Goal: Task Accomplishment & Management: Manage account settings

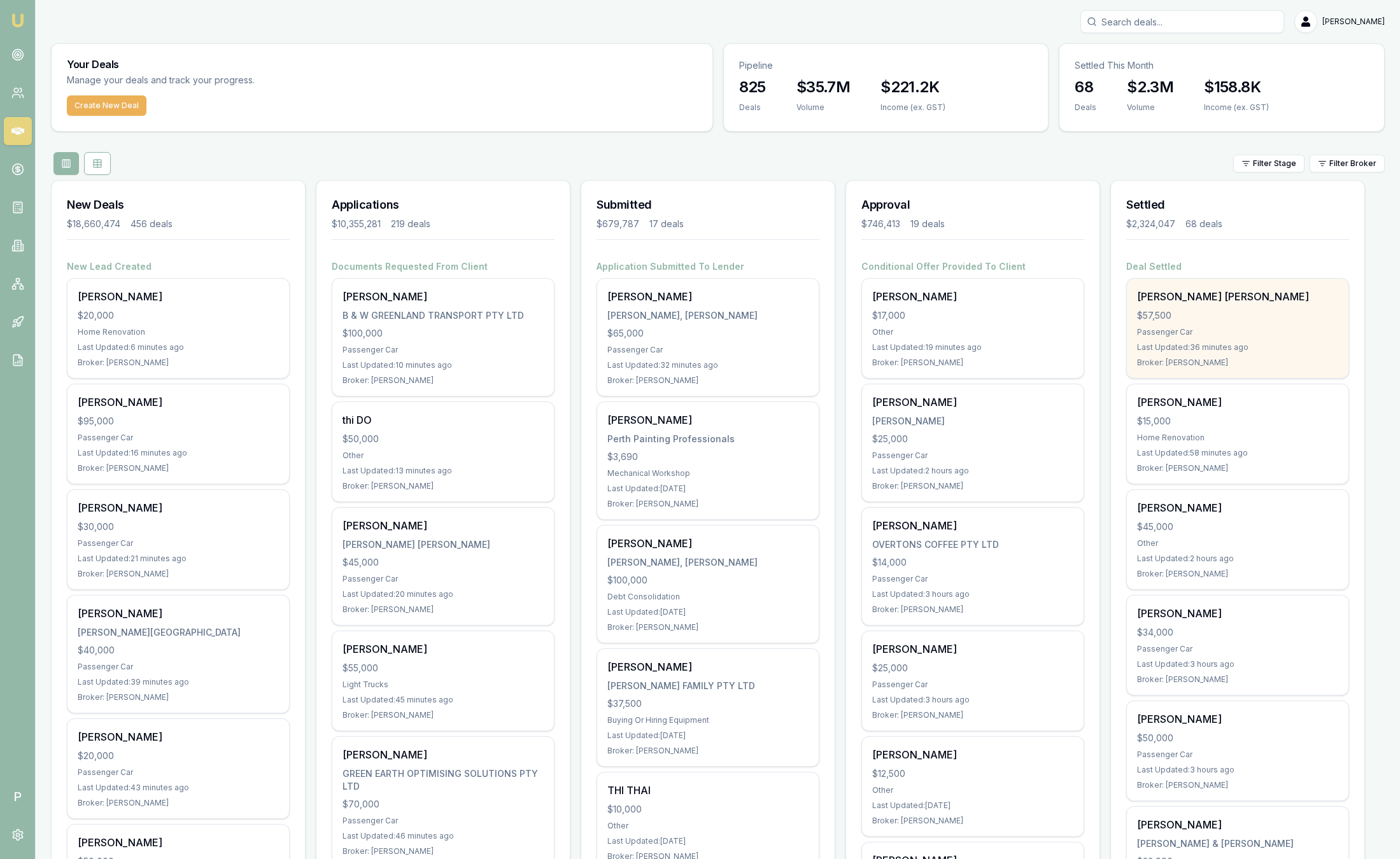
click at [1266, 331] on div "Passenger Car" at bounding box center [1237, 333] width 201 height 10
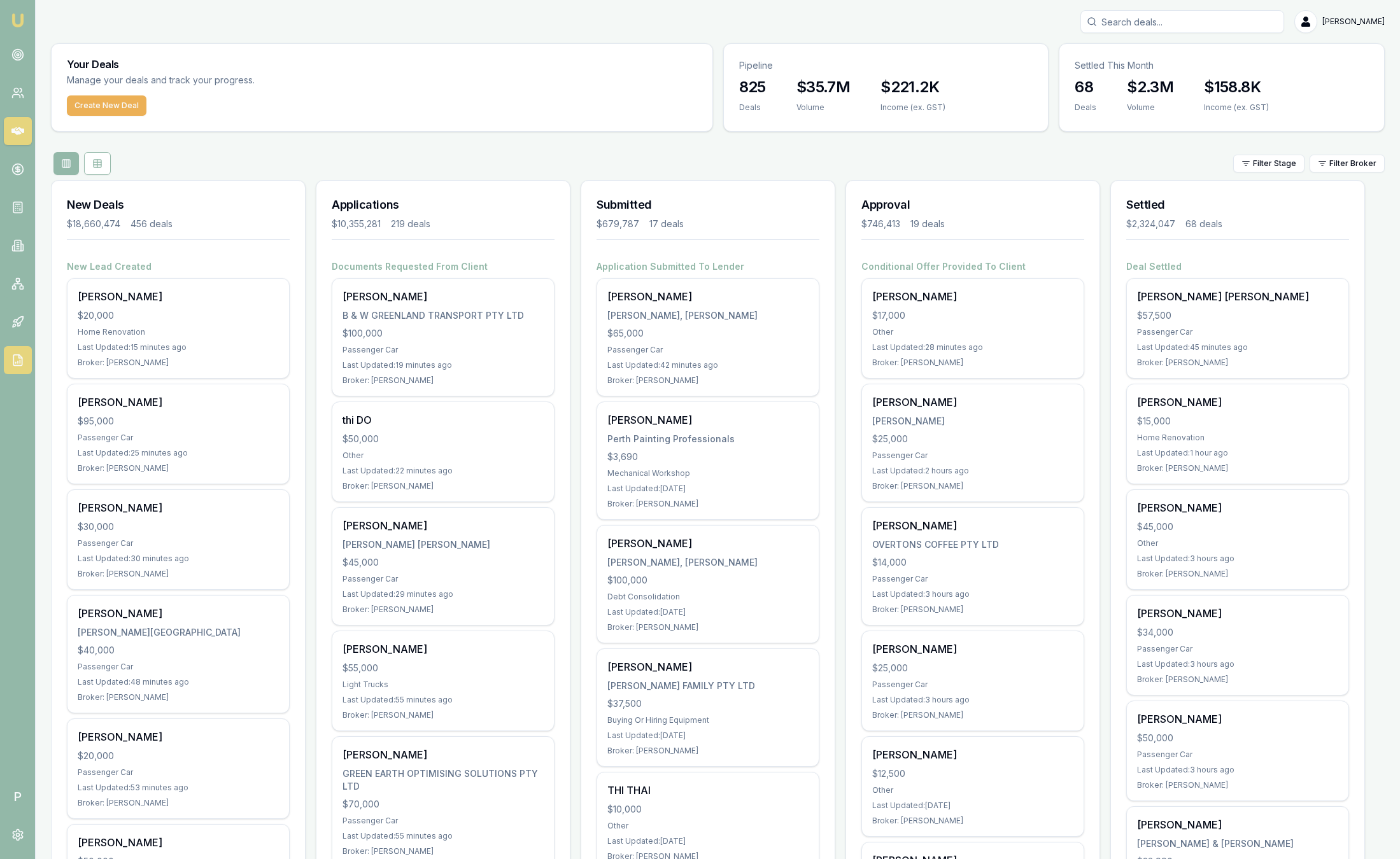
click at [16, 361] on icon at bounding box center [17, 360] width 13 height 13
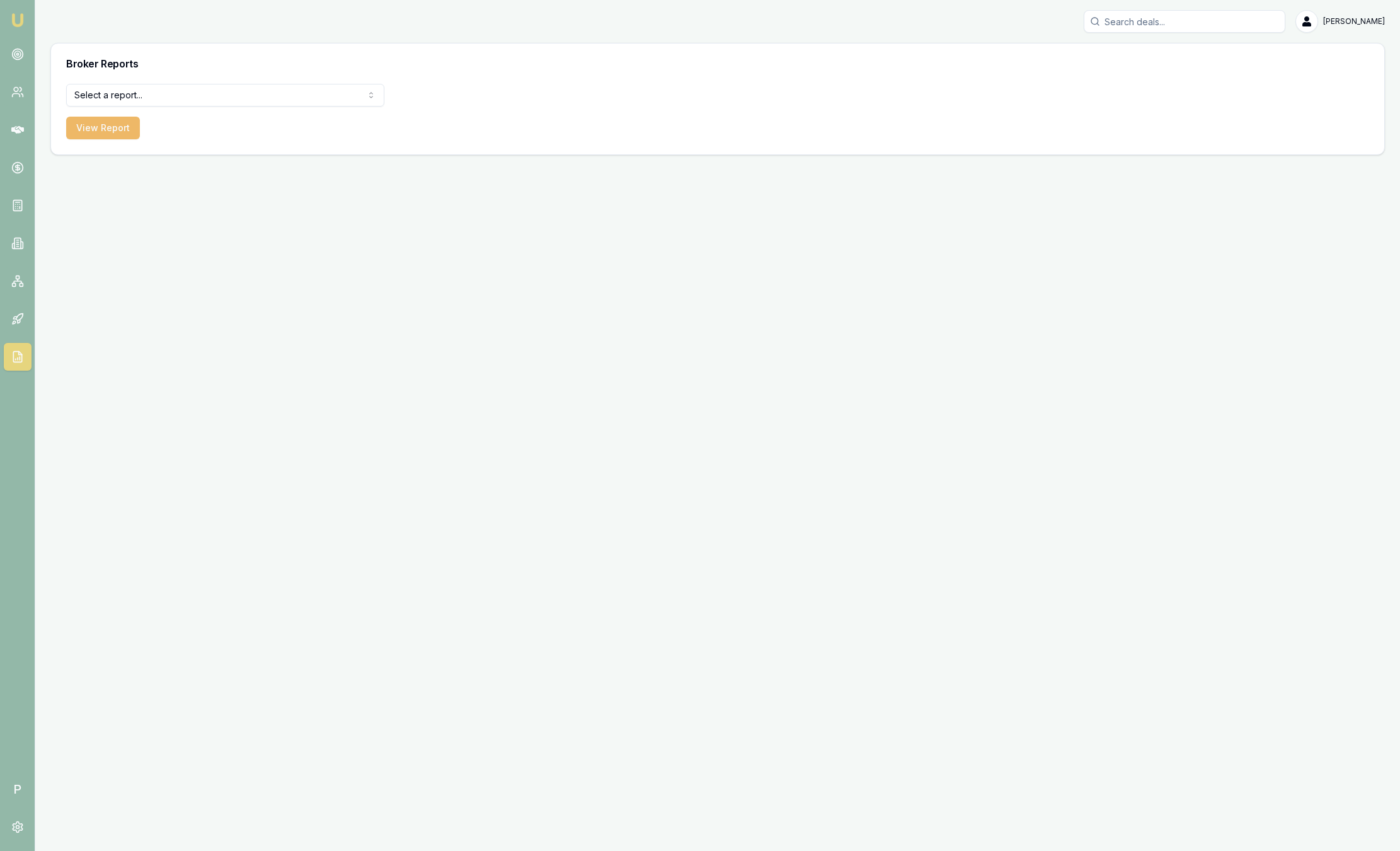
click at [126, 132] on button "View Report" at bounding box center [103, 128] width 73 height 23
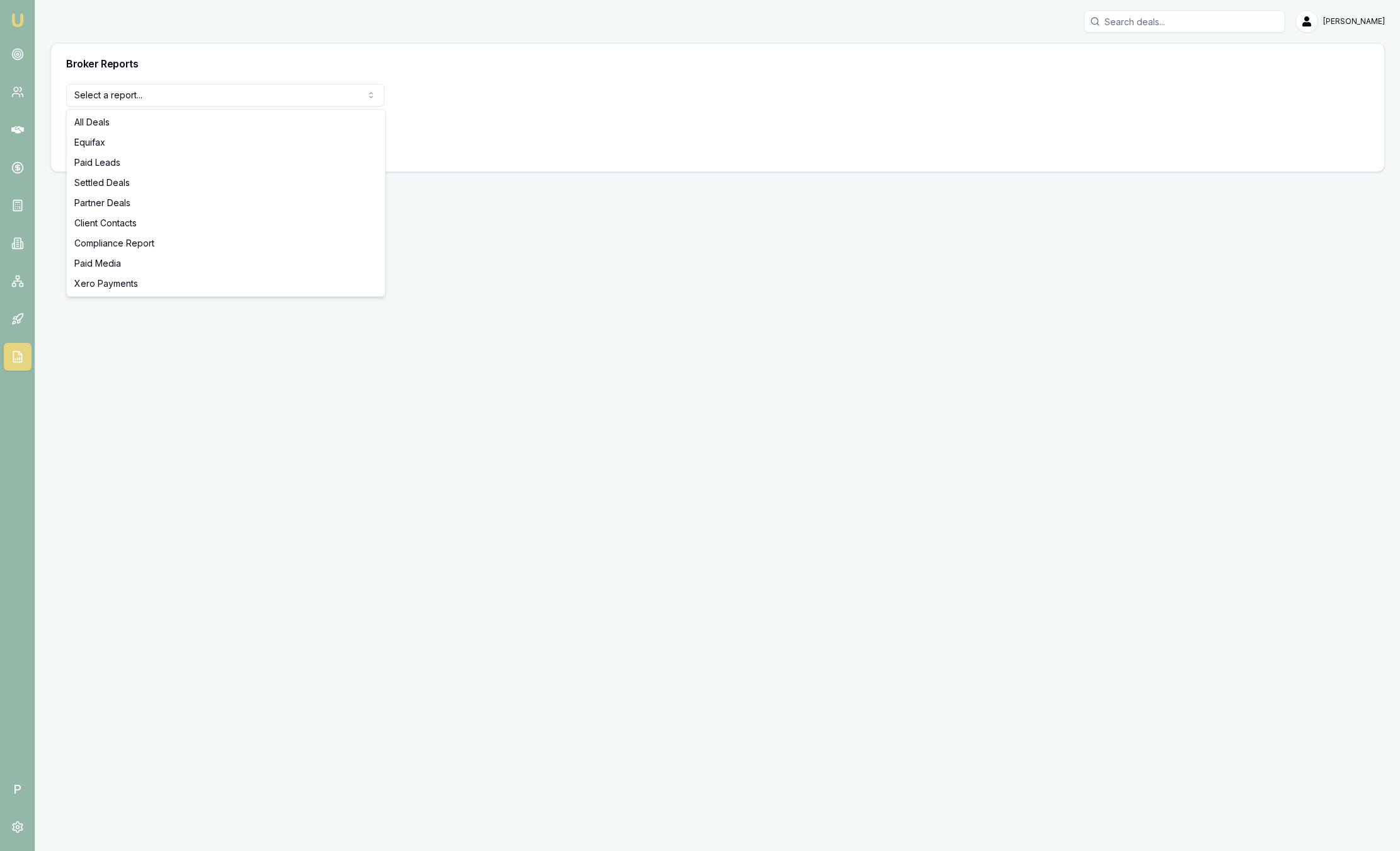
click at [144, 99] on html "Emu Broker P Sam Crouch Toggle Menu Broker Reports Select a report... All Deals…" at bounding box center [700, 425] width 1400 height 851
select select "compliance"
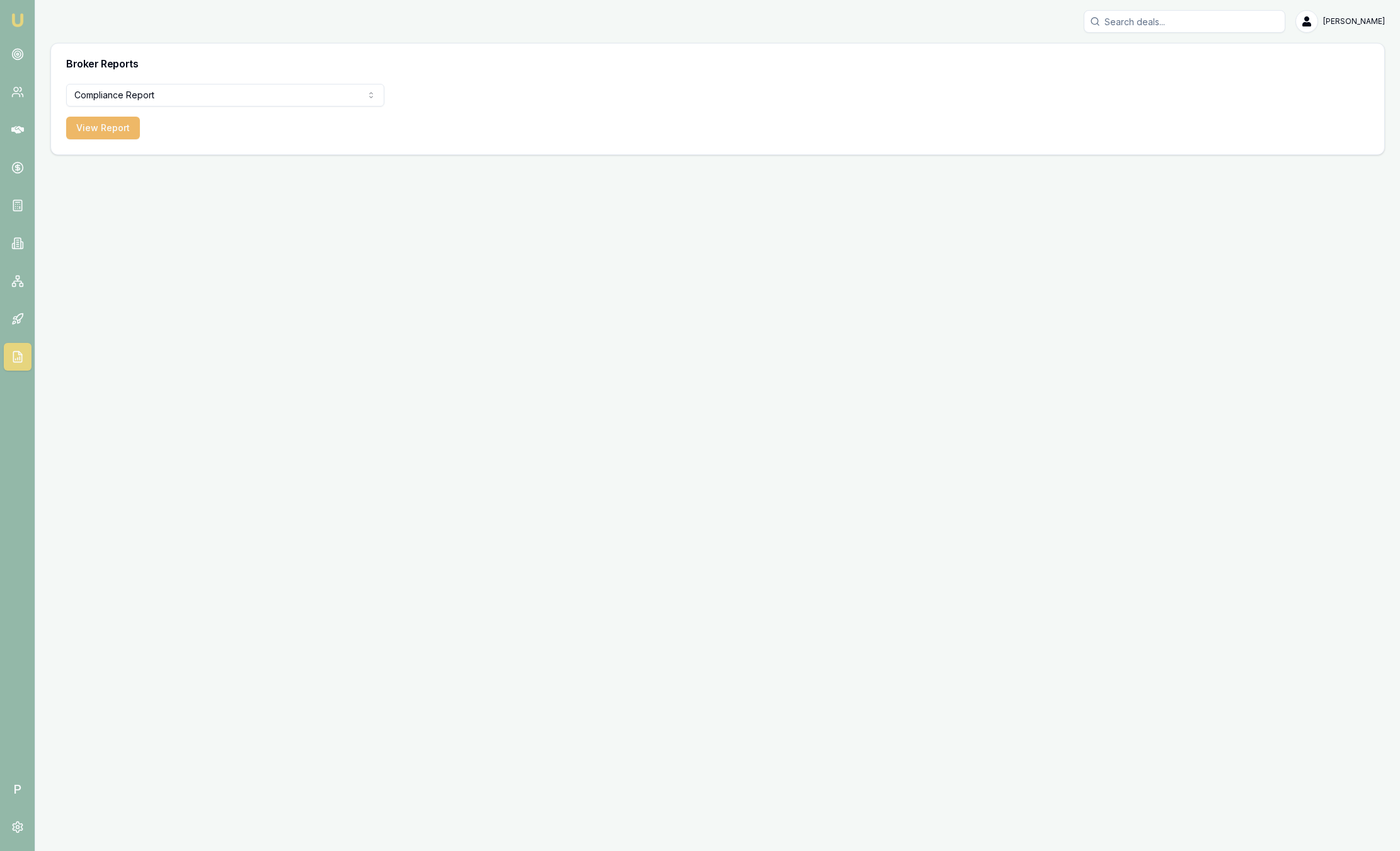
click at [100, 125] on button "View Report" at bounding box center [103, 128] width 73 height 23
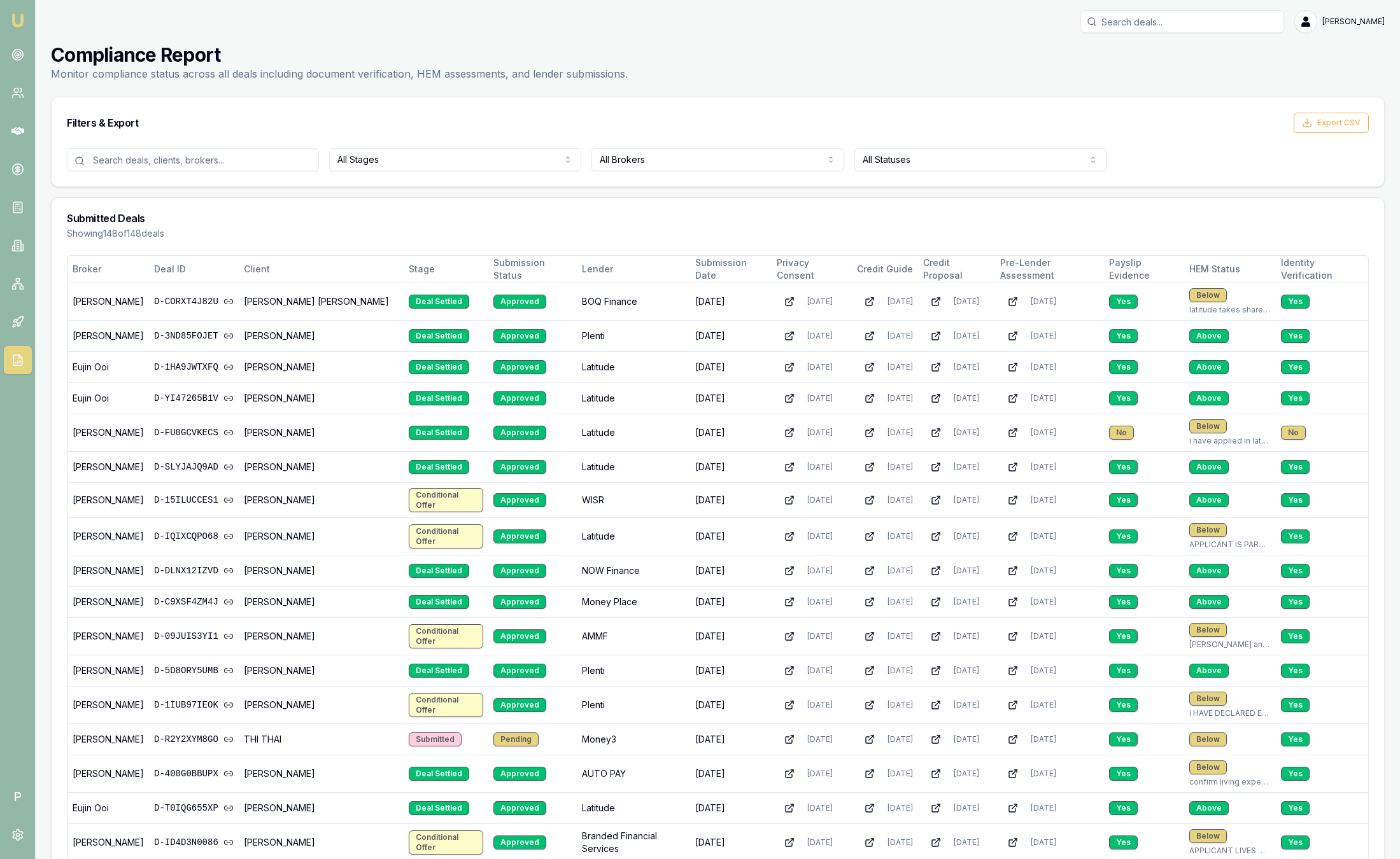
click at [648, 165] on html "Emu Broker P Sam Crouch Toggle Menu Compliance Report Monitor compliance status…" at bounding box center [700, 429] width 1400 height 859
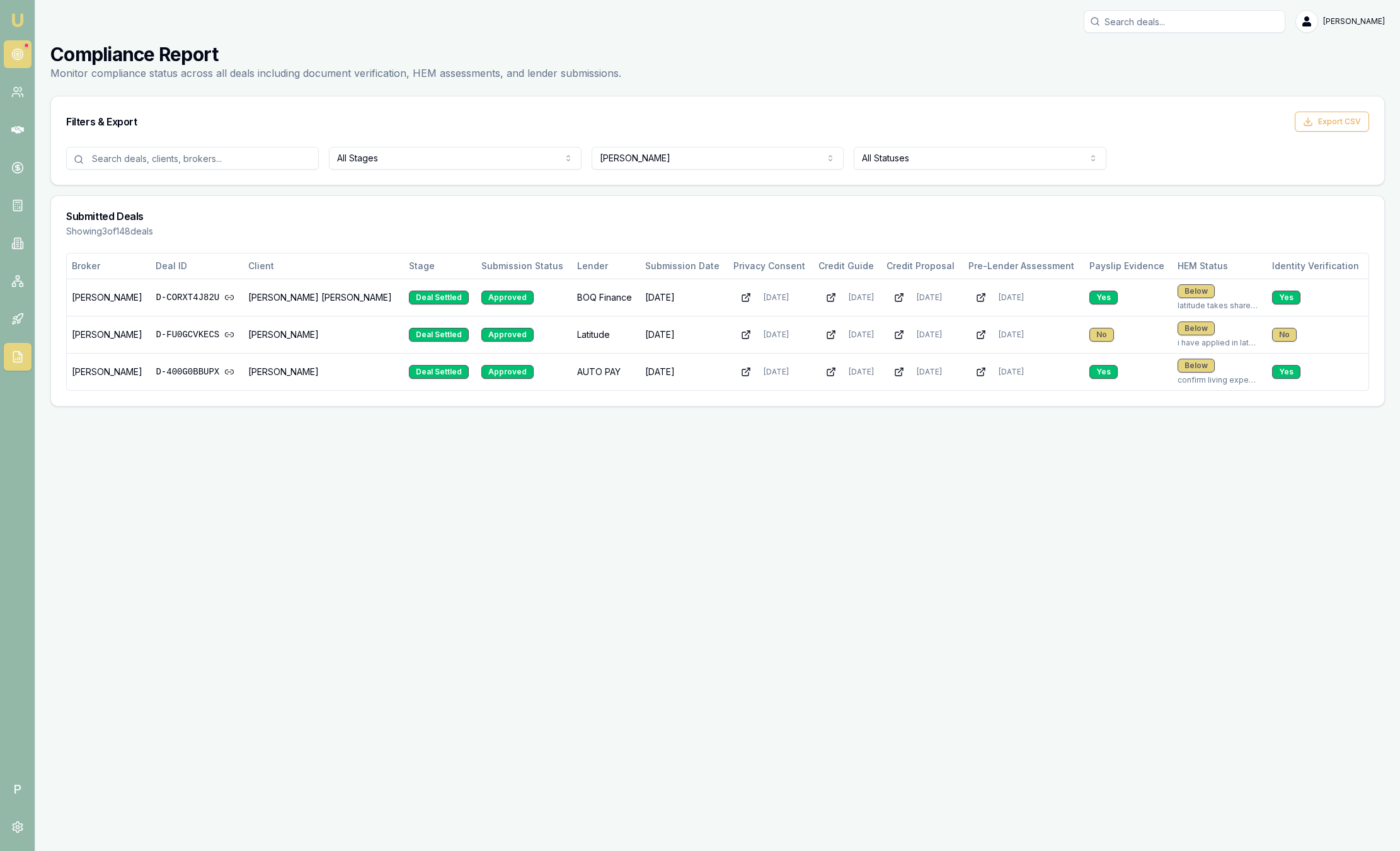
click at [19, 61] on link at bounding box center [17, 54] width 27 height 27
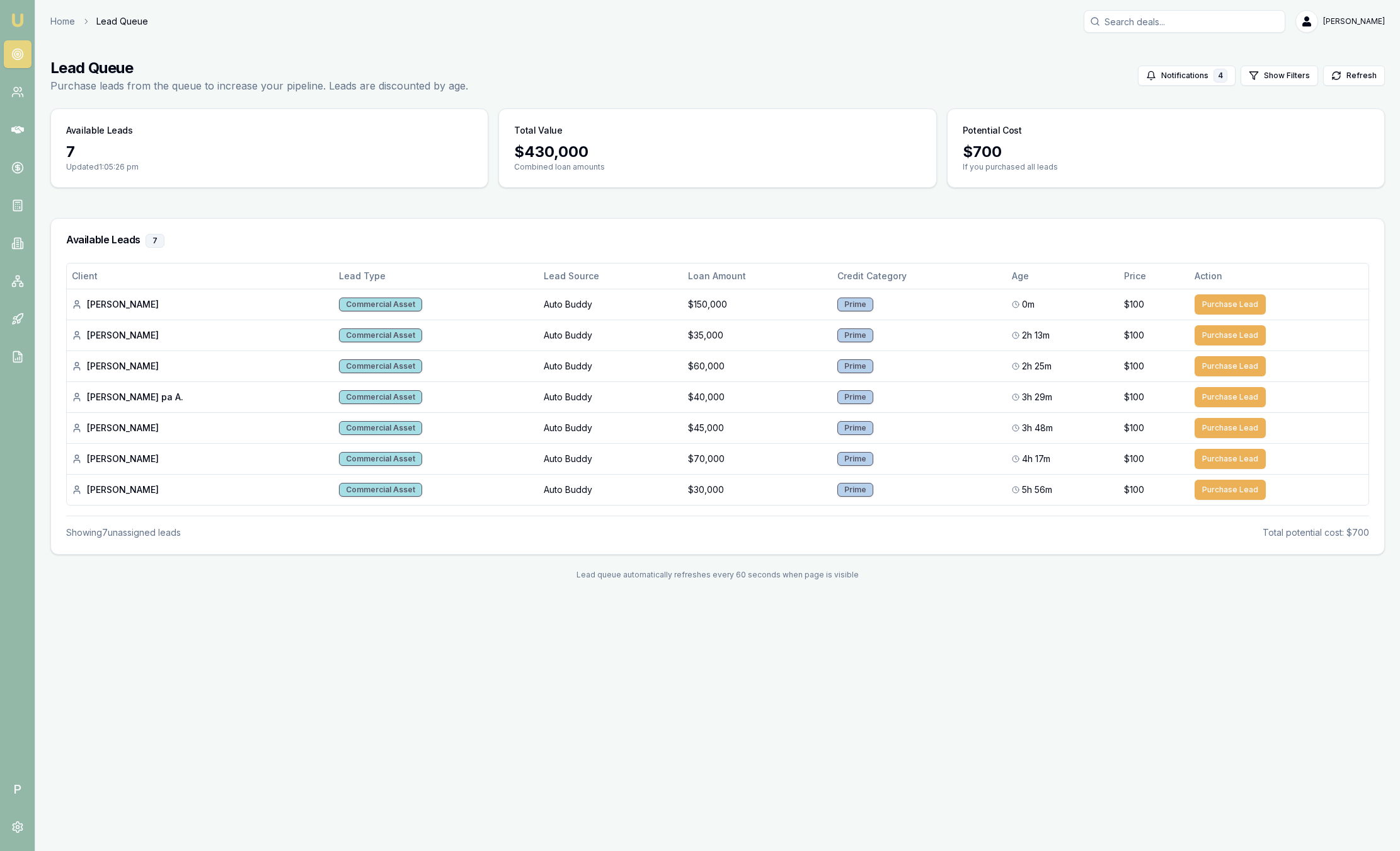
click at [18, 19] on img at bounding box center [18, 20] width 15 height 15
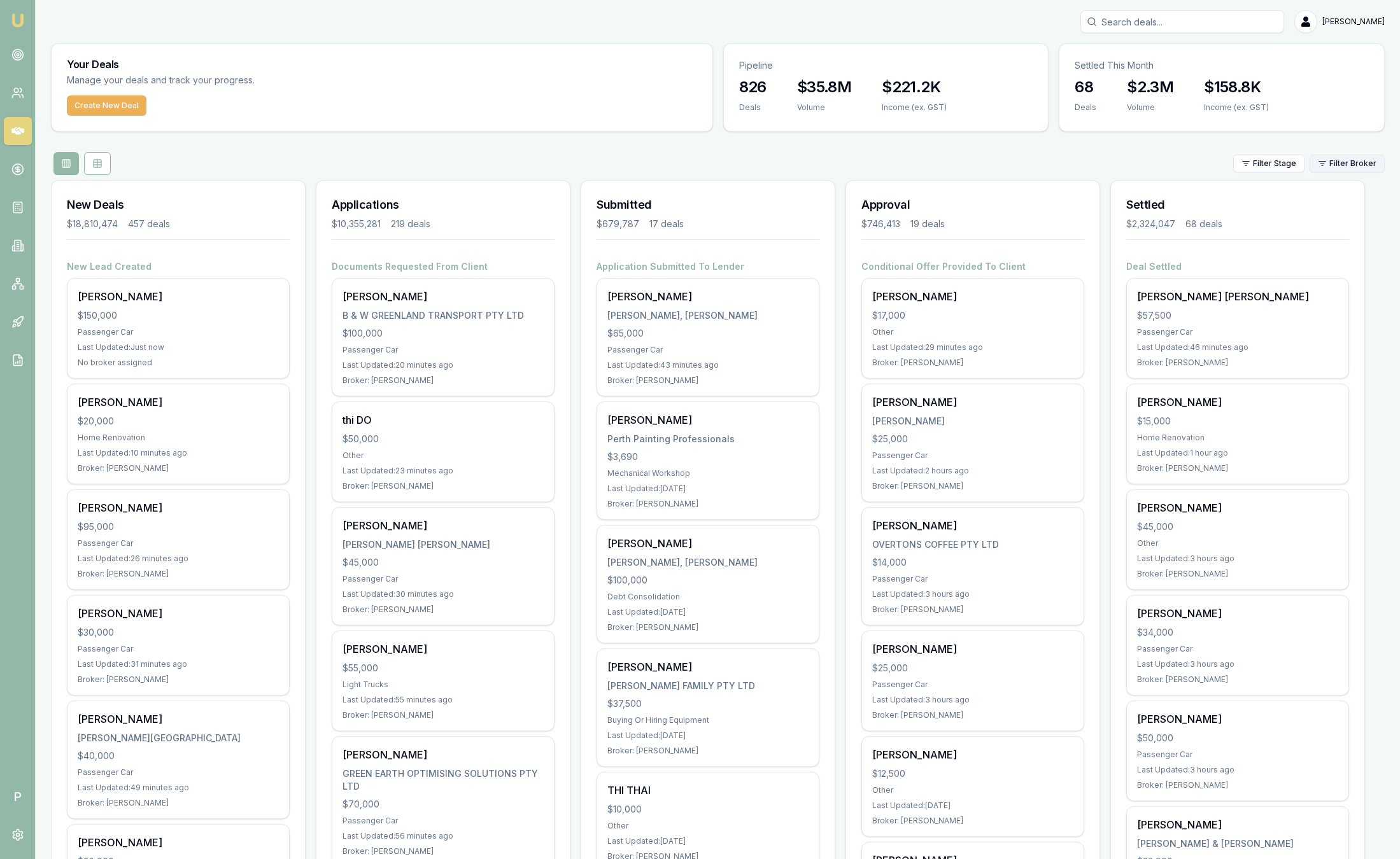
click at [1350, 163] on html "Emu Broker P Sam Crouch Toggle Menu Your Deals Manage your deals and track your…" at bounding box center [700, 429] width 1400 height 859
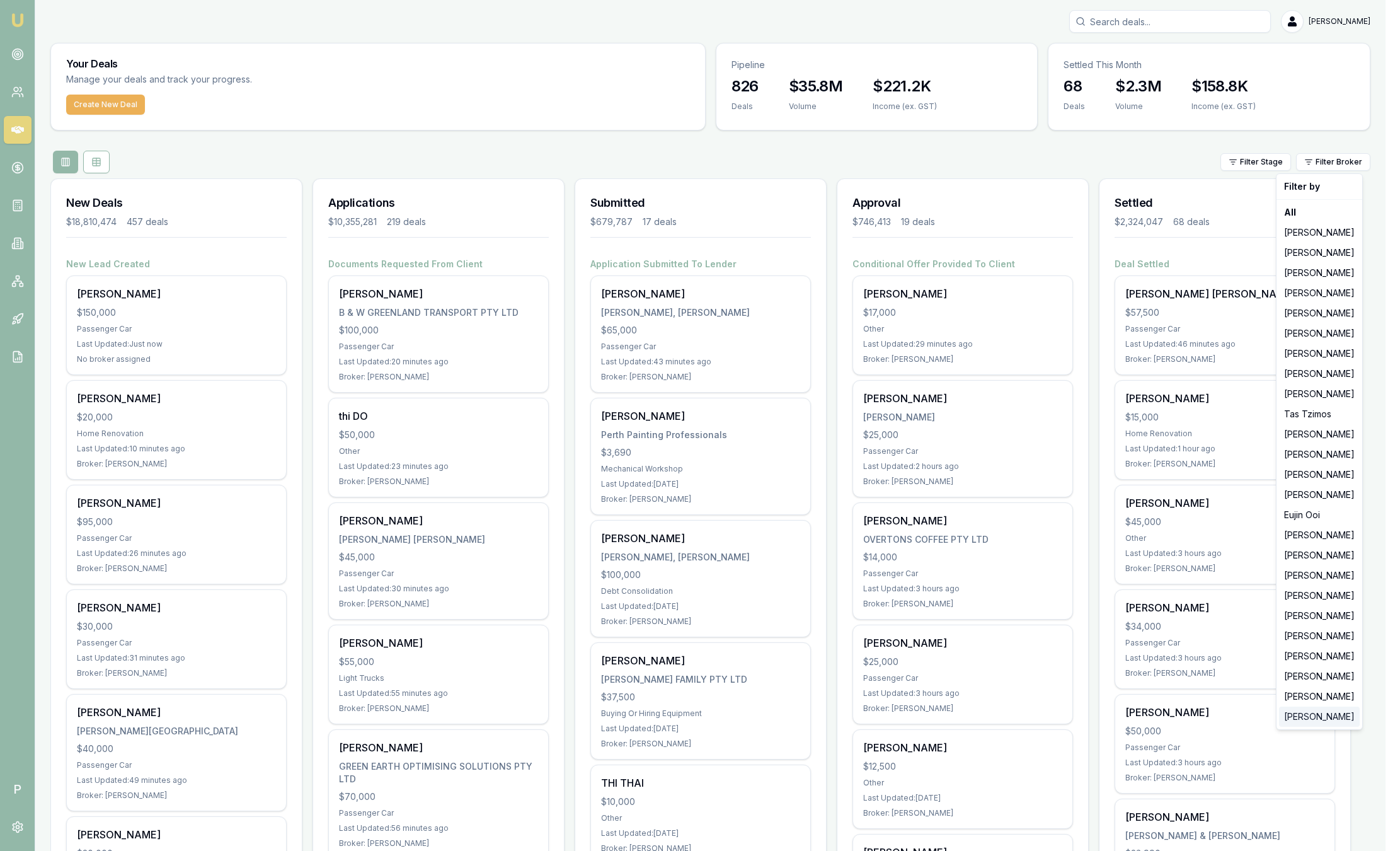
click at [1311, 720] on div "[PERSON_NAME]" at bounding box center [1319, 717] width 81 height 20
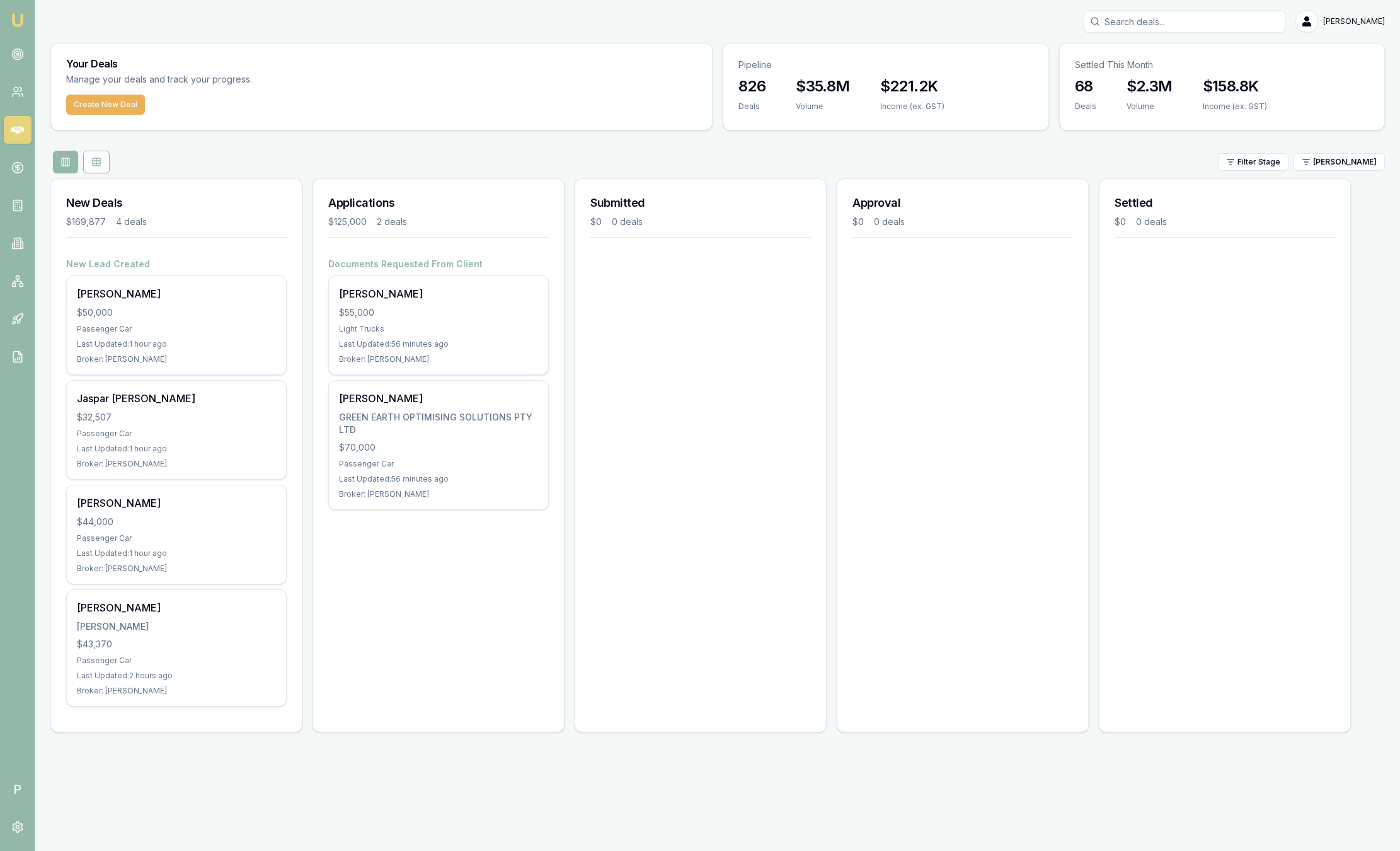
click at [1345, 150] on div "Filter Stage Peter Sarris" at bounding box center [717, 161] width 1334 height 23
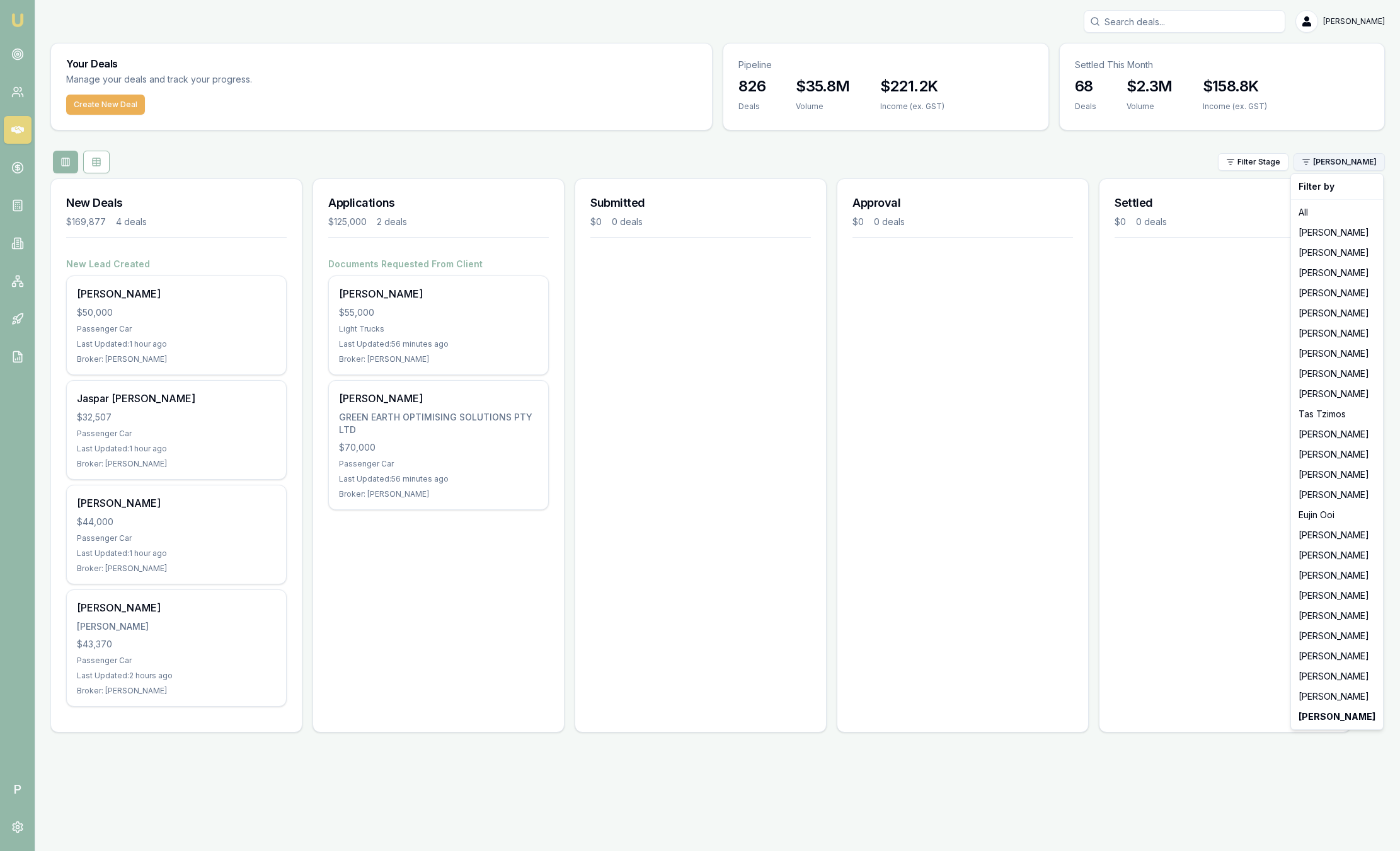
click at [1345, 158] on html "Emu Broker P Sam Crouch Toggle Menu Your Deals Manage your deals and track your…" at bounding box center [700, 425] width 1400 height 851
click at [1314, 679] on div "[PERSON_NAME]" at bounding box center [1337, 677] width 87 height 20
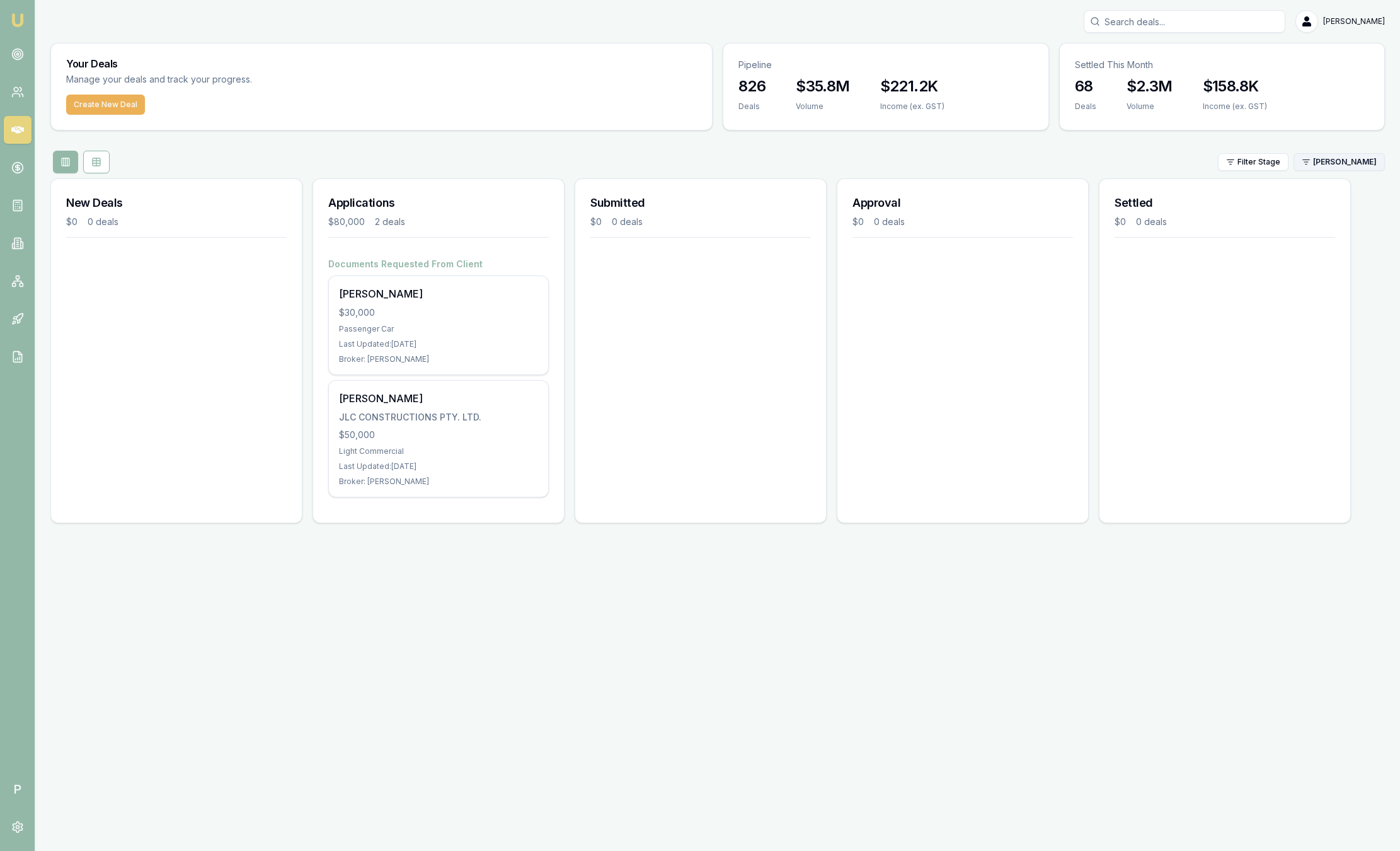
click at [1326, 167] on html "Emu Broker P Sam Crouch Toggle Menu Your Deals Manage your deals and track your…" at bounding box center [700, 425] width 1400 height 851
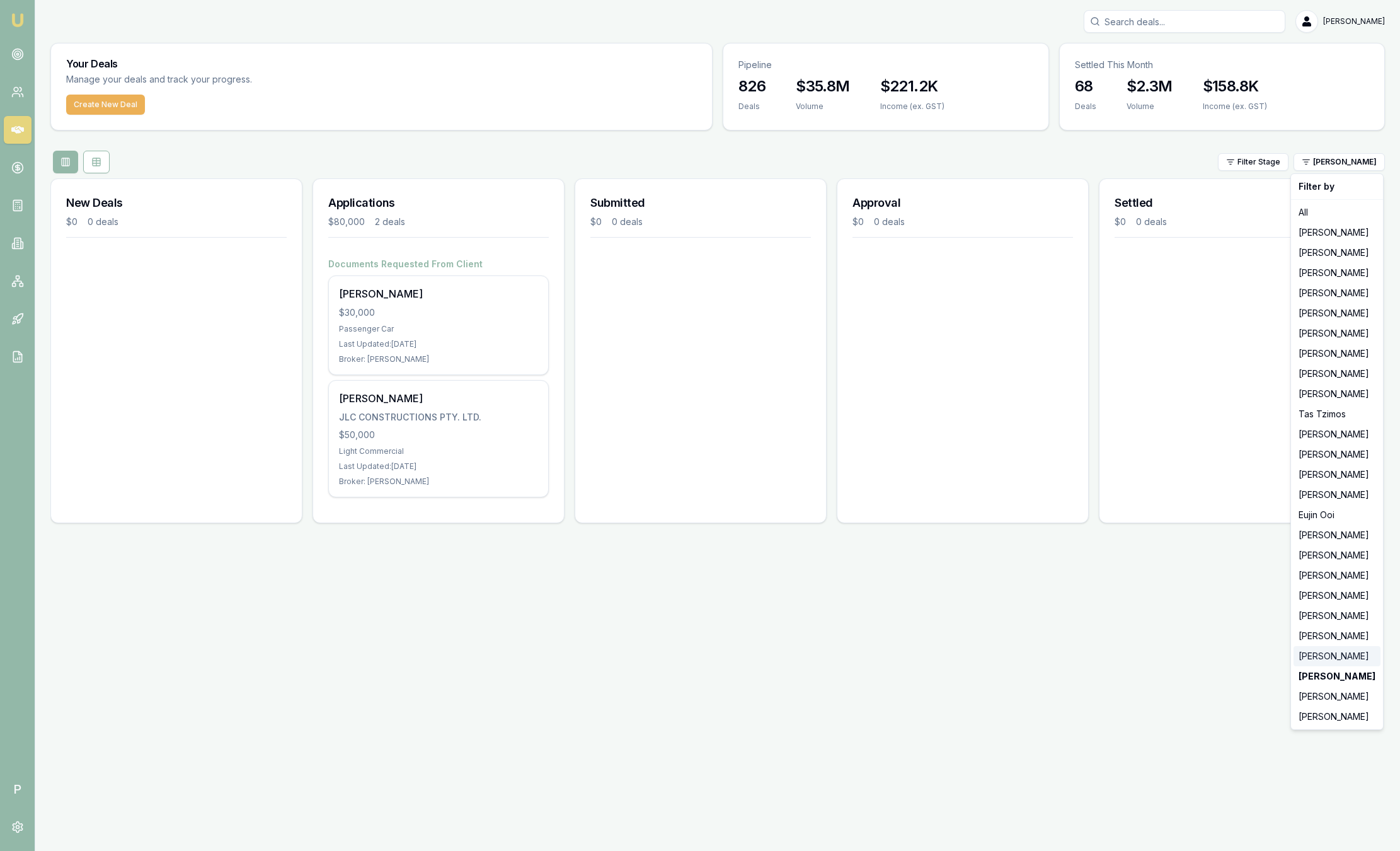
click at [1313, 659] on div "[PERSON_NAME]" at bounding box center [1337, 656] width 87 height 20
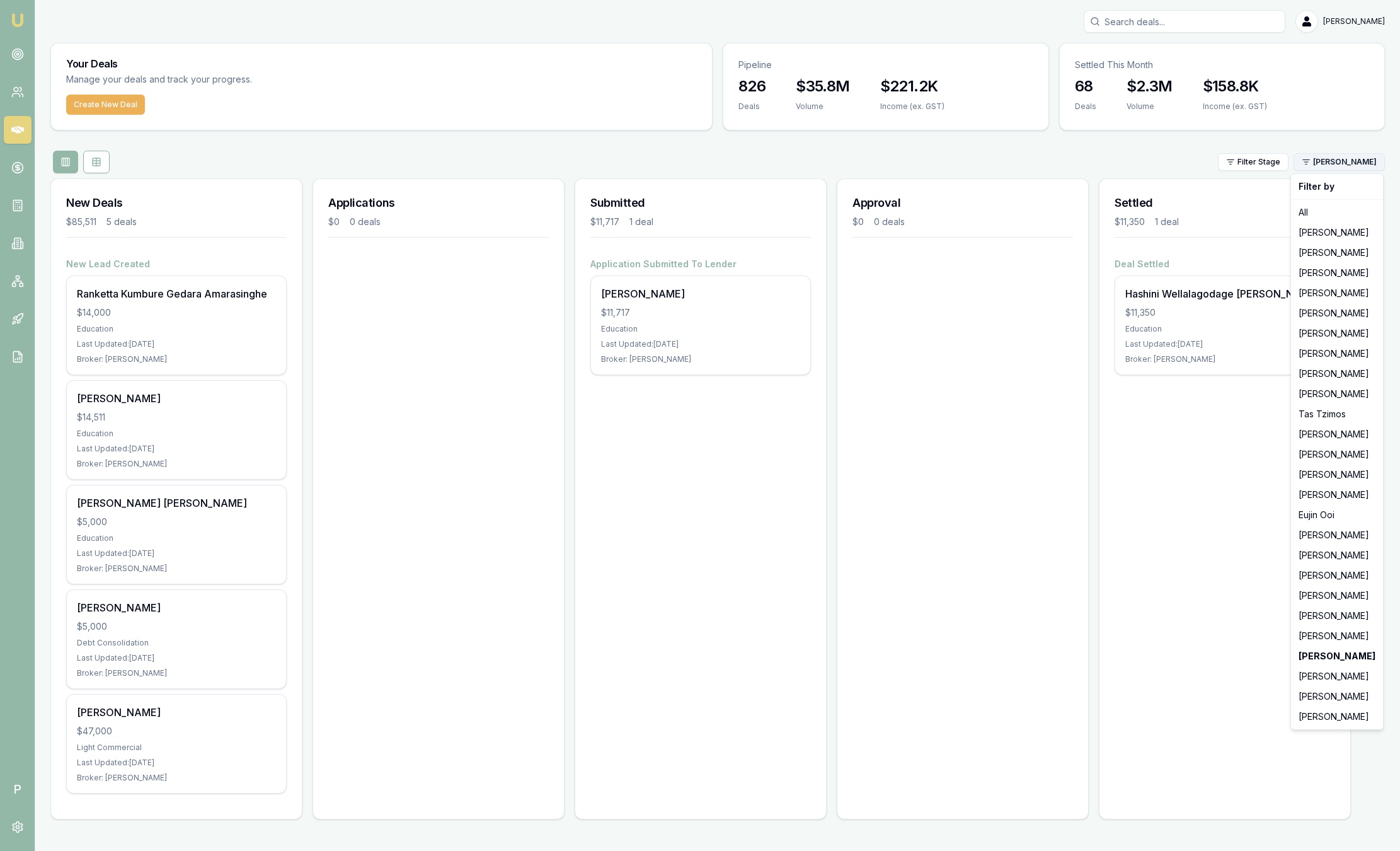
click at [1356, 155] on html "Emu Broker P Sam Crouch Toggle Menu Your Deals Manage your deals and track your…" at bounding box center [700, 425] width 1400 height 851
click at [1322, 712] on div "[PERSON_NAME]" at bounding box center [1337, 717] width 87 height 20
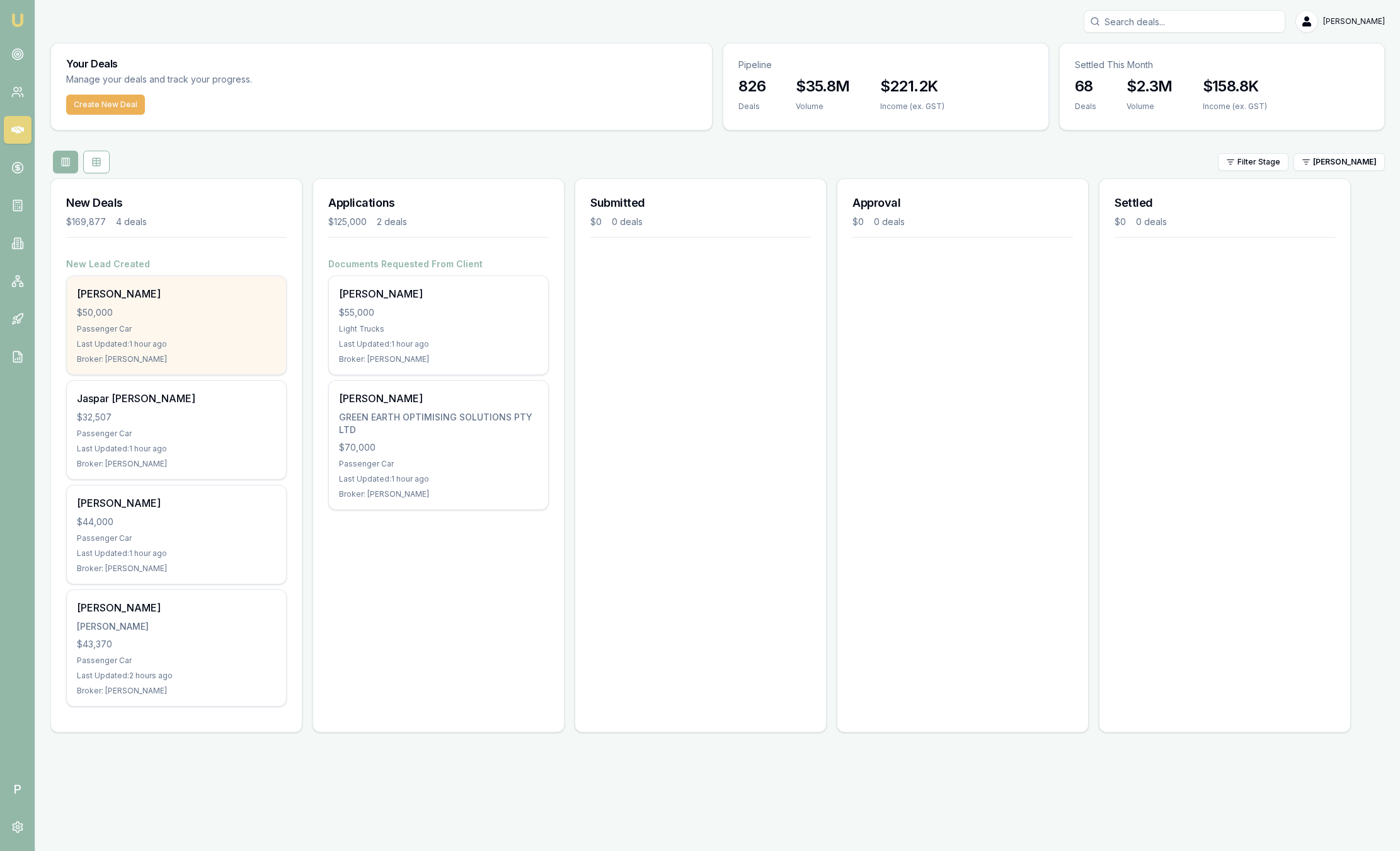
click at [214, 291] on div "[PERSON_NAME]" at bounding box center [176, 294] width 199 height 15
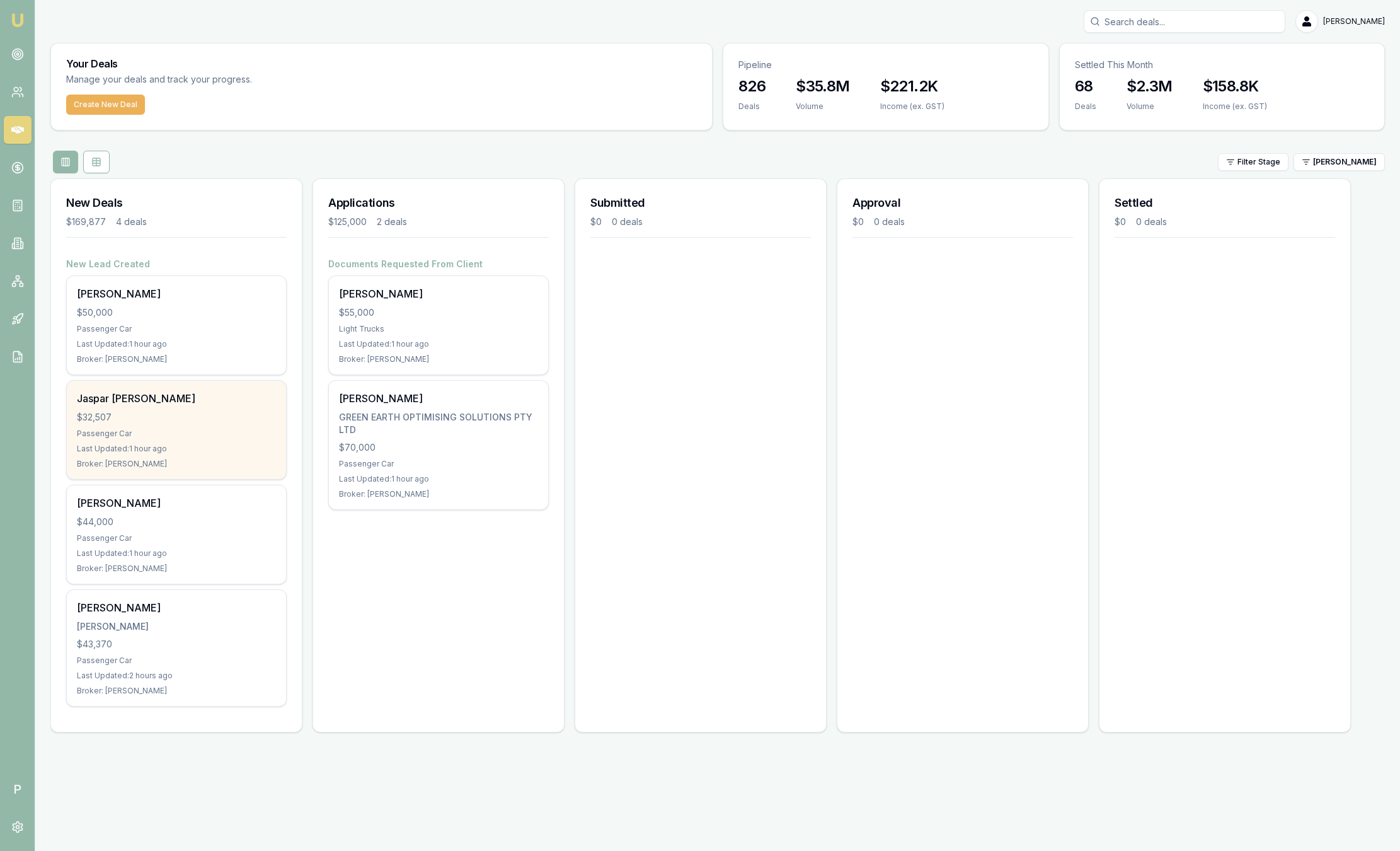
click at [247, 438] on div "Passenger Car" at bounding box center [176, 434] width 199 height 10
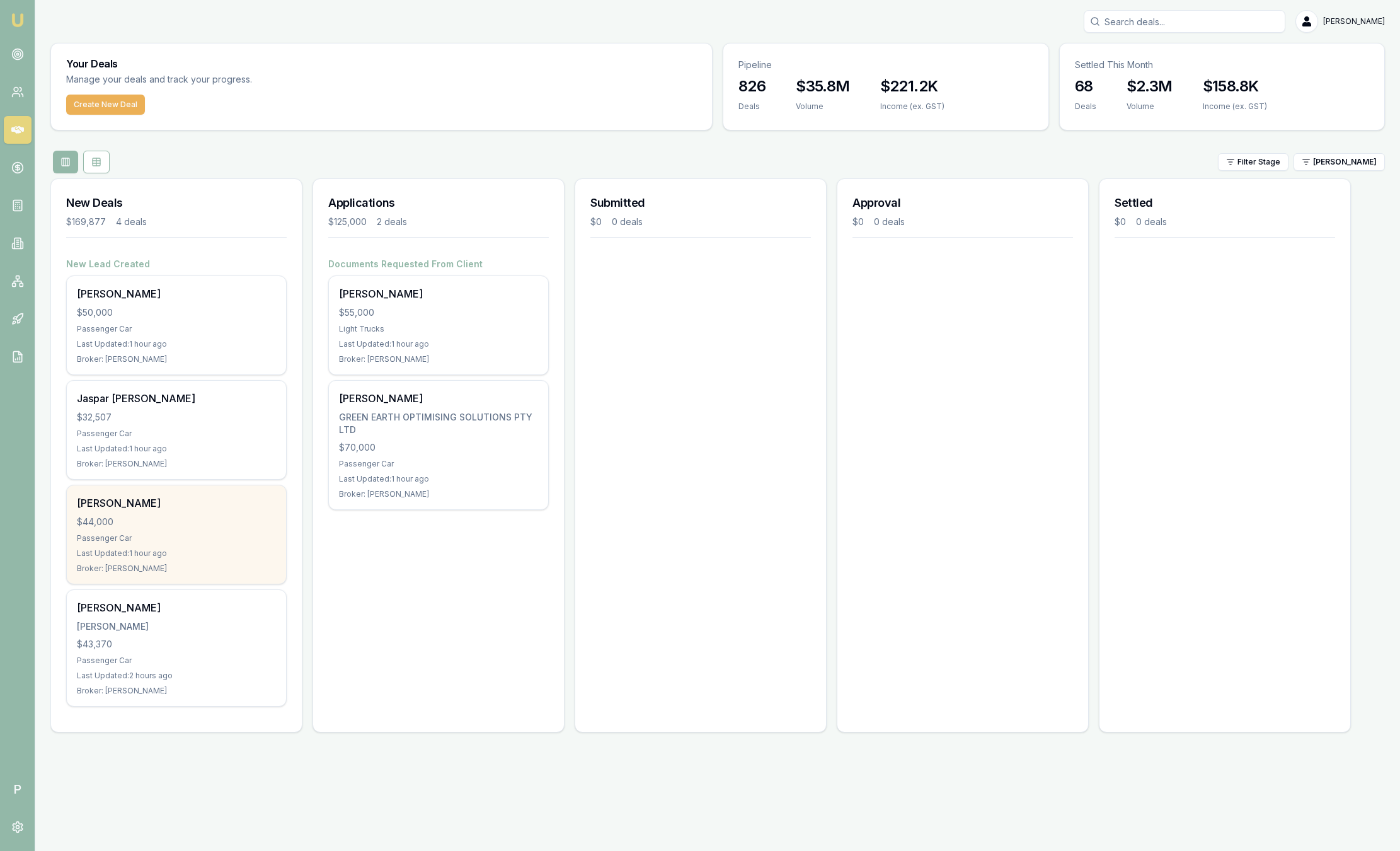
click at [205, 525] on div "$44,000" at bounding box center [176, 522] width 199 height 13
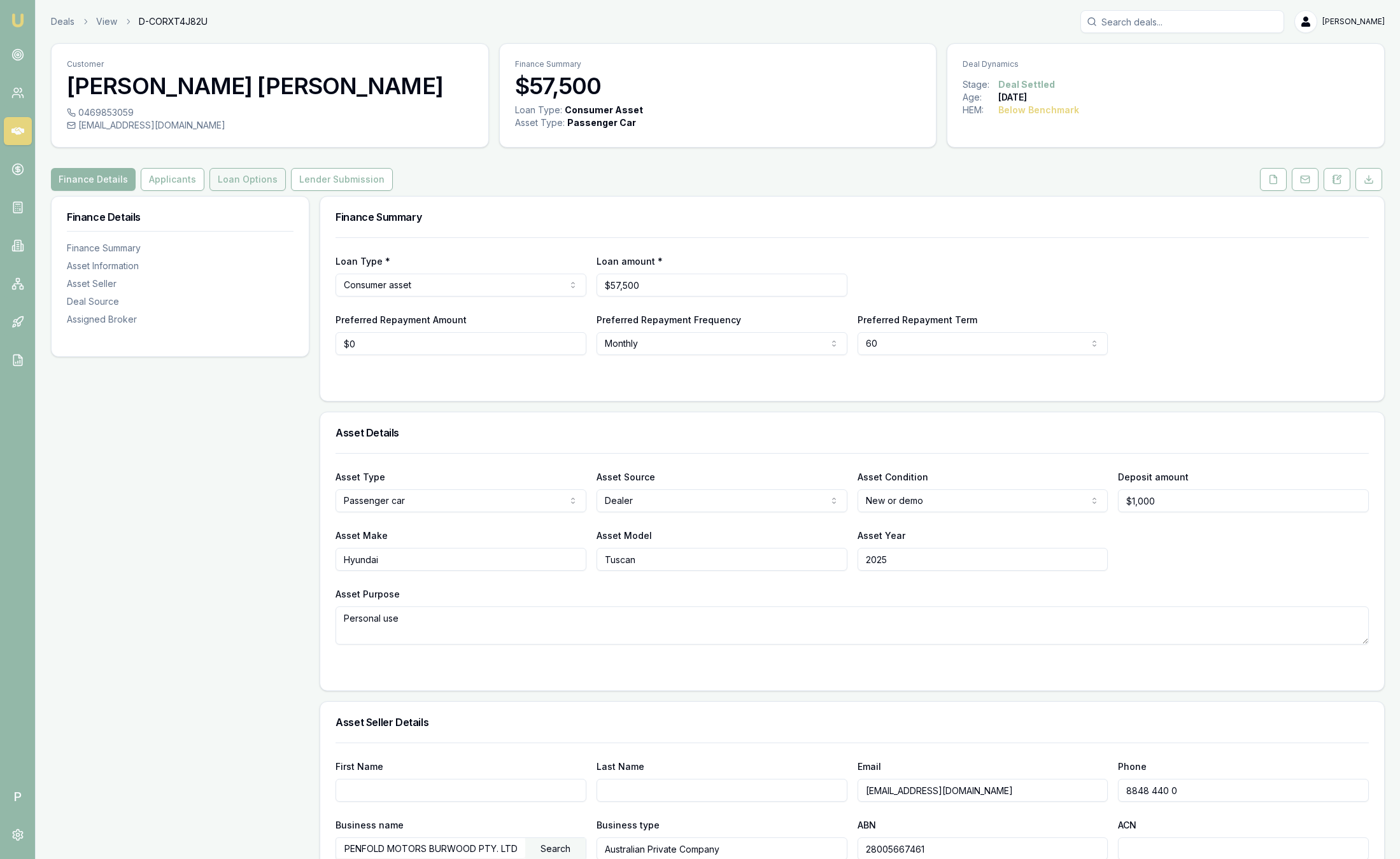
click at [266, 176] on button "Loan Options" at bounding box center [247, 179] width 77 height 23
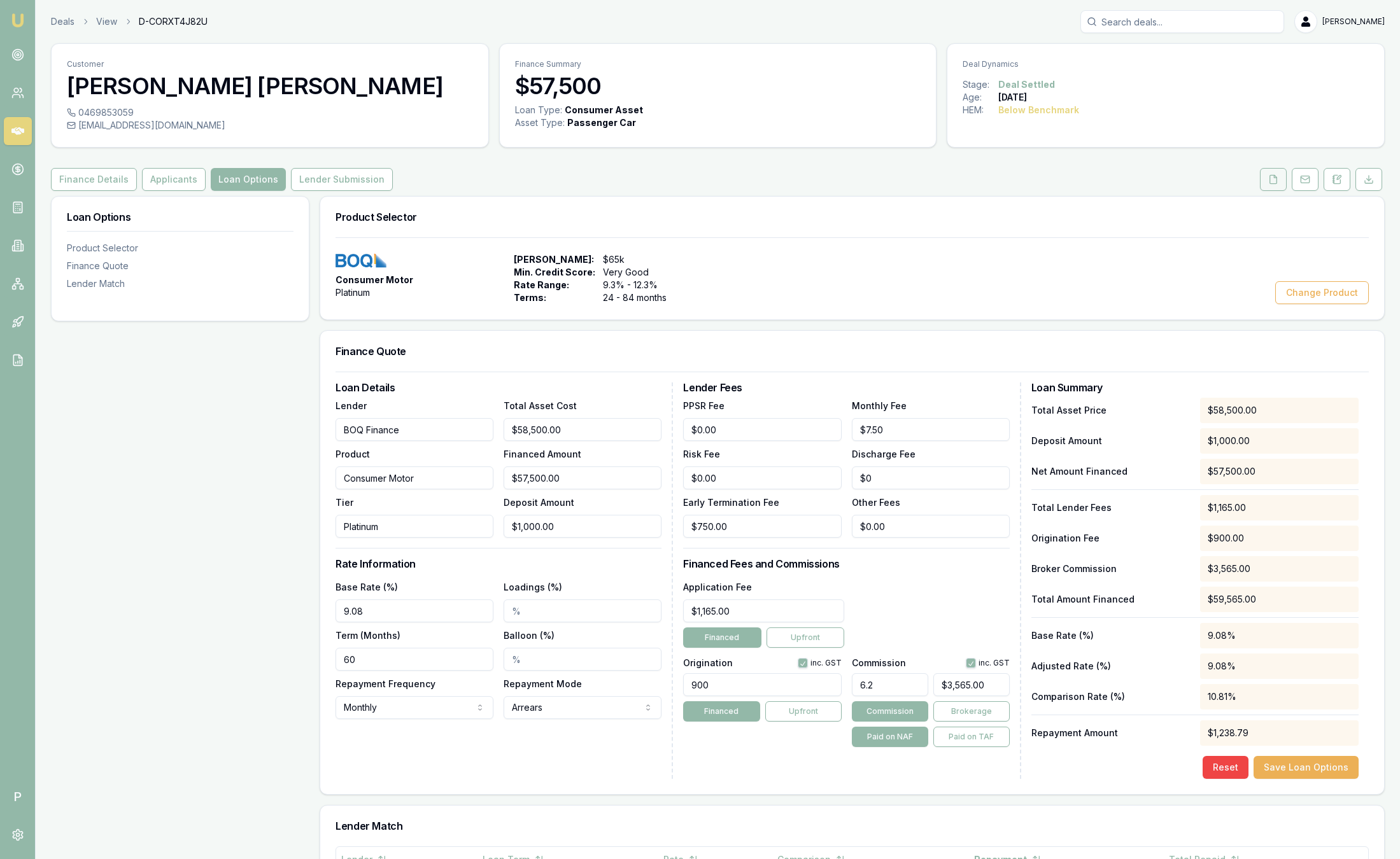
click at [1278, 180] on button at bounding box center [1272, 179] width 27 height 23
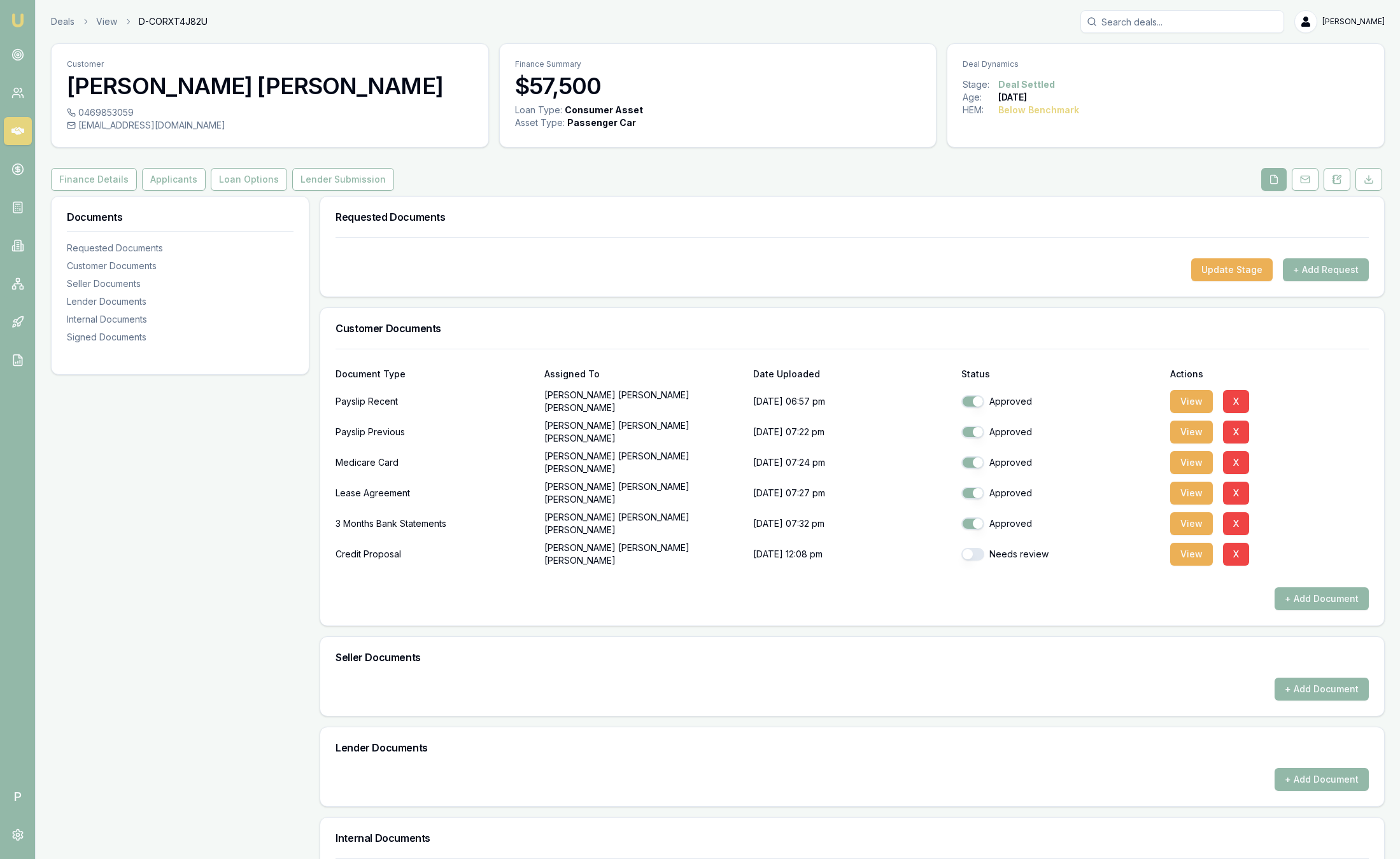
click at [22, 22] on img at bounding box center [18, 21] width 16 height 16
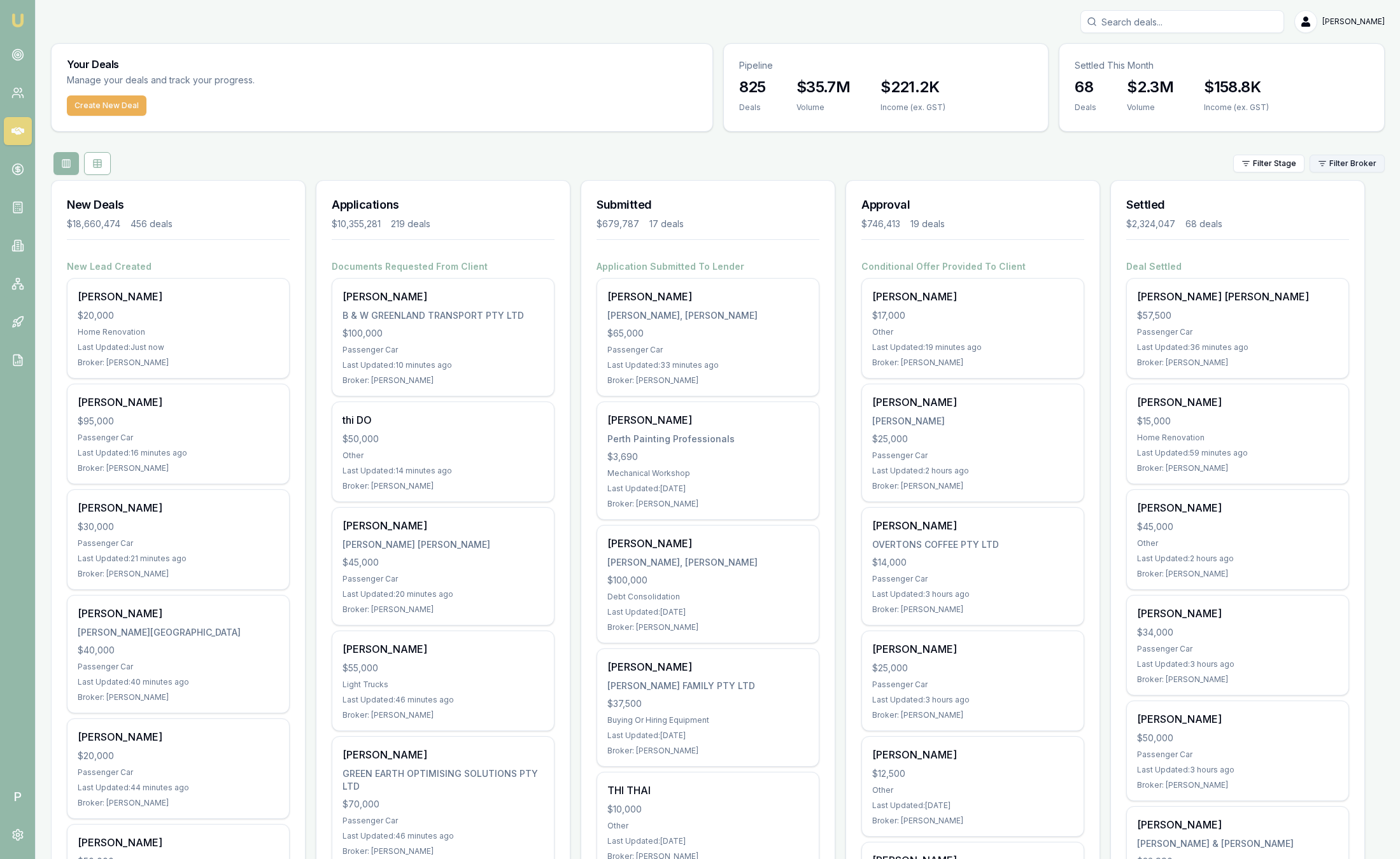
click at [1343, 156] on html "Emu Broker P Sam Crouch Toggle Menu Your Deals Manage your deals and track your…" at bounding box center [700, 429] width 1400 height 859
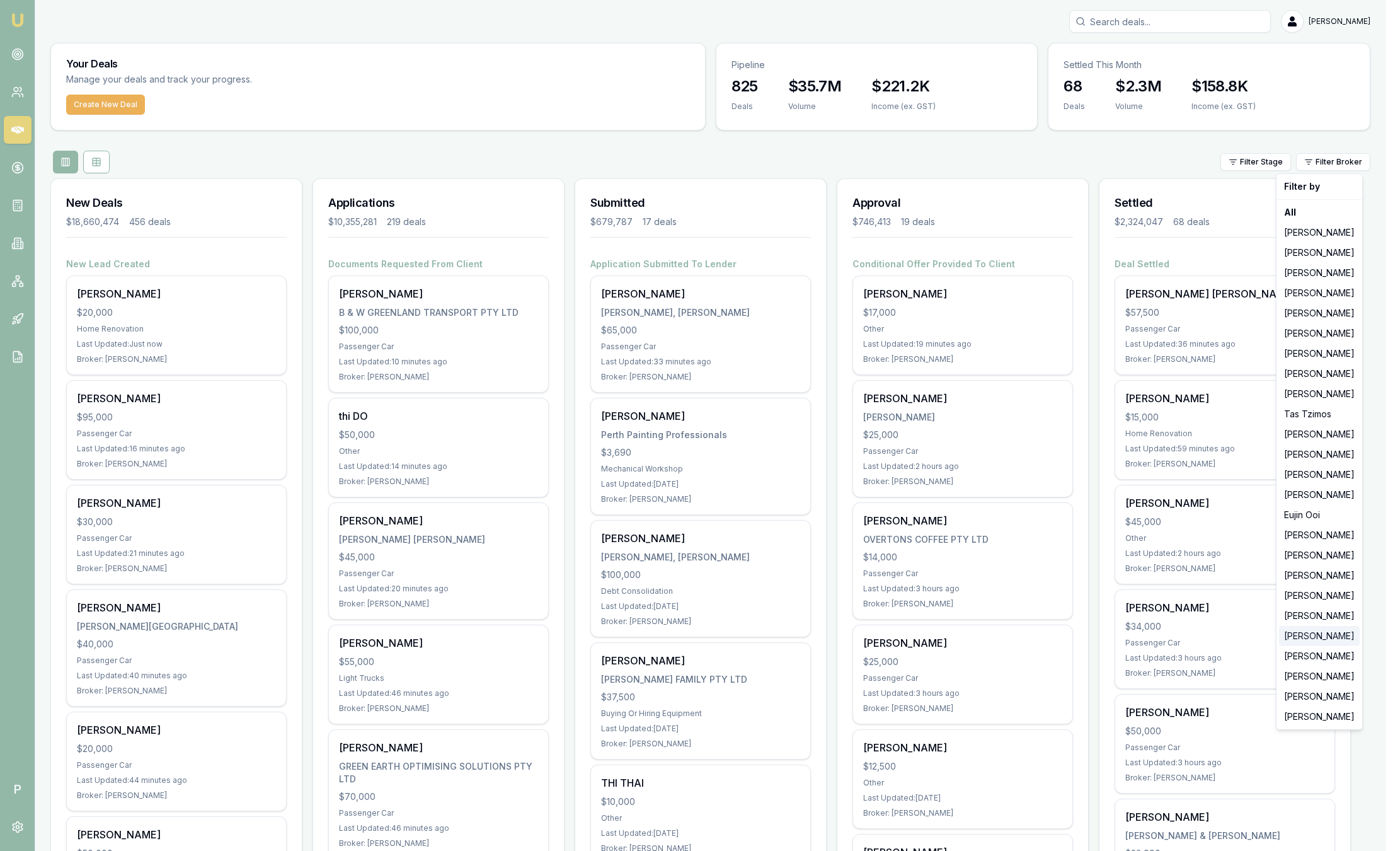
click at [1309, 632] on div "[PERSON_NAME]" at bounding box center [1319, 636] width 81 height 20
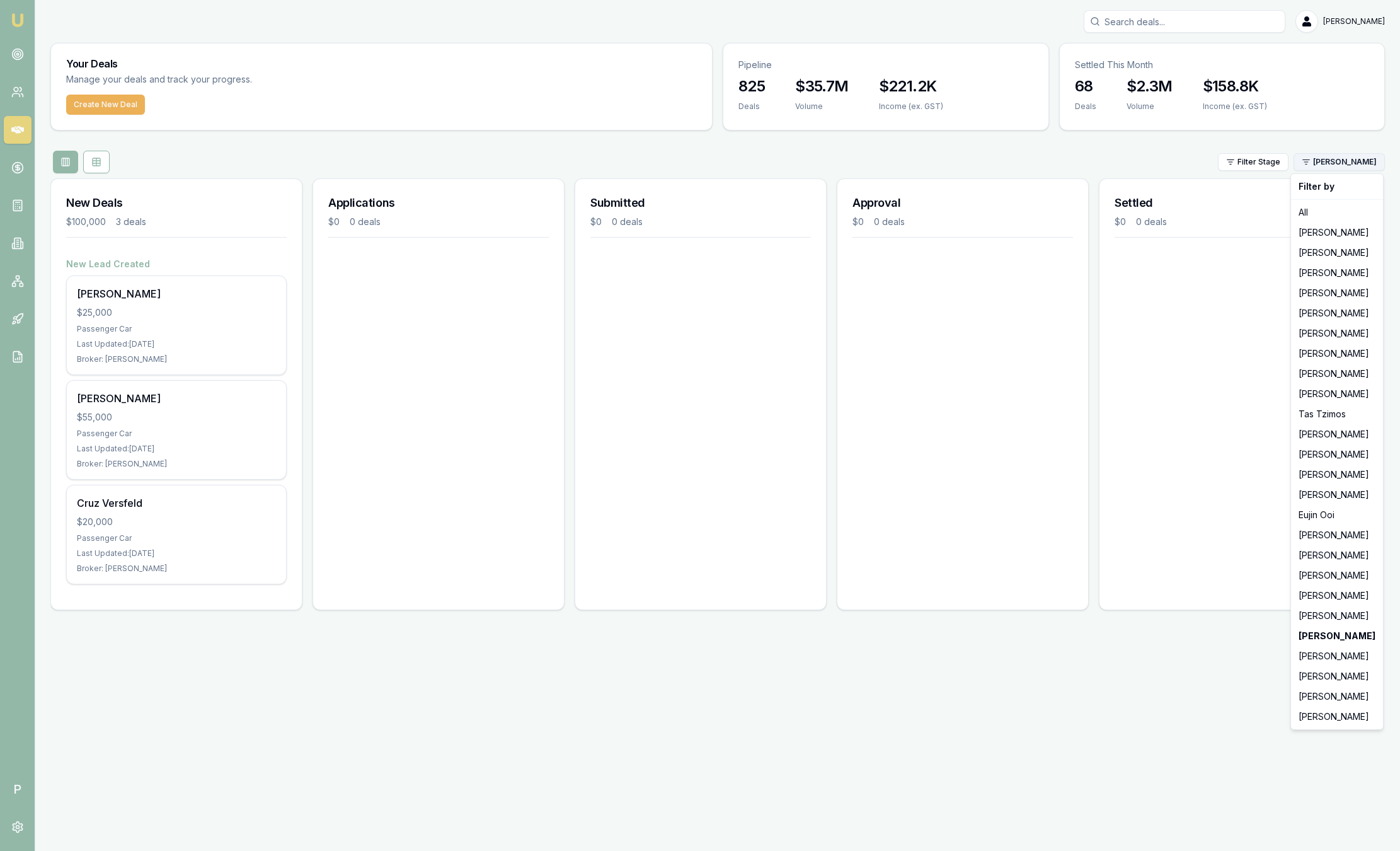
click at [1376, 156] on html "Emu Broker P Sam Crouch Toggle Menu Your Deals Manage your deals and track your…" at bounding box center [700, 425] width 1400 height 851
click at [1344, 711] on div "[PERSON_NAME]" at bounding box center [1337, 717] width 87 height 20
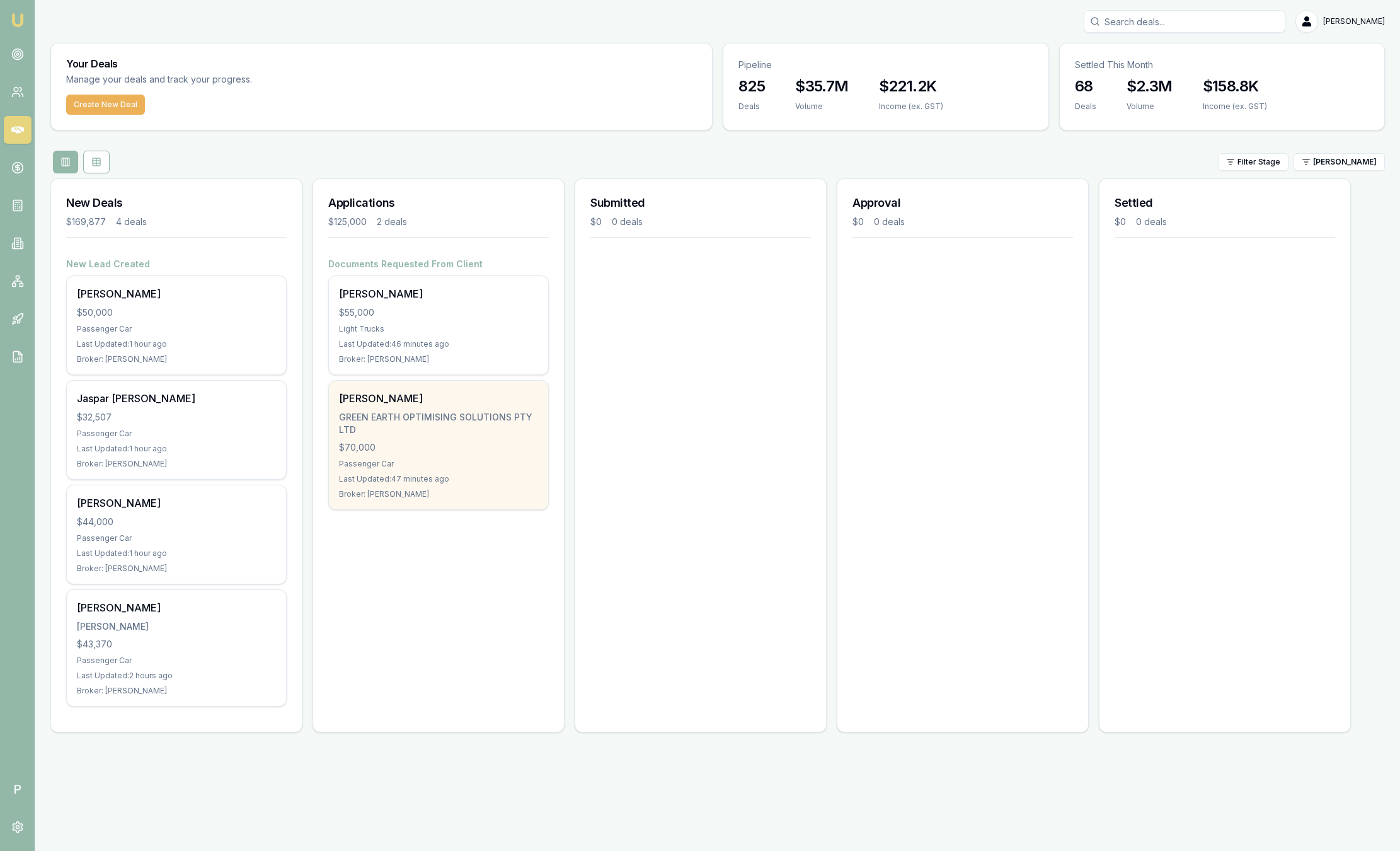
click at [486, 454] on div "Benjamin Mccosh GREEN EARTH OPTIMISING SOLUTIONS PTY LTD $70,000 Passenger Car …" at bounding box center [438, 445] width 219 height 129
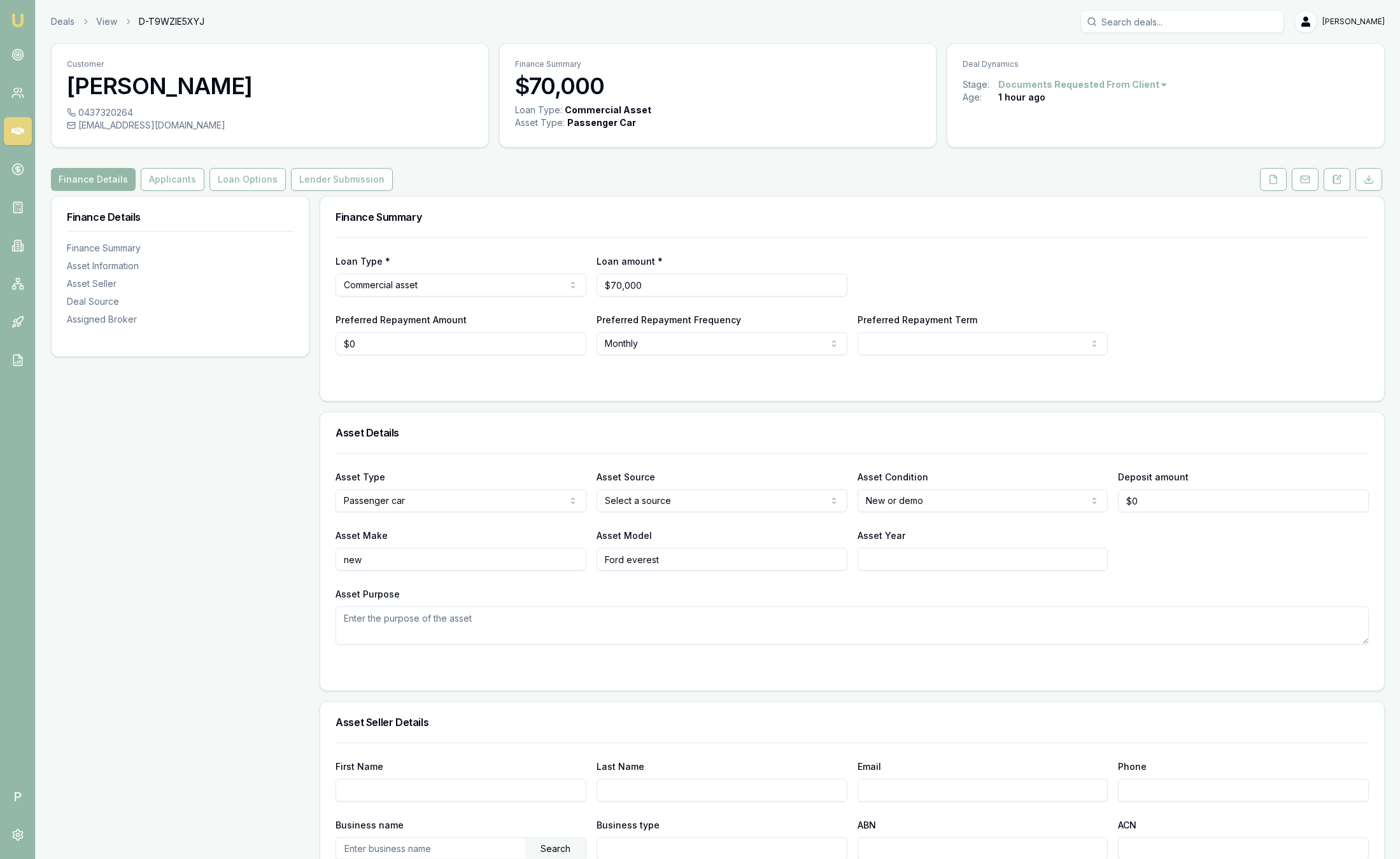
click at [1341, 167] on div "Customer Benjamin Mccosh 0437320264 benmccosh74@outlook.com Finance Summary $70…" at bounding box center [717, 709] width 1334 height 1332
click at [1341, 183] on icon at bounding box center [1337, 179] width 10 height 10
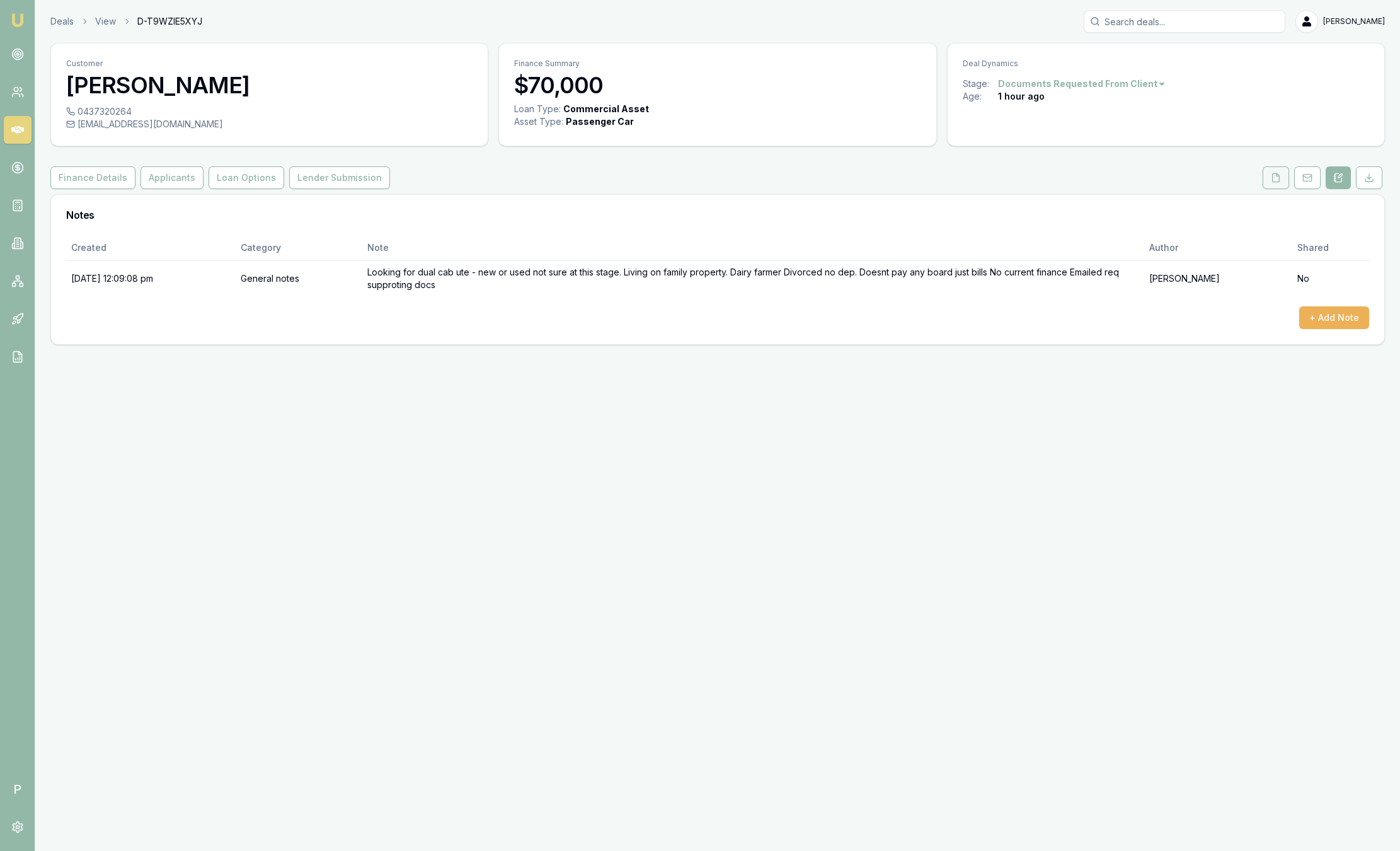
click at [1283, 176] on button at bounding box center [1275, 178] width 26 height 23
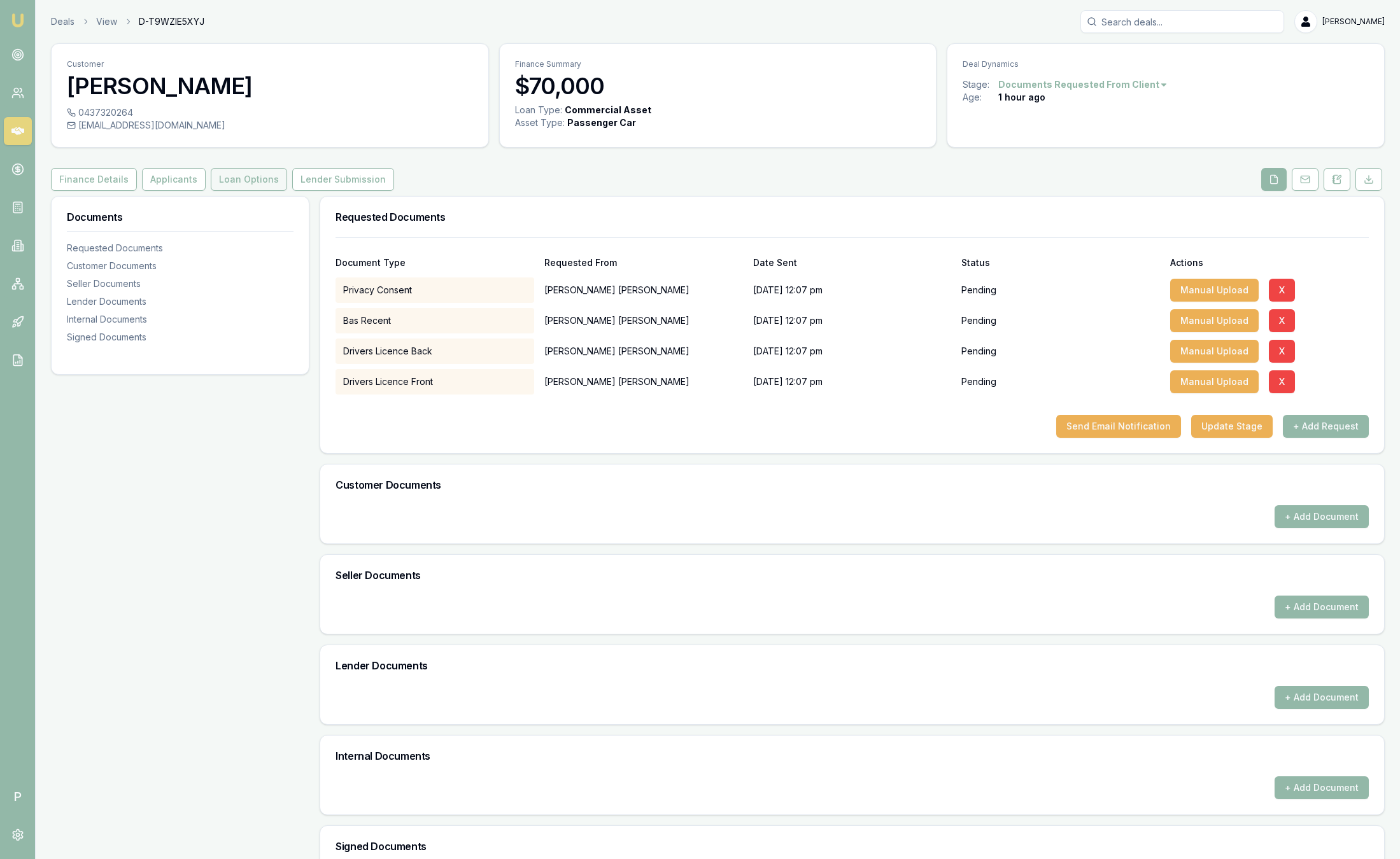
click at [247, 190] on button "Loan Options" at bounding box center [248, 179] width 77 height 23
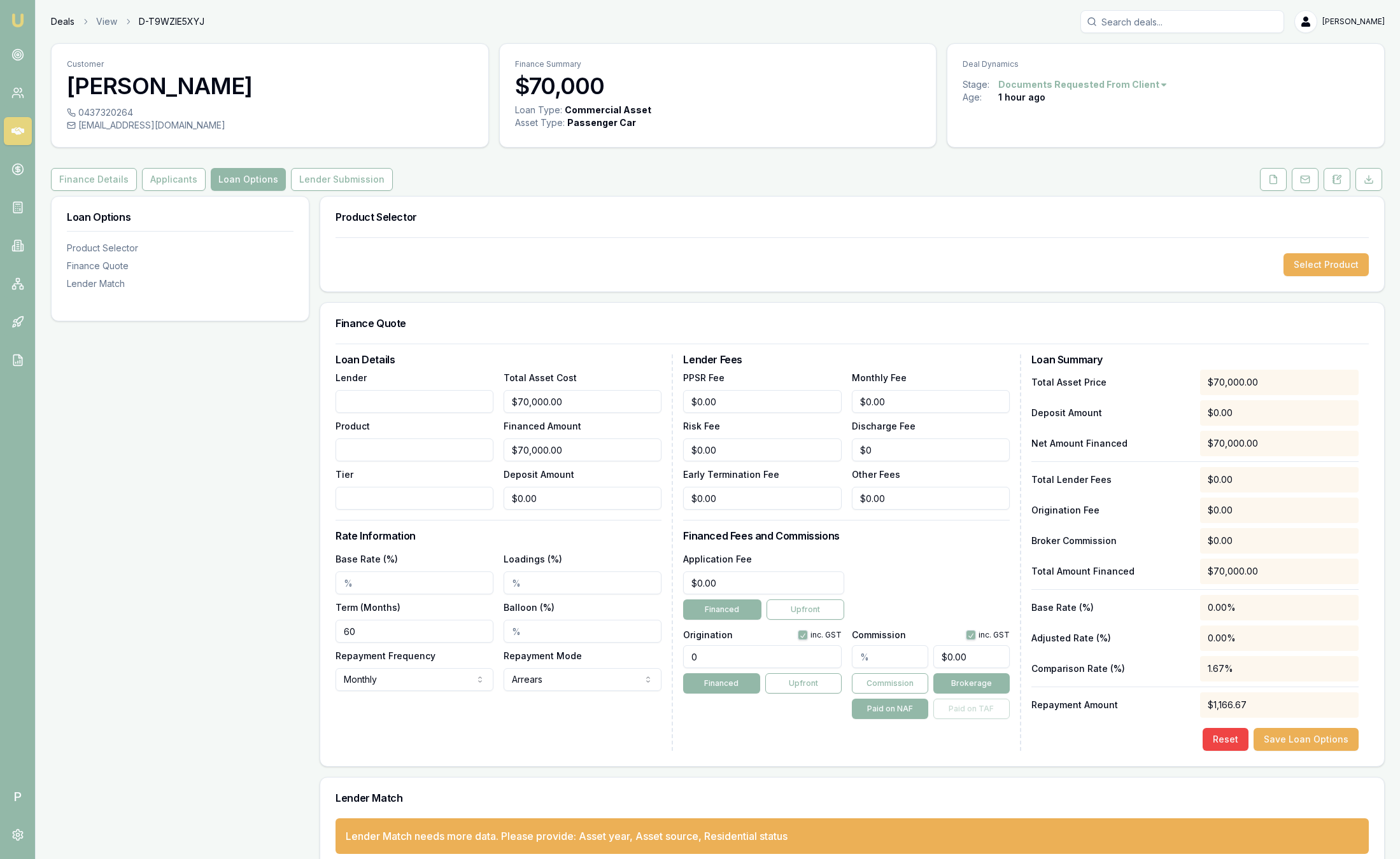
click at [59, 16] on link "Deals" at bounding box center [62, 22] width 23 height 13
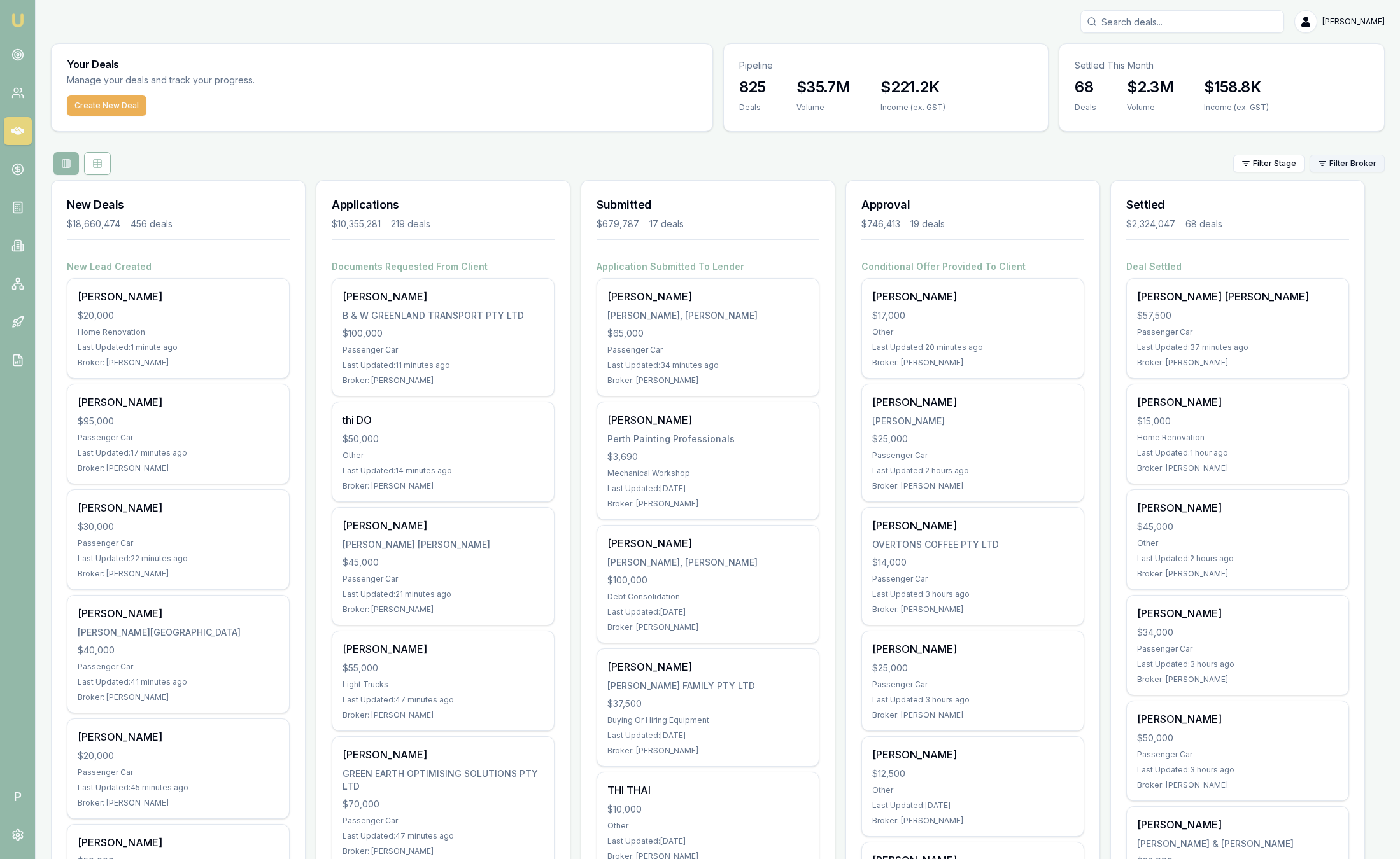
click at [1354, 169] on html "Emu Broker P Sam Crouch Toggle Menu Your Deals Manage your deals and track your…" at bounding box center [700, 429] width 1400 height 859
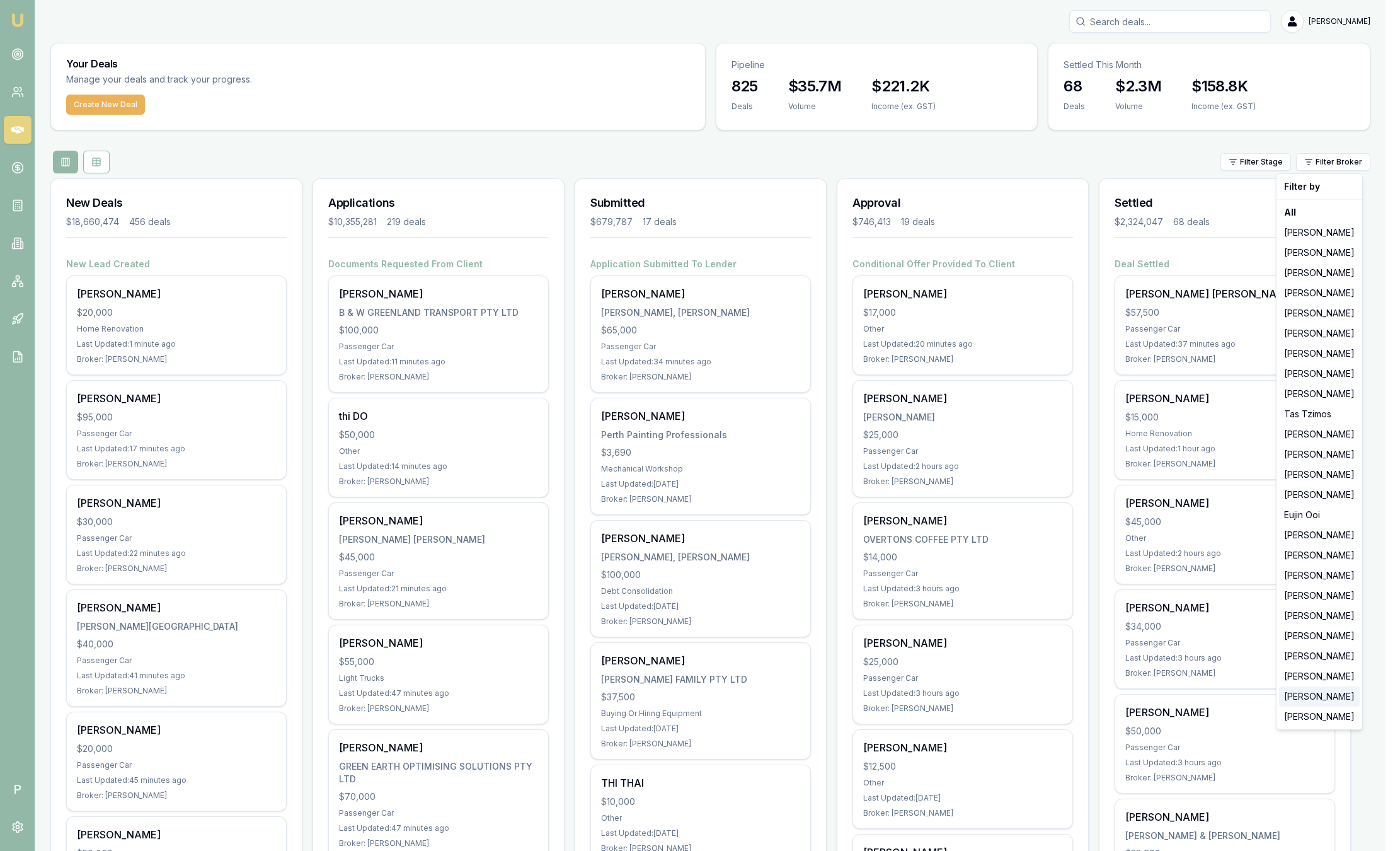
click at [1312, 702] on div "[PERSON_NAME]" at bounding box center [1319, 697] width 81 height 20
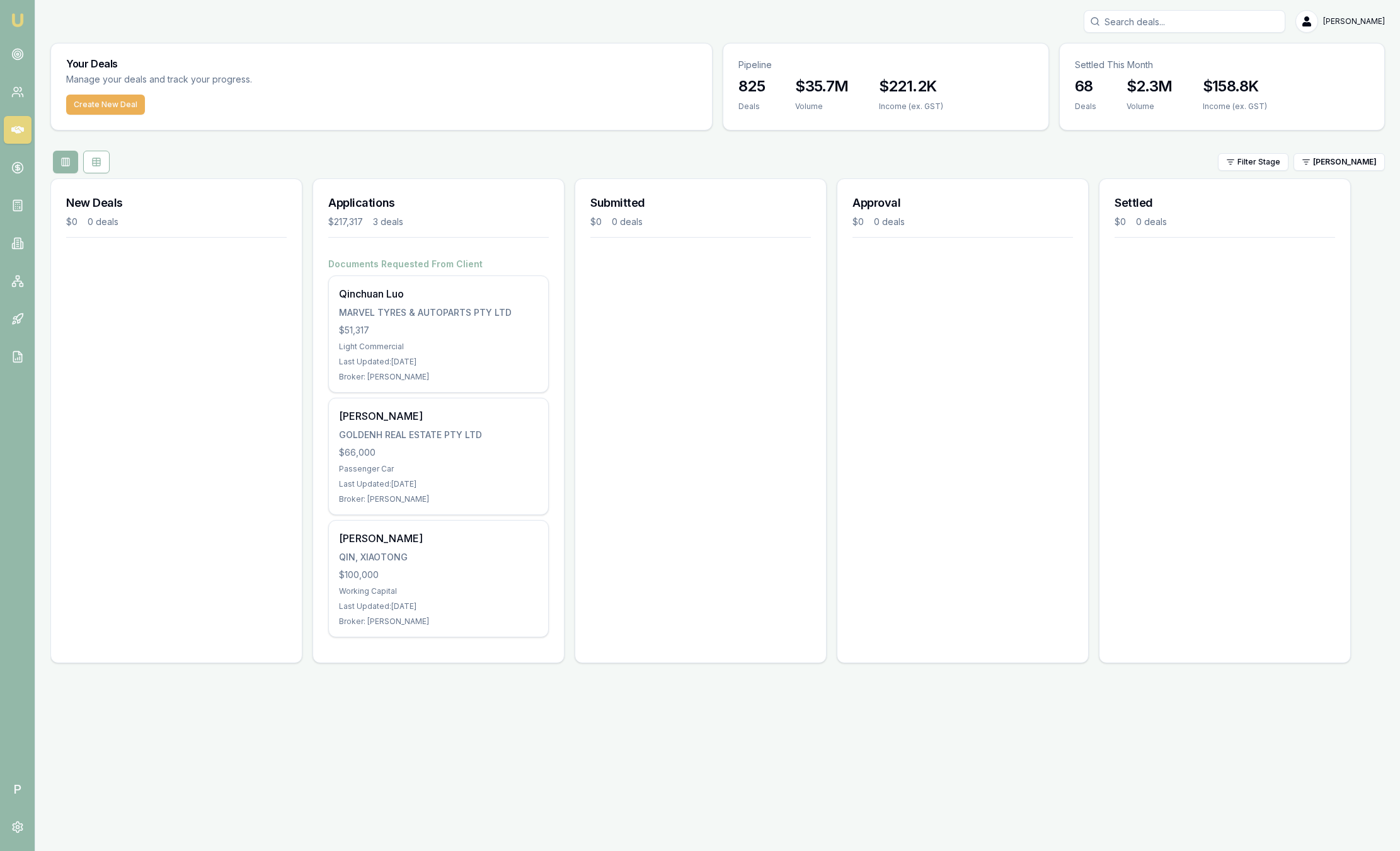
click at [1345, 146] on div "Your Deals Manage your deals and track your progress. Create New Deal Pipeline …" at bounding box center [717, 358] width 1334 height 630
click at [1344, 158] on html "Emu Broker P Sam Crouch Toggle Menu Your Deals Manage your deals and track your…" at bounding box center [700, 425] width 1400 height 851
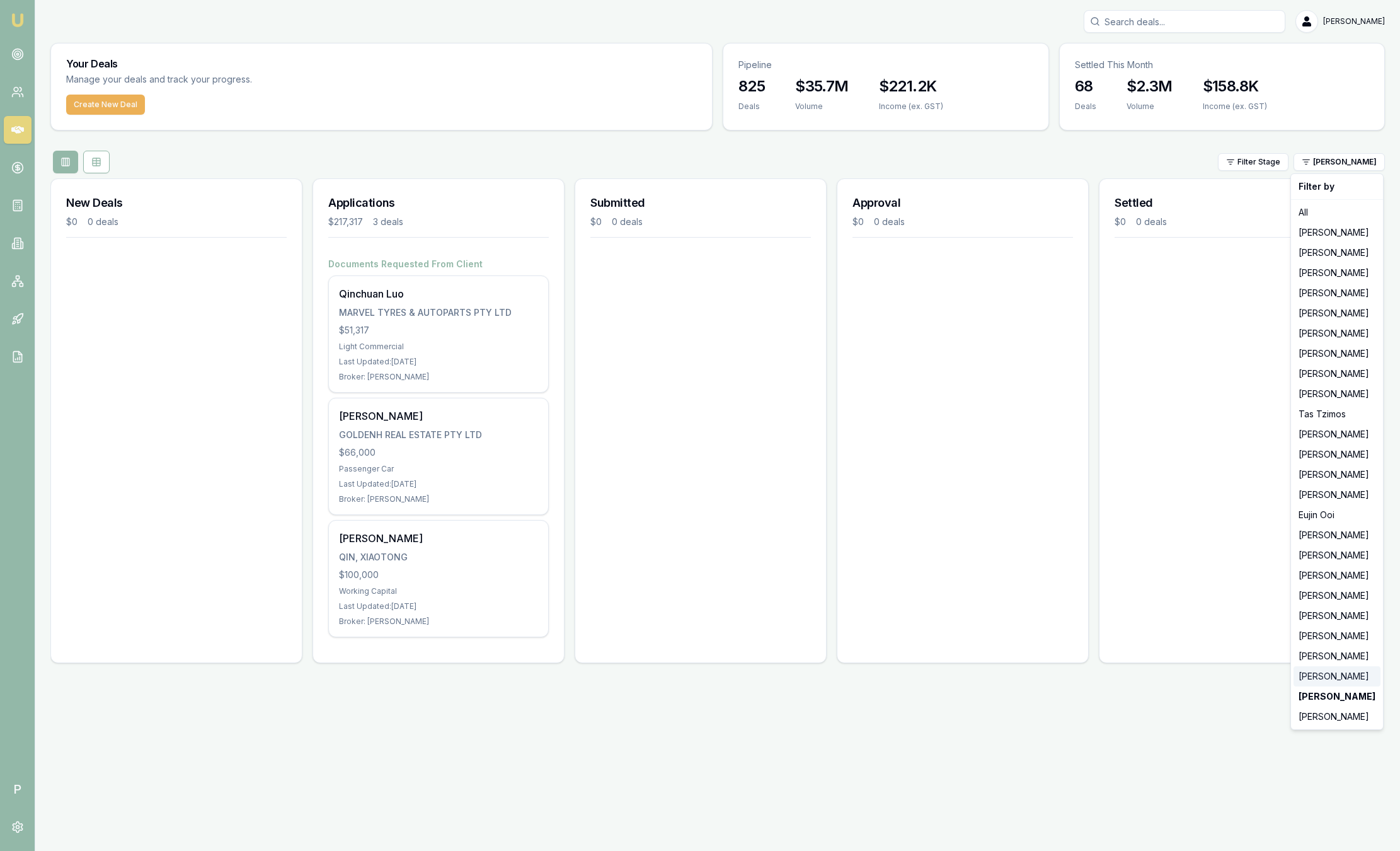
click at [1319, 674] on div "[PERSON_NAME]" at bounding box center [1337, 677] width 87 height 20
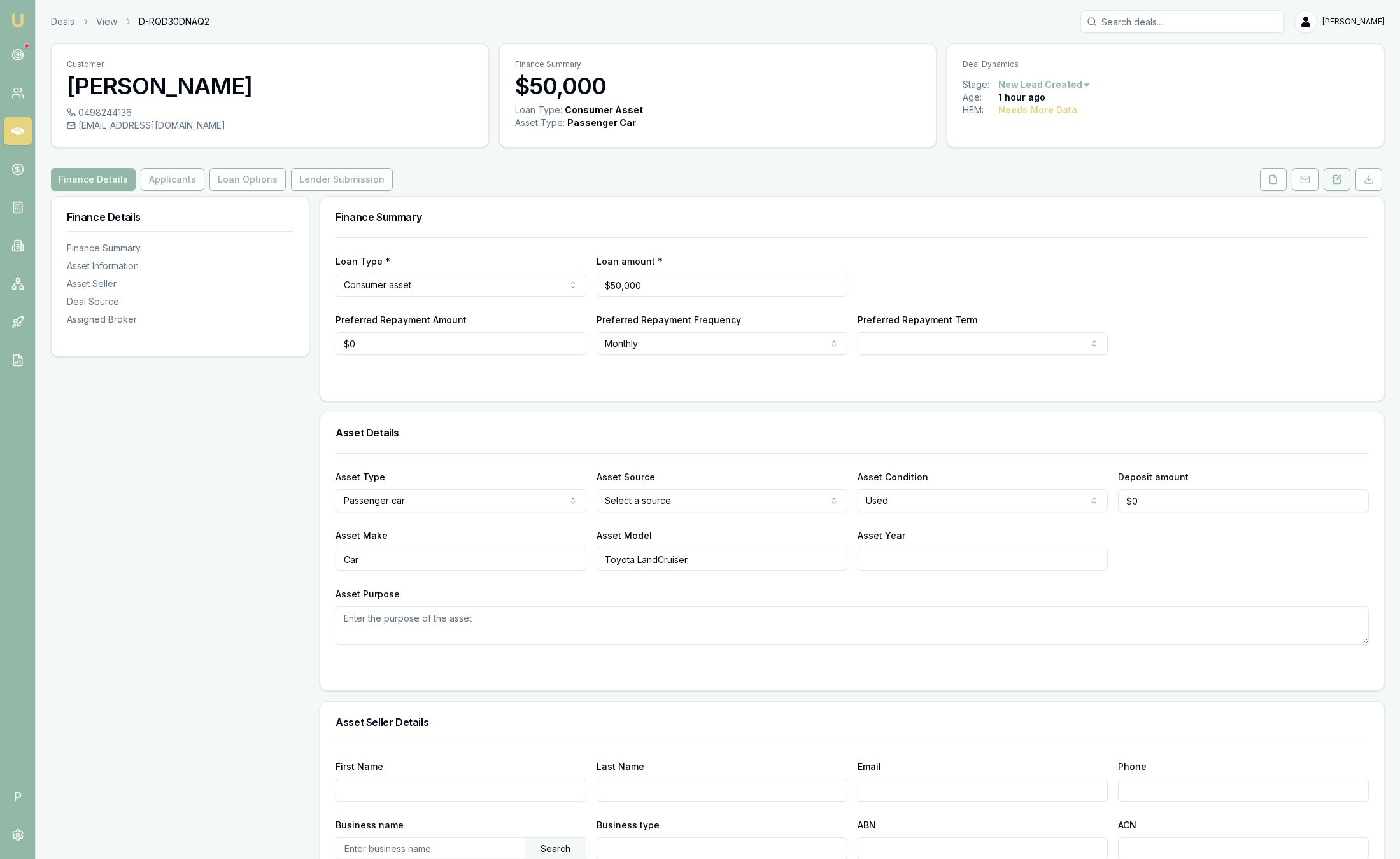
click at [1340, 182] on icon at bounding box center [1337, 179] width 7 height 9
click at [1340, 172] on button at bounding box center [1336, 179] width 27 height 23
click at [1342, 174] on button at bounding box center [1336, 179] width 27 height 23
click at [55, 27] on link "Deals" at bounding box center [62, 22] width 23 height 13
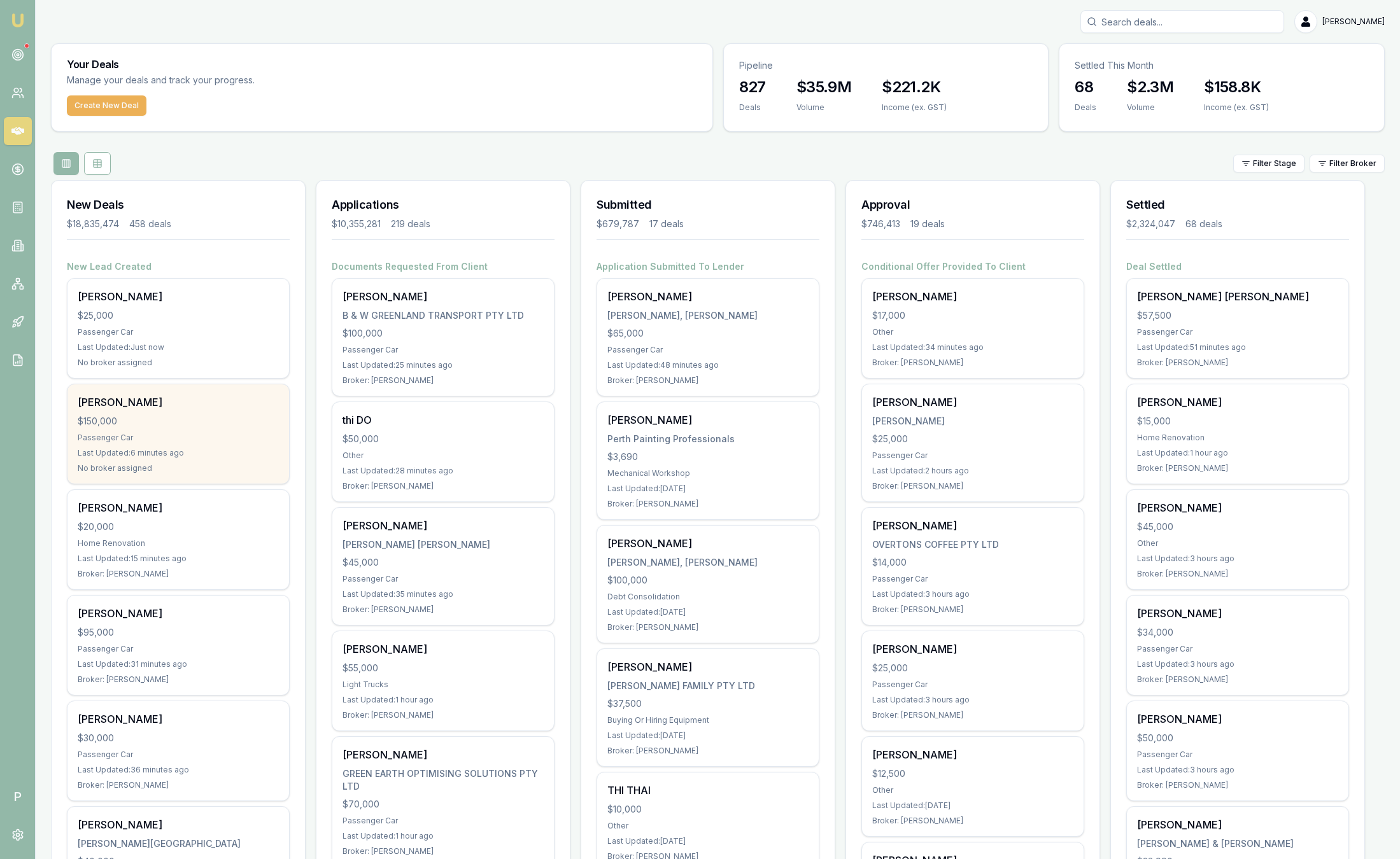
click at [149, 439] on div "Passenger Car" at bounding box center [178, 438] width 201 height 10
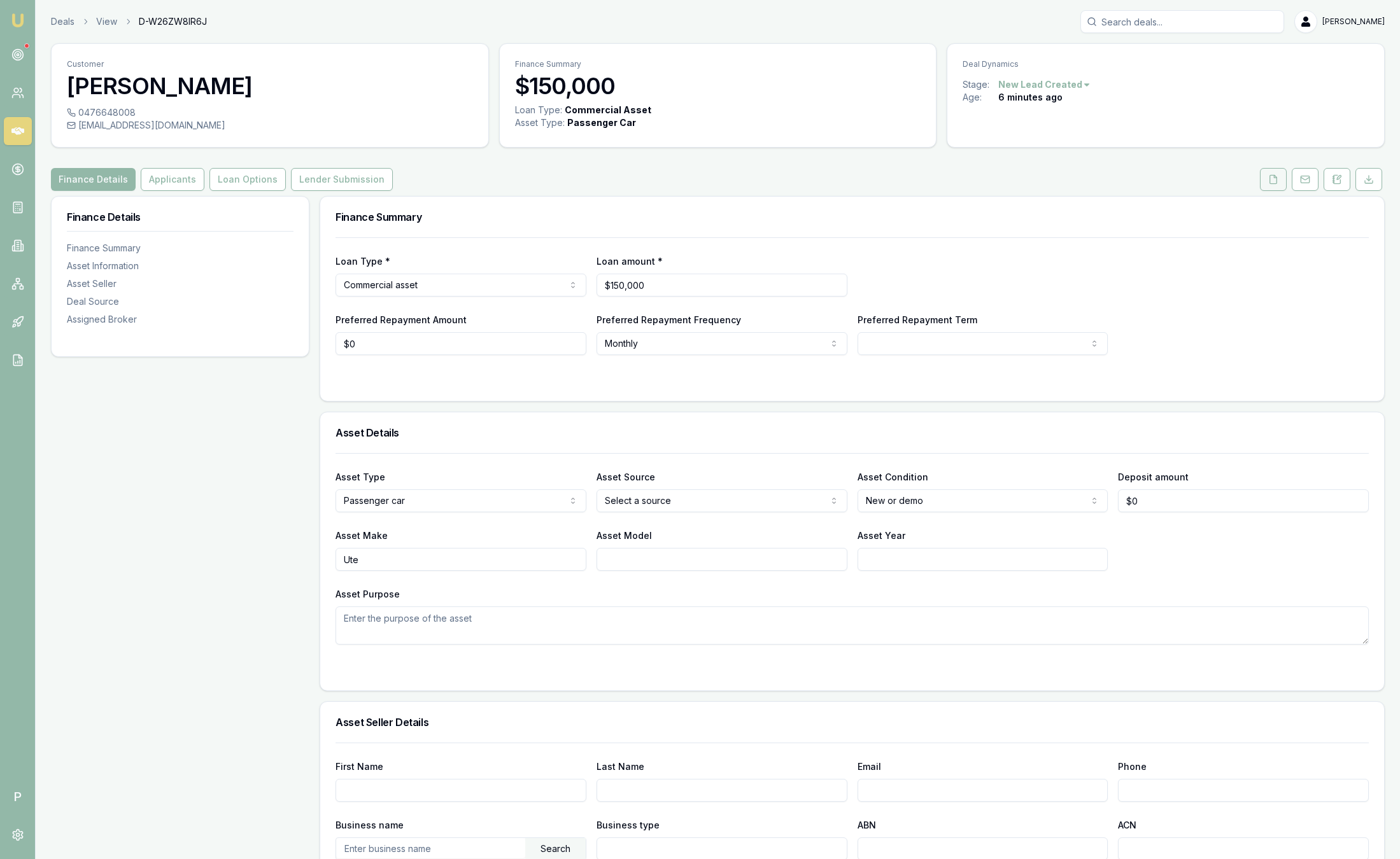
click at [1272, 178] on icon at bounding box center [1273, 179] width 10 height 10
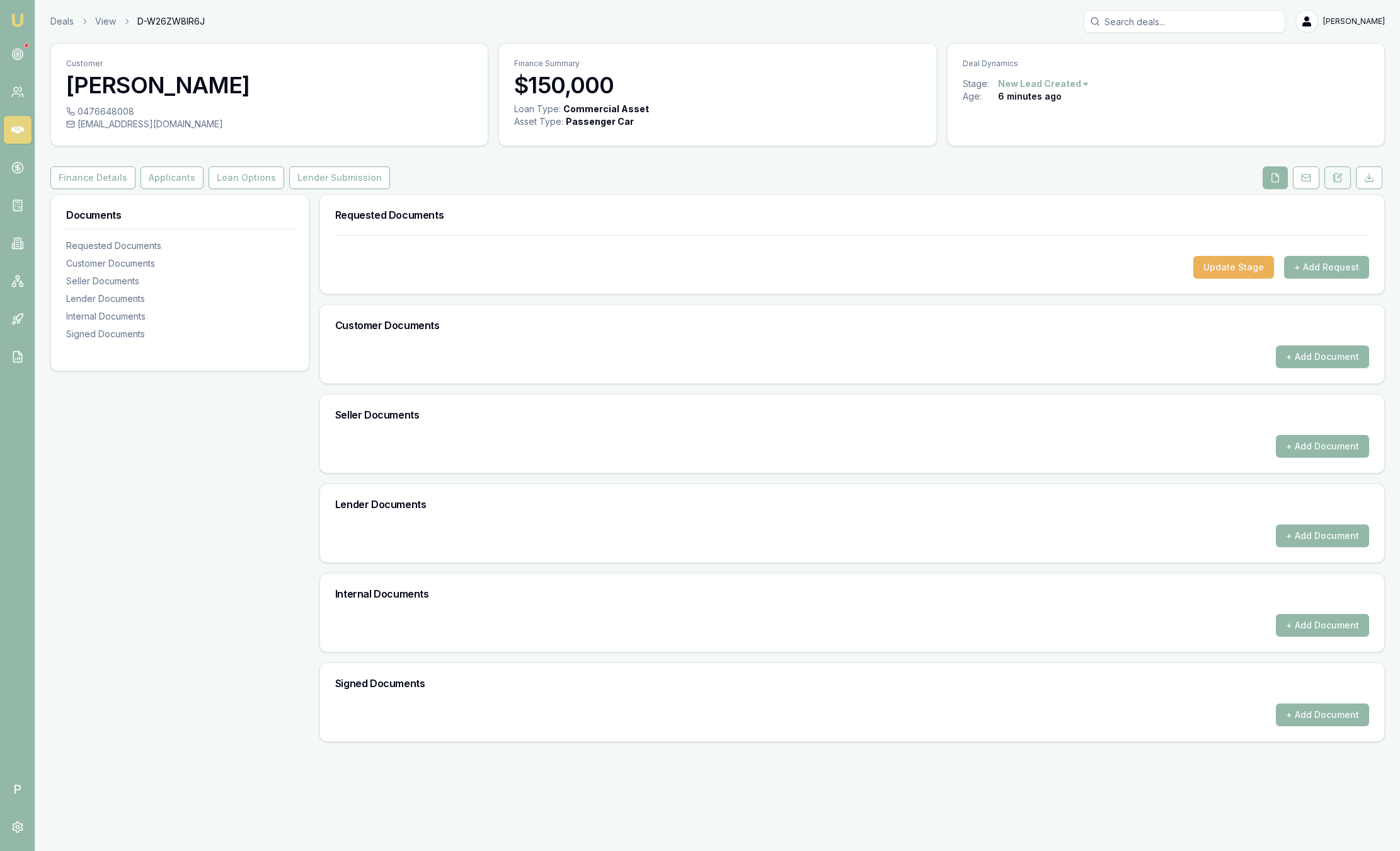
click at [1343, 179] on button at bounding box center [1337, 178] width 26 height 23
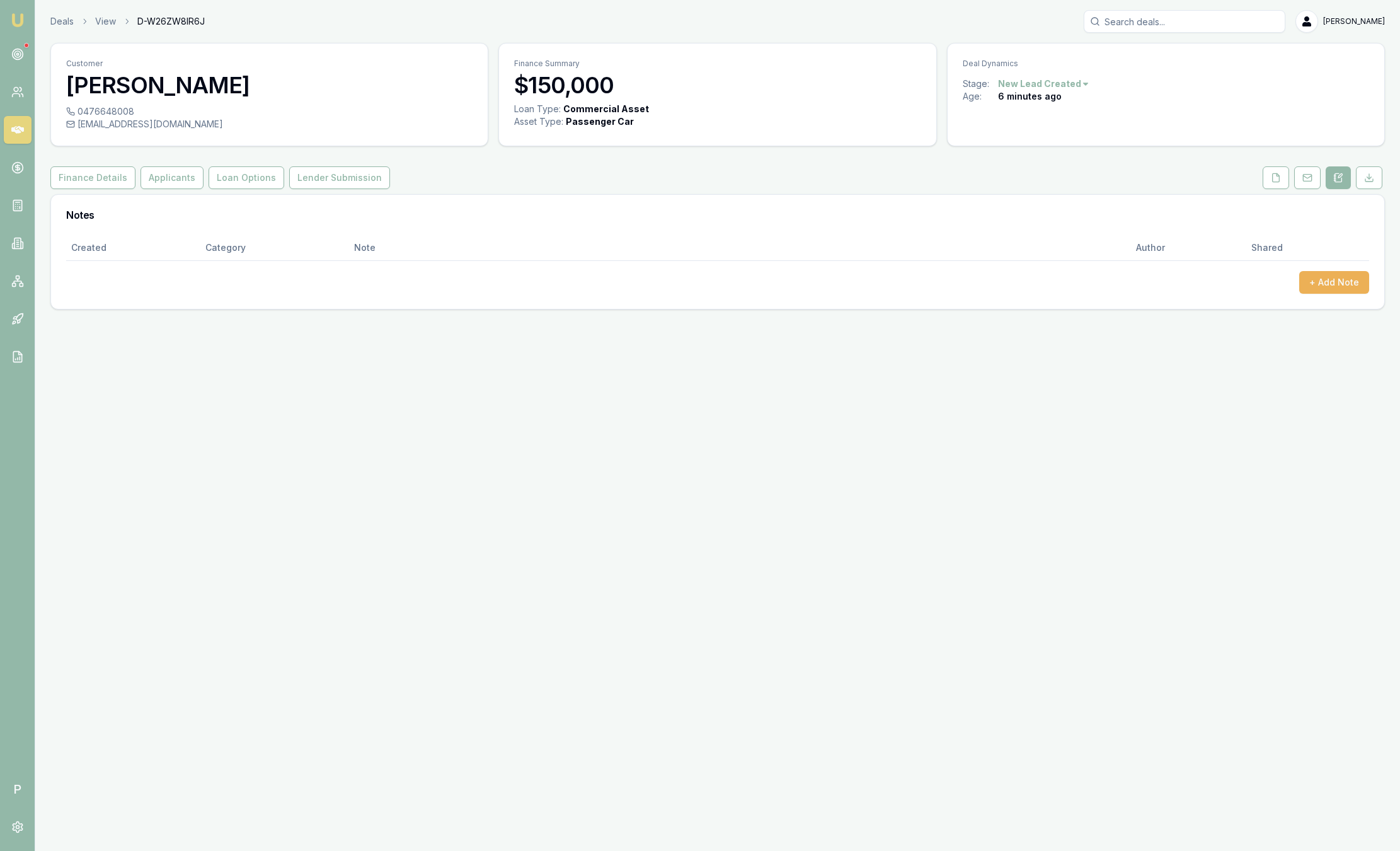
click at [24, 12] on link "Emu Broker" at bounding box center [18, 20] width 20 height 20
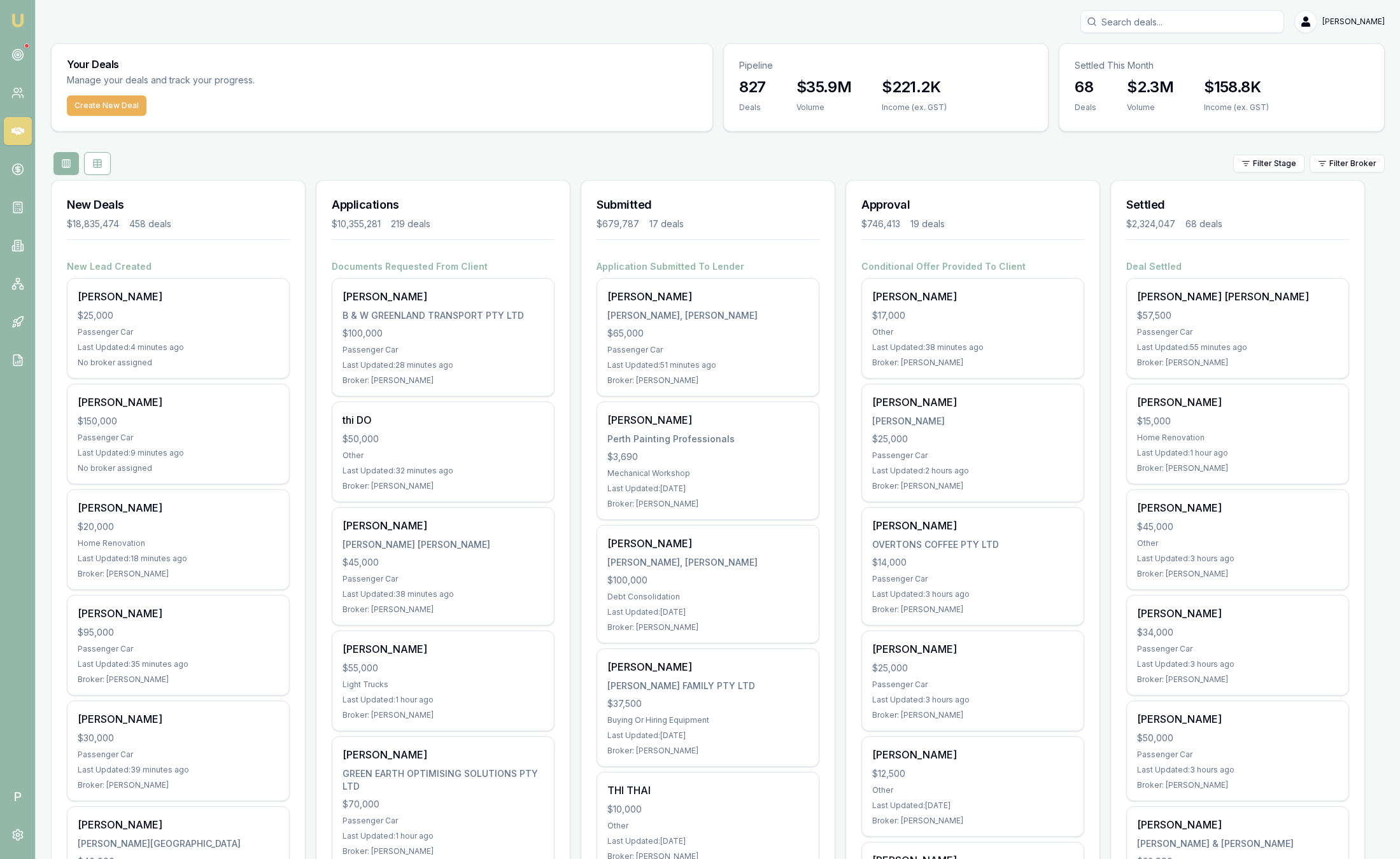
click at [646, 174] on div "Filter Stage Filter Broker" at bounding box center [717, 163] width 1334 height 23
click at [866, 168] on div "Filter Stage Filter Broker" at bounding box center [717, 163] width 1334 height 23
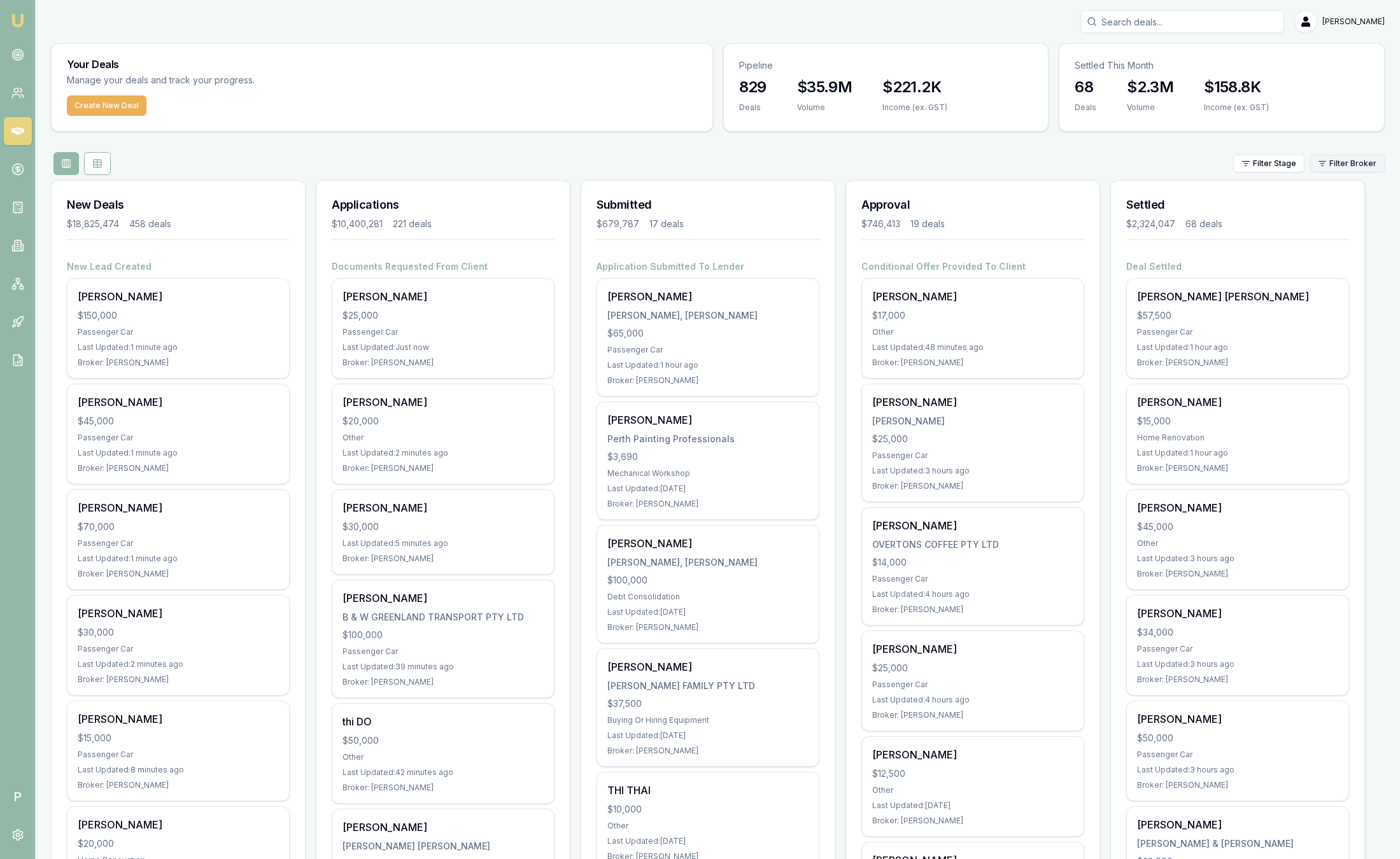
click at [1316, 168] on html "Emu Broker P [PERSON_NAME] Toggle Menu Your Deals Manage your deals and track y…" at bounding box center [700, 429] width 1400 height 859
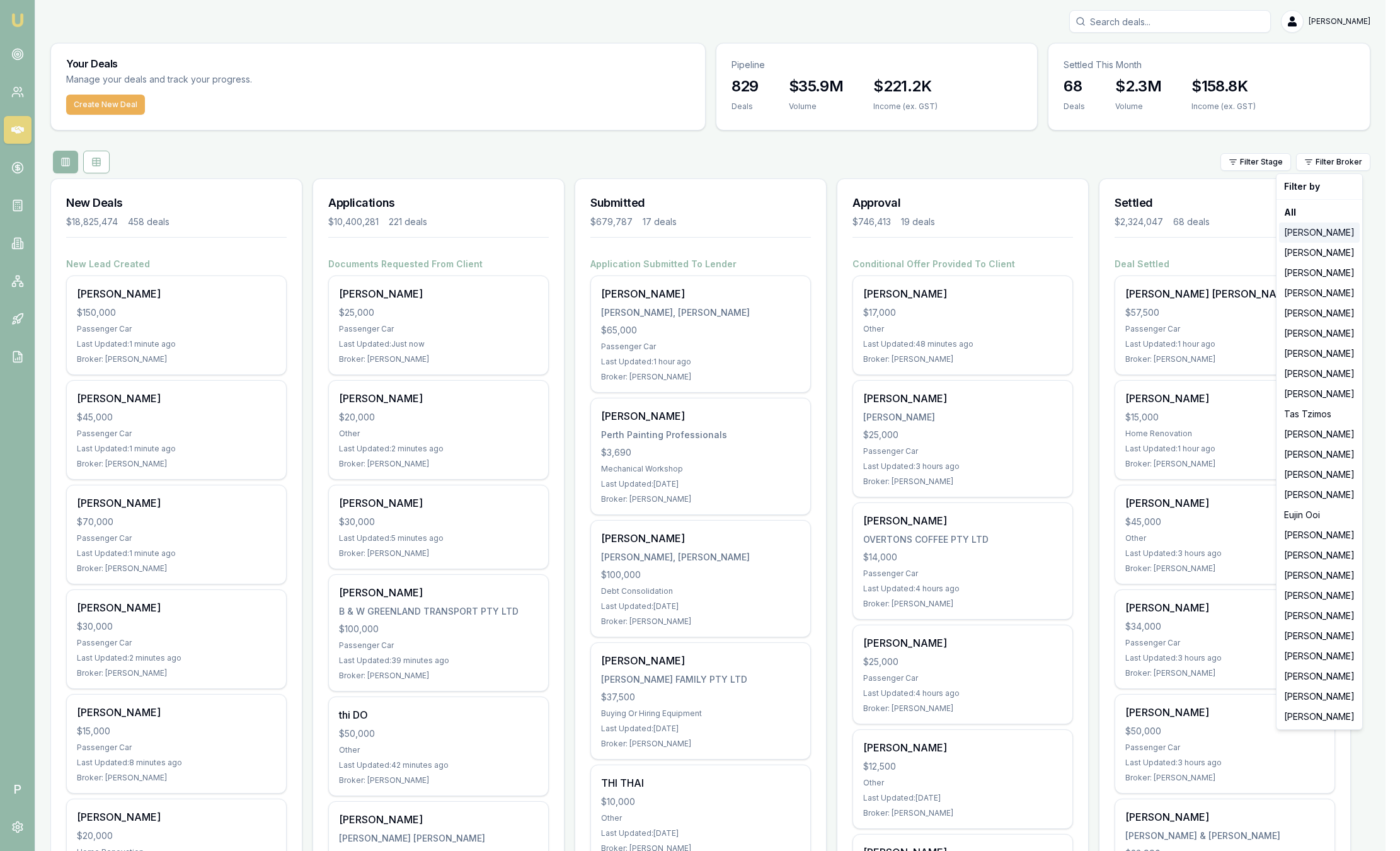
click at [1308, 241] on div "[PERSON_NAME]" at bounding box center [1319, 233] width 81 height 20
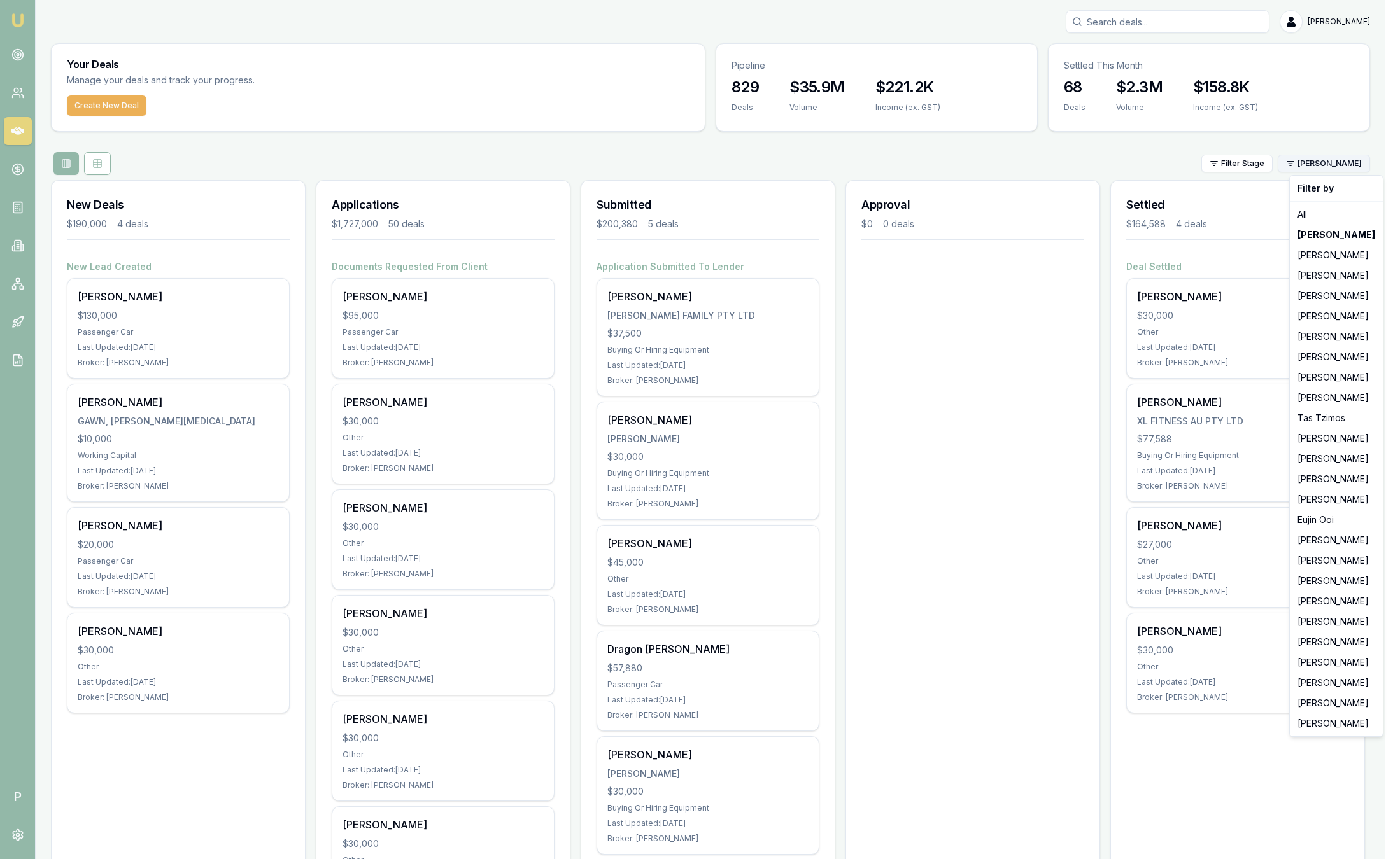
click at [1347, 164] on html "Emu Broker P Sam Crouch Toggle Menu Your Deals Manage your deals and track your…" at bounding box center [700, 429] width 1400 height 859
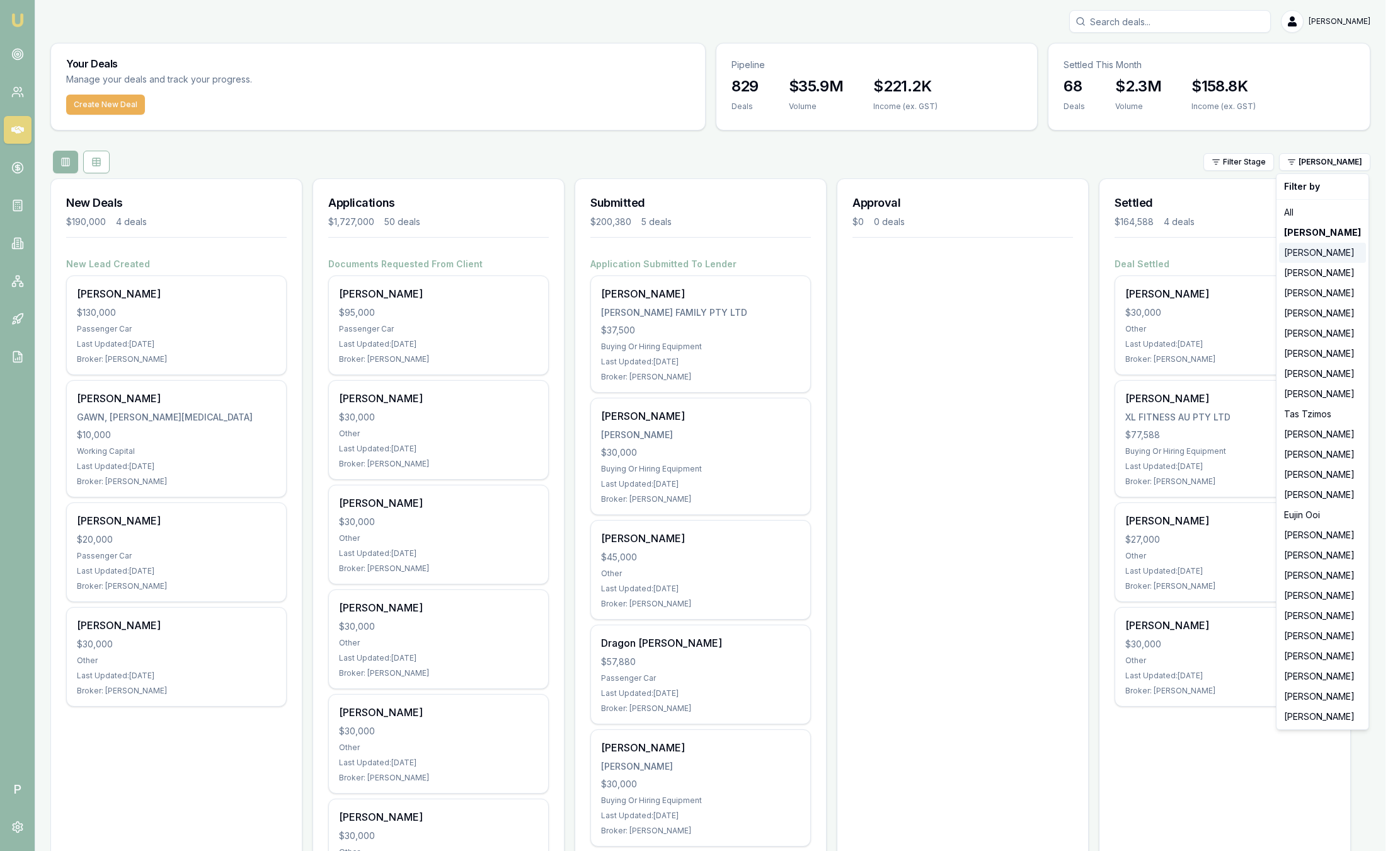
click at [1311, 253] on div "[PERSON_NAME]" at bounding box center [1322, 253] width 87 height 20
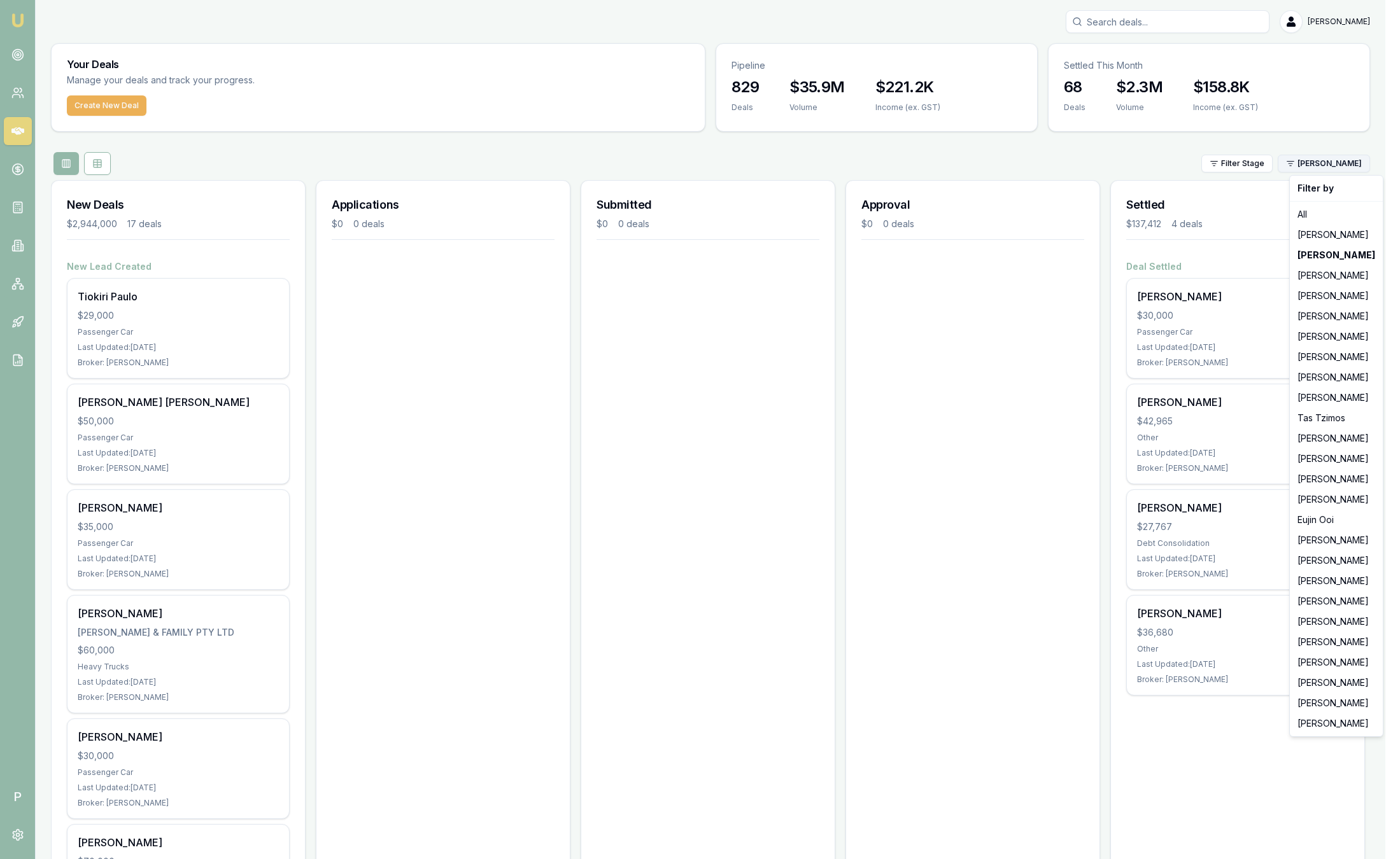
click at [1334, 162] on html "Emu Broker P Sam Crouch Toggle Menu Your Deals Manage your deals and track your…" at bounding box center [700, 429] width 1400 height 859
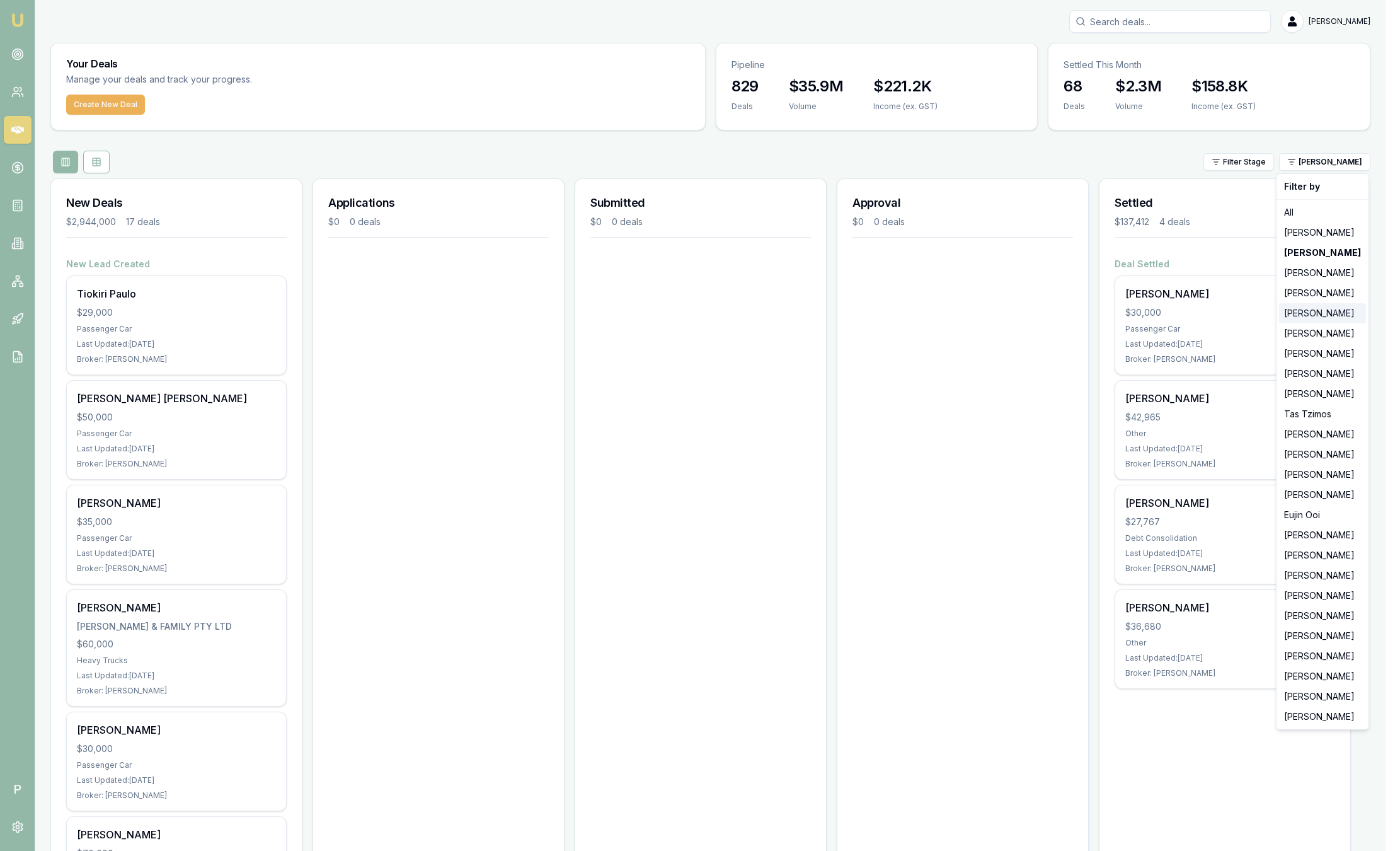
click at [1324, 306] on div "[PERSON_NAME]" at bounding box center [1322, 313] width 87 height 20
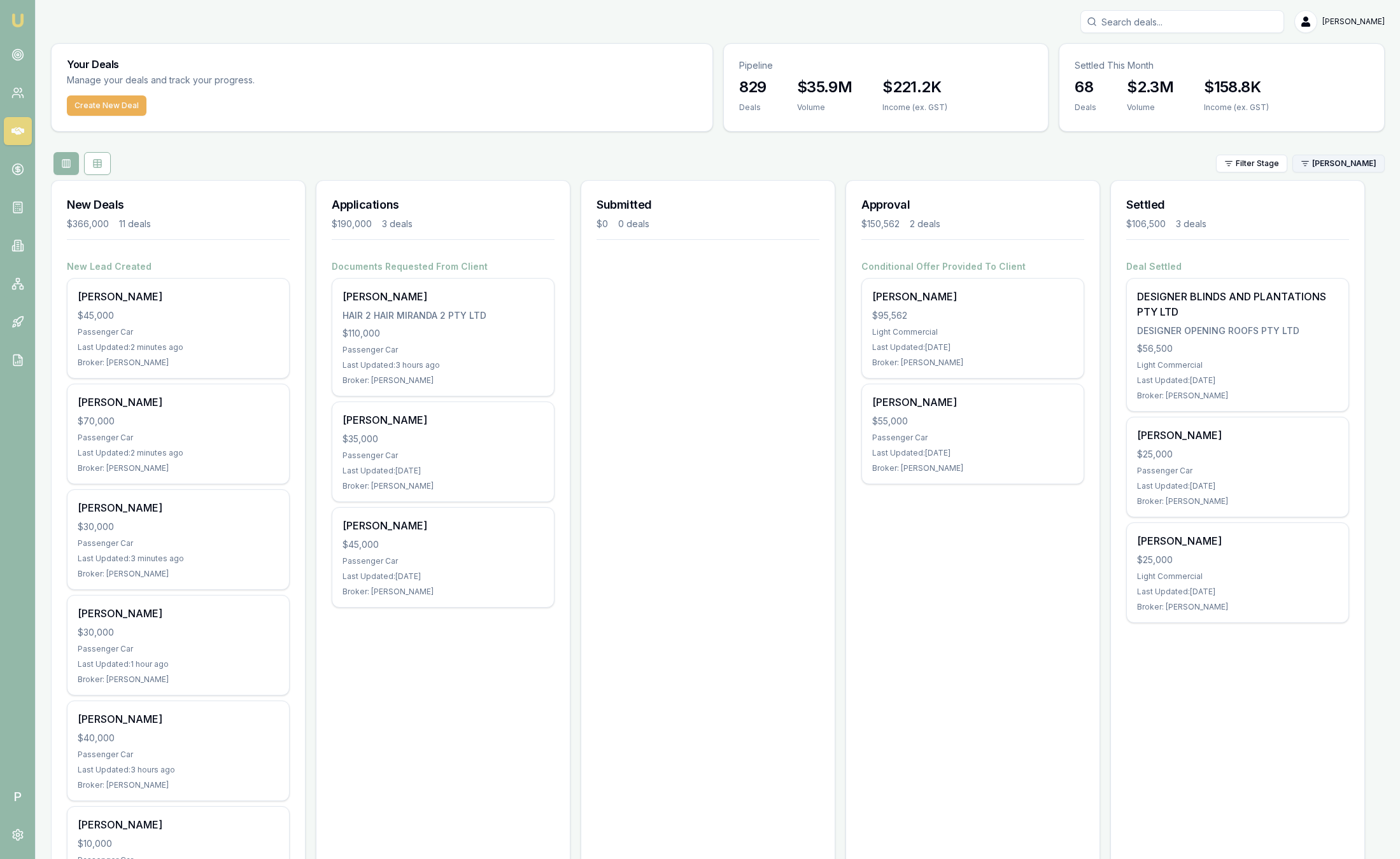
click at [1360, 168] on html "Emu Broker P Sam Crouch Toggle Menu Your Deals Manage your deals and track your…" at bounding box center [700, 429] width 1400 height 859
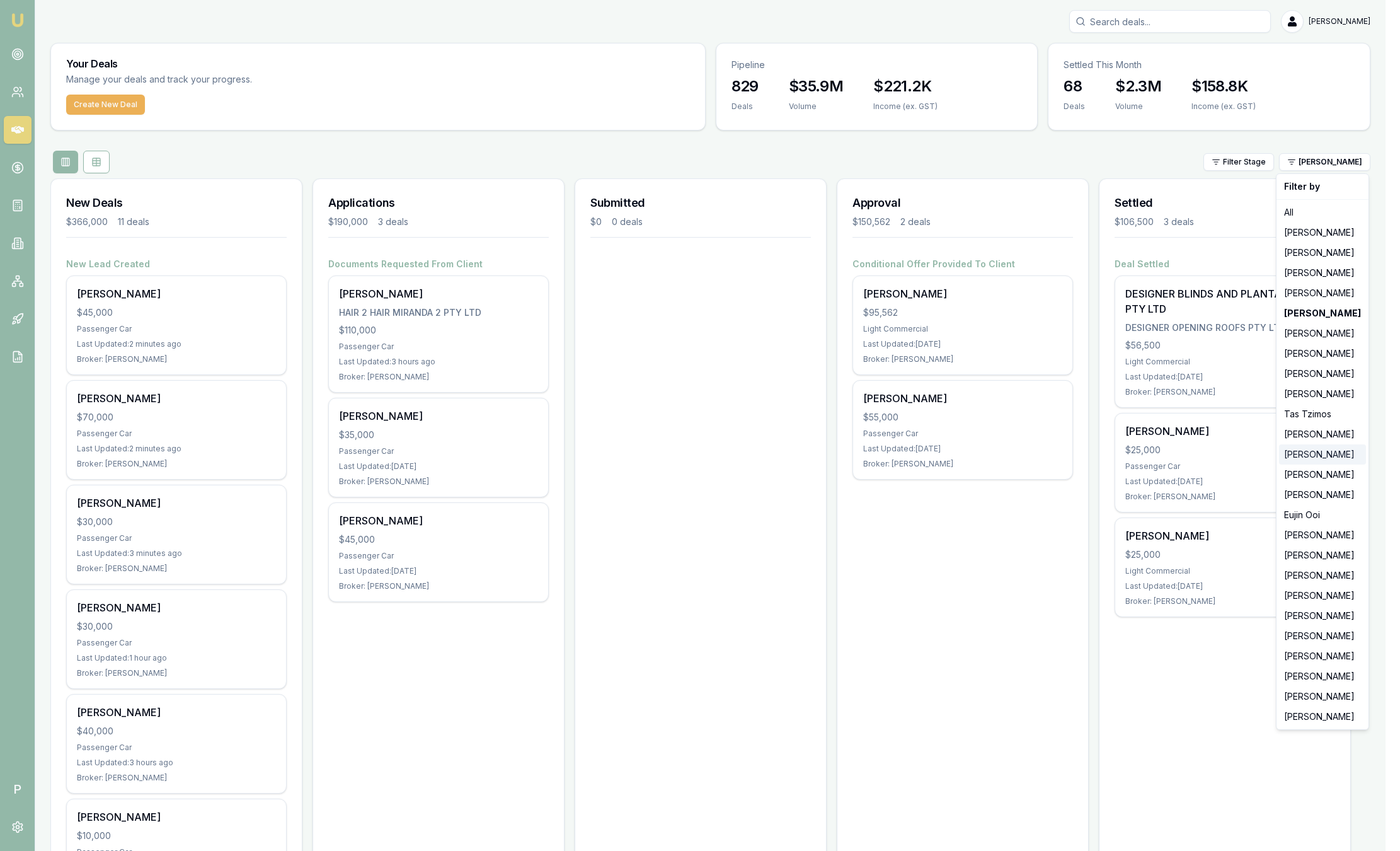
click at [1299, 455] on div "[PERSON_NAME]" at bounding box center [1322, 455] width 87 height 20
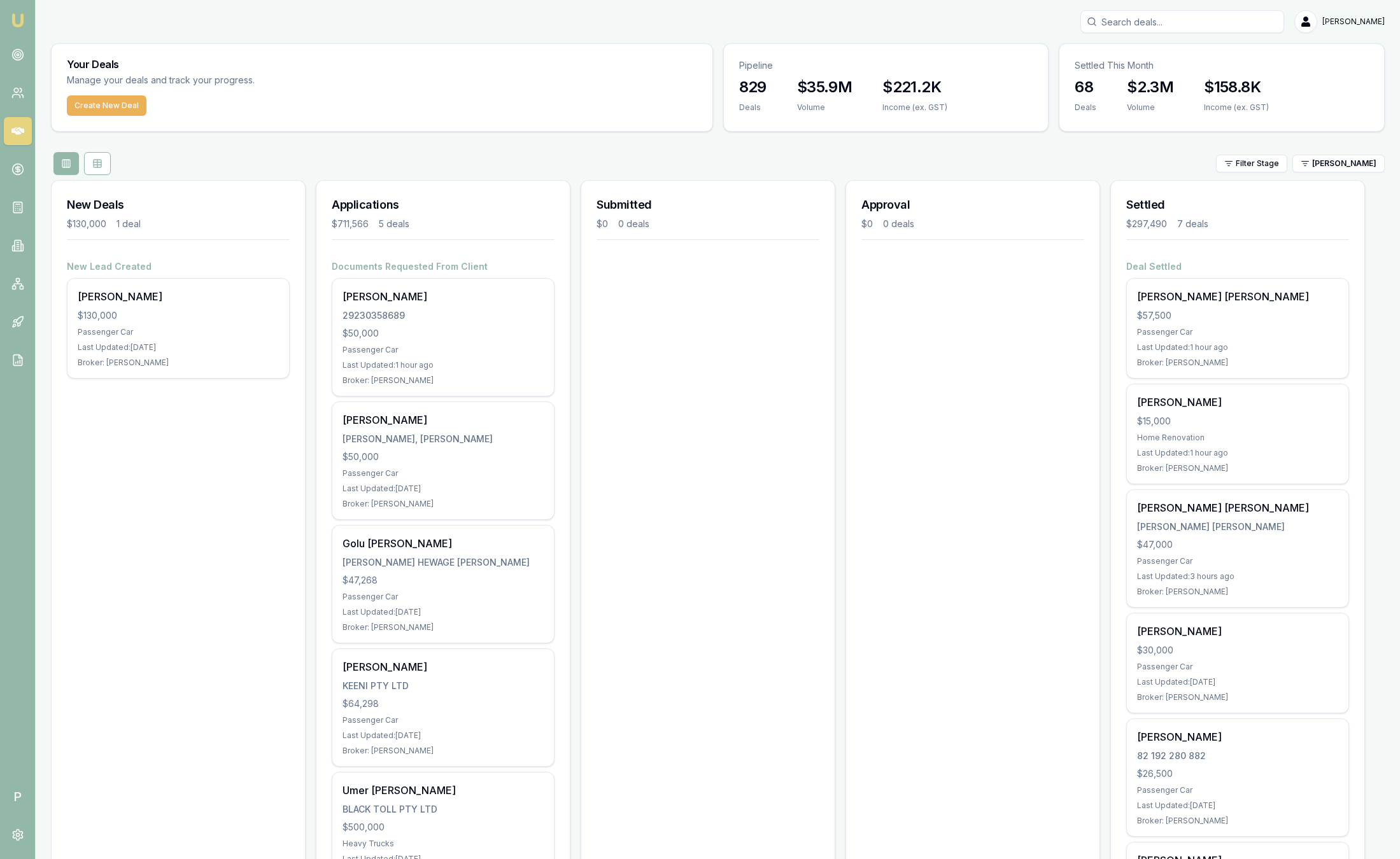
click at [1348, 161] on html "Emu Broker P Sam Crouch Toggle Menu Your Deals Manage your deals and track your…" at bounding box center [700, 429] width 1400 height 859
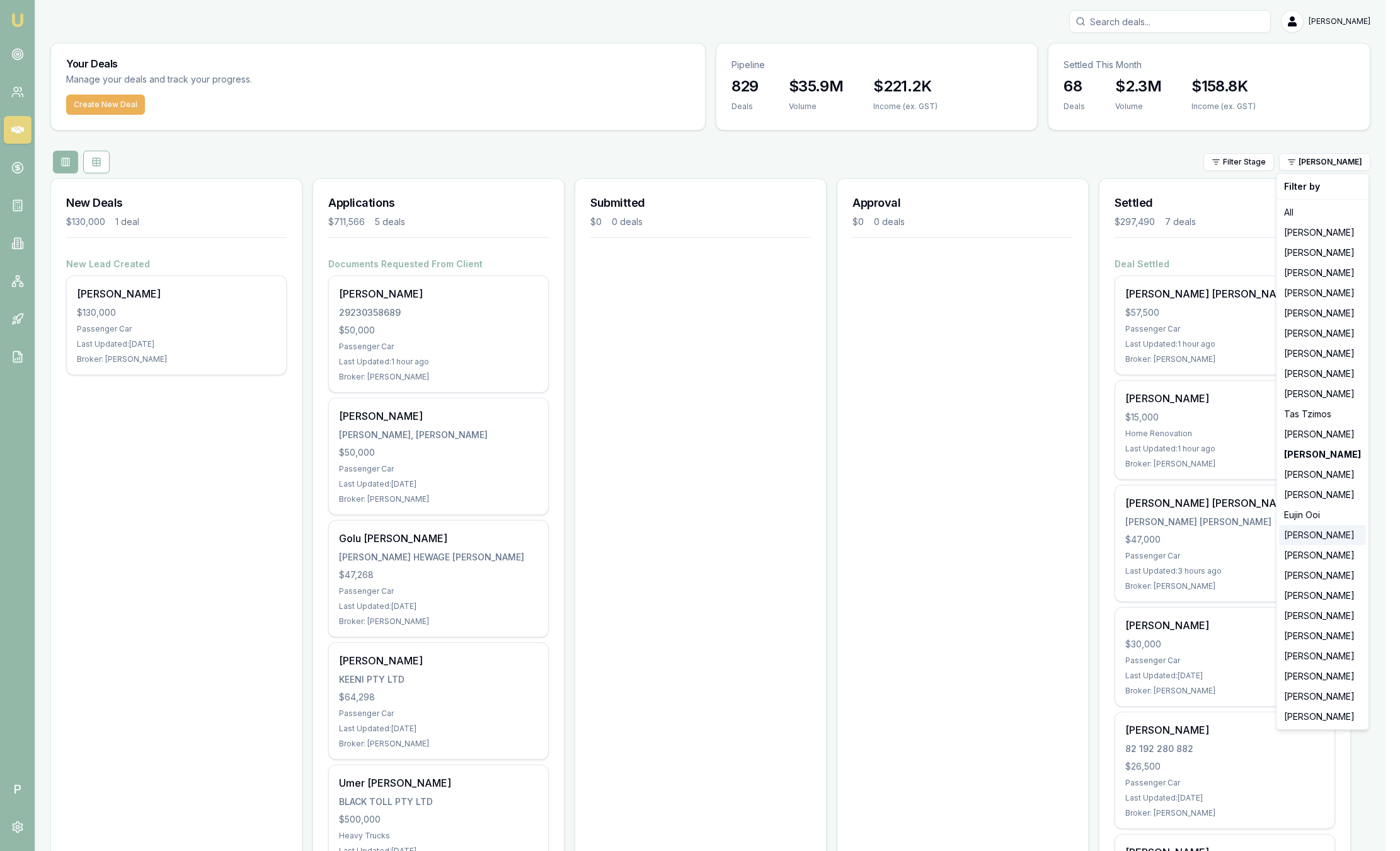
click at [1322, 531] on div "[PERSON_NAME]" at bounding box center [1322, 535] width 87 height 20
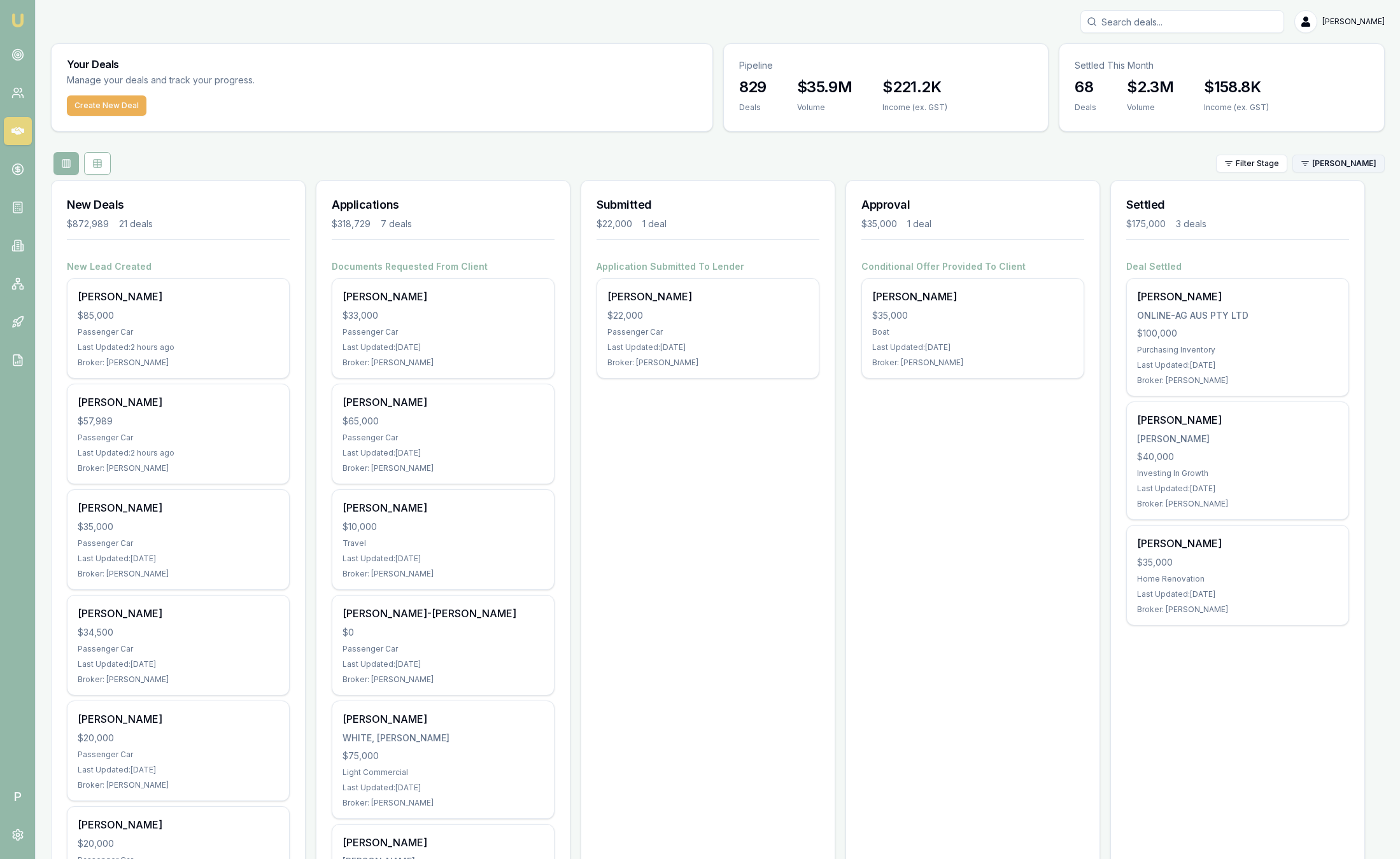
click at [1341, 165] on html "Emu Broker P Sam Crouch Toggle Menu Your Deals Manage your deals and track your…" at bounding box center [700, 429] width 1400 height 859
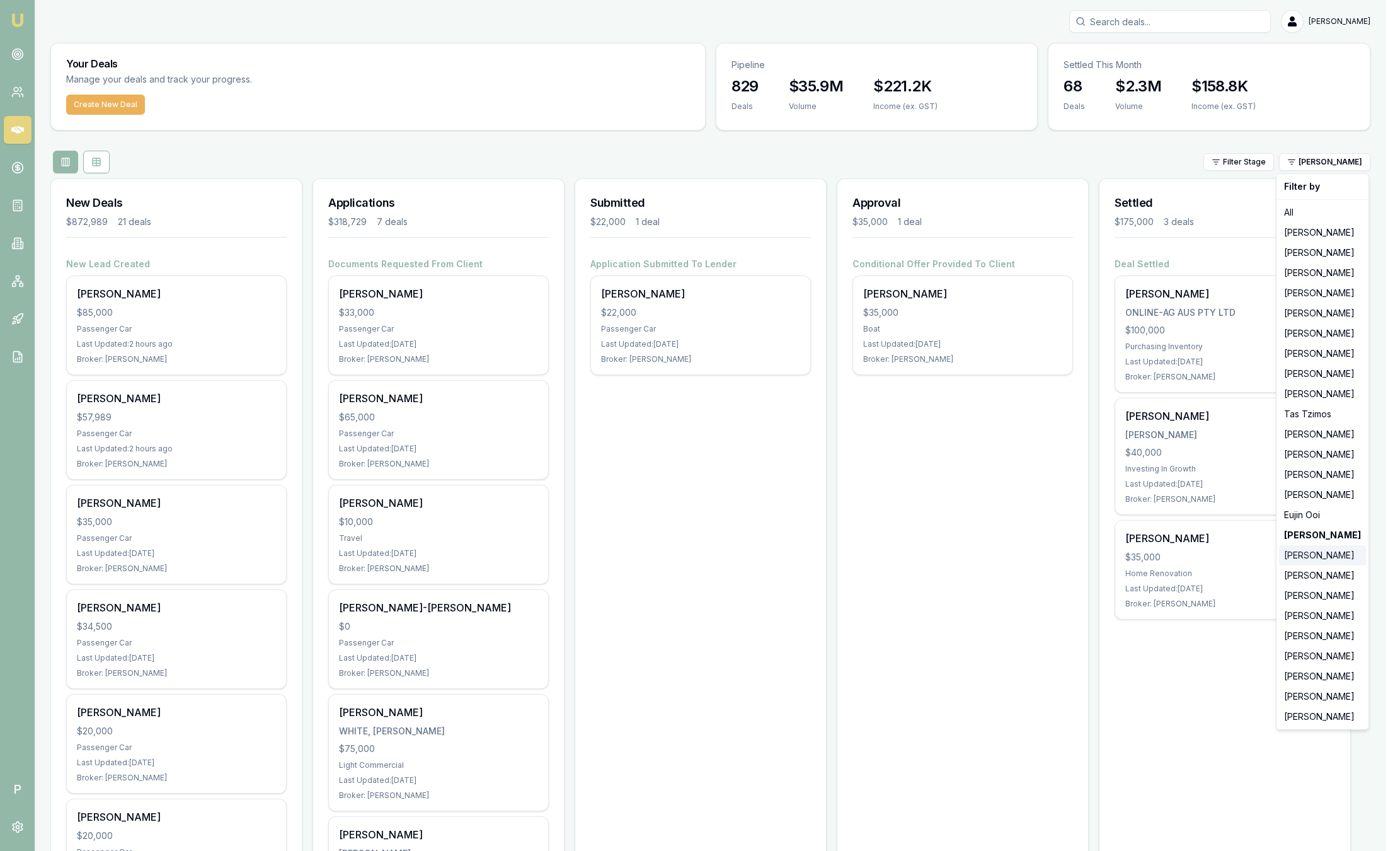
click at [1299, 558] on div "[PERSON_NAME]" at bounding box center [1322, 556] width 87 height 20
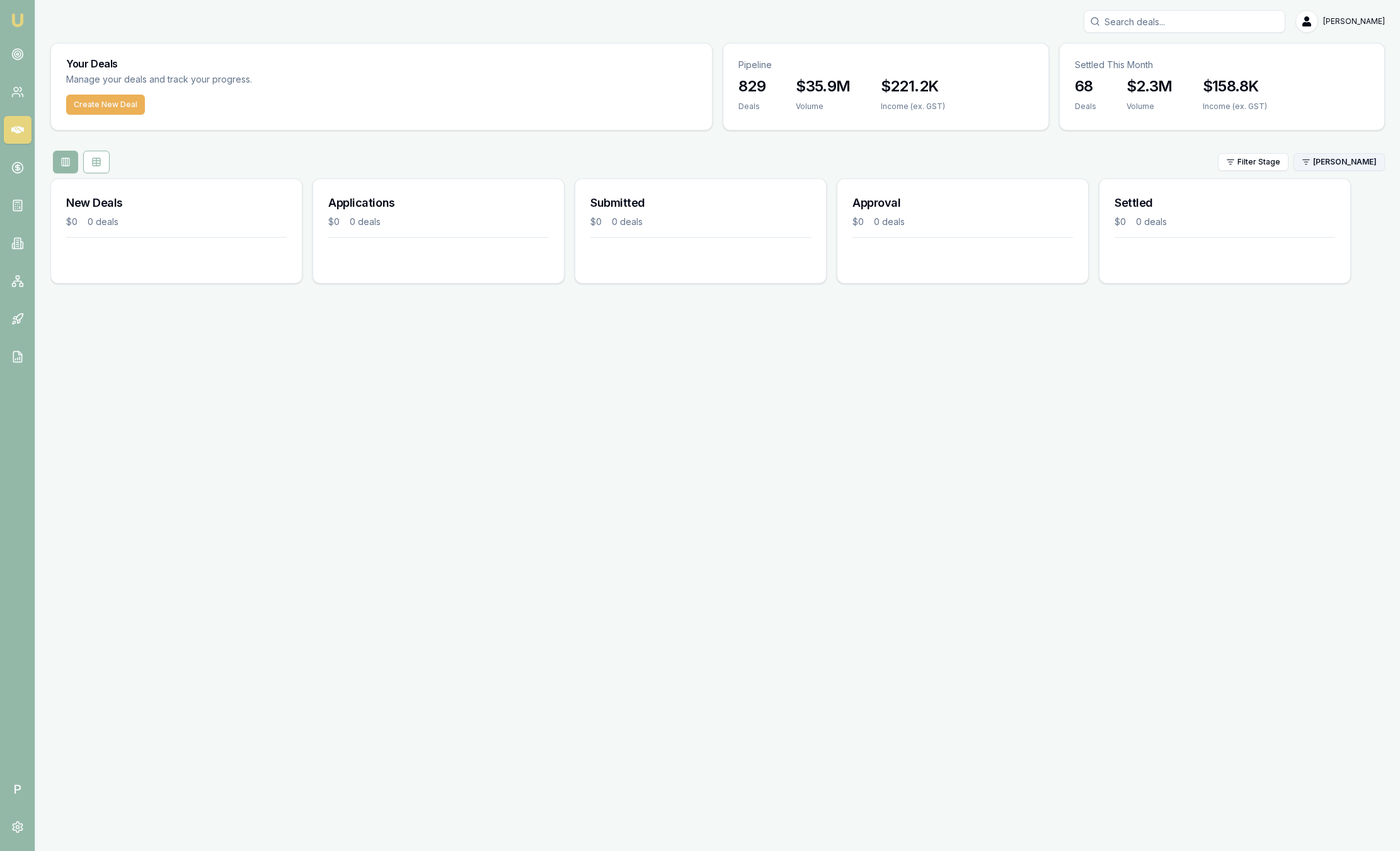
click at [1366, 160] on html "Emu Broker P Sam Crouch Toggle Menu Your Deals Manage your deals and track your…" at bounding box center [700, 425] width 1400 height 851
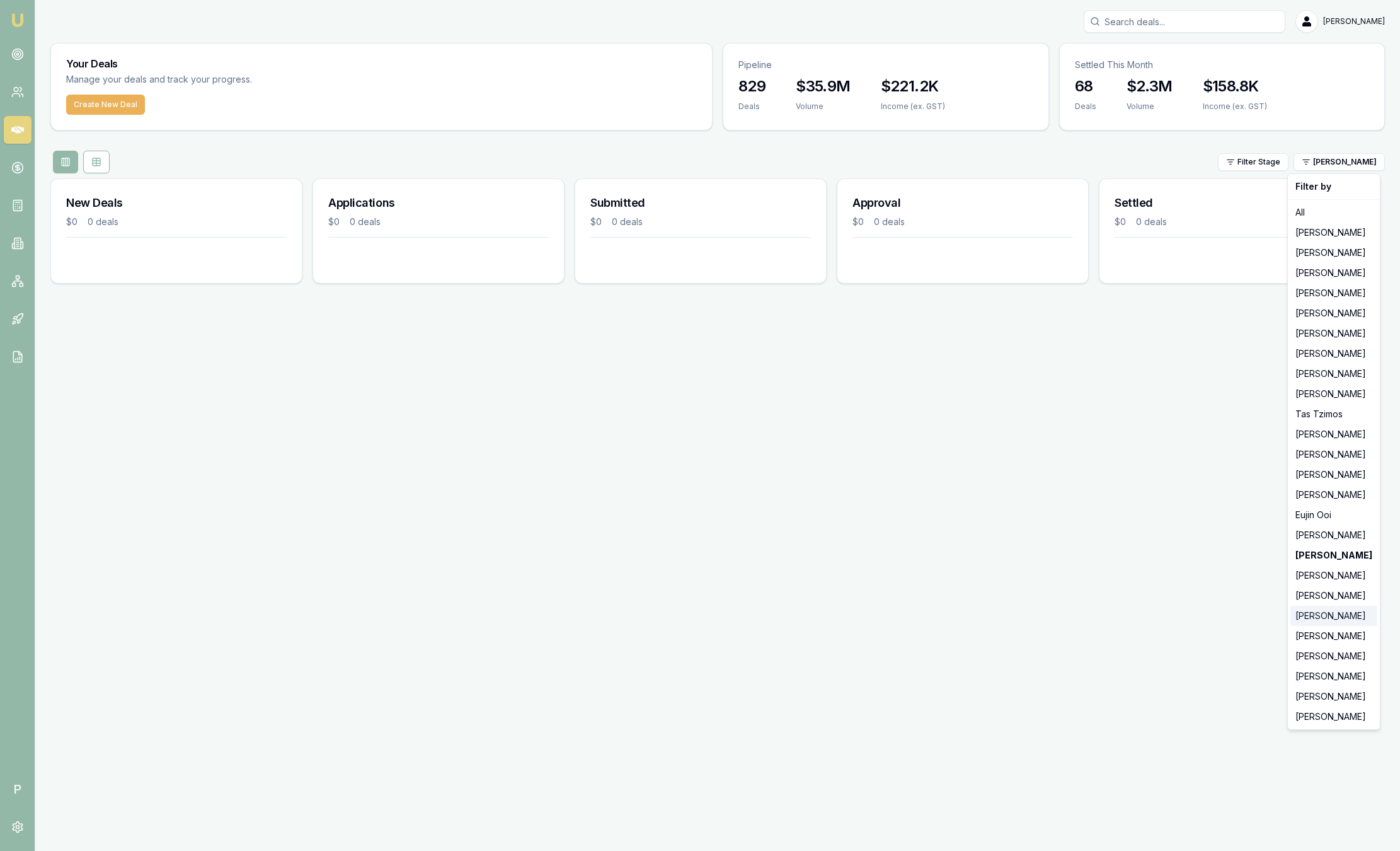
click at [1332, 615] on div "[PERSON_NAME]" at bounding box center [1333, 616] width 87 height 20
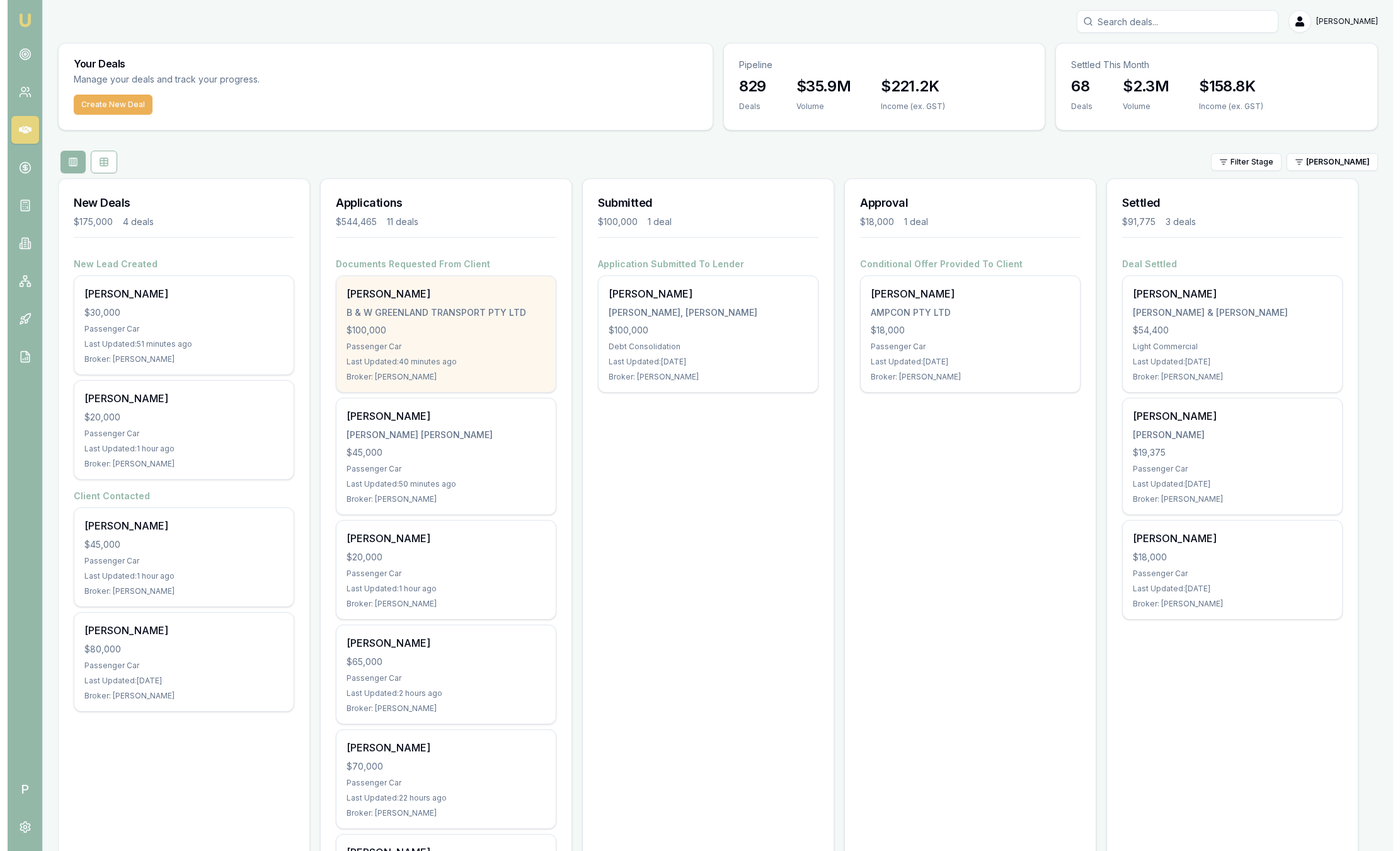
scroll to position [95, 0]
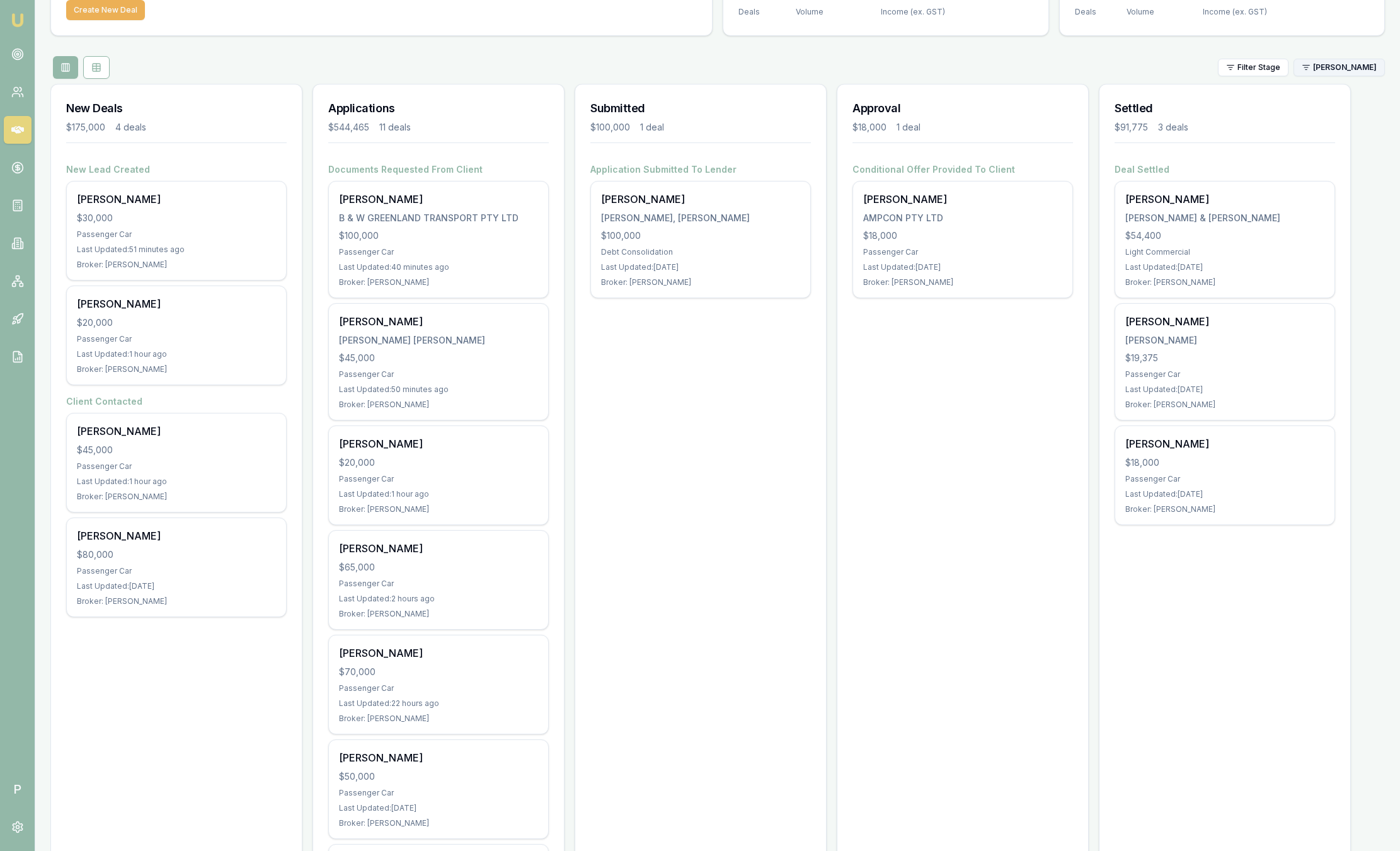
click at [1325, 73] on html "Emu Broker P Sam Crouch Toggle Menu Your Deals Manage your deals and track your…" at bounding box center [700, 330] width 1400 height 851
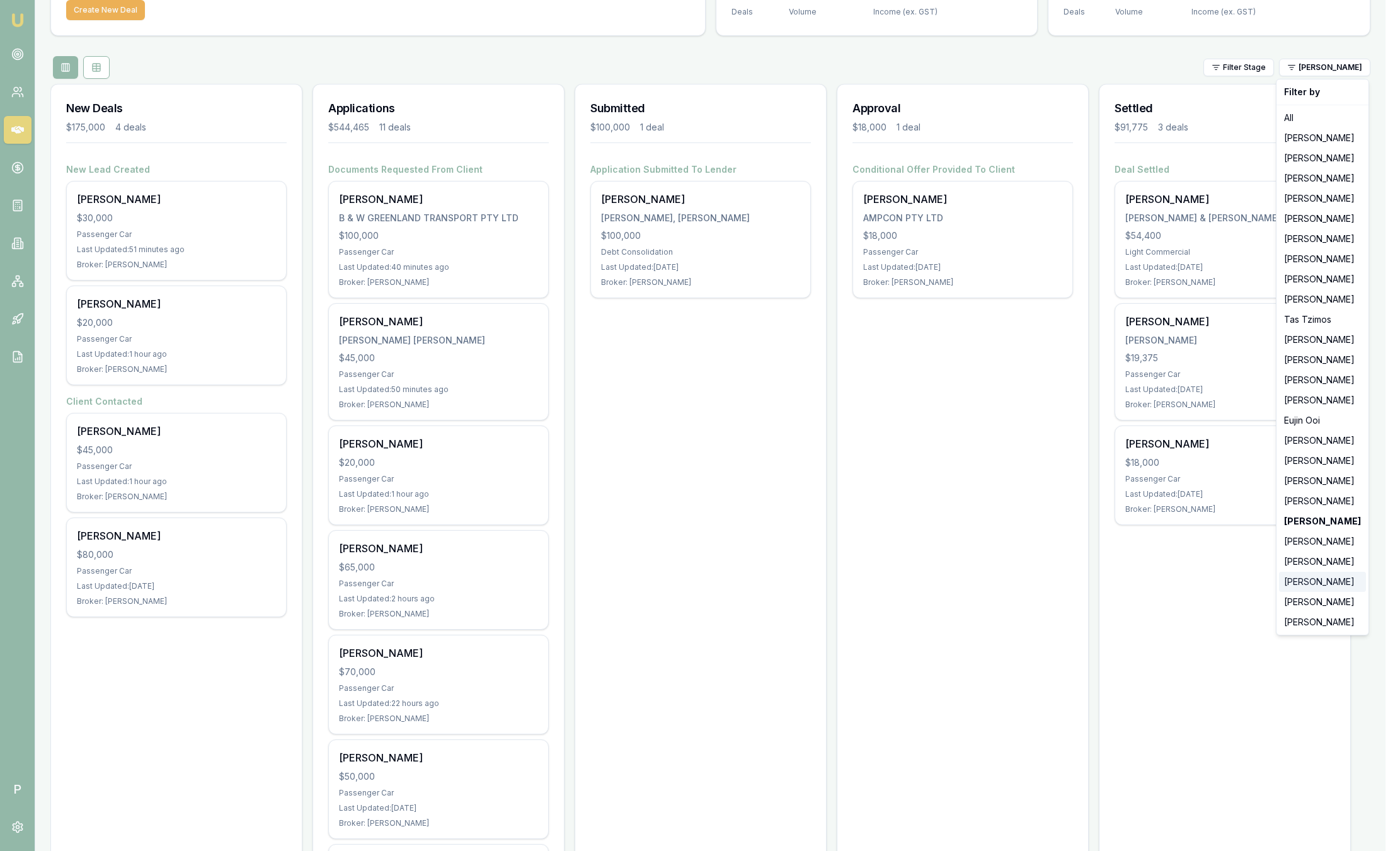
click at [1312, 581] on div "[PERSON_NAME]" at bounding box center [1322, 582] width 87 height 20
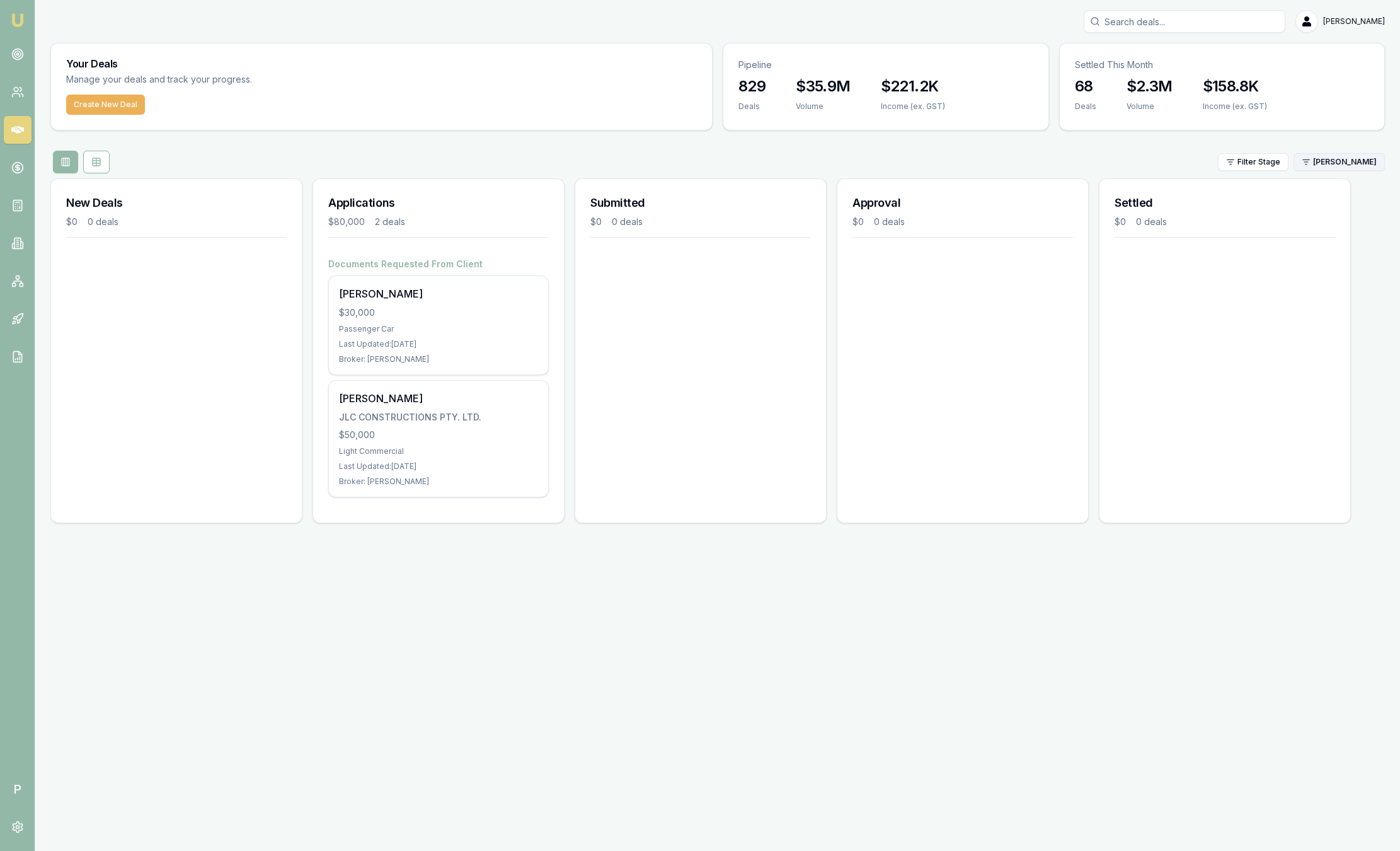
click at [1347, 165] on html "Emu Broker P Sam Crouch Toggle Menu Your Deals Manage your deals and track your…" at bounding box center [700, 425] width 1400 height 851
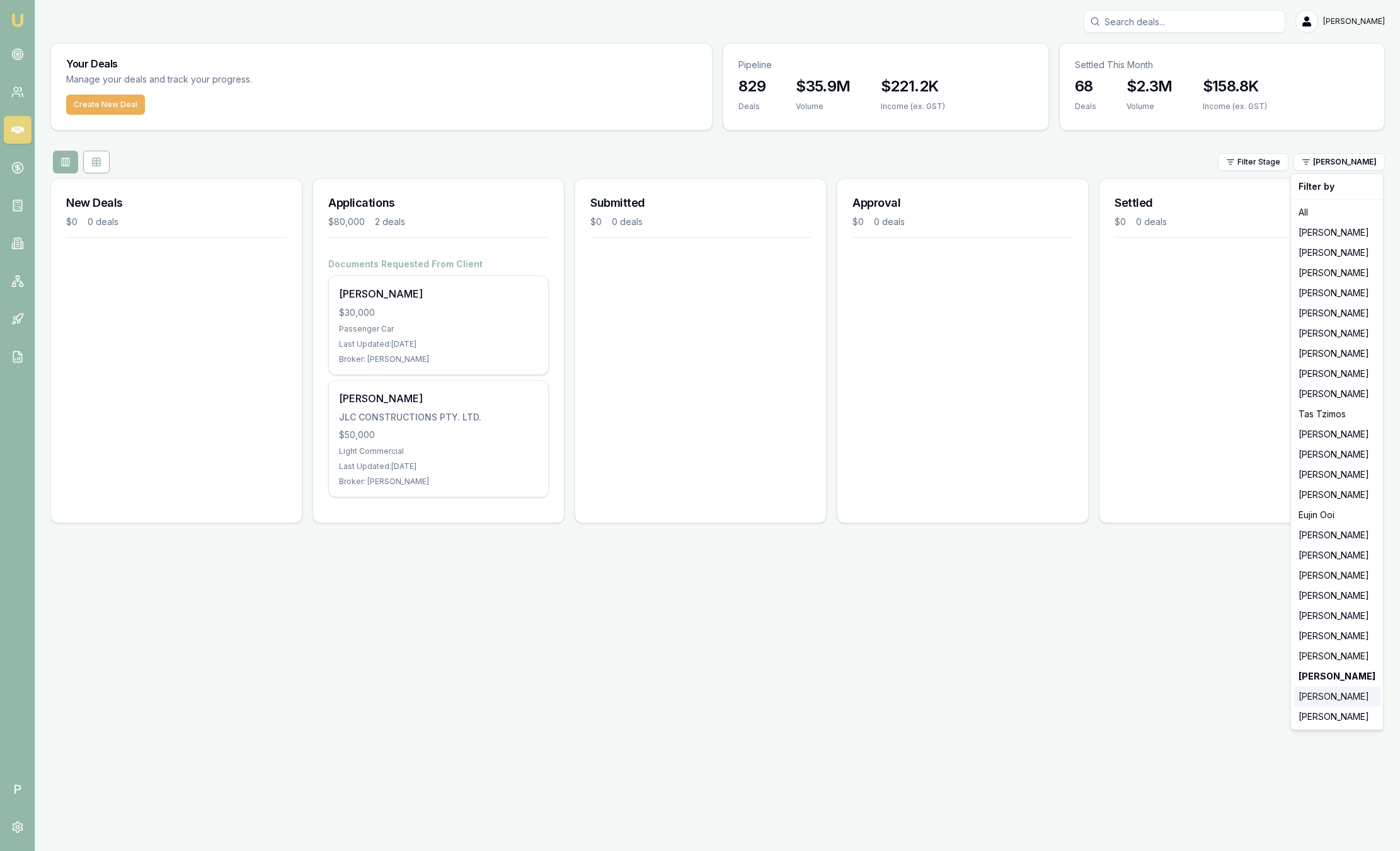
click at [1309, 697] on div "[PERSON_NAME]" at bounding box center [1337, 697] width 87 height 20
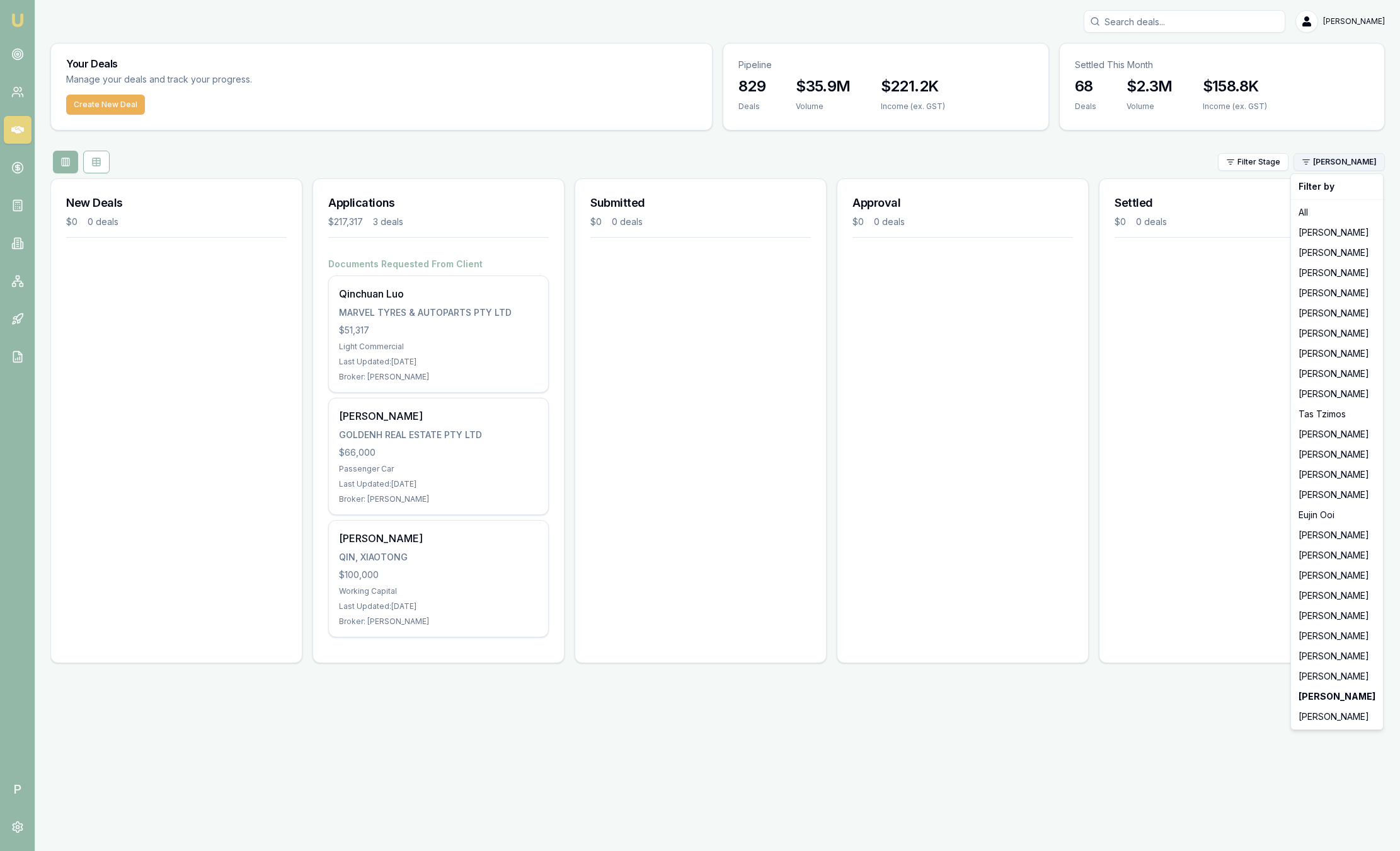
click at [1351, 162] on html "Emu Broker P Sam Crouch Toggle Menu Your Deals Manage your deals and track your…" at bounding box center [700, 425] width 1400 height 851
click at [1311, 720] on div "[PERSON_NAME]" at bounding box center [1337, 717] width 87 height 20
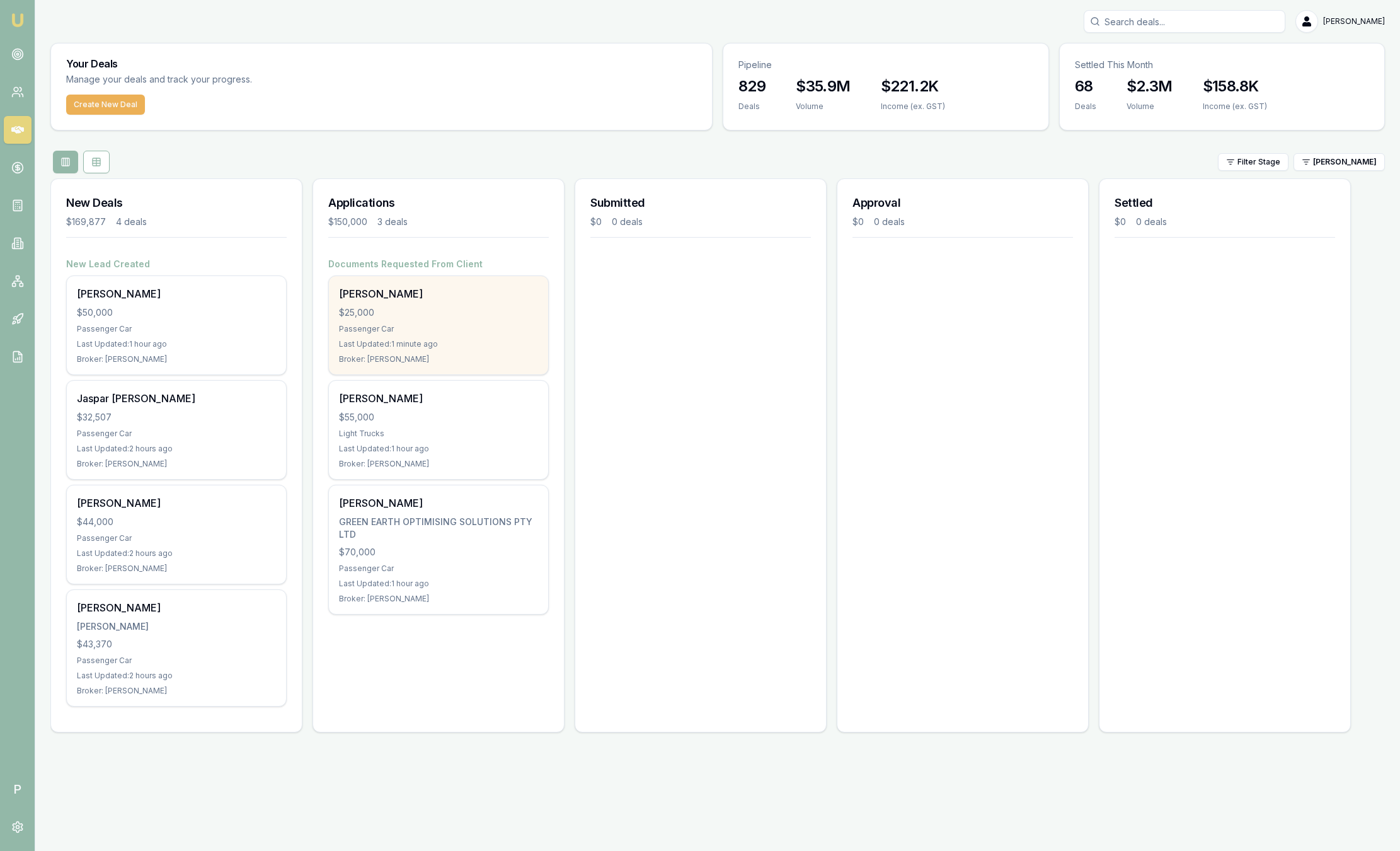
click at [514, 306] on div "$25,000" at bounding box center [438, 312] width 199 height 13
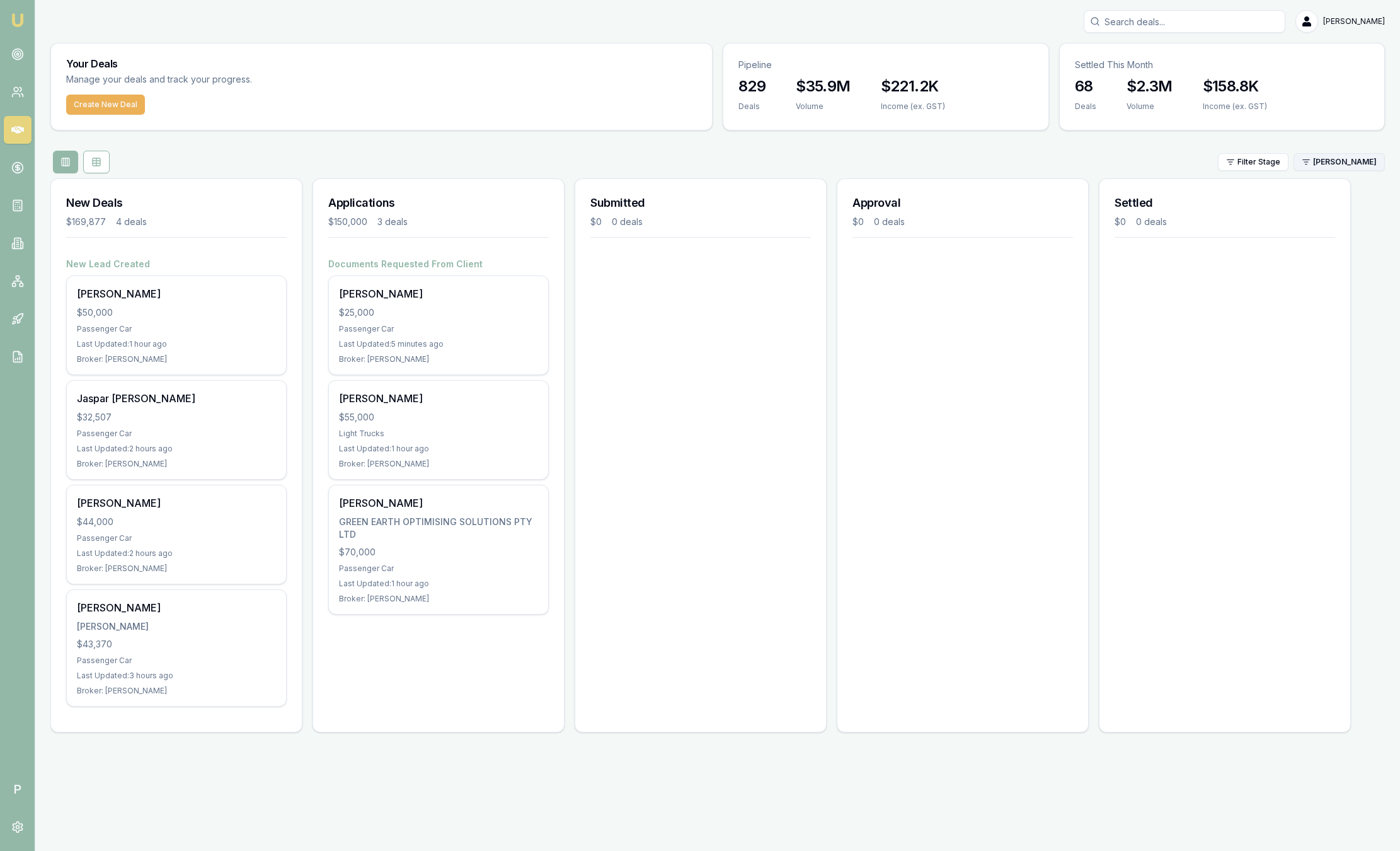
click at [1362, 162] on html "Emu Broker P Sam Crouch Toggle Menu Your Deals Manage your deals and track your…" at bounding box center [700, 425] width 1400 height 851
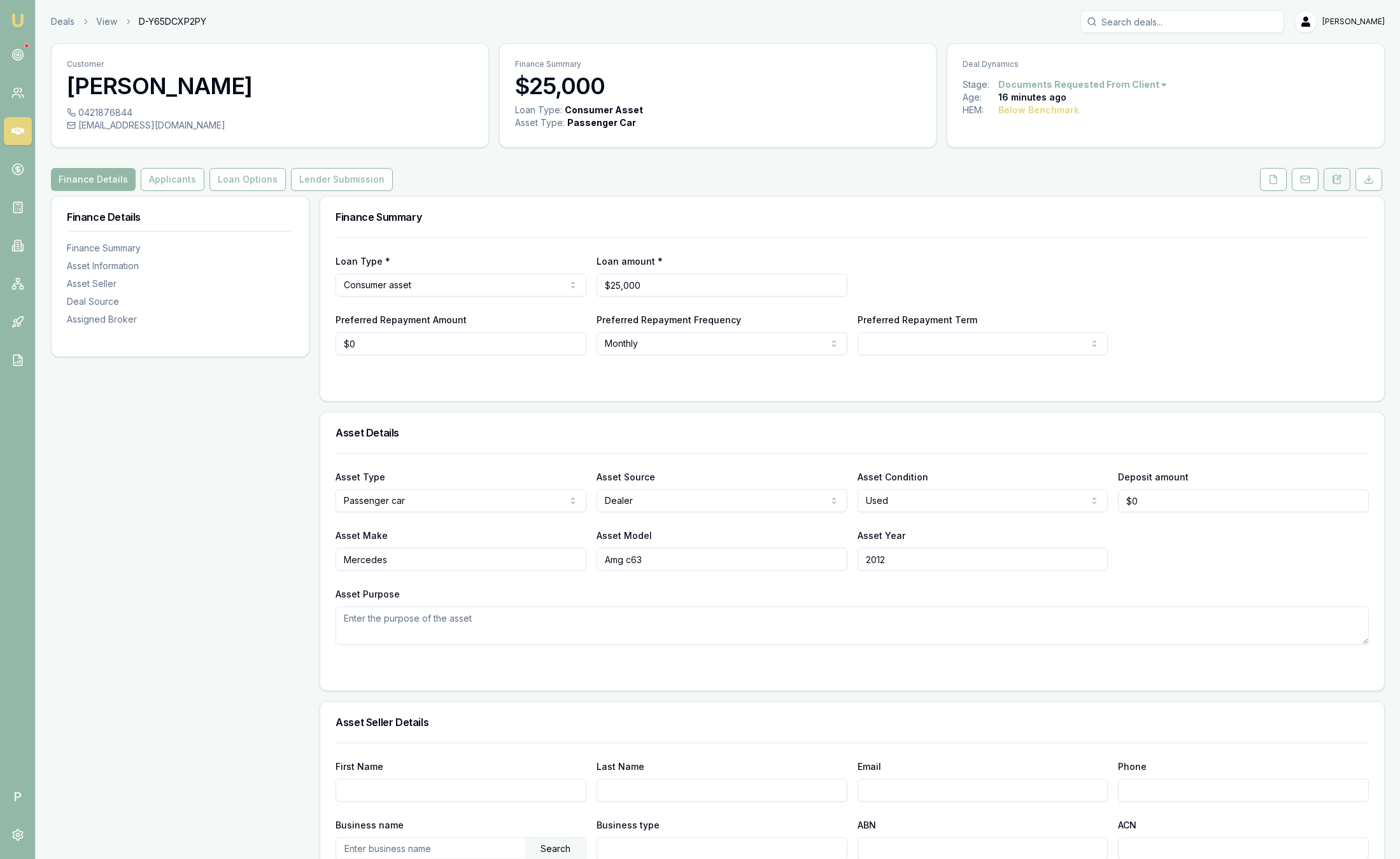
click at [1345, 182] on button at bounding box center [1336, 179] width 27 height 23
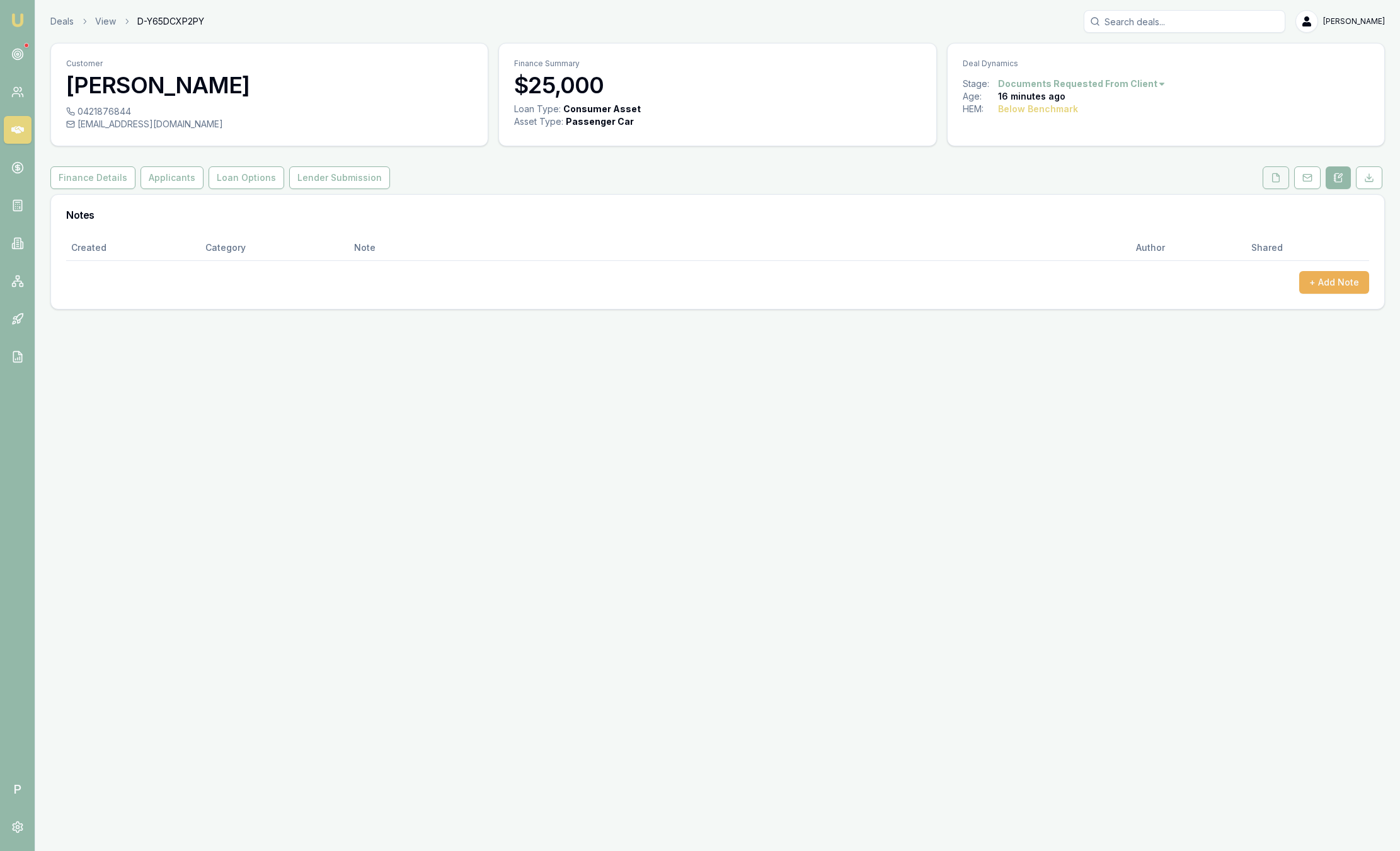
click at [1286, 174] on button at bounding box center [1275, 178] width 26 height 23
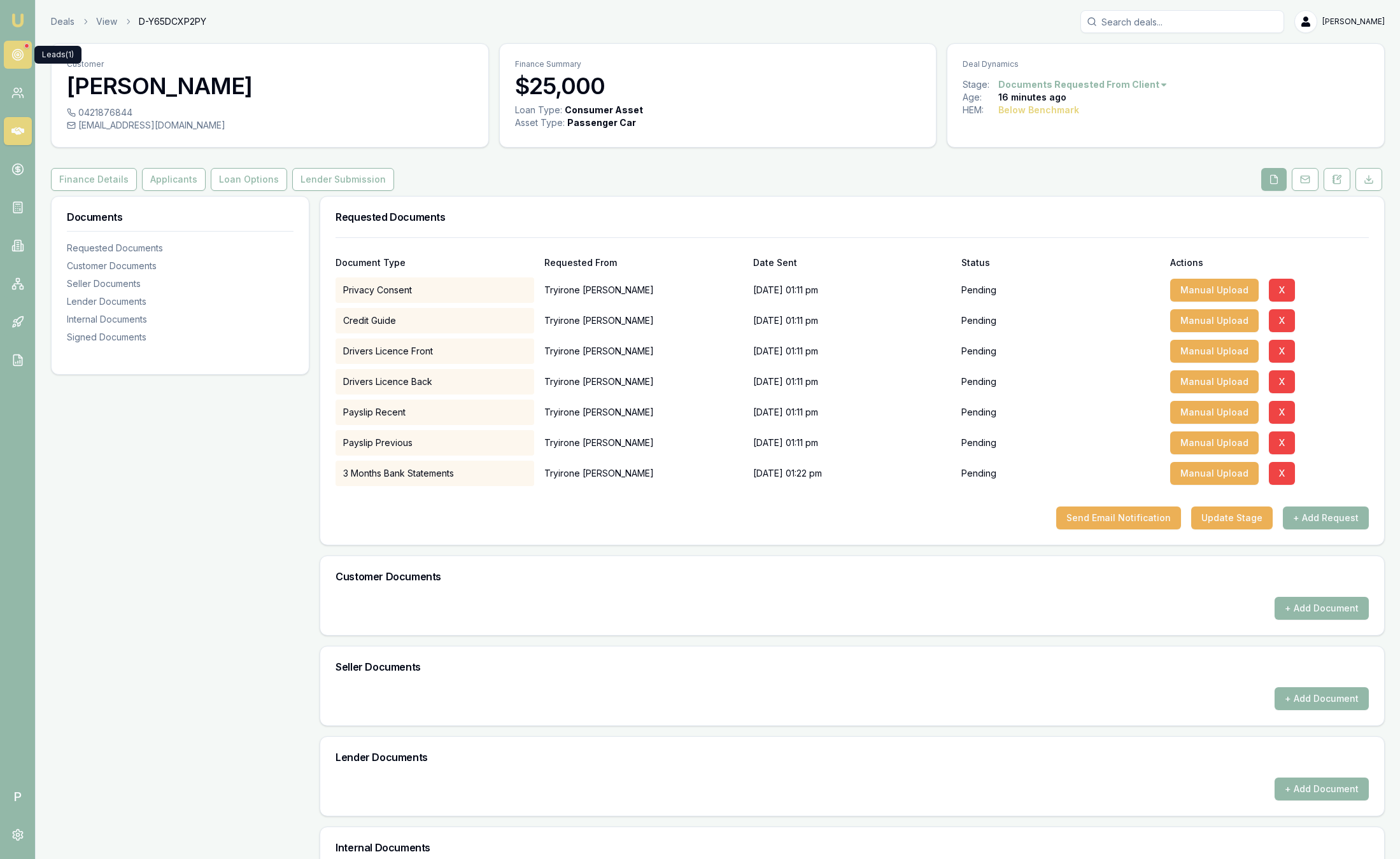
click at [16, 51] on icon at bounding box center [17, 54] width 13 height 13
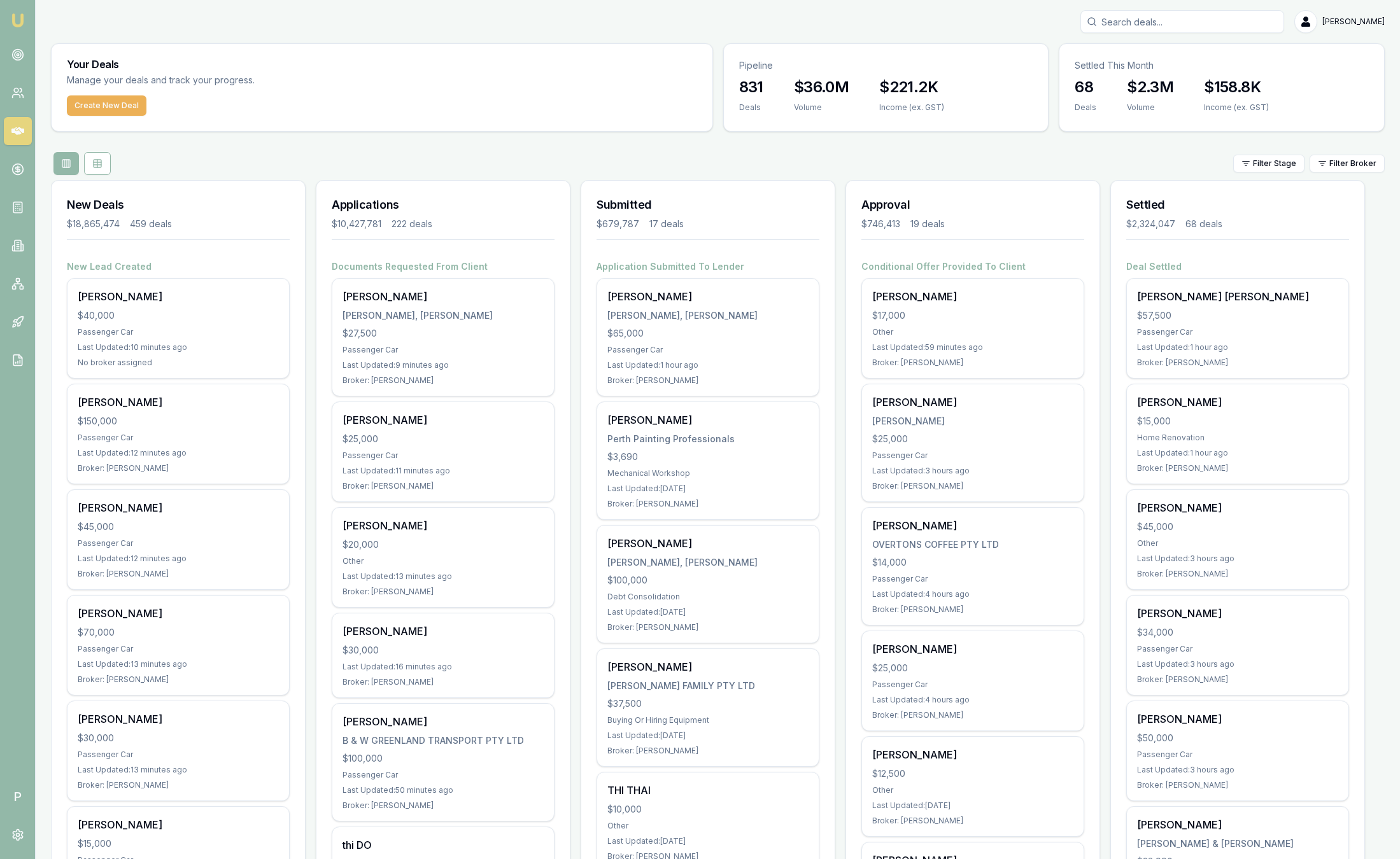
click at [331, 170] on div "Filter Stage Filter Broker" at bounding box center [717, 163] width 1334 height 23
click at [1324, 165] on html "Emu Broker P Sam Crouch Toggle Menu Your Deals Manage your deals and track your…" at bounding box center [700, 429] width 1400 height 859
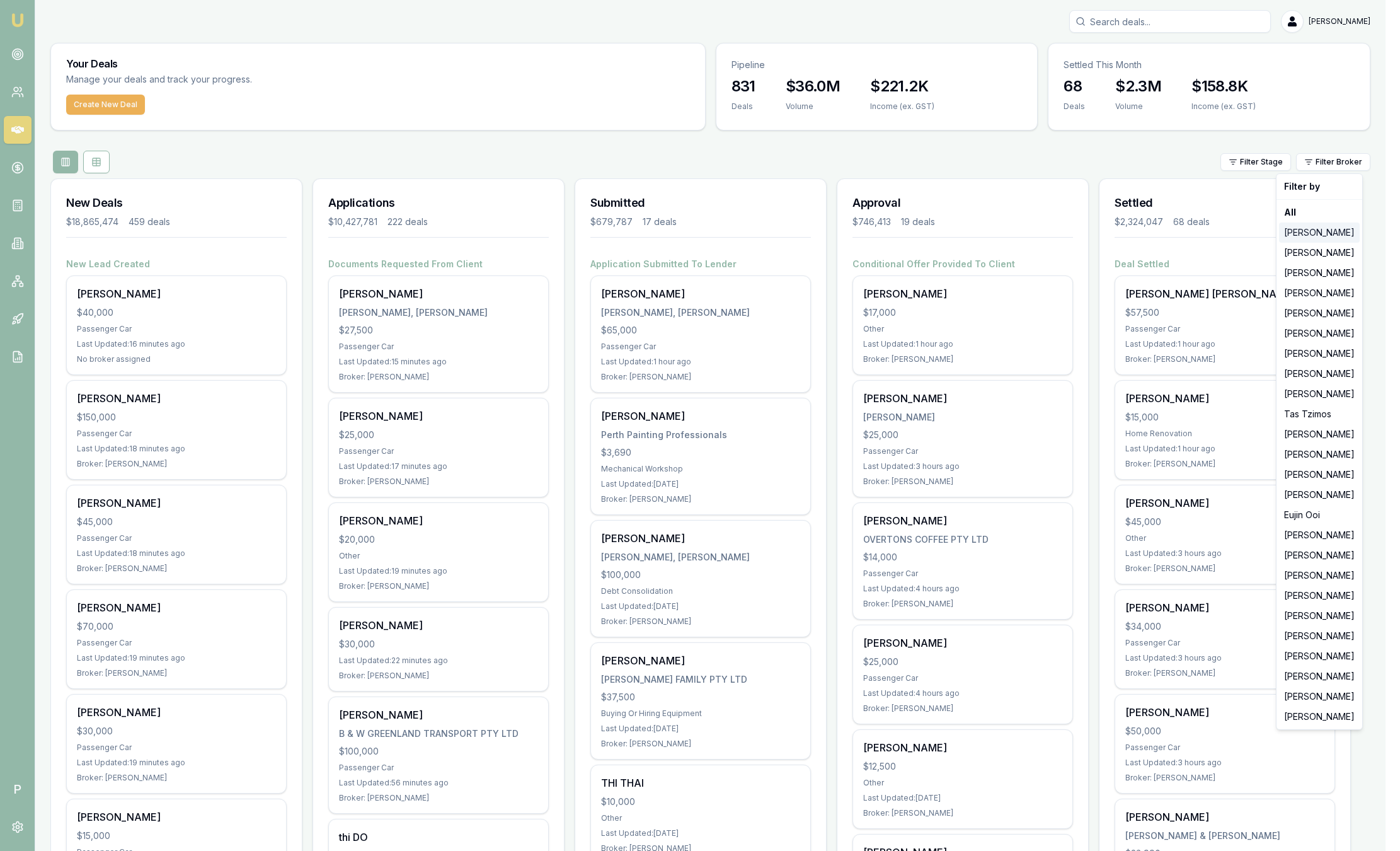
drag, startPoint x: 1315, startPoint y: 235, endPoint x: 1269, endPoint y: 254, distance: 49.8
click at [1316, 235] on div "[PERSON_NAME]" at bounding box center [1319, 233] width 81 height 20
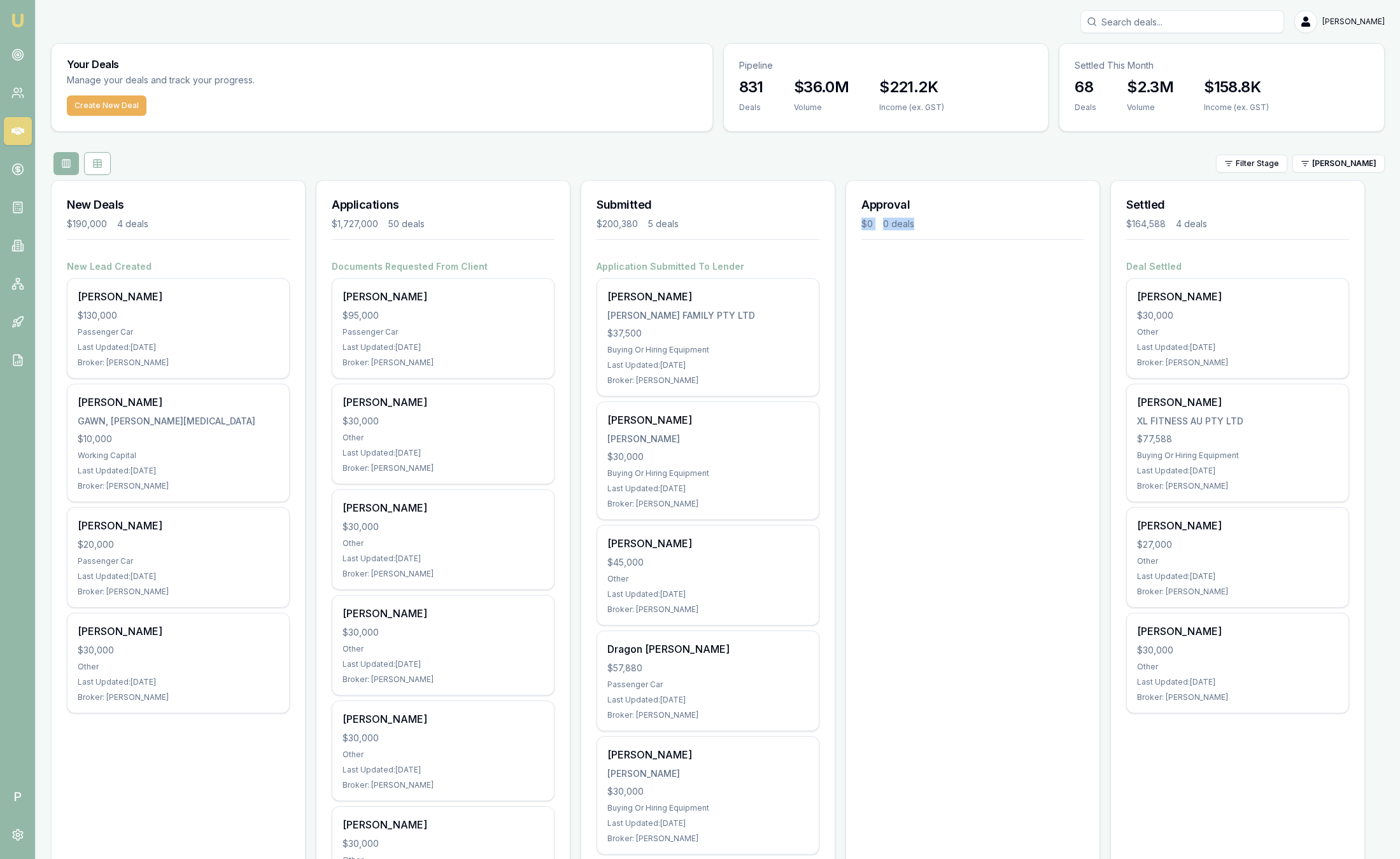
drag, startPoint x: 922, startPoint y: 221, endPoint x: 839, endPoint y: 219, distance: 83.0
drag, startPoint x: 839, startPoint y: 219, endPoint x: 809, endPoint y: 233, distance: 33.1
click at [809, 233] on div "Submitted $200,380 5 deals" at bounding box center [708, 221] width 253 height 79
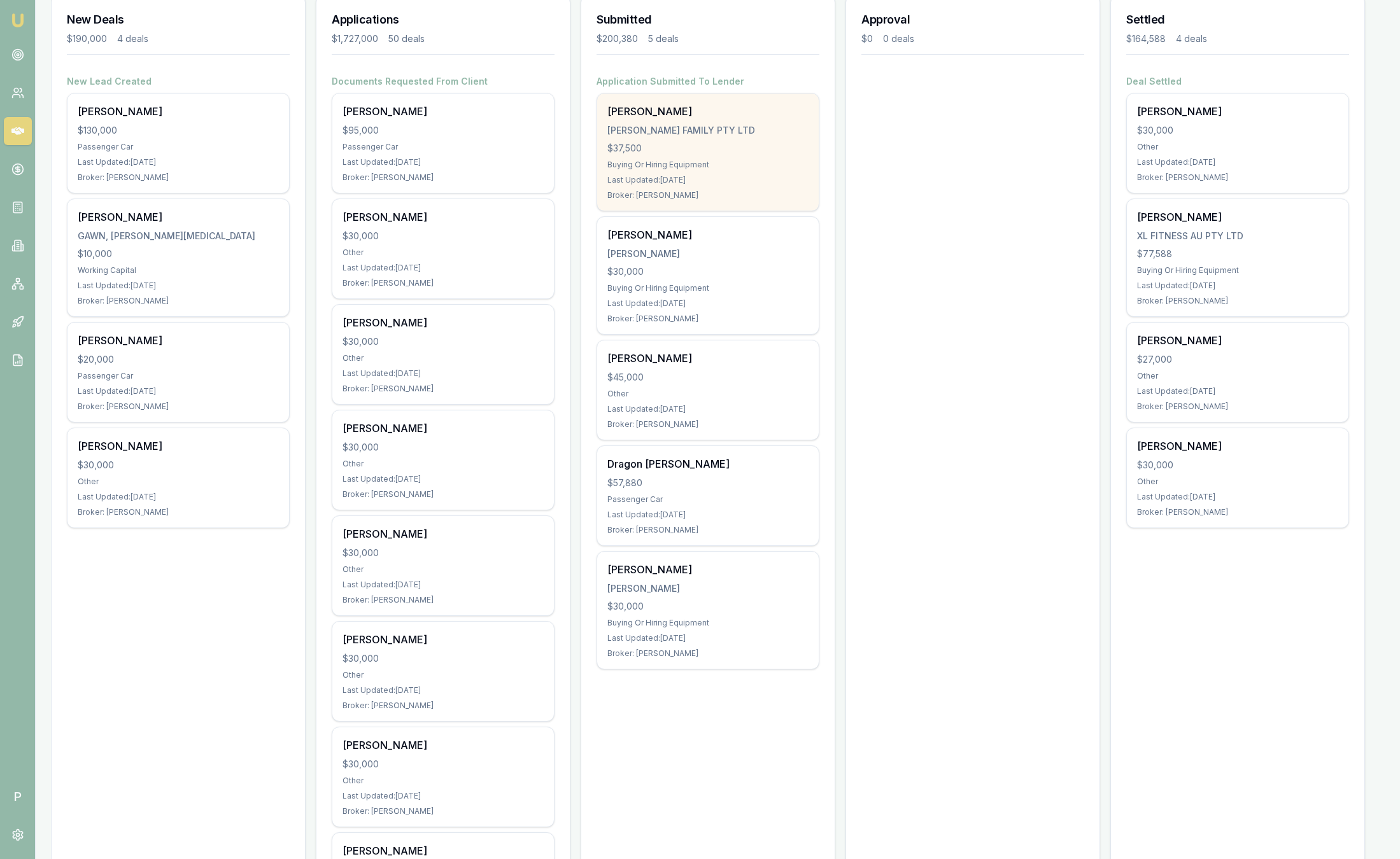
scroll to position [191, 0]
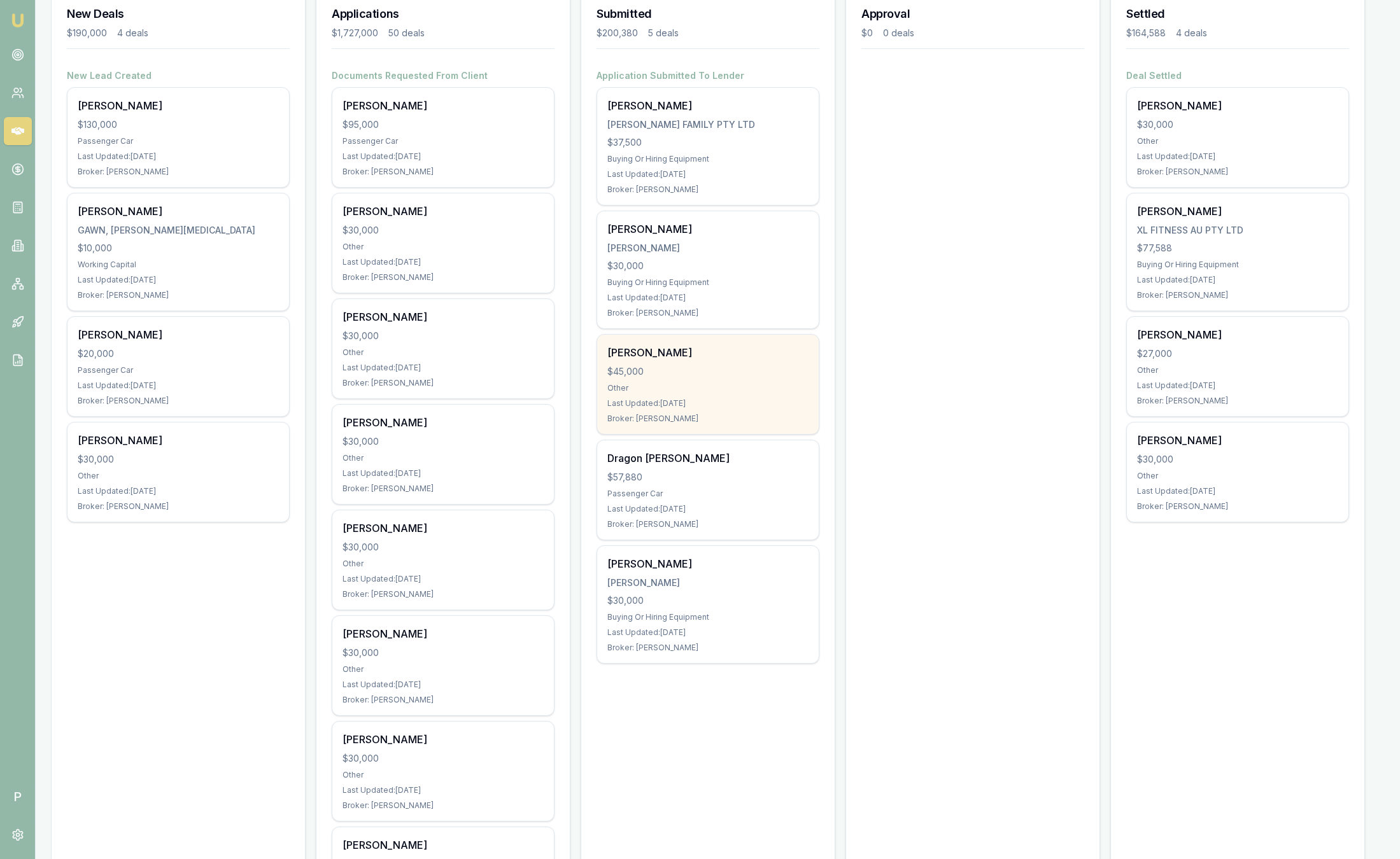
click at [703, 370] on div "$45,000" at bounding box center [707, 371] width 201 height 13
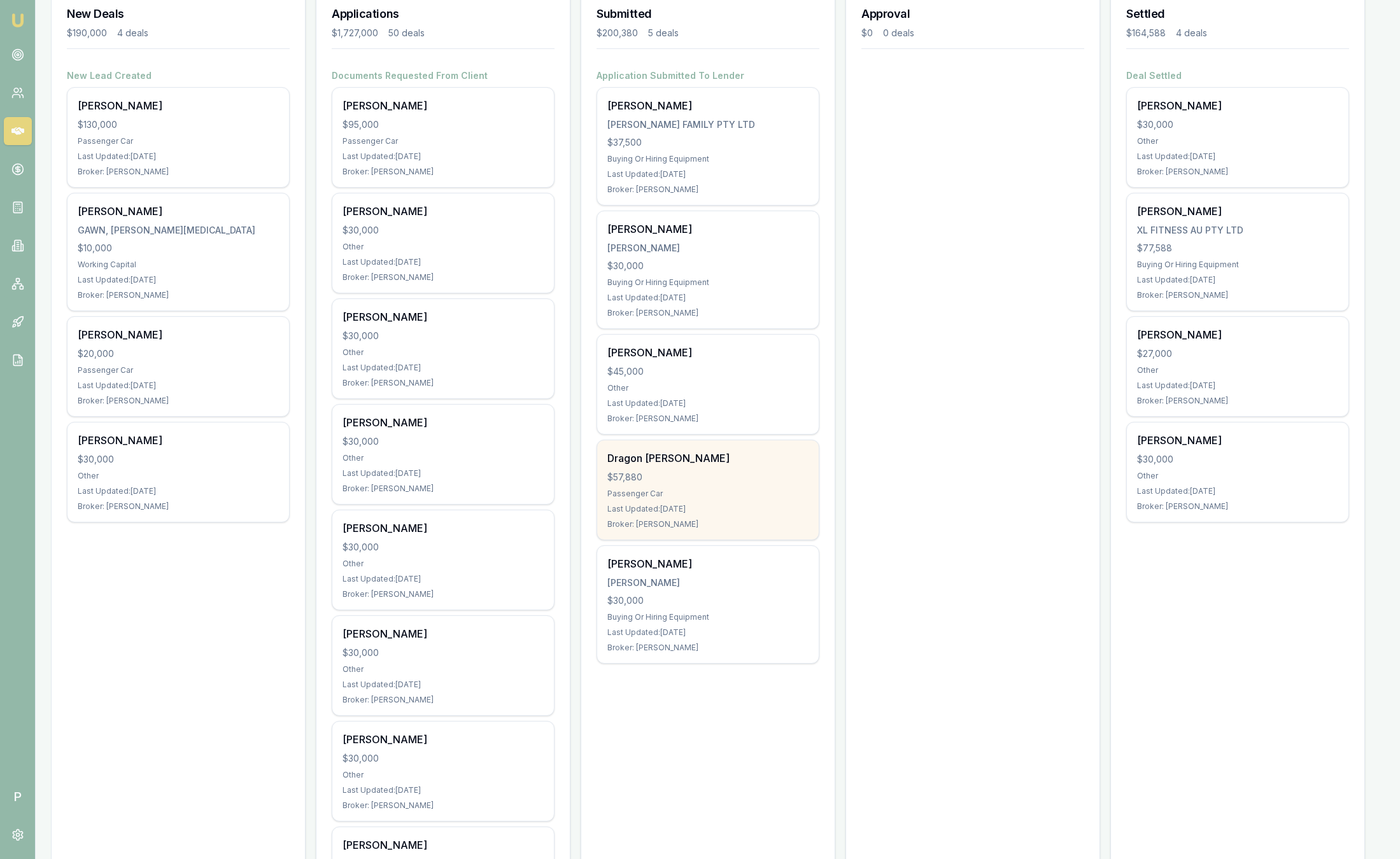
click at [666, 500] on div "Dragon Barski $57,880 Passenger Car Last Updated: 11 days ago Broker: Jackson F…" at bounding box center [708, 489] width 222 height 99
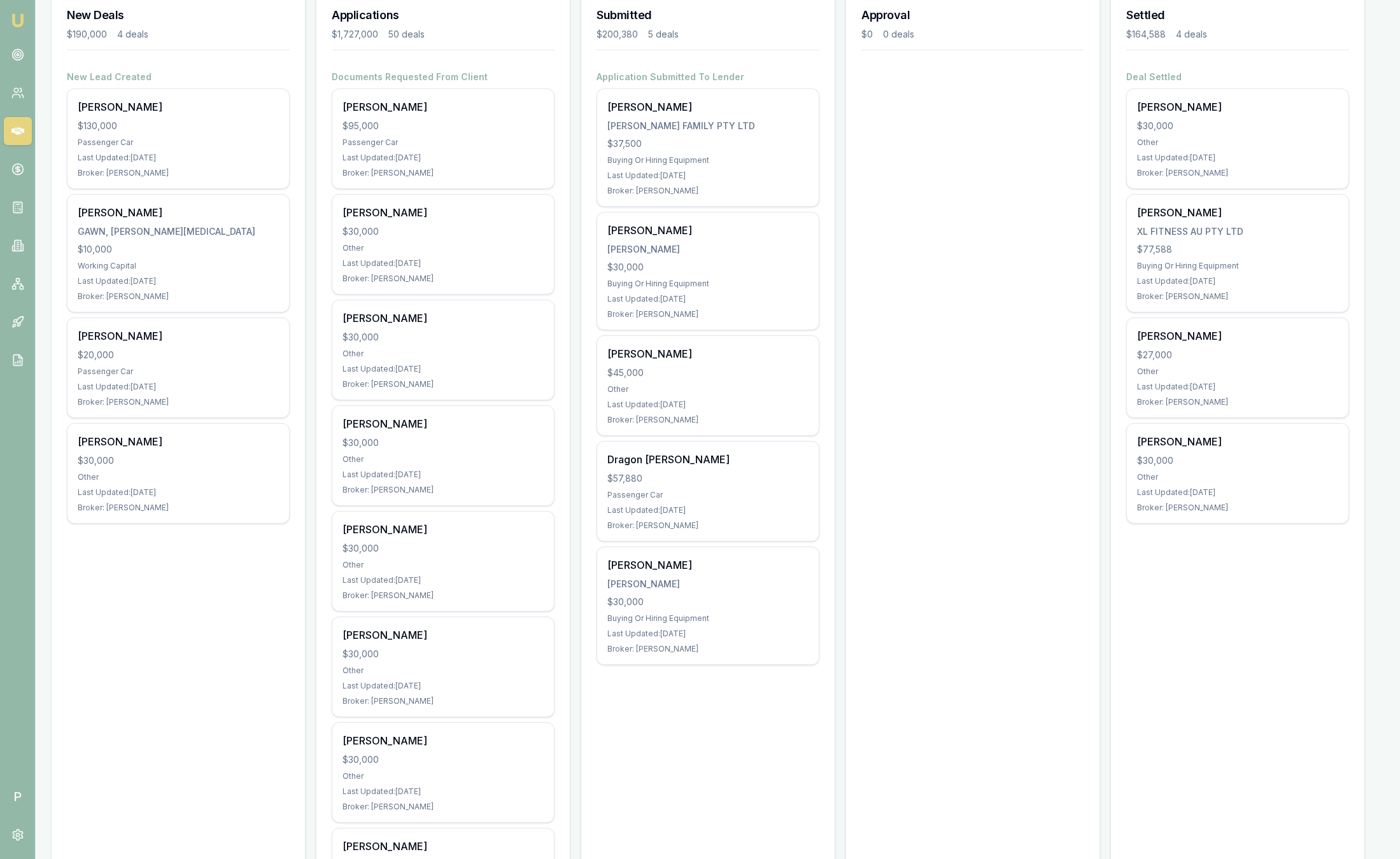
scroll to position [0, 0]
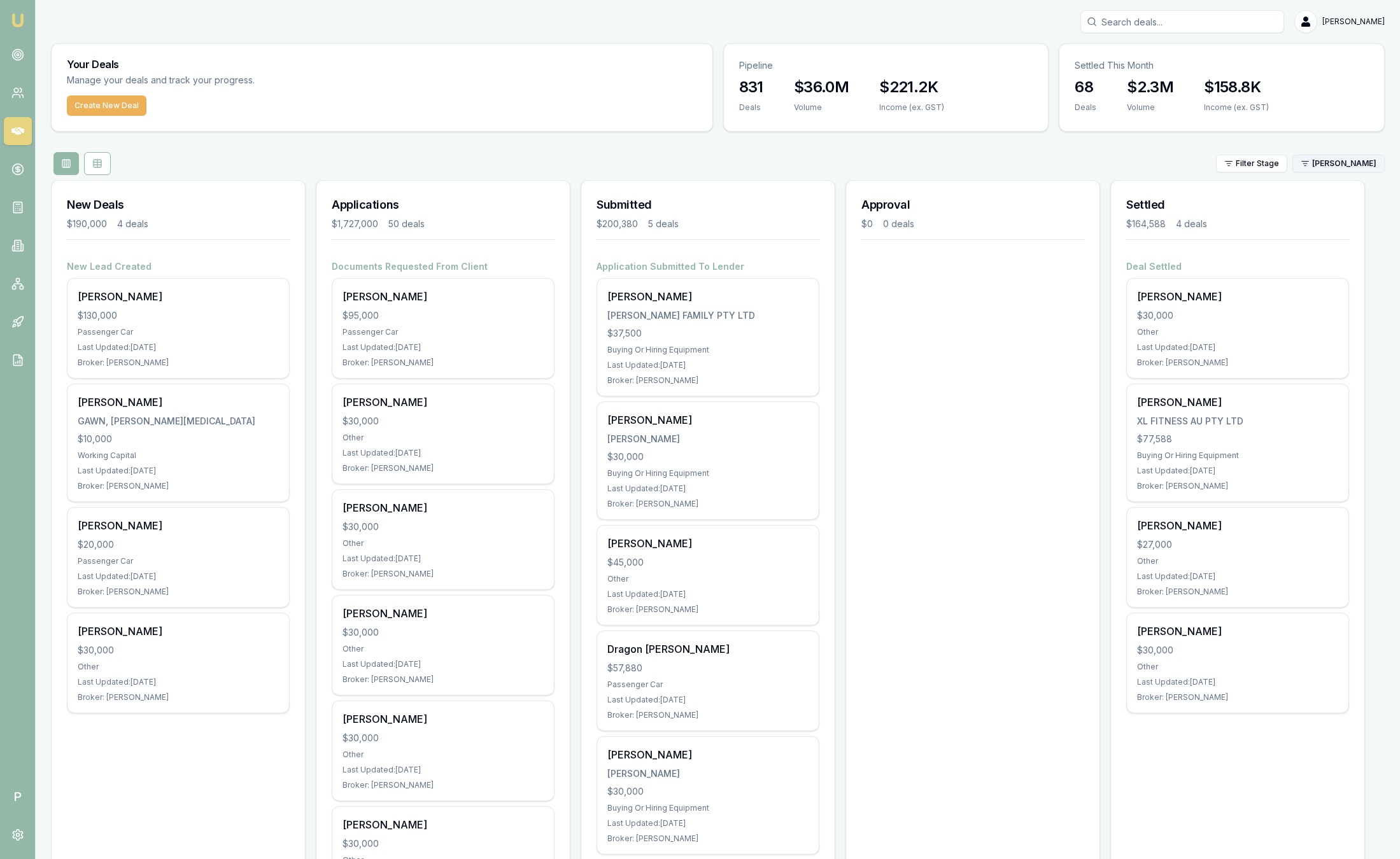
click at [1353, 167] on html "Emu Broker P Sam Crouch Toggle Menu Your Deals Manage your deals and track your…" at bounding box center [700, 429] width 1400 height 859
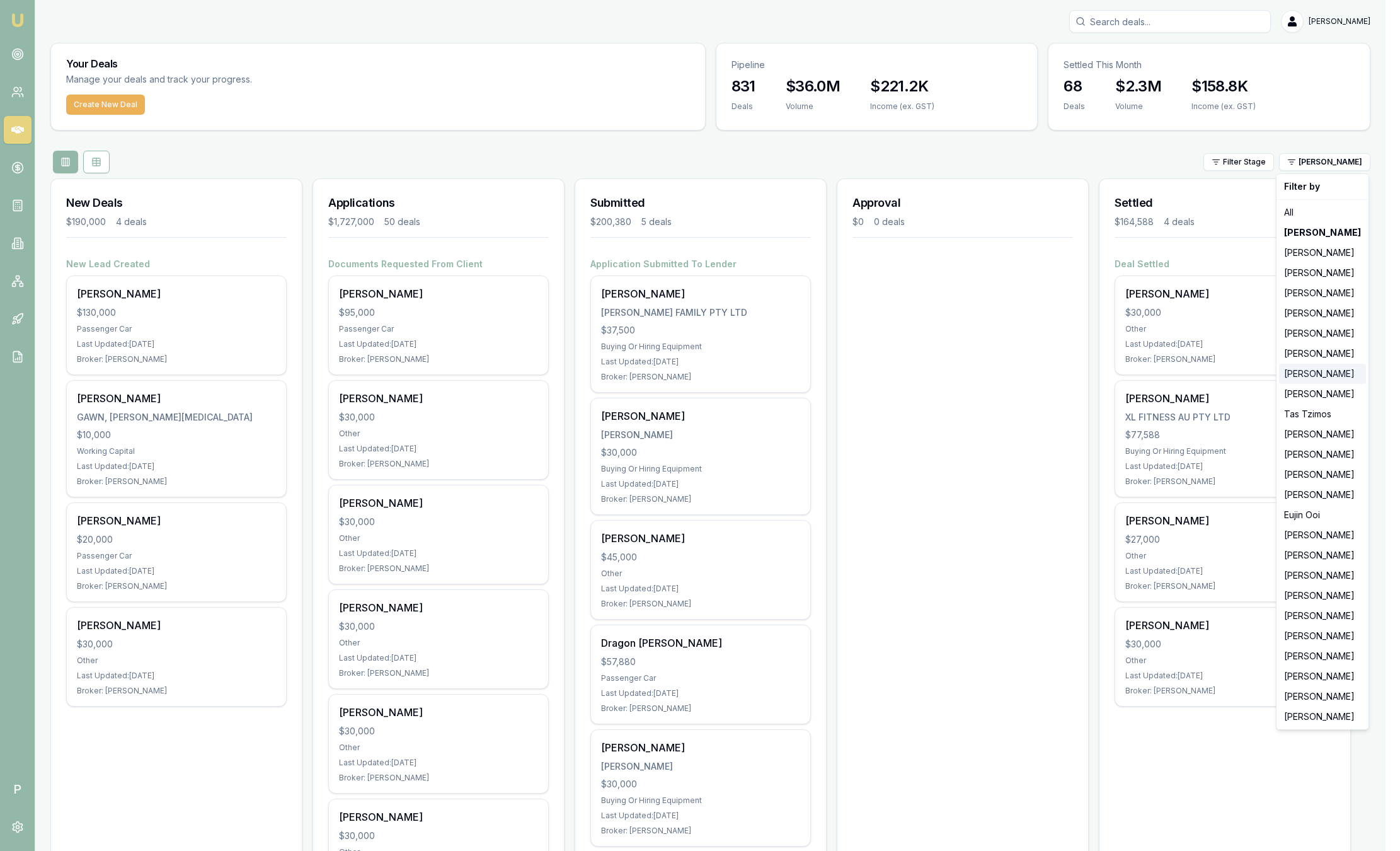
click at [1300, 377] on div "[PERSON_NAME]" at bounding box center [1322, 374] width 87 height 20
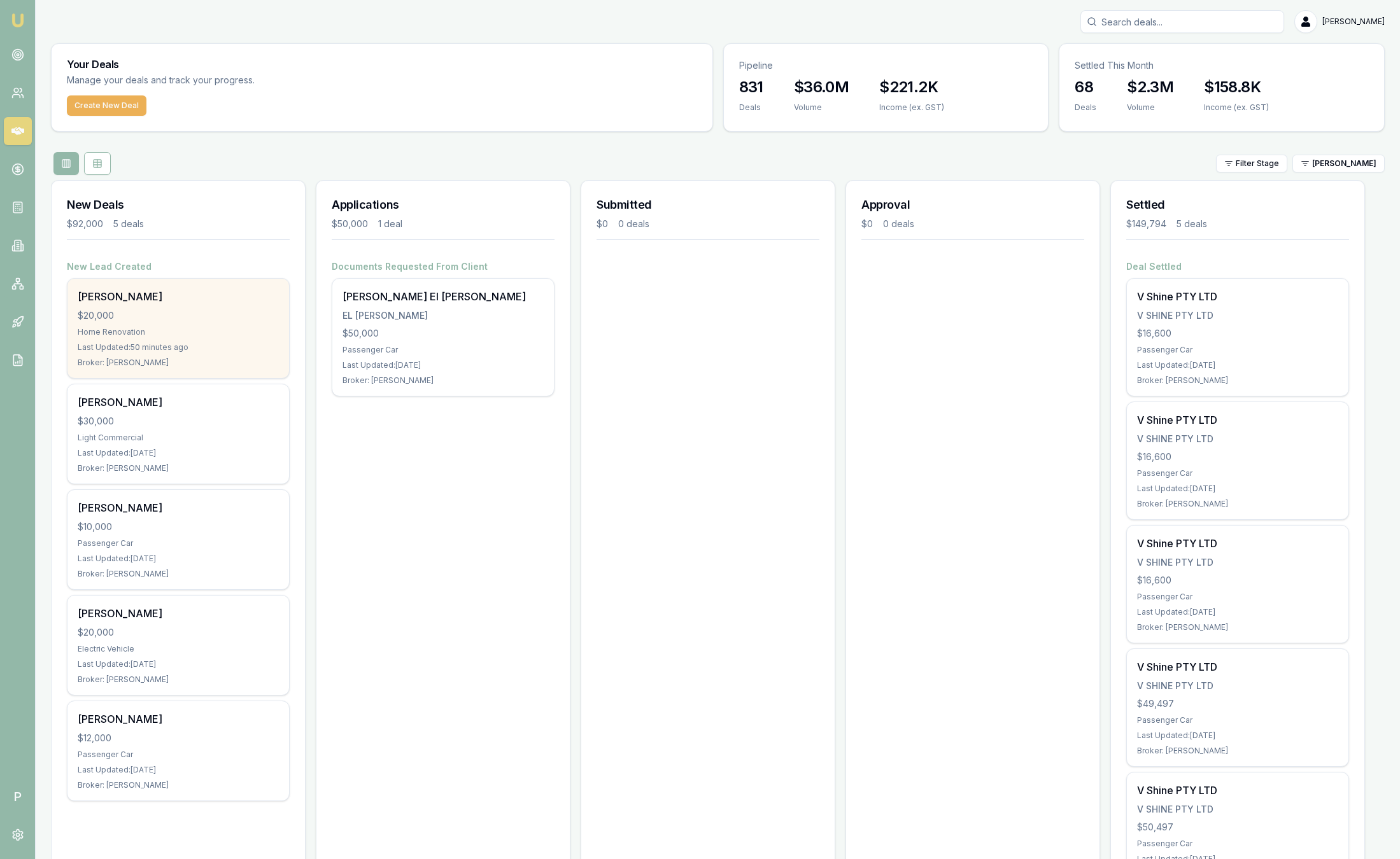
click at [127, 308] on div "Yathana Gowriswaran $20,000 Home Renovation Last Updated: 50 minutes ago Broker…" at bounding box center [178, 327] width 222 height 99
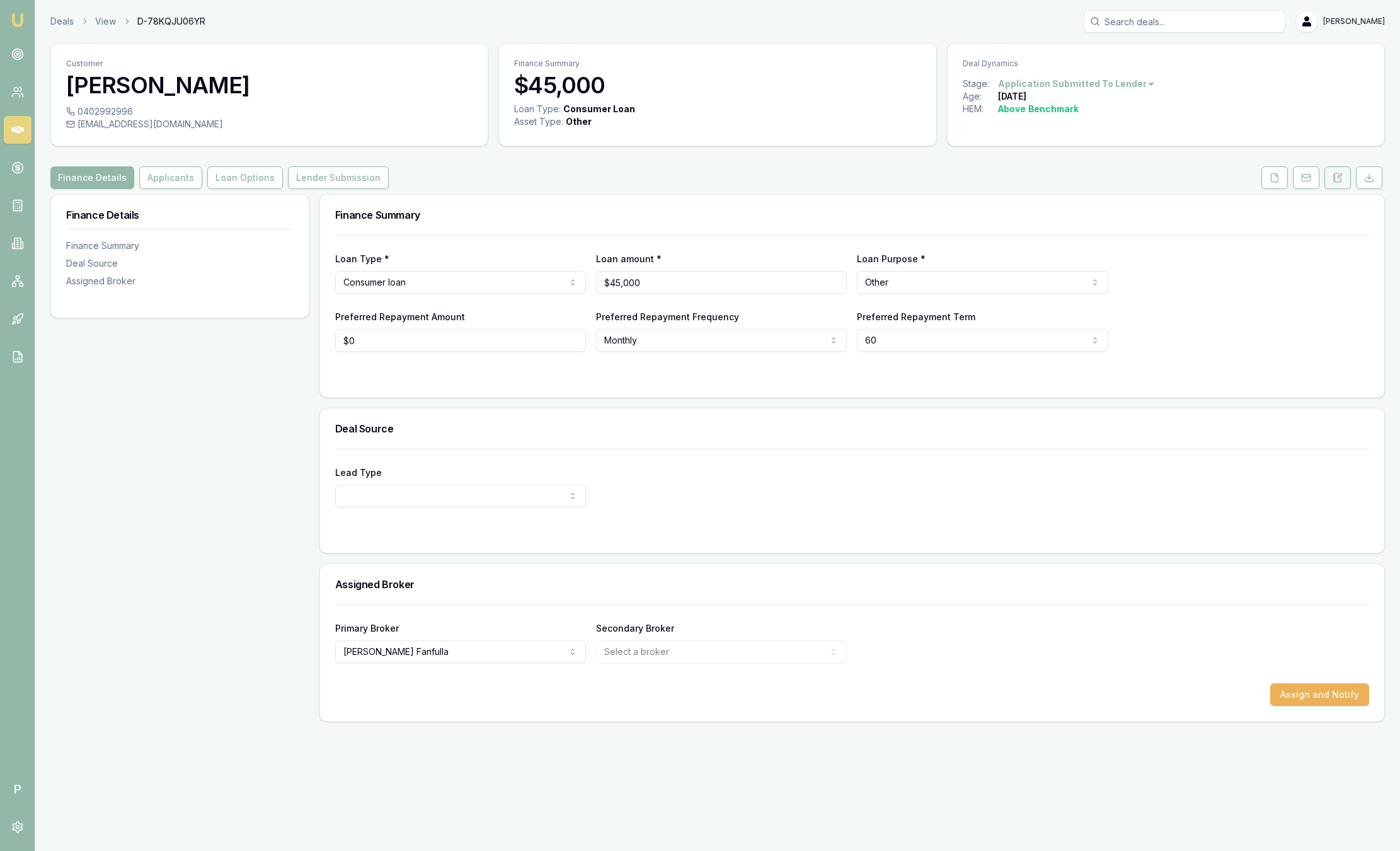
click at [1339, 181] on icon at bounding box center [1338, 178] width 10 height 10
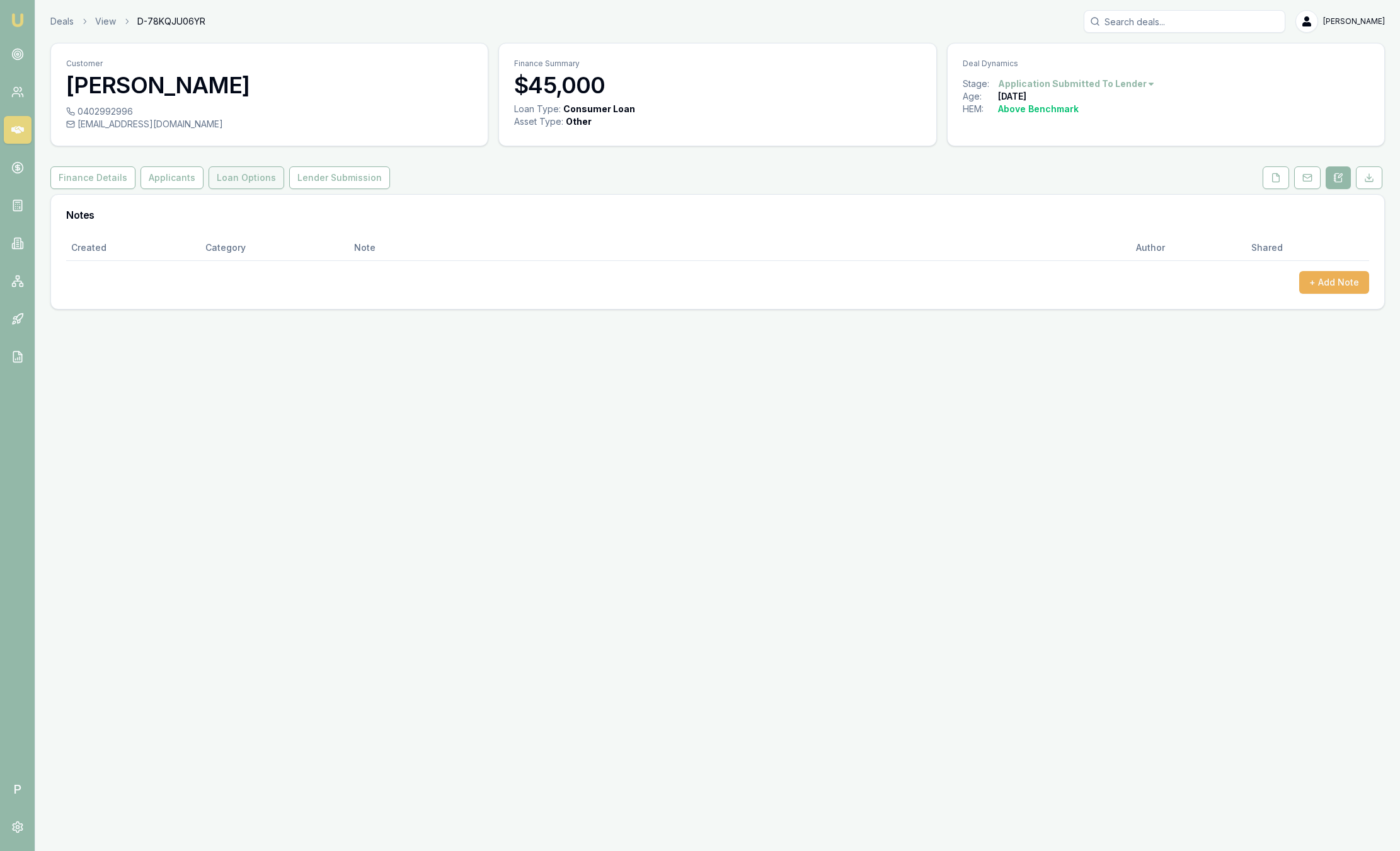
click at [270, 178] on button "Loan Options" at bounding box center [246, 178] width 76 height 23
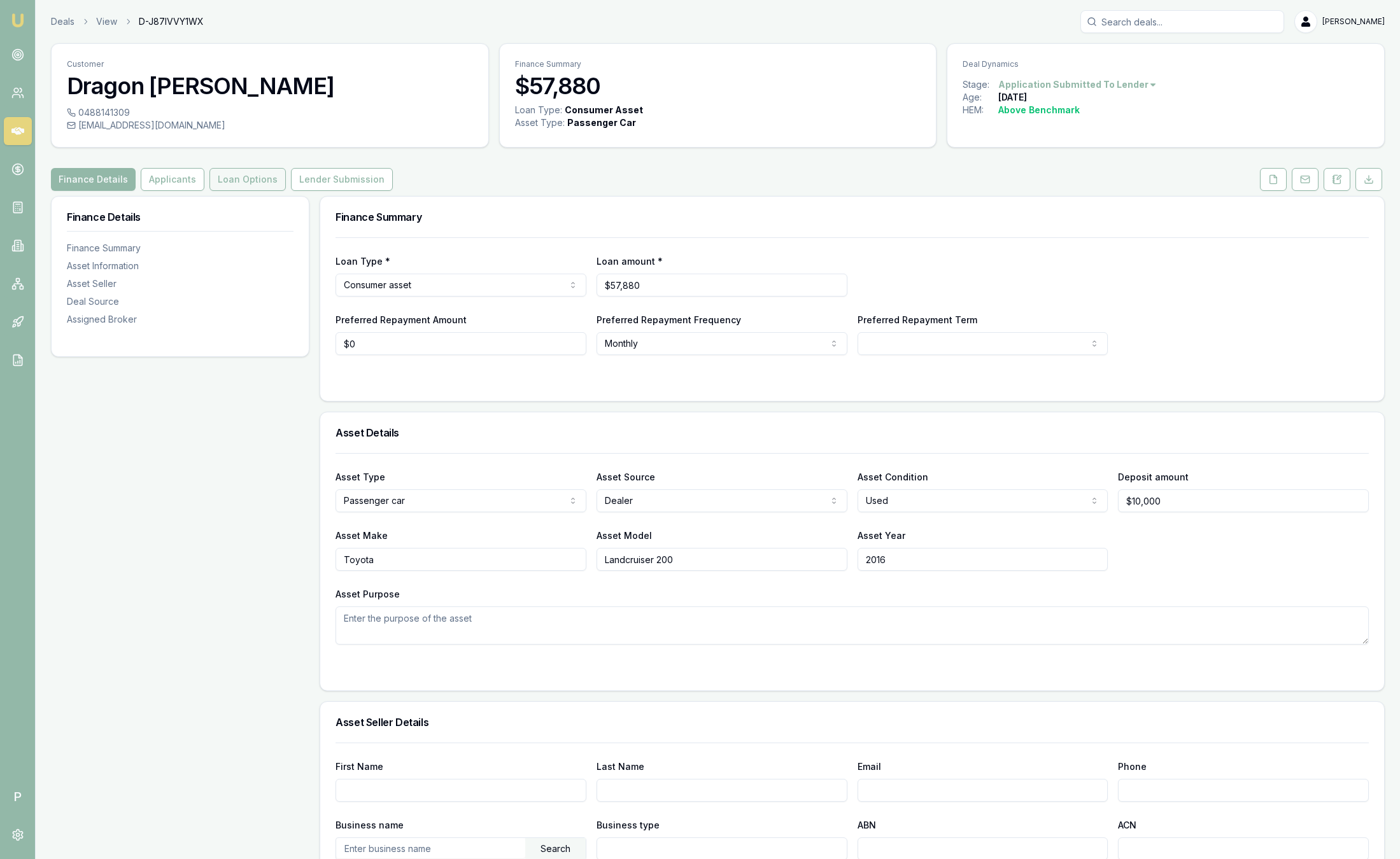
click at [240, 185] on button "Loan Options" at bounding box center [247, 179] width 77 height 23
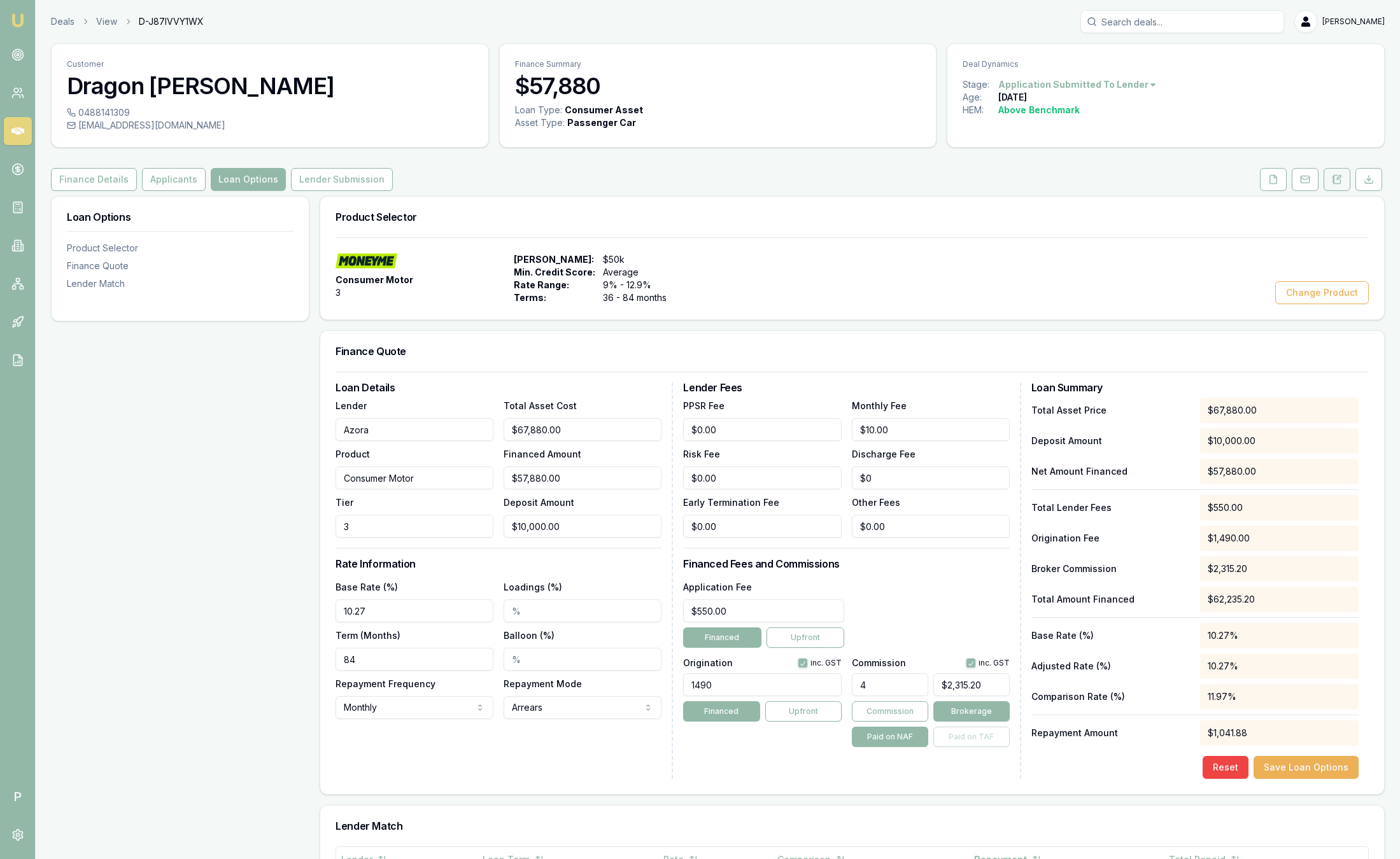
click at [1334, 181] on icon at bounding box center [1337, 179] width 10 height 10
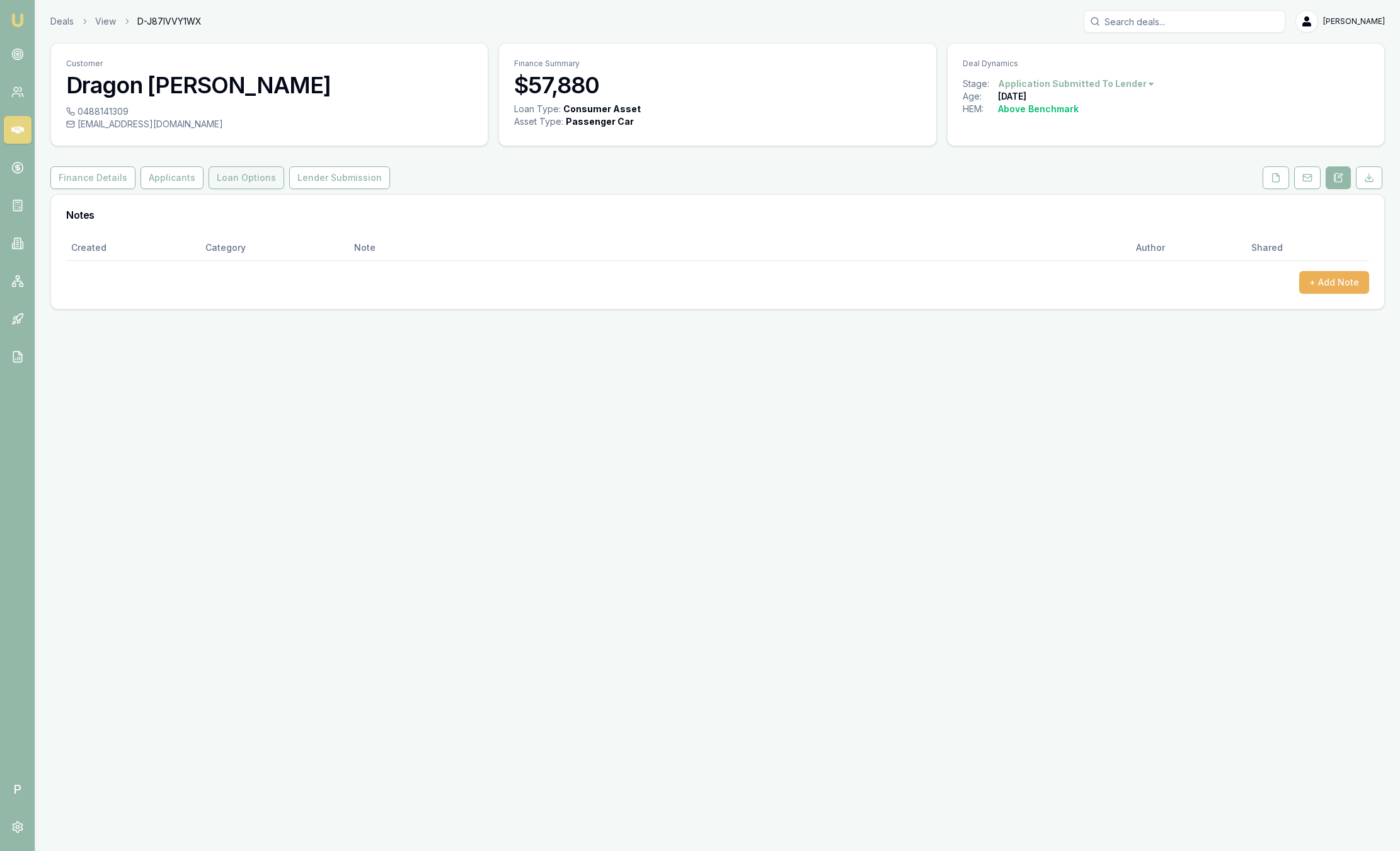
click at [239, 179] on button "Loan Options" at bounding box center [246, 178] width 76 height 23
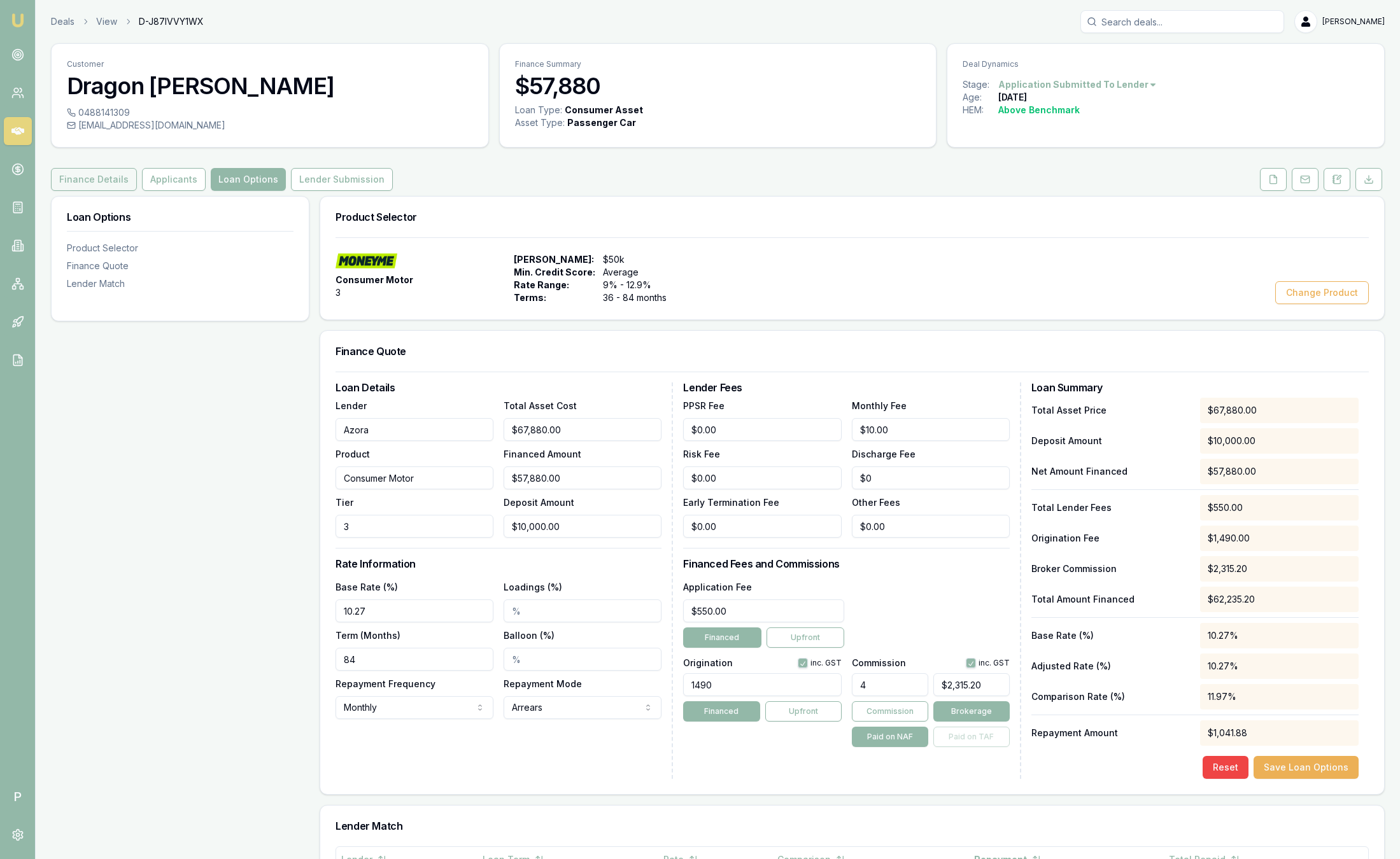
click at [118, 177] on button "Finance Details" at bounding box center [94, 179] width 86 height 23
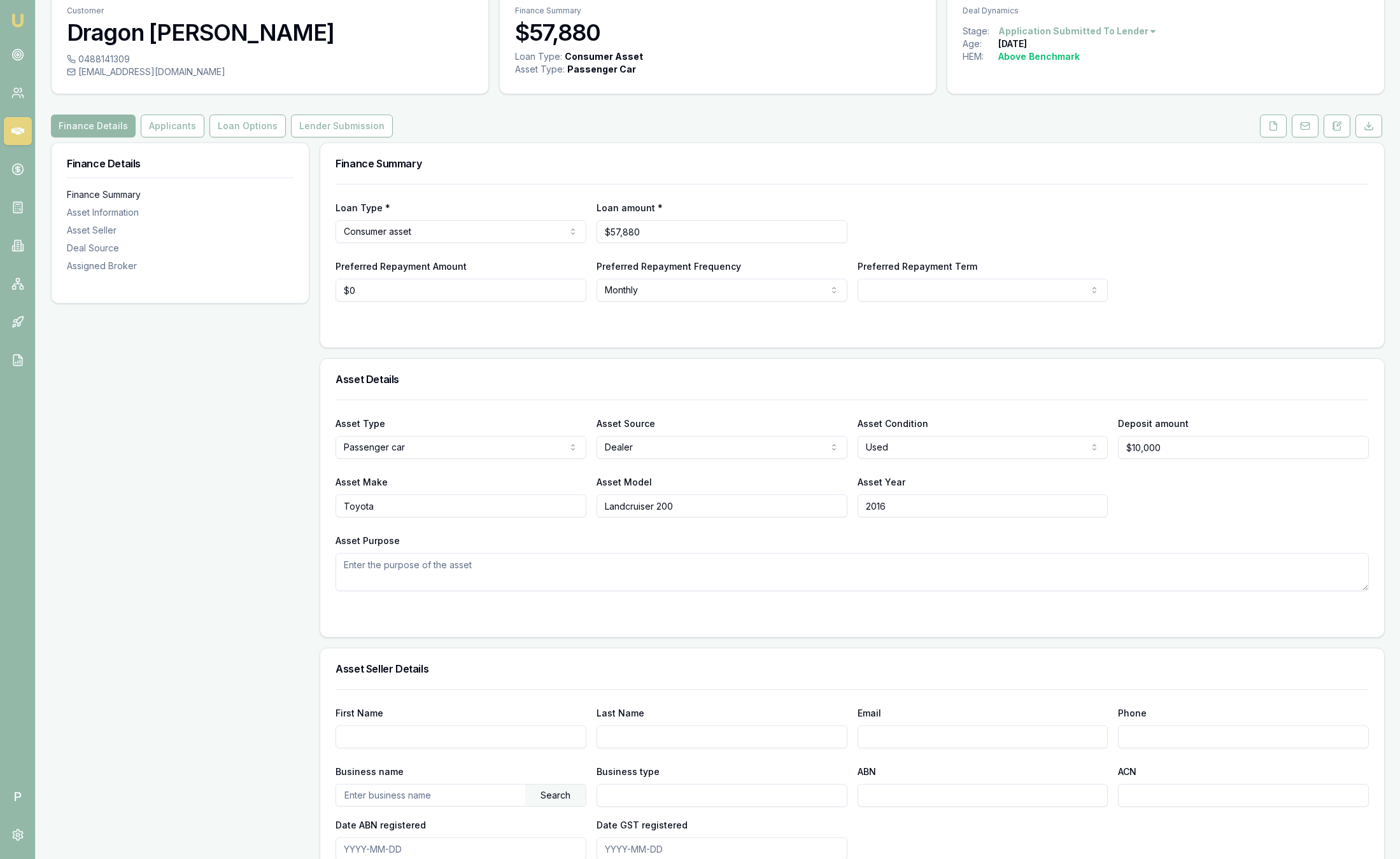
scroll to position [49, 0]
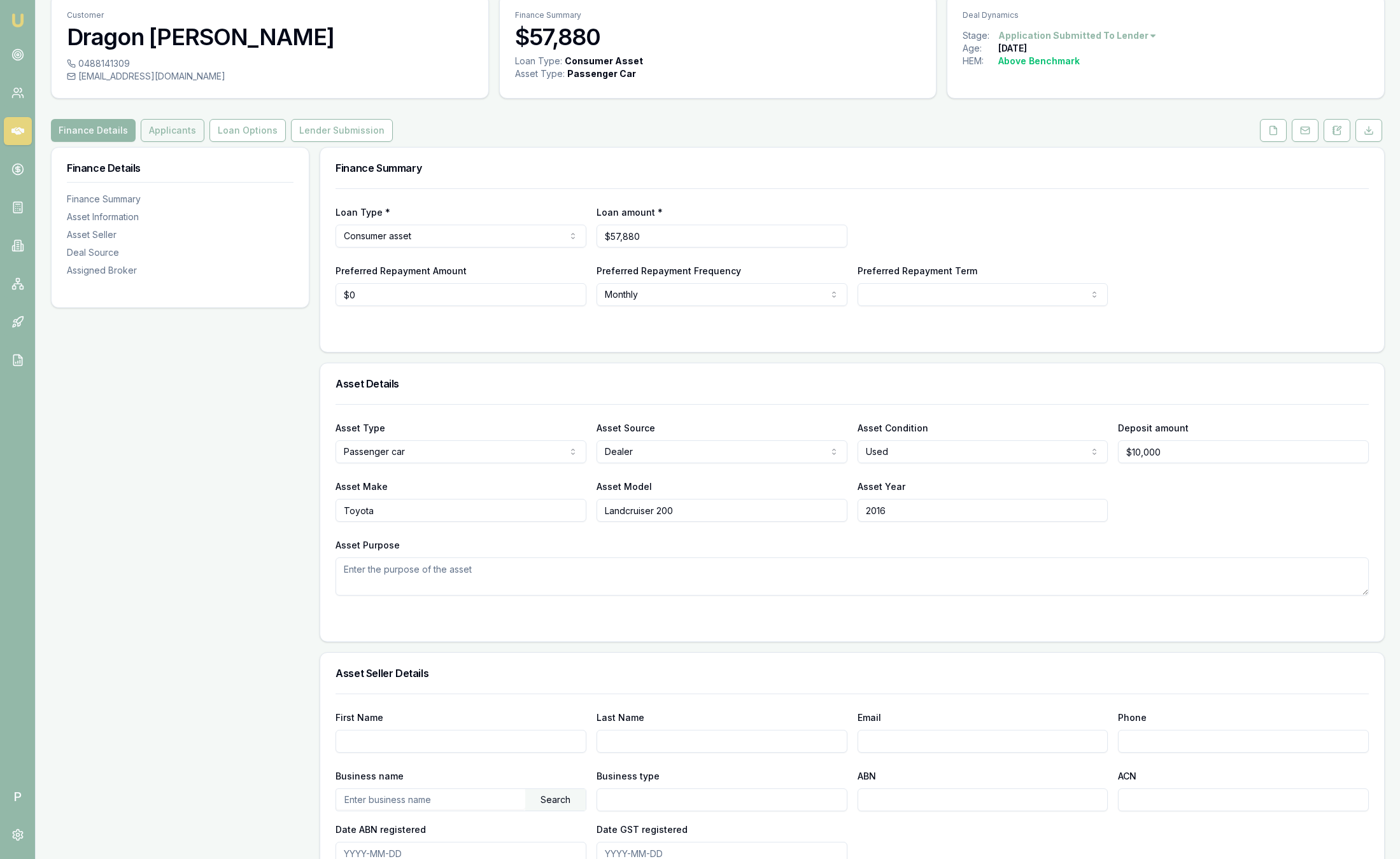
click at [178, 130] on button "Applicants" at bounding box center [172, 130] width 64 height 23
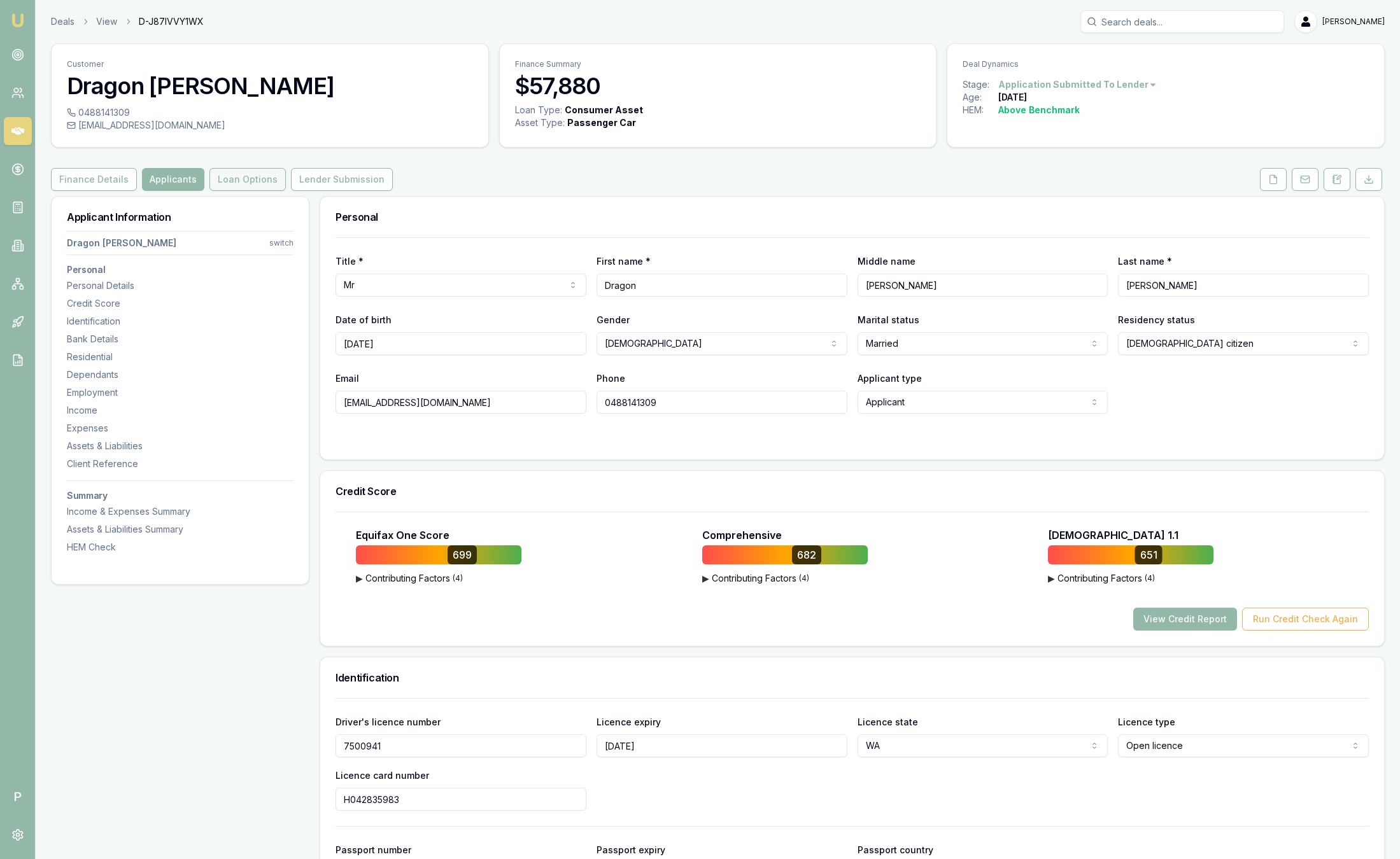
click at [239, 181] on button "Loan Options" at bounding box center [247, 179] width 77 height 23
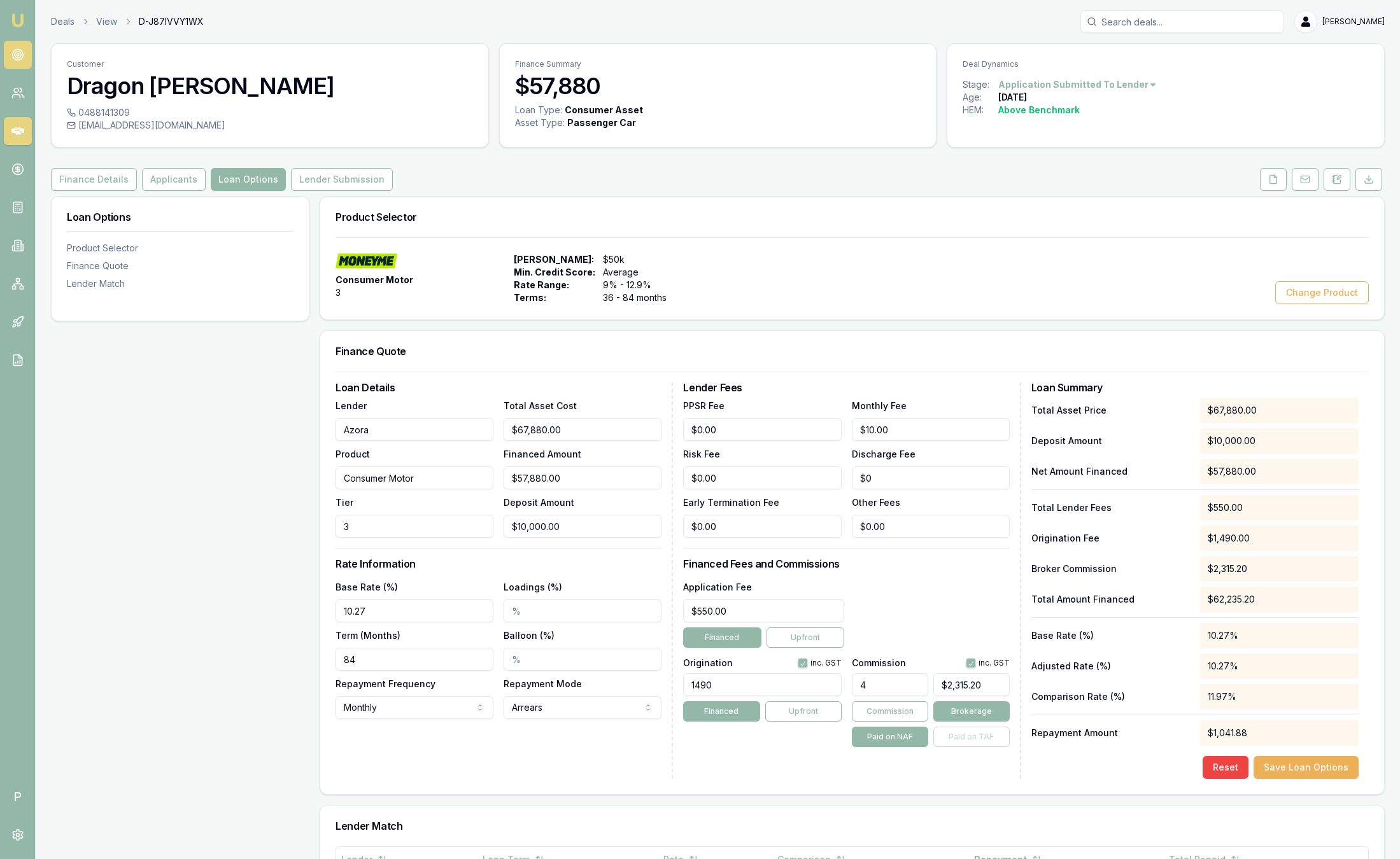
click at [23, 64] on link at bounding box center [17, 54] width 28 height 28
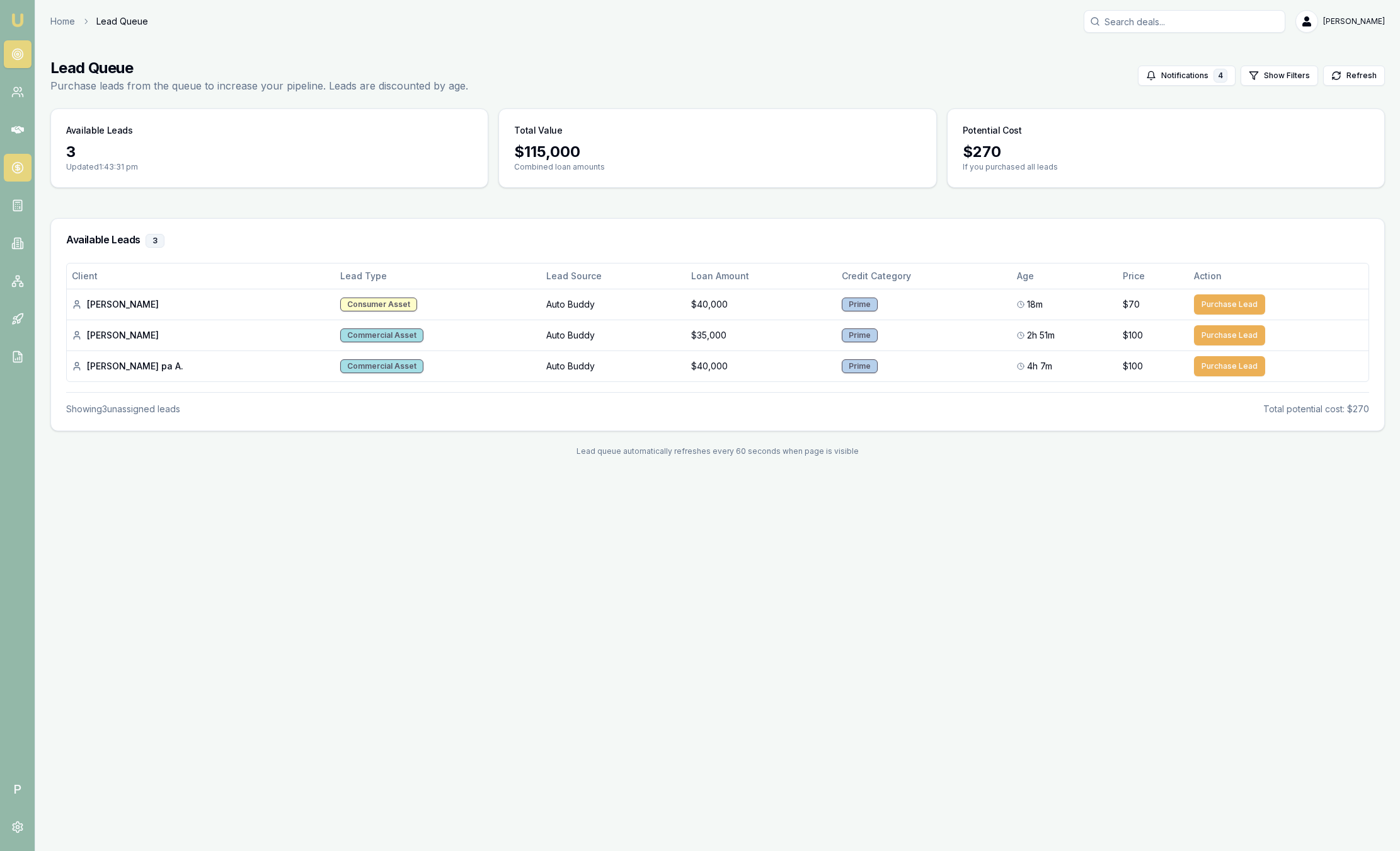
click at [18, 166] on icon at bounding box center [17, 167] width 4 height 4
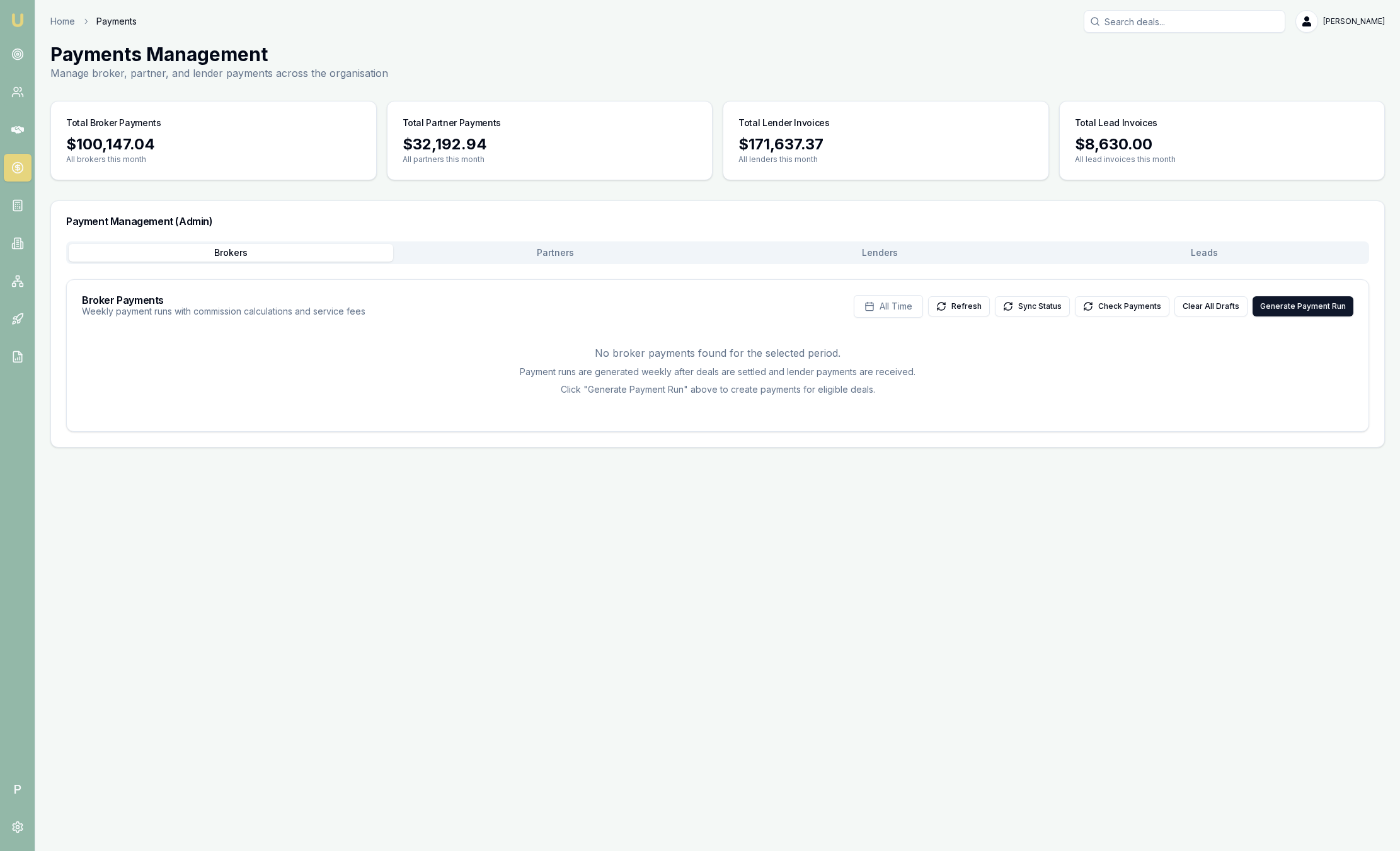
click at [1208, 255] on button "Leads" at bounding box center [1204, 253] width 324 height 18
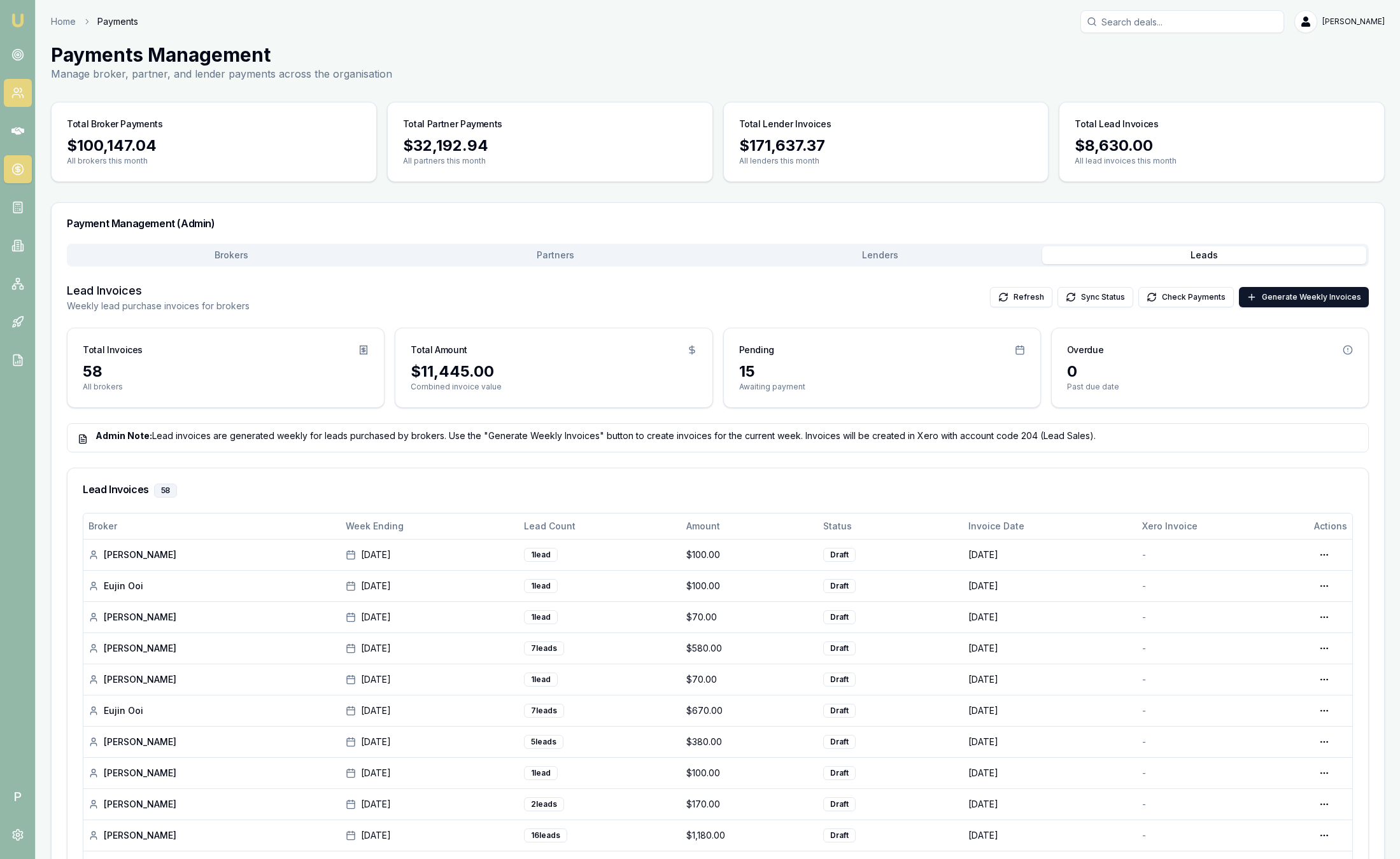
click at [14, 97] on icon at bounding box center [17, 92] width 13 height 13
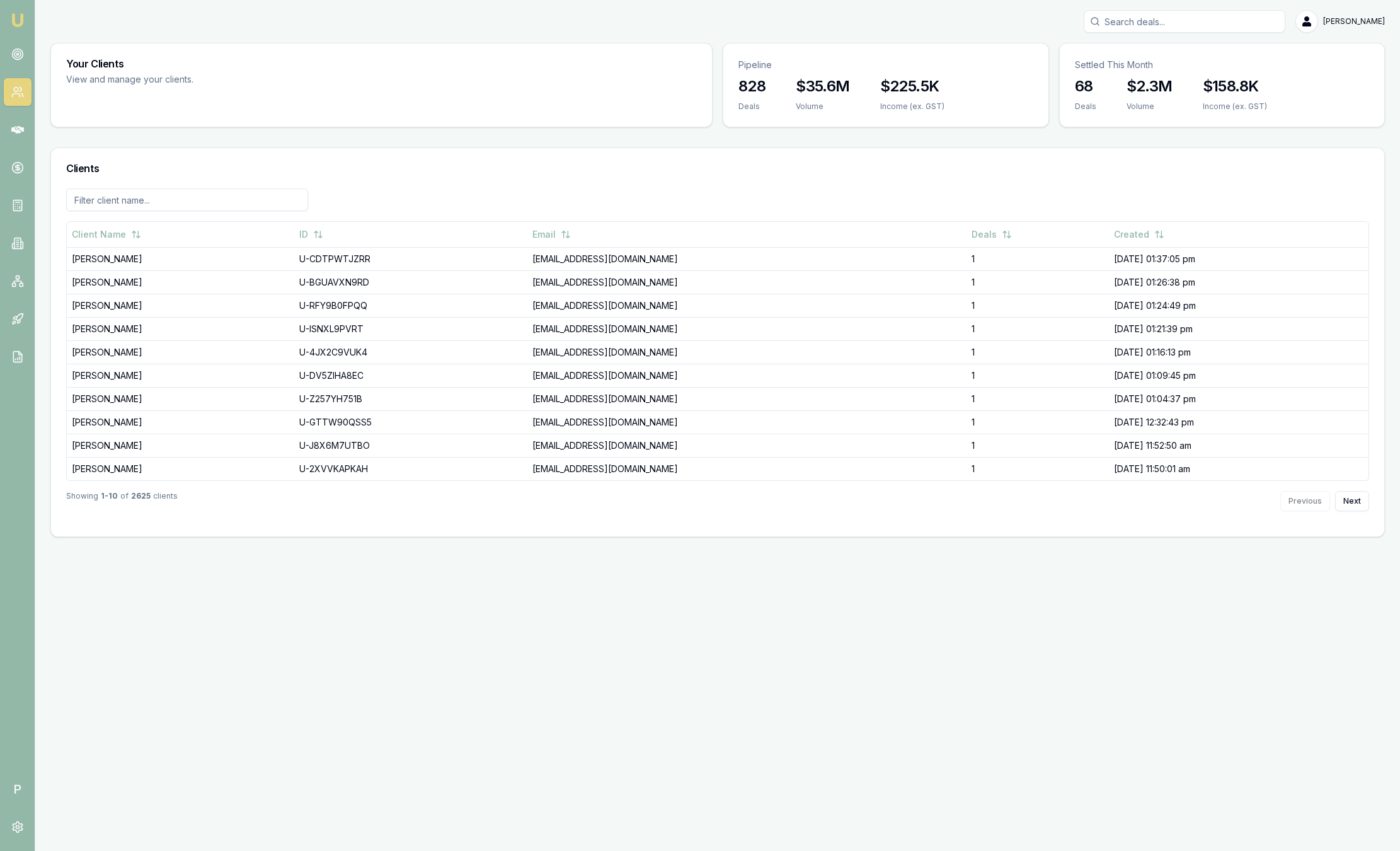
click at [15, 23] on img at bounding box center [18, 20] width 15 height 15
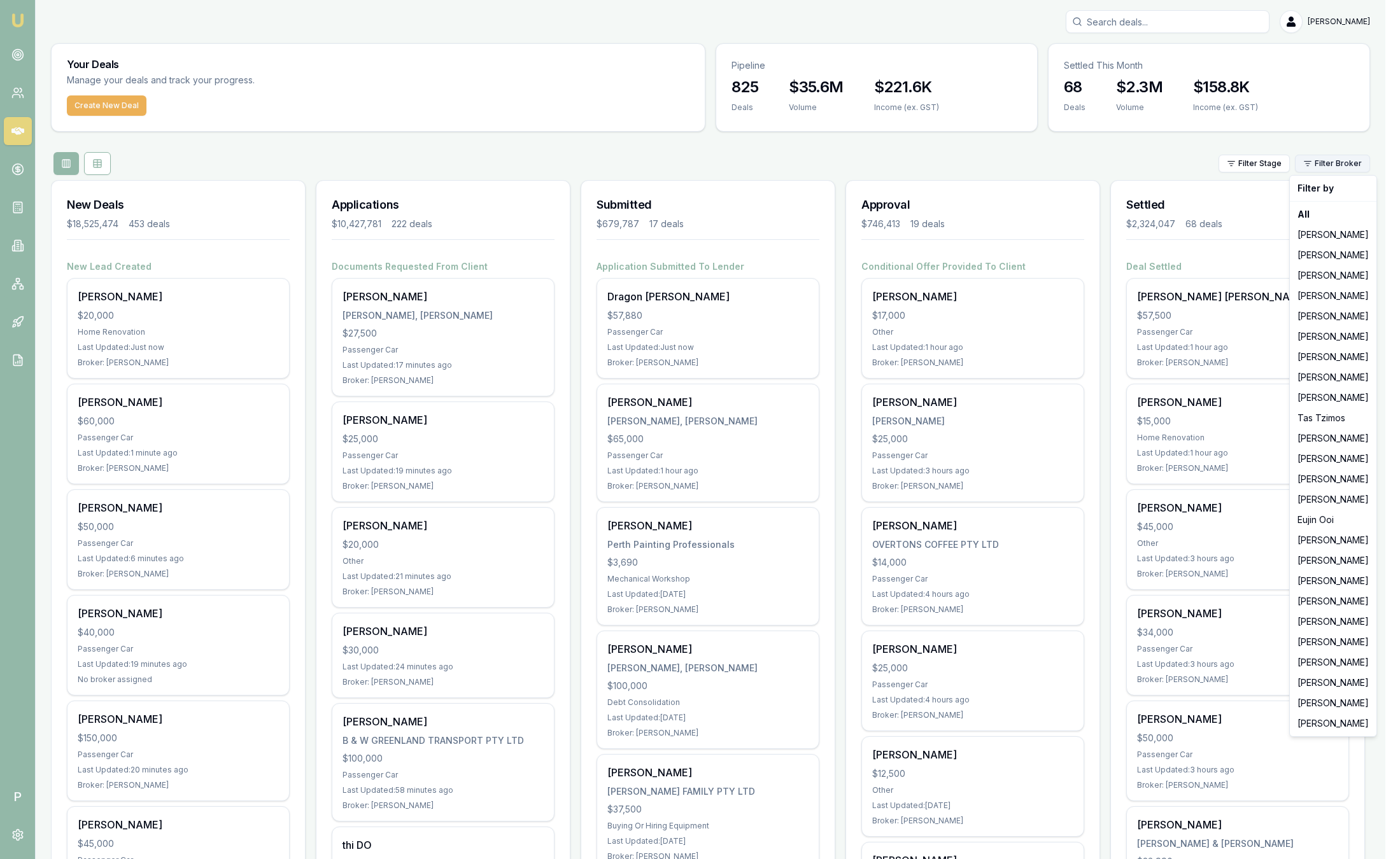
click at [1321, 164] on html "Emu Broker P Sam Crouch Toggle Menu Your Deals Manage your deals and track your…" at bounding box center [700, 429] width 1400 height 859
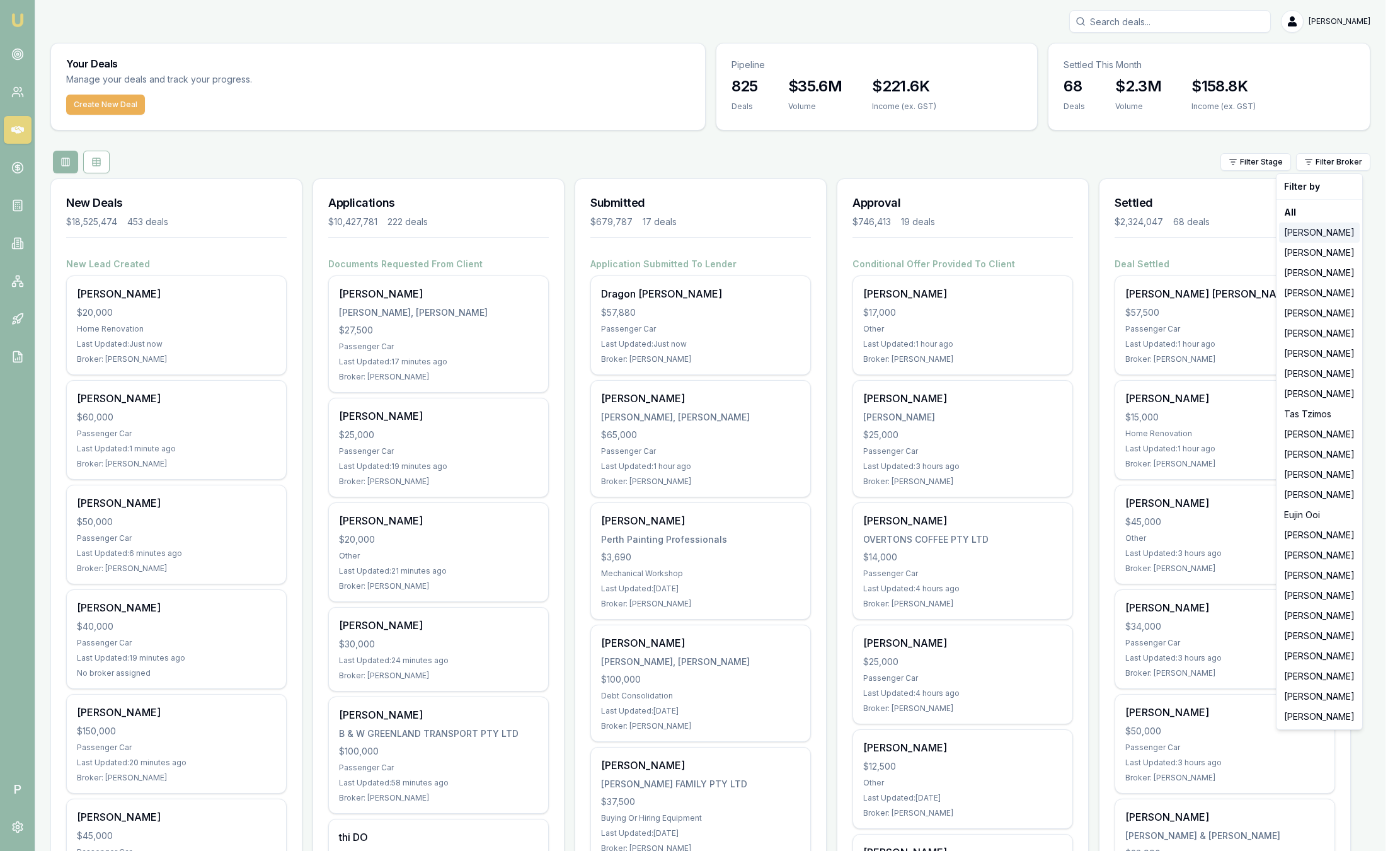
click at [1312, 236] on div "[PERSON_NAME]" at bounding box center [1319, 233] width 81 height 20
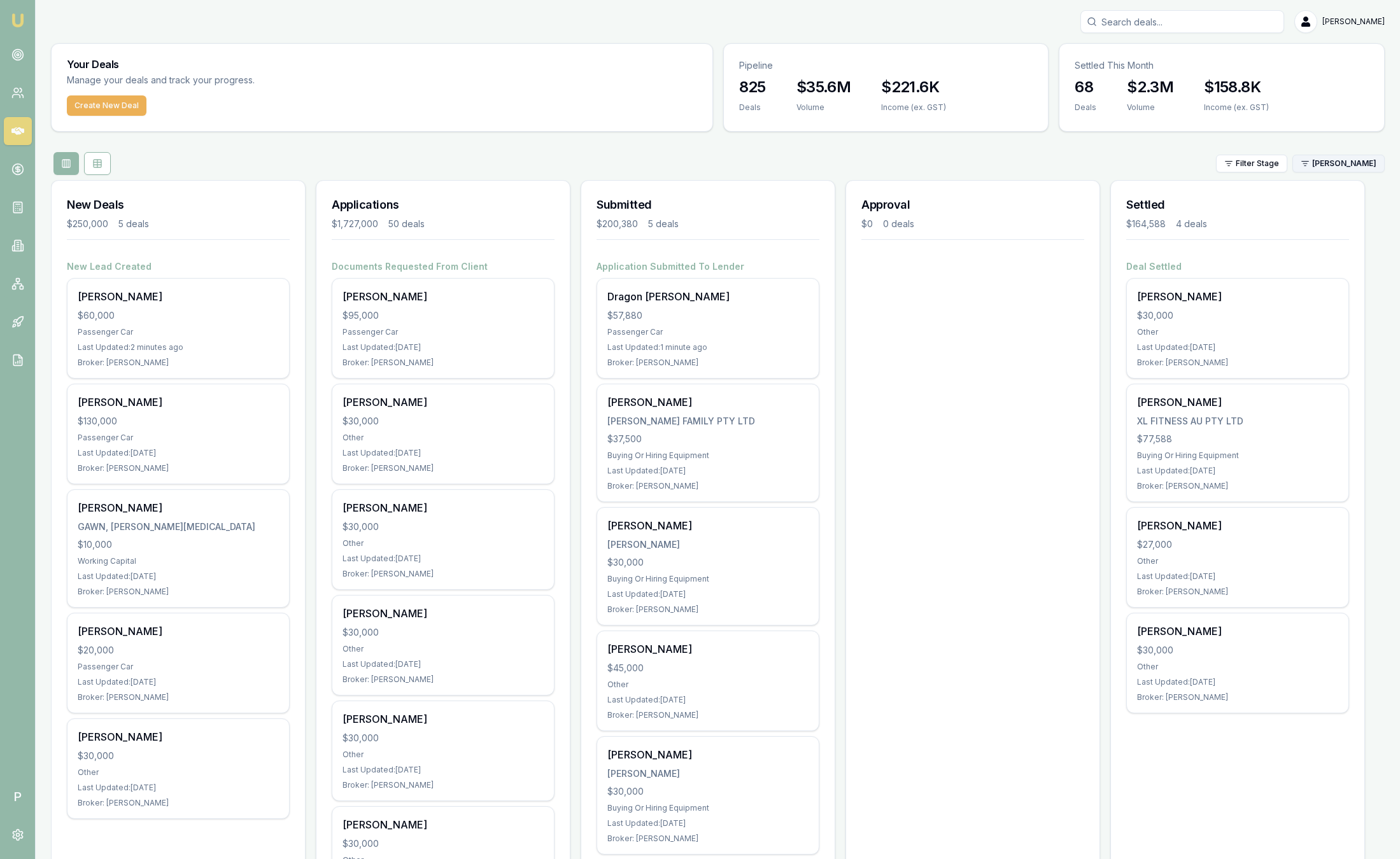
click at [1319, 167] on html "Emu Broker P Sam Crouch Toggle Menu Your Deals Manage your deals and track your…" at bounding box center [700, 429] width 1400 height 859
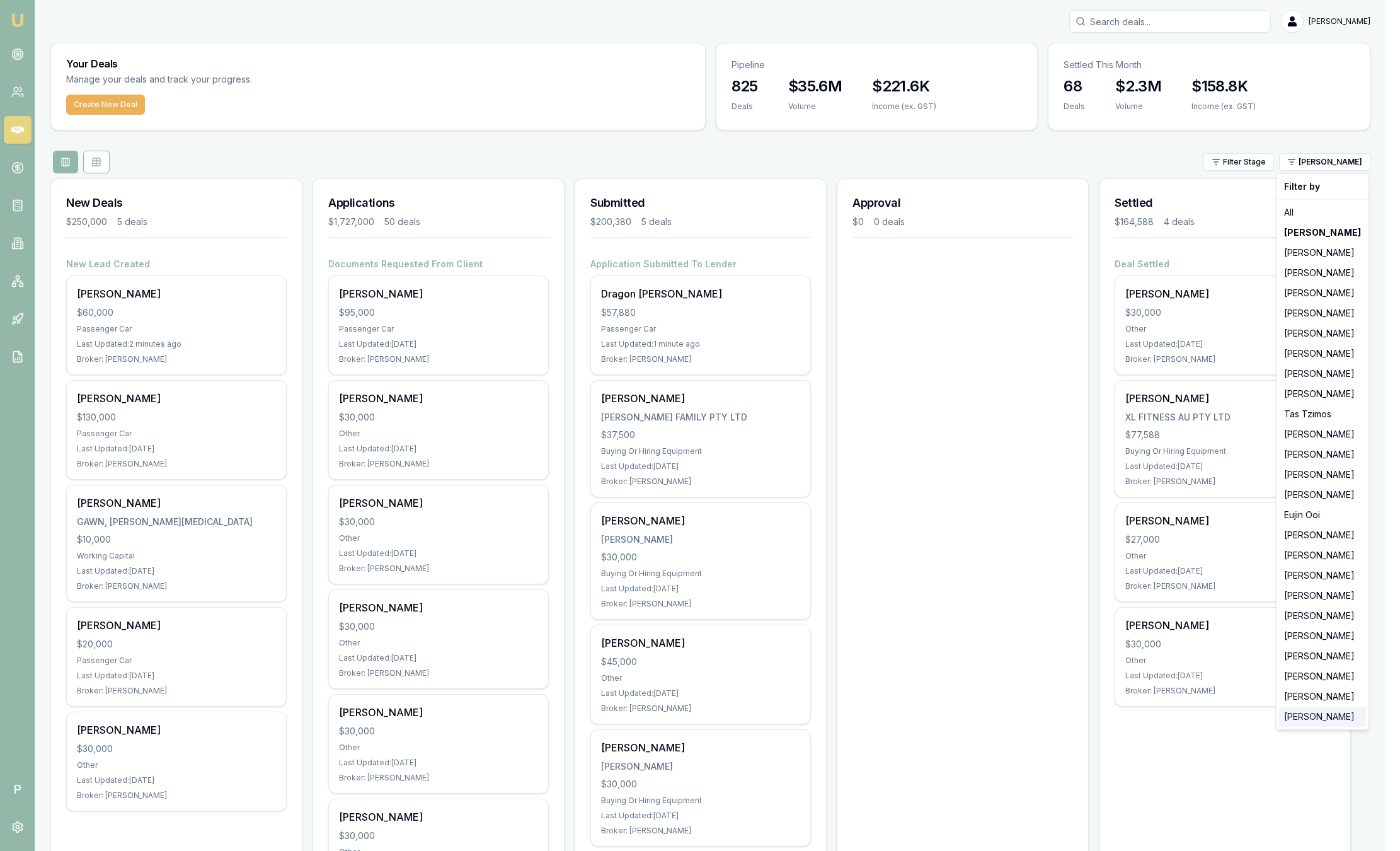
click at [1334, 721] on div "[PERSON_NAME]" at bounding box center [1322, 717] width 87 height 20
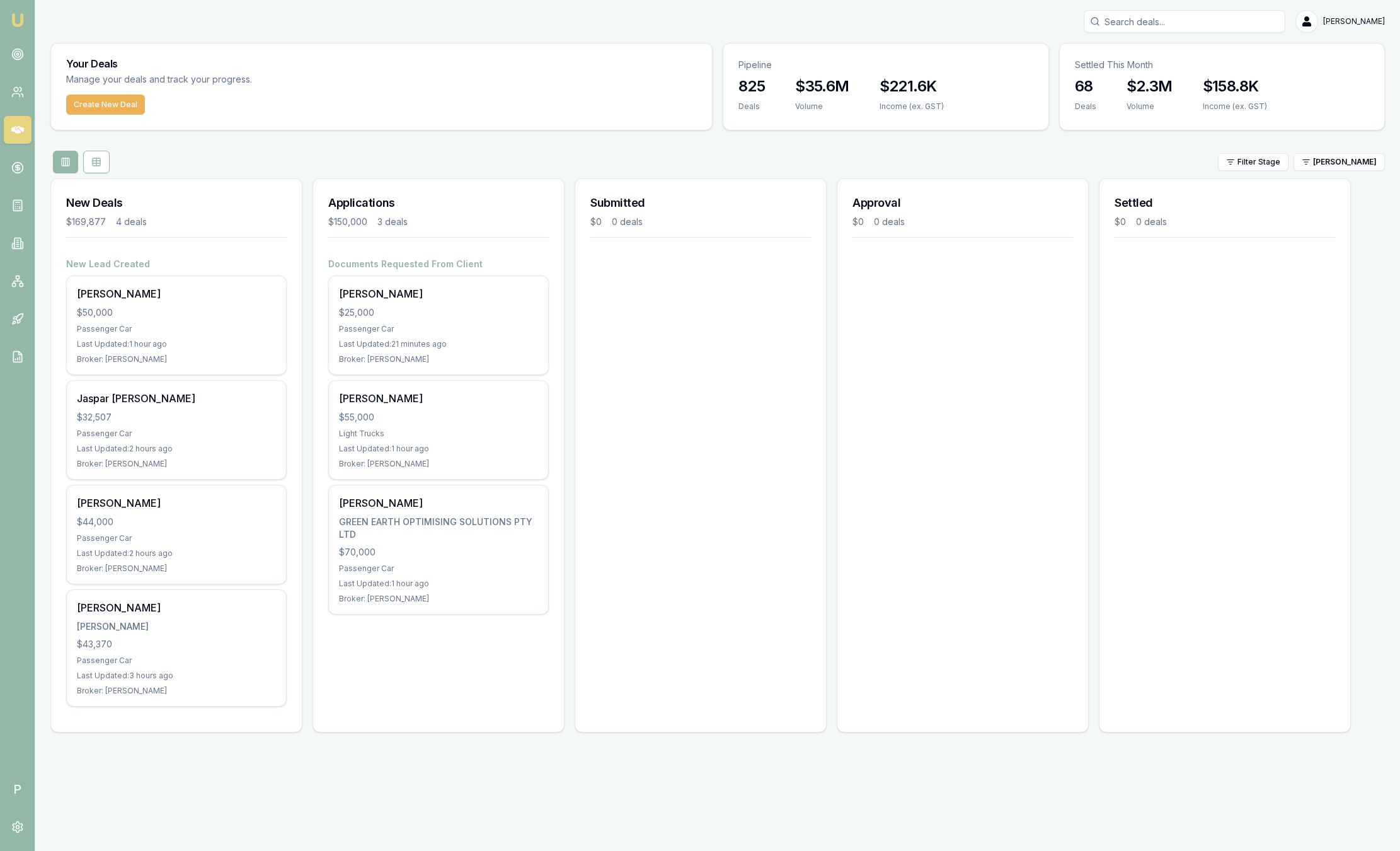
click at [16, 20] on img at bounding box center [18, 20] width 15 height 15
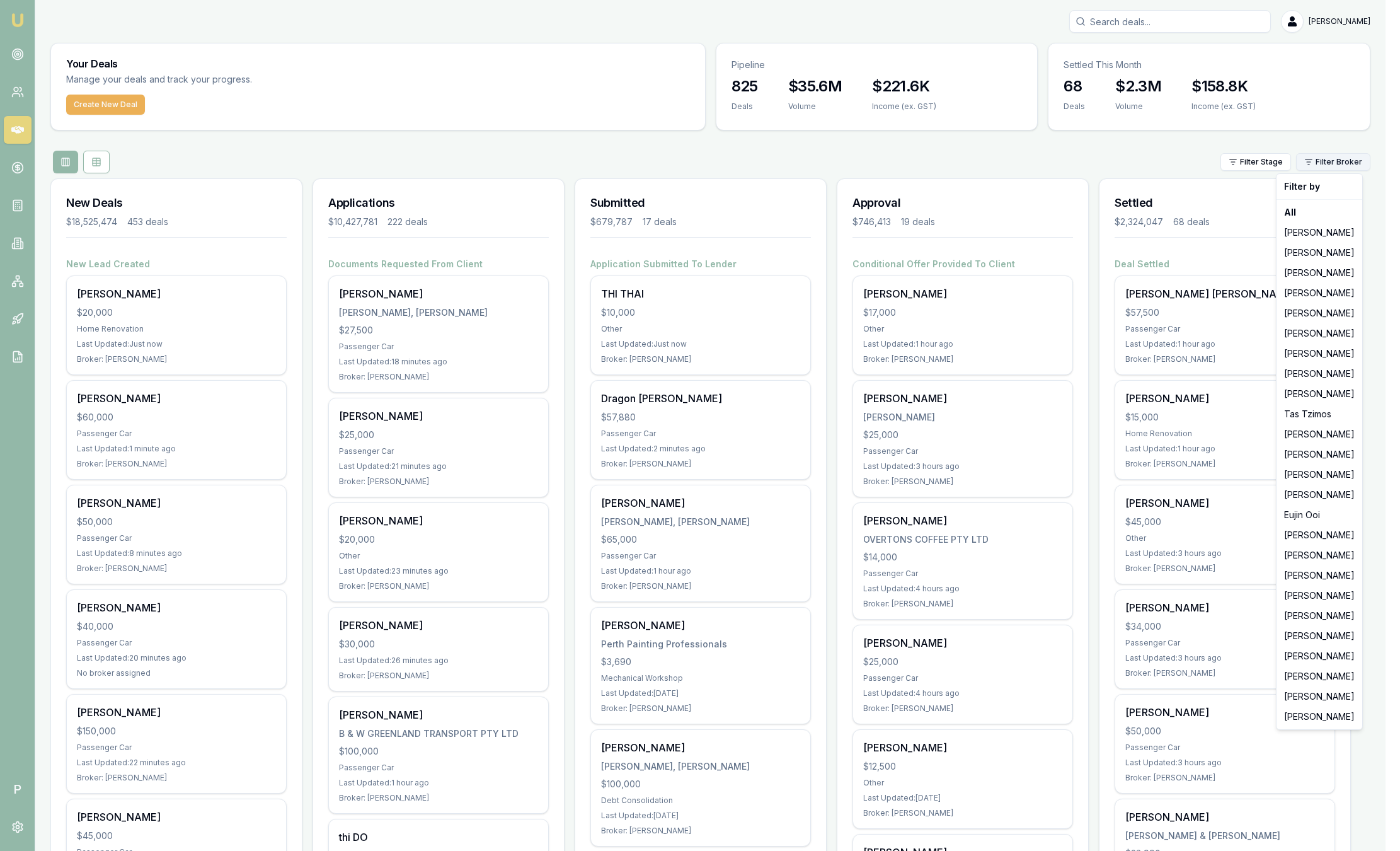
click at [1340, 165] on html "Emu Broker P Sam Crouch Toggle Menu Your Deals Manage your deals and track your…" at bounding box center [700, 425] width 1400 height 851
click at [1294, 338] on div "[PERSON_NAME]" at bounding box center [1319, 334] width 81 height 20
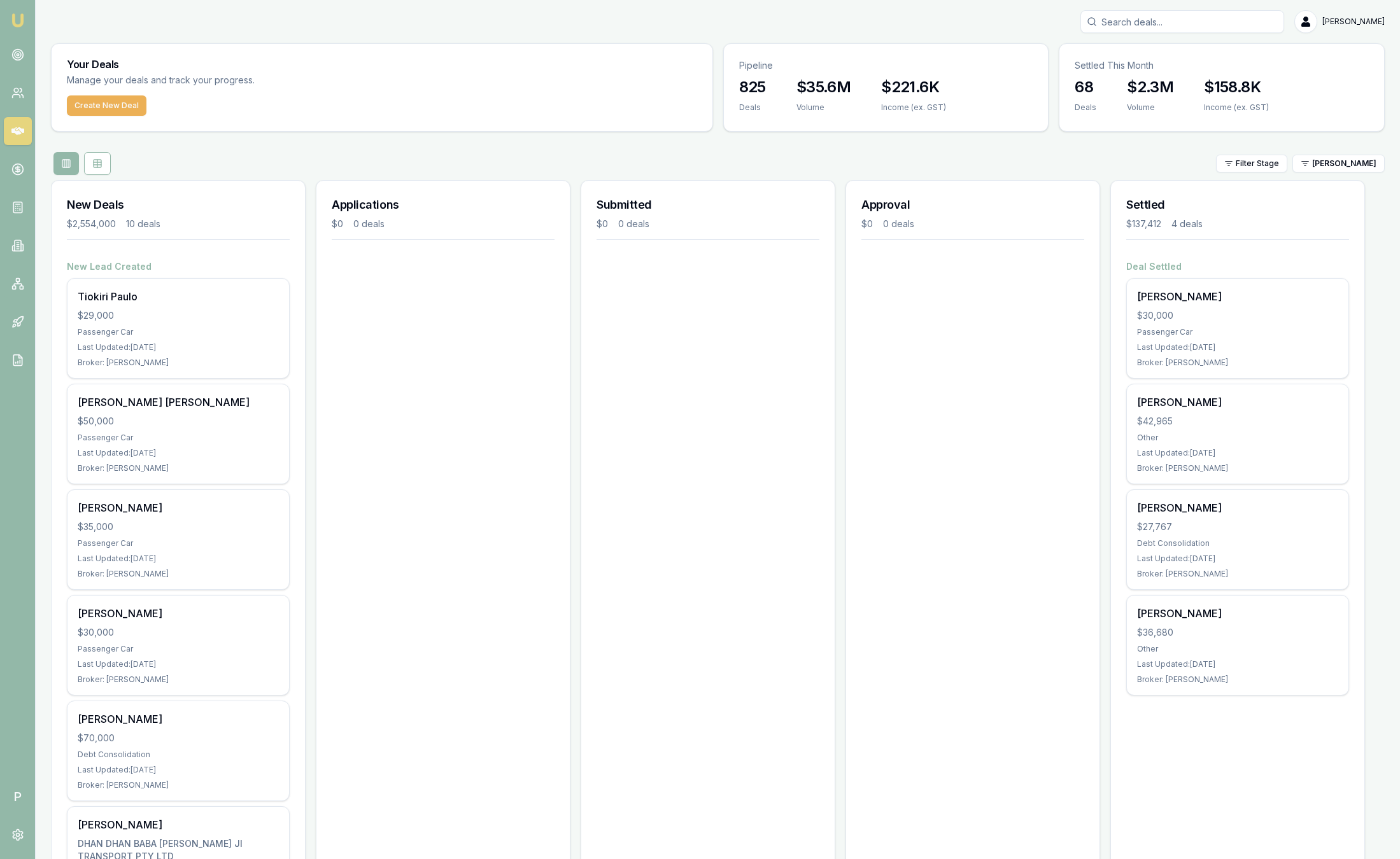
click at [1347, 174] on div "Filter Stage Stevette Gelavis" at bounding box center [717, 163] width 1334 height 23
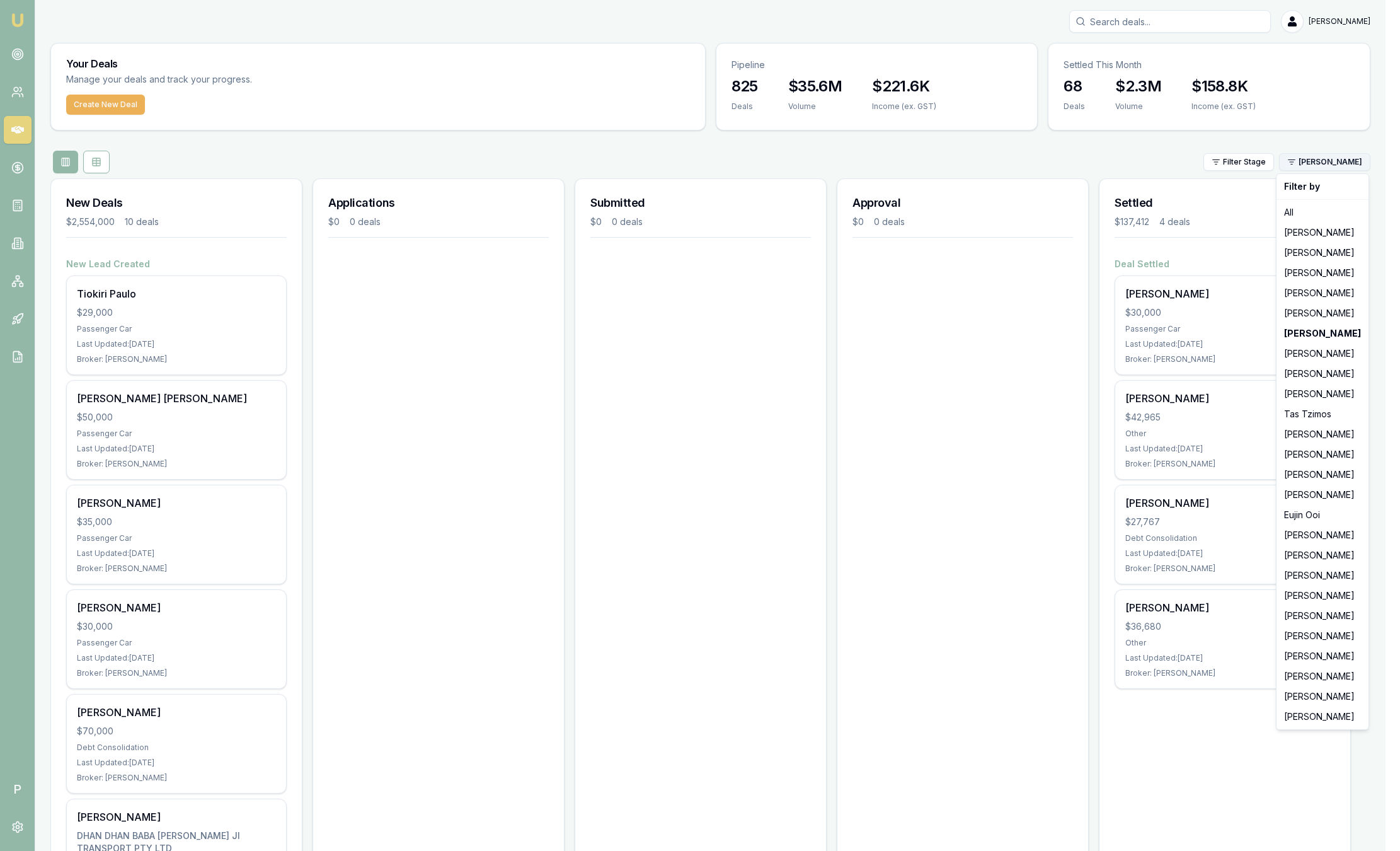
click at [1332, 166] on html "Emu Broker P Sam Crouch Toggle Menu Your Deals Manage your deals and track your…" at bounding box center [700, 425] width 1400 height 851
click at [1304, 675] on div "[PERSON_NAME]" at bounding box center [1322, 677] width 87 height 20
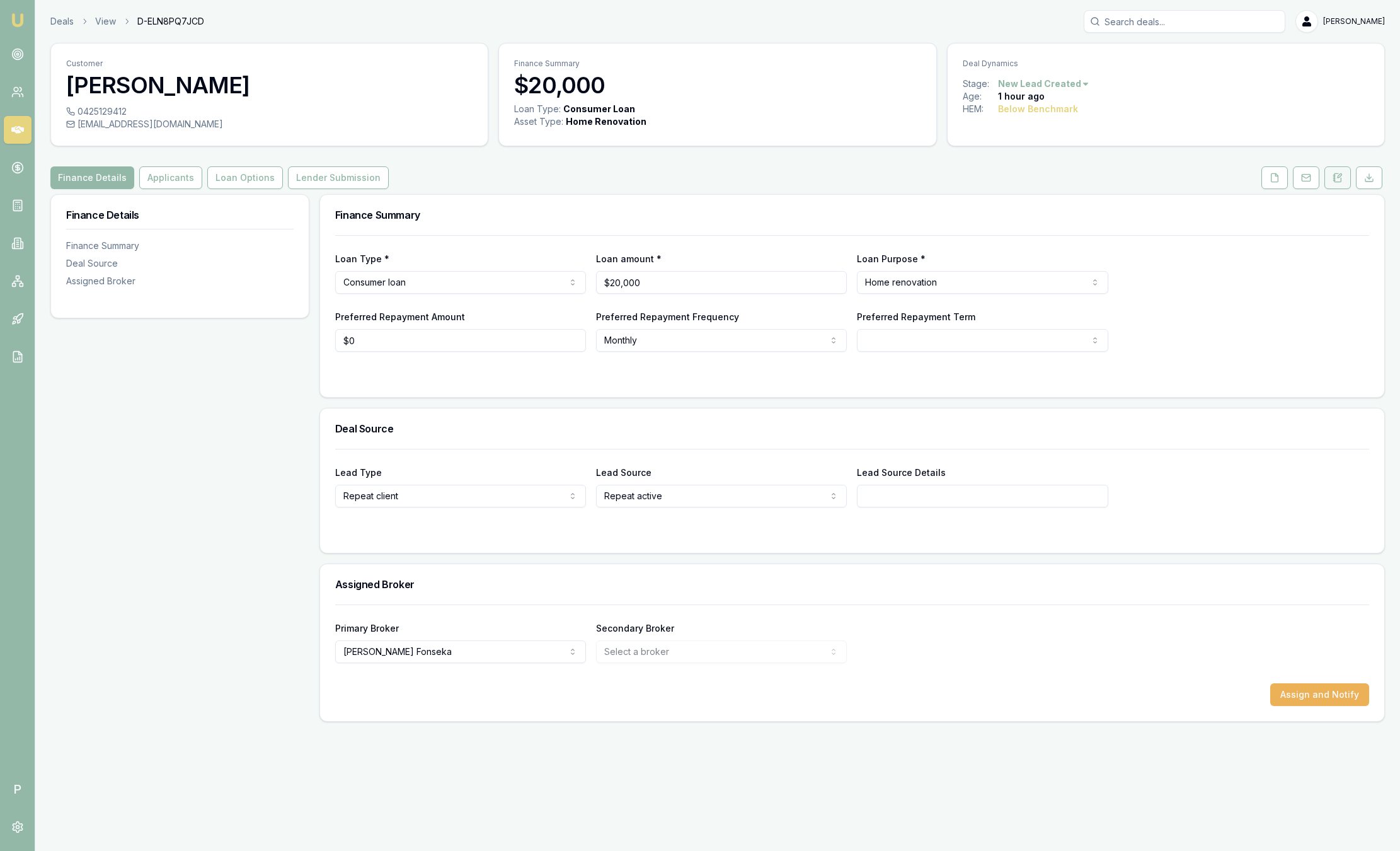
click at [1341, 179] on icon at bounding box center [1338, 178] width 10 height 10
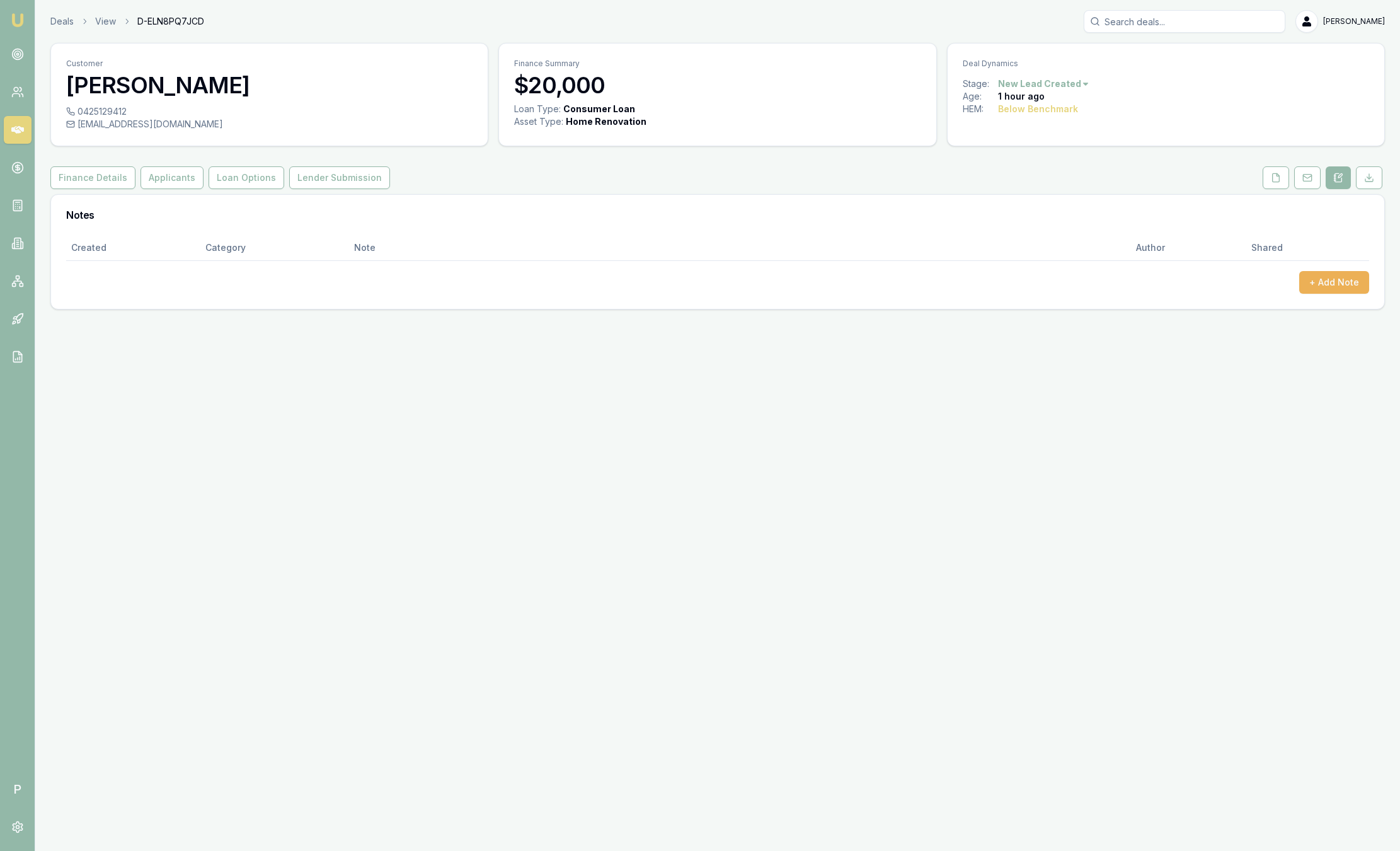
drag, startPoint x: 55, startPoint y: 161, endPoint x: 52, endPoint y: 28, distance: 133.0
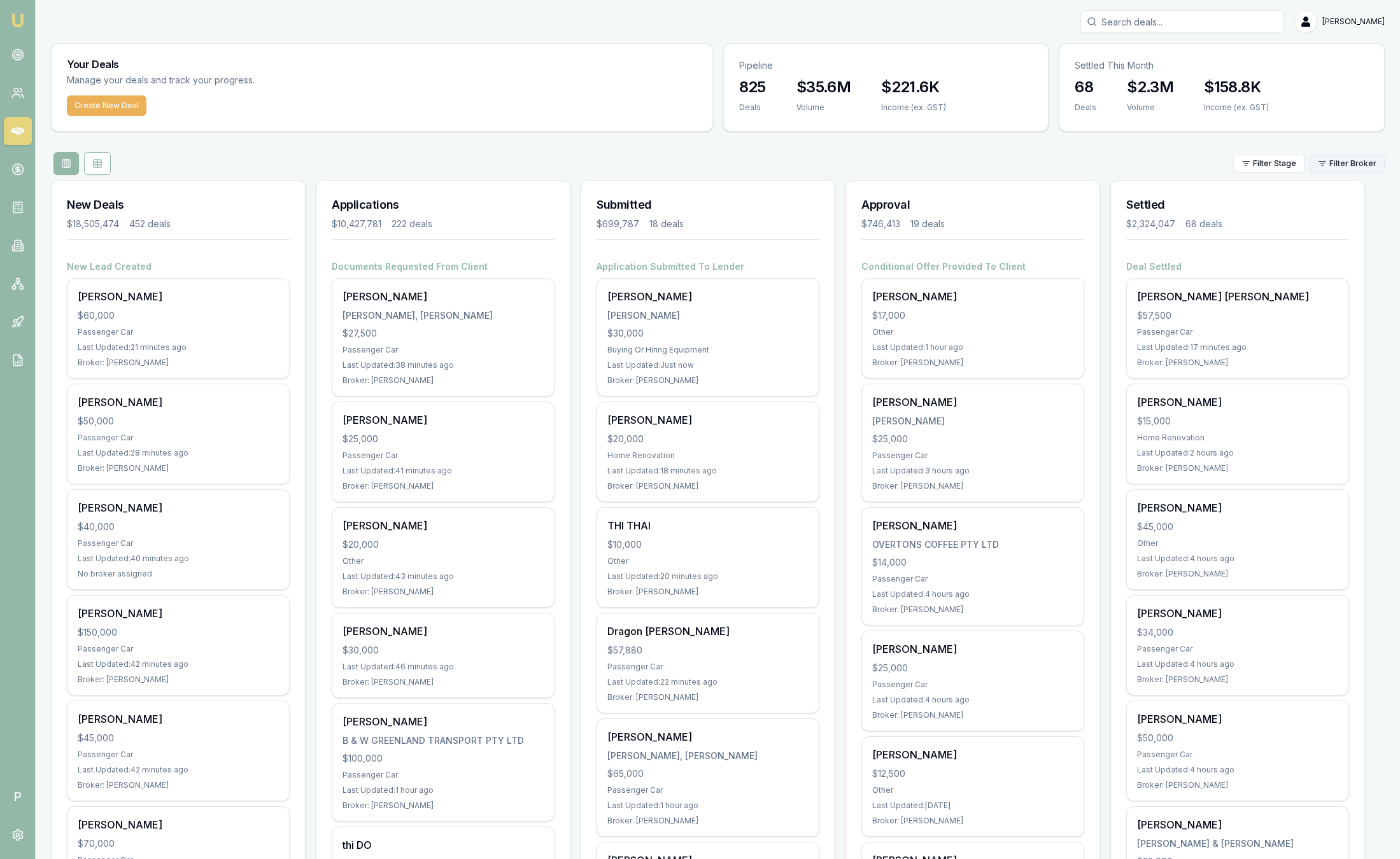
click at [1359, 165] on html "Emu Broker P [PERSON_NAME] Toggle Menu Your Deals Manage your deals and track y…" at bounding box center [700, 429] width 1400 height 859
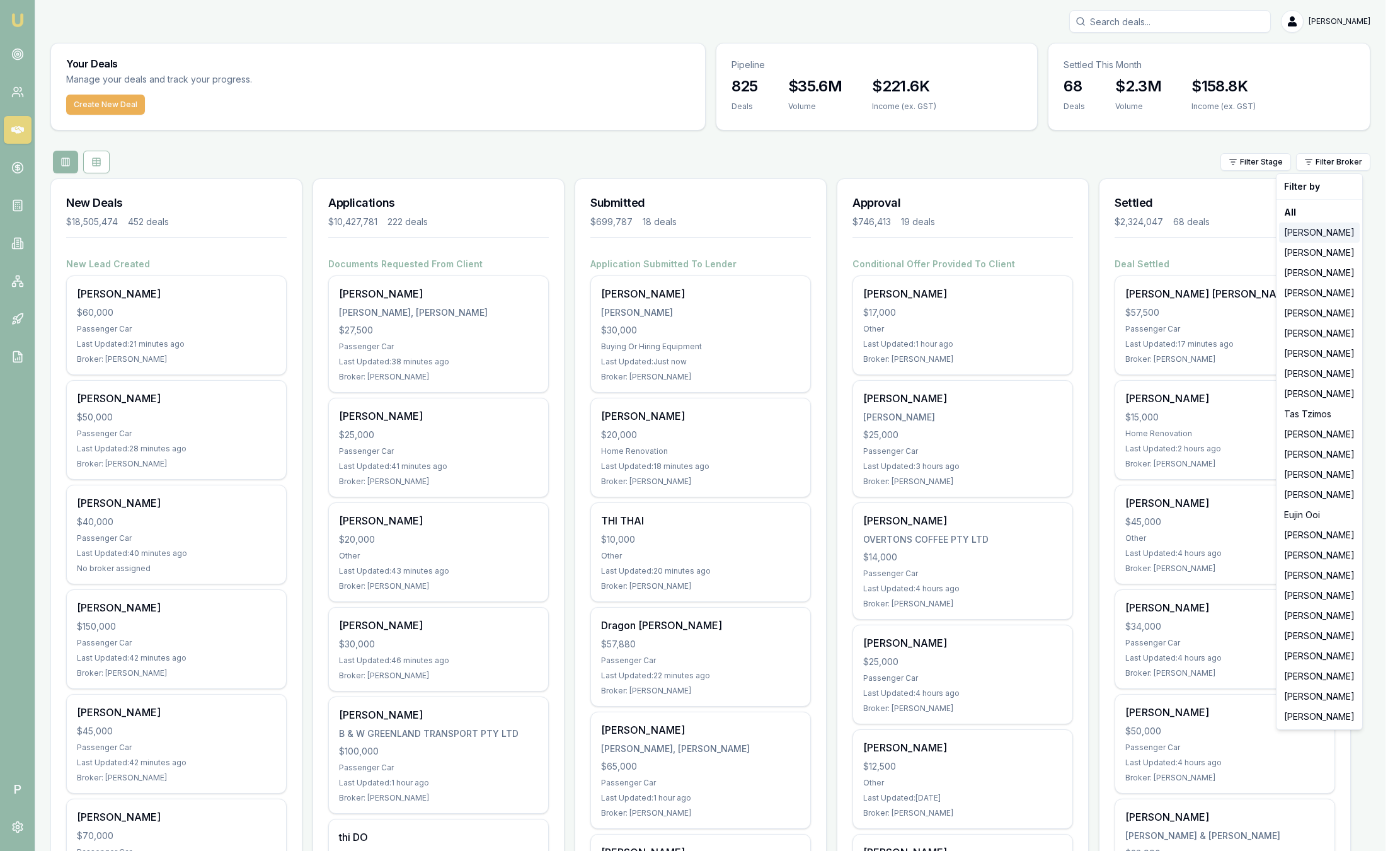
click at [1323, 225] on div "Jackson Fanfulla" at bounding box center [1319, 233] width 81 height 20
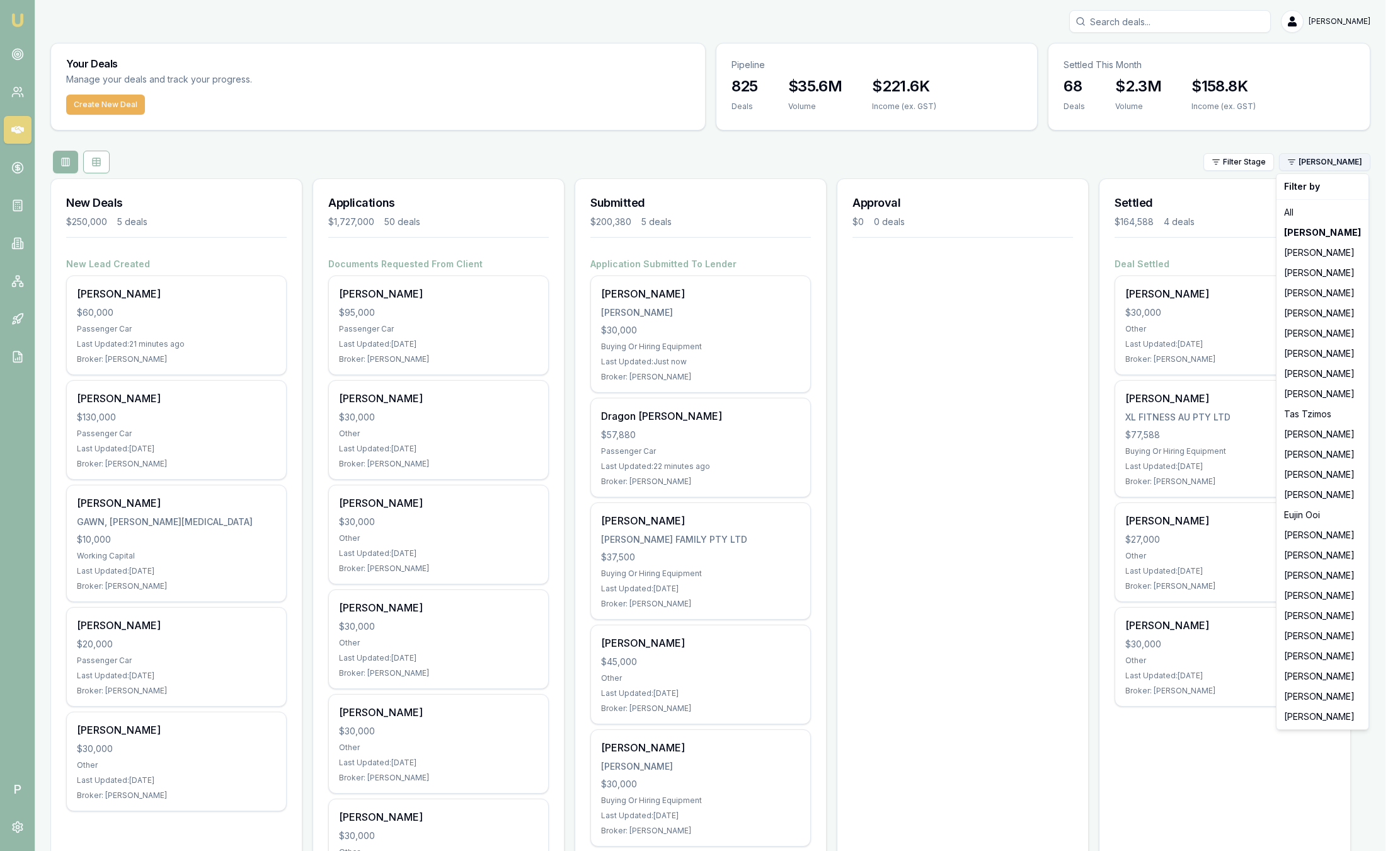
click at [1304, 160] on html "Emu Broker P Sam Crouch Toggle Menu Your Deals Manage your deals and track your…" at bounding box center [700, 425] width 1400 height 851
click at [1306, 720] on div "[PERSON_NAME]" at bounding box center [1322, 717] width 87 height 20
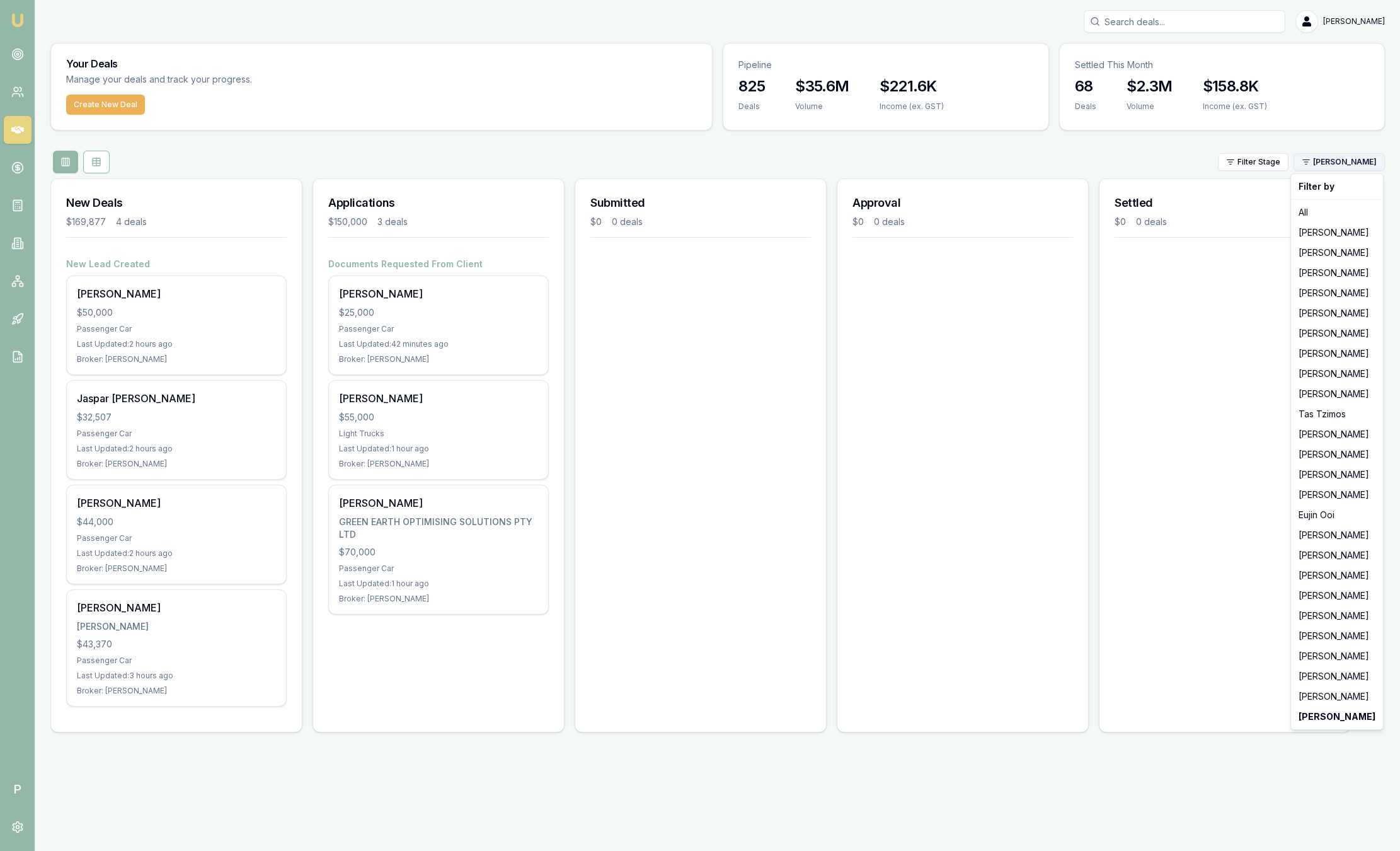
click at [1348, 162] on html "Emu Broker P Sam Crouch Toggle Menu Your Deals Manage your deals and track your…" at bounding box center [700, 425] width 1400 height 851
drag, startPoint x: 1351, startPoint y: 676, endPoint x: 1350, endPoint y: 652, distance: 24.0
click at [1352, 676] on div "[PERSON_NAME]" at bounding box center [1337, 677] width 87 height 20
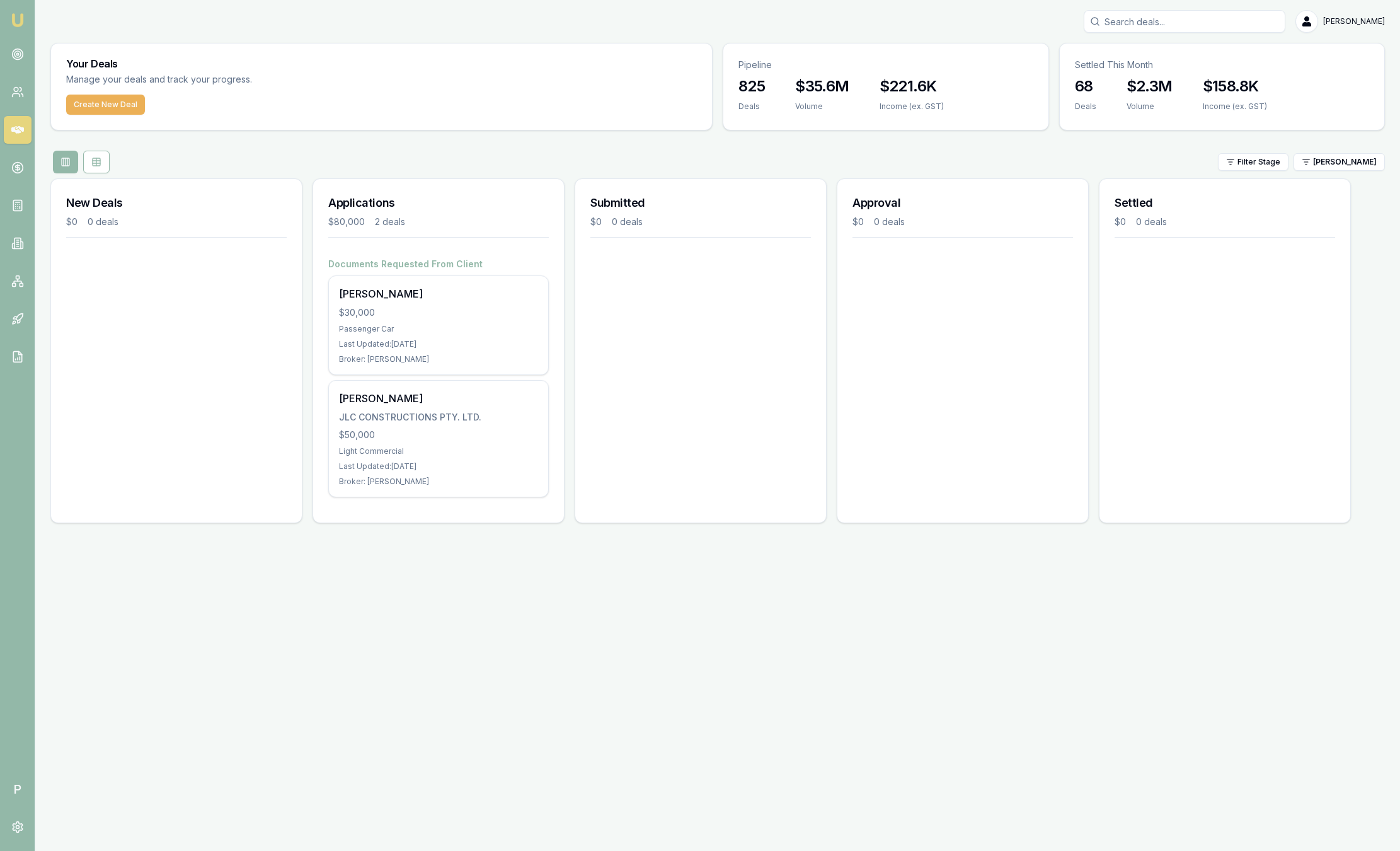
click at [1352, 141] on div "Your Deals Manage your deals and track your progress. Create New Deal Pipeline …" at bounding box center [717, 288] width 1334 height 490
click at [1345, 166] on html "Emu Broker P Sam Crouch Toggle Menu Your Deals Manage your deals and track your…" at bounding box center [700, 425] width 1400 height 851
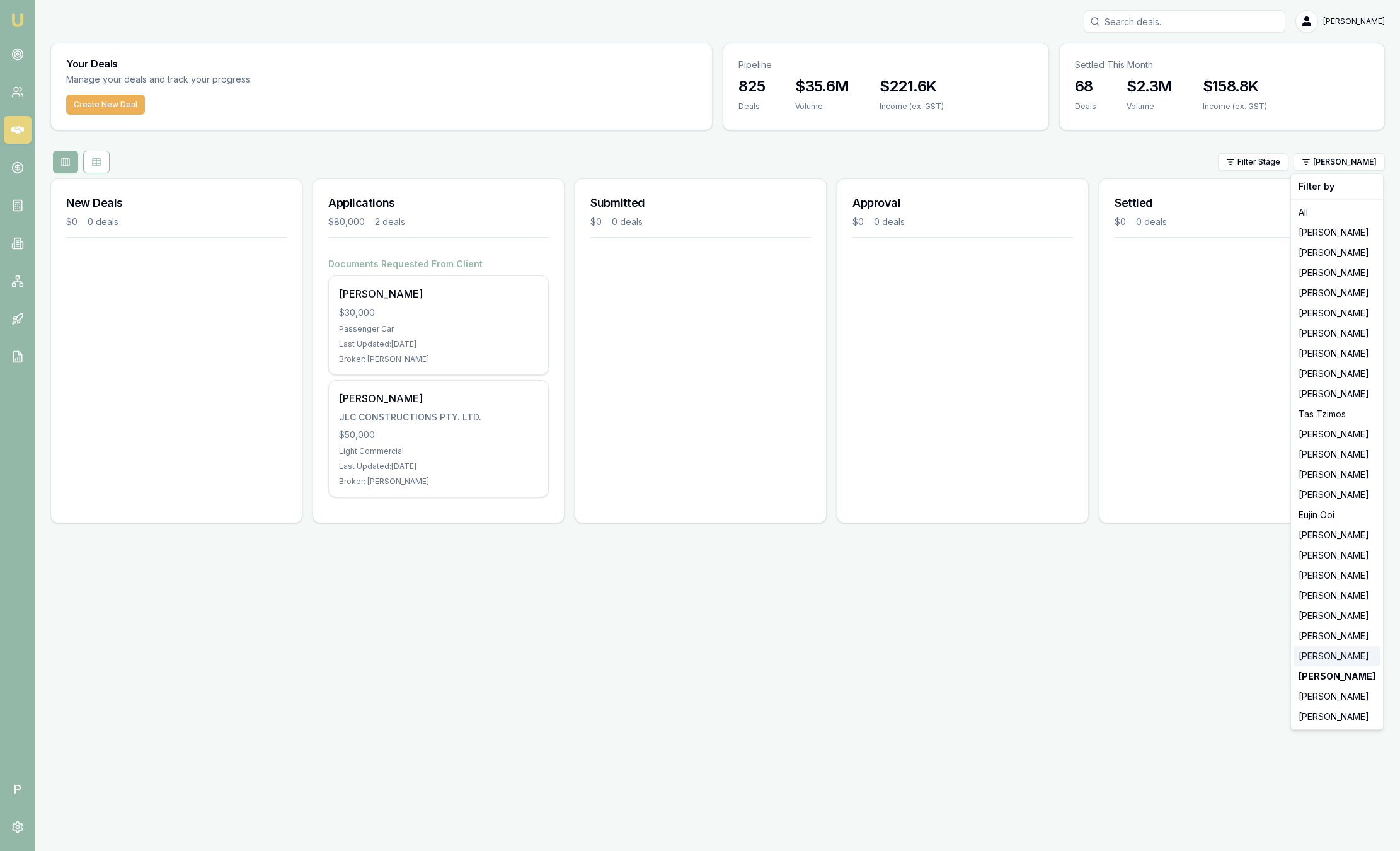
click at [1309, 651] on div "Laura La Micela" at bounding box center [1337, 656] width 87 height 20
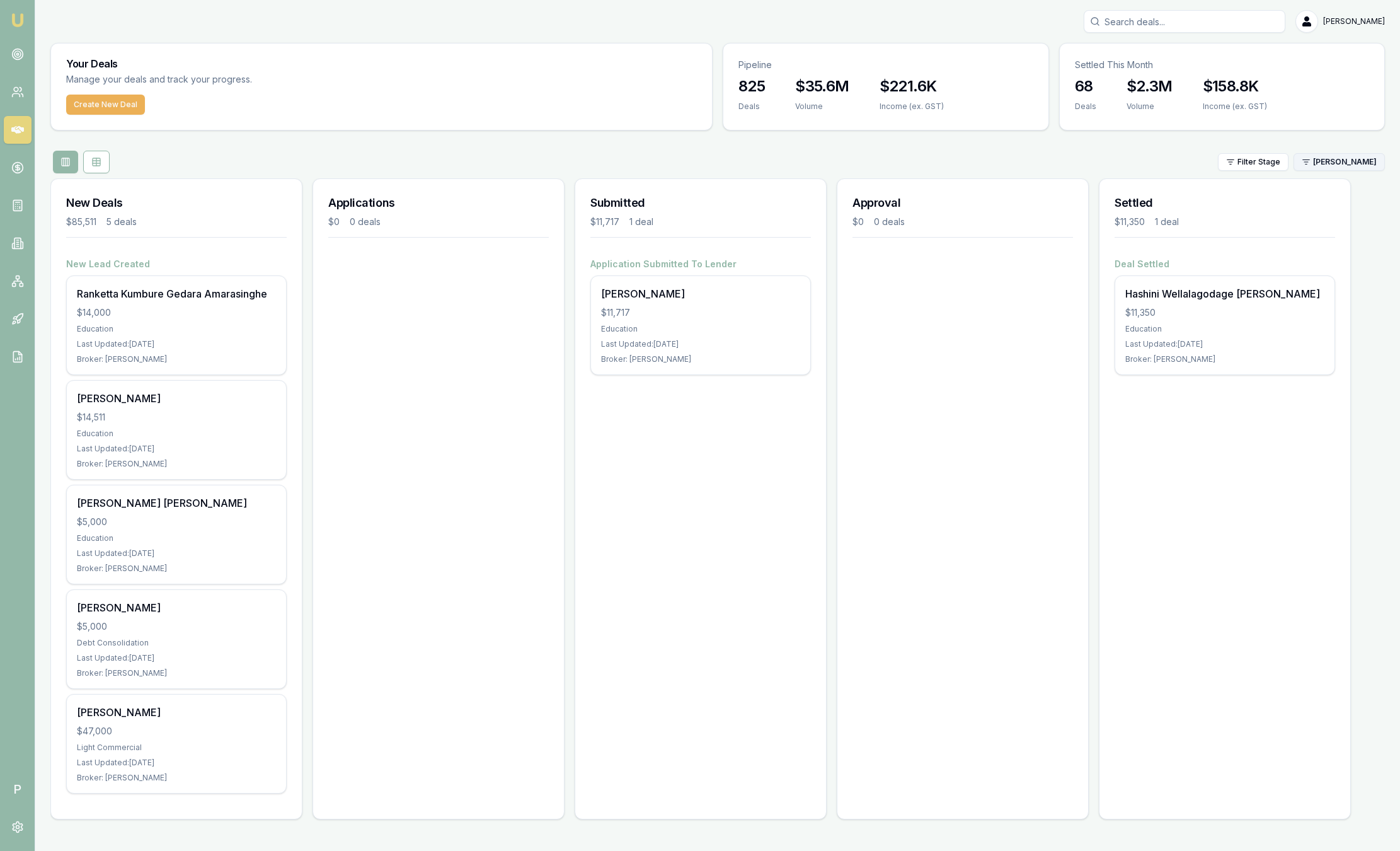
click at [1331, 160] on html "Emu Broker P Sam Crouch Toggle Menu Your Deals Manage your deals and track your…" at bounding box center [700, 425] width 1400 height 851
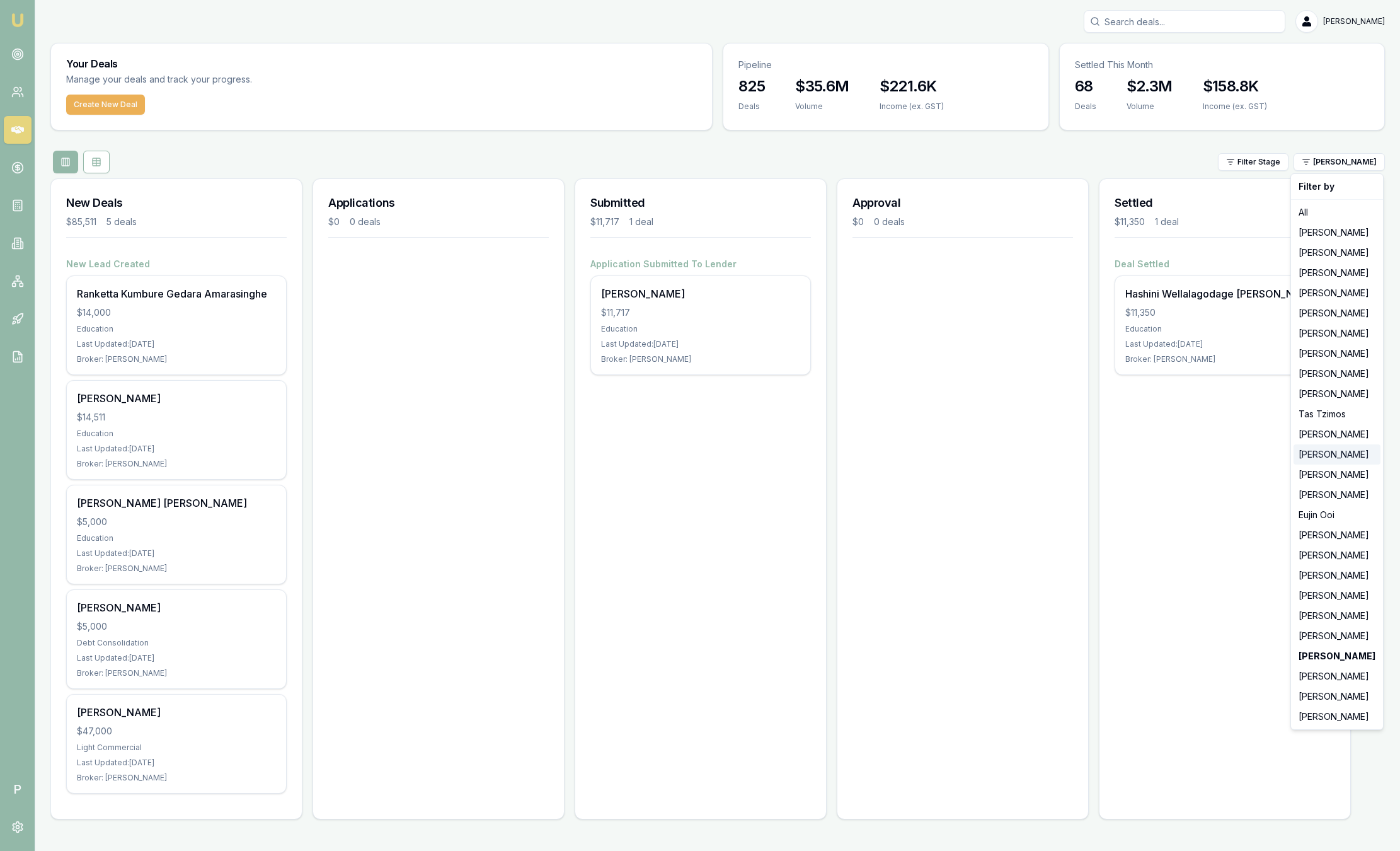
click at [1339, 459] on div "[PERSON_NAME]" at bounding box center [1337, 455] width 87 height 20
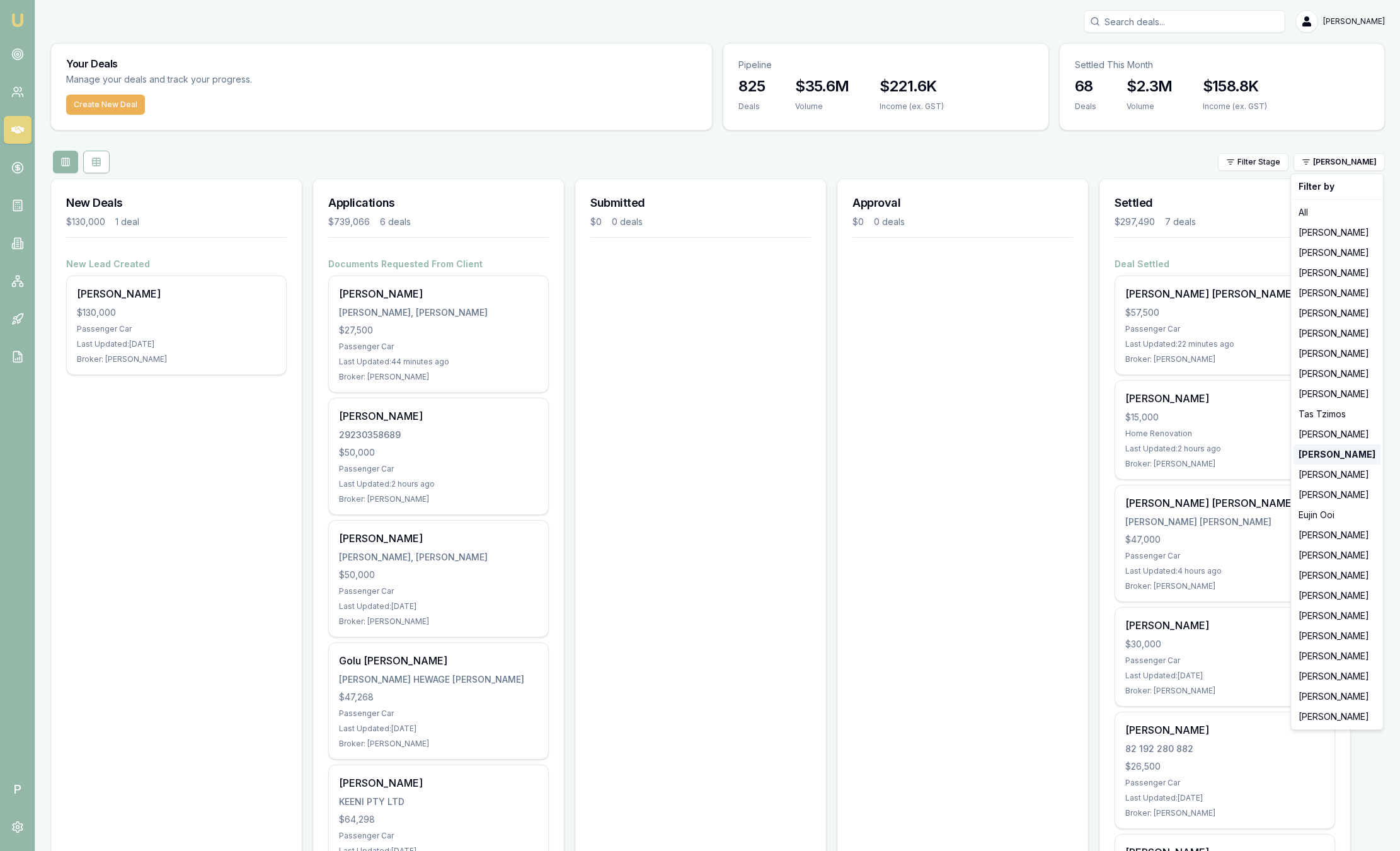
click at [1339, 459] on strong "[PERSON_NAME]" at bounding box center [1337, 454] width 77 height 13
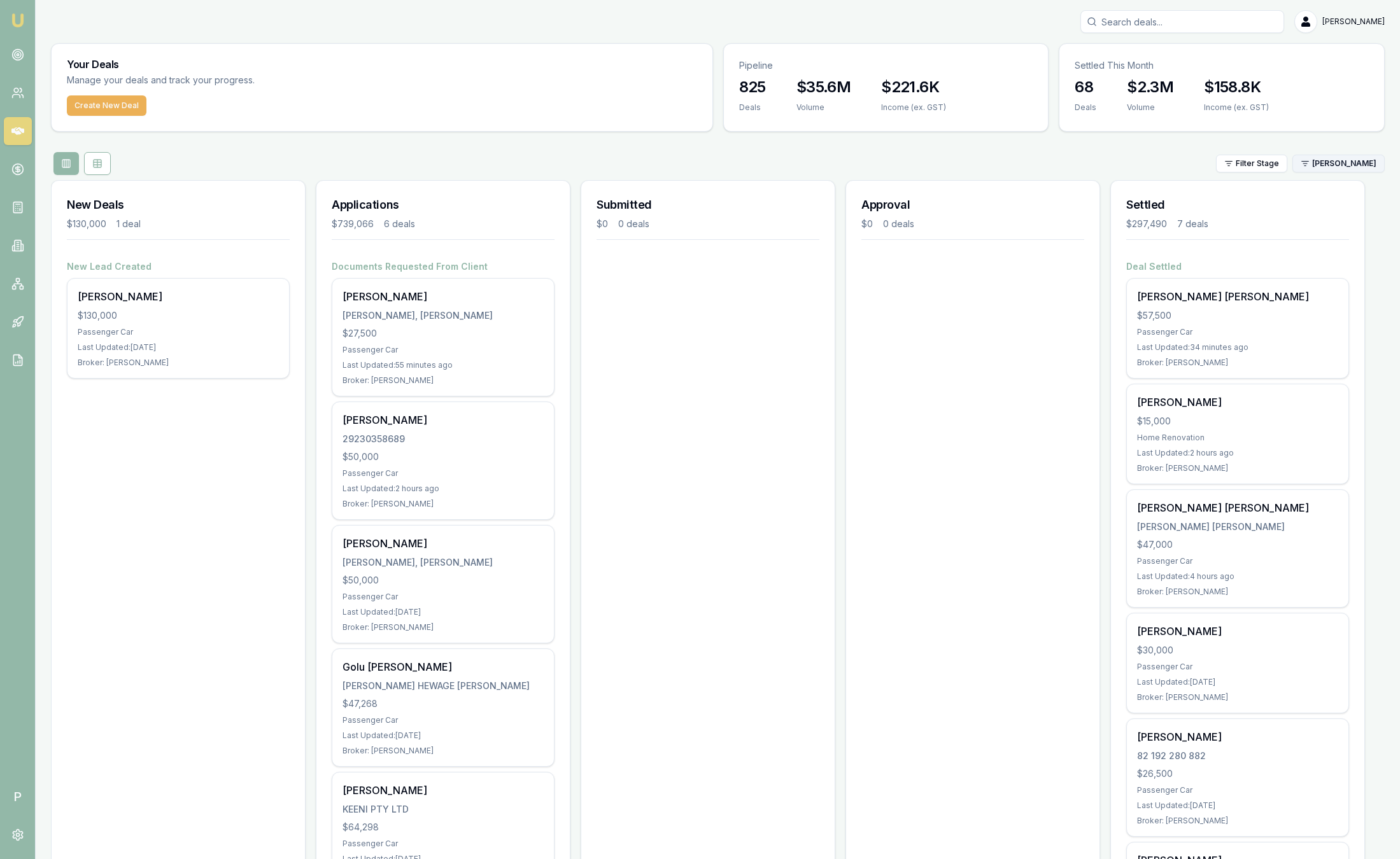
click at [1359, 171] on div "Filter Stage Pinkesh Patel" at bounding box center [717, 163] width 1334 height 23
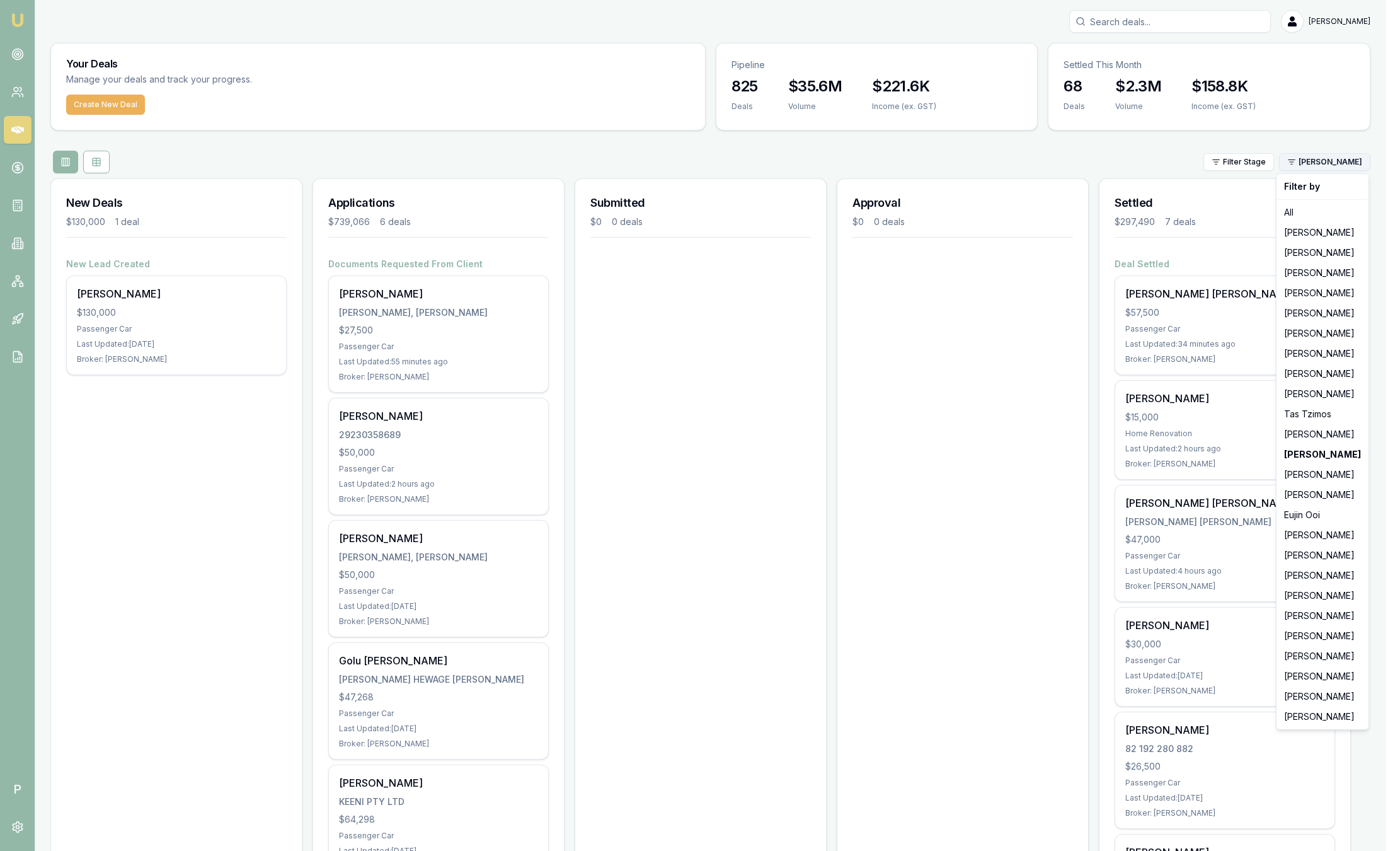
click at [1344, 168] on html "Emu Broker P Sam Crouch Toggle Menu Your Deals Manage your deals and track your…" at bounding box center [700, 425] width 1400 height 851
click at [1304, 715] on div "Peter Sarris" at bounding box center [1322, 717] width 87 height 20
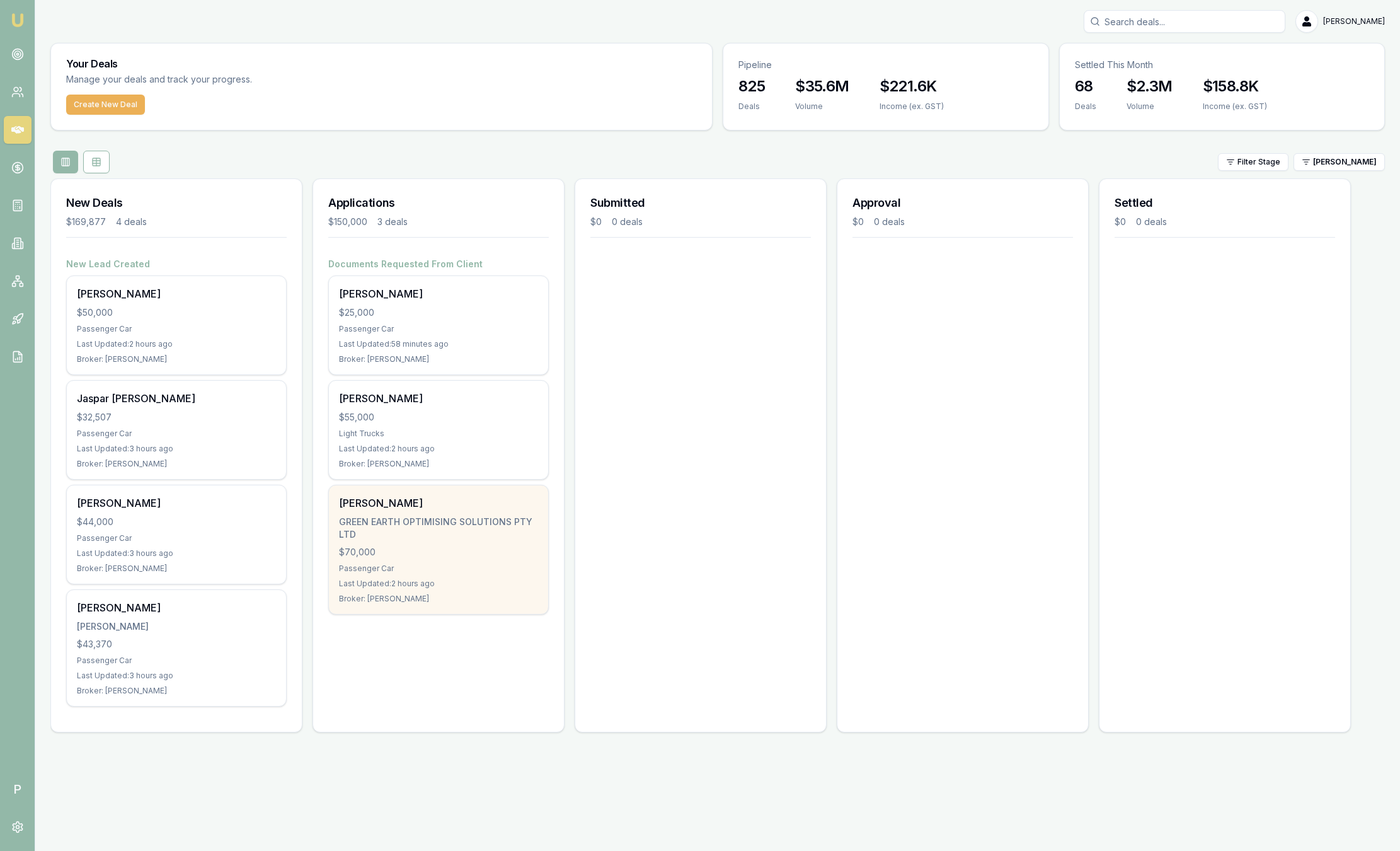
click at [456, 538] on div "GREEN EARTH OPTIMISING SOLUTIONS PTY LTD" at bounding box center [438, 528] width 199 height 26
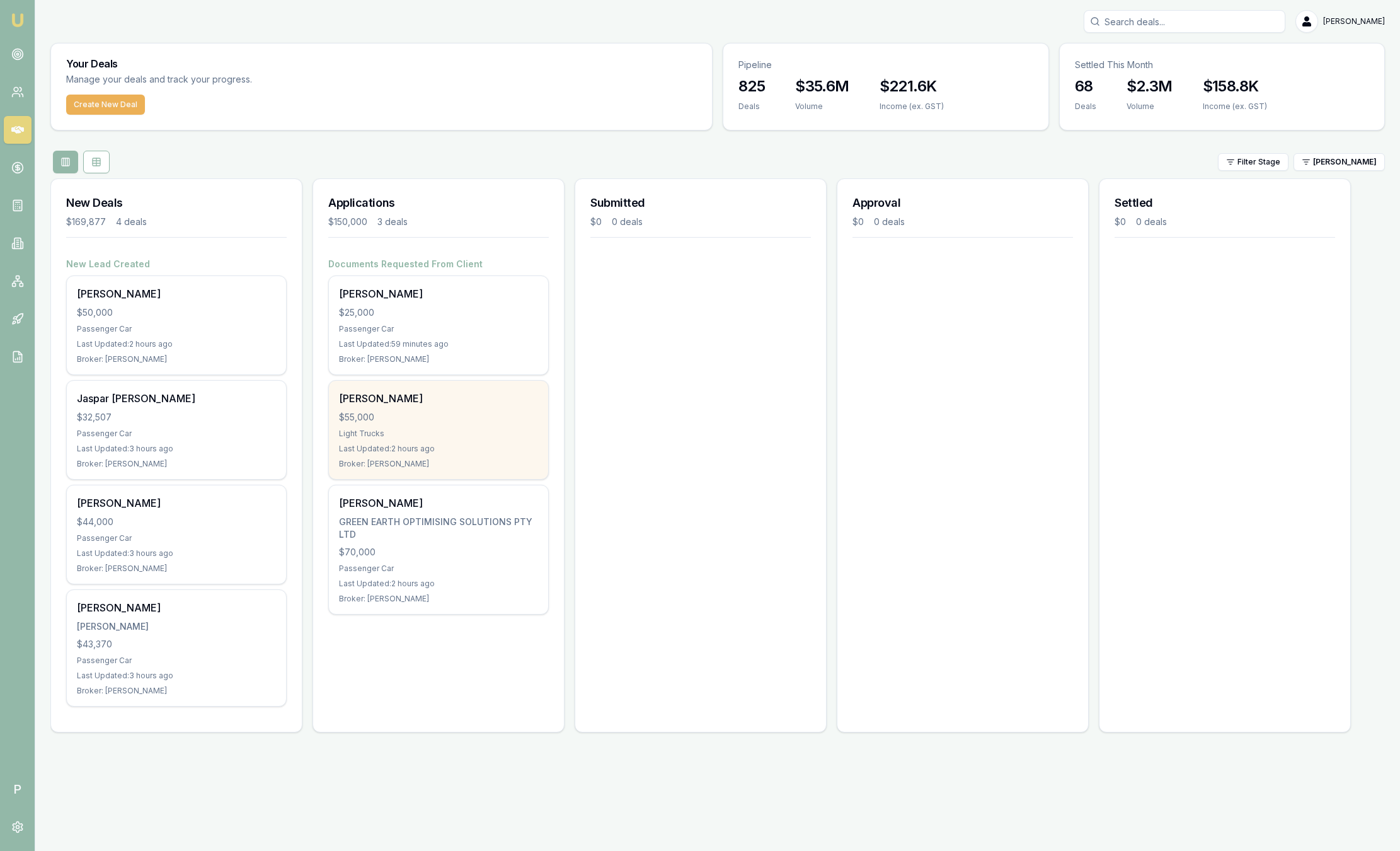
click at [507, 431] on div "Light Trucks" at bounding box center [438, 434] width 199 height 10
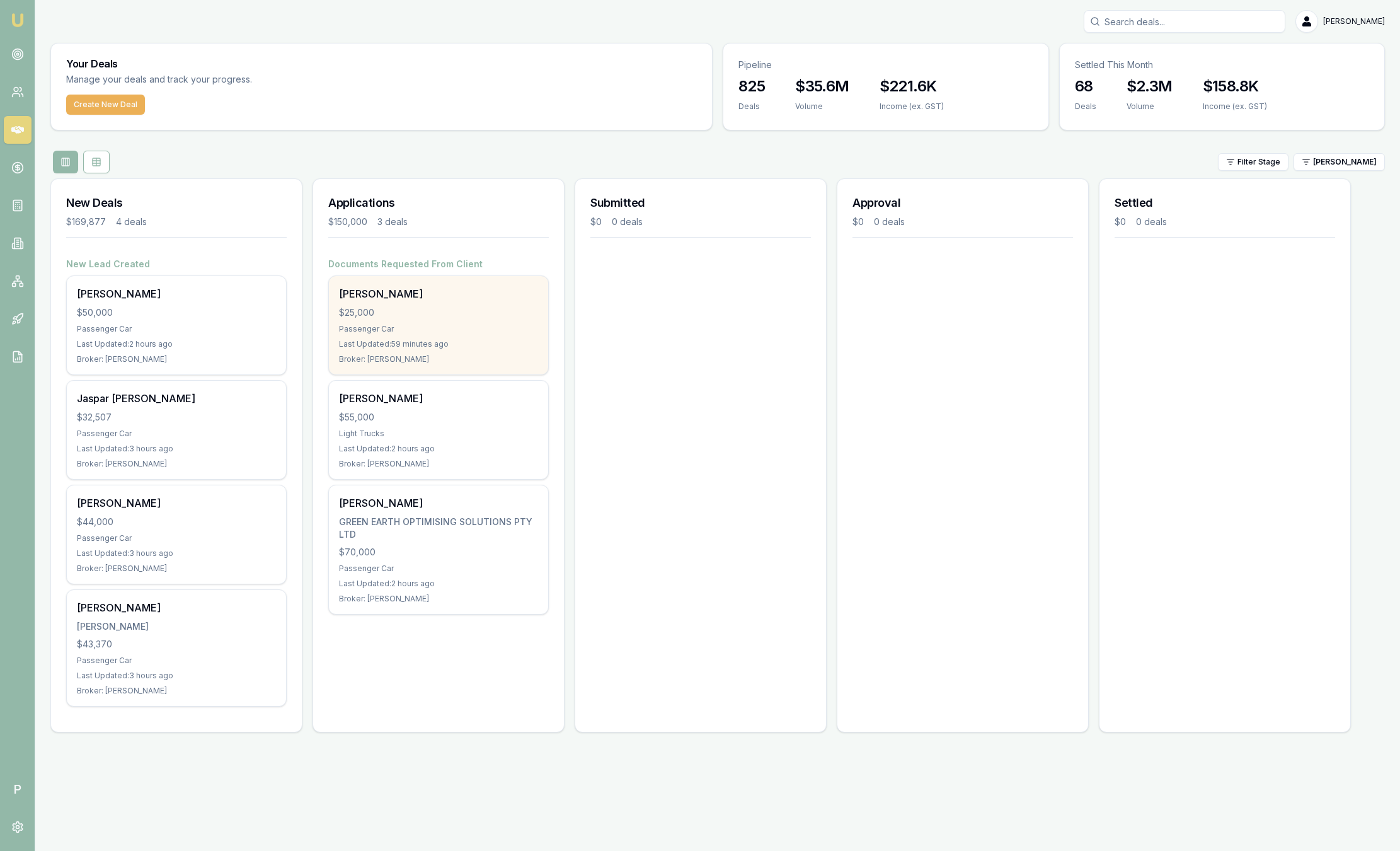
click at [433, 323] on div "Tryirone Stewart $25,000 Passenger Car Last Updated: 59 minutes ago Broker: Pet…" at bounding box center [438, 324] width 219 height 98
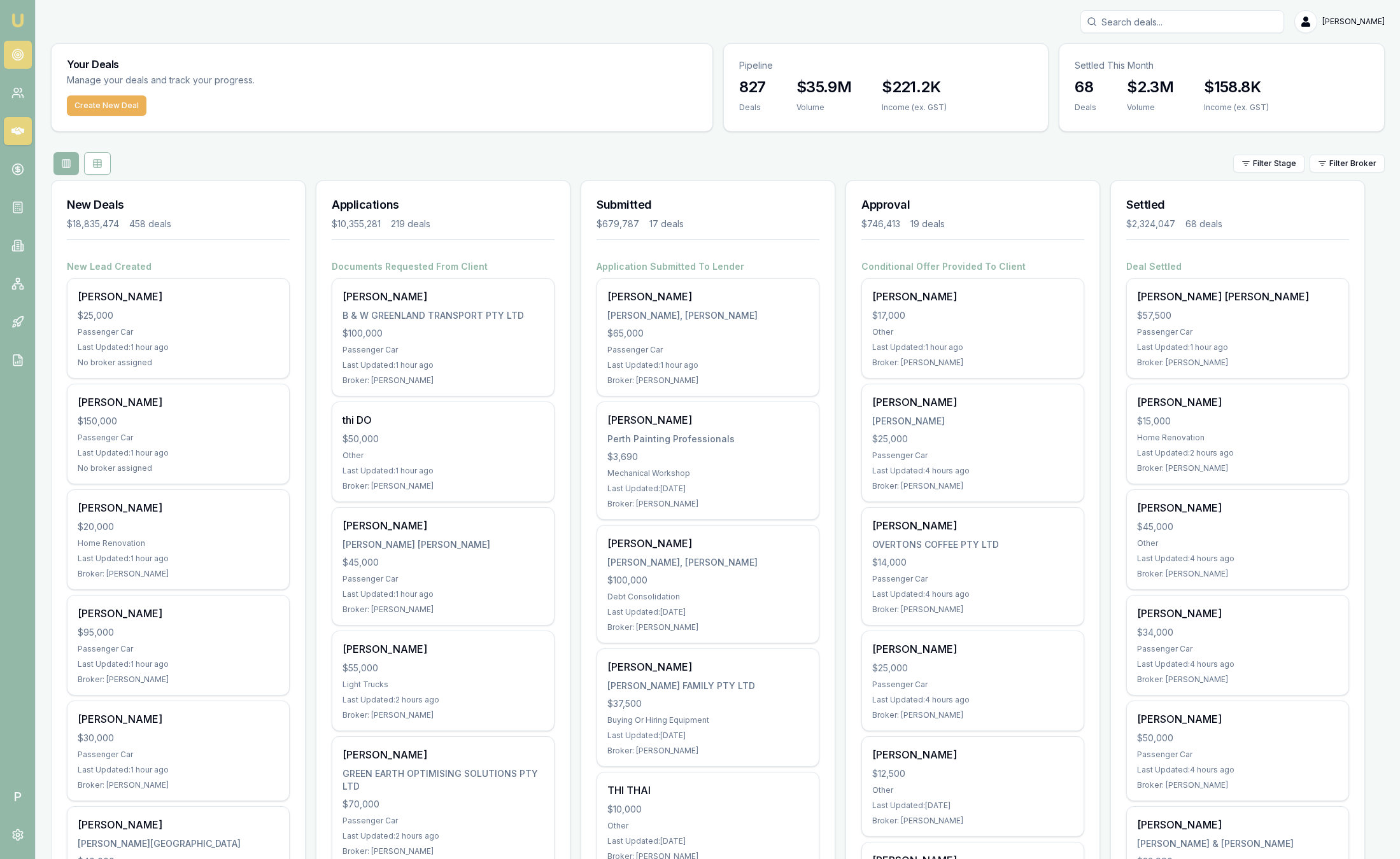
click at [21, 57] on circle at bounding box center [17, 54] width 6 height 6
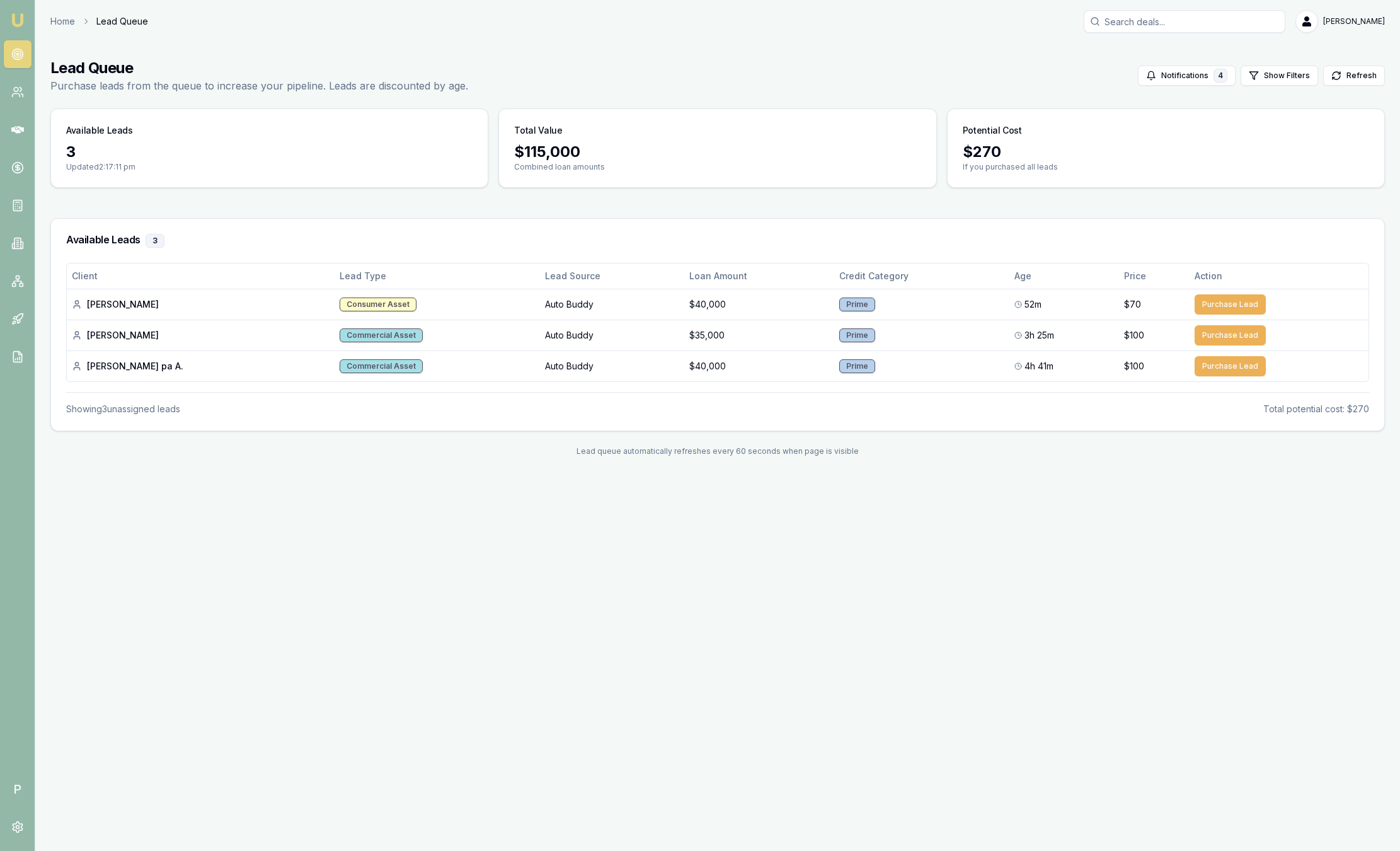
click at [15, 23] on img at bounding box center [18, 20] width 15 height 15
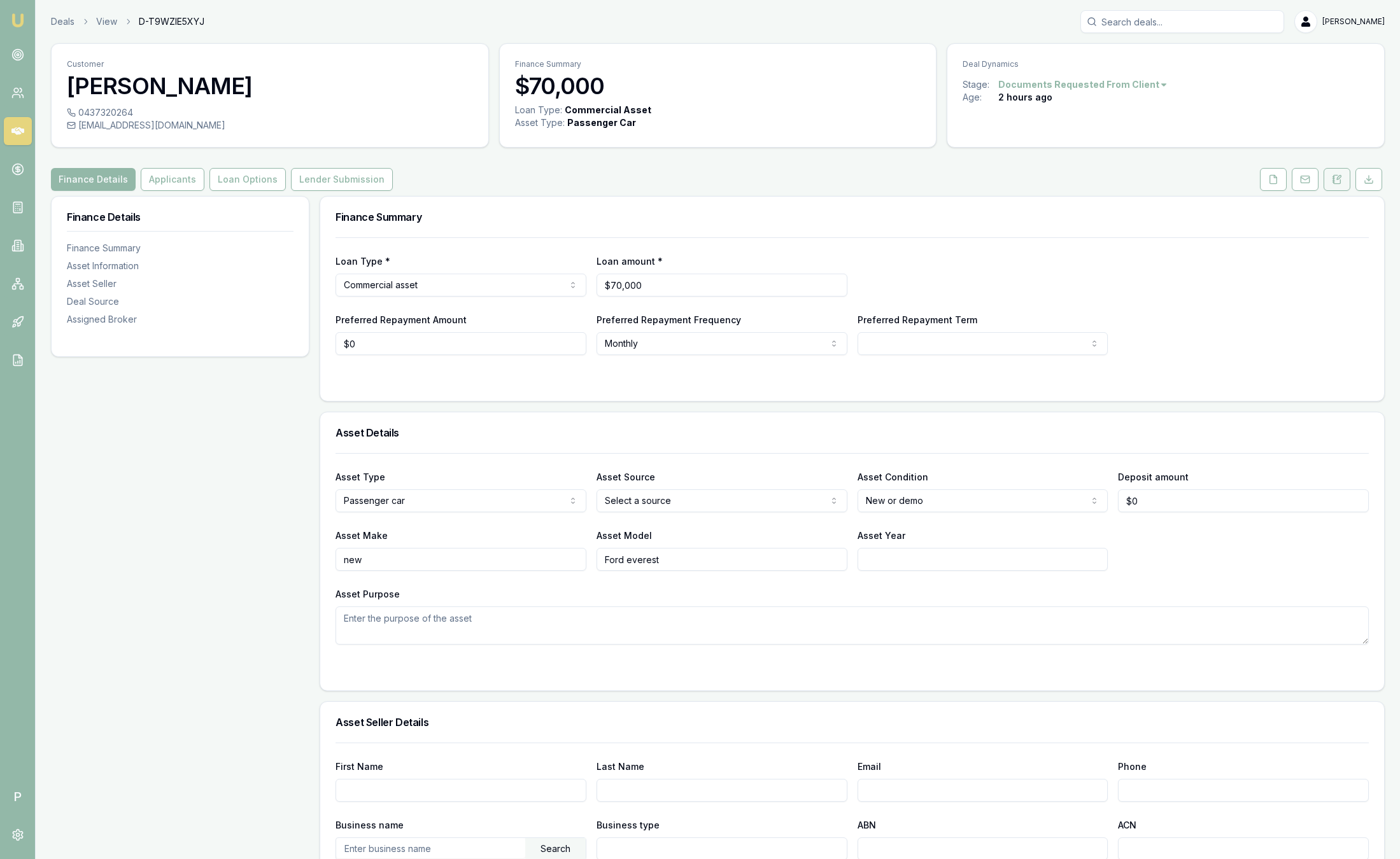
click at [1337, 182] on icon at bounding box center [1337, 179] width 10 height 10
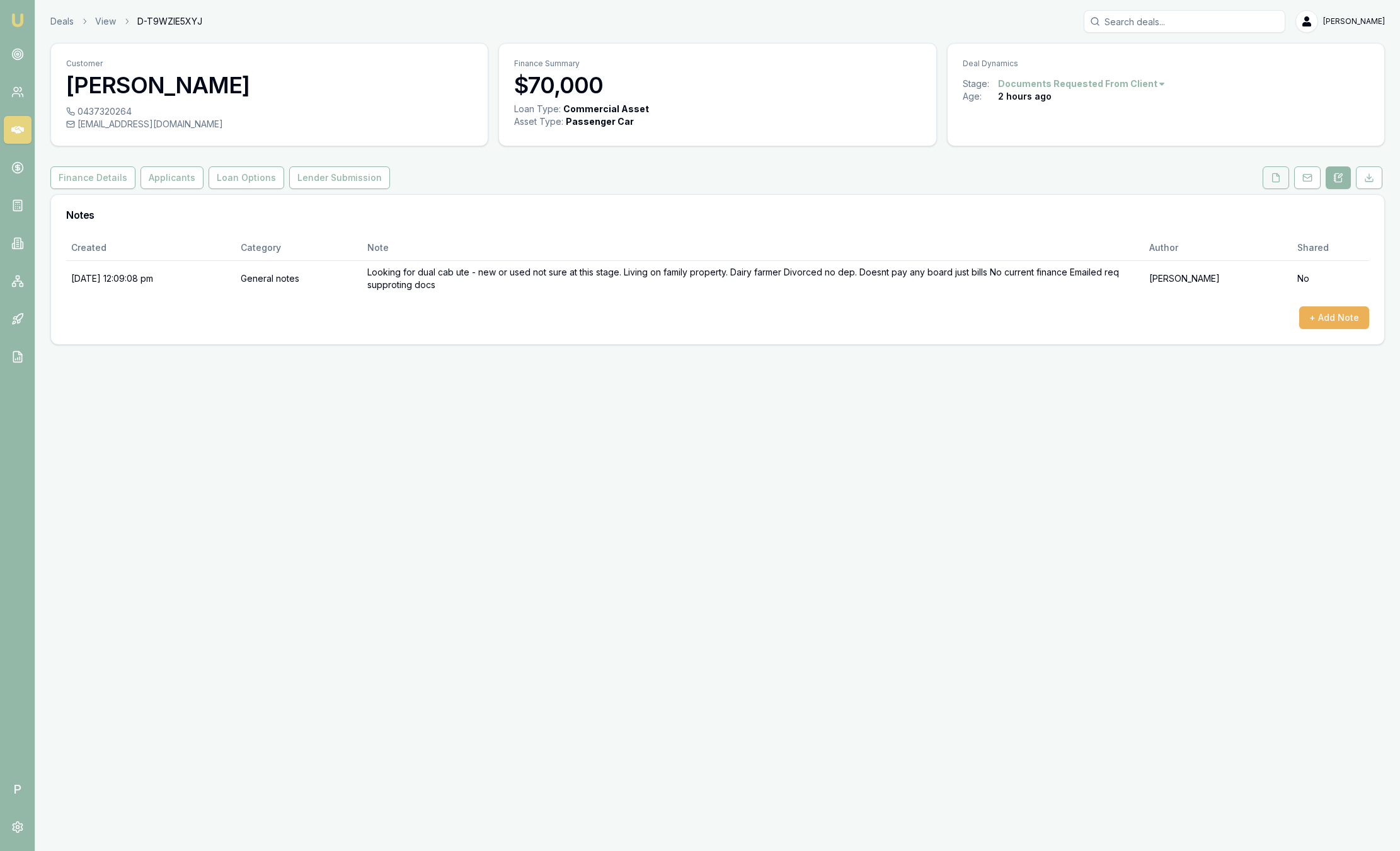
click at [1278, 175] on icon at bounding box center [1275, 178] width 10 height 10
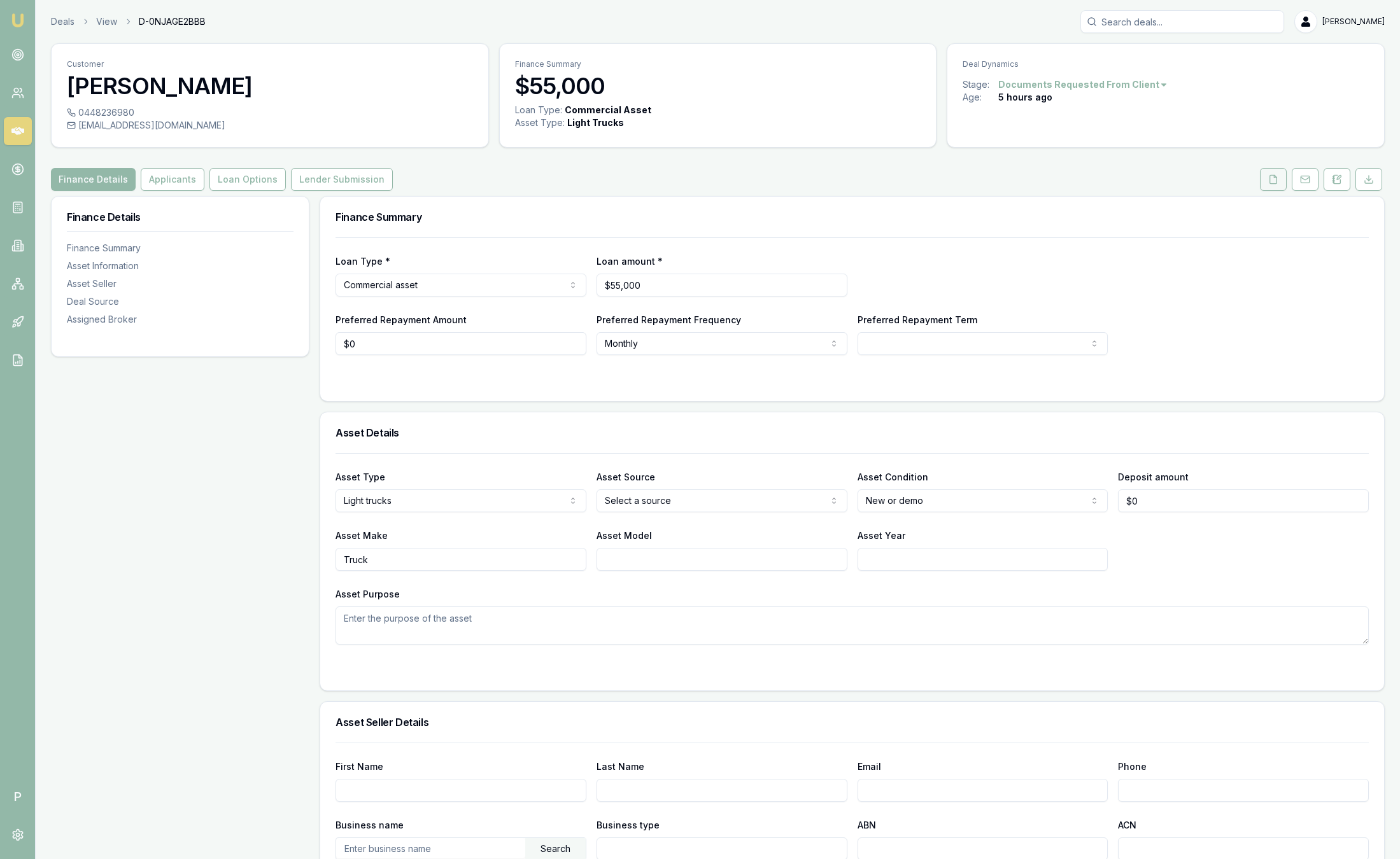
click at [1271, 179] on icon at bounding box center [1273, 179] width 10 height 10
click at [1272, 181] on icon at bounding box center [1273, 179] width 10 height 10
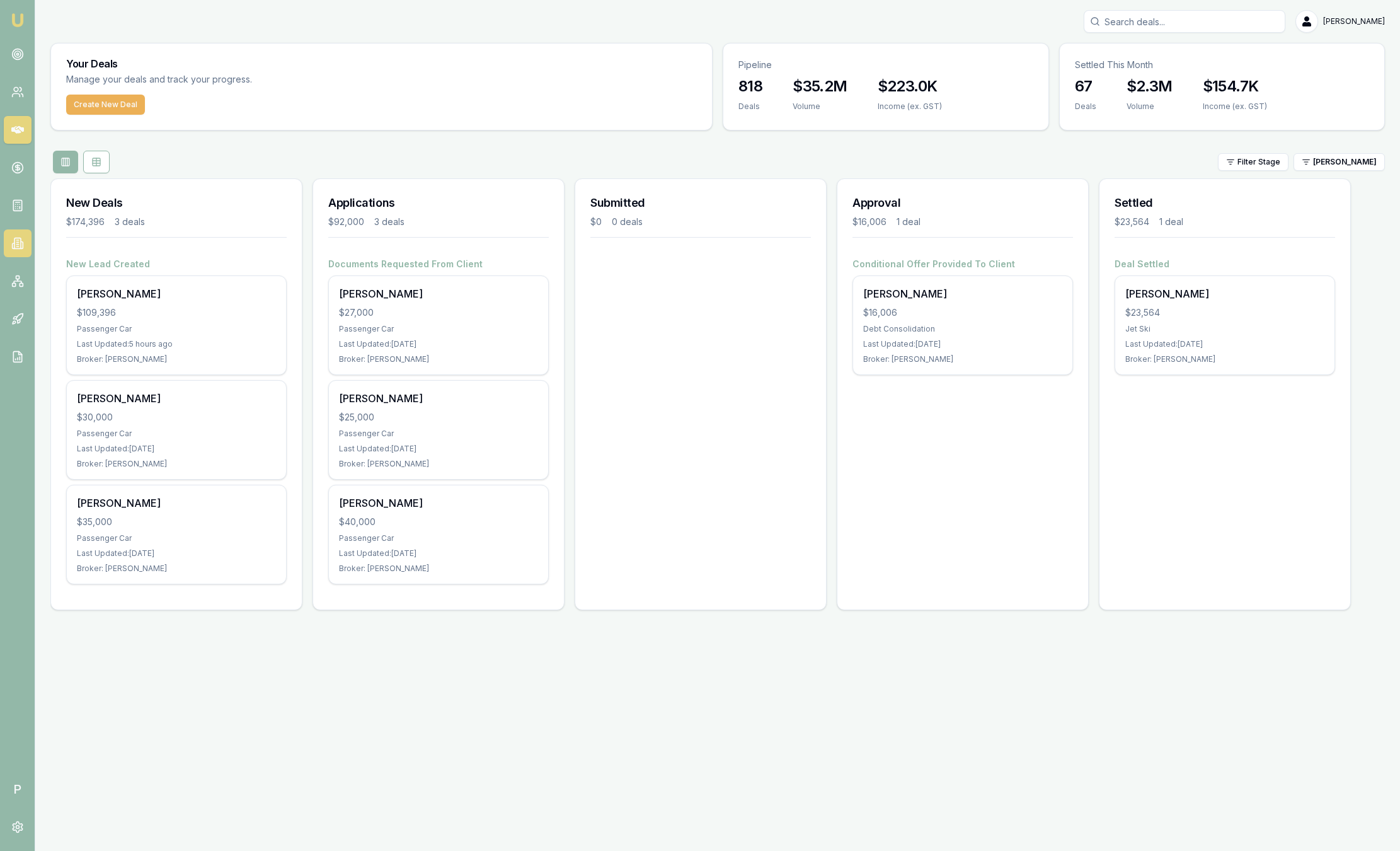
click at [14, 244] on icon at bounding box center [17, 243] width 13 height 13
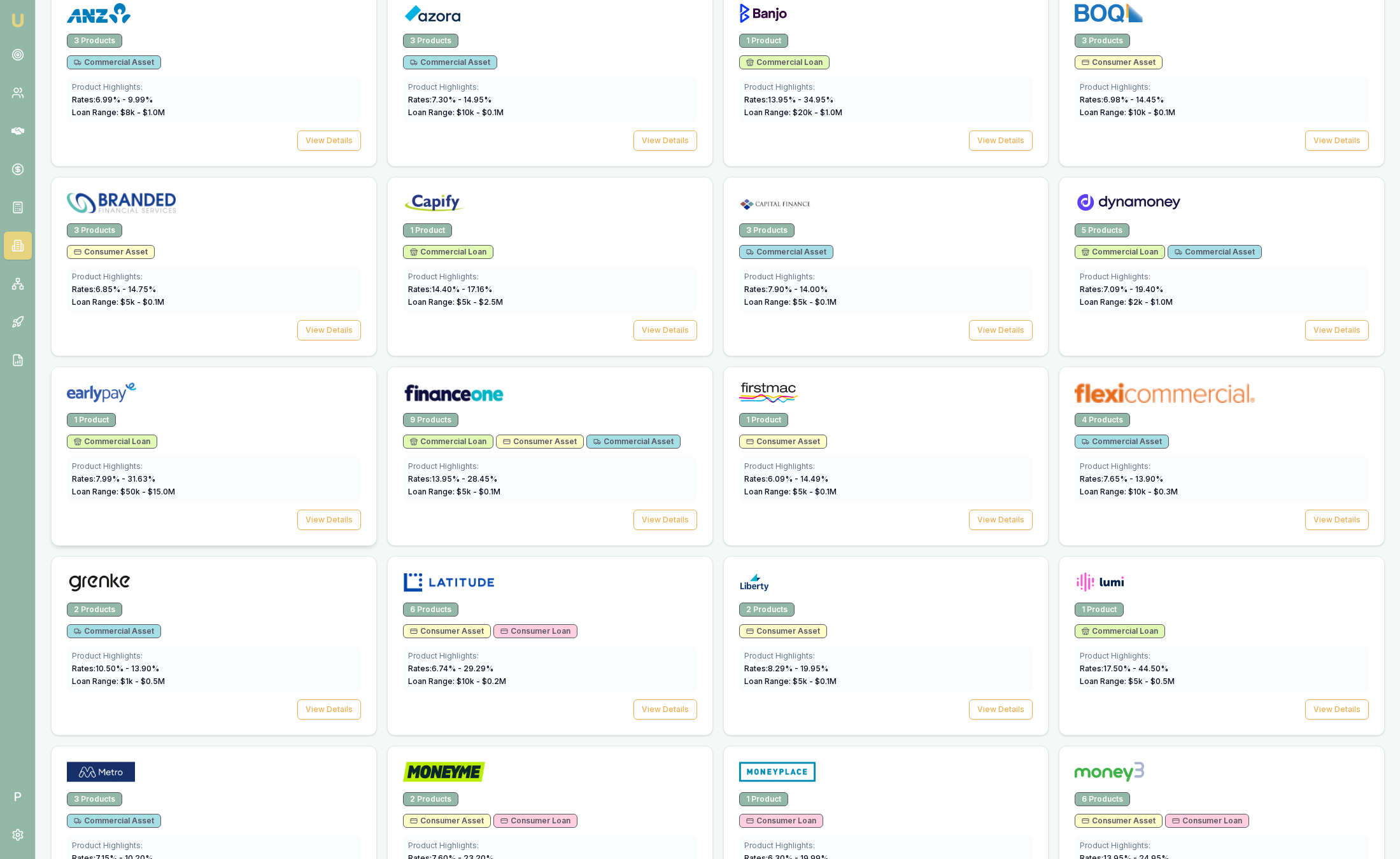
scroll to position [955, 0]
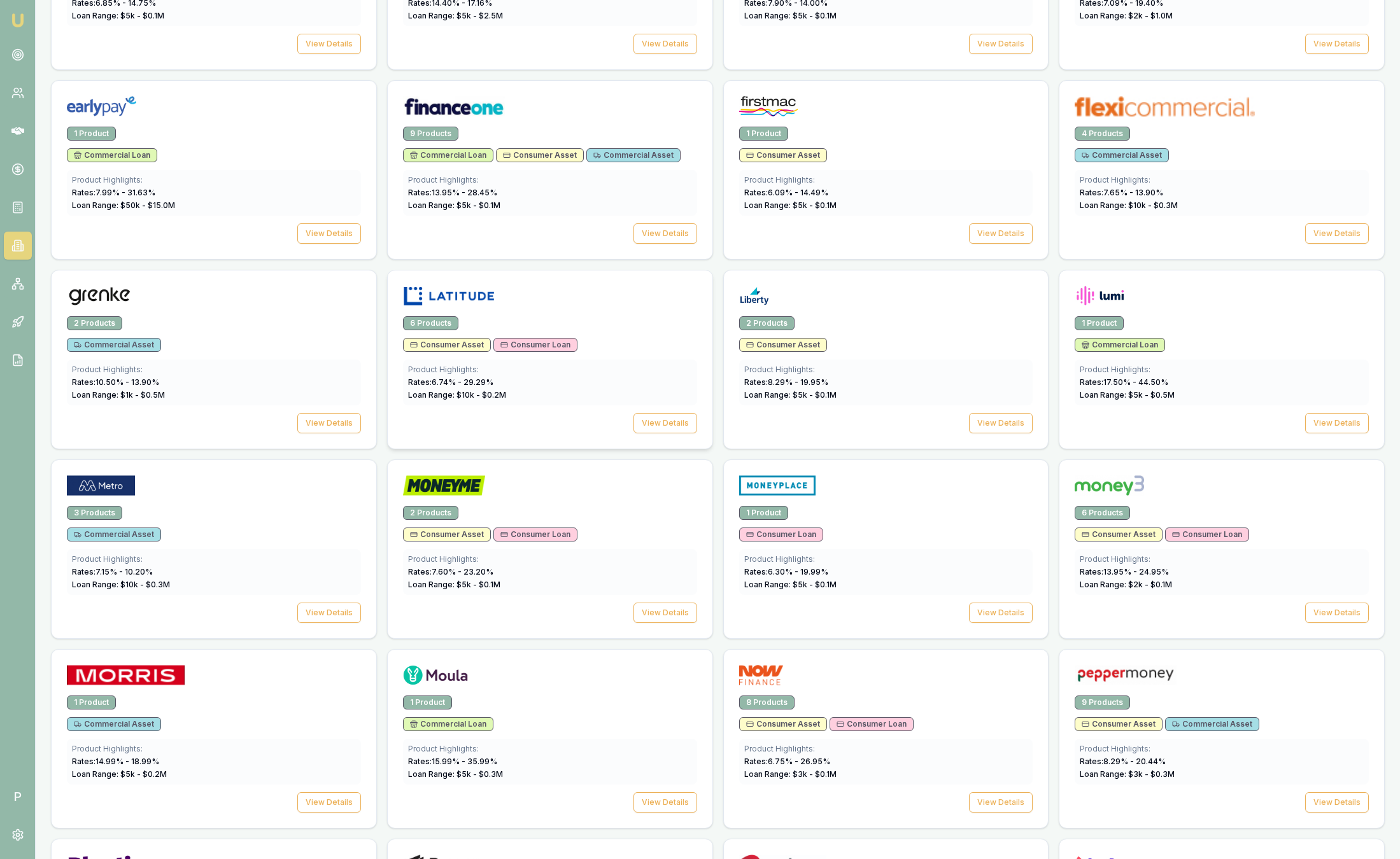
click at [521, 293] on div at bounding box center [549, 299] width 294 height 26
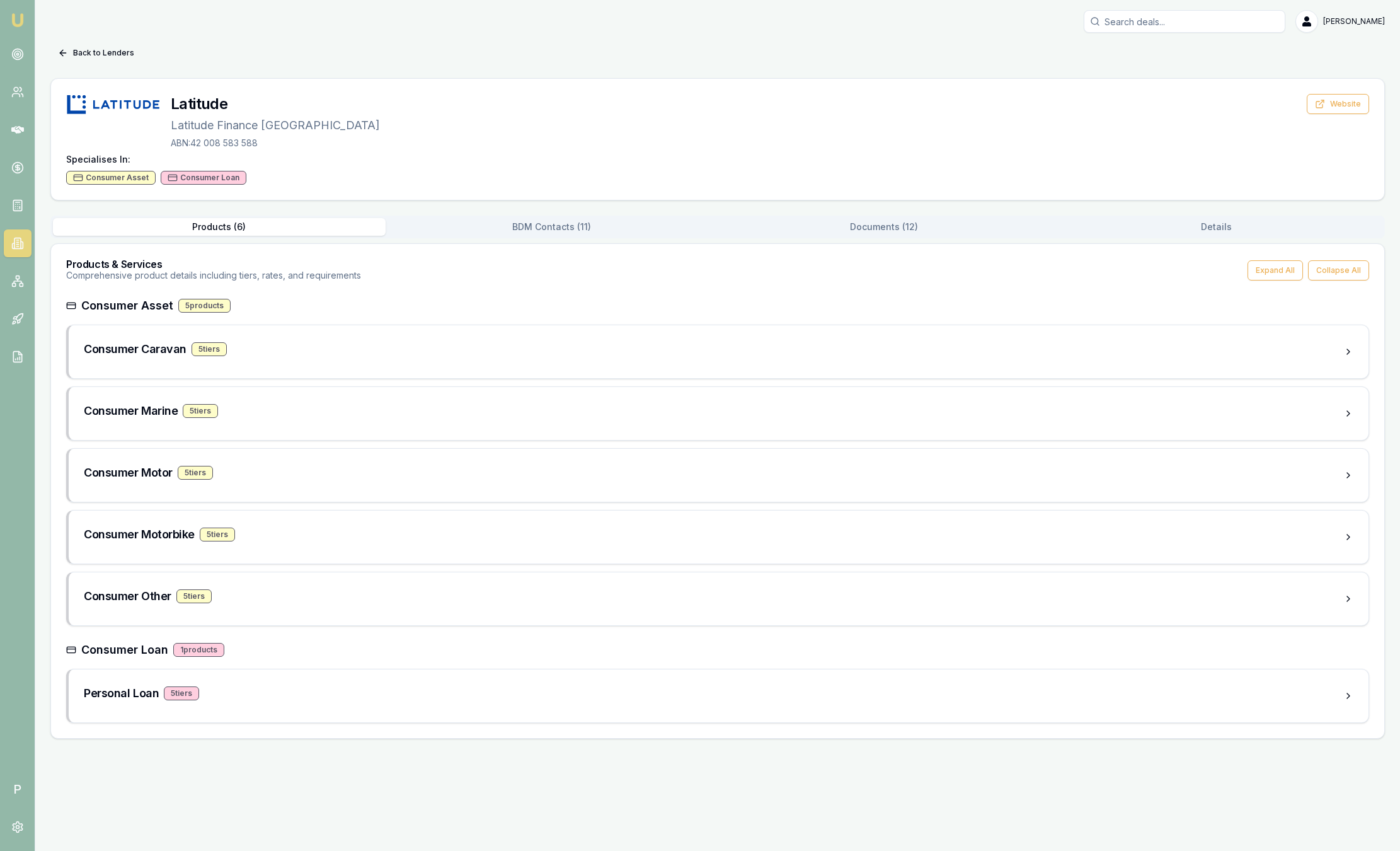
click at [579, 225] on button "BDM Contacts ( 11 )" at bounding box center [552, 226] width 333 height 18
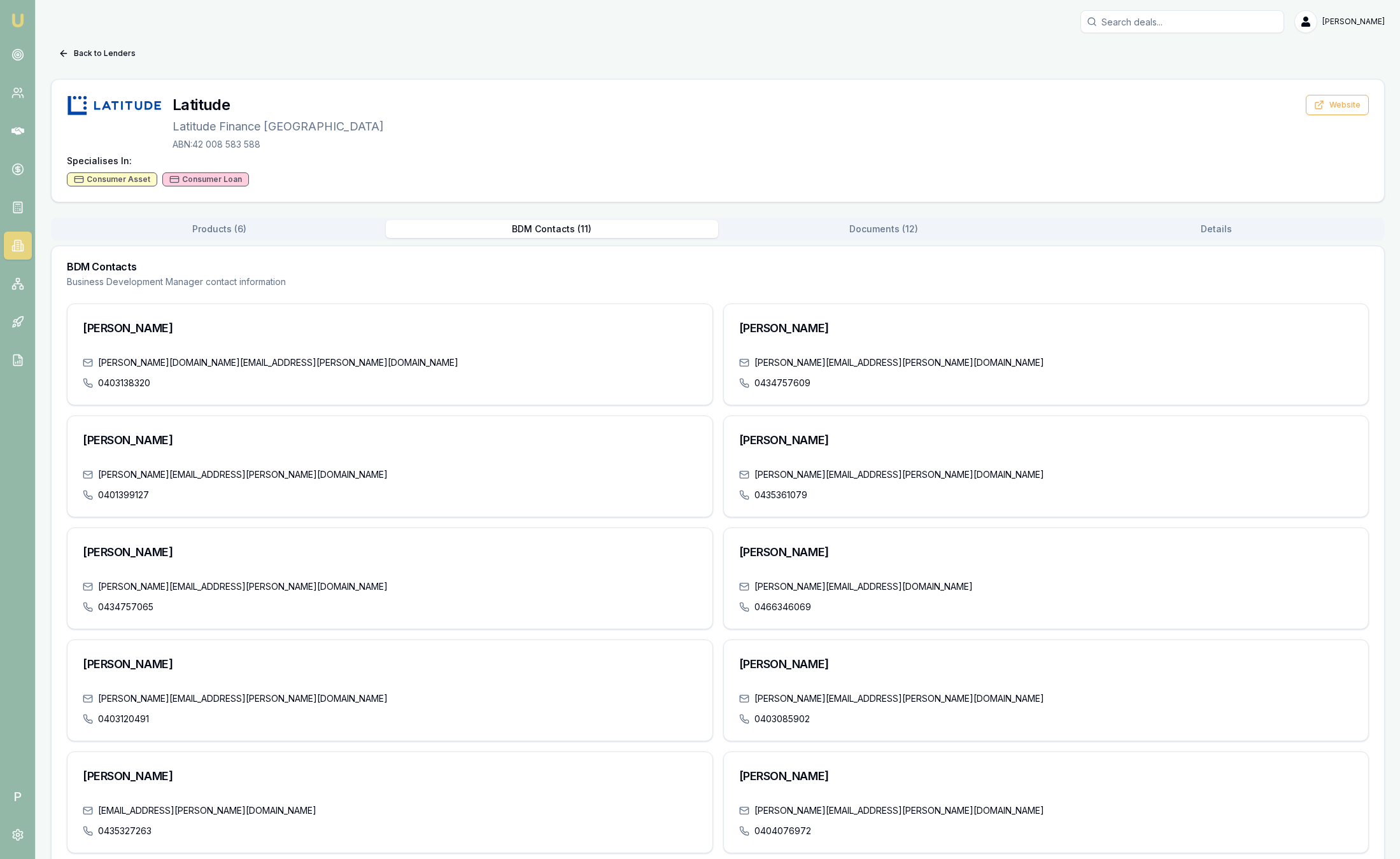
click at [993, 223] on button "Documents ( 12 )" at bounding box center [884, 228] width 332 height 18
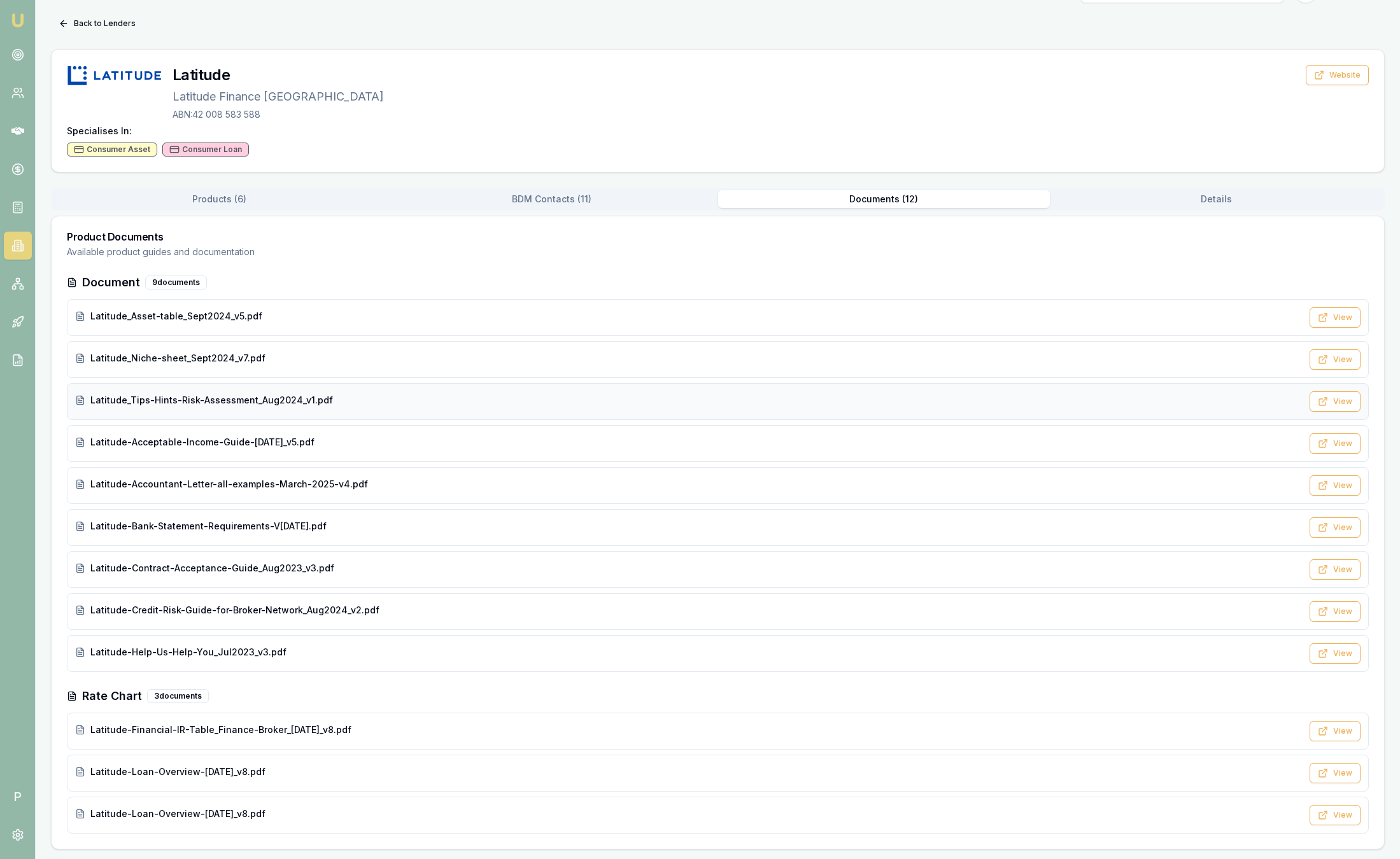
scroll to position [30, 0]
click at [421, 662] on div "Latitude-Help-Us-Help-You_Jul2023_v3.pdf View" at bounding box center [718, 652] width 1302 height 37
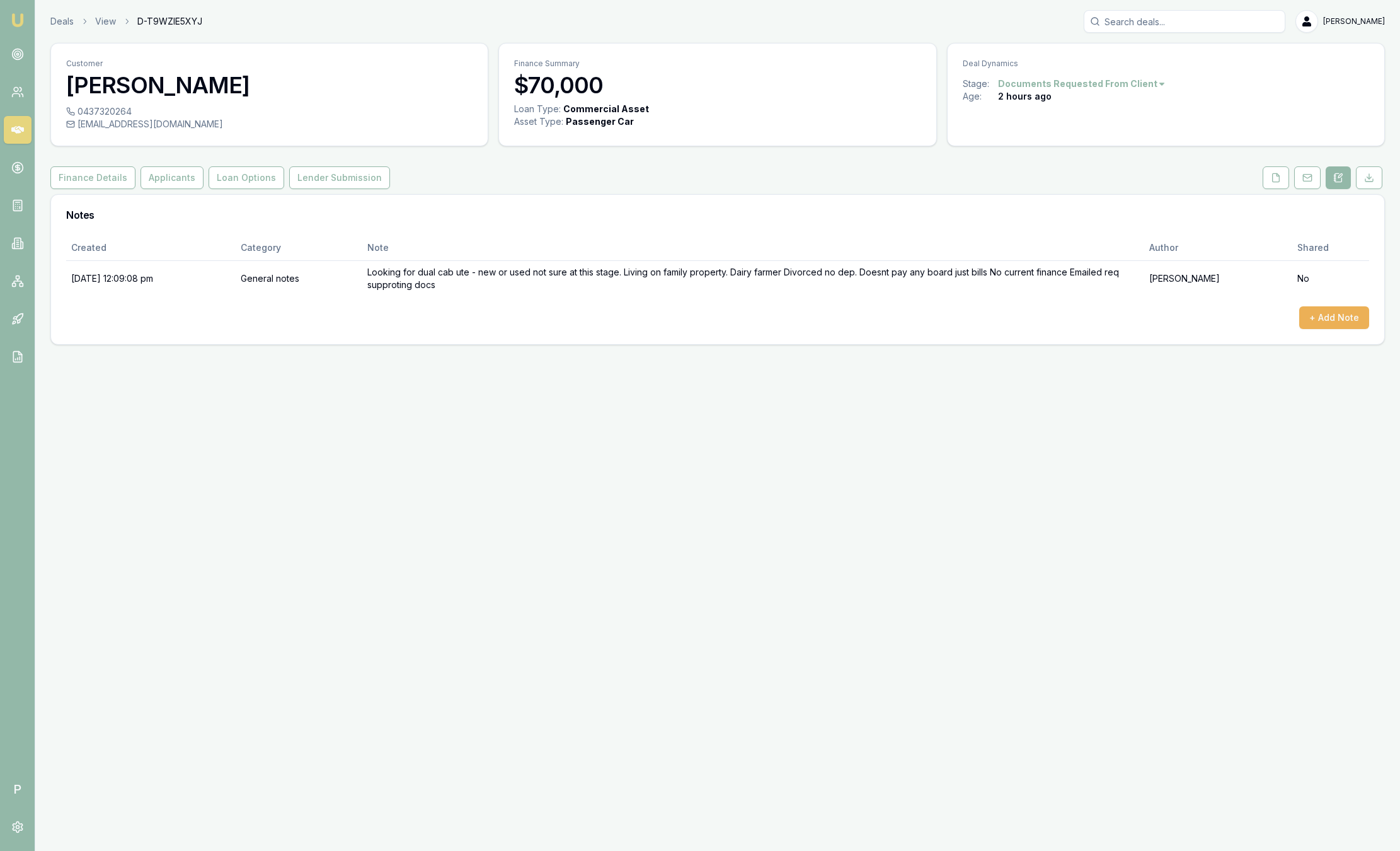
click at [57, 14] on div "Deals View D-T9WZIE5XYJ [PERSON_NAME]" at bounding box center [717, 21] width 1334 height 23
click at [55, 26] on link "Deals" at bounding box center [61, 21] width 23 height 13
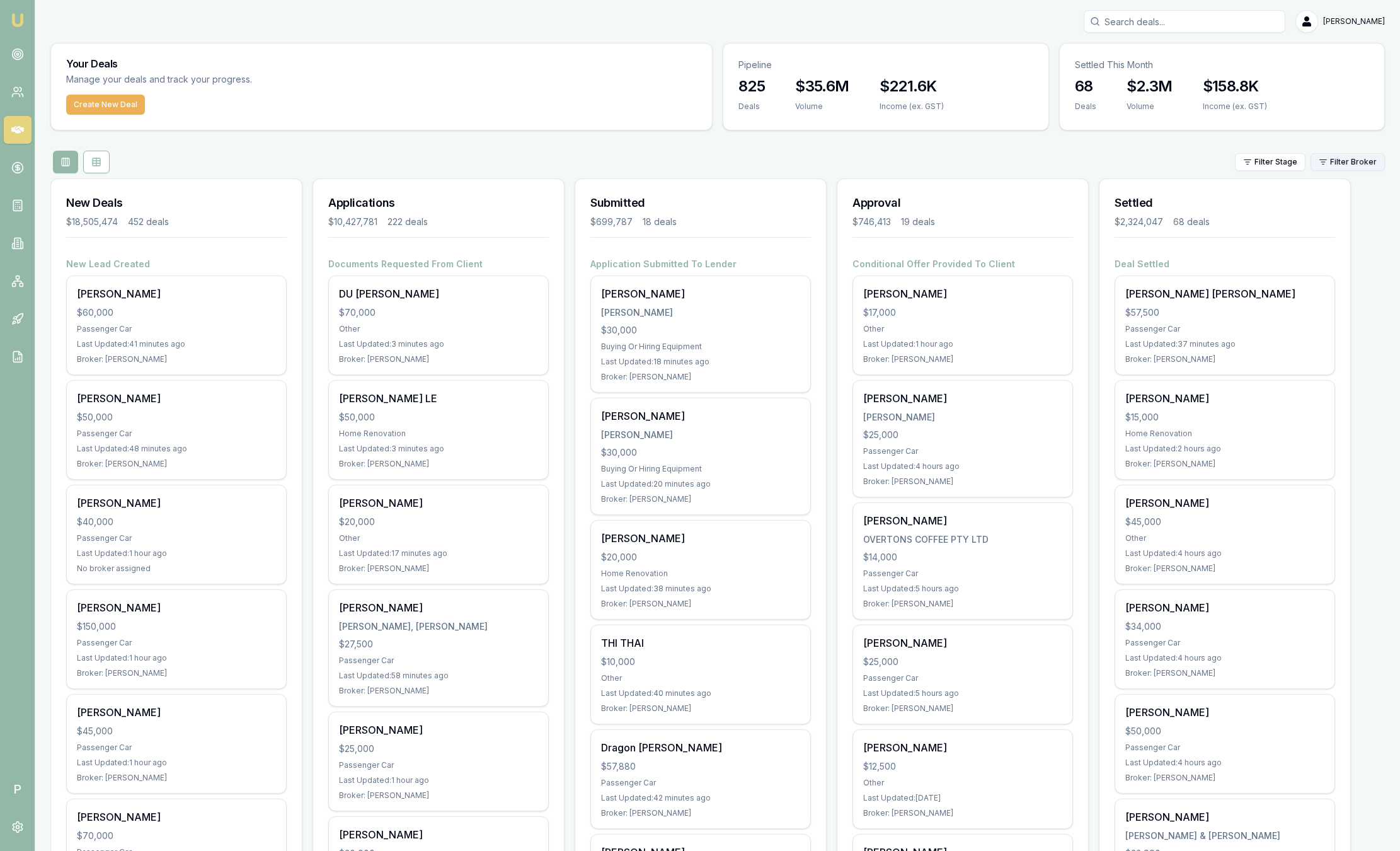
click at [1324, 169] on html "Emu Broker P [PERSON_NAME] Toggle Menu Your Deals Manage your deals and track y…" at bounding box center [700, 425] width 1400 height 851
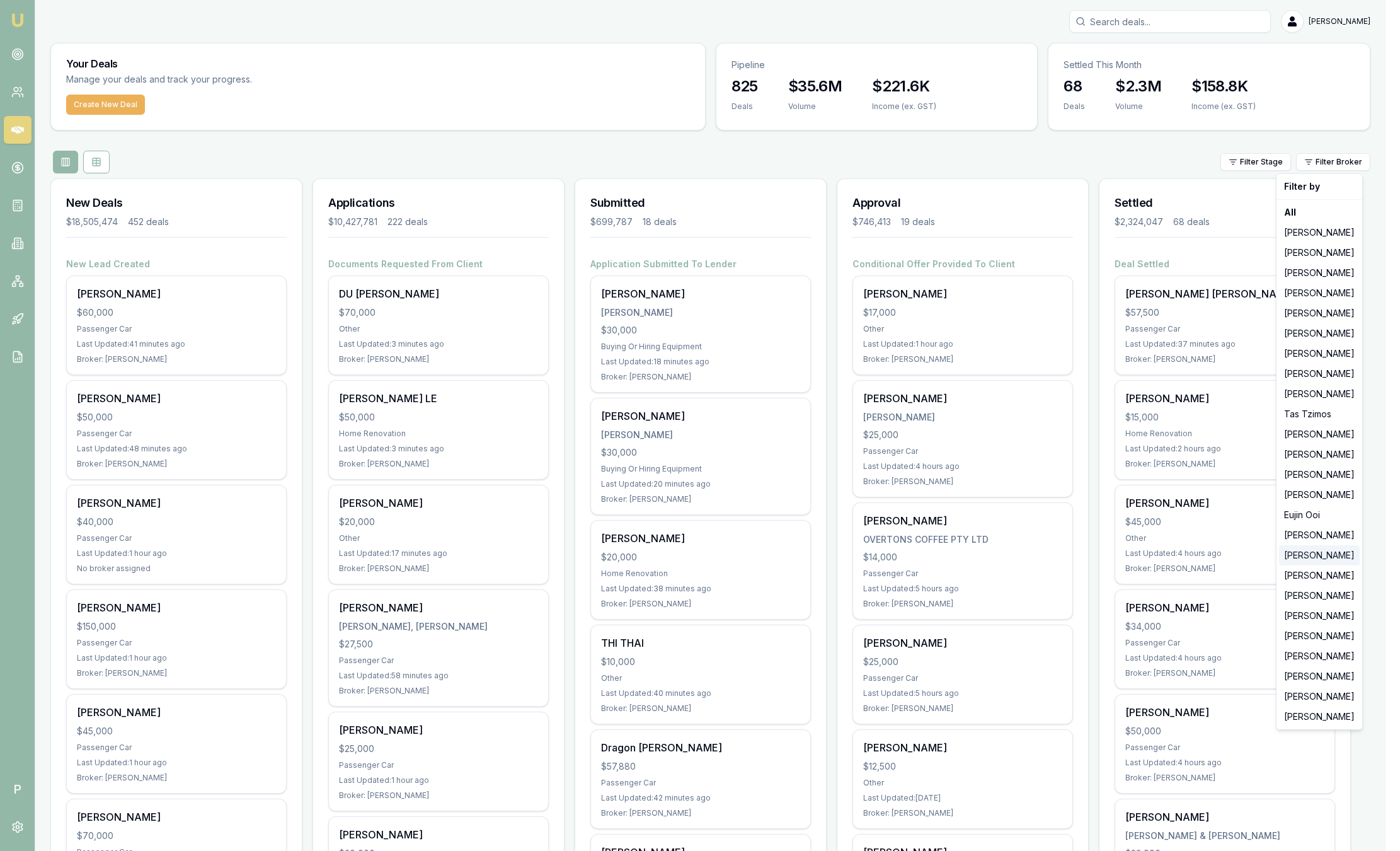
click at [1322, 561] on div "[PERSON_NAME]" at bounding box center [1319, 556] width 81 height 20
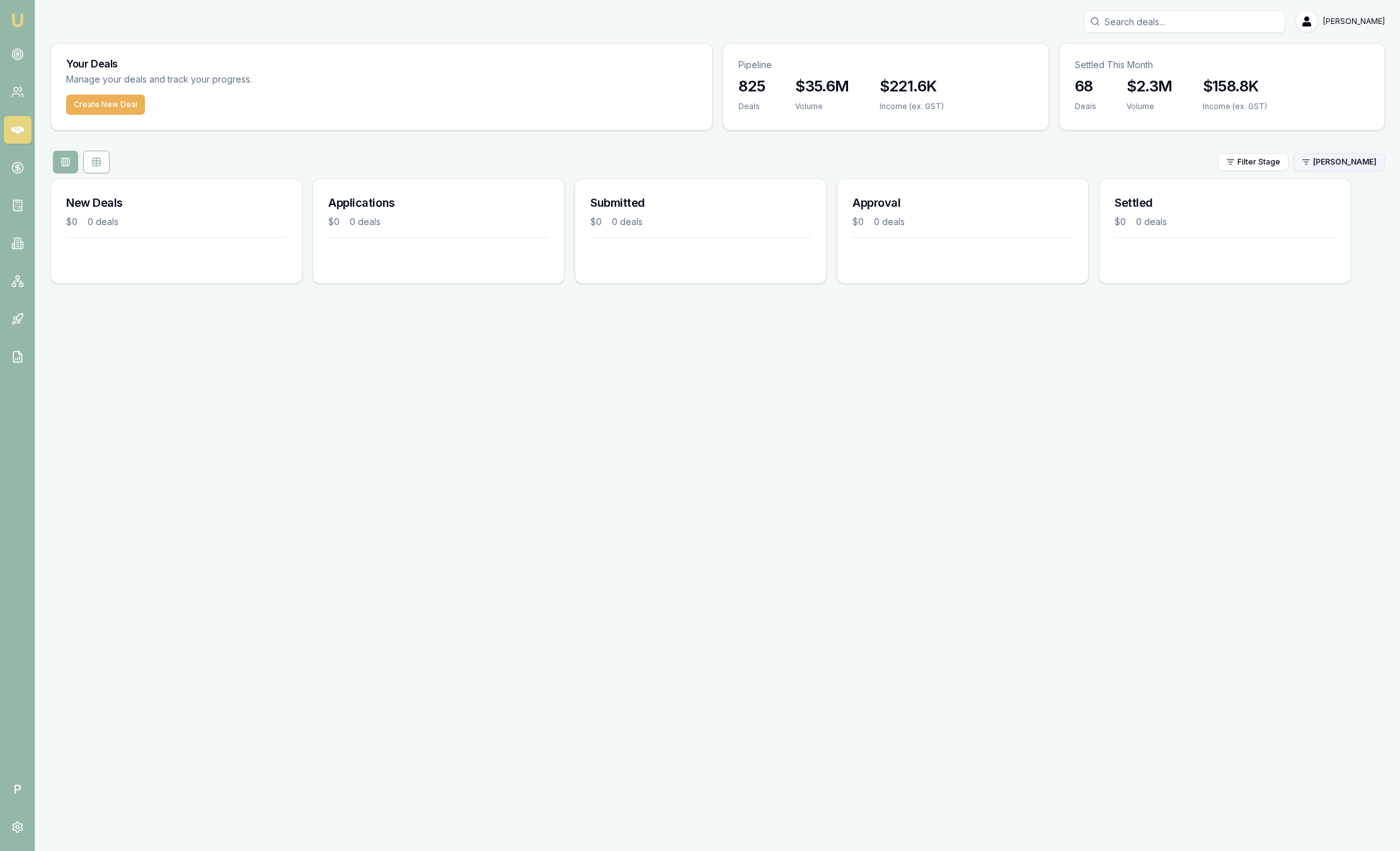
click at [1335, 165] on html "Emu Broker P Sam Crouch Toggle Menu Your Deals Manage your deals and track your…" at bounding box center [700, 425] width 1400 height 851
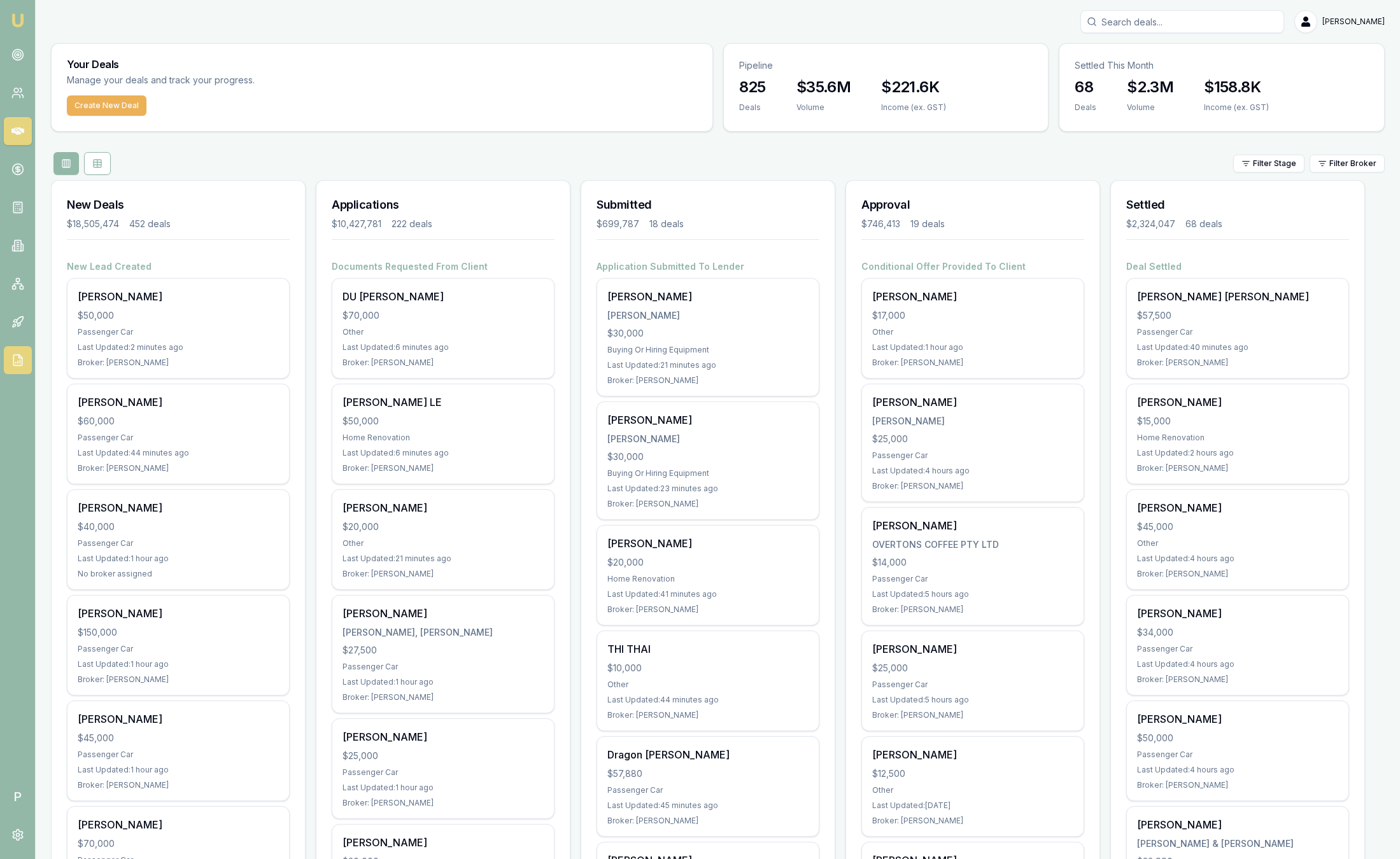
click at [18, 366] on icon at bounding box center [18, 360] width 9 height 11
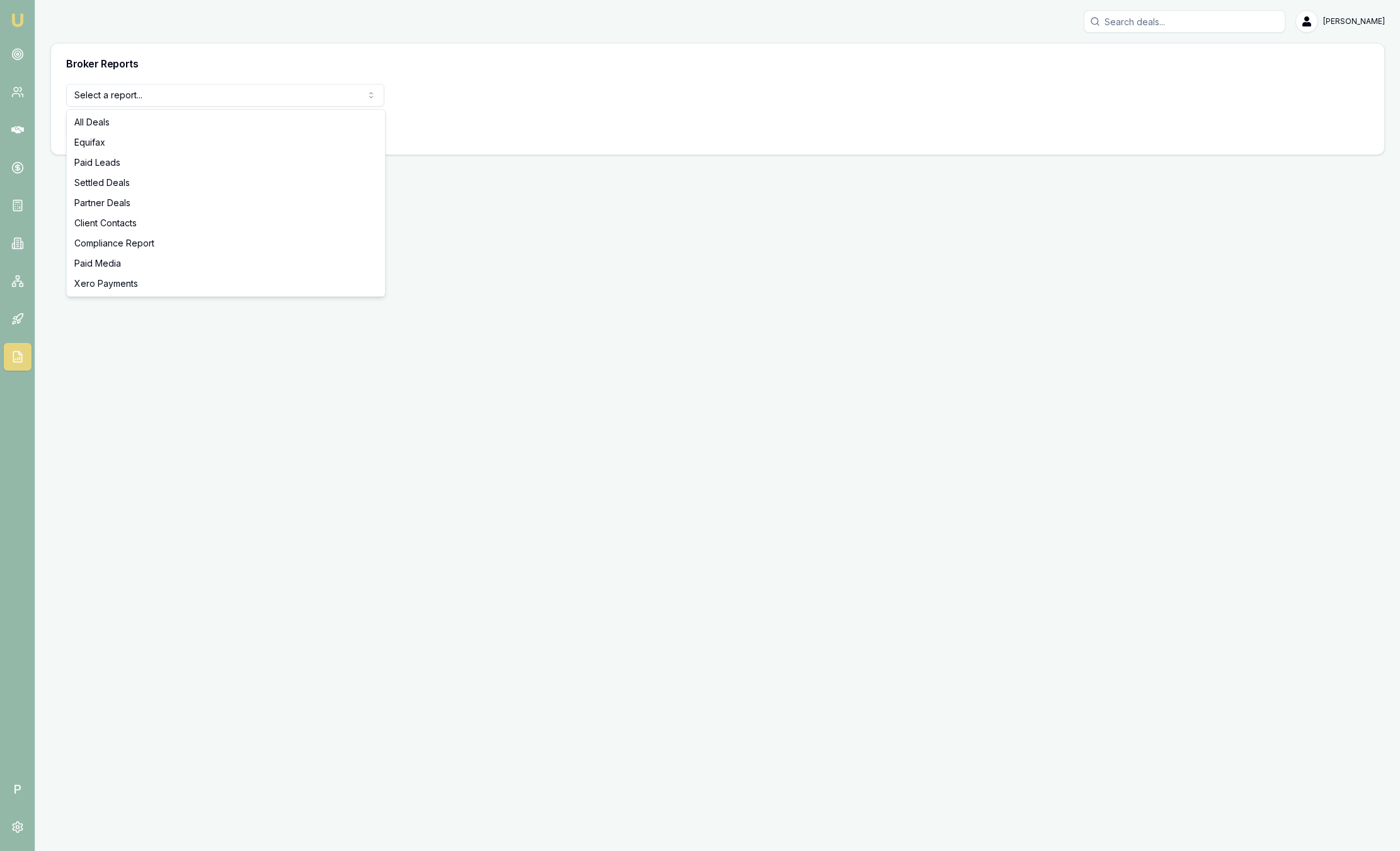
click at [230, 97] on html "Emu Broker P Sam Crouch Toggle Menu Broker Reports Select a report... All Deals…" at bounding box center [700, 425] width 1400 height 851
select select "compliance"
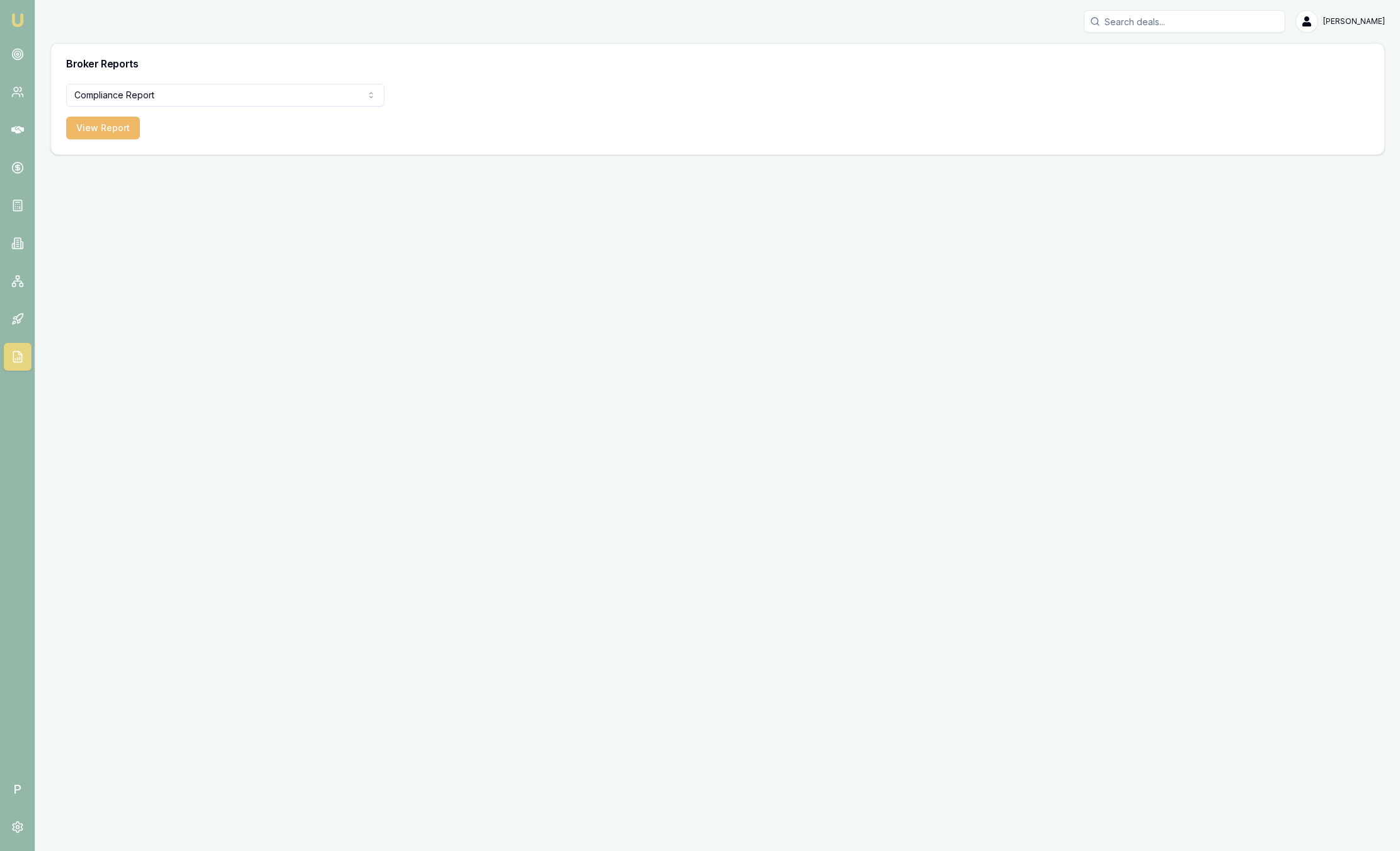
click at [117, 131] on button "View Report" at bounding box center [103, 128] width 73 height 23
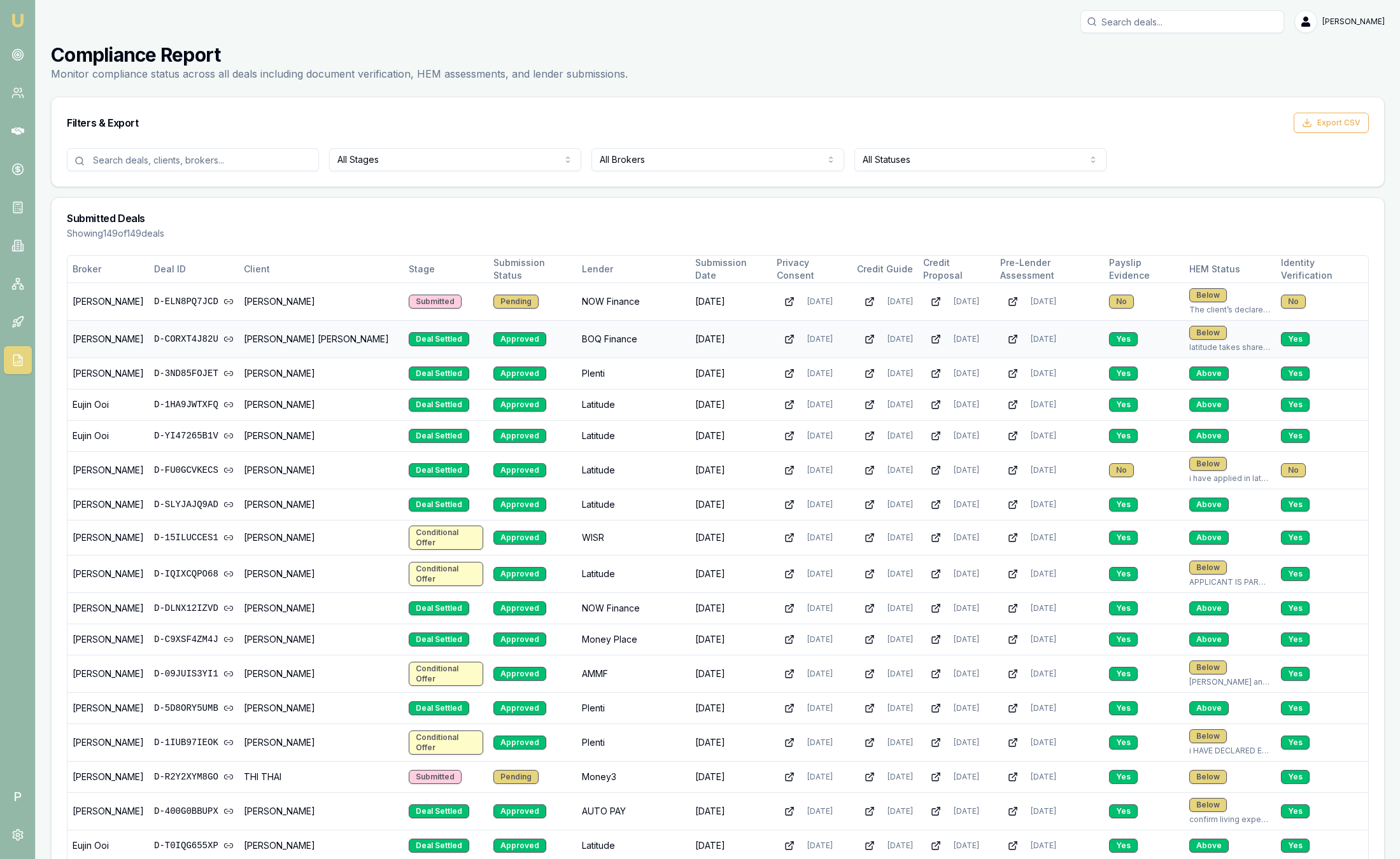
click at [1223, 344] on div "latitude takes shared expenses.. this her own share .. thats why its below benc…" at bounding box center [1229, 347] width 82 height 10
click at [638, 165] on html "Emu Broker P Sam Crouch Toggle Menu Compliance Report Monitor compliance status…" at bounding box center [700, 429] width 1400 height 859
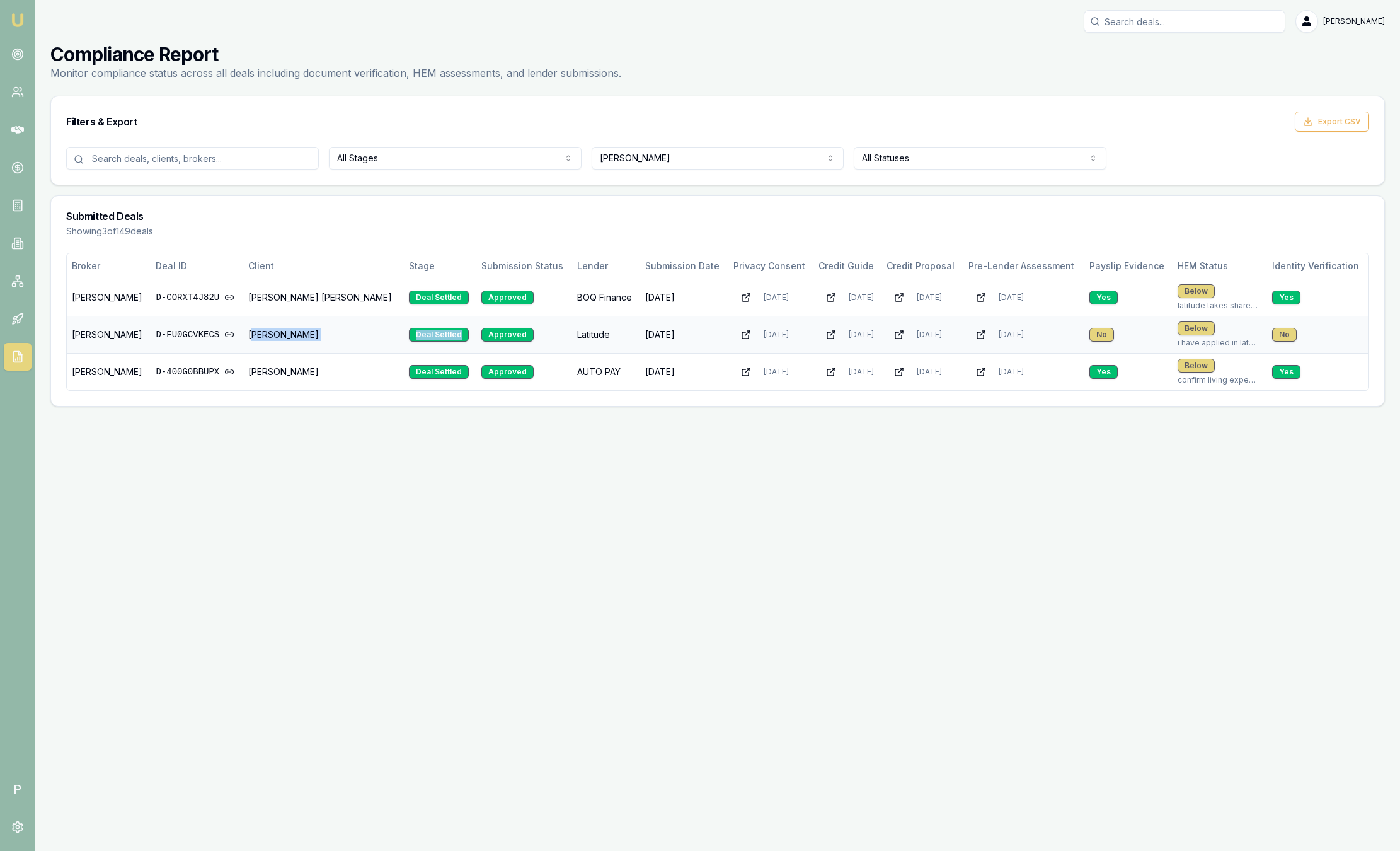
drag, startPoint x: 242, startPoint y: 339, endPoint x: 339, endPoint y: 344, distance: 97.1
click at [339, 344] on tr "Pinkesh Patel D-FU0GCVKECS Parveen Kumari Deal Settled Approved Latitude 28/09/…" at bounding box center [717, 335] width 1302 height 38
drag, startPoint x: 339, startPoint y: 344, endPoint x: 285, endPoint y: 347, distance: 54.1
click at [285, 347] on td "[PERSON_NAME]" at bounding box center [323, 335] width 160 height 38
click at [295, 341] on td "[PERSON_NAME]" at bounding box center [323, 335] width 160 height 38
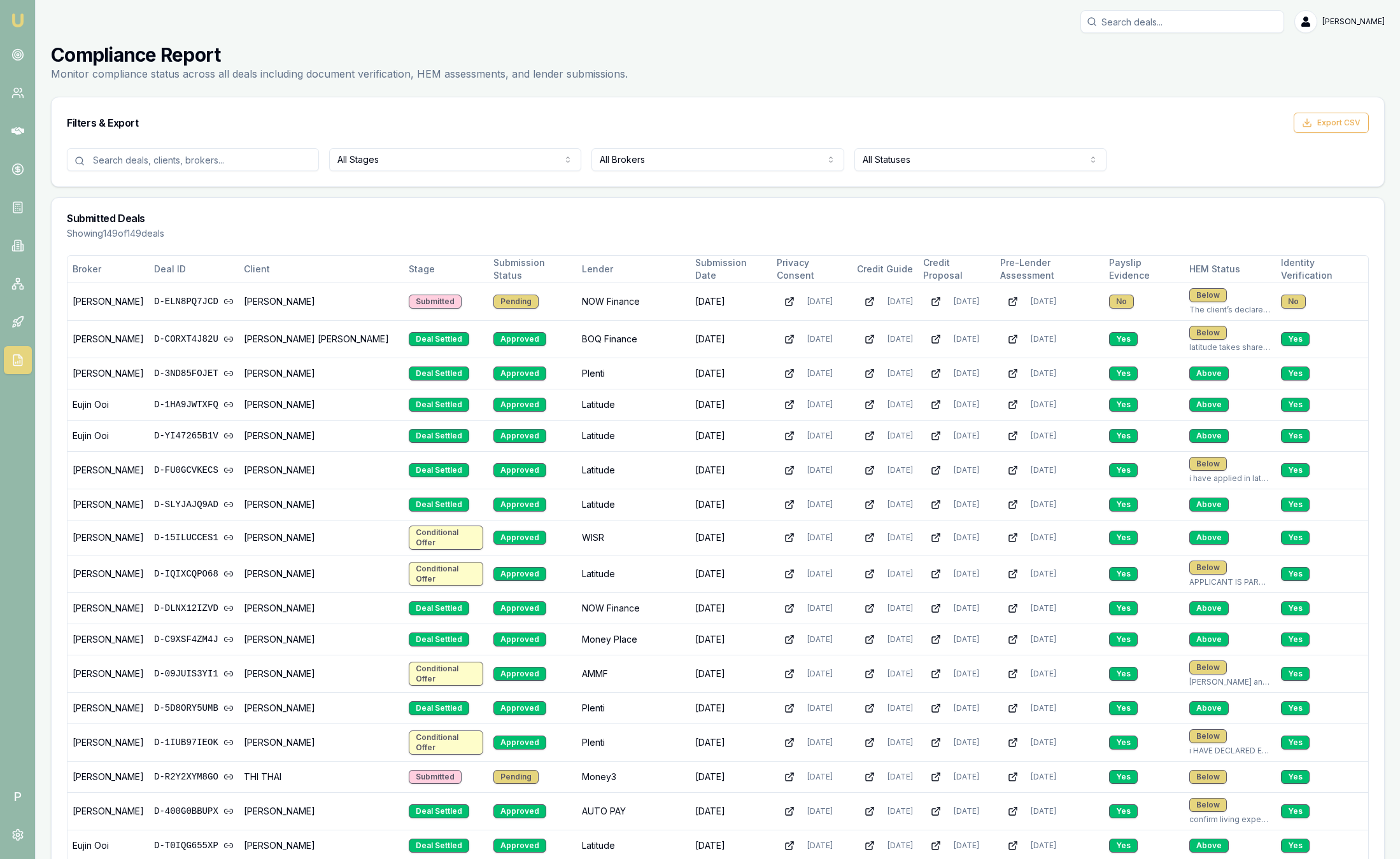
click at [685, 152] on html "Emu Broker P Sam Crouch Toggle Menu Compliance Report Monitor compliance status…" at bounding box center [700, 429] width 1400 height 859
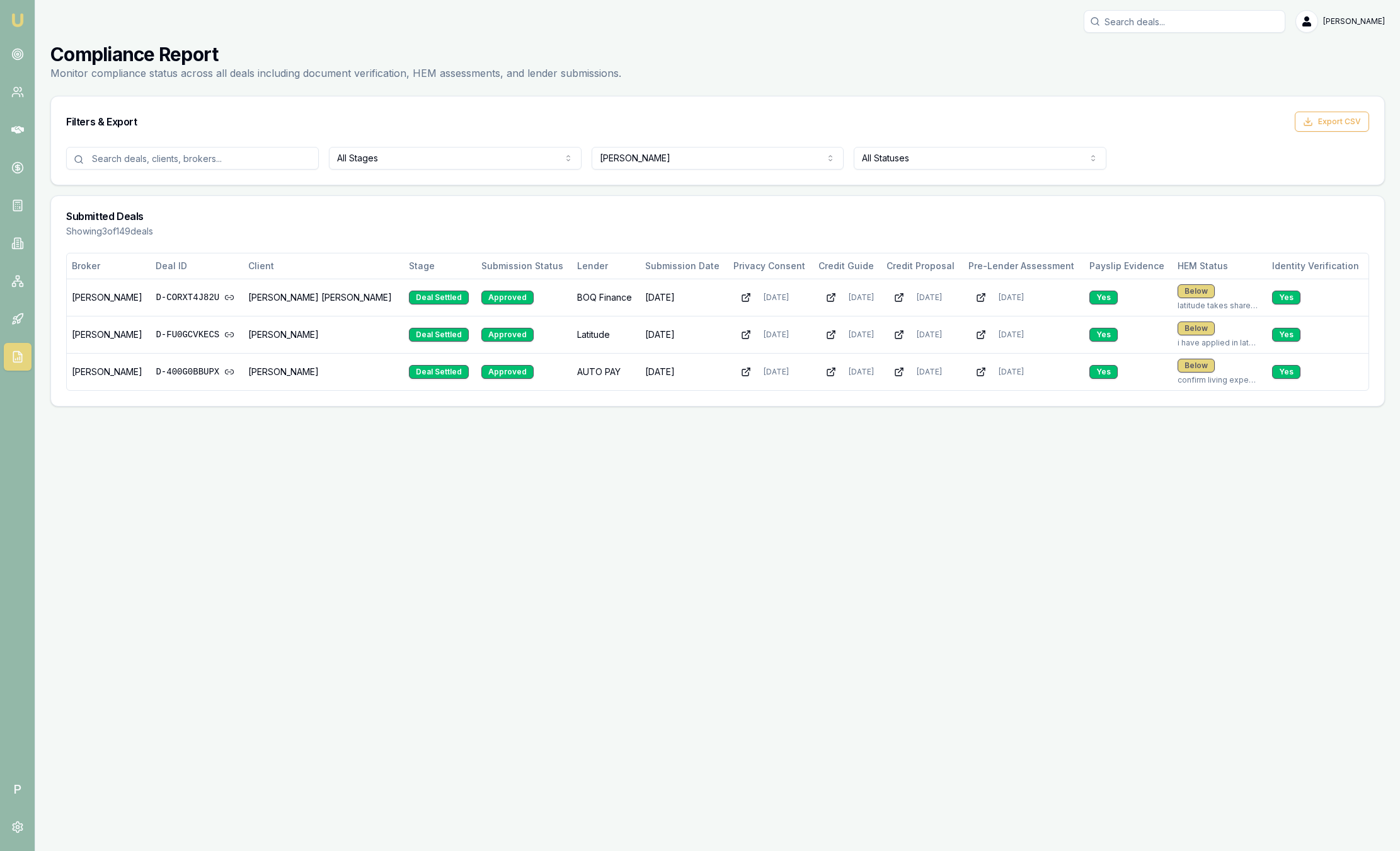
click at [19, 15] on img at bounding box center [18, 20] width 15 height 15
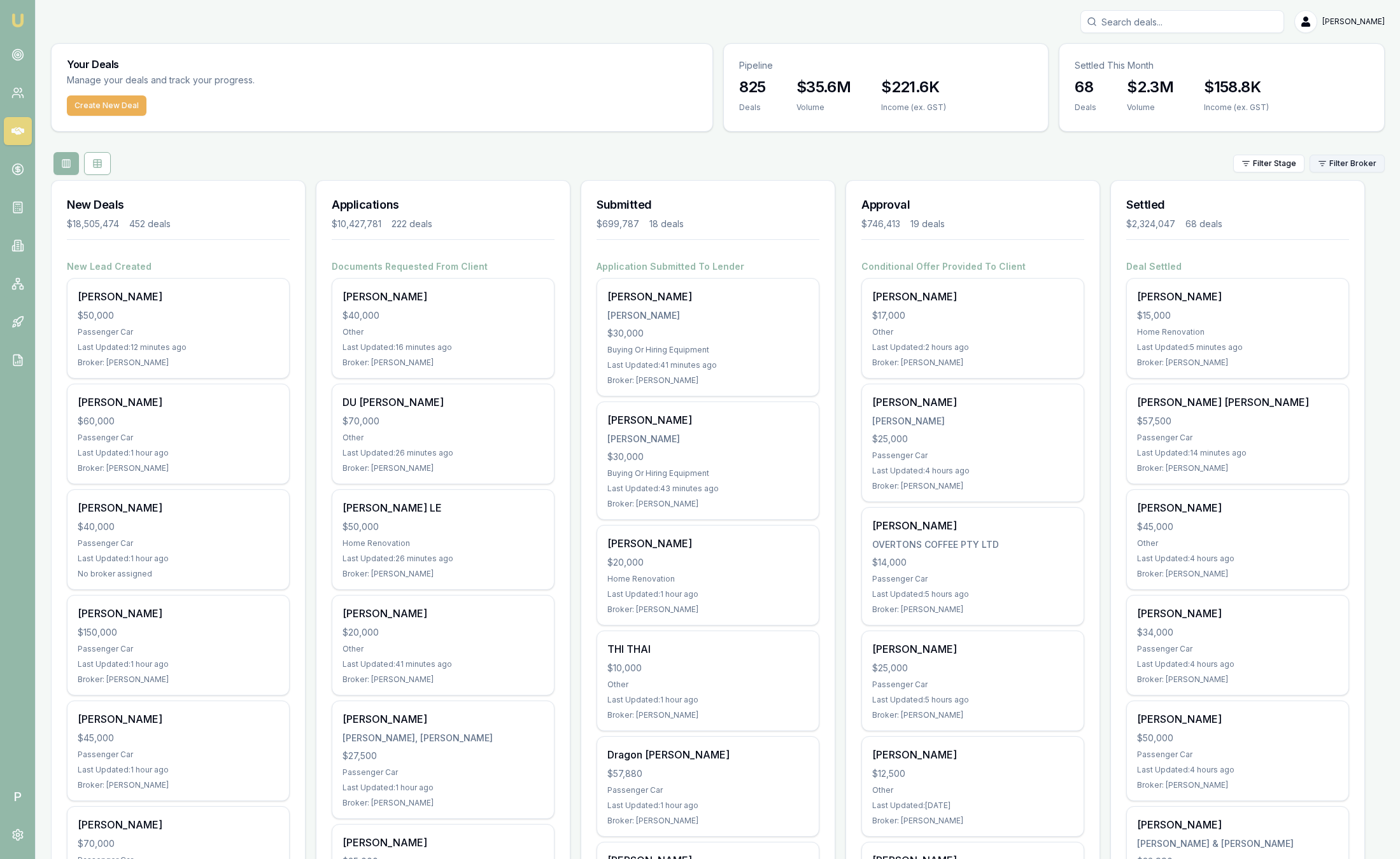
click at [1318, 168] on html "Emu Broker P Sam Crouch Toggle Menu Your Deals Manage your deals and track your…" at bounding box center [700, 429] width 1400 height 859
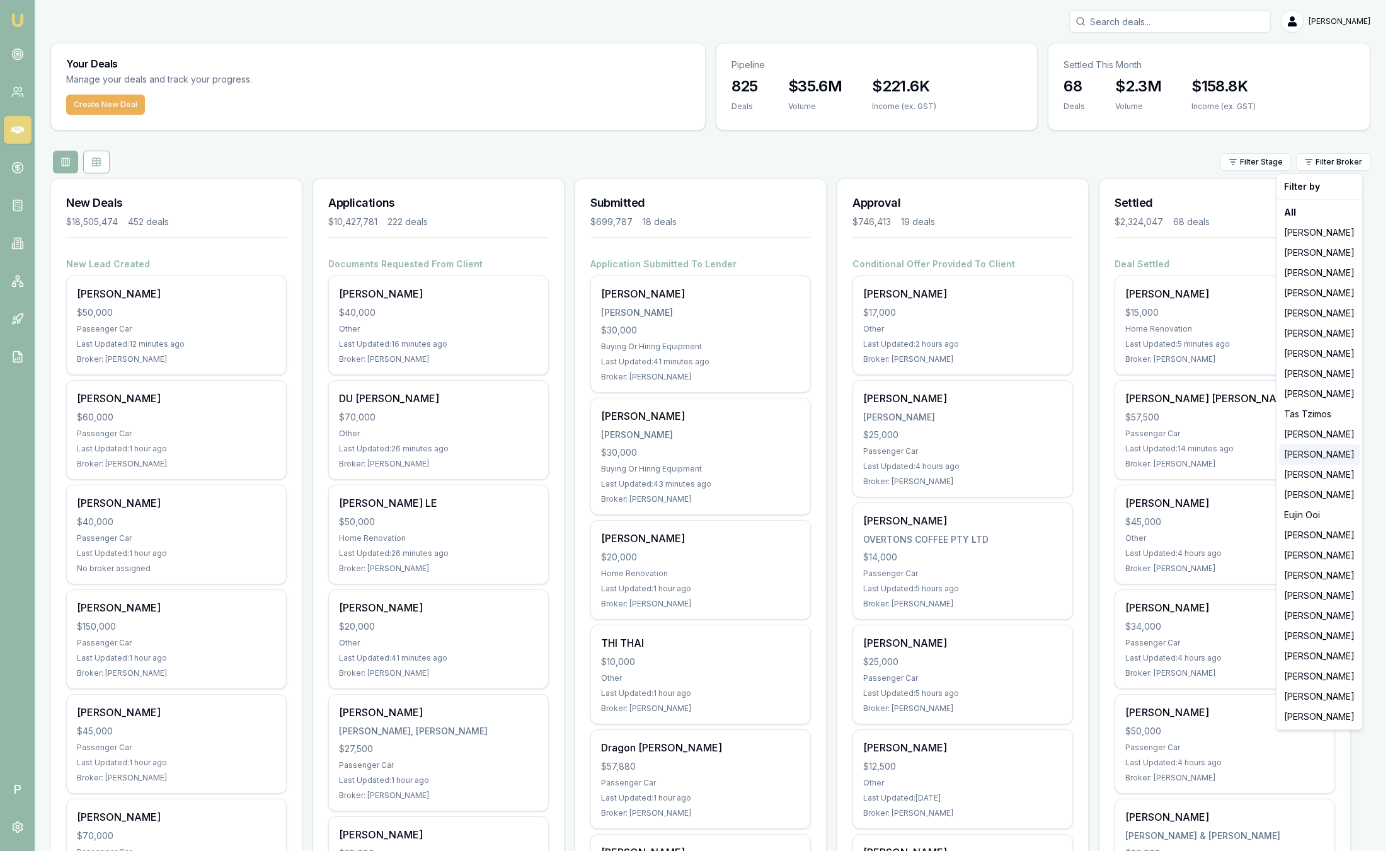
click at [1316, 460] on div "[PERSON_NAME]" at bounding box center [1319, 455] width 81 height 20
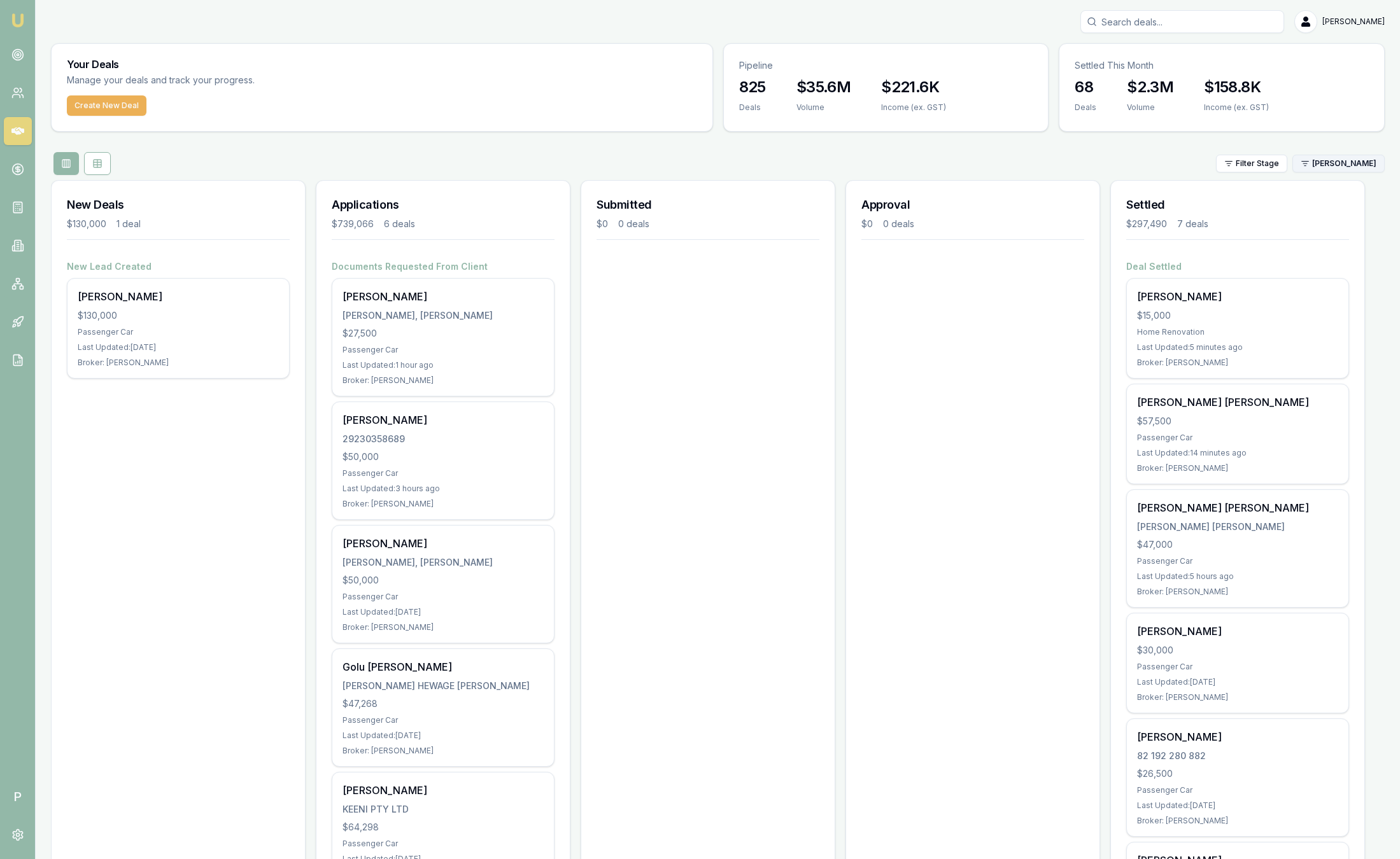
click at [1319, 165] on html "Emu Broker P Sam Crouch Toggle Menu Your Deals Manage your deals and track your…" at bounding box center [700, 429] width 1400 height 859
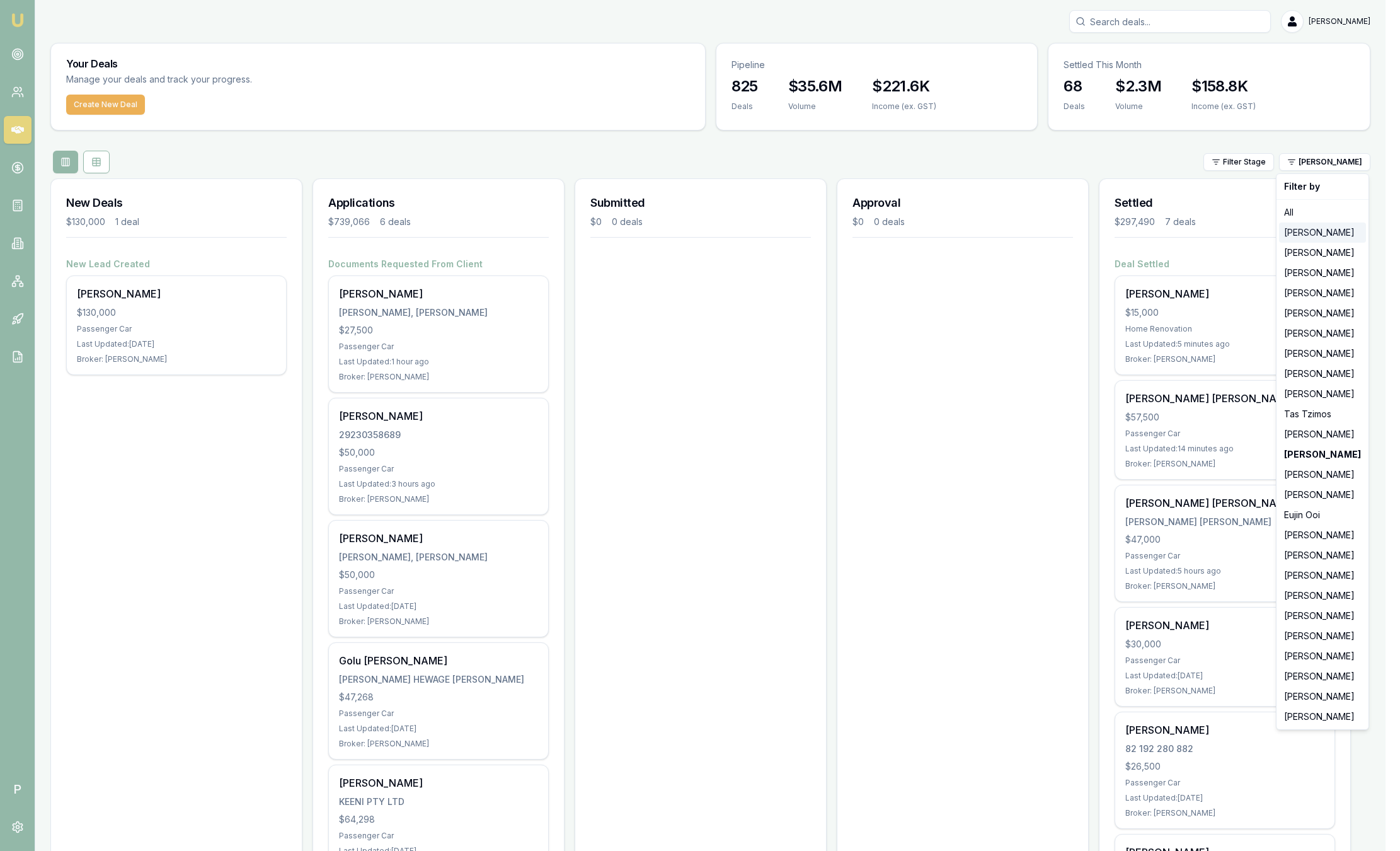
click at [1301, 240] on div "[PERSON_NAME]" at bounding box center [1322, 233] width 87 height 20
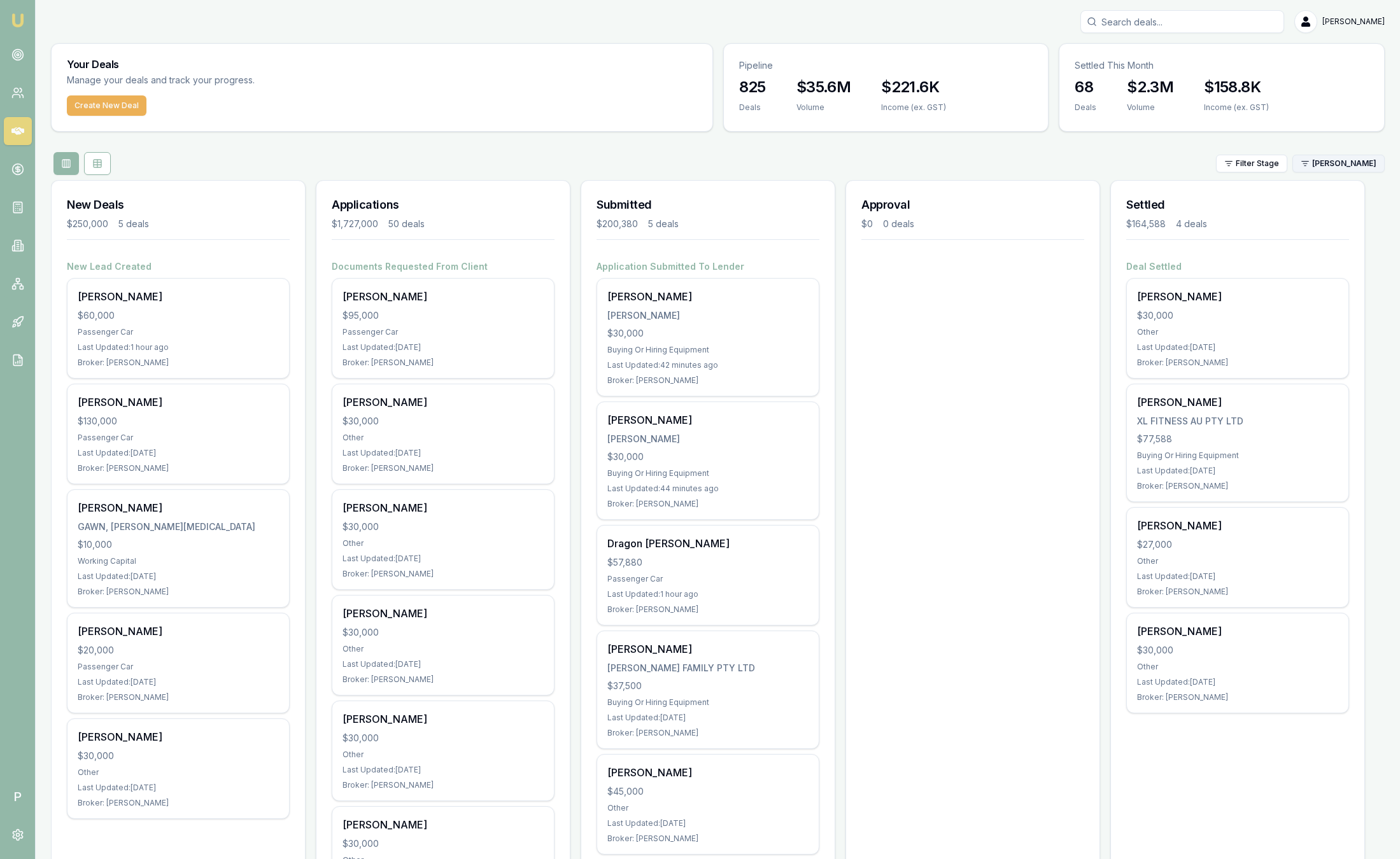
click at [1328, 169] on html "Emu Broker P Sam Crouch Toggle Menu Your Deals Manage your deals and track your…" at bounding box center [700, 429] width 1400 height 859
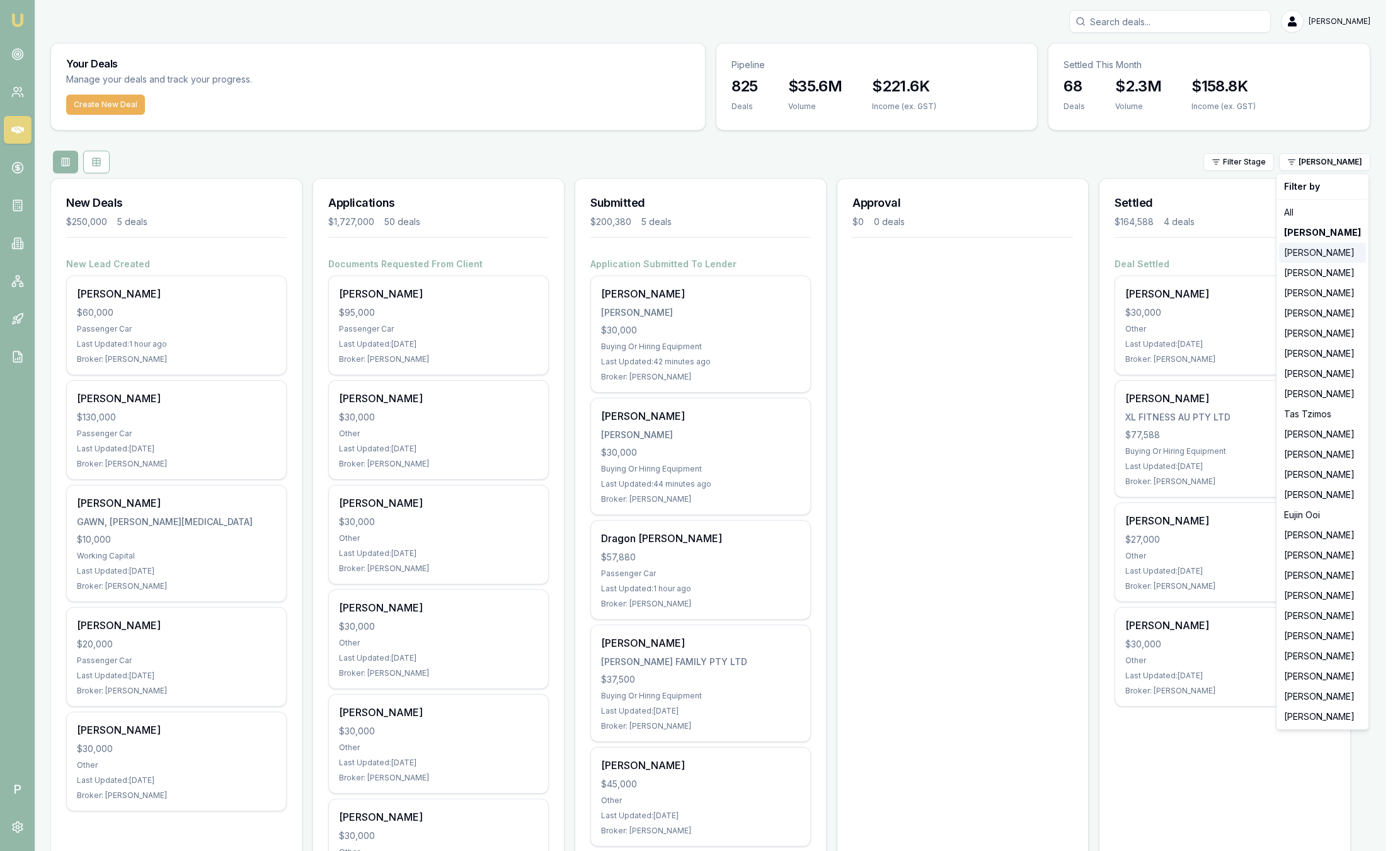
click at [1314, 254] on div "[PERSON_NAME]" at bounding box center [1322, 253] width 87 height 20
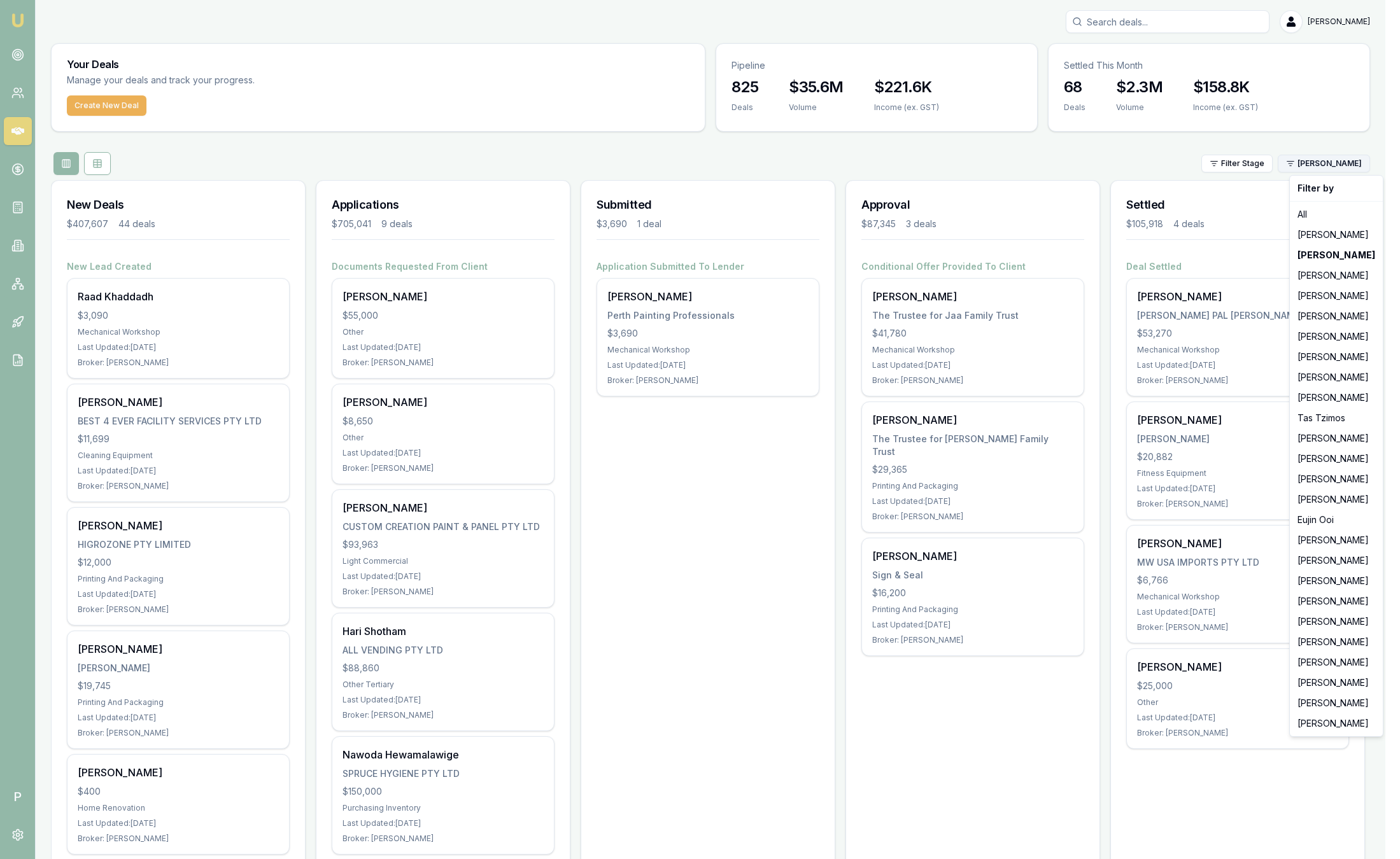
click at [1333, 163] on html "Emu Broker P Sam Crouch Toggle Menu Your Deals Manage your deals and track your…" at bounding box center [700, 429] width 1400 height 859
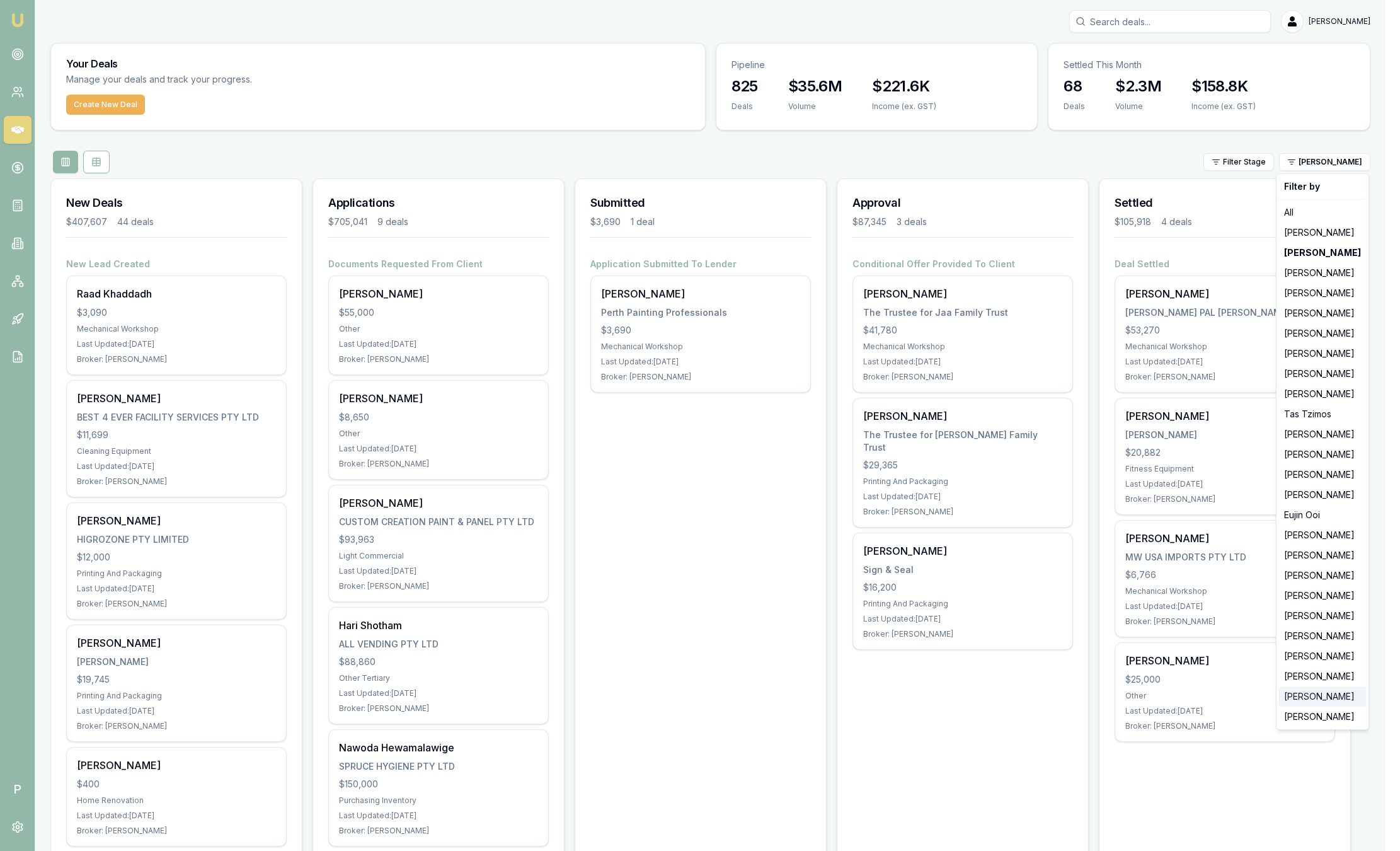
click at [1305, 699] on div "[PERSON_NAME]" at bounding box center [1322, 697] width 87 height 20
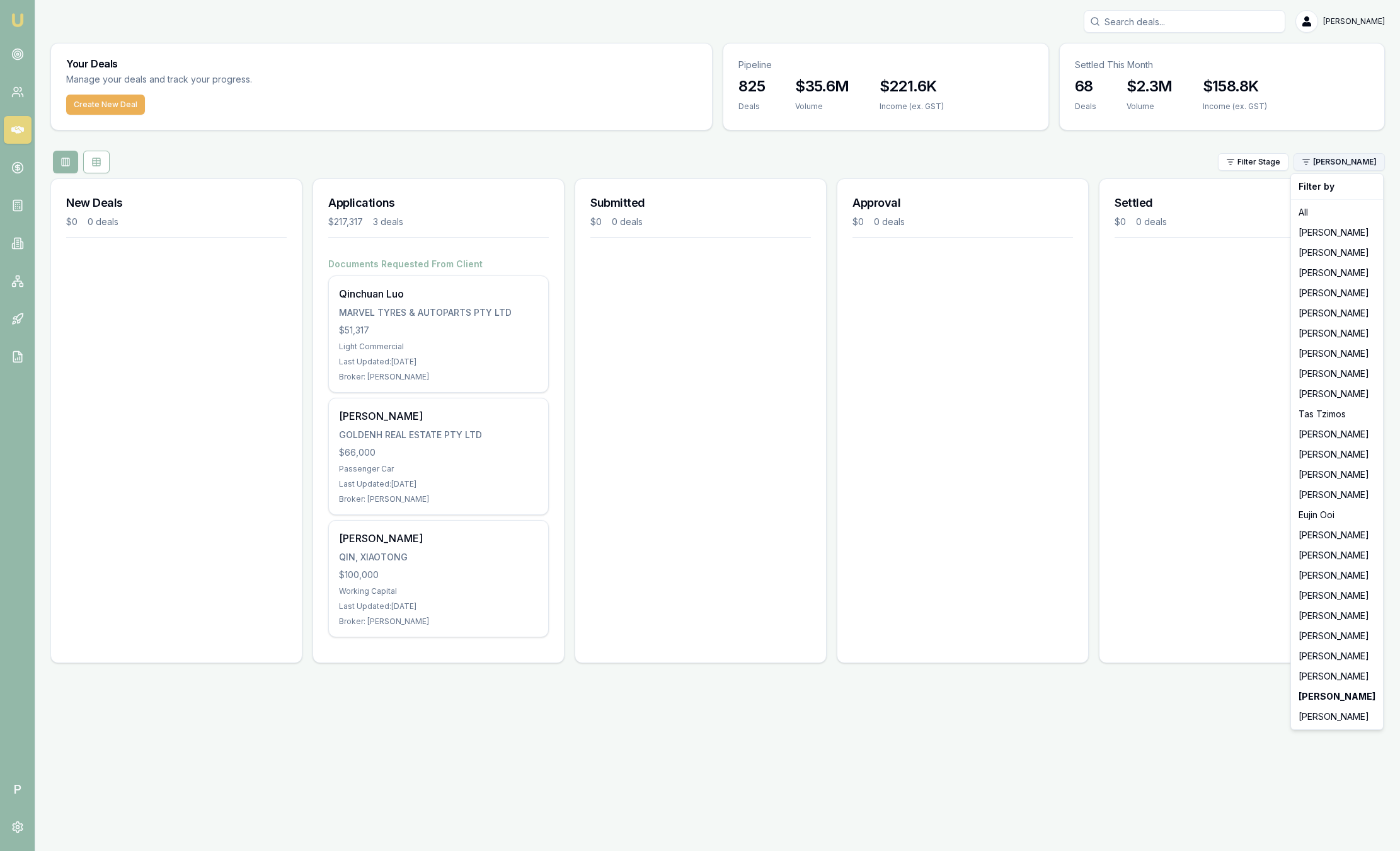
click at [1356, 165] on html "Emu Broker P Sam Crouch Toggle Menu Your Deals Manage your deals and track your…" at bounding box center [700, 425] width 1400 height 851
click at [1345, 679] on div "[PERSON_NAME]" at bounding box center [1337, 677] width 87 height 20
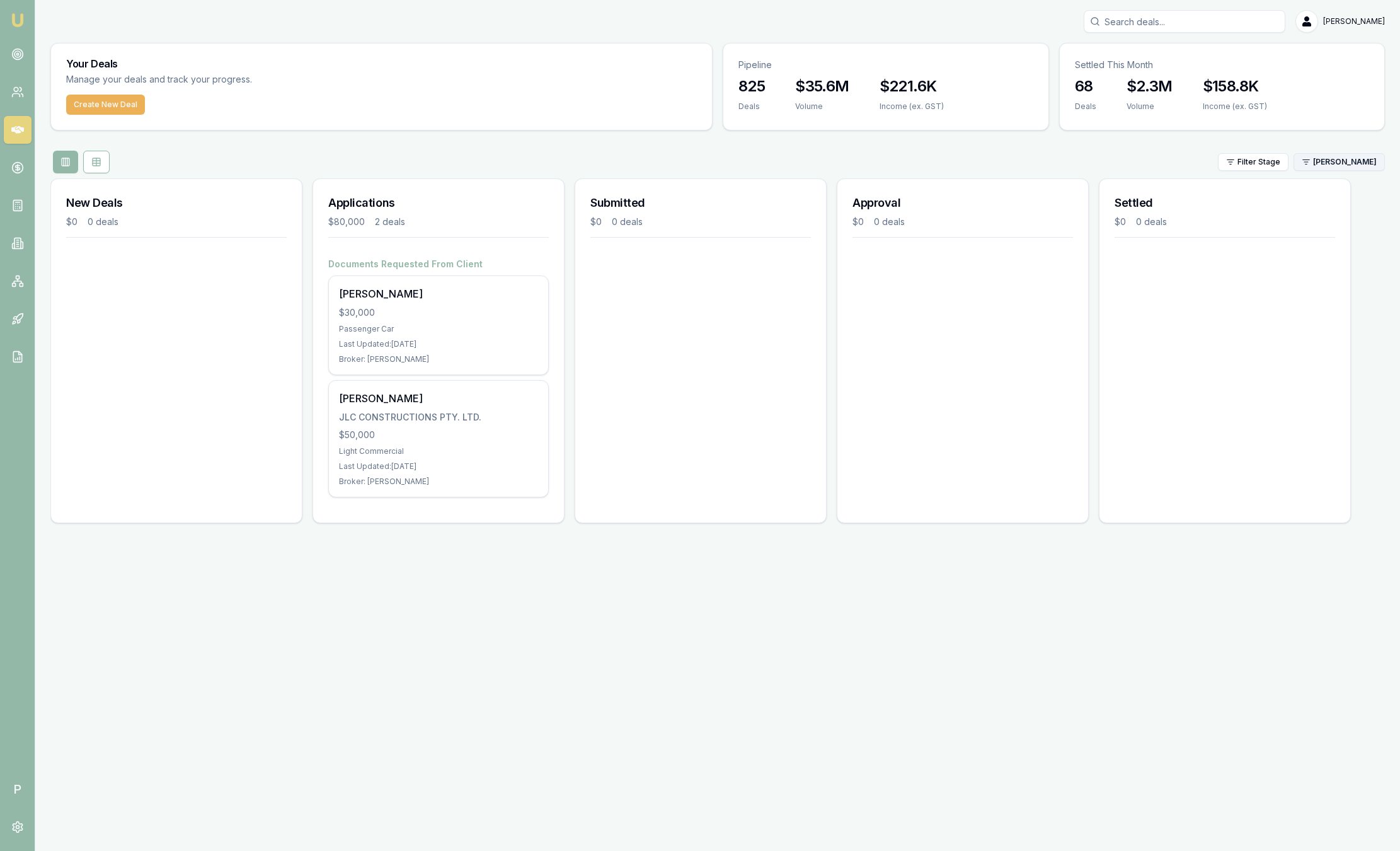
click at [1355, 170] on html "Emu Broker P Sam Crouch Toggle Menu Your Deals Manage your deals and track your…" at bounding box center [700, 425] width 1400 height 851
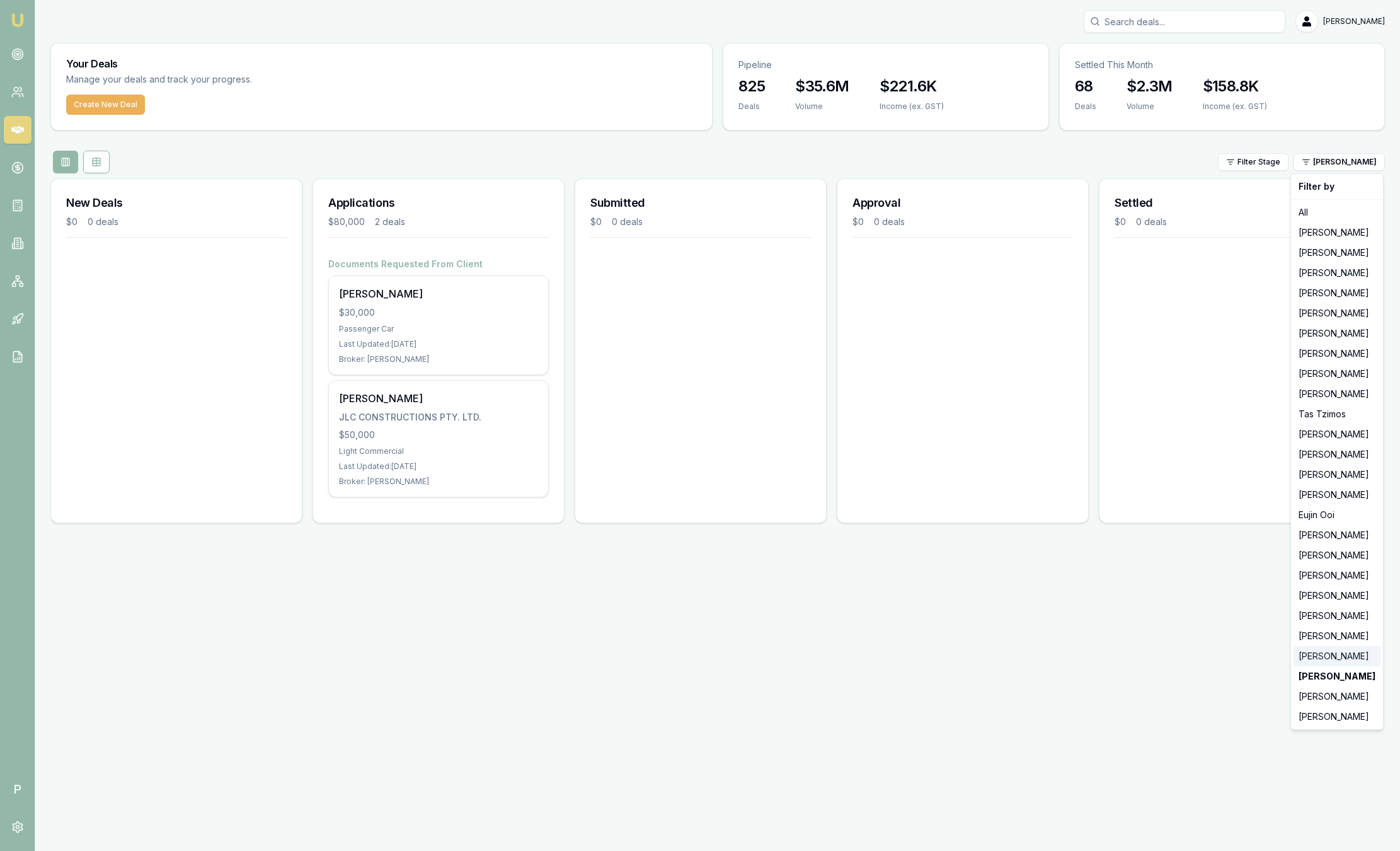
click at [1361, 664] on div "[PERSON_NAME]" at bounding box center [1337, 656] width 87 height 20
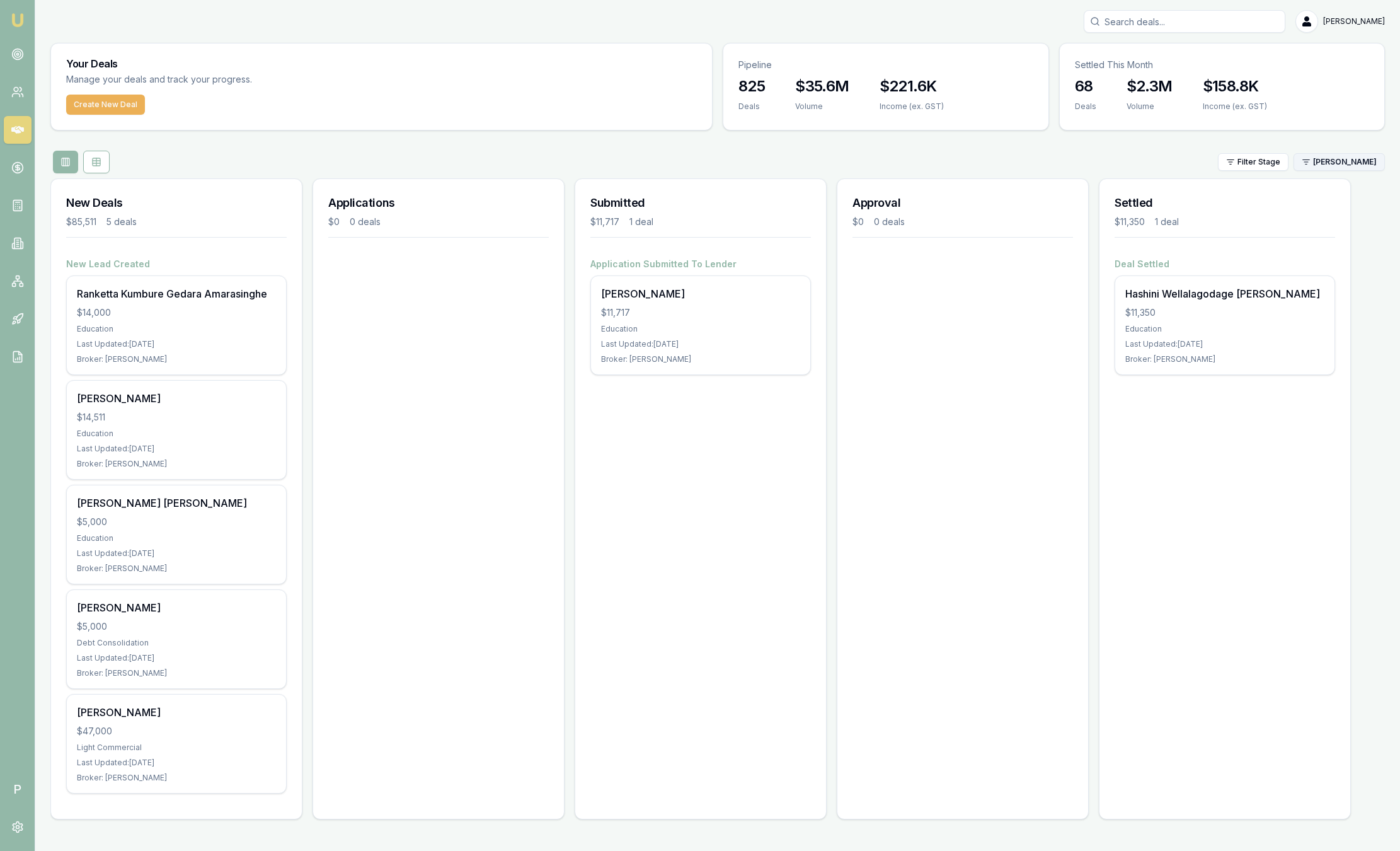
click at [1327, 160] on html "Emu Broker P Sam Crouch Toggle Menu Your Deals Manage your deals and track your…" at bounding box center [700, 425] width 1400 height 851
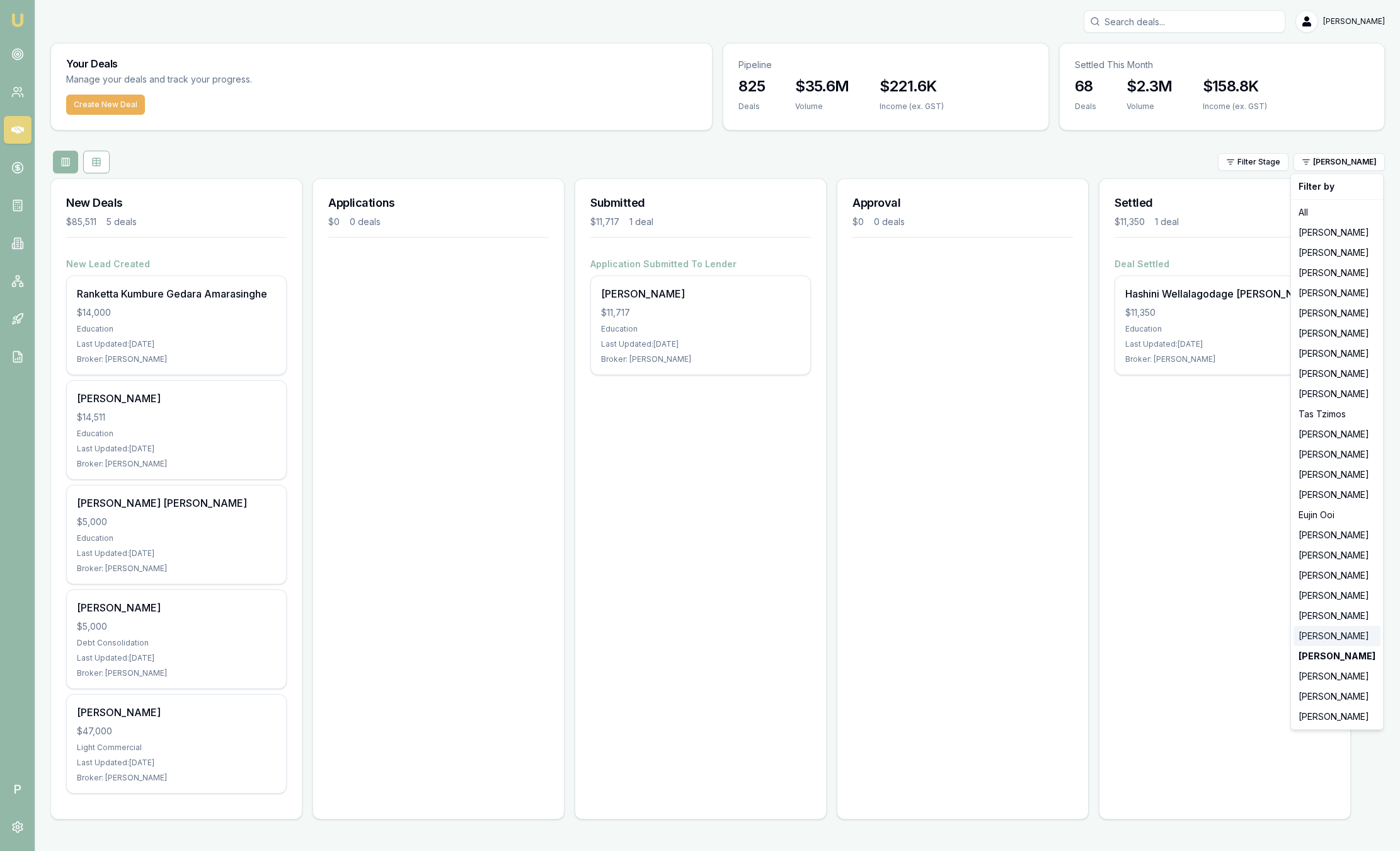
click at [1351, 629] on div "[PERSON_NAME]" at bounding box center [1337, 636] width 87 height 20
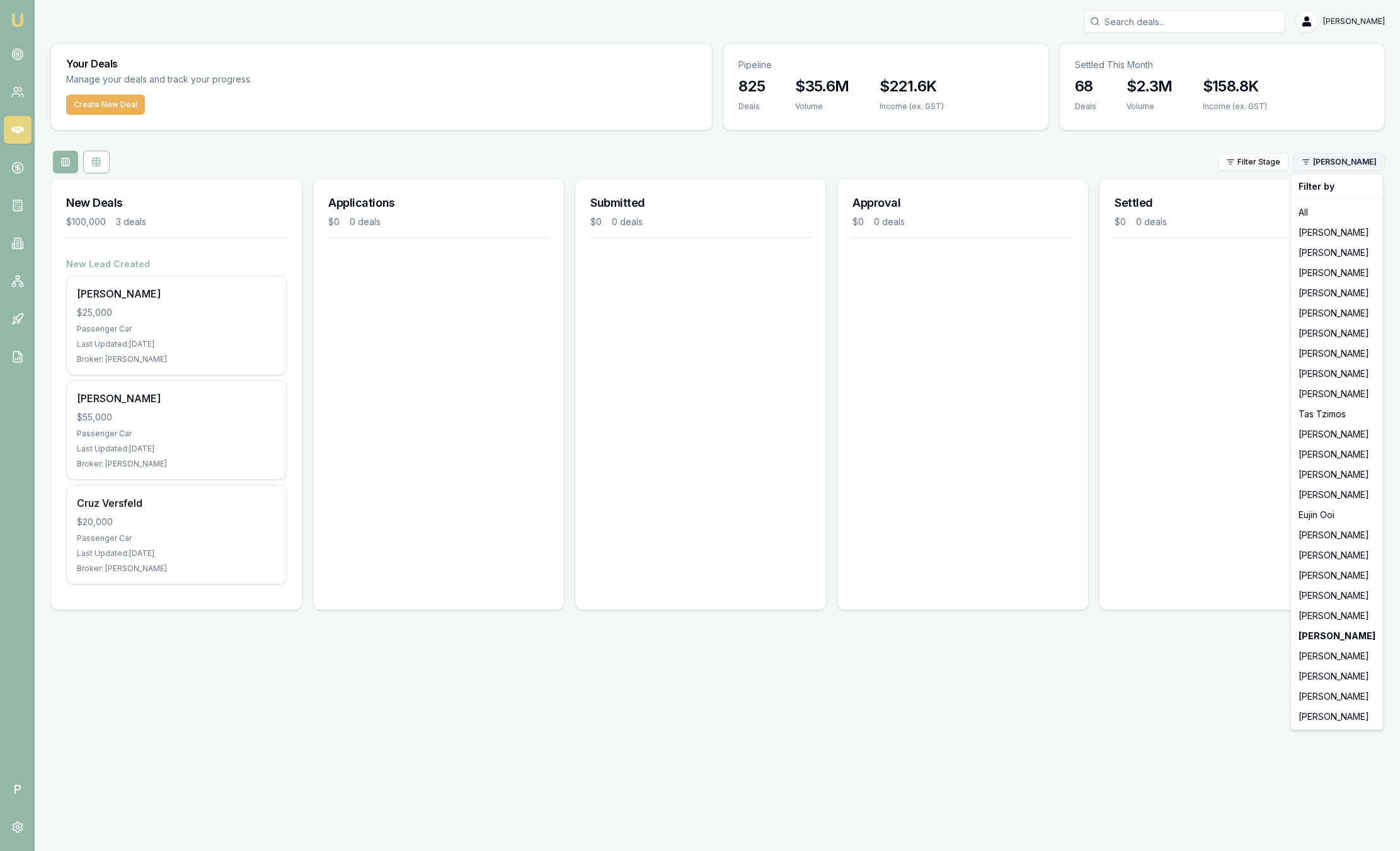
click at [1335, 167] on html "Emu Broker P Sam Crouch Toggle Menu Your Deals Manage your deals and track your…" at bounding box center [700, 425] width 1400 height 851
click at [1316, 615] on div "[PERSON_NAME]" at bounding box center [1337, 616] width 87 height 20
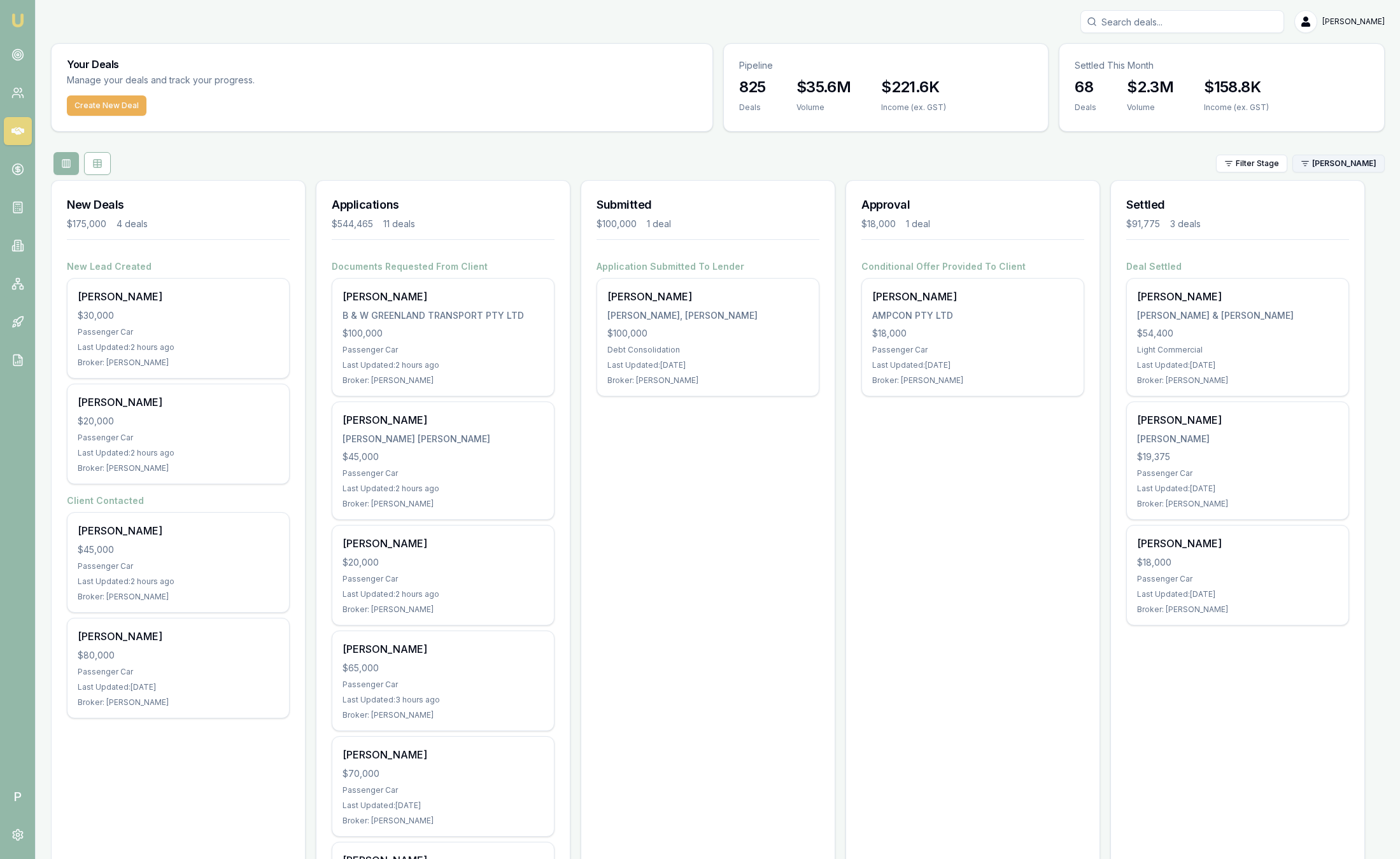
click at [1328, 174] on html "Emu Broker P Sam Crouch Toggle Menu Your Deals Manage your deals and track your…" at bounding box center [700, 429] width 1400 height 859
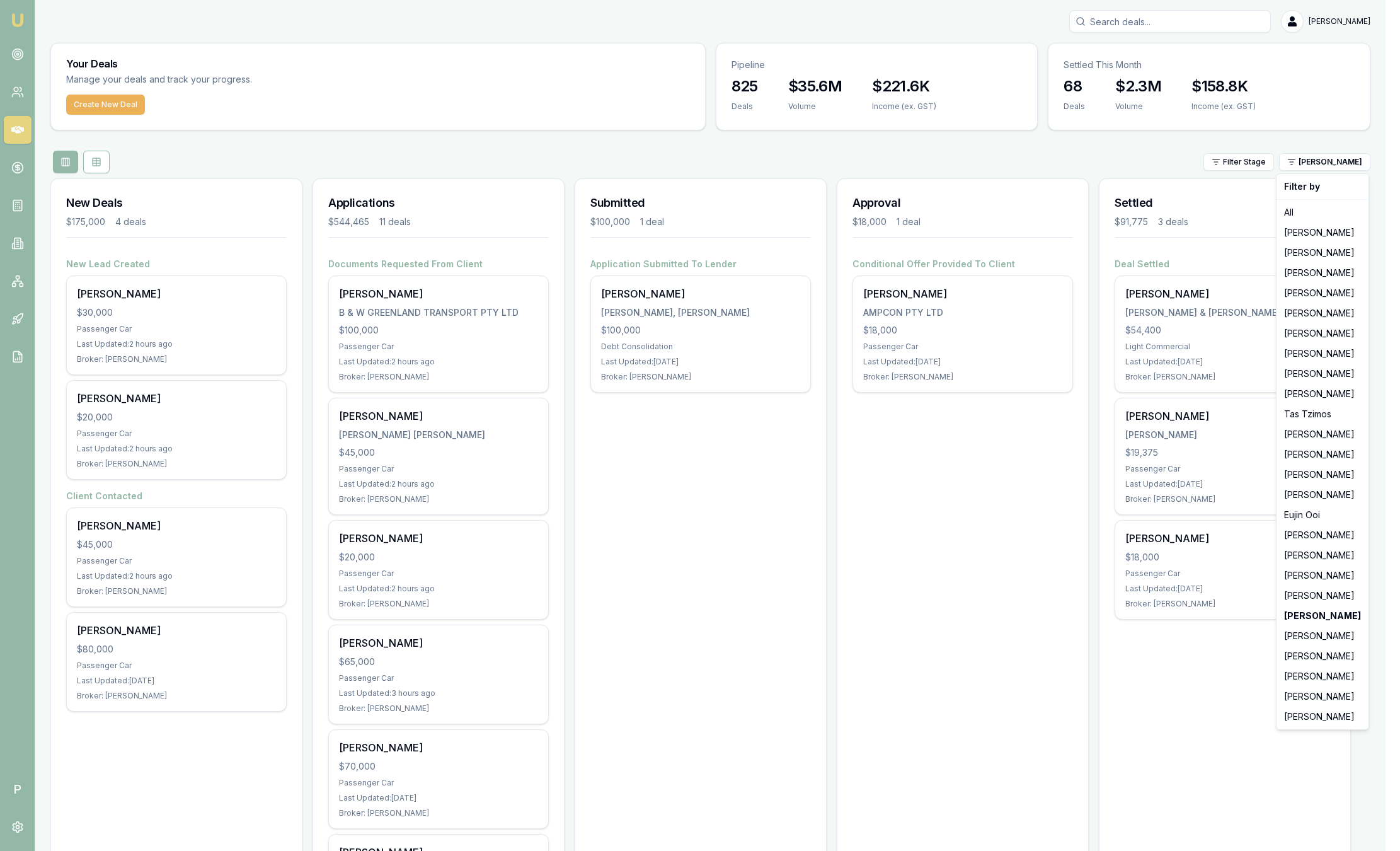
click at [1124, 166] on html "Emu Broker P Sam Crouch Toggle Menu Your Deals Manage your deals and track your…" at bounding box center [700, 425] width 1400 height 851
click at [1347, 163] on html "Emu Broker P Sam Crouch Toggle Menu Your Deals Manage your deals and track your…" at bounding box center [700, 425] width 1400 height 851
click at [1328, 376] on div "[PERSON_NAME]" at bounding box center [1322, 374] width 87 height 20
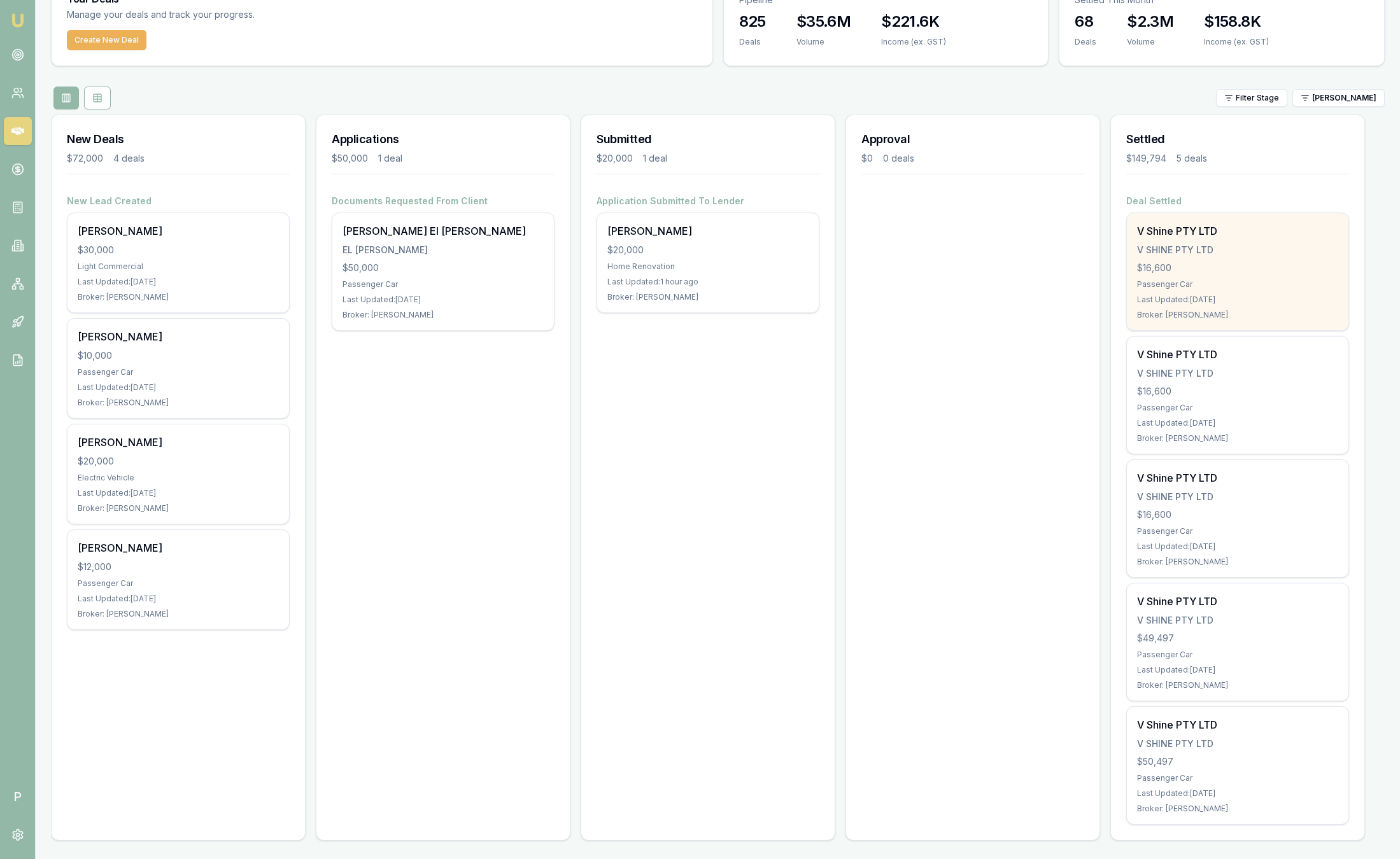
scroll to position [67, 0]
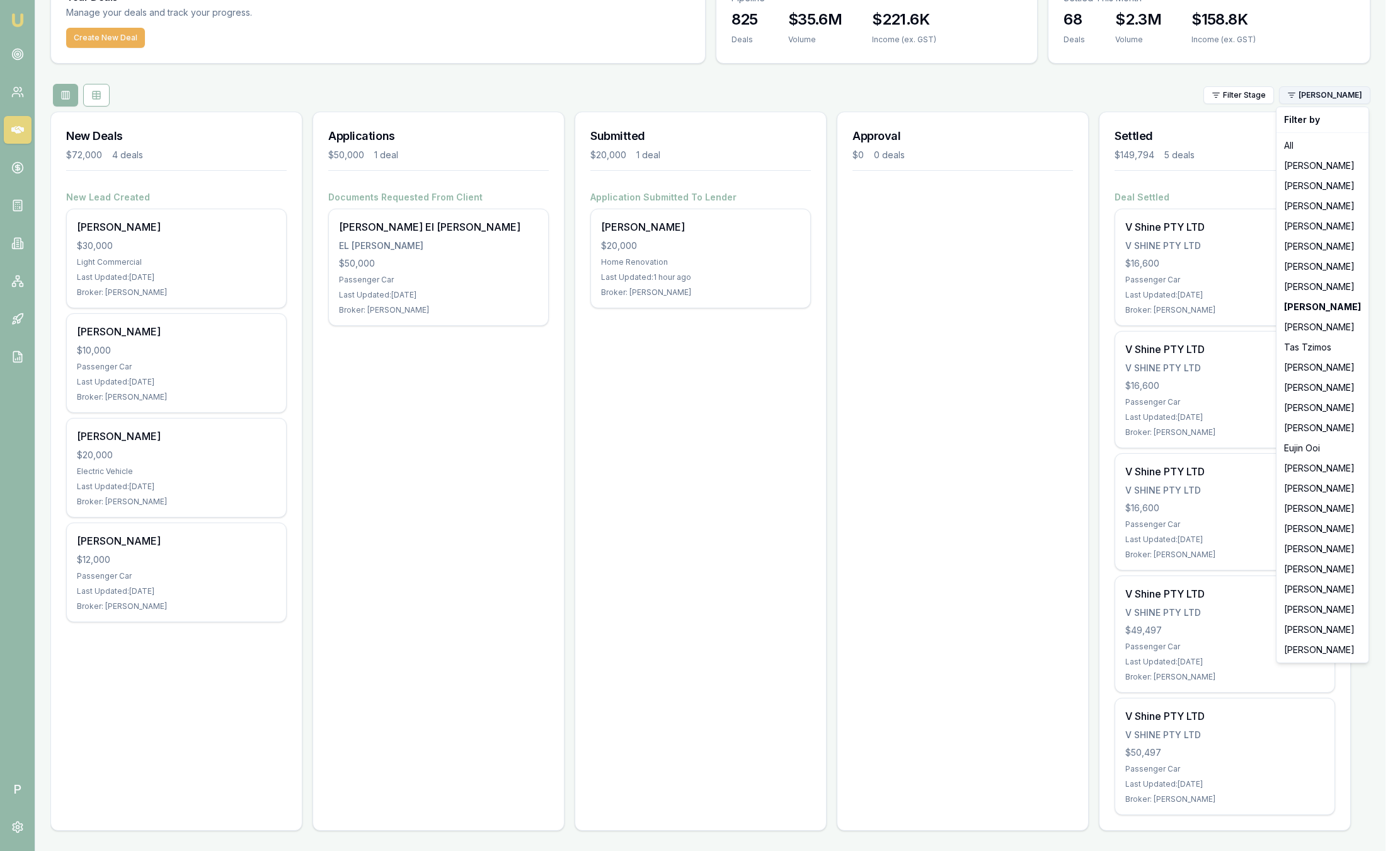
click at [1352, 102] on html "Emu Broker P Sam Crouch Toggle Menu Your Deals Manage your deals and track your…" at bounding box center [700, 358] width 1400 height 851
click at [1299, 307] on strong "[PERSON_NAME]" at bounding box center [1322, 306] width 77 height 13
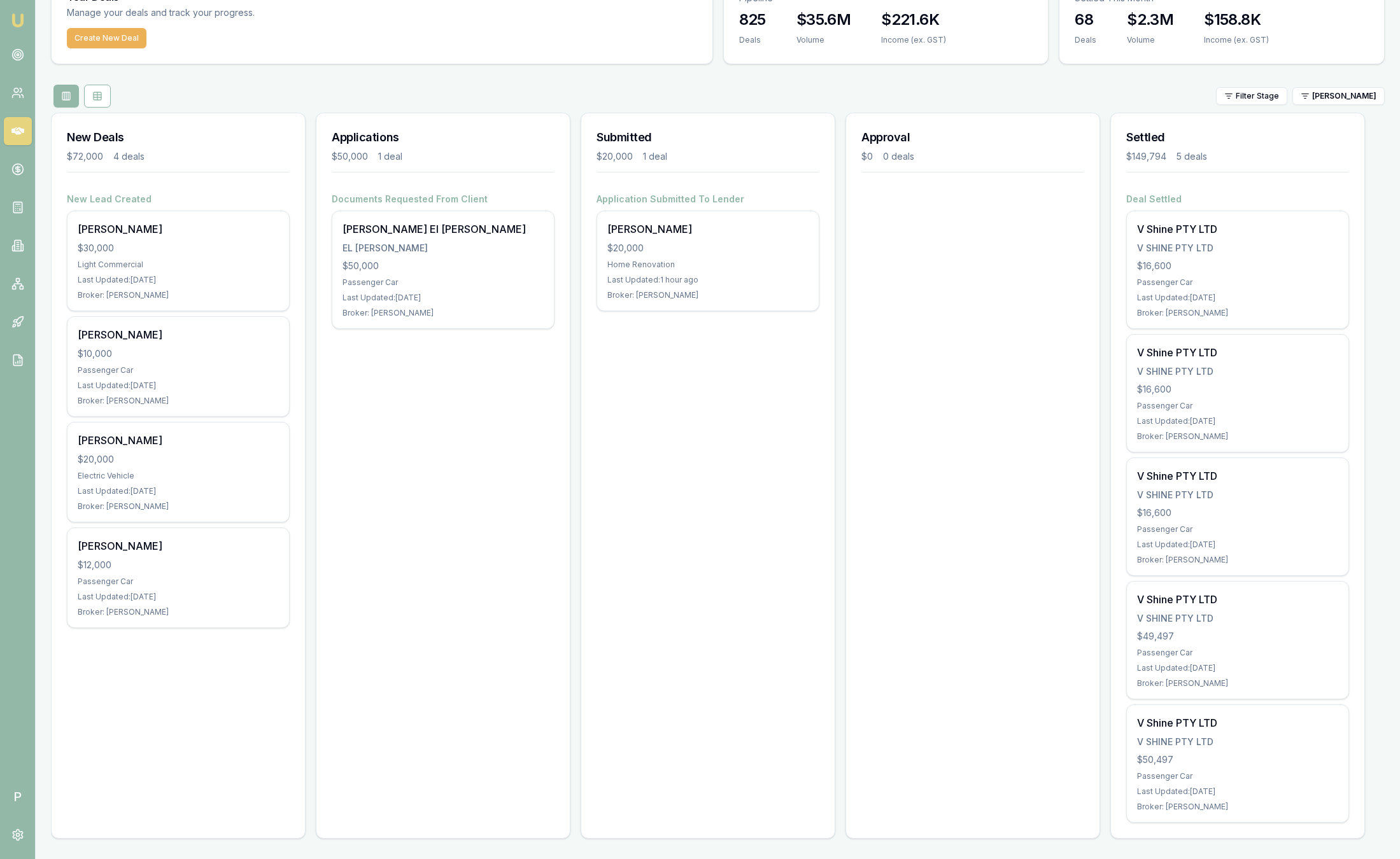
click at [1340, 97] on html "Emu Broker P Sam Crouch Toggle Menu Your Deals Manage your deals and track your…" at bounding box center [700, 362] width 1400 height 859
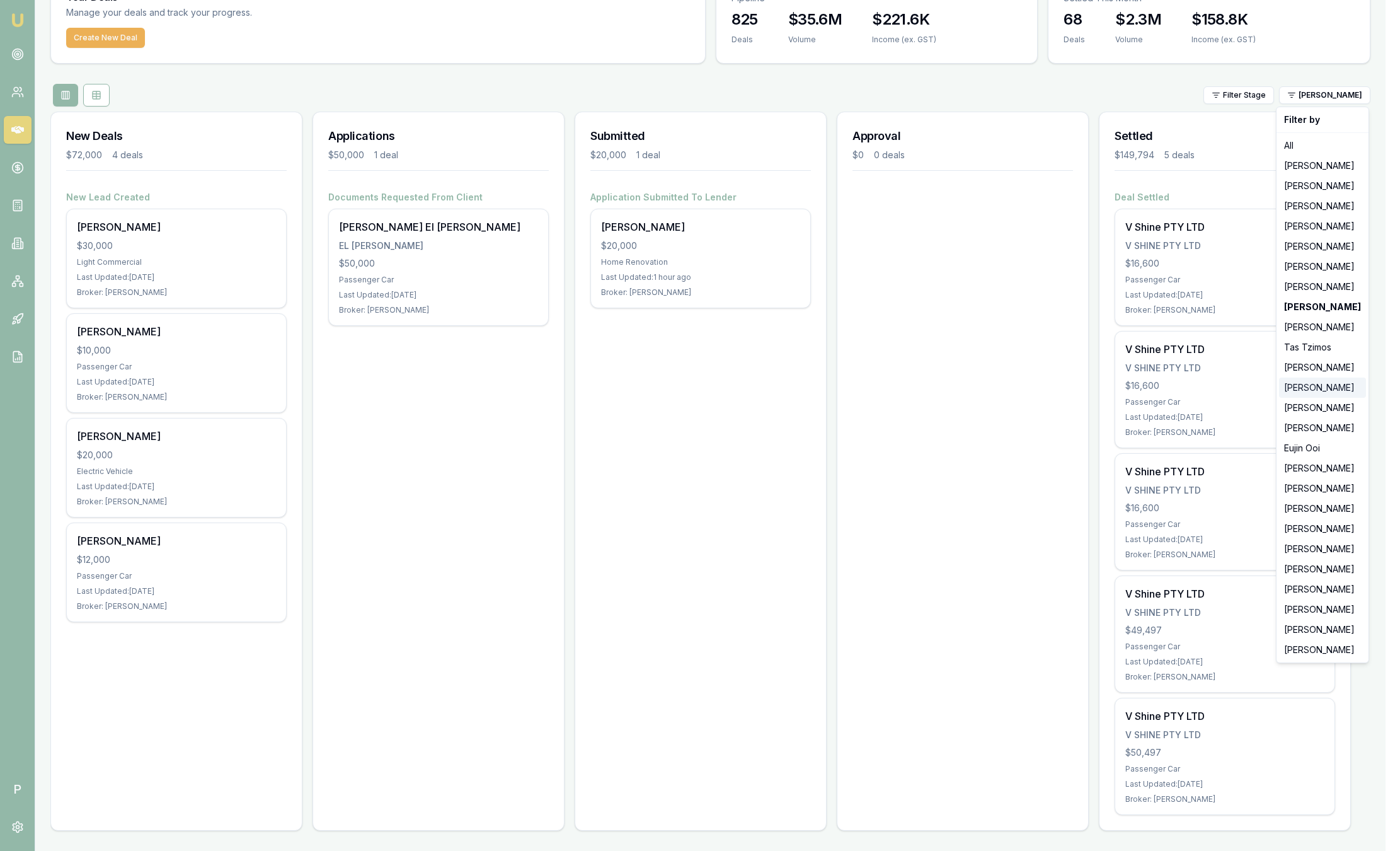
click at [1316, 394] on div "[PERSON_NAME]" at bounding box center [1322, 388] width 87 height 20
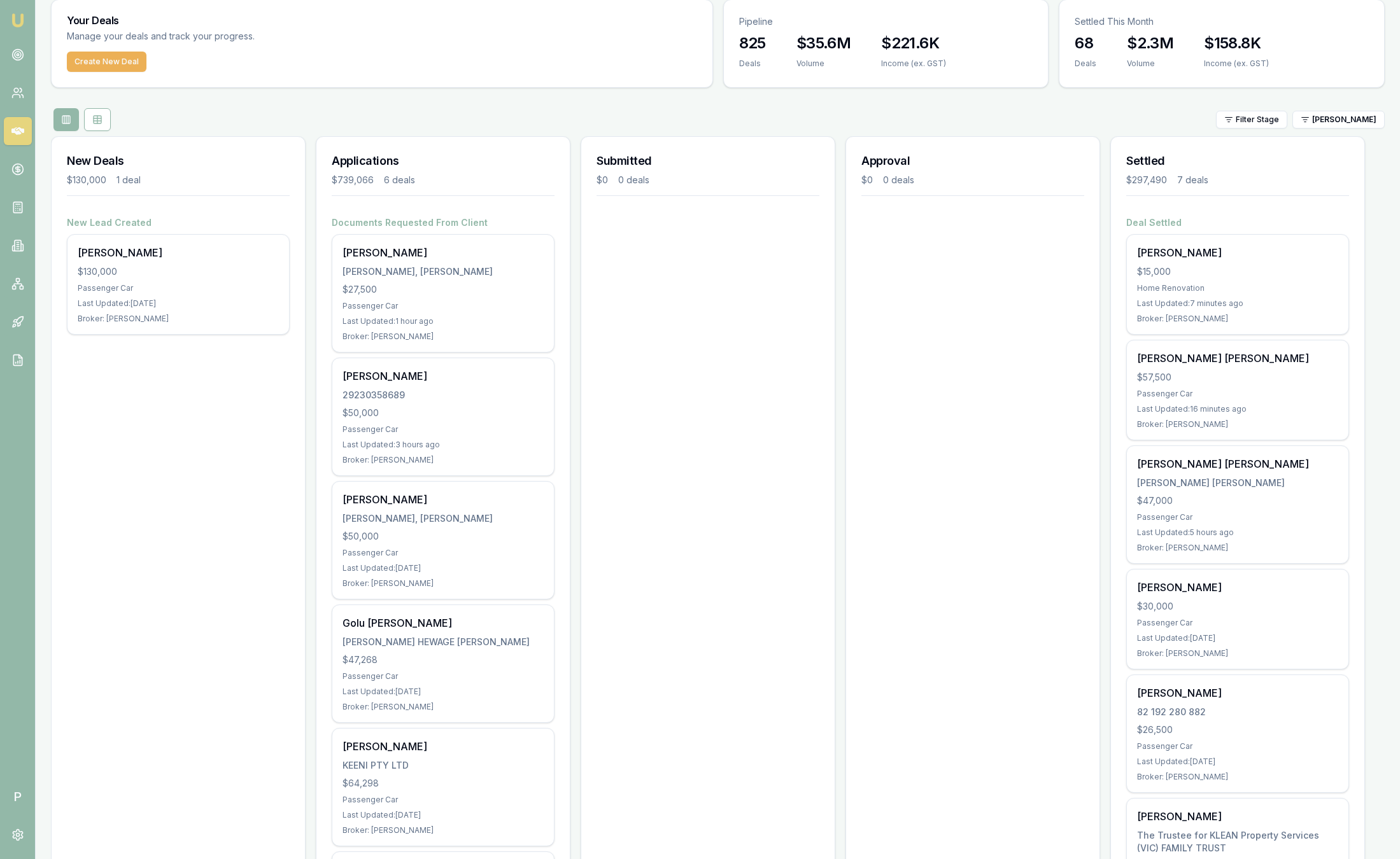
scroll to position [0, 0]
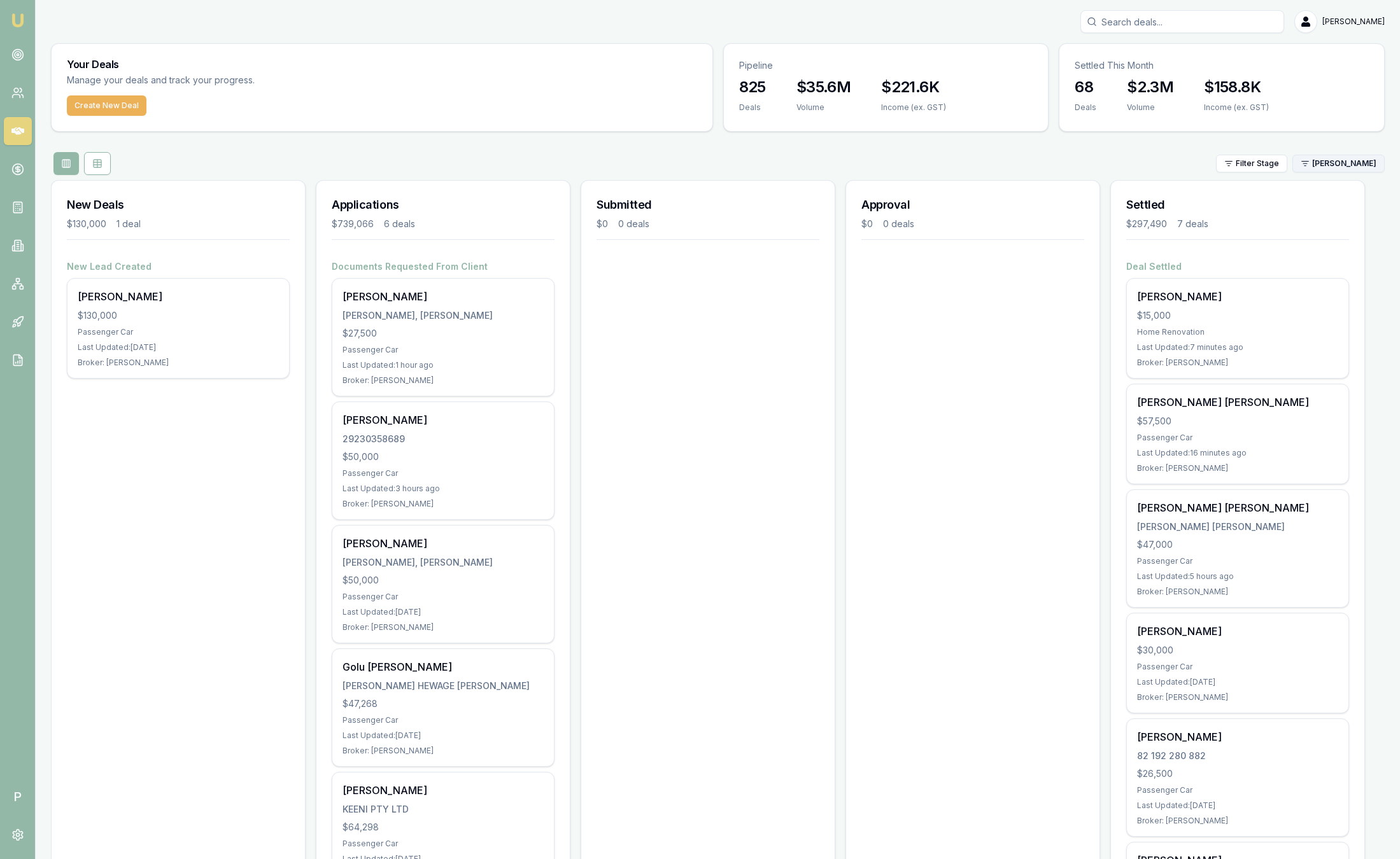
click at [1337, 159] on html "Emu Broker P Sam Crouch Toggle Menu Your Deals Manage your deals and track your…" at bounding box center [700, 429] width 1400 height 859
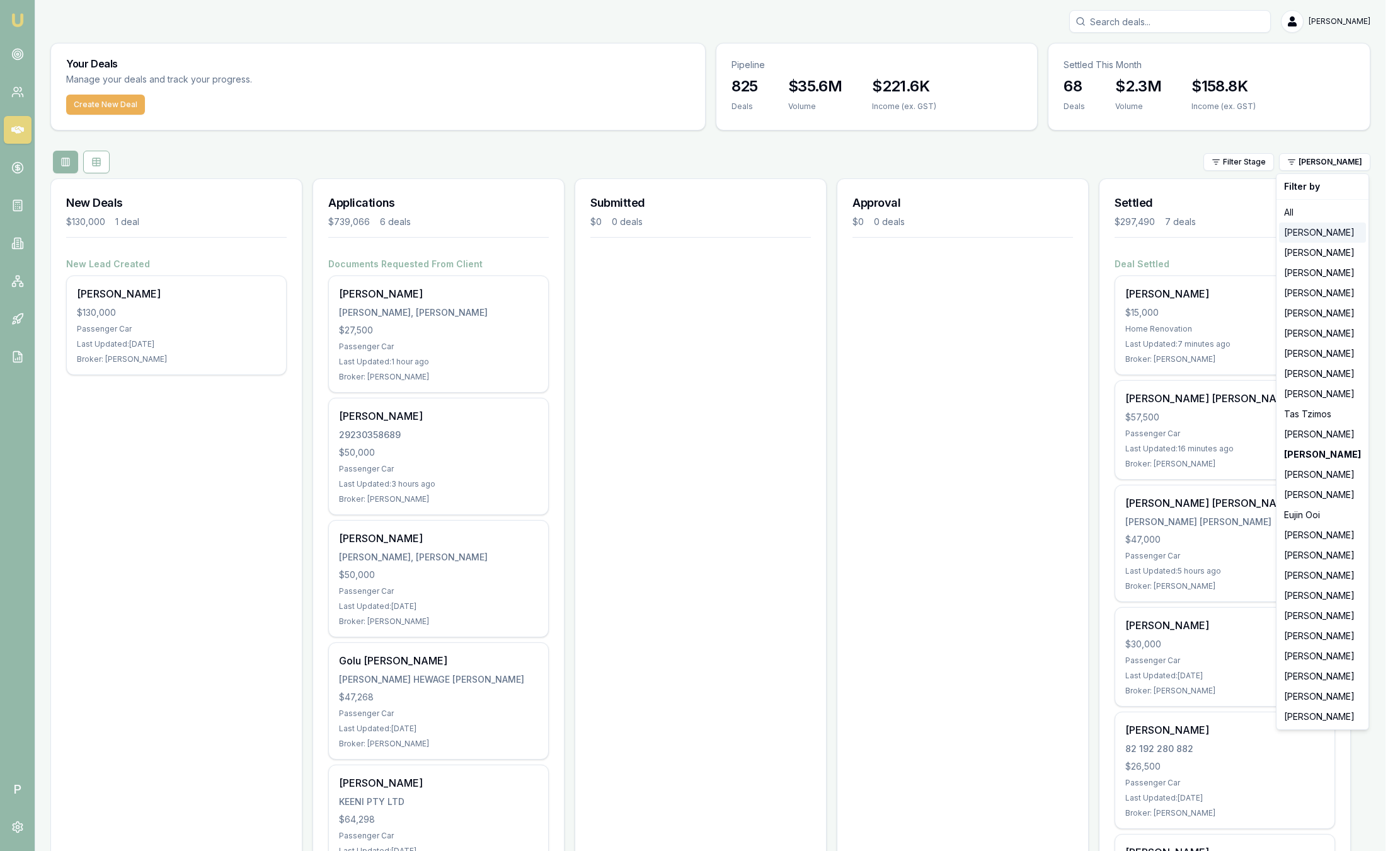
click at [1308, 233] on div "[PERSON_NAME]" at bounding box center [1322, 233] width 87 height 20
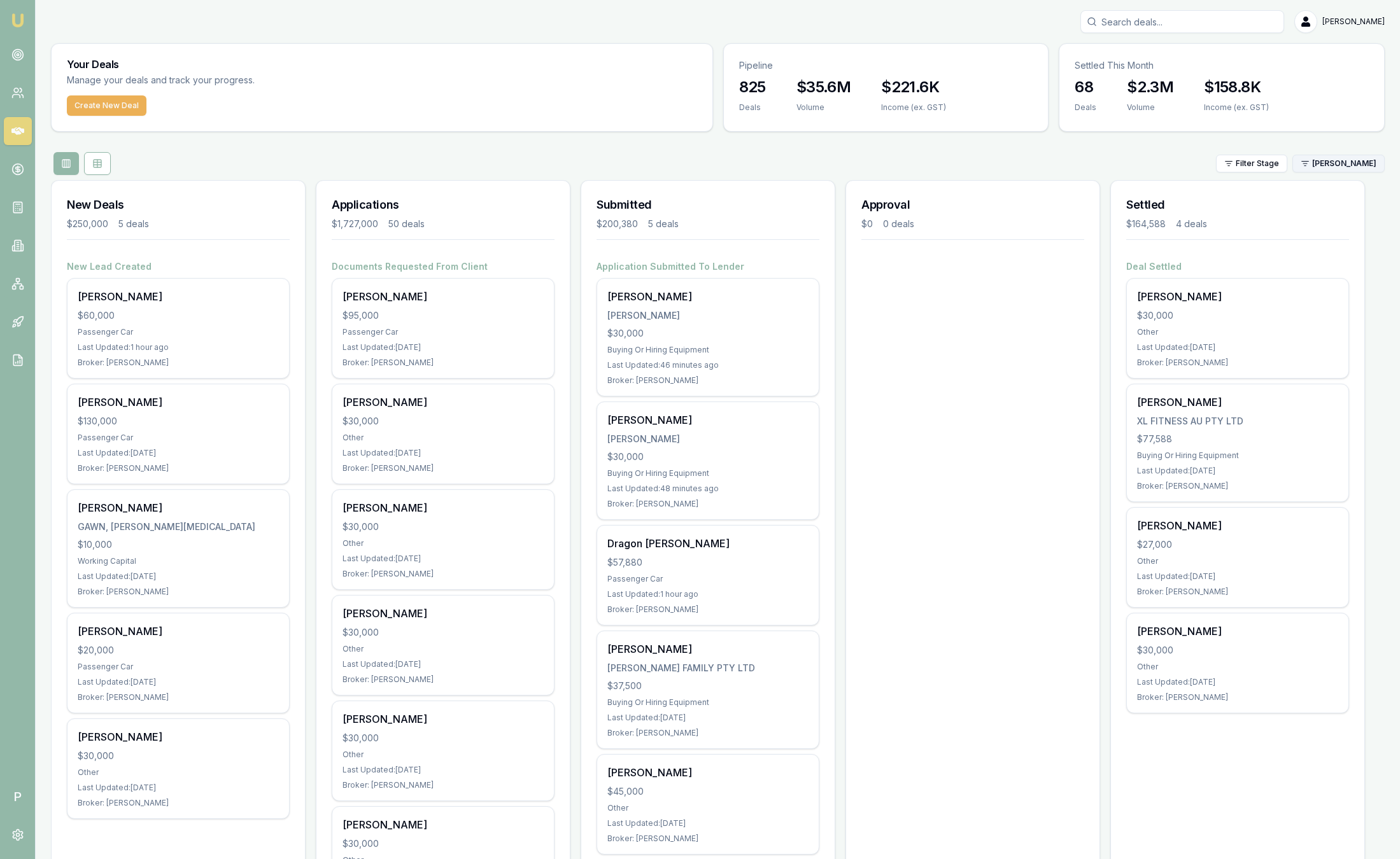
click at [1354, 165] on html "Emu Broker P Sam Crouch Toggle Menu Your Deals Manage your deals and track your…" at bounding box center [700, 429] width 1400 height 859
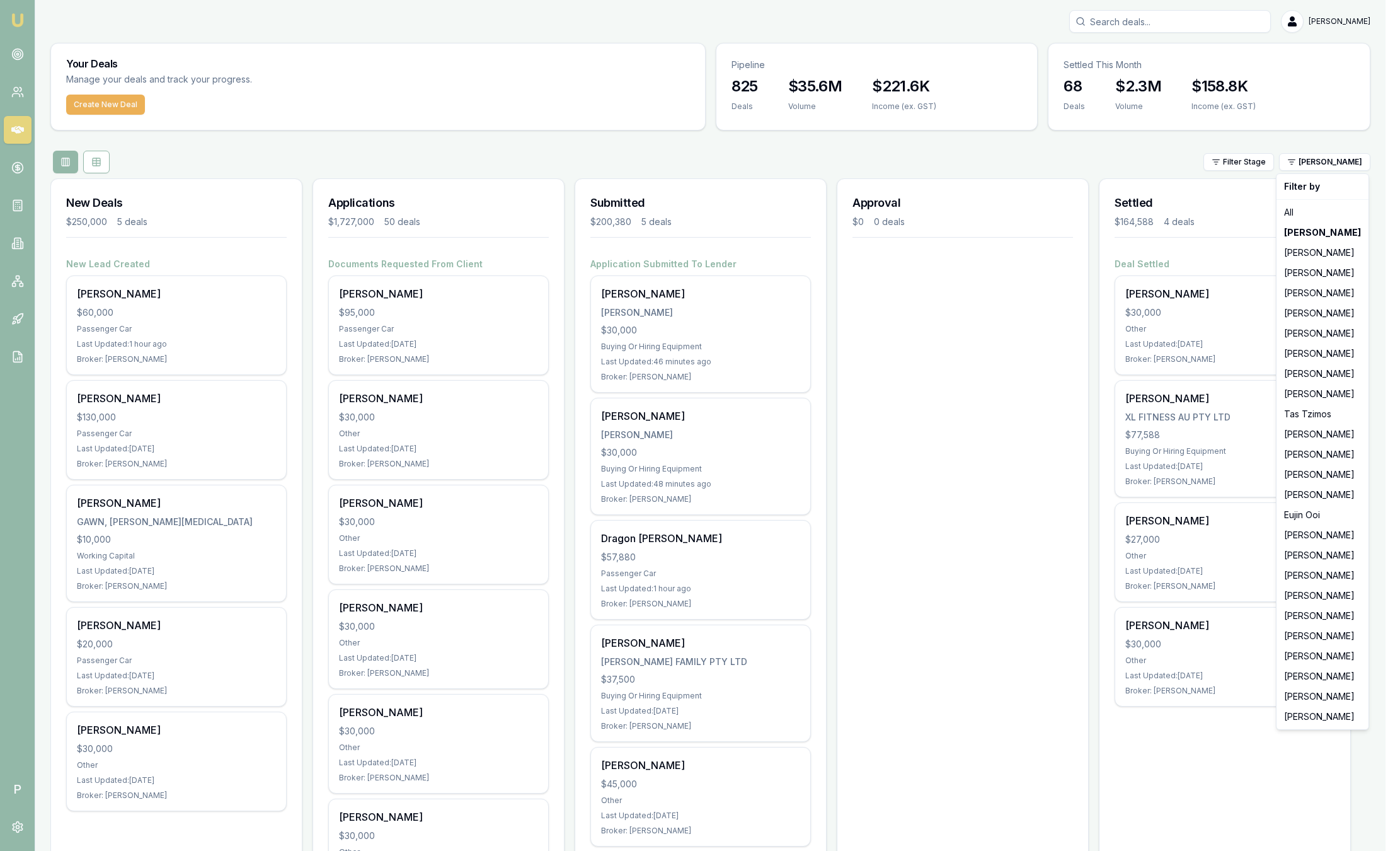
click at [1081, 440] on html "Emu Broker P Sam Crouch Toggle Menu Your Deals Manage your deals and track your…" at bounding box center [700, 425] width 1400 height 851
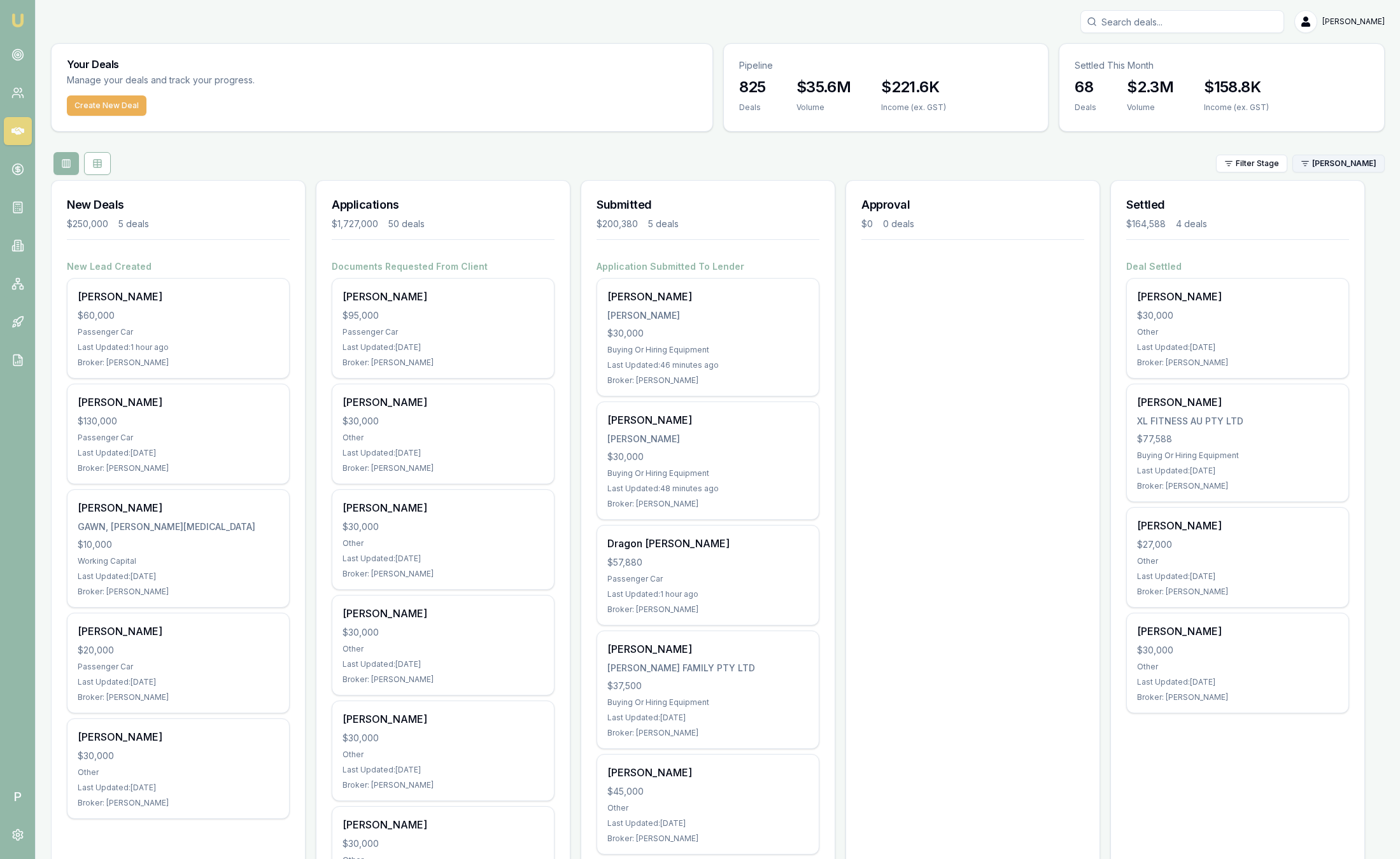
click at [1345, 169] on html "Emu Broker P Sam Crouch Toggle Menu Your Deals Manage your deals and track your…" at bounding box center [700, 429] width 1400 height 859
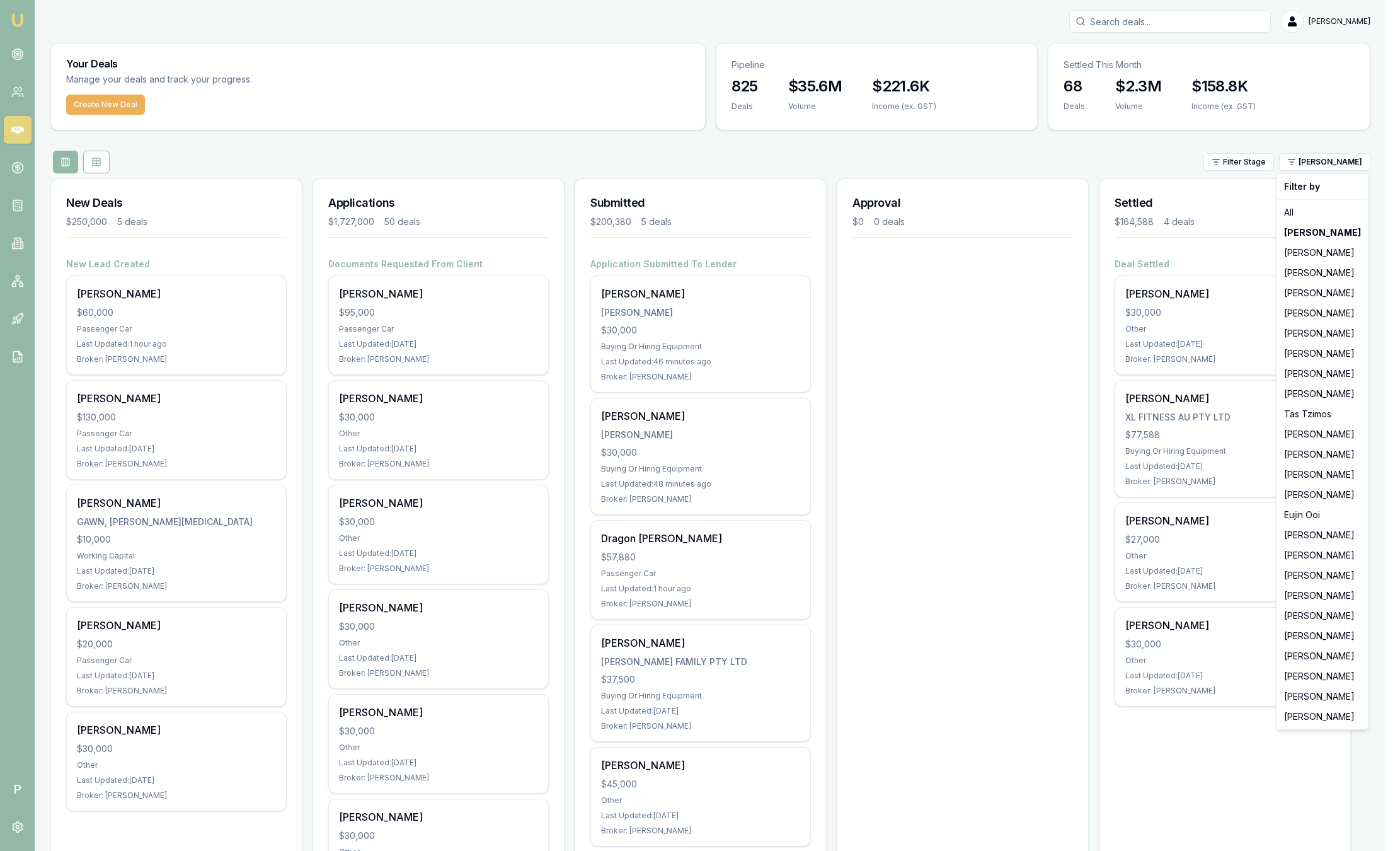
click at [784, 76] on html "Emu Broker P Sam Crouch Toggle Menu Your Deals Manage your deals and track your…" at bounding box center [700, 425] width 1400 height 851
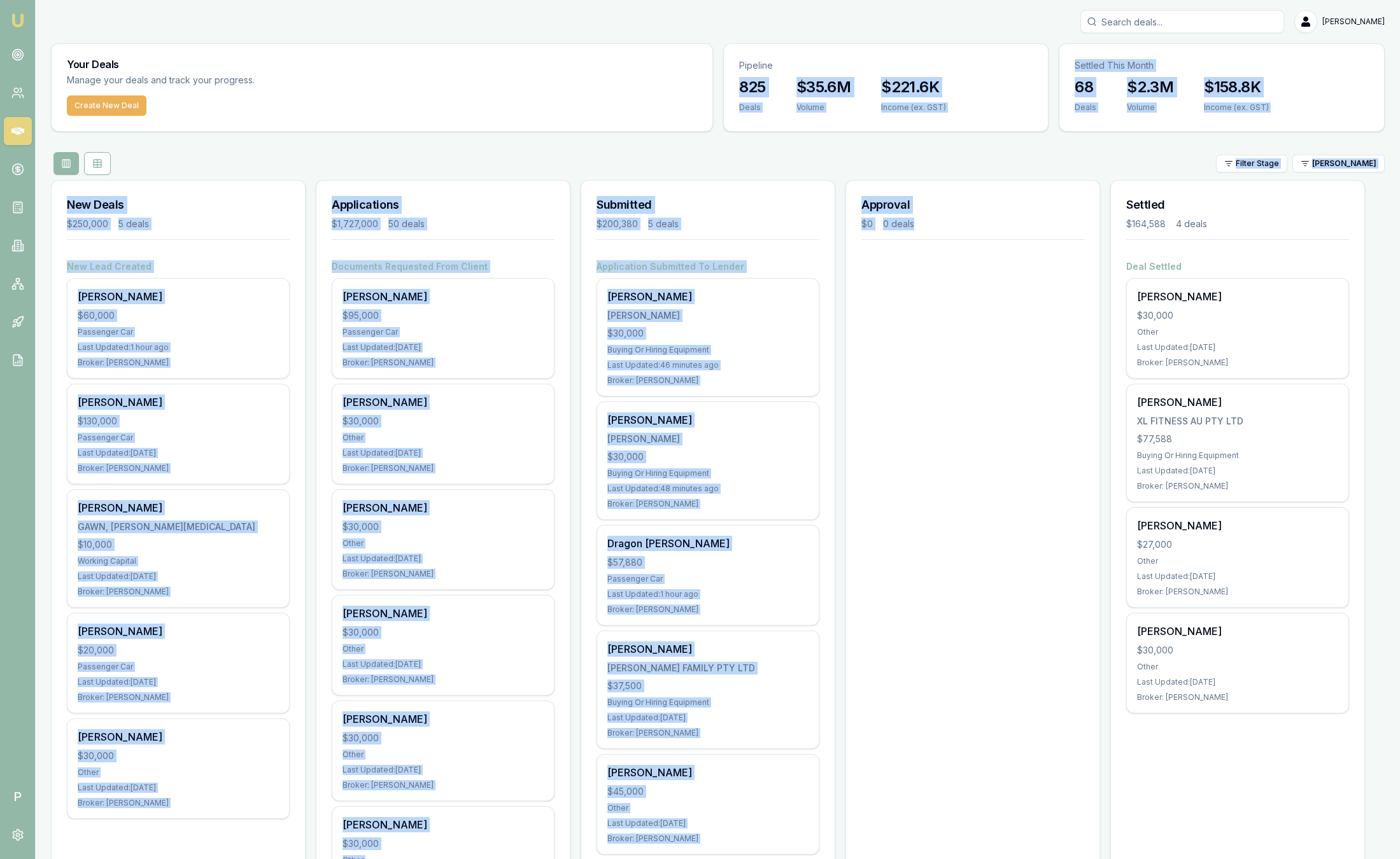
click at [823, 323] on div "Application Submitted To Lender Erich Jay Saldivar SALDIVAR, ERICH JAY $30,000 …" at bounding box center [708, 564] width 253 height 609
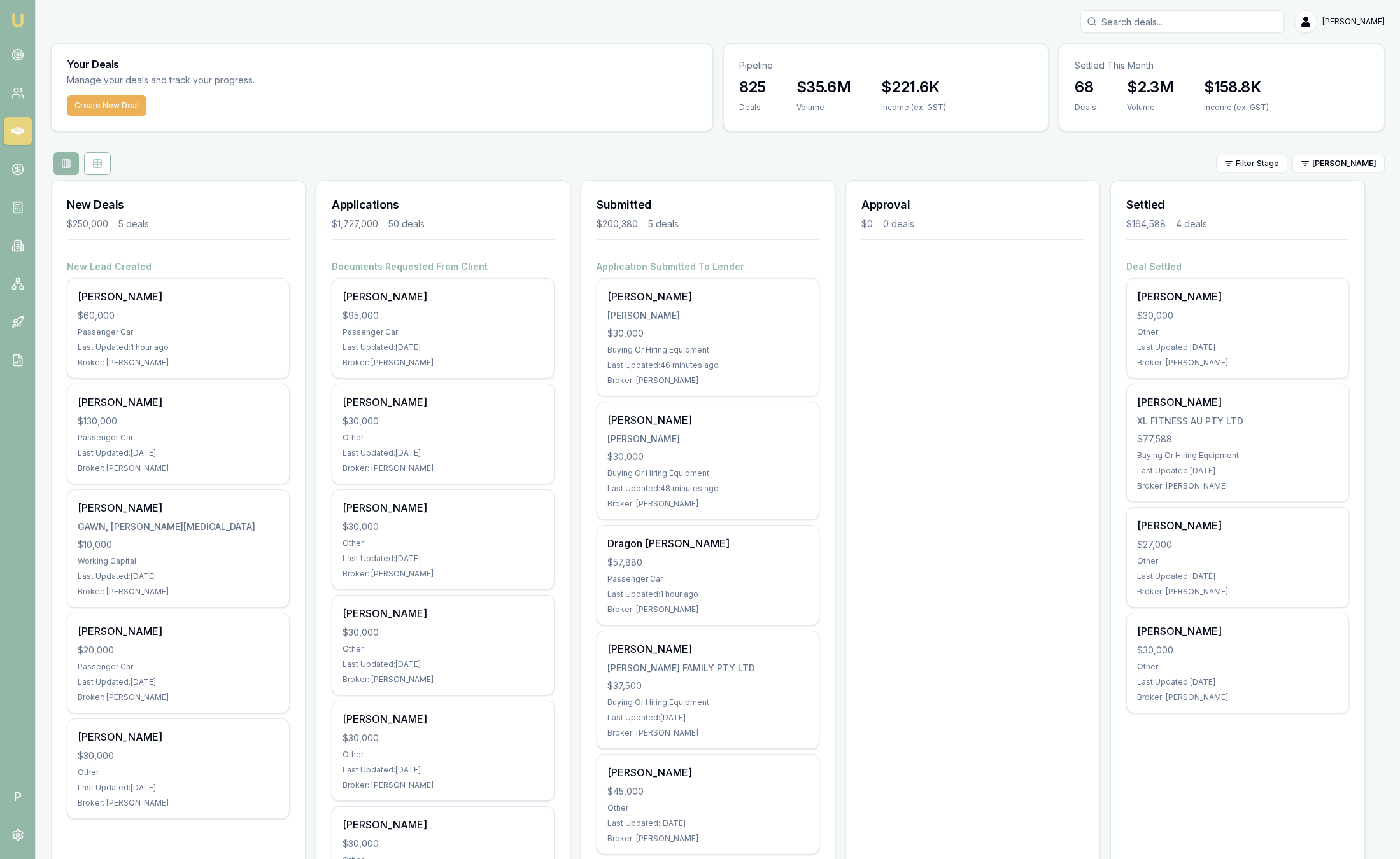
click at [1359, 163] on html "Emu Broker P Sam Crouch Toggle Menu Your Deals Manage your deals and track your…" at bounding box center [700, 429] width 1400 height 859
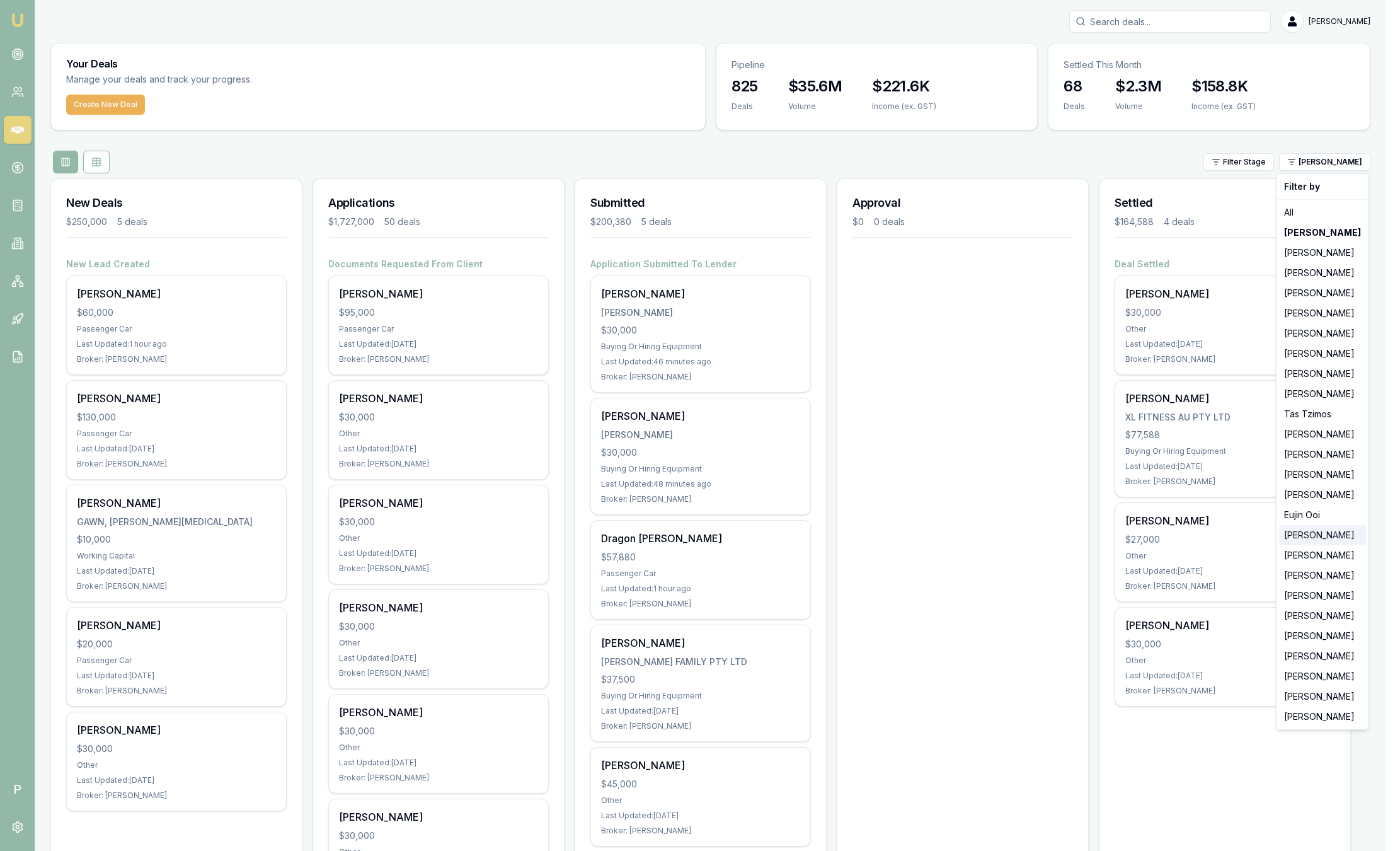
click at [1319, 534] on div "[PERSON_NAME]" at bounding box center [1322, 535] width 87 height 20
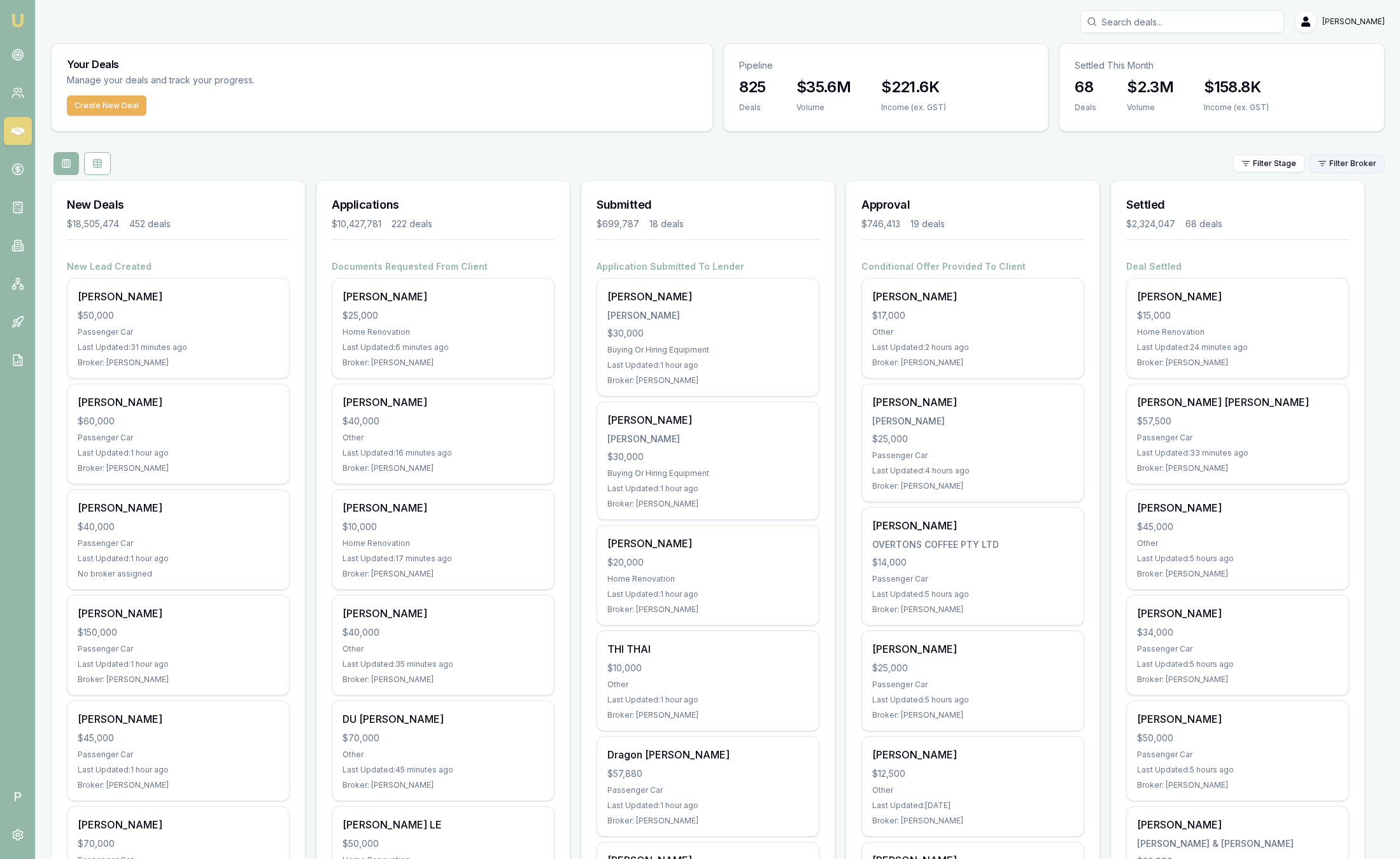
click at [1334, 159] on html "Emu Broker P [PERSON_NAME] Toggle Menu Your Deals Manage your deals and track y…" at bounding box center [700, 429] width 1400 height 859
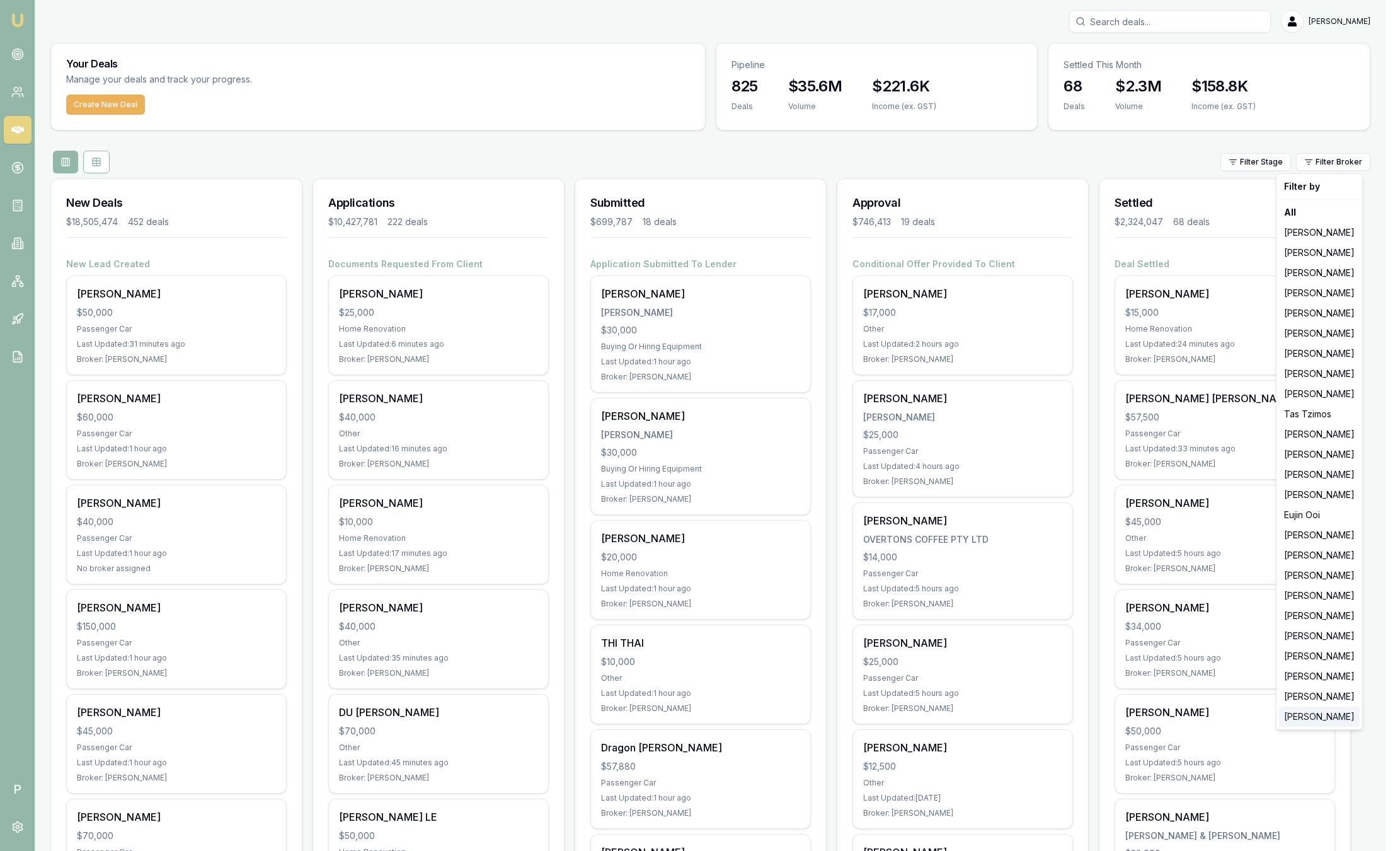
click at [1309, 717] on div "[PERSON_NAME]" at bounding box center [1319, 717] width 81 height 20
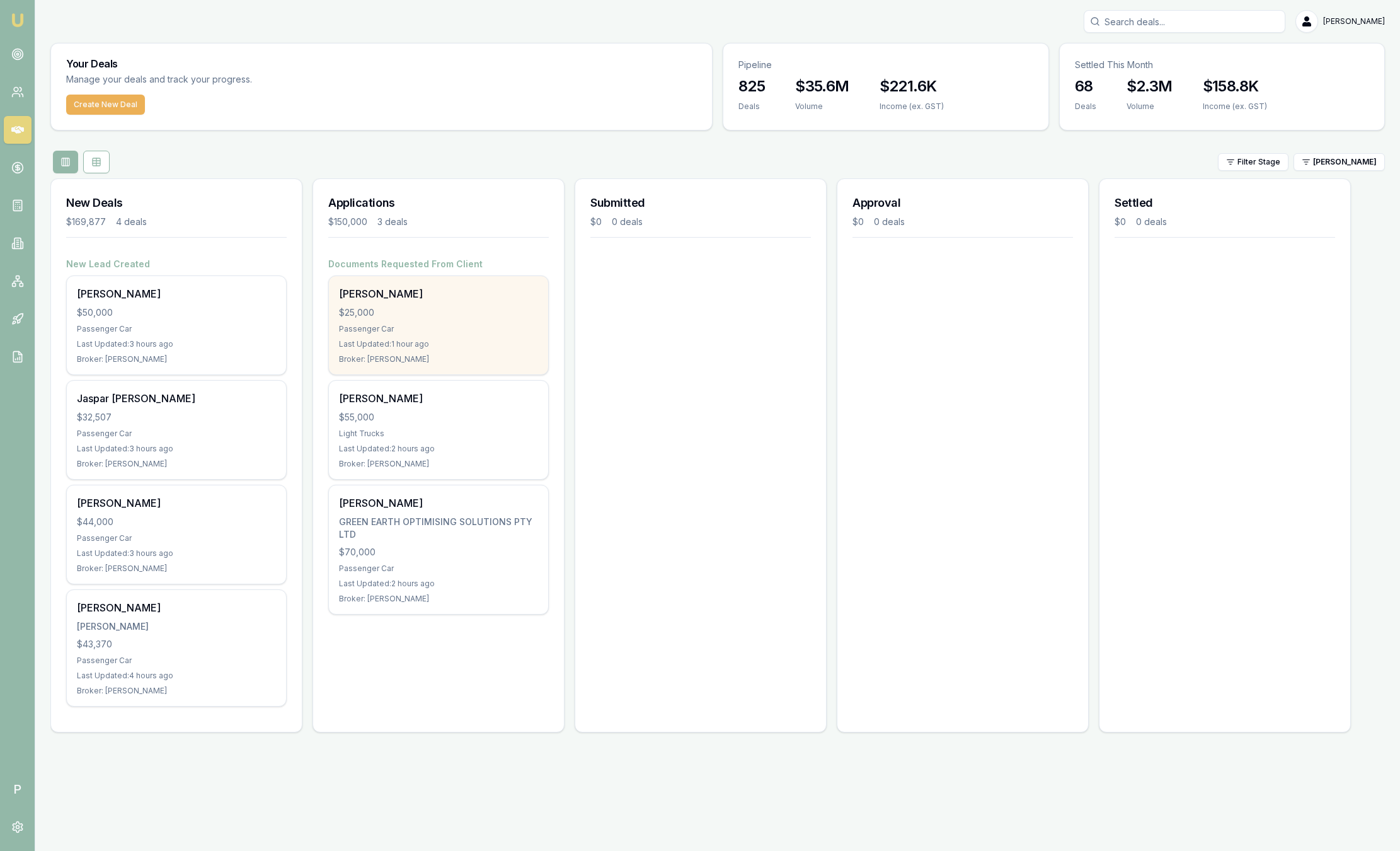
click at [486, 318] on div "$25,000" at bounding box center [438, 312] width 199 height 13
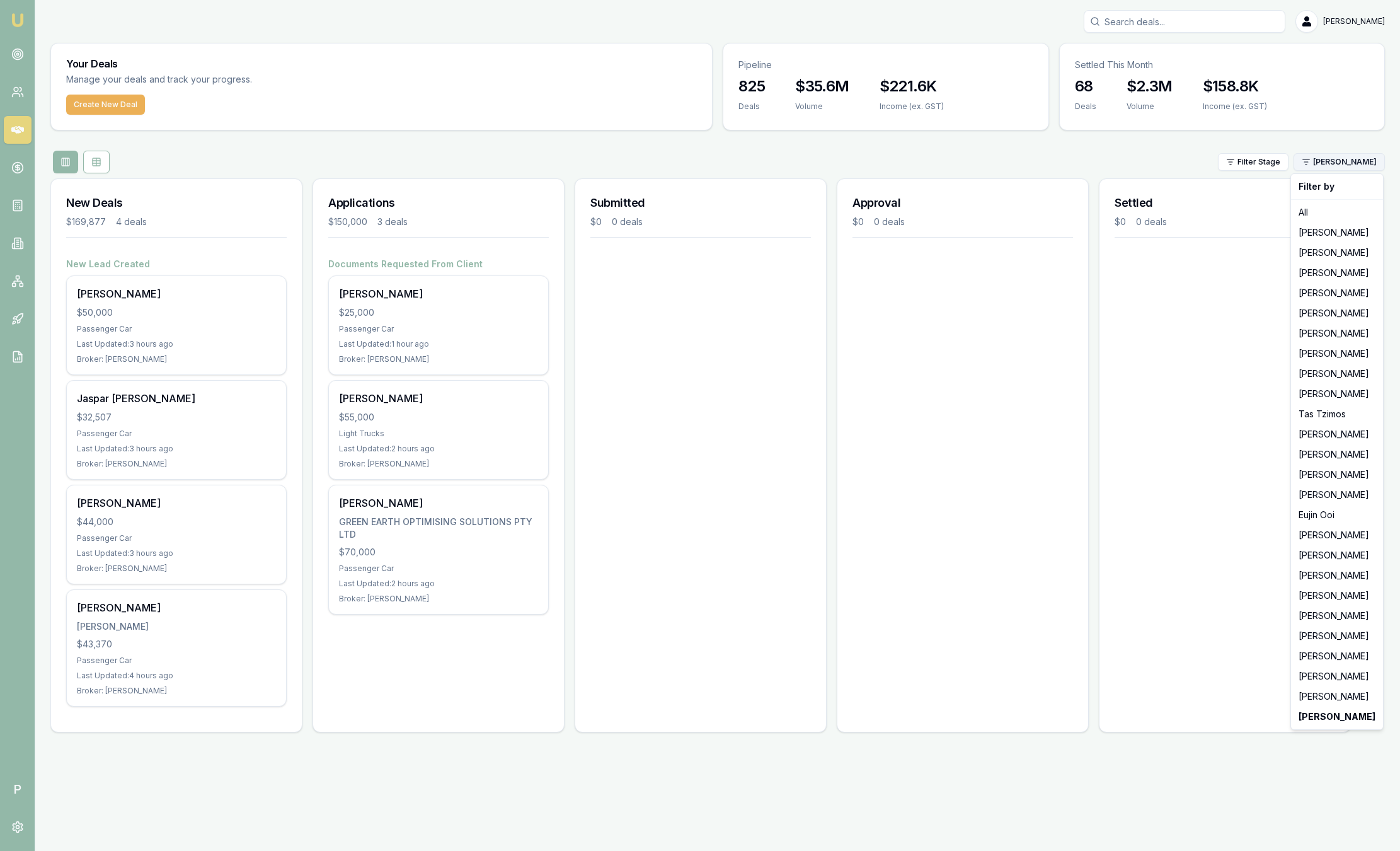
click at [1335, 166] on html "Emu Broker P [PERSON_NAME] Toggle Menu Your Deals Manage your deals and track y…" at bounding box center [700, 425] width 1400 height 851
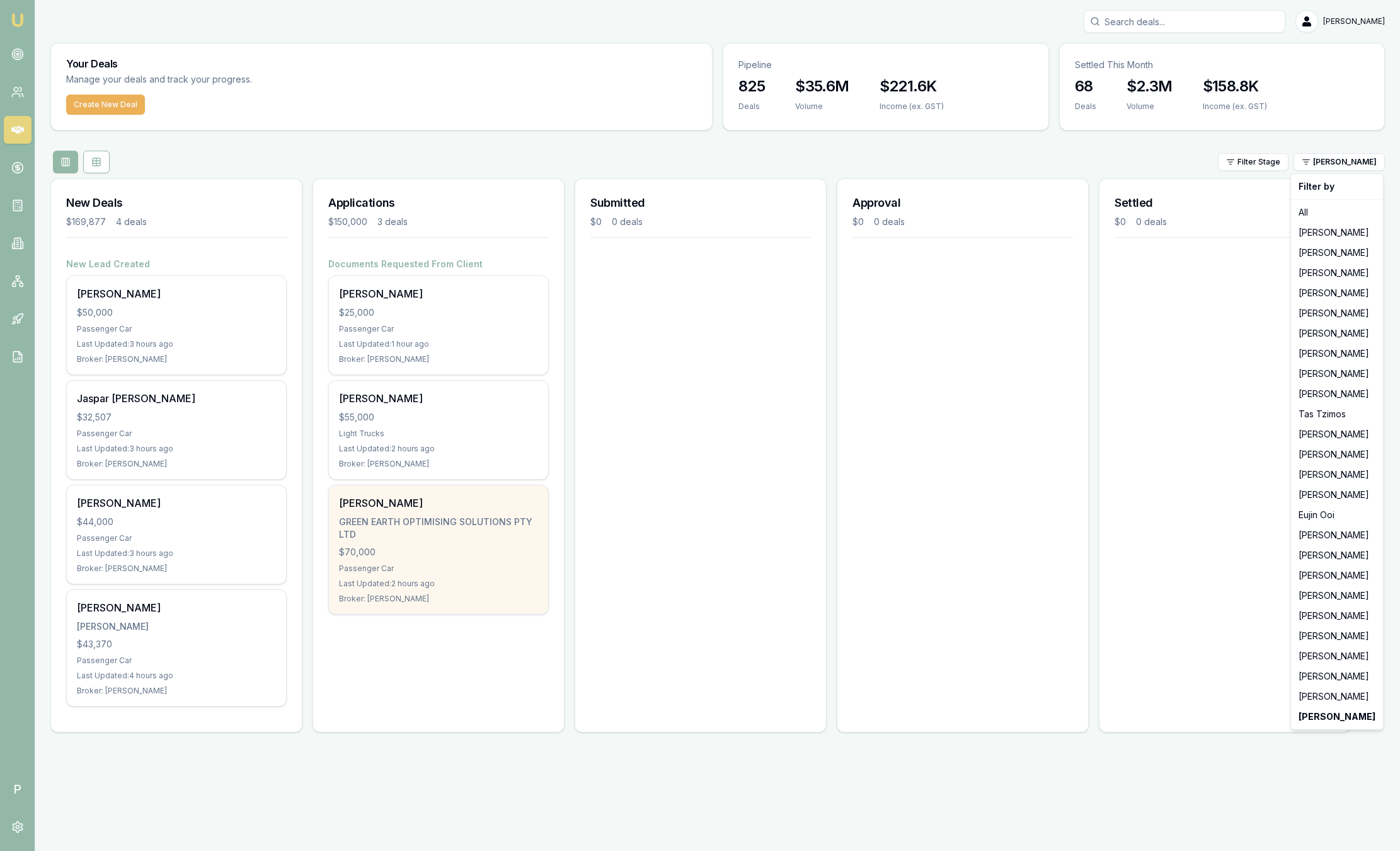
click at [433, 561] on html "Emu Broker P [PERSON_NAME] Toggle Menu Your Deals Manage your deals and track y…" at bounding box center [700, 425] width 1400 height 851
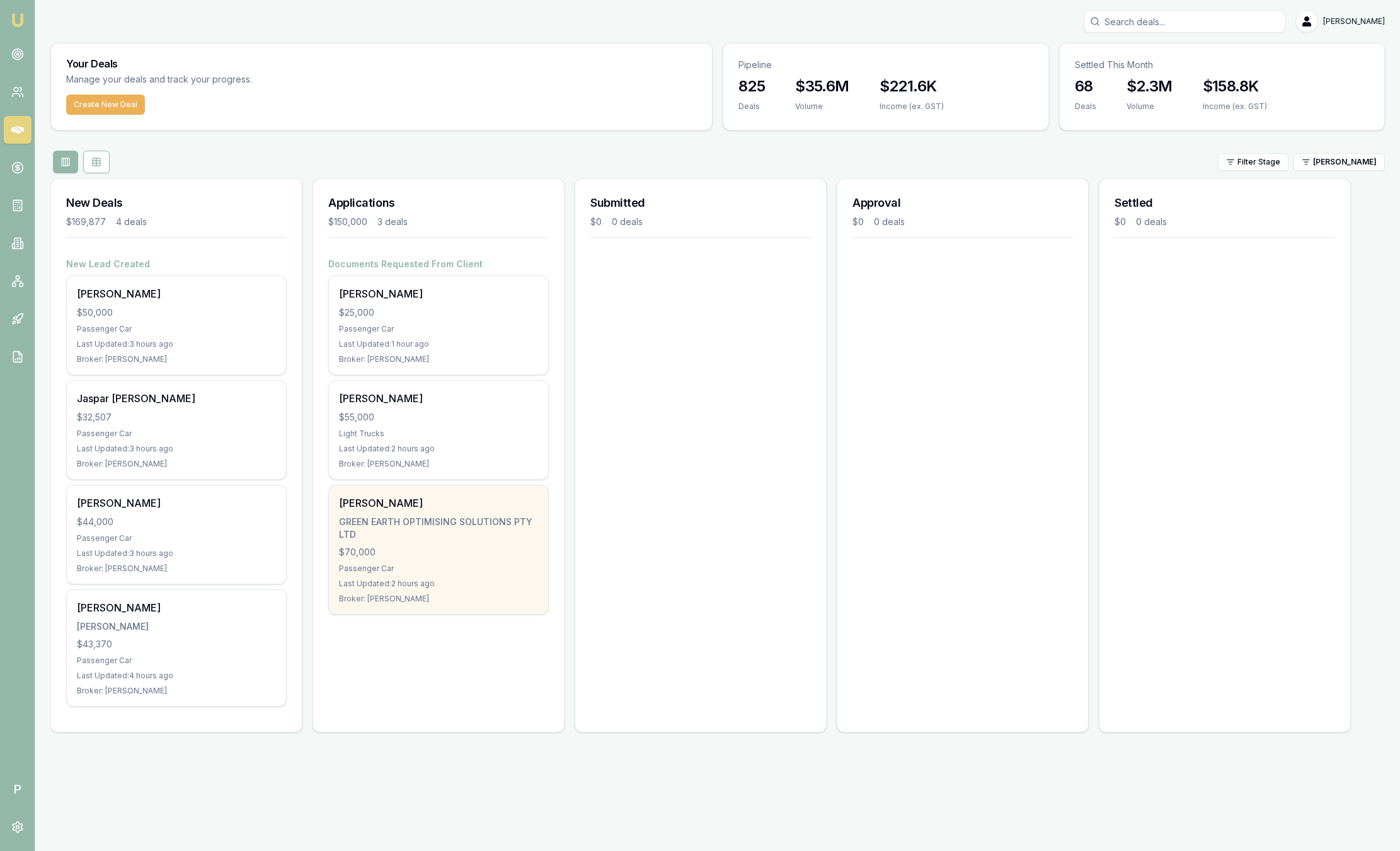
click at [500, 527] on div "GREEN EARTH OPTIMISING SOLUTIONS PTY LTD" at bounding box center [438, 528] width 199 height 26
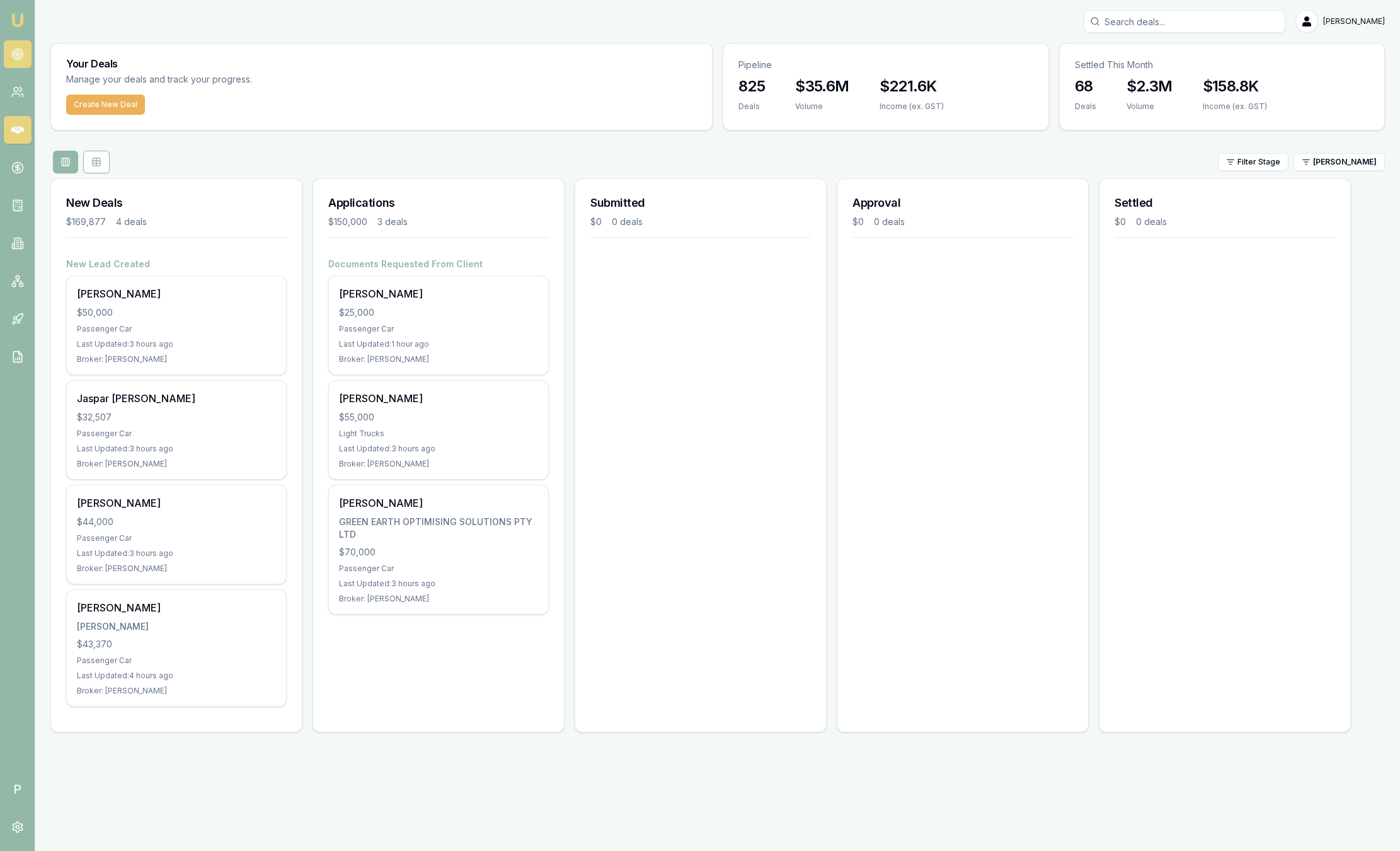
click at [20, 56] on icon at bounding box center [17, 54] width 13 height 13
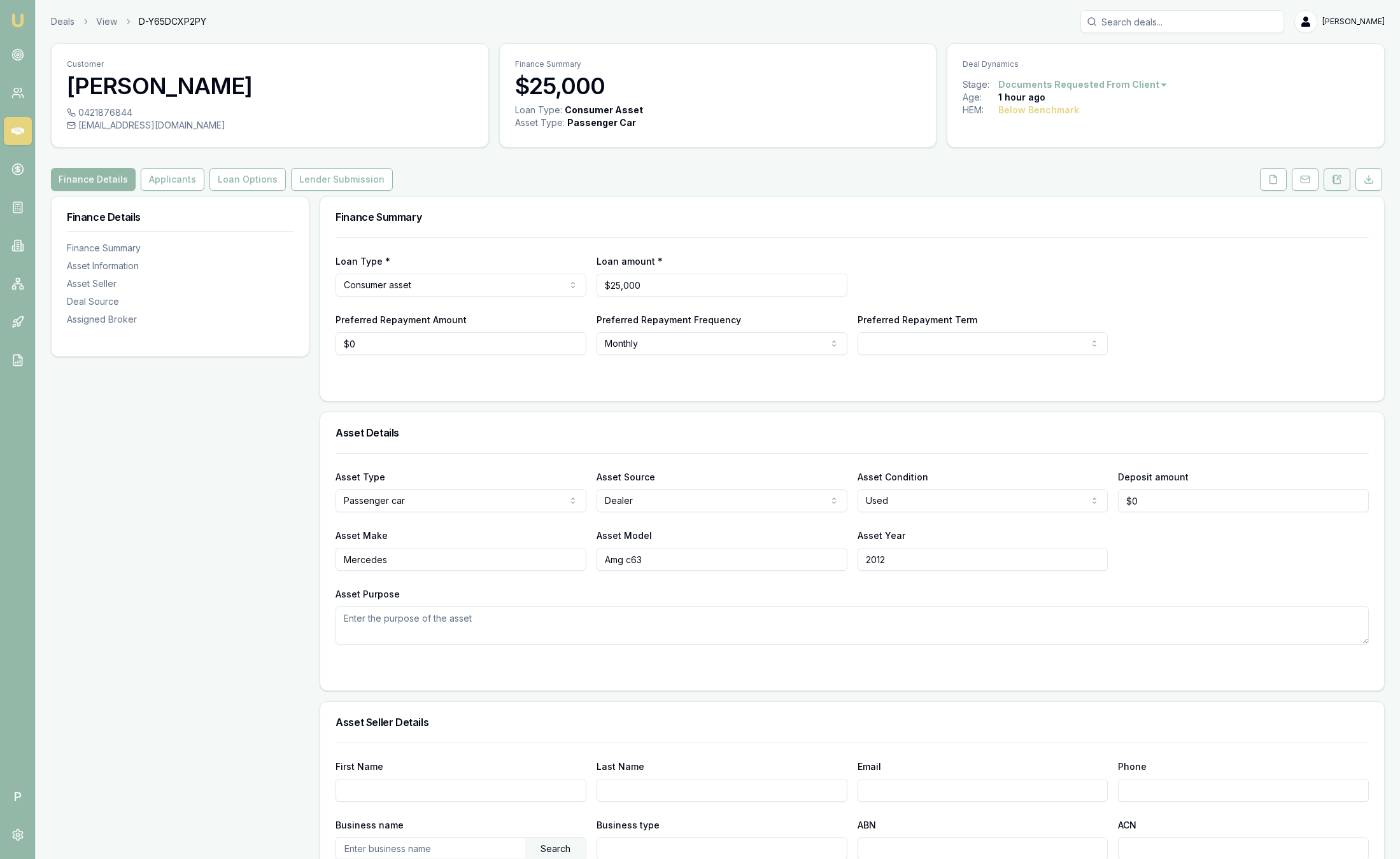
click at [1337, 174] on icon at bounding box center [1337, 179] width 10 height 10
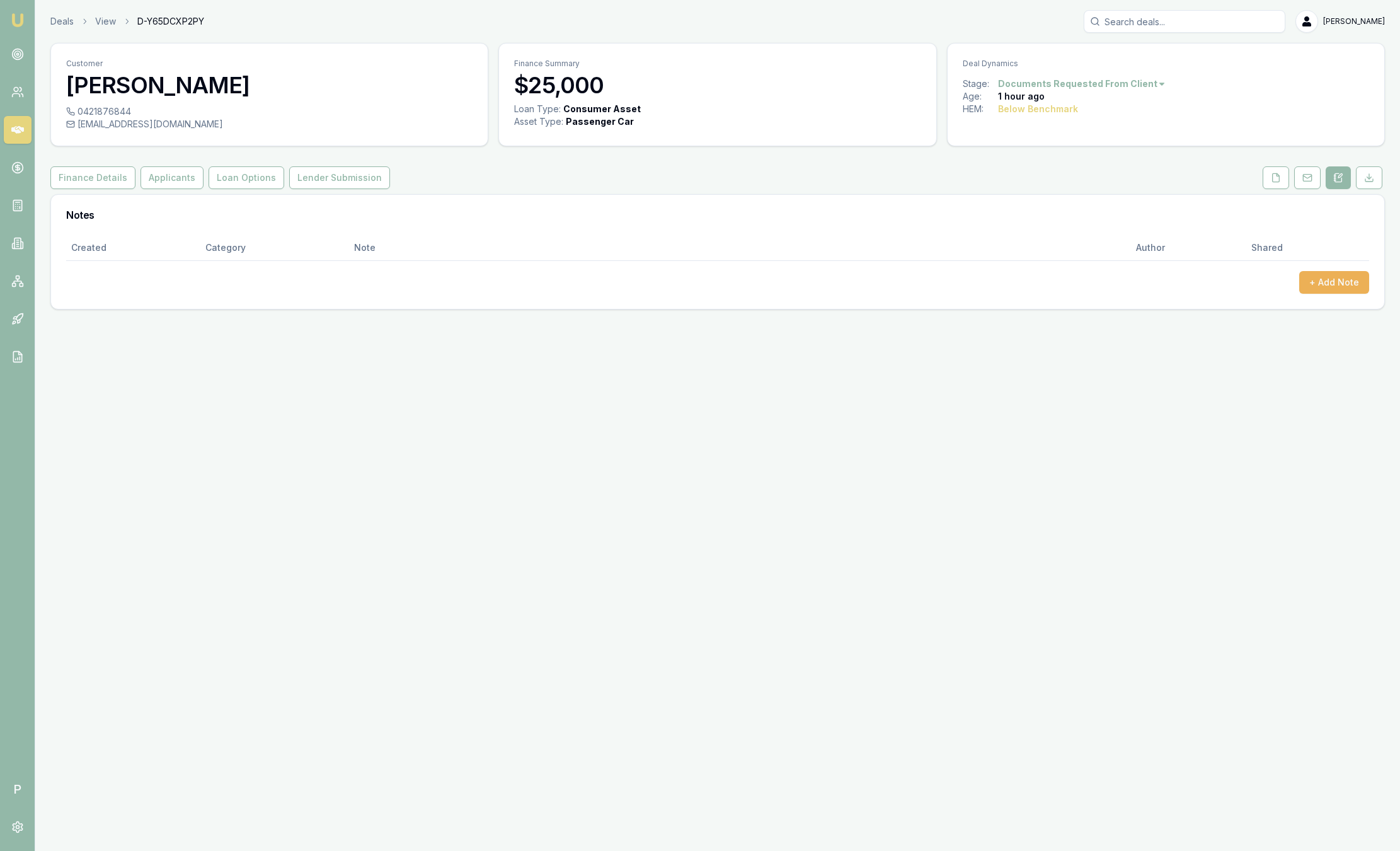
click at [18, 26] on img at bounding box center [18, 20] width 15 height 15
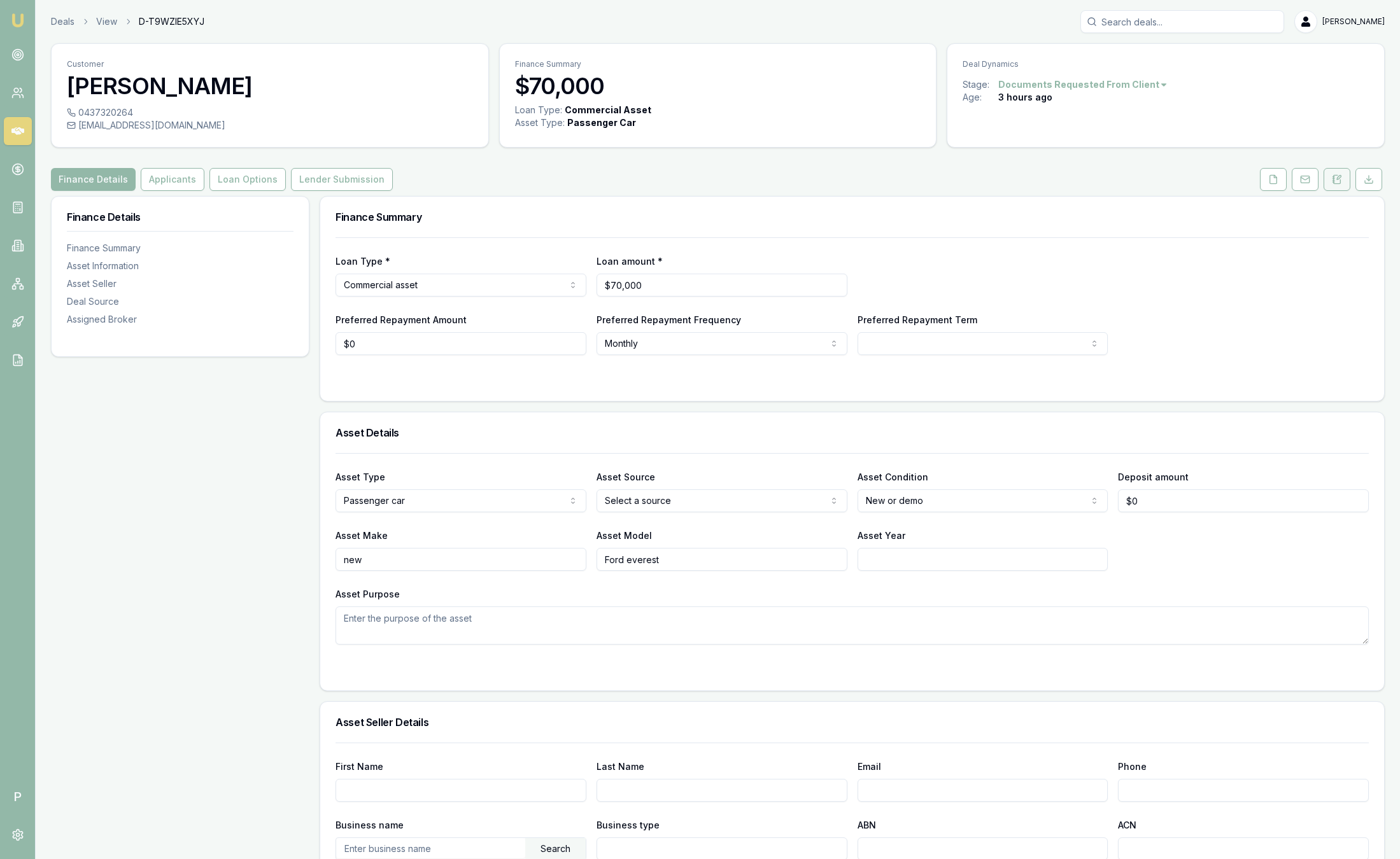
click at [1339, 177] on icon at bounding box center [1337, 179] width 10 height 10
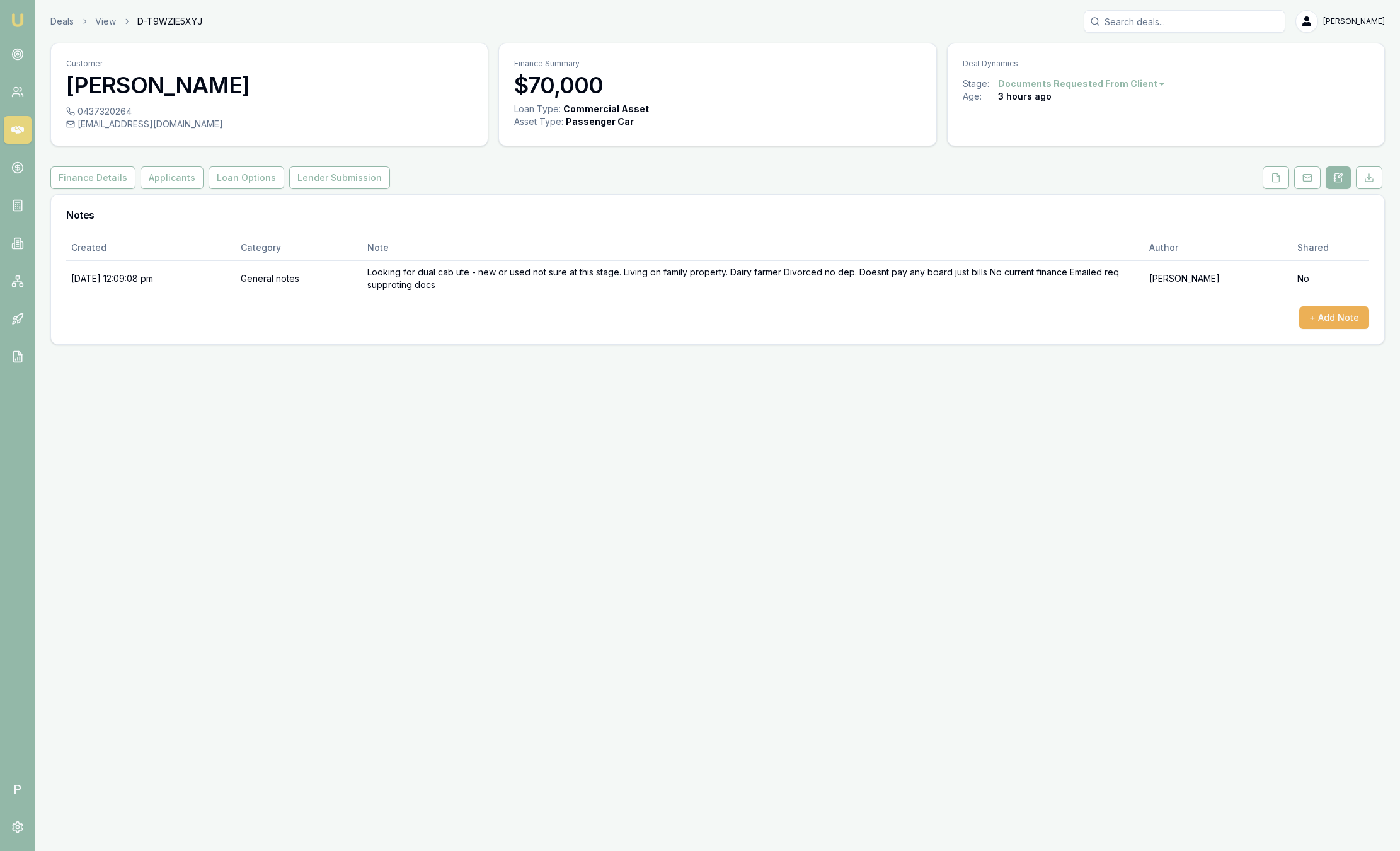
click at [21, 18] on img at bounding box center [18, 20] width 15 height 15
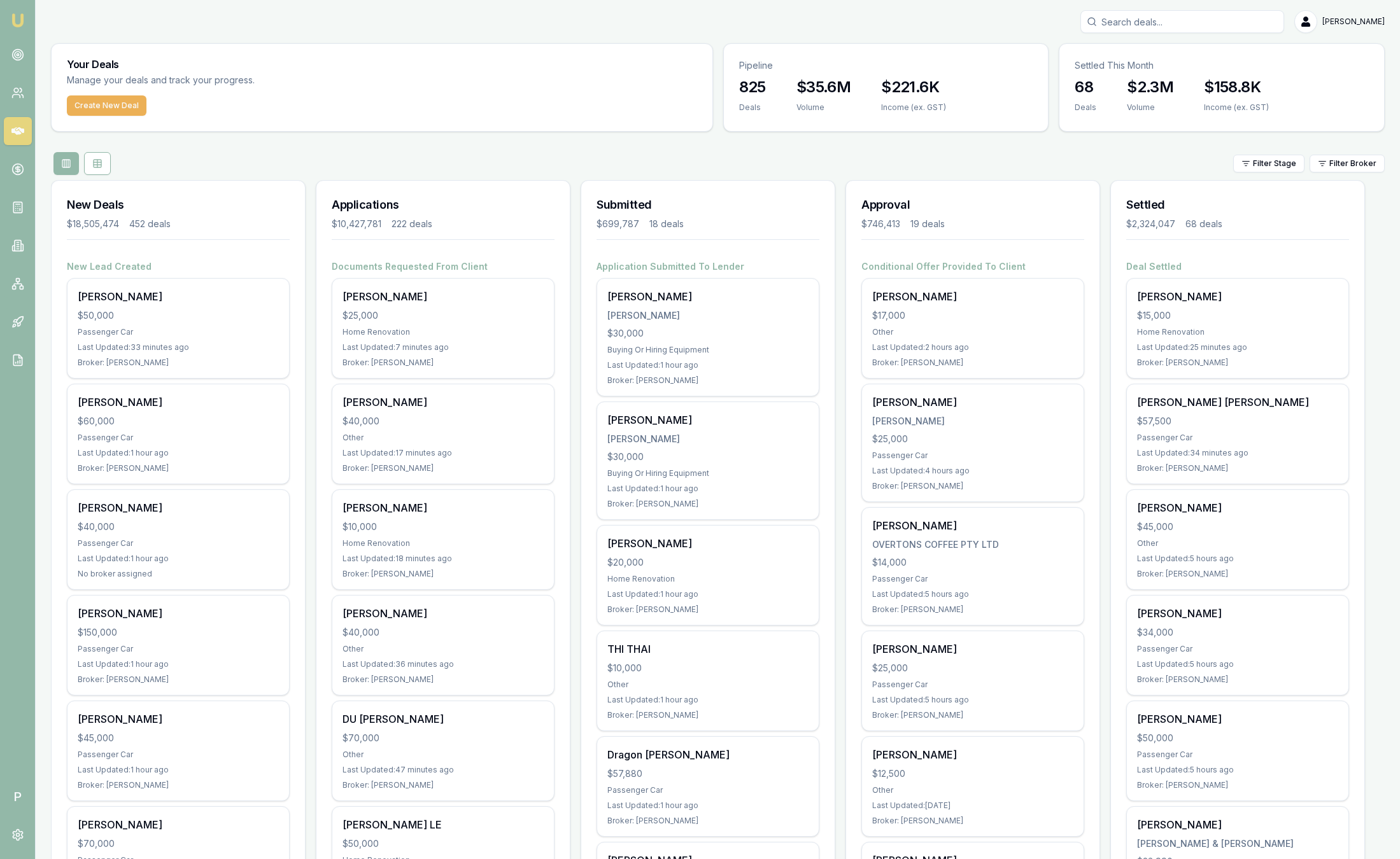
click at [1330, 174] on div "Filter Stage Filter Broker" at bounding box center [717, 163] width 1334 height 23
click at [1333, 166] on html "Emu Broker P Sam Crouch Toggle Menu Your Deals Manage your deals and track your…" at bounding box center [700, 429] width 1400 height 859
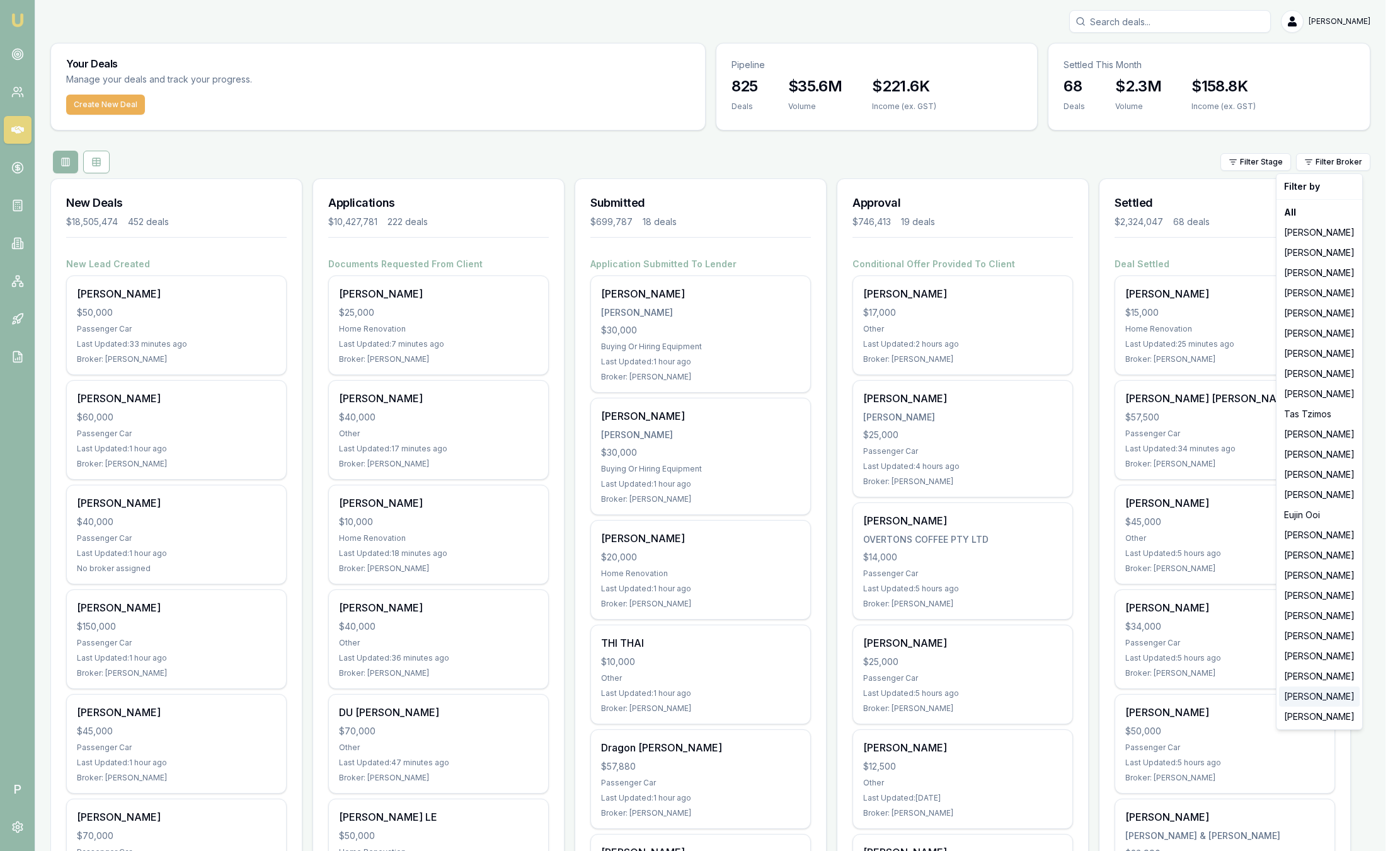
click at [1309, 700] on div "[PERSON_NAME]" at bounding box center [1319, 697] width 81 height 20
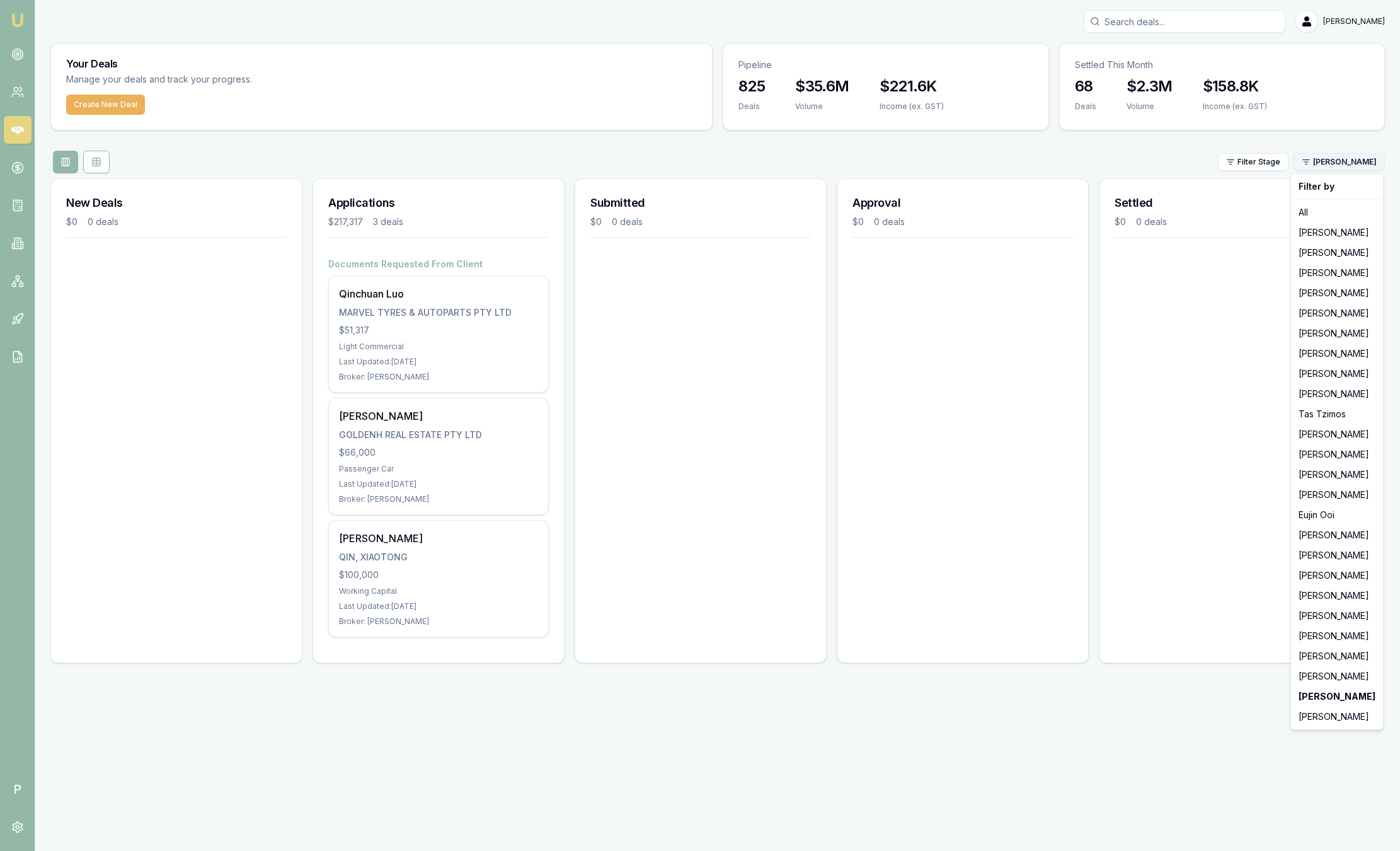
click at [1360, 158] on html "Emu Broker P Sam Crouch Toggle Menu Your Deals Manage your deals and track your…" at bounding box center [700, 425] width 1400 height 851
click at [1325, 632] on div "[PERSON_NAME]" at bounding box center [1337, 636] width 87 height 20
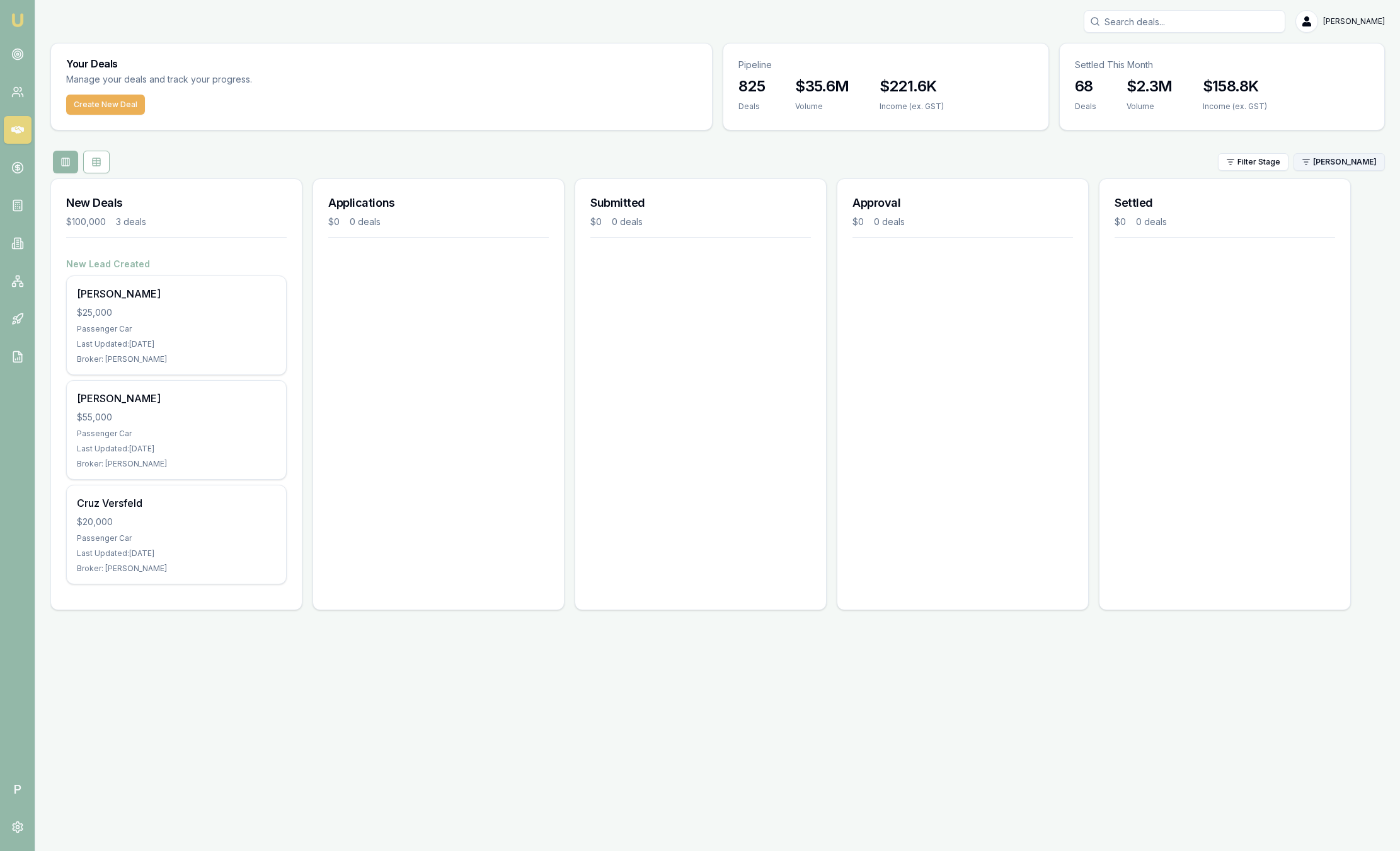
click at [1346, 160] on html "Emu Broker P Sam Crouch Toggle Menu Your Deals Manage your deals and track your…" at bounding box center [700, 425] width 1400 height 851
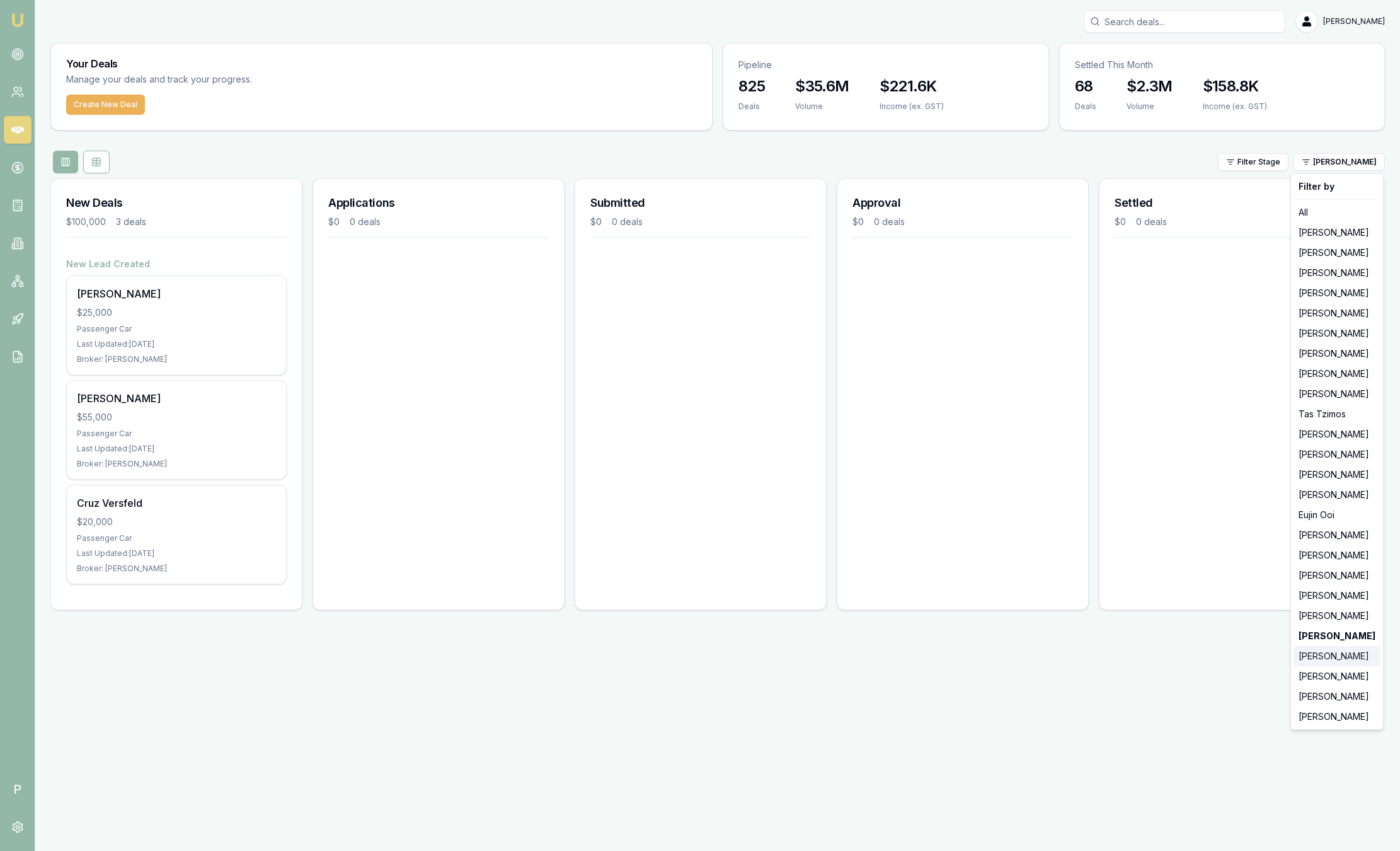
click at [1338, 652] on div "[PERSON_NAME]" at bounding box center [1337, 656] width 87 height 20
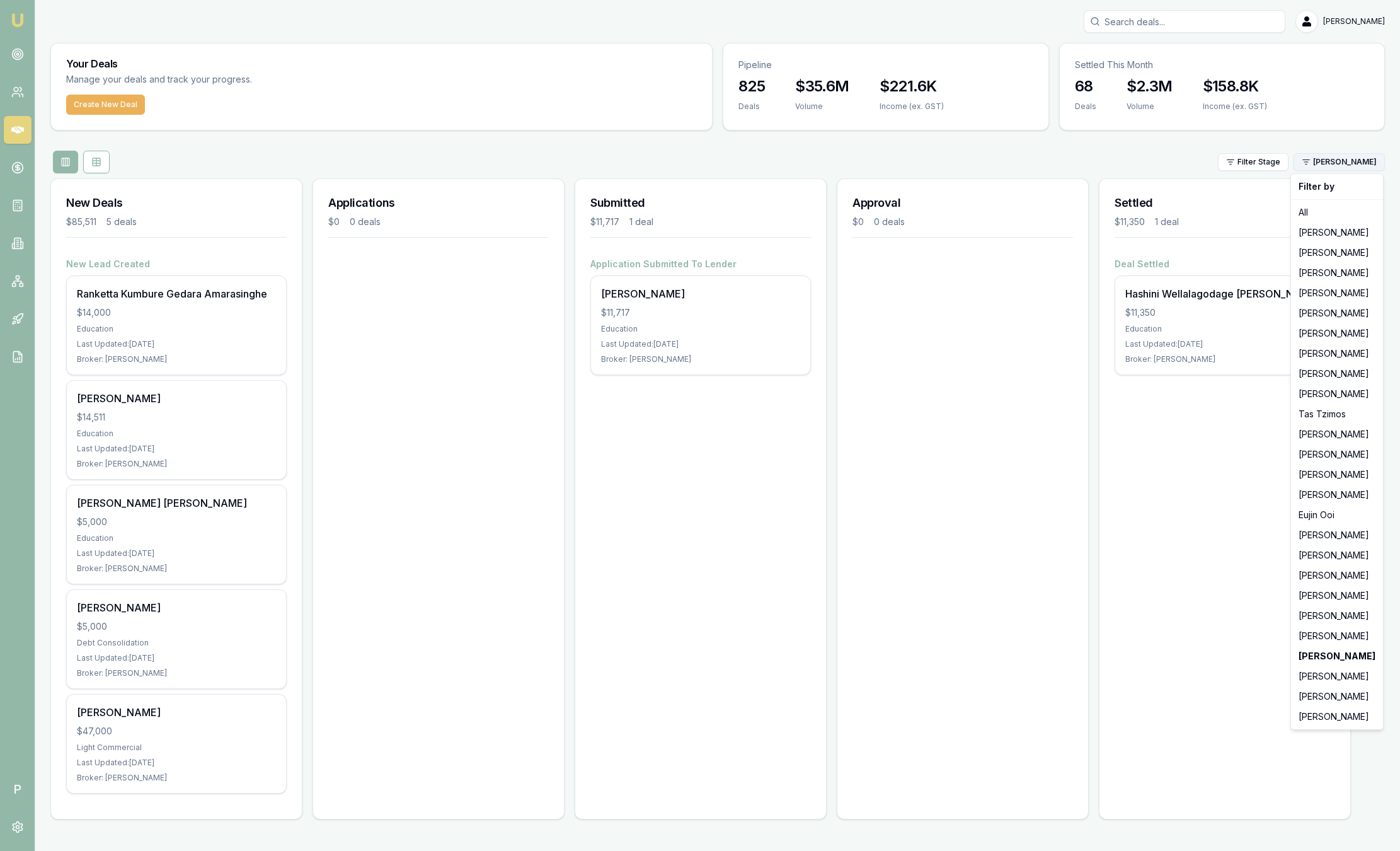
click at [1339, 163] on html "Emu Broker P Sam Crouch Toggle Menu Your Deals Manage your deals and track your…" at bounding box center [700, 425] width 1400 height 851
click at [1332, 613] on div "[PERSON_NAME]" at bounding box center [1337, 616] width 87 height 20
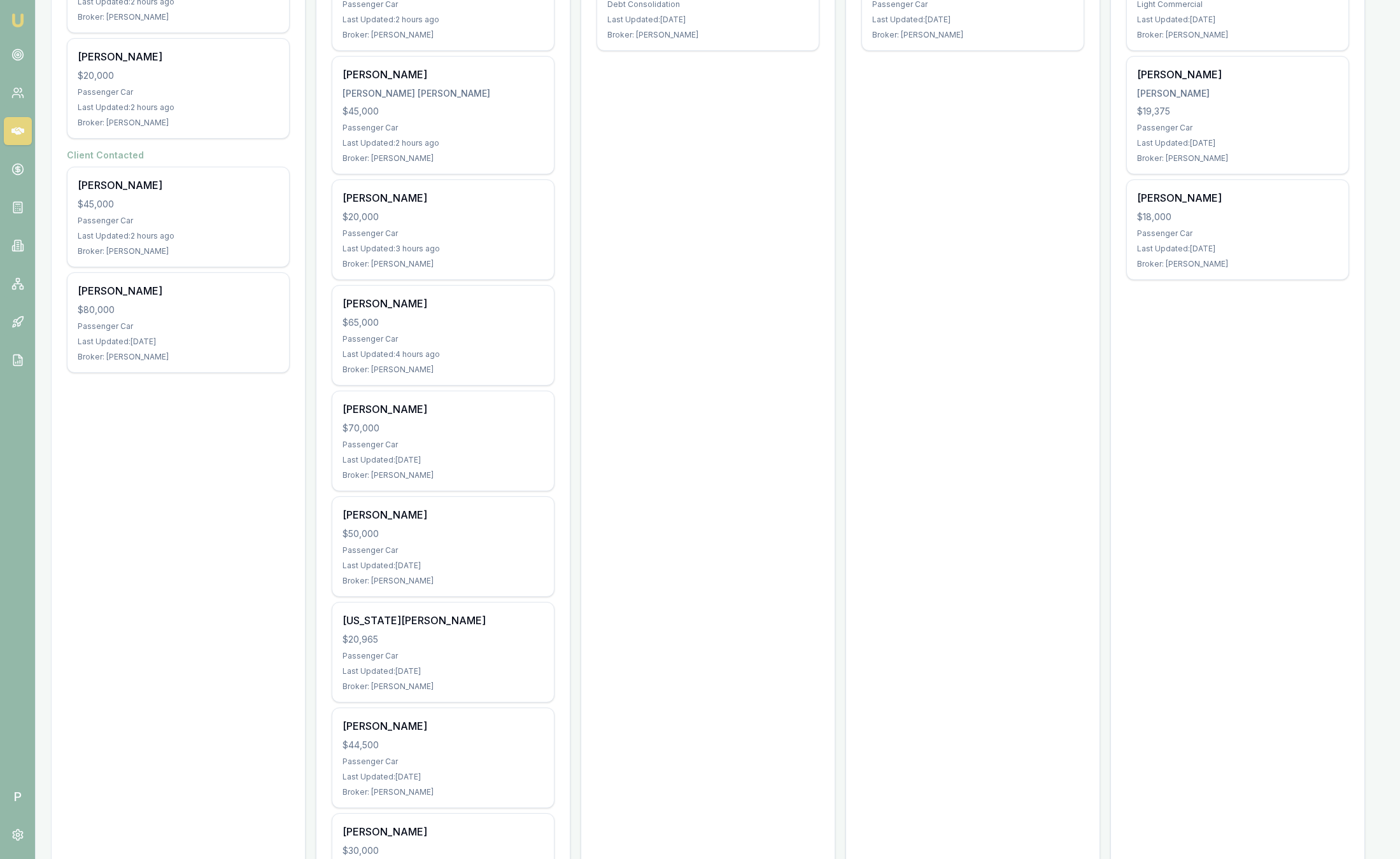
scroll to position [382, 0]
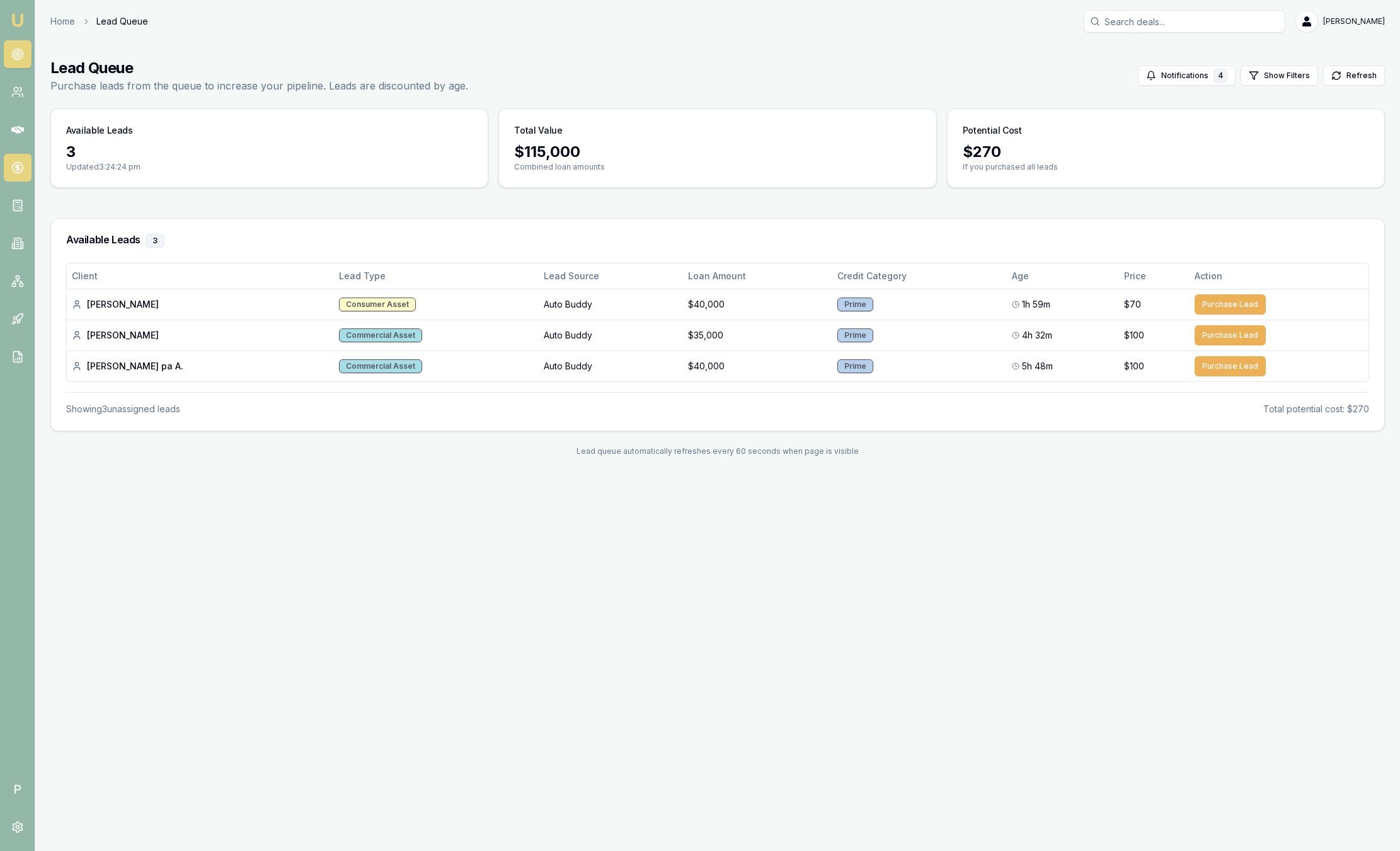
click at [20, 163] on circle at bounding box center [17, 168] width 11 height 11
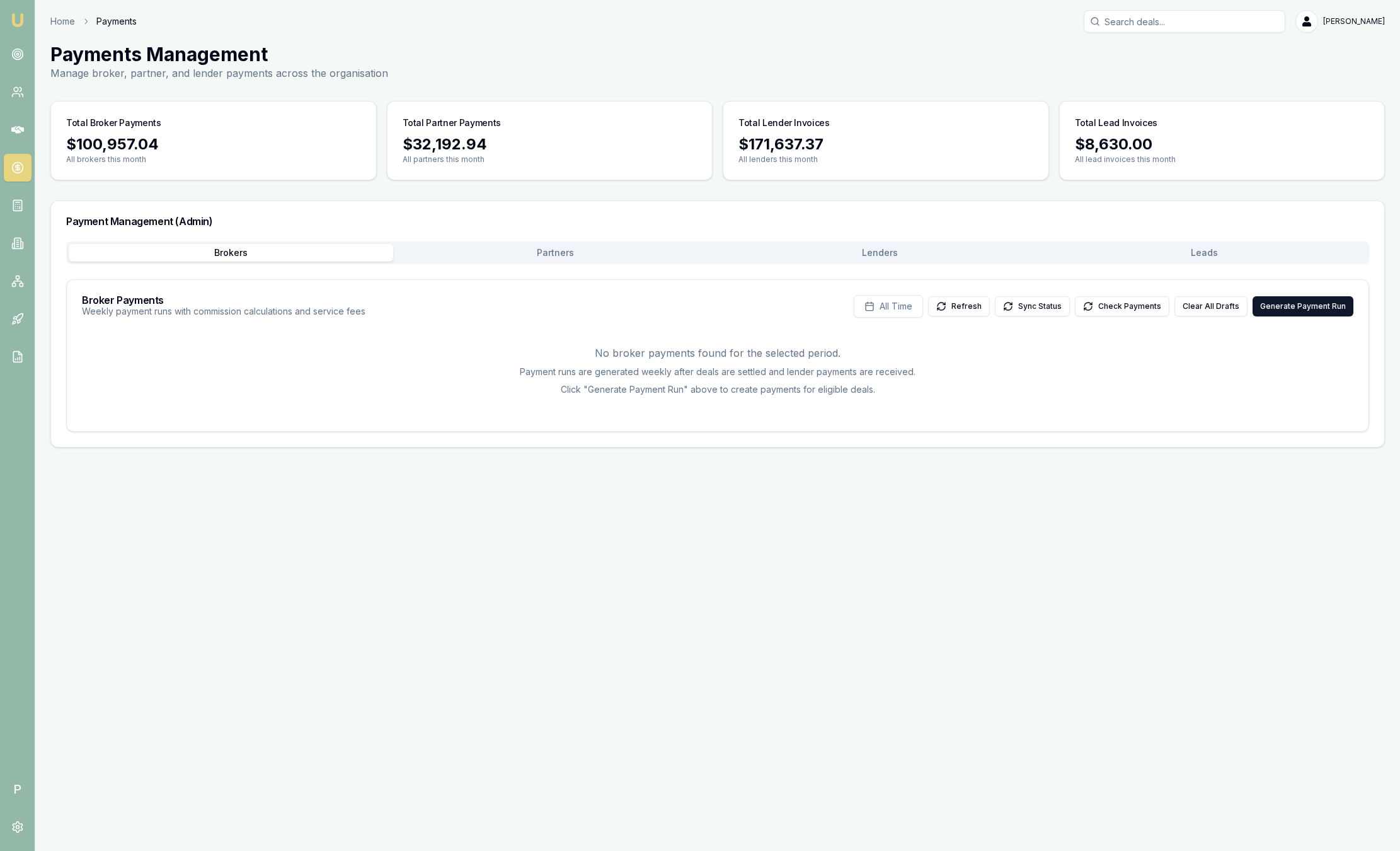
click at [1143, 271] on div "Brokers Partners [PERSON_NAME] Leads Broker Payments Weekly payment runs with c…" at bounding box center [717, 336] width 1303 height 190
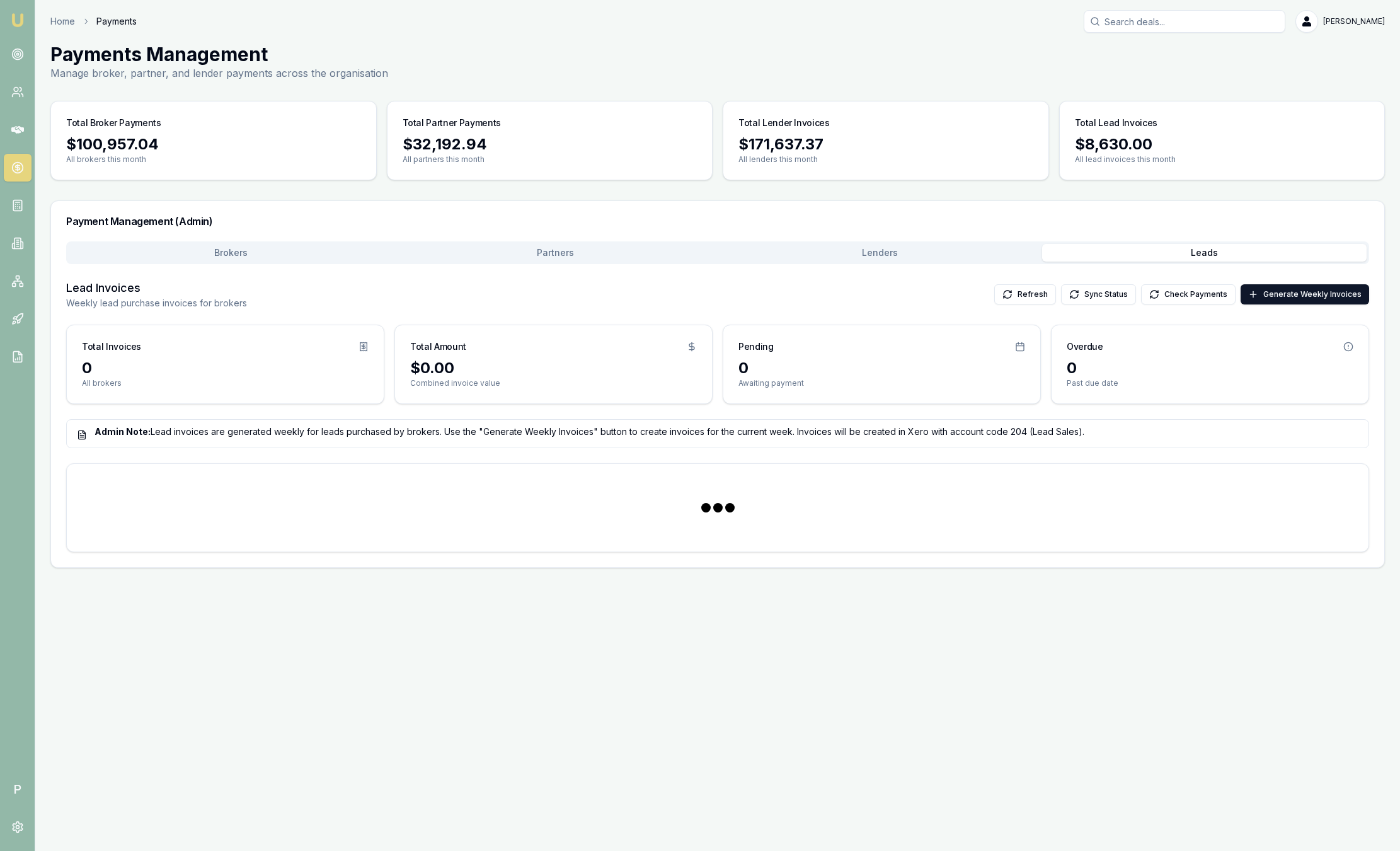
click at [1144, 261] on button "Leads" at bounding box center [1204, 253] width 324 height 18
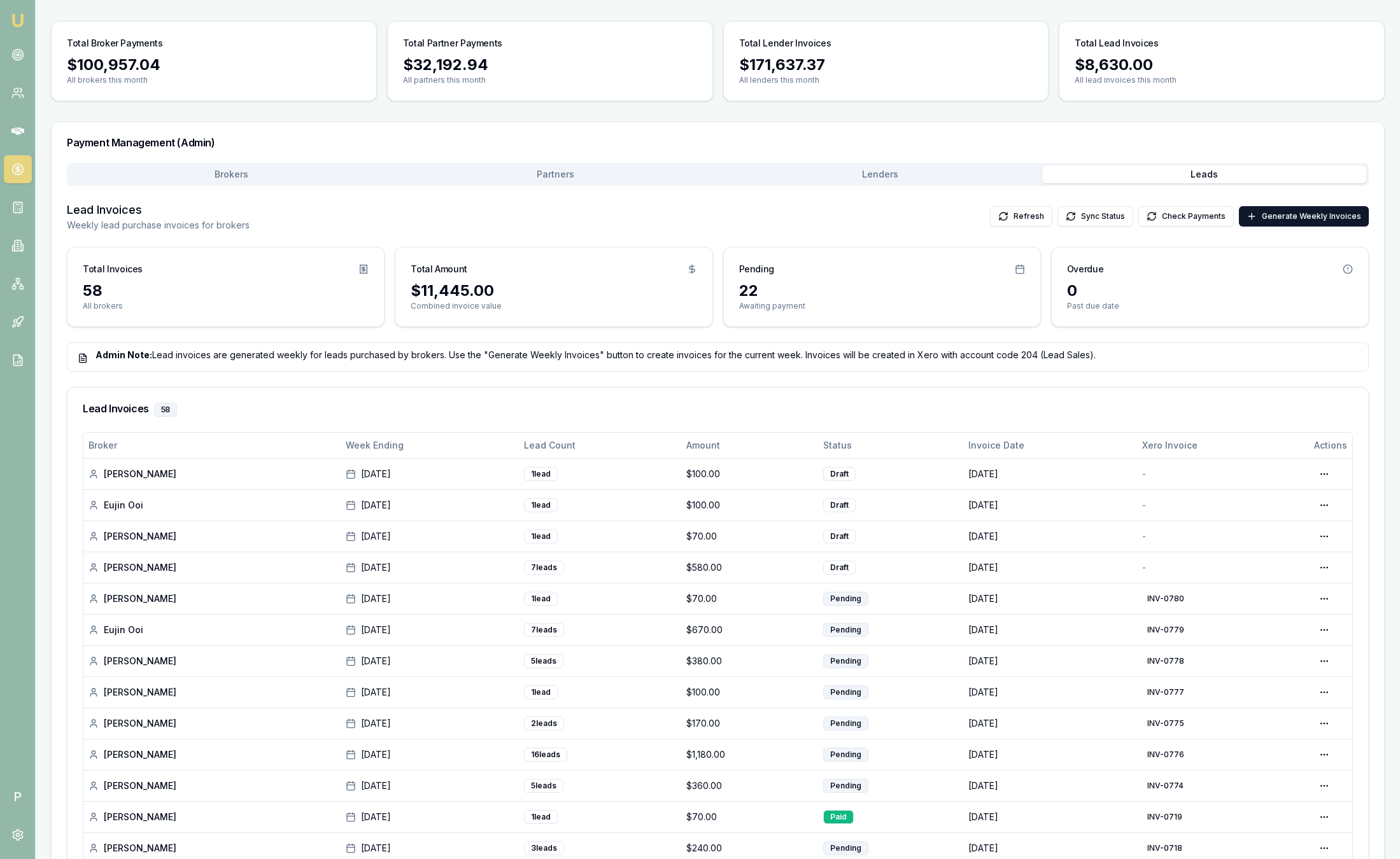
scroll to position [191, 0]
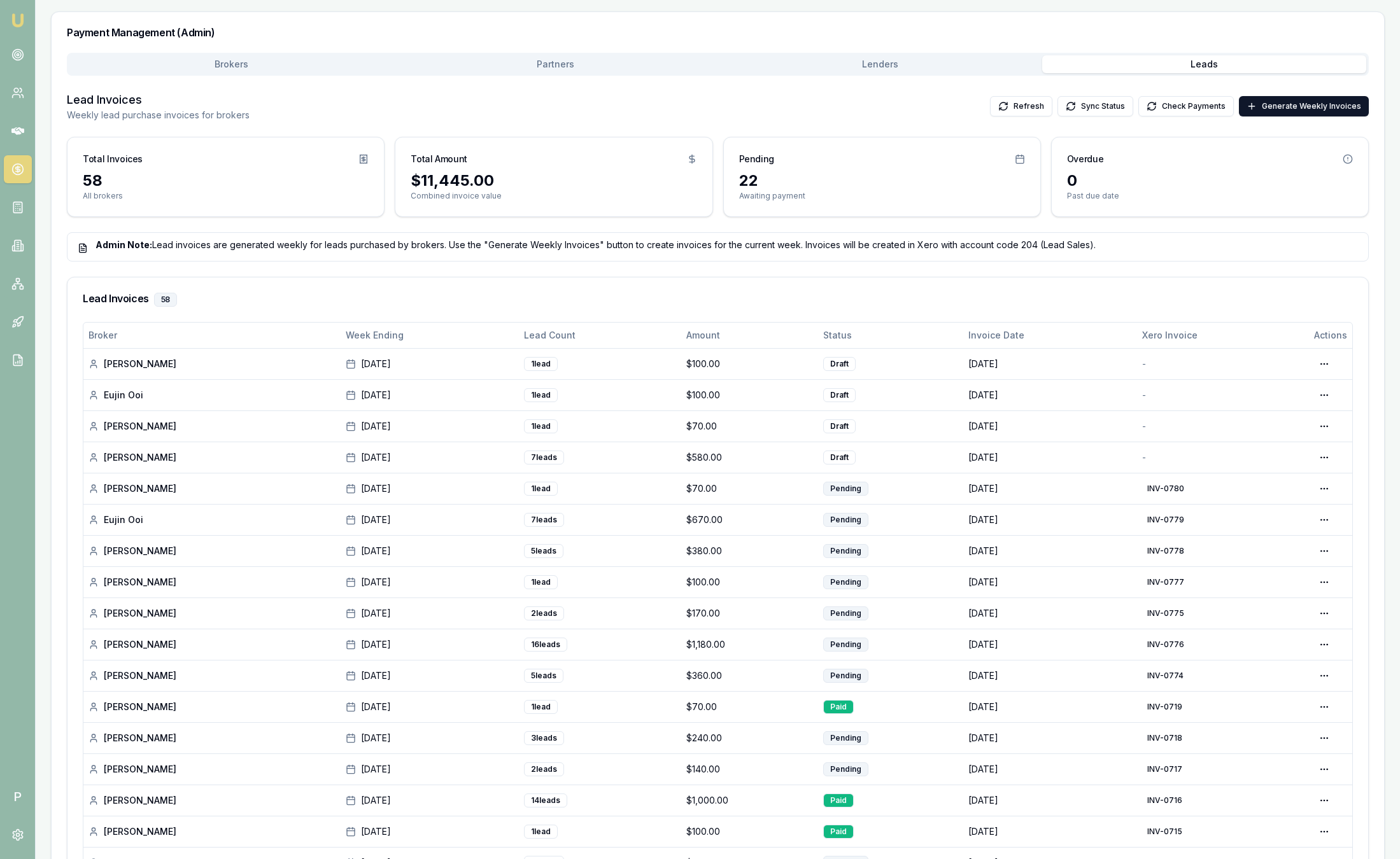
click at [18, 21] on img at bounding box center [18, 21] width 16 height 16
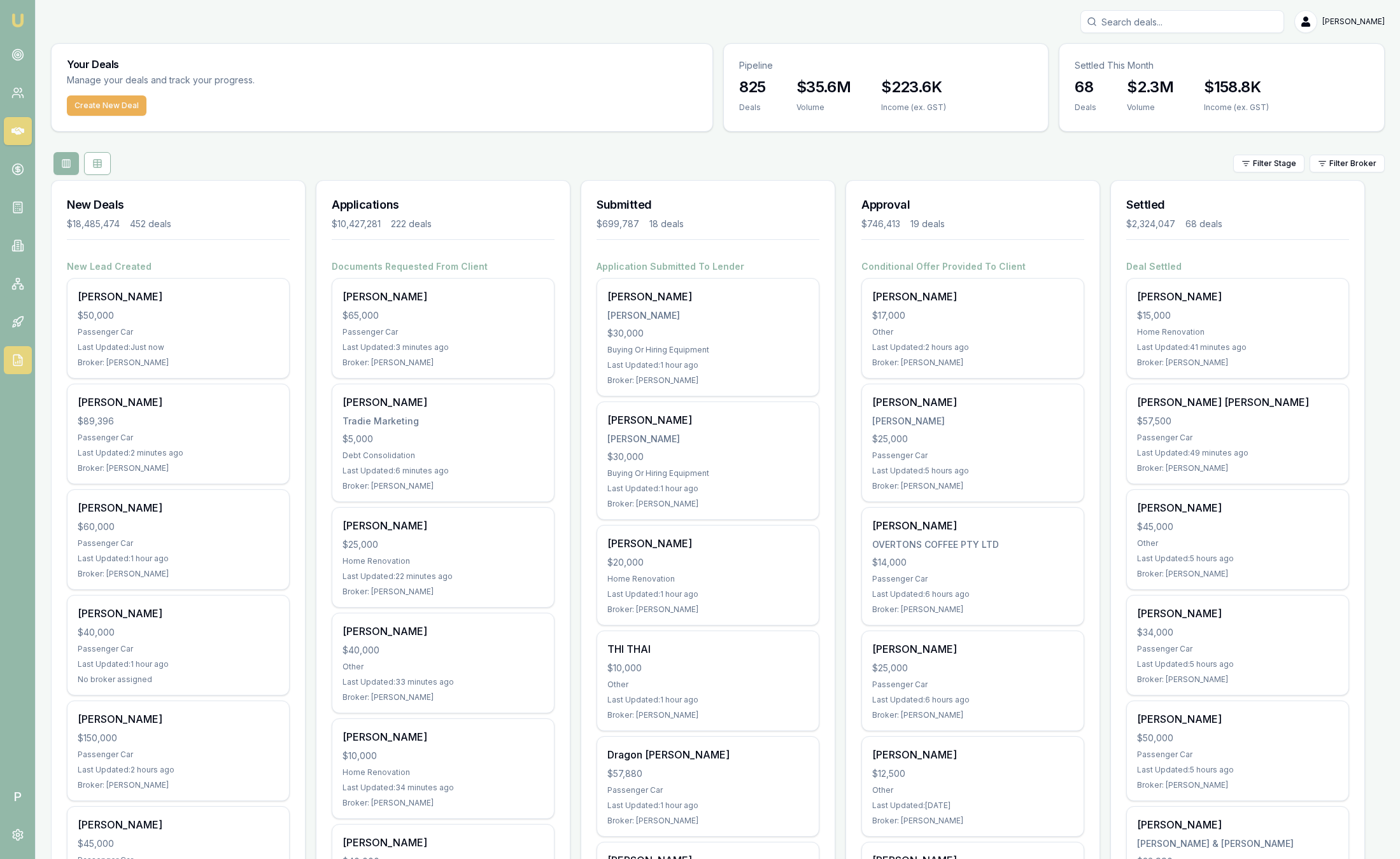
click at [21, 353] on link at bounding box center [17, 360] width 28 height 28
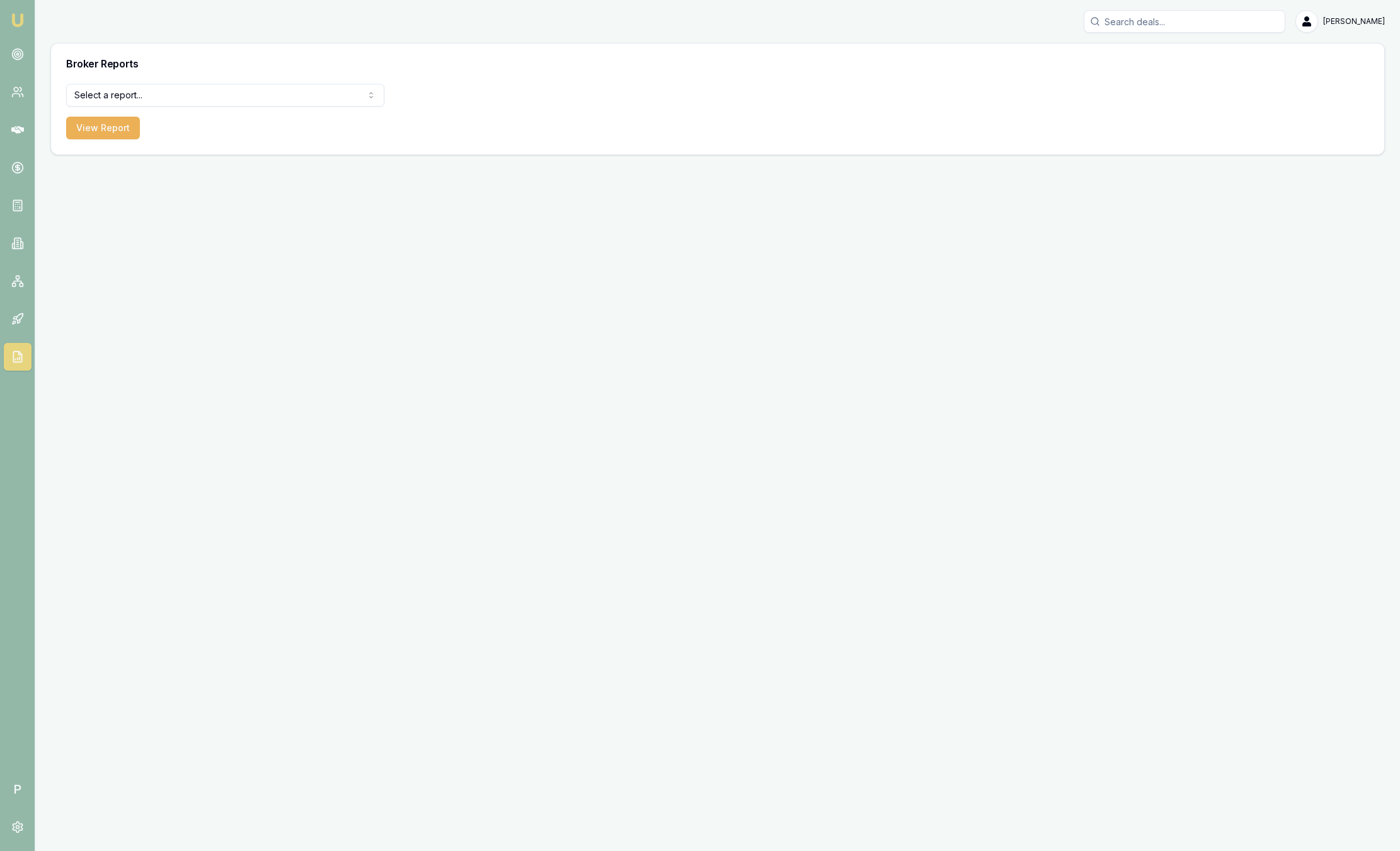
click at [206, 99] on html "Emu Broker P [PERSON_NAME] Toggle Menu Broker Reports Select a report... All De…" at bounding box center [700, 425] width 1400 height 851
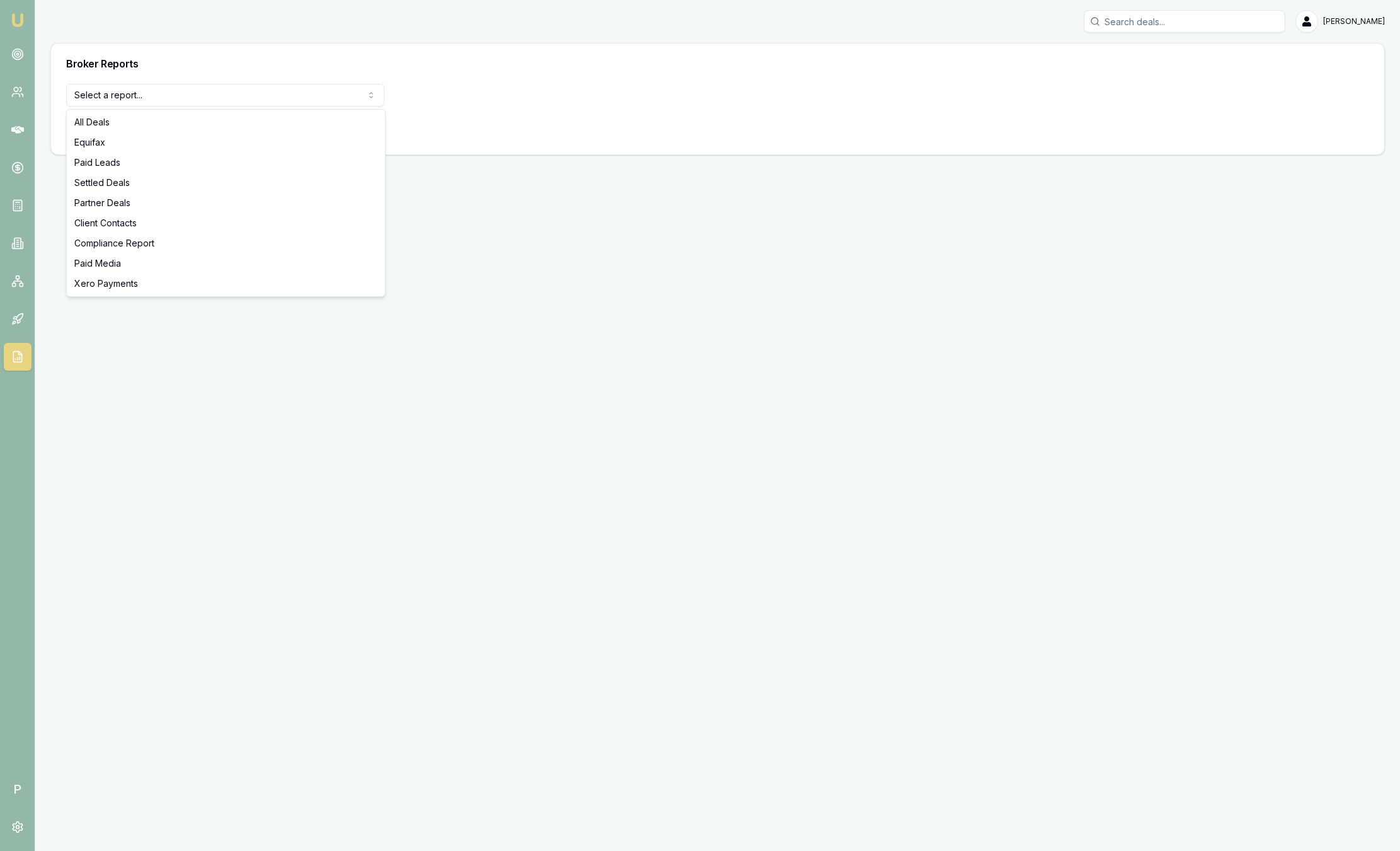
select select "compliance"
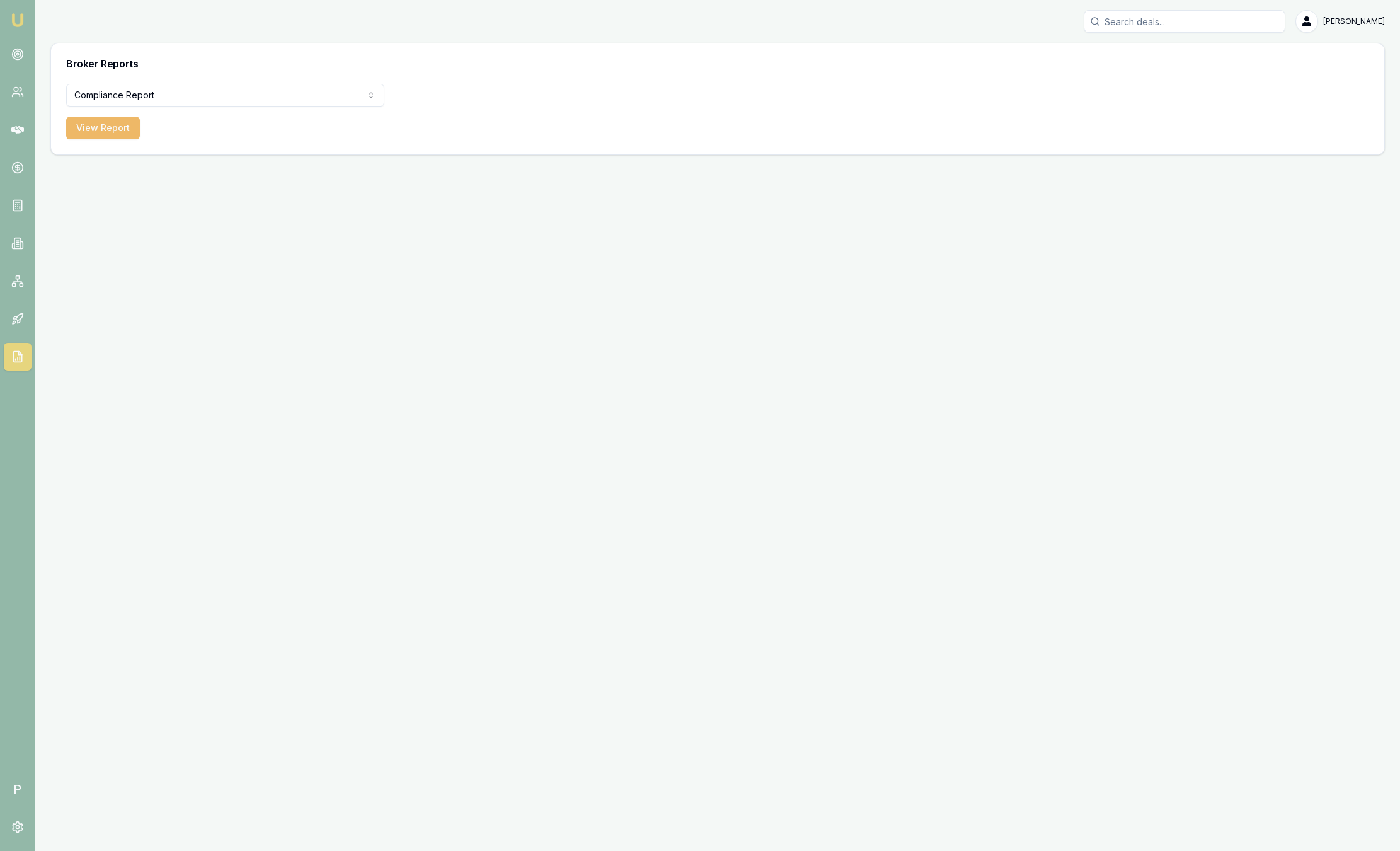
click at [96, 132] on button "View Report" at bounding box center [103, 128] width 73 height 23
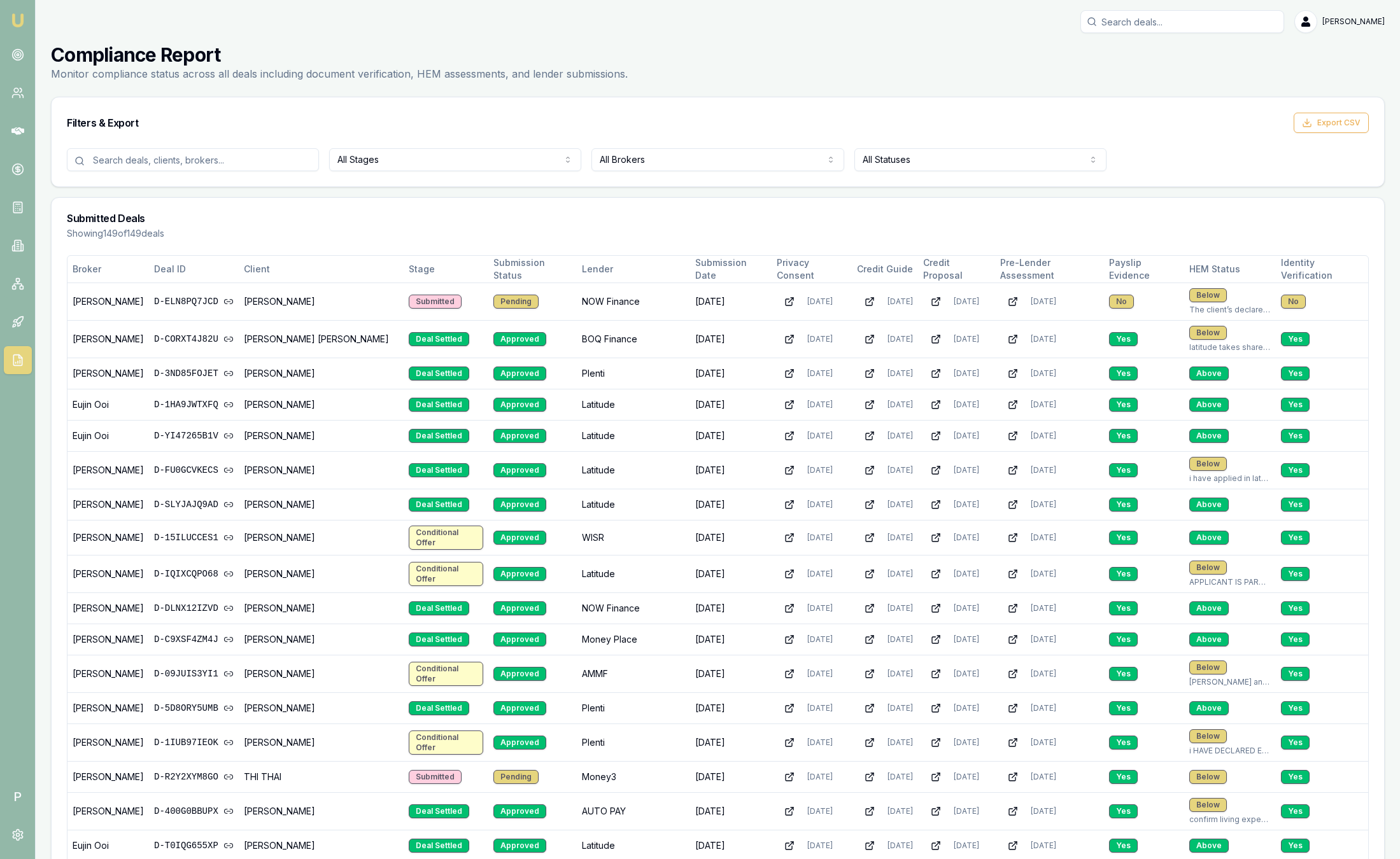
click at [21, 23] on img at bounding box center [18, 21] width 16 height 16
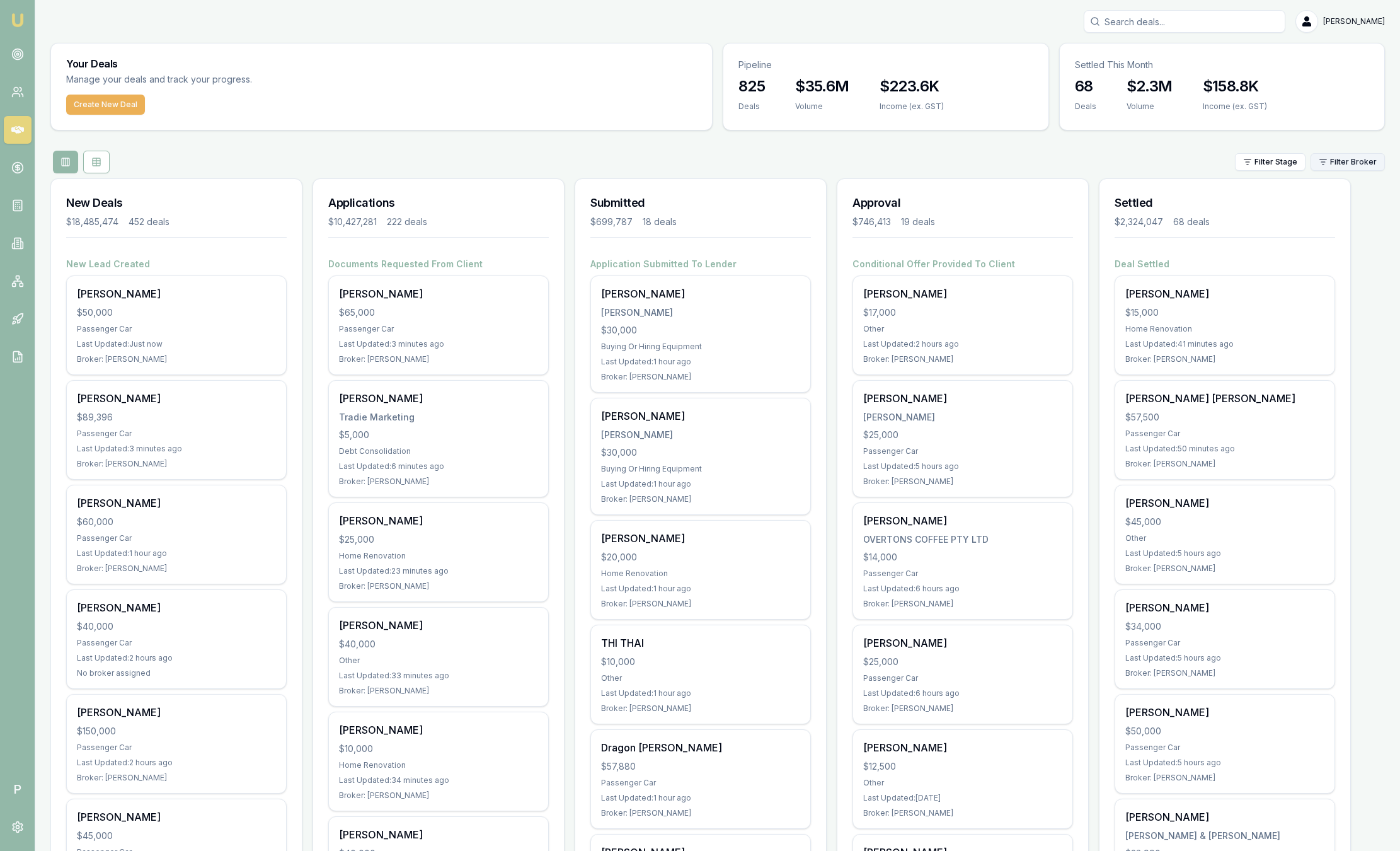
click at [1345, 159] on html "Emu Broker P Sam Crouch Toggle Menu Your Deals Manage your deals and track your…" at bounding box center [700, 425] width 1400 height 851
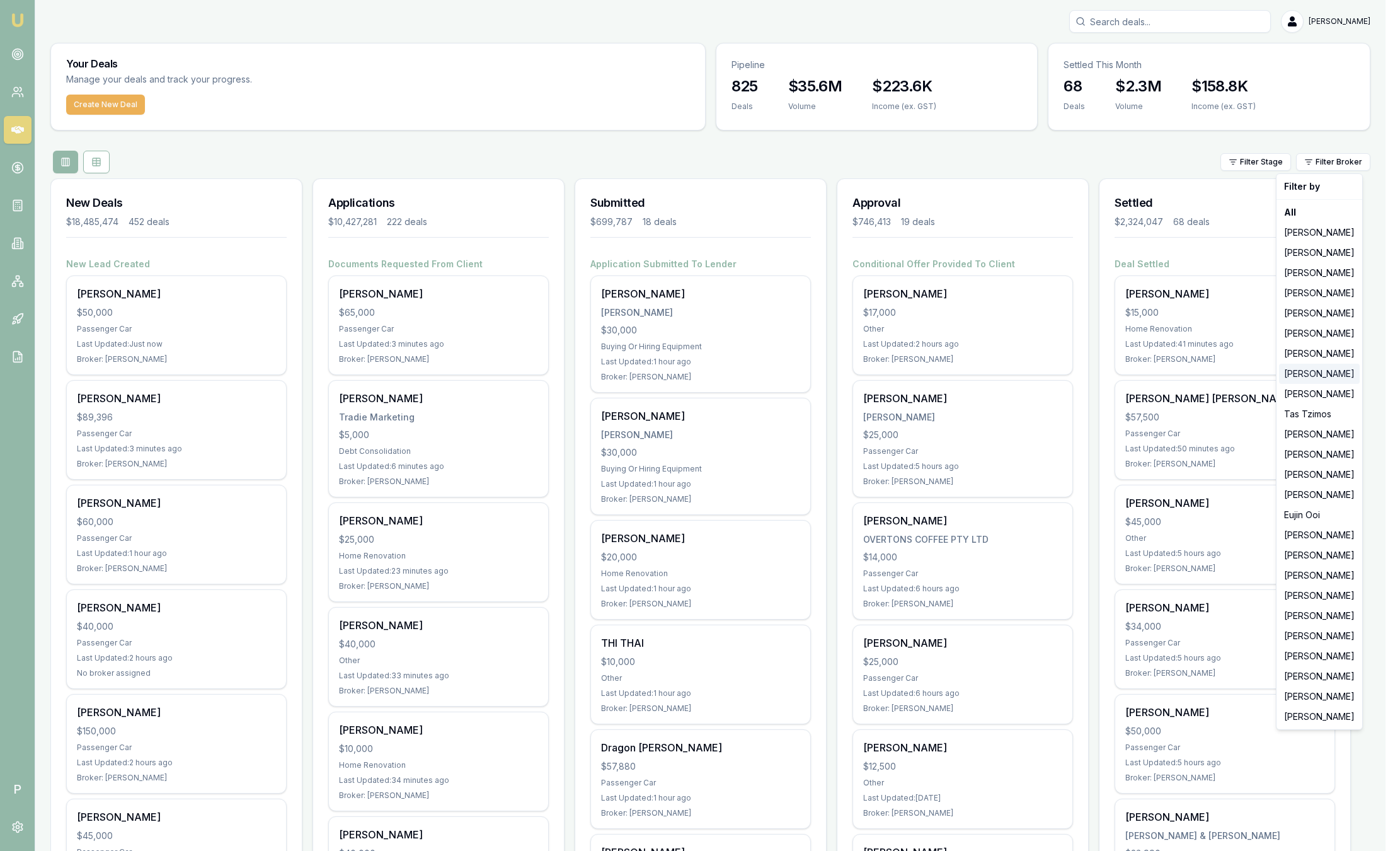
click at [1327, 367] on div "[PERSON_NAME]" at bounding box center [1319, 374] width 81 height 20
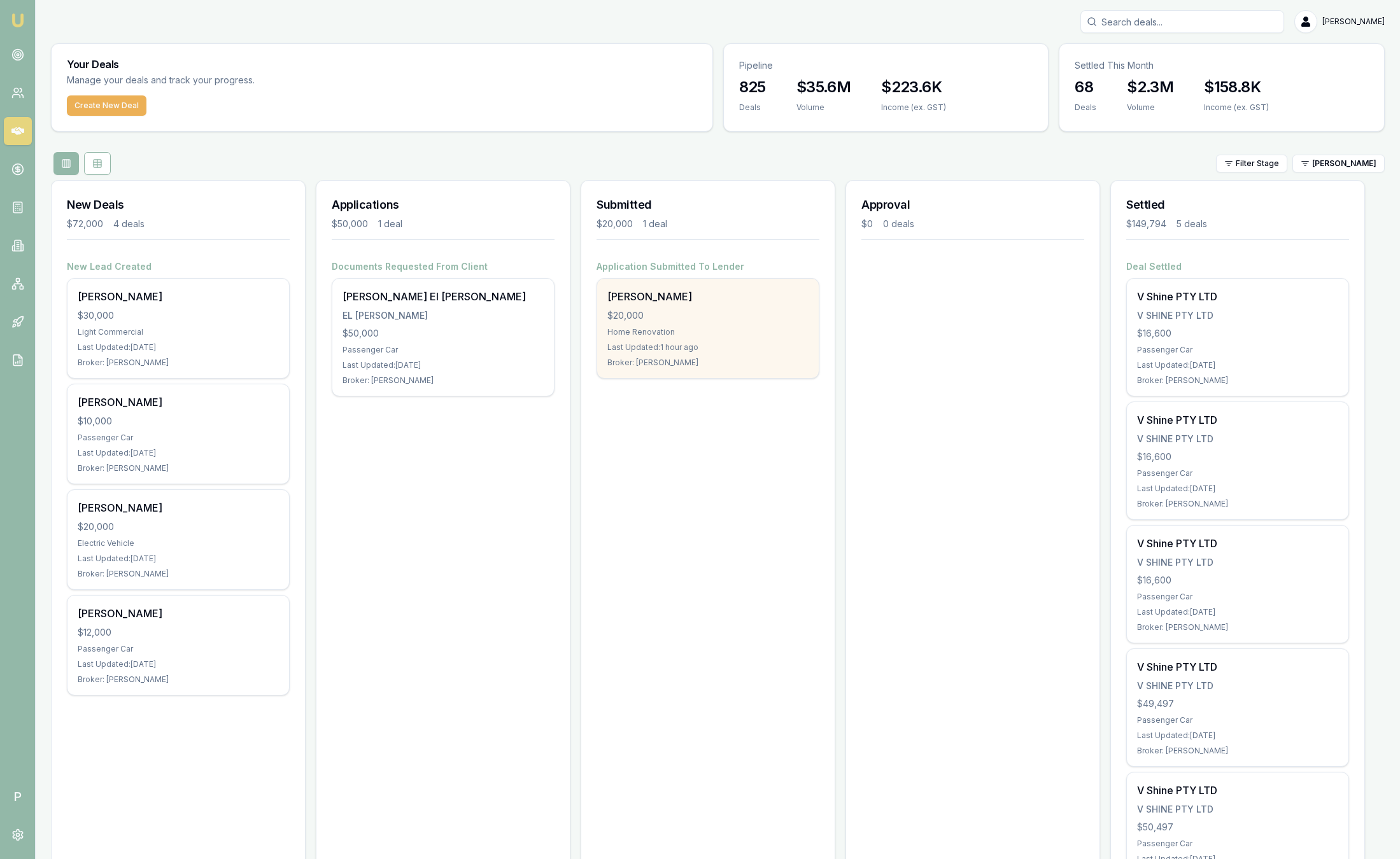
click at [751, 342] on div "Last Updated: 1 hour ago" at bounding box center [707, 347] width 201 height 10
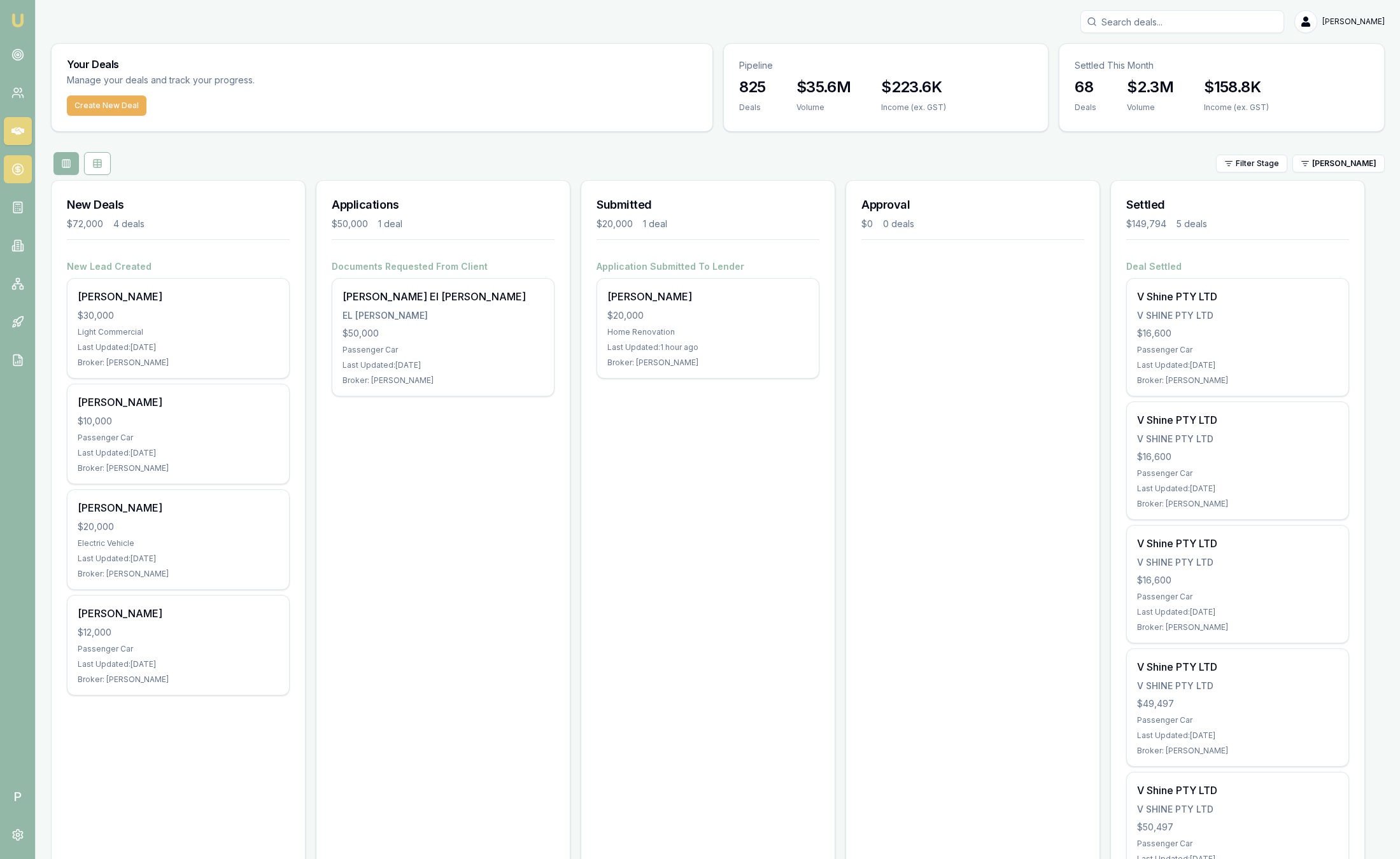
click at [19, 175] on icon at bounding box center [17, 169] width 13 height 13
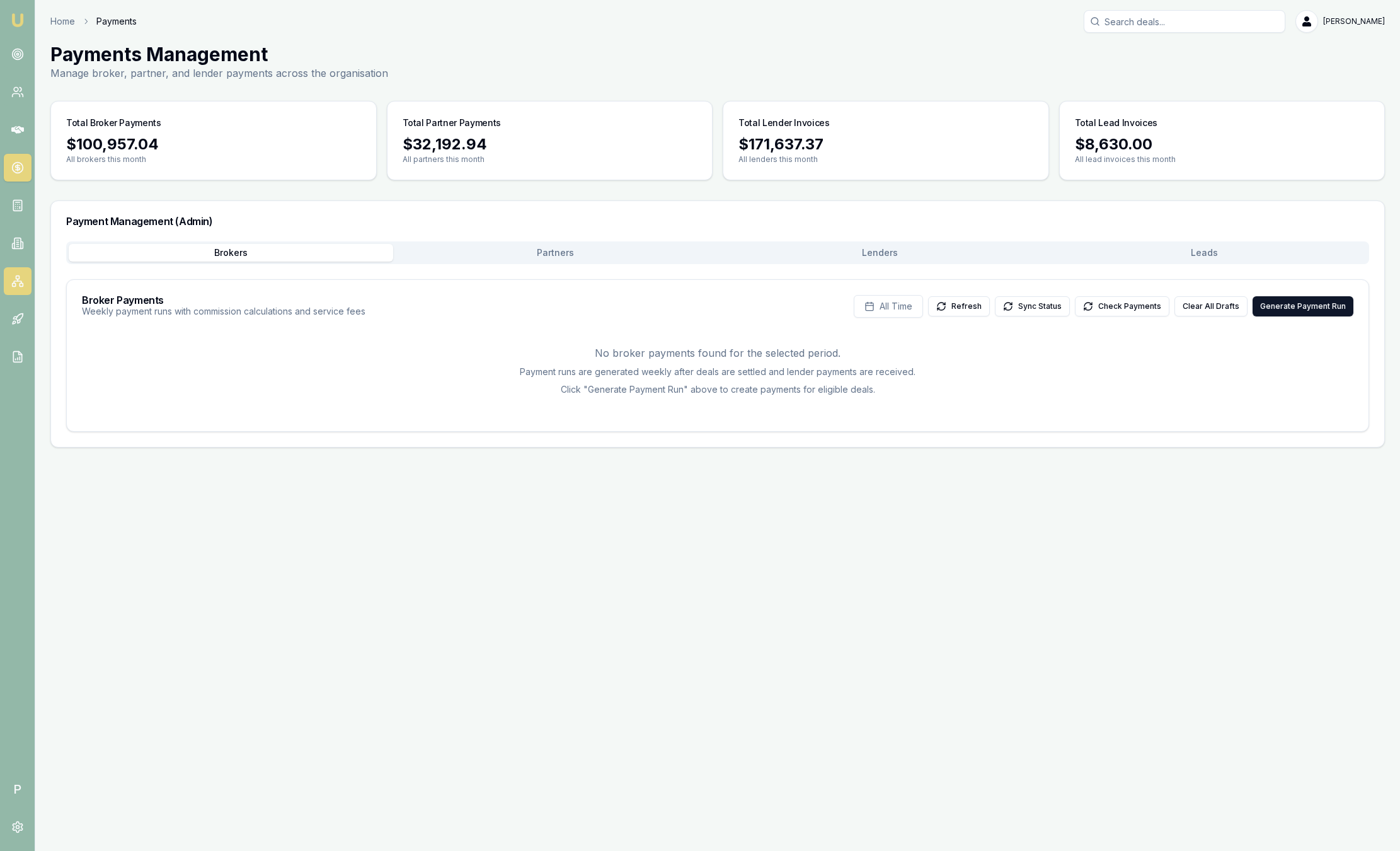
click at [18, 281] on icon at bounding box center [18, 280] width 0 height 2
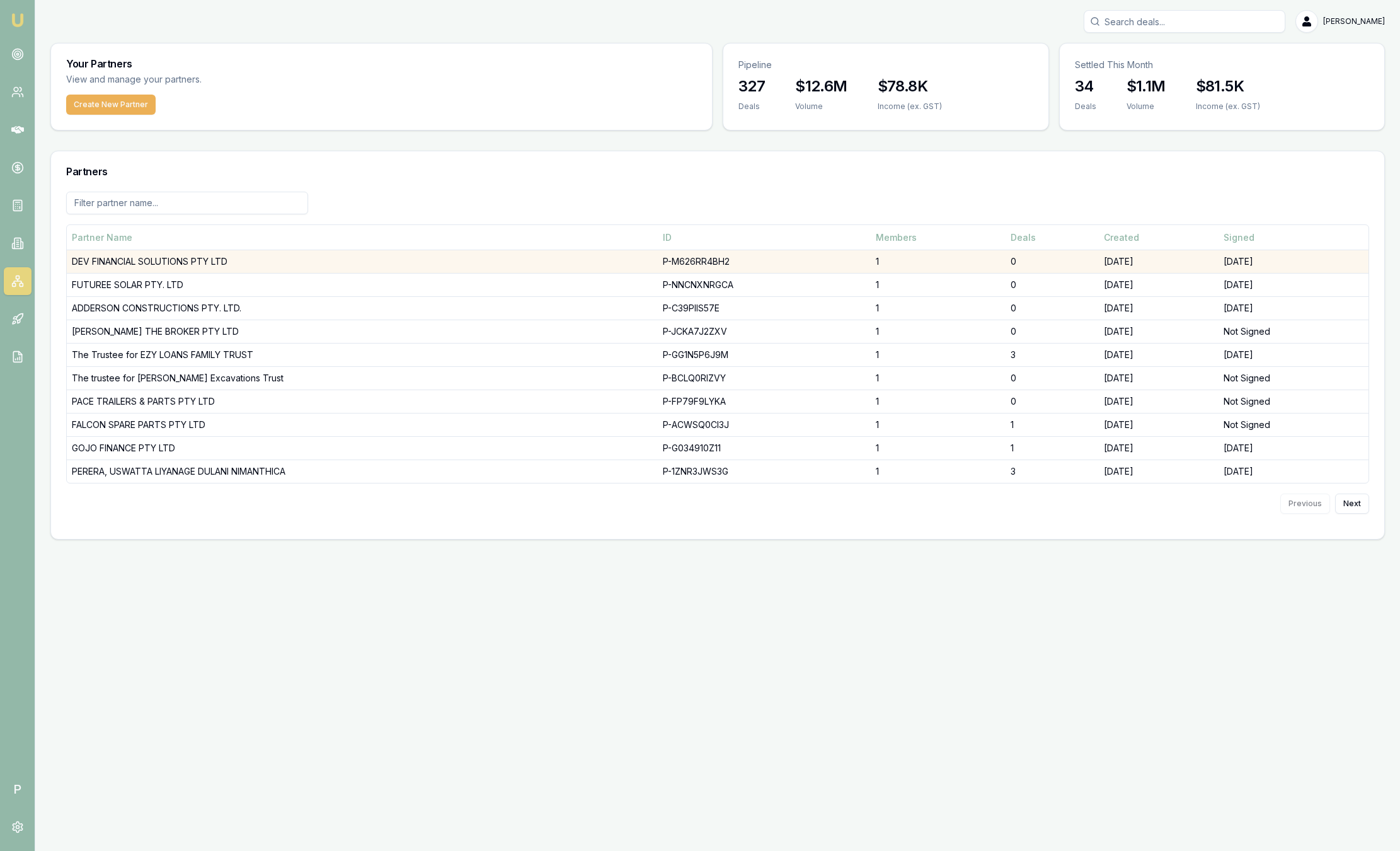
click at [337, 251] on td "DEV FINANCIAL SOLUTIONS PTY LTD" at bounding box center [362, 261] width 591 height 23
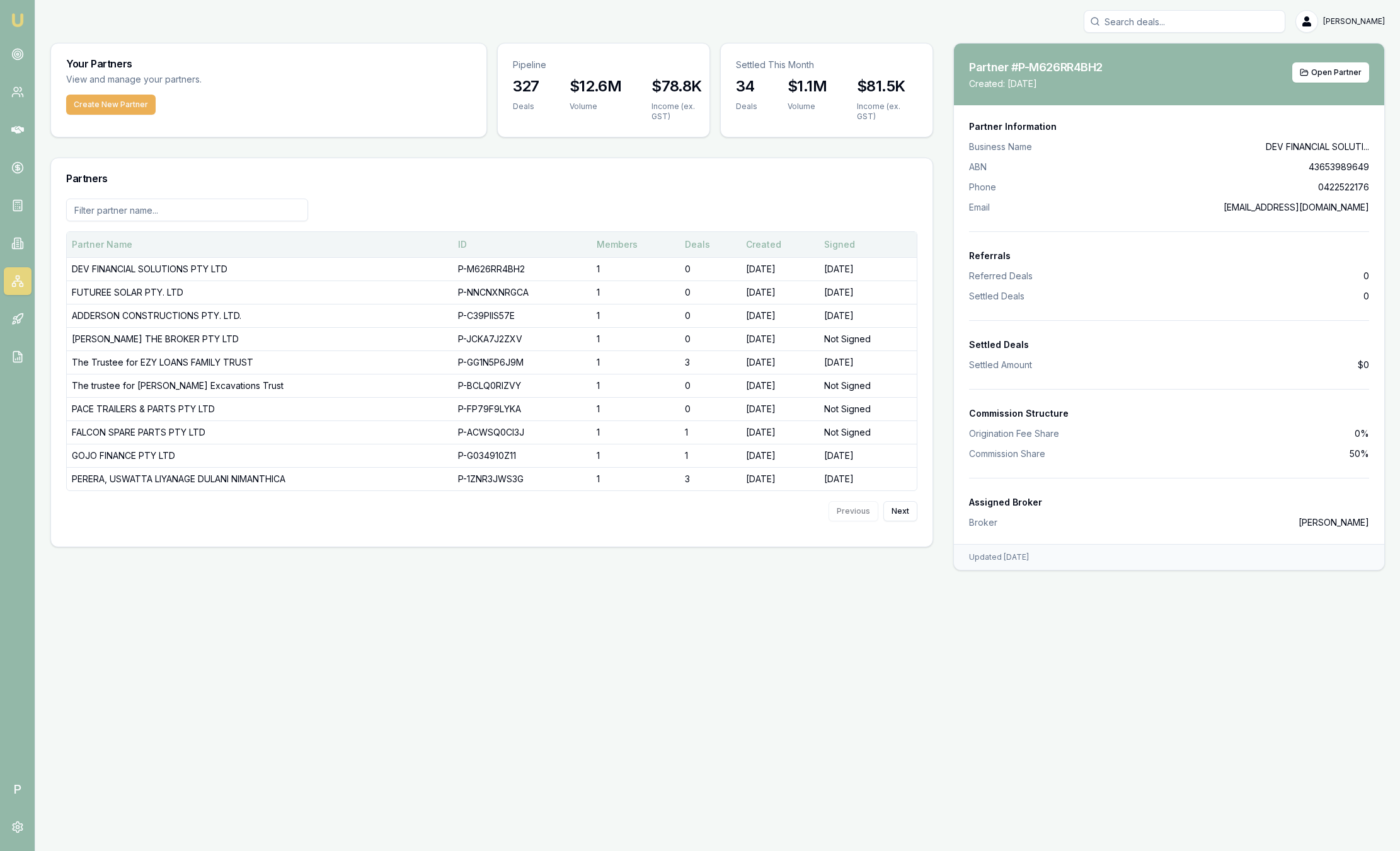
click at [337, 252] on th "Partner Name" at bounding box center [259, 245] width 386 height 26
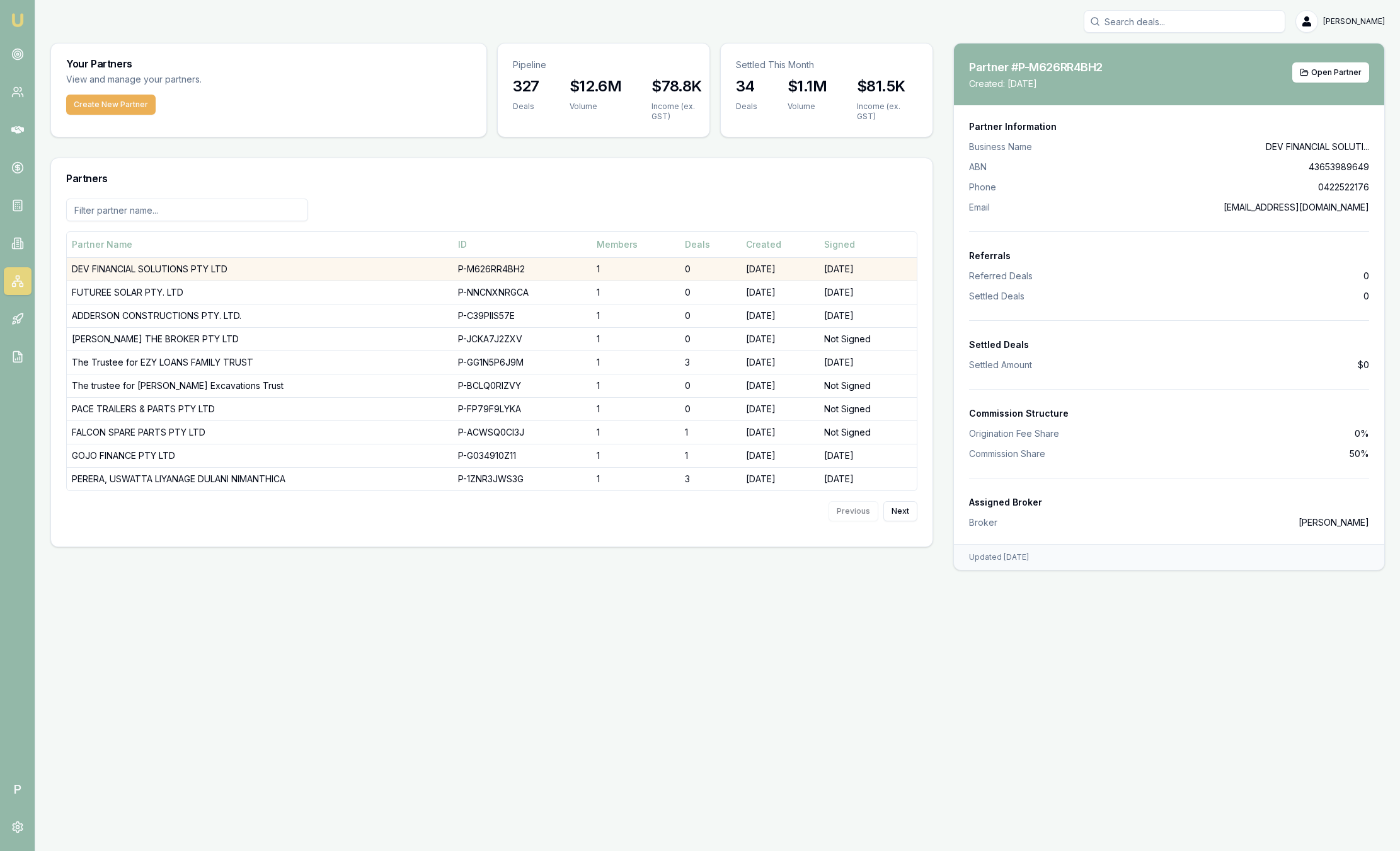
click at [321, 266] on td "DEV FINANCIAL SOLUTIONS PTY LTD" at bounding box center [259, 268] width 386 height 23
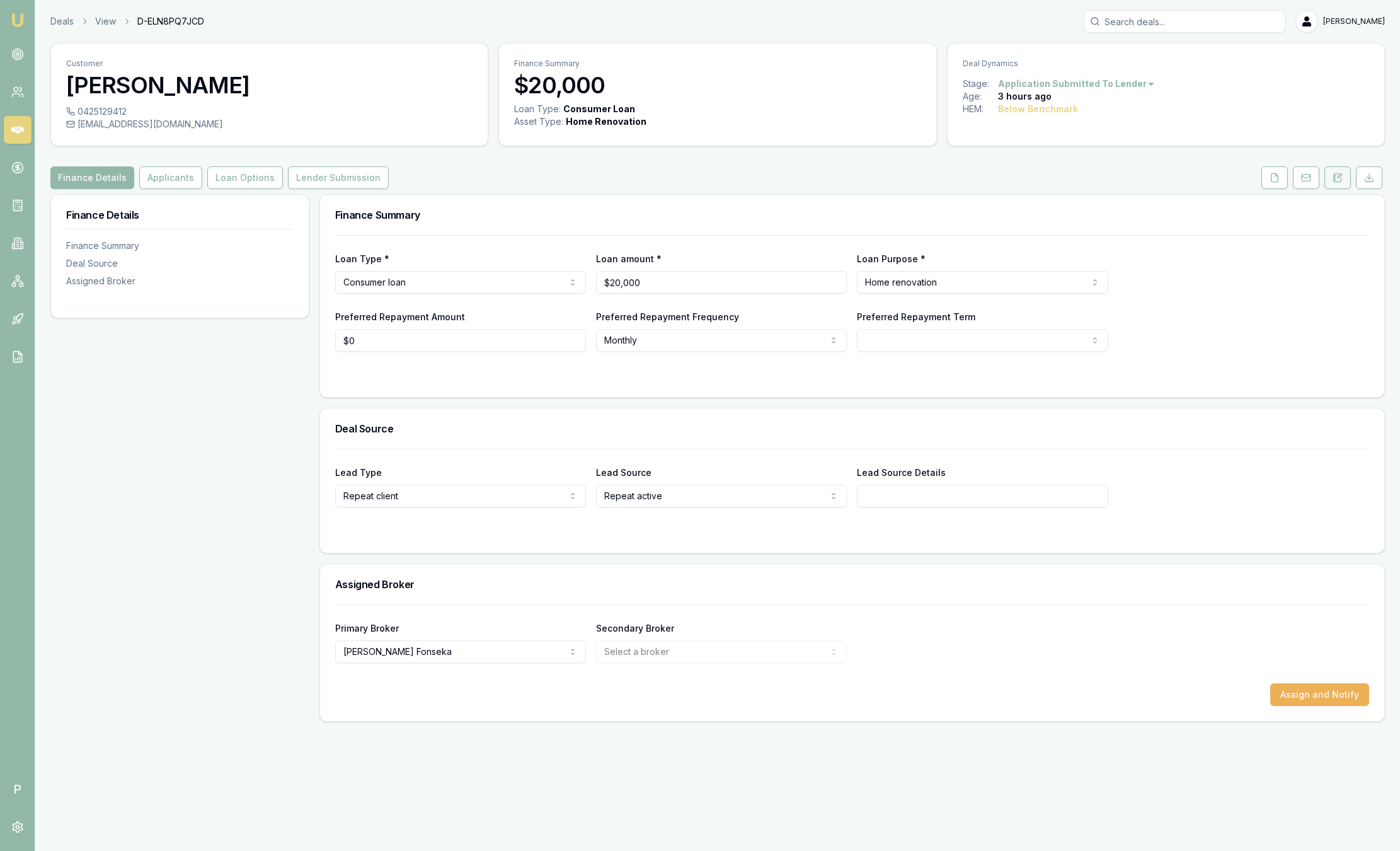
click at [1342, 176] on icon at bounding box center [1338, 178] width 10 height 10
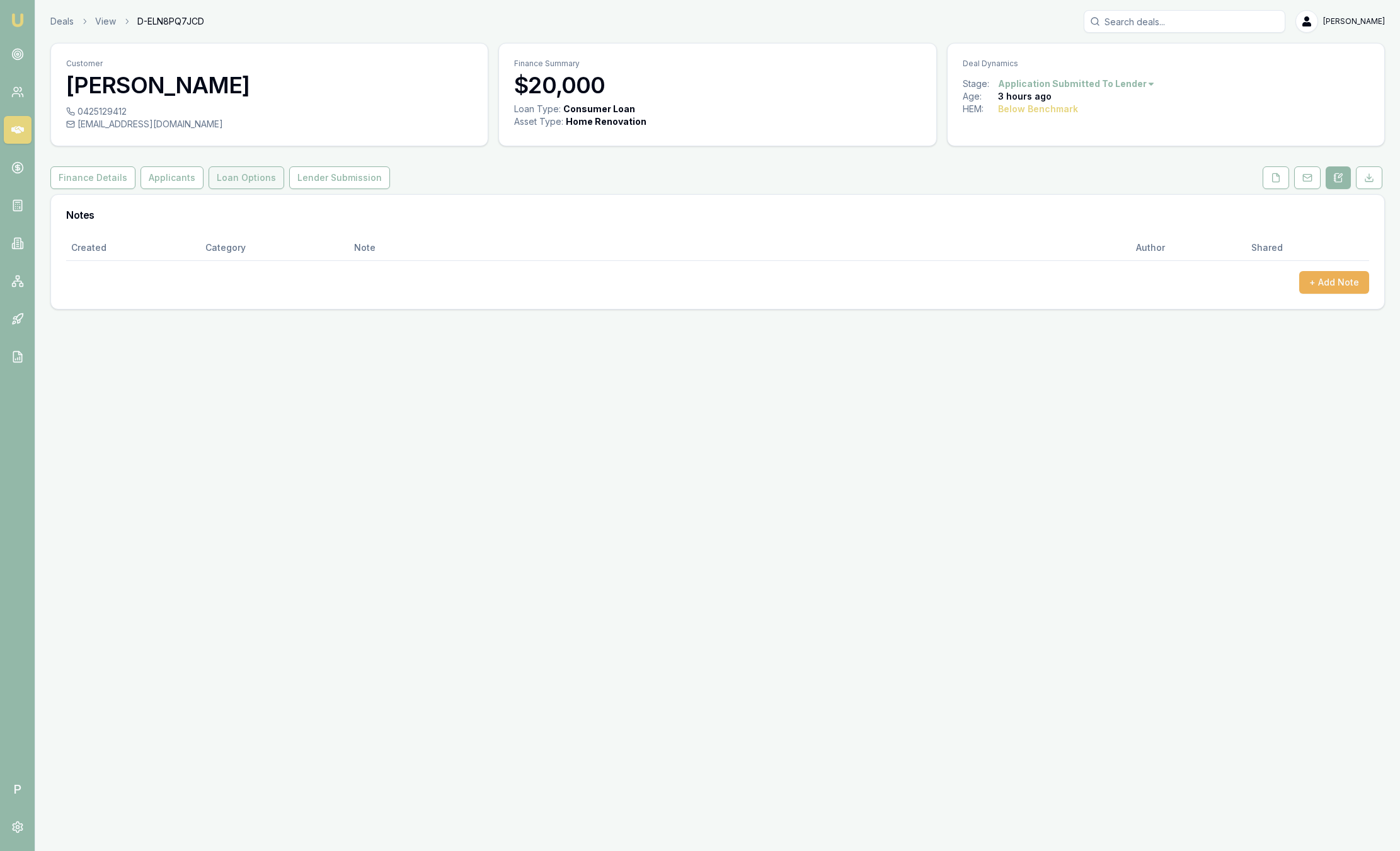
click at [237, 179] on button "Loan Options" at bounding box center [246, 178] width 76 height 23
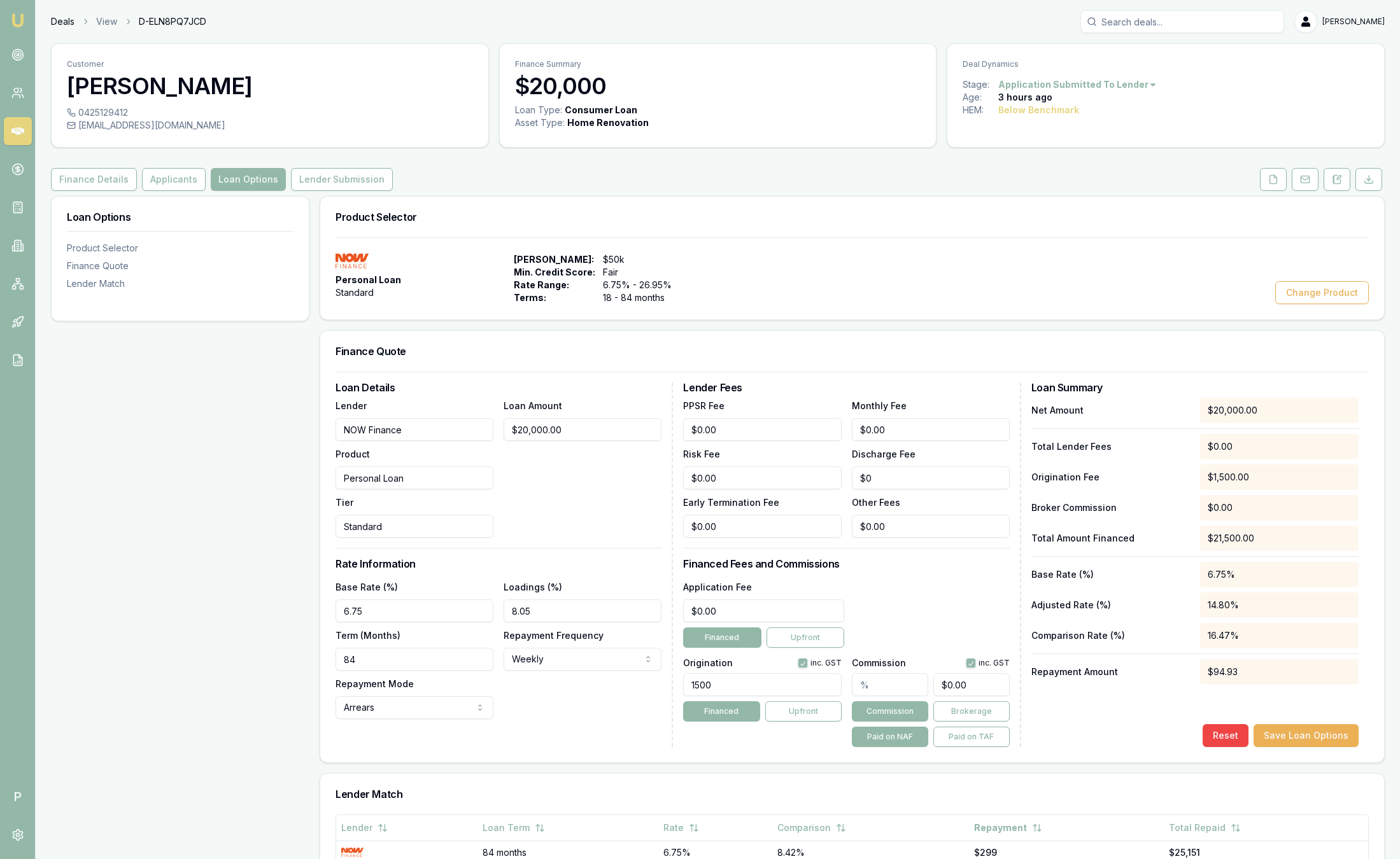
click at [70, 19] on link "Deals" at bounding box center [62, 22] width 23 height 13
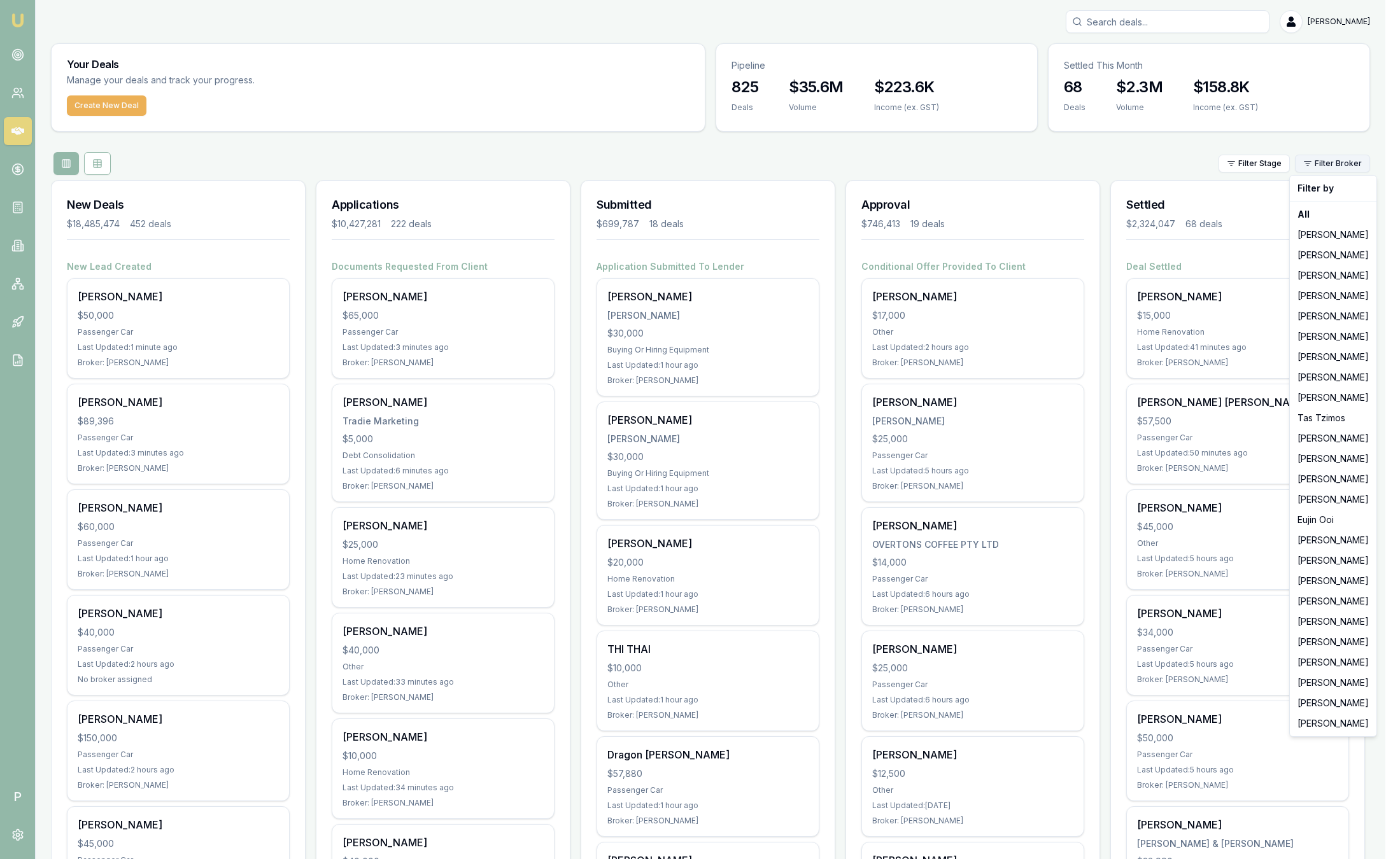
click at [1326, 167] on html "Emu Broker P [PERSON_NAME] Toggle Menu Your Deals Manage your deals and track y…" at bounding box center [700, 429] width 1400 height 859
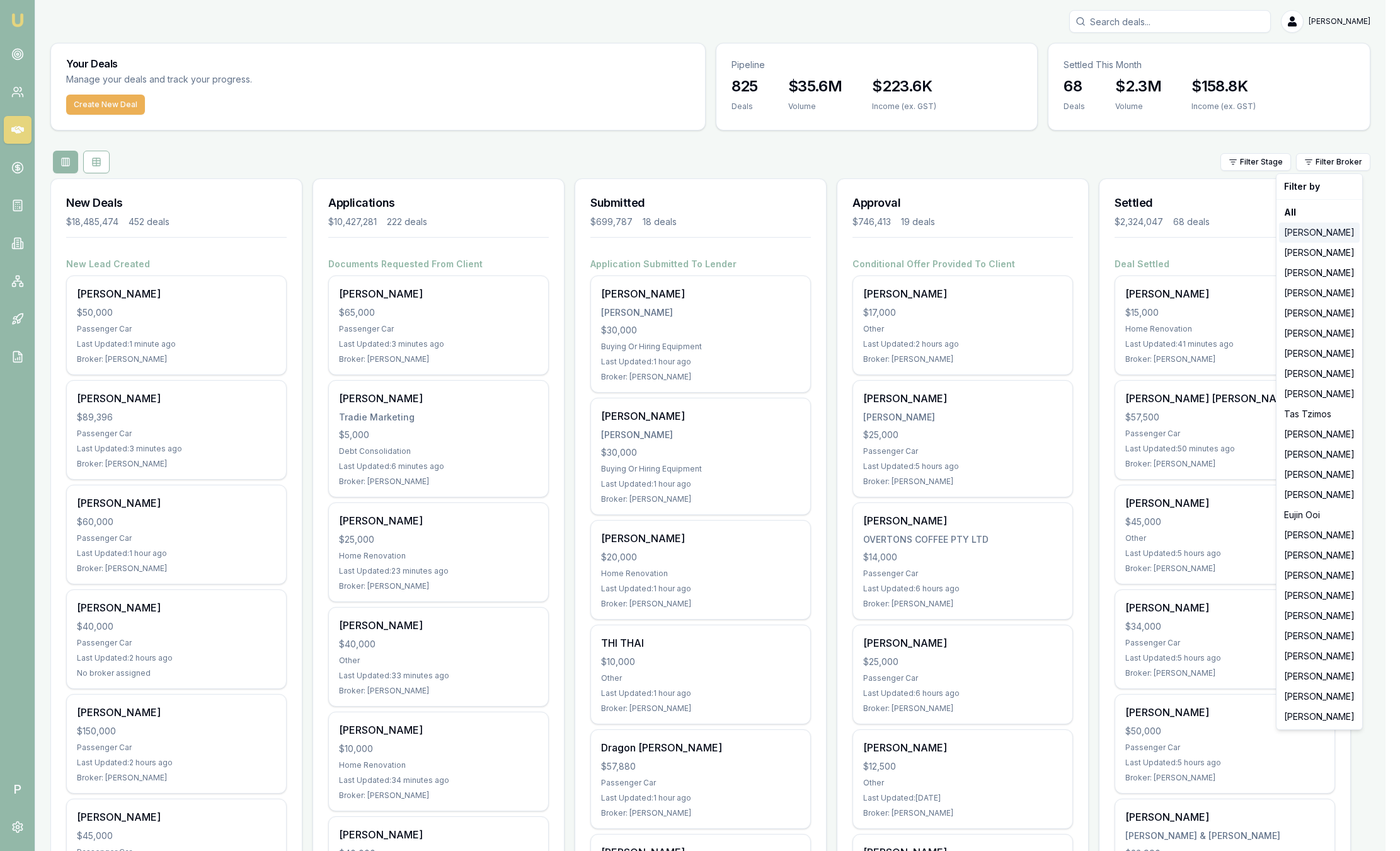
click at [1308, 239] on div "[PERSON_NAME]" at bounding box center [1319, 233] width 81 height 20
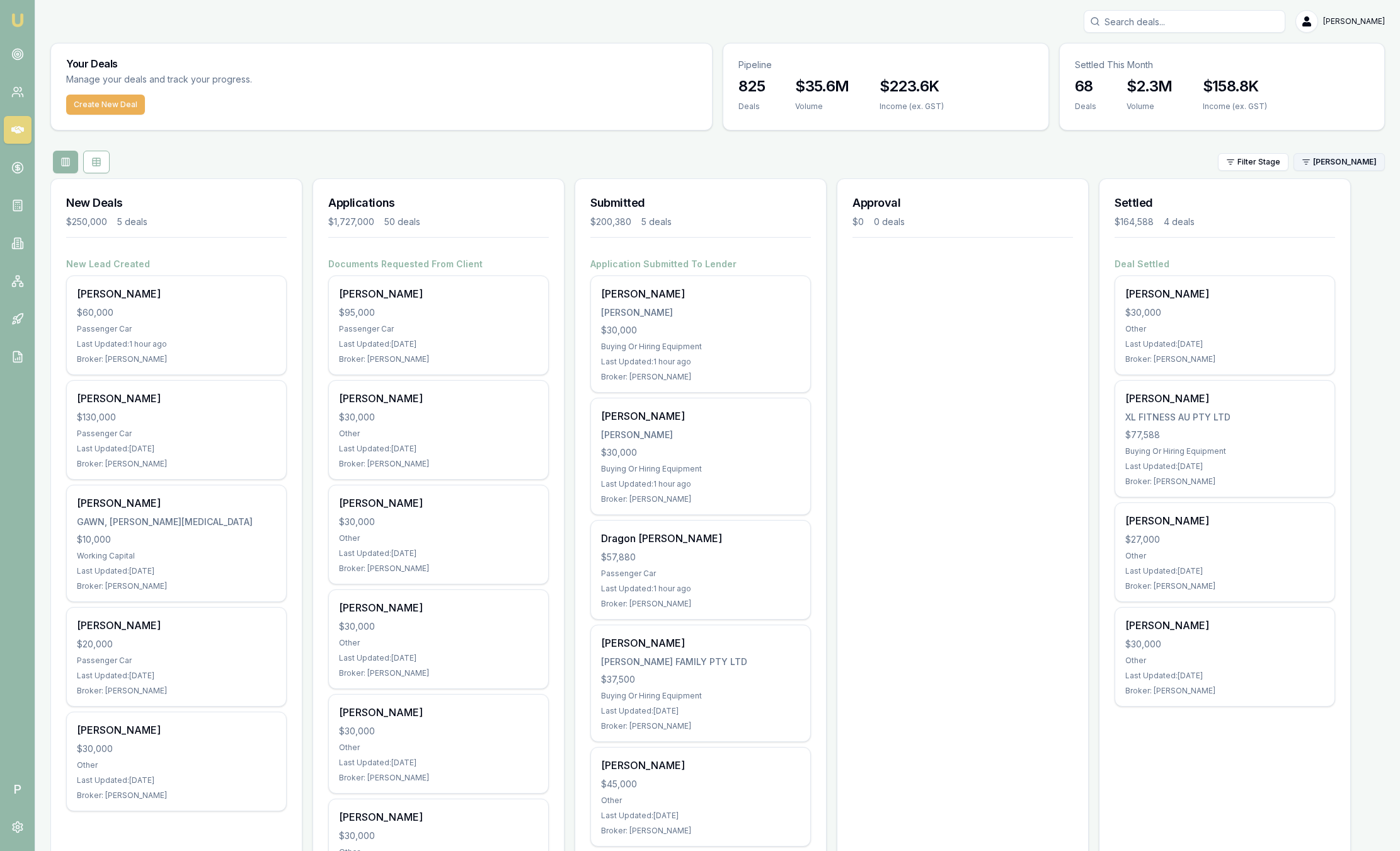
click at [1345, 158] on html "Emu Broker P [PERSON_NAME] Toggle Menu Your Deals Manage your deals and track y…" at bounding box center [700, 425] width 1400 height 851
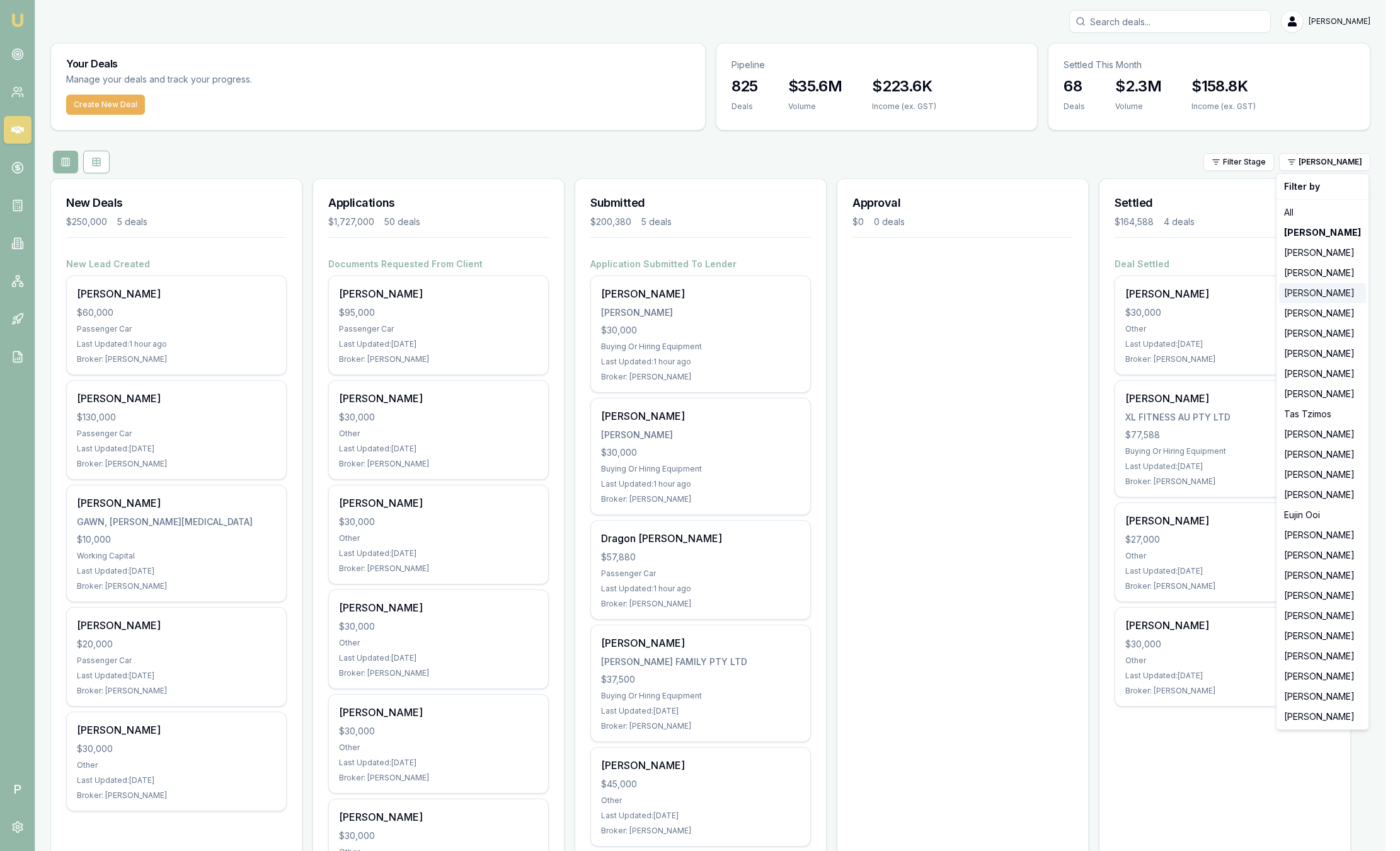
click at [1321, 293] on div "[PERSON_NAME]" at bounding box center [1322, 294] width 87 height 20
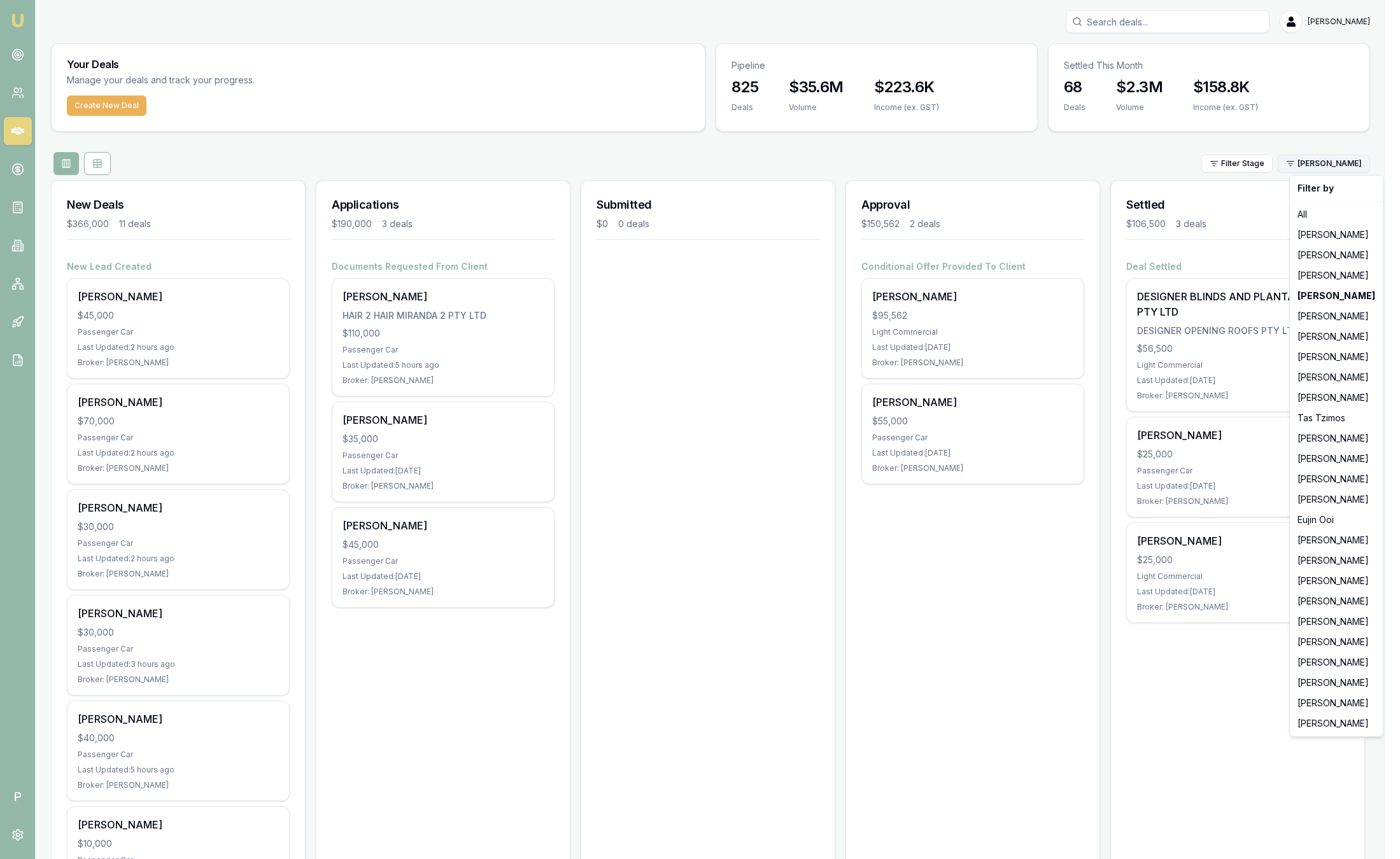
click at [1321, 159] on html "Emu Broker P [PERSON_NAME] Toggle Menu Your Deals Manage your deals and track y…" at bounding box center [700, 429] width 1400 height 859
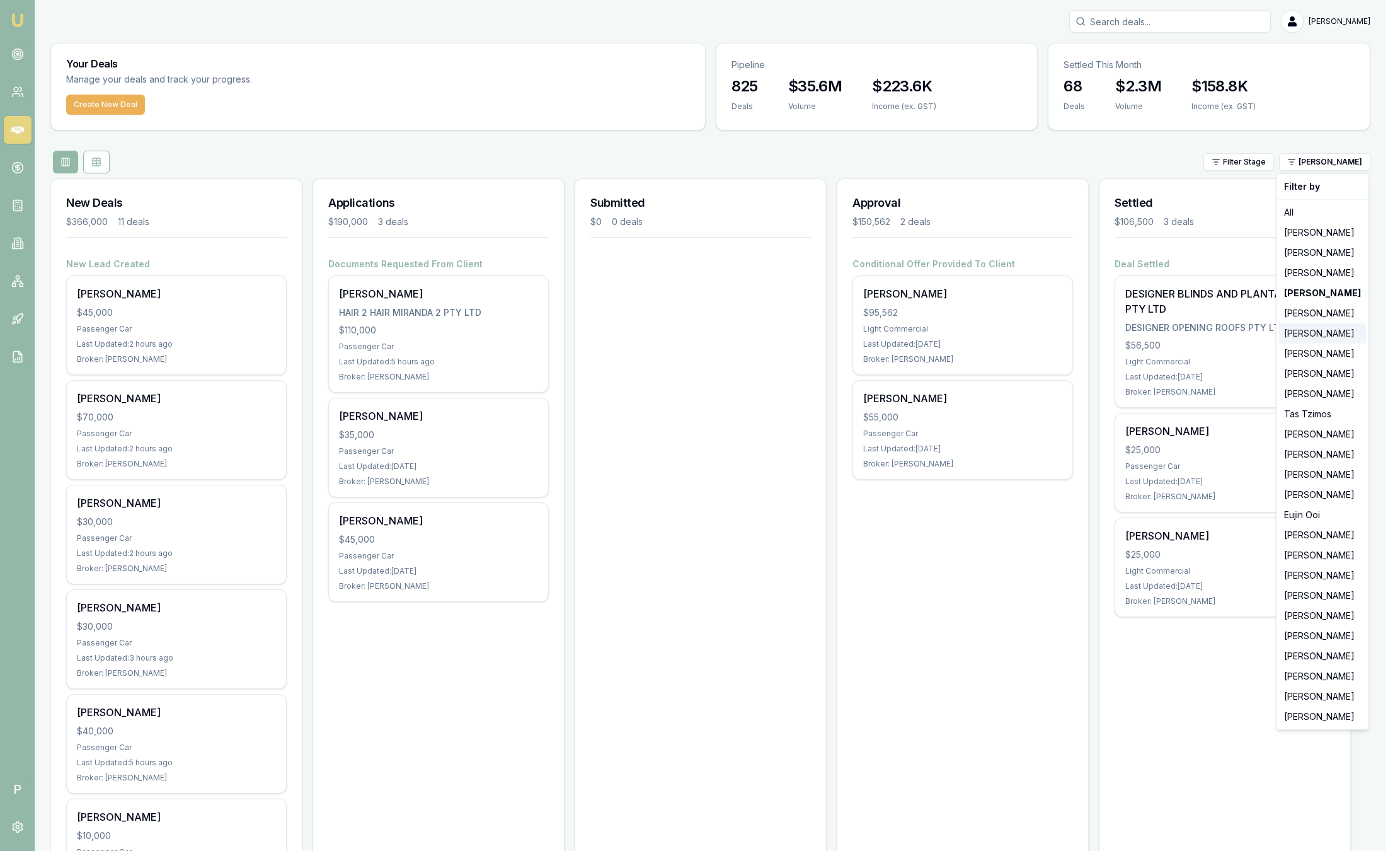
click at [1297, 329] on div "[PERSON_NAME]" at bounding box center [1322, 334] width 87 height 20
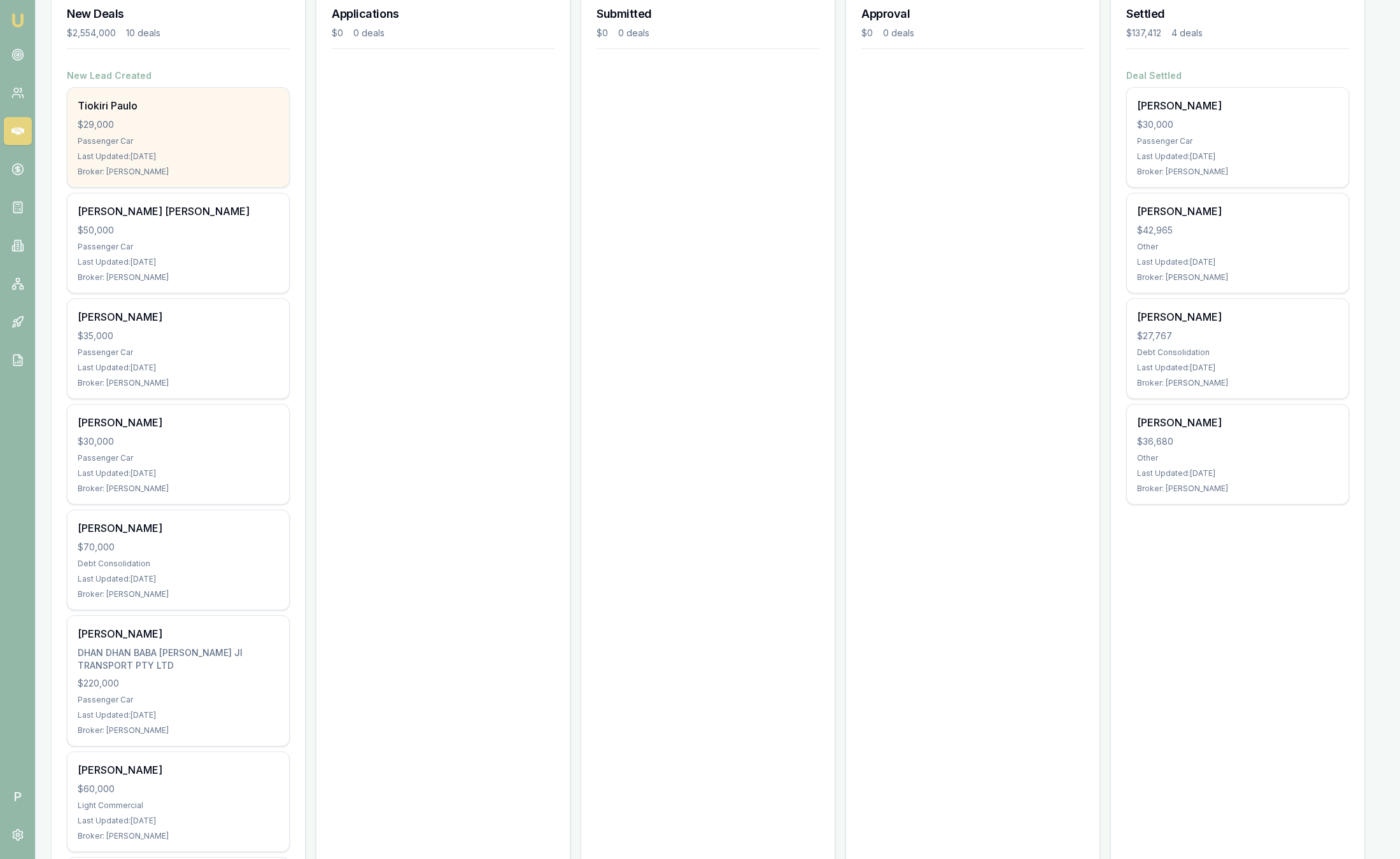
scroll to position [96, 0]
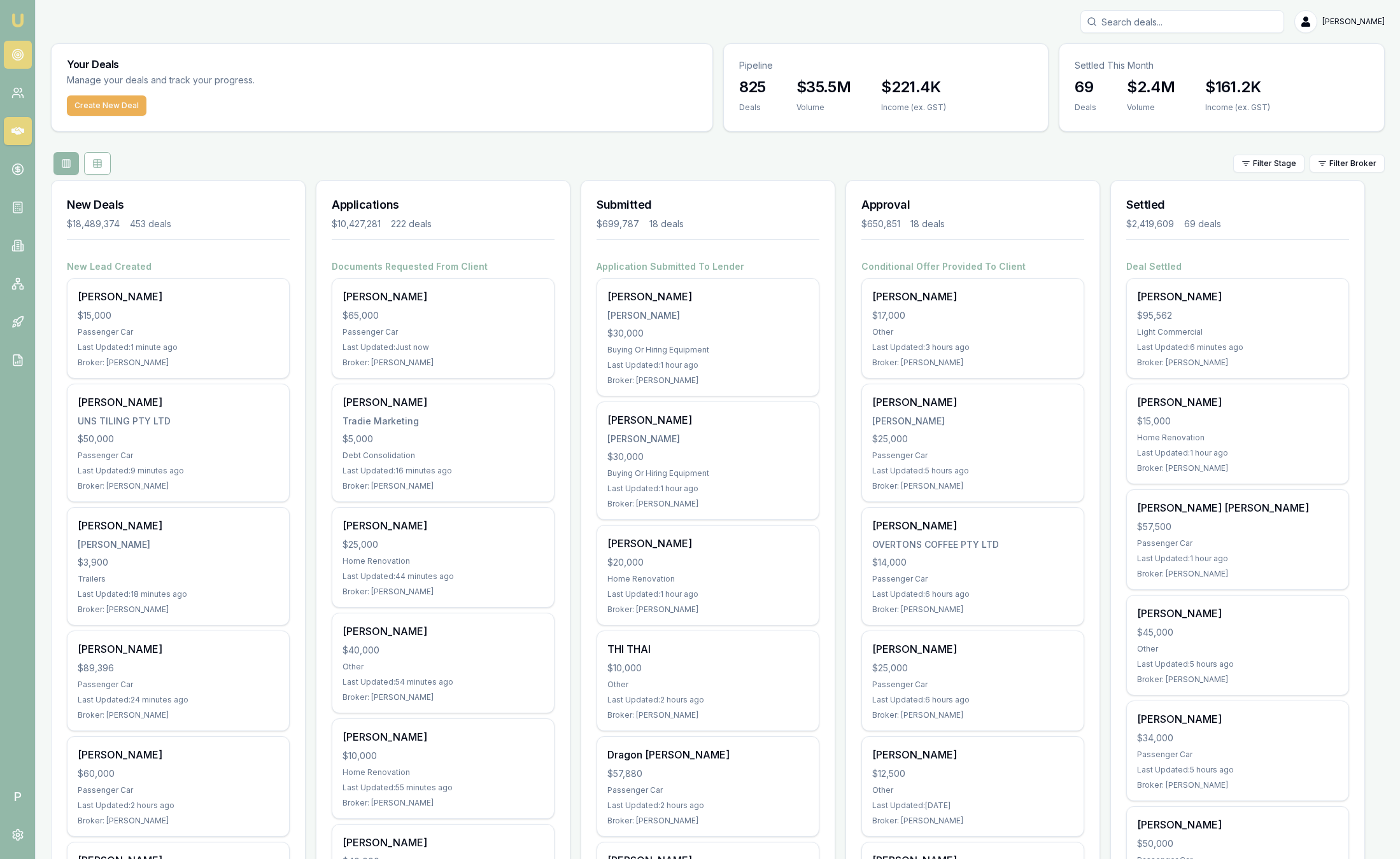
click at [16, 53] on icon at bounding box center [17, 54] width 13 height 13
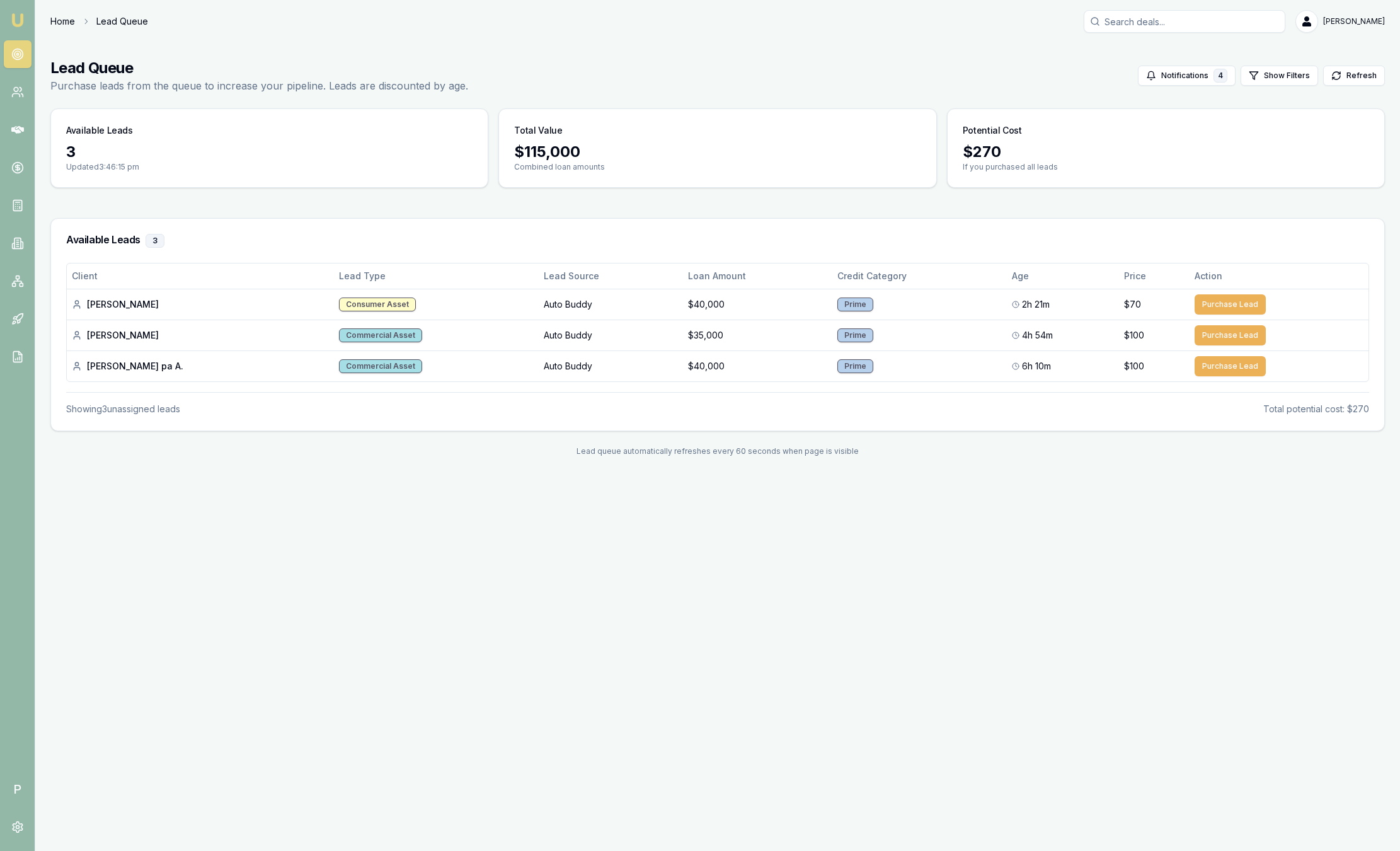
click at [71, 16] on link "Home" at bounding box center [62, 21] width 25 height 13
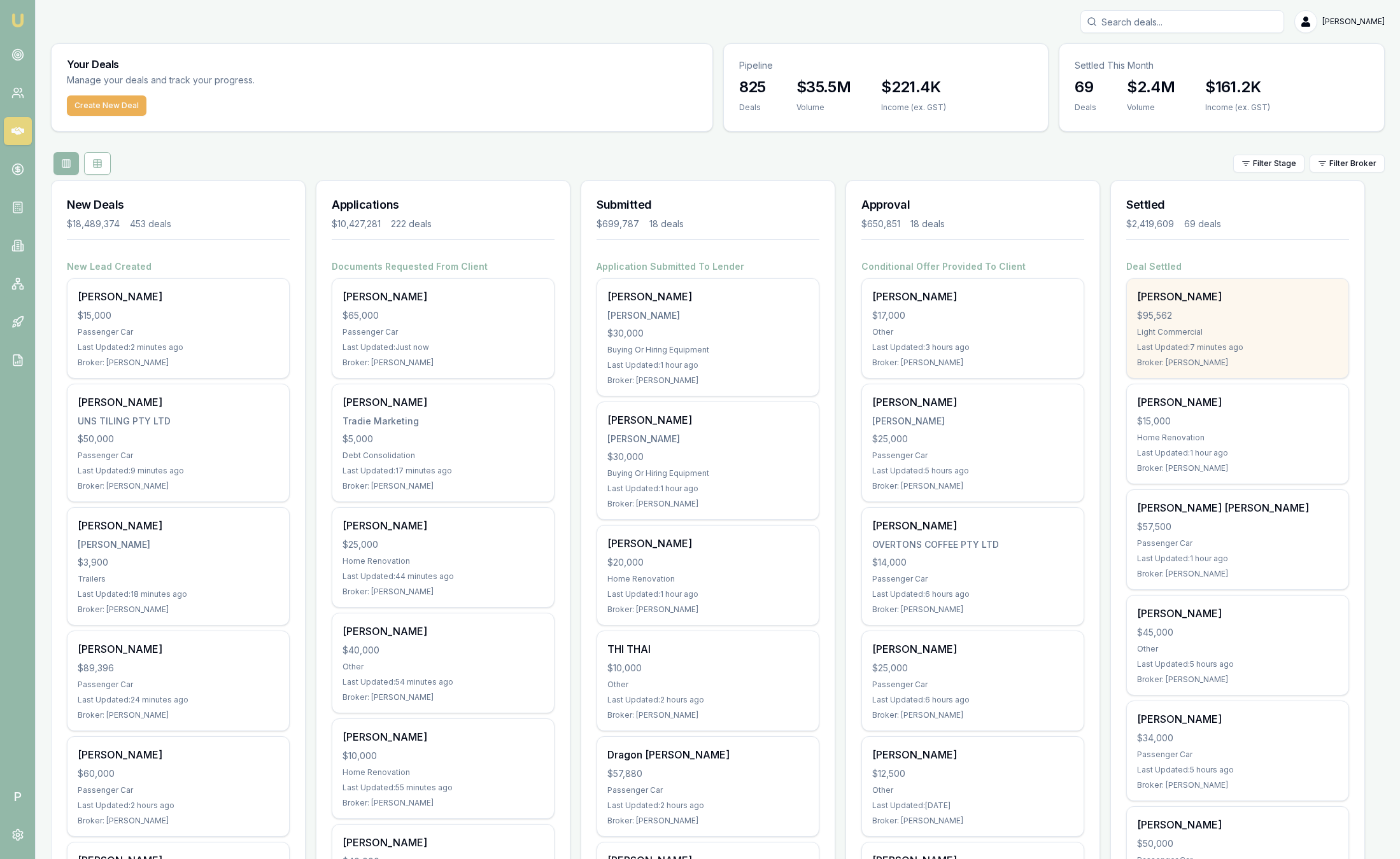
click at [1188, 322] on div "John Sudholz $95,562 Light Commercial Last Updated: 7 minutes ago Broker: Evett…" at bounding box center [1237, 327] width 222 height 99
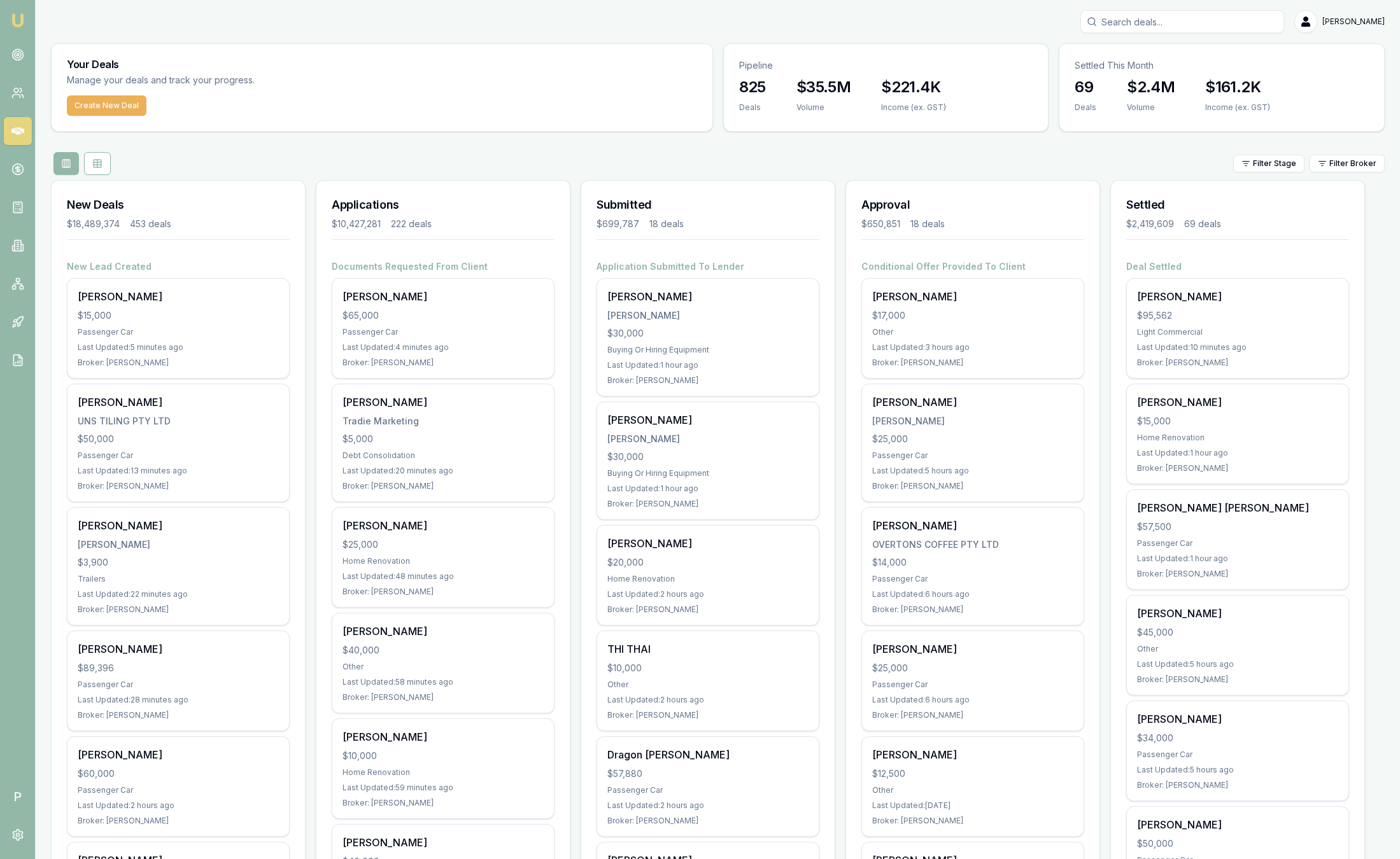
click at [1358, 172] on div "Filter Stage Filter Broker" at bounding box center [717, 163] width 1334 height 23
click at [1352, 166] on html "Emu Broker P Sam Crouch Toggle Menu Your Deals Manage your deals and track your…" at bounding box center [700, 429] width 1400 height 859
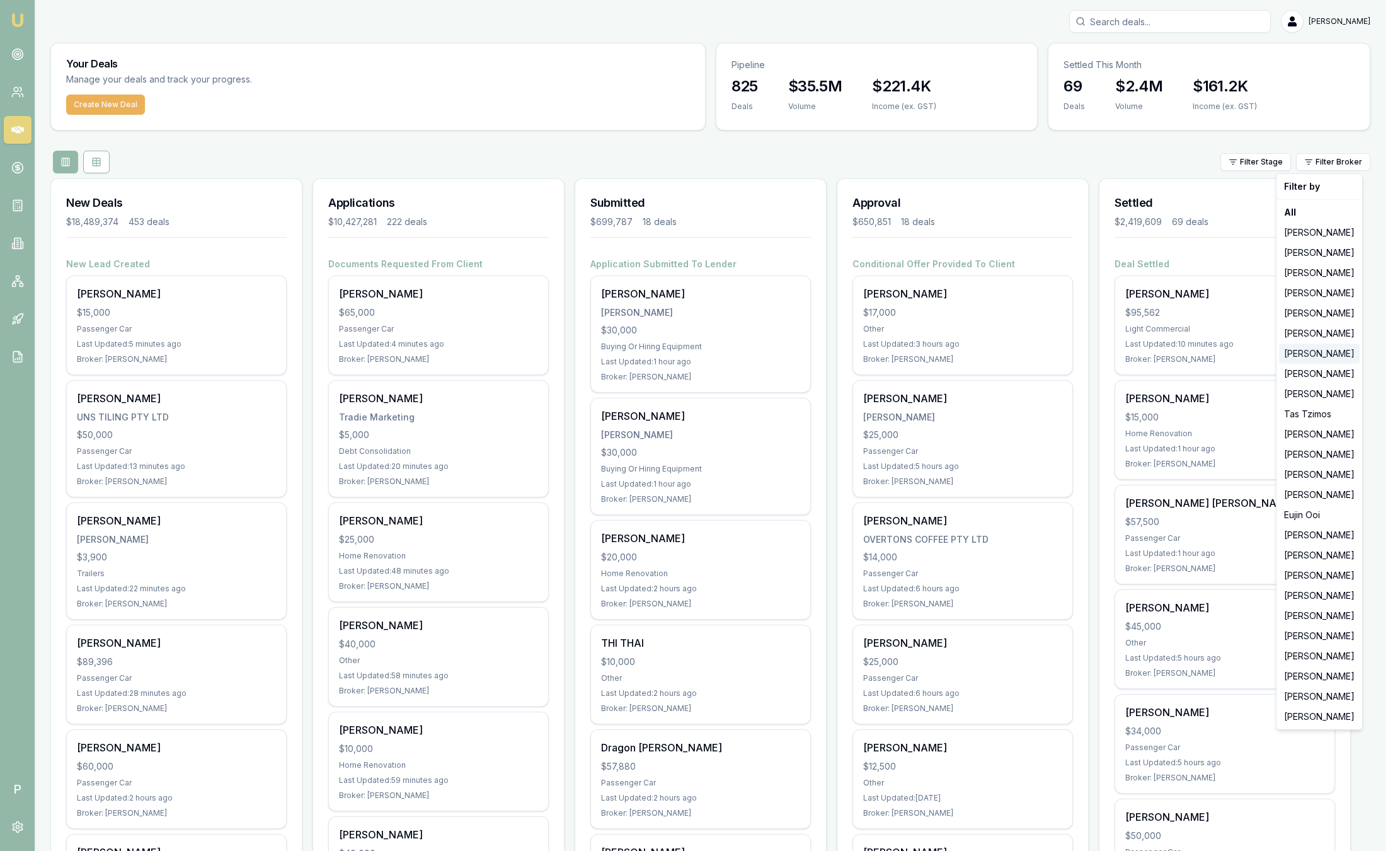
click at [1320, 349] on div "[PERSON_NAME]" at bounding box center [1319, 353] width 81 height 20
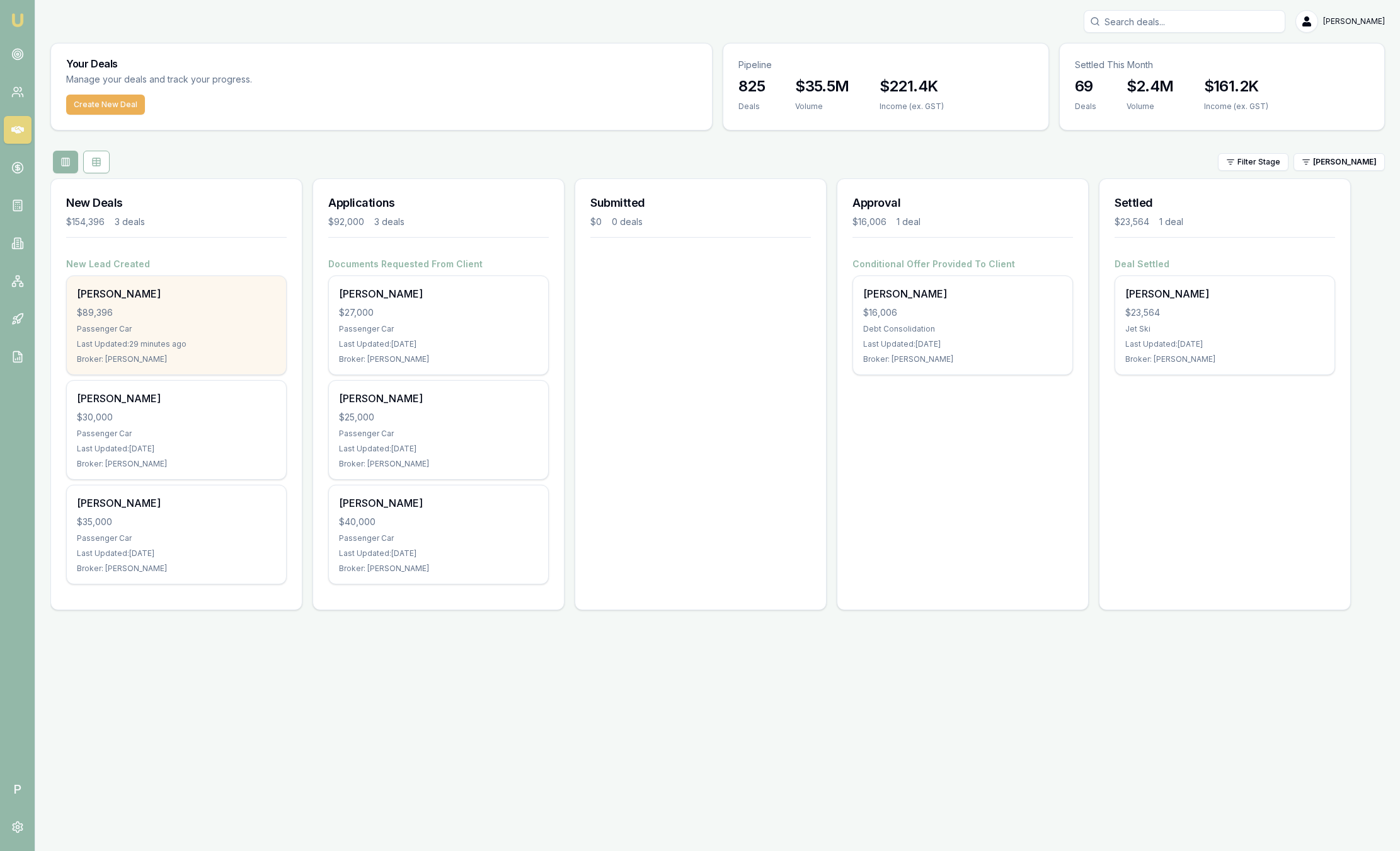
click at [146, 300] on div "[PERSON_NAME]" at bounding box center [176, 294] width 199 height 15
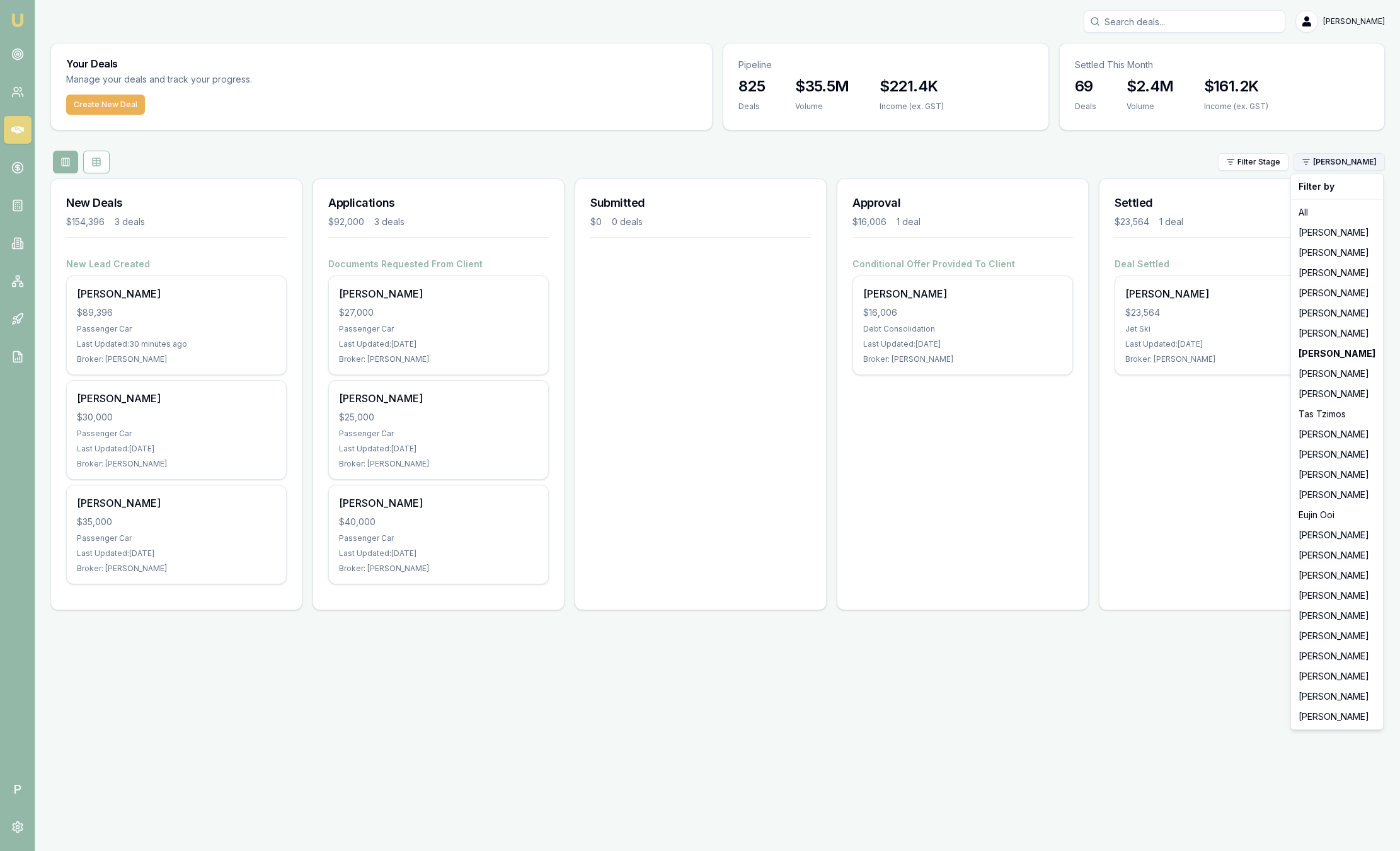
click at [1354, 168] on html "Emu Broker P Sam Crouch Toggle Menu Your Deals Manage your deals and track your…" at bounding box center [700, 425] width 1400 height 851
click at [1337, 287] on div "[PERSON_NAME]" at bounding box center [1337, 294] width 87 height 20
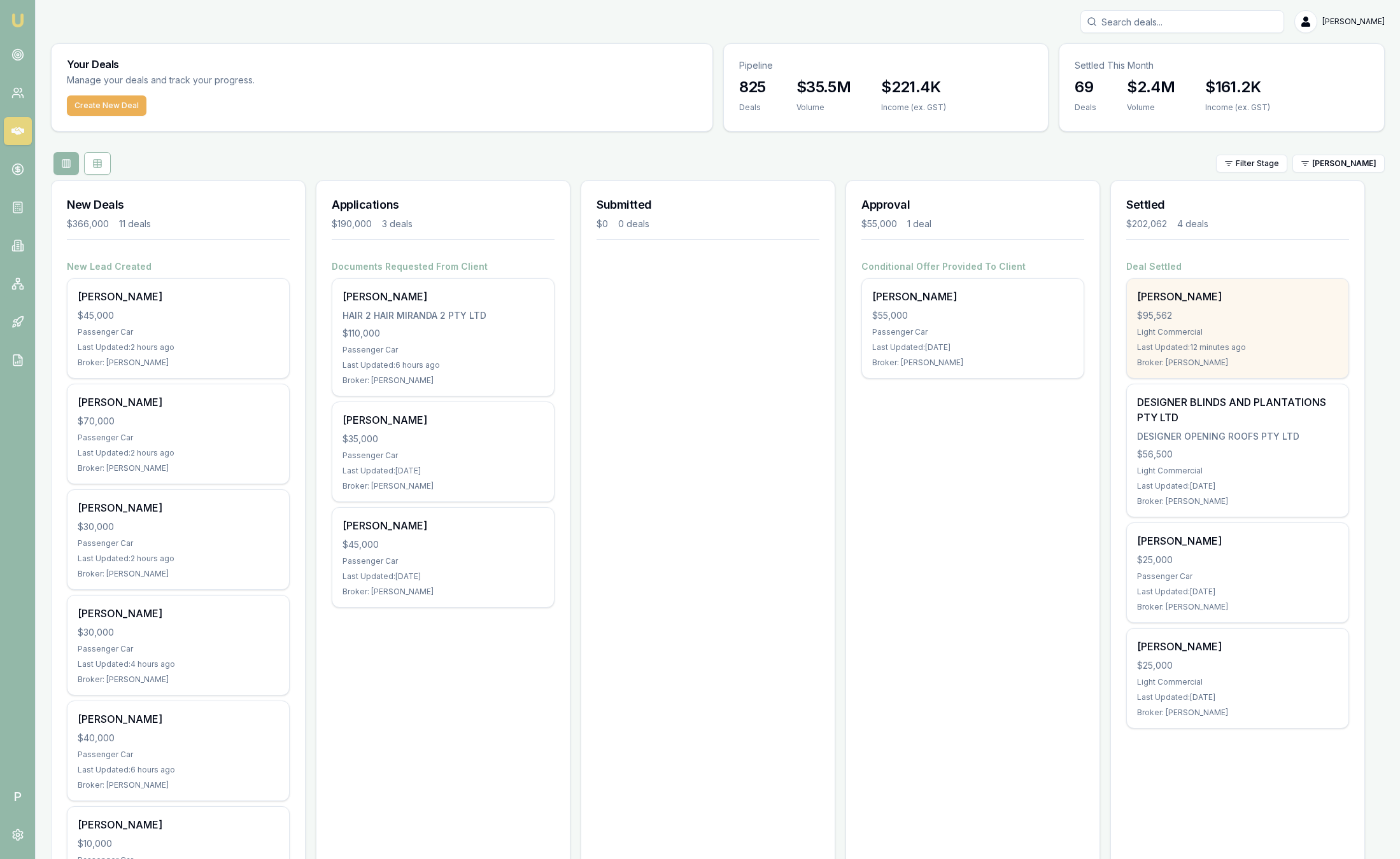
click at [1318, 313] on div "$95,562" at bounding box center [1237, 315] width 201 height 13
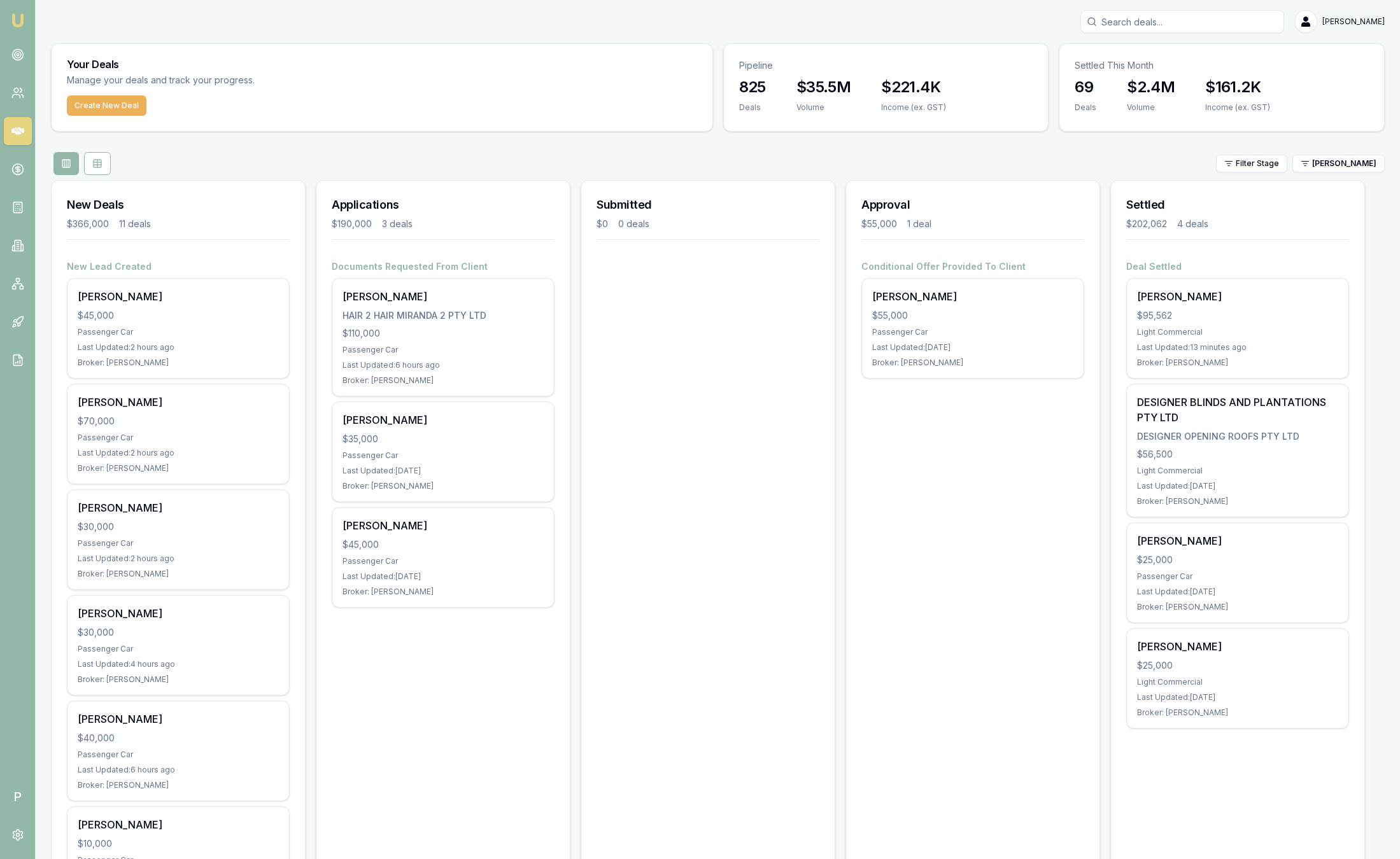
click at [1266, 249] on div "Settled $202,062 4 deals" at bounding box center [1238, 221] width 253 height 79
click at [1331, 164] on html "Emu Broker P Sam Crouch Toggle Menu Your Deals Manage your deals and track your…" at bounding box center [700, 429] width 1400 height 859
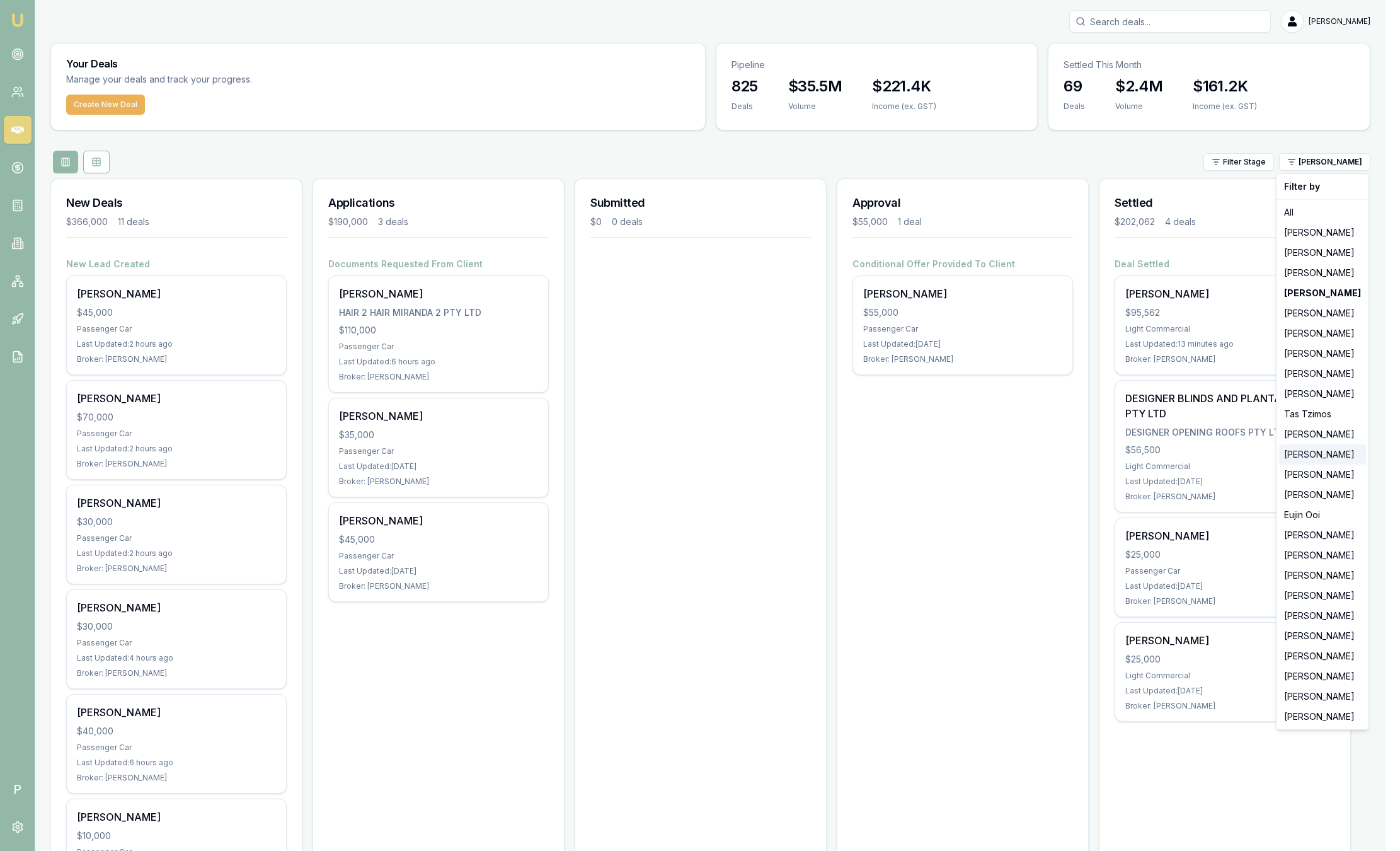
click at [1316, 449] on div "[PERSON_NAME]" at bounding box center [1322, 455] width 87 height 20
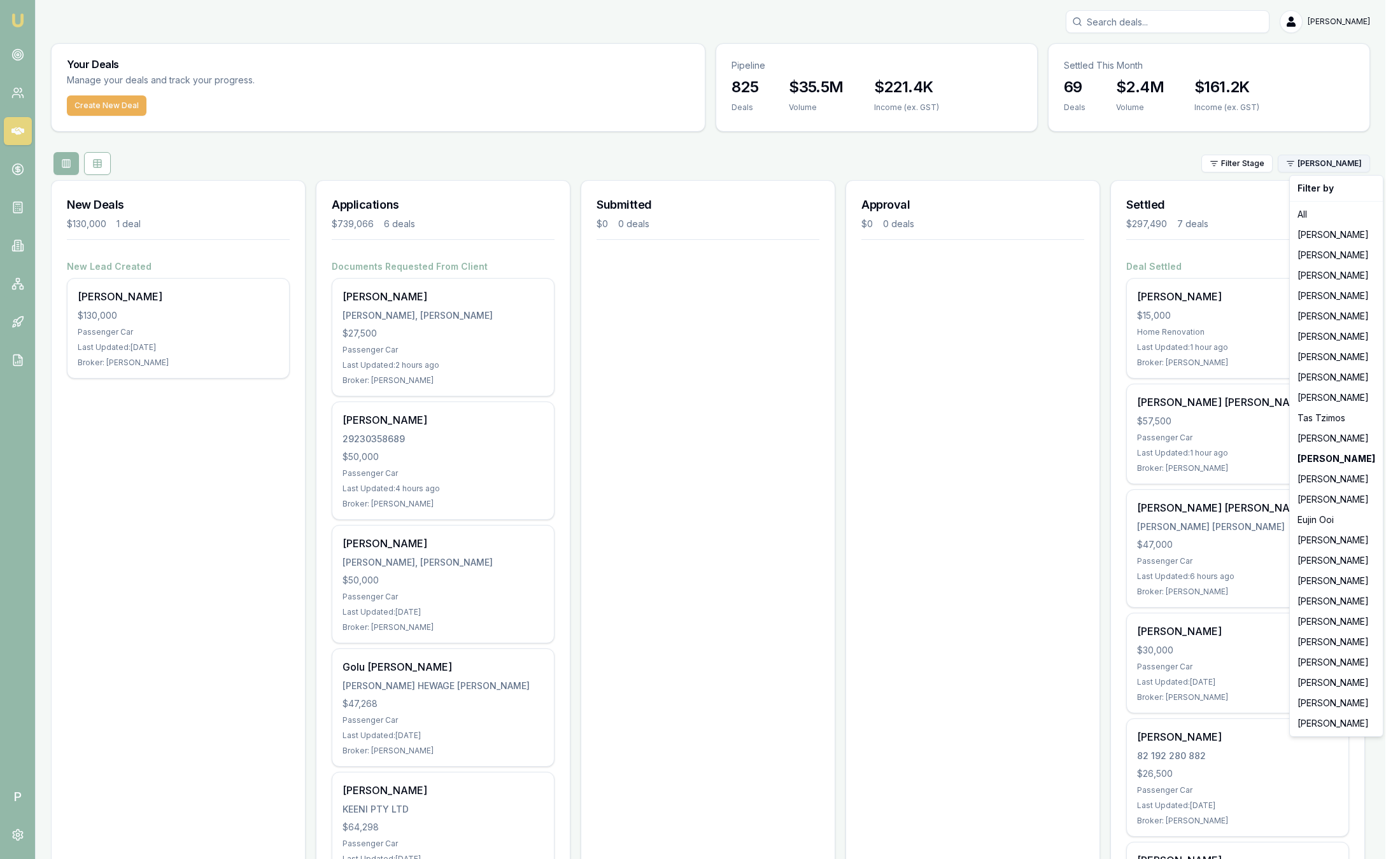
click at [1353, 171] on html "Emu Broker P Sam Crouch Toggle Menu Your Deals Manage your deals and track your…" at bounding box center [700, 429] width 1400 height 859
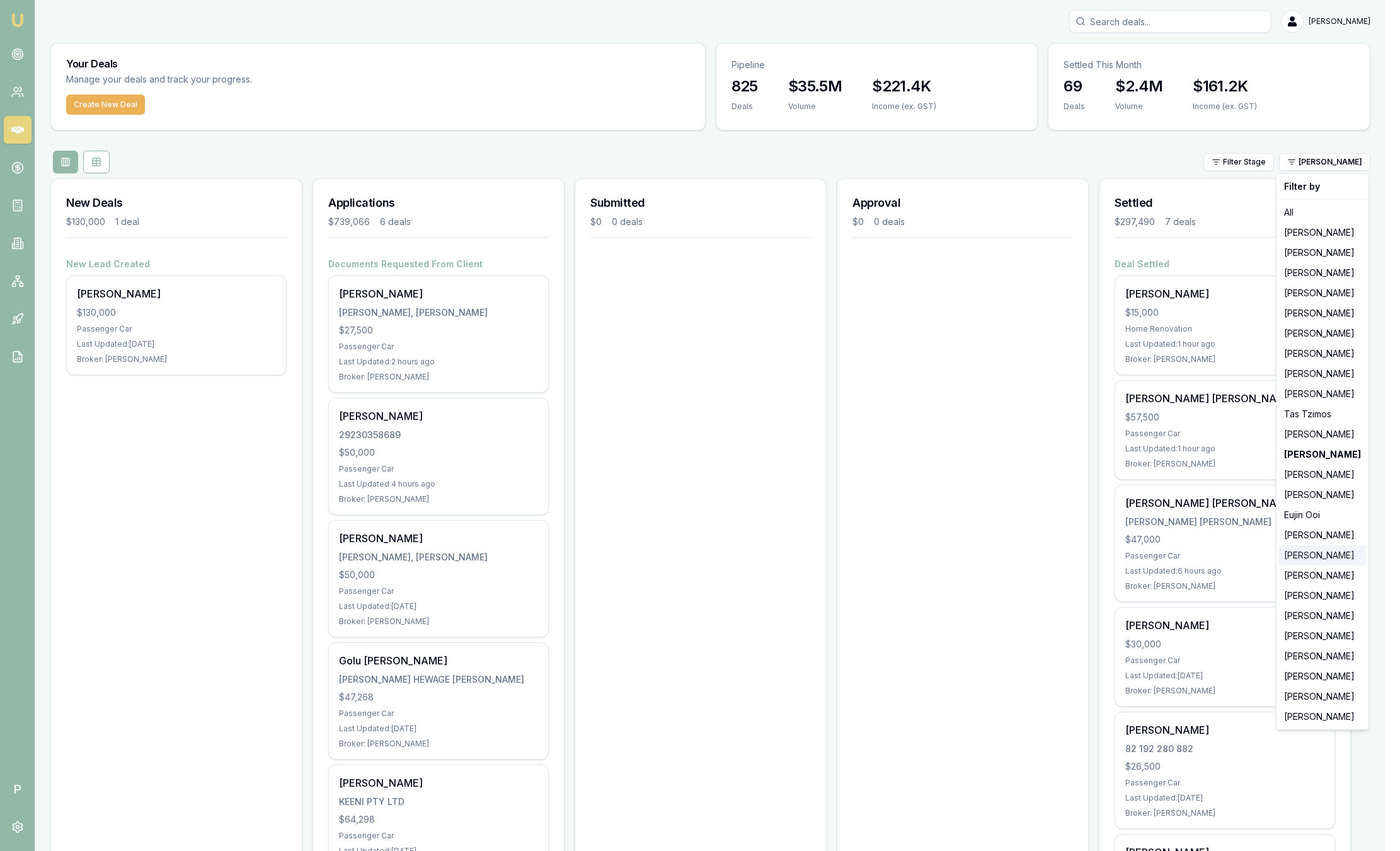
click at [1304, 562] on div "[PERSON_NAME]" at bounding box center [1322, 556] width 87 height 20
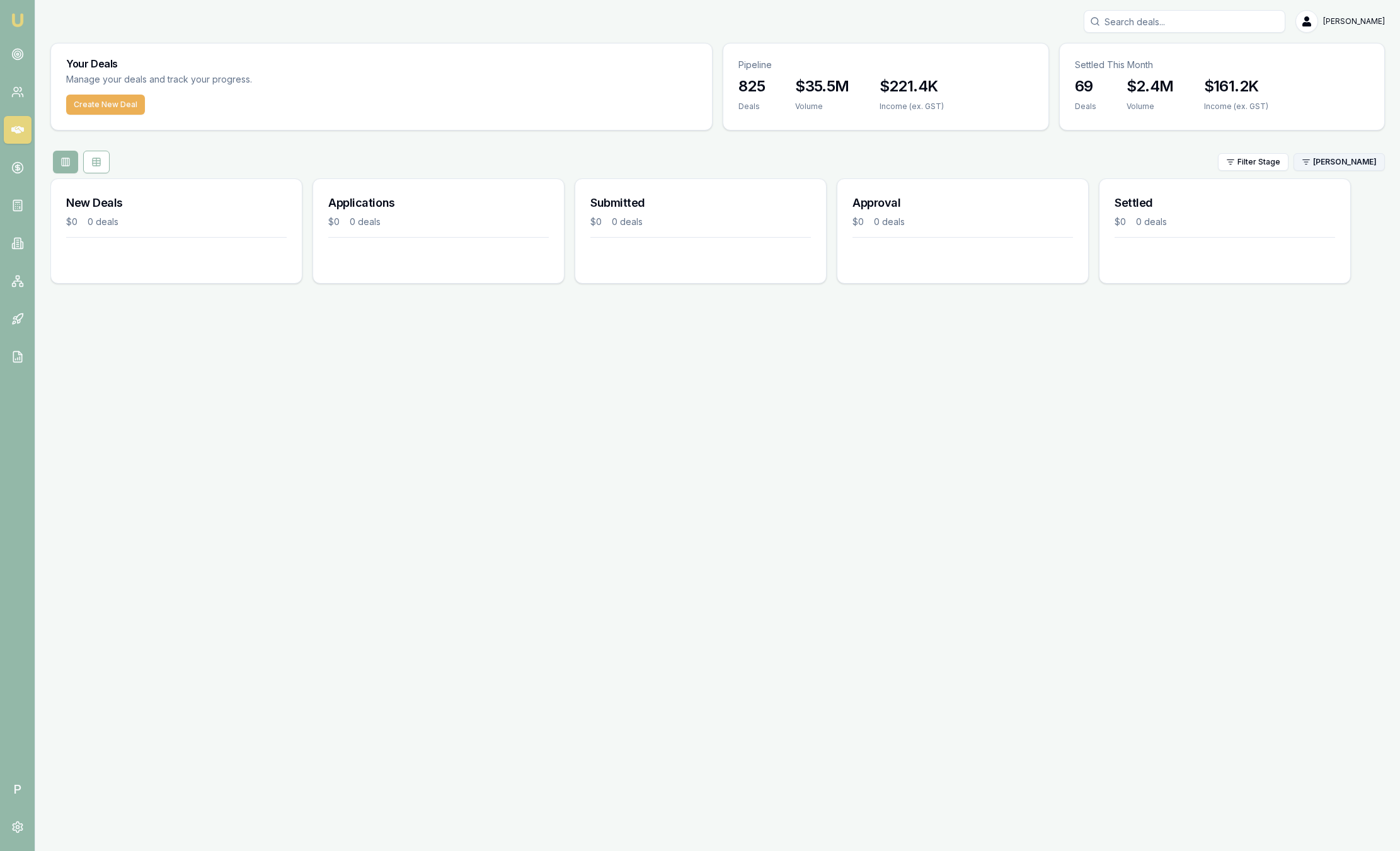
click at [1335, 168] on html "Emu Broker P Sam Crouch Toggle Menu Your Deals Manage your deals and track your…" at bounding box center [700, 425] width 1400 height 851
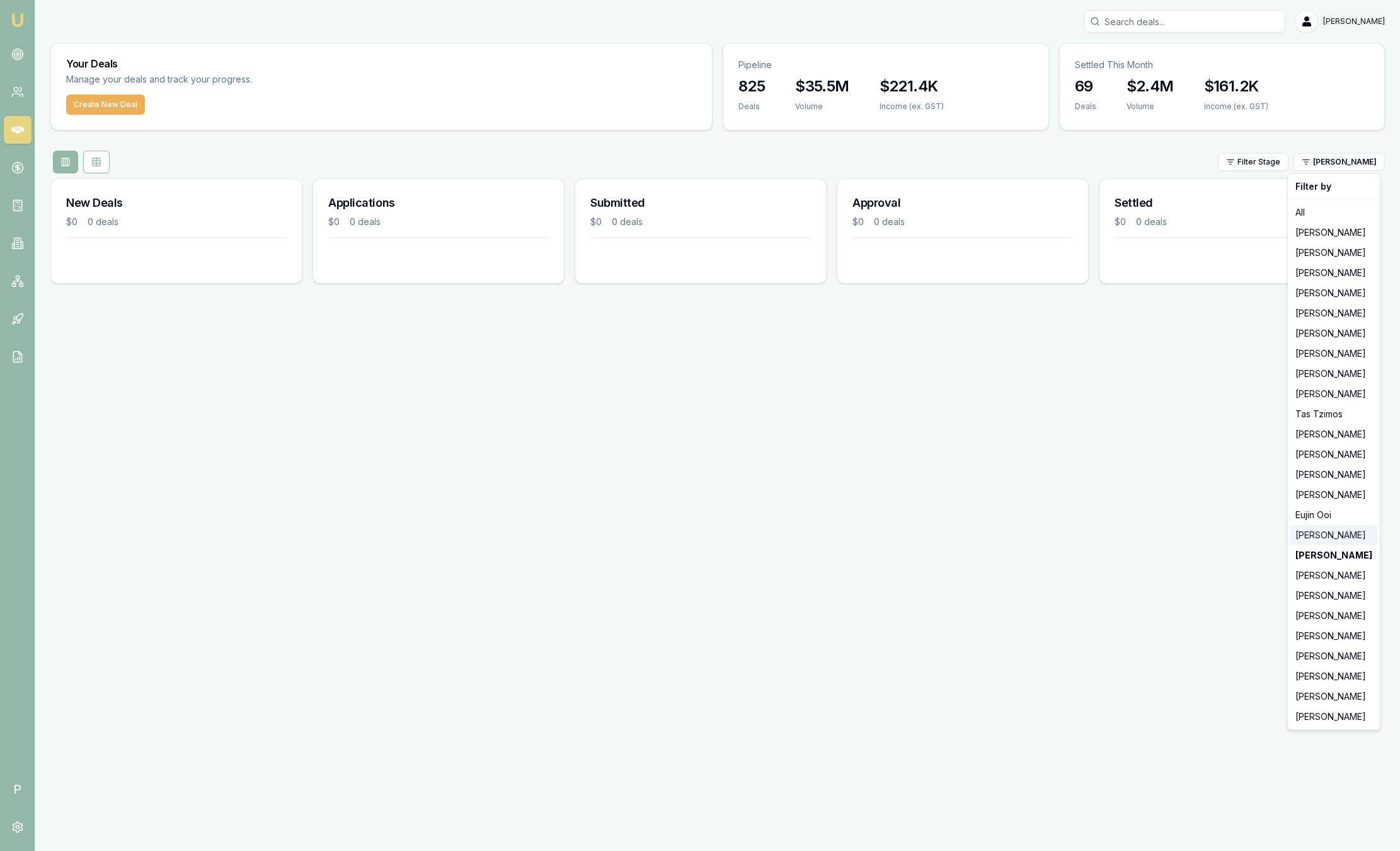
click at [1326, 539] on div "[PERSON_NAME]" at bounding box center [1333, 535] width 87 height 20
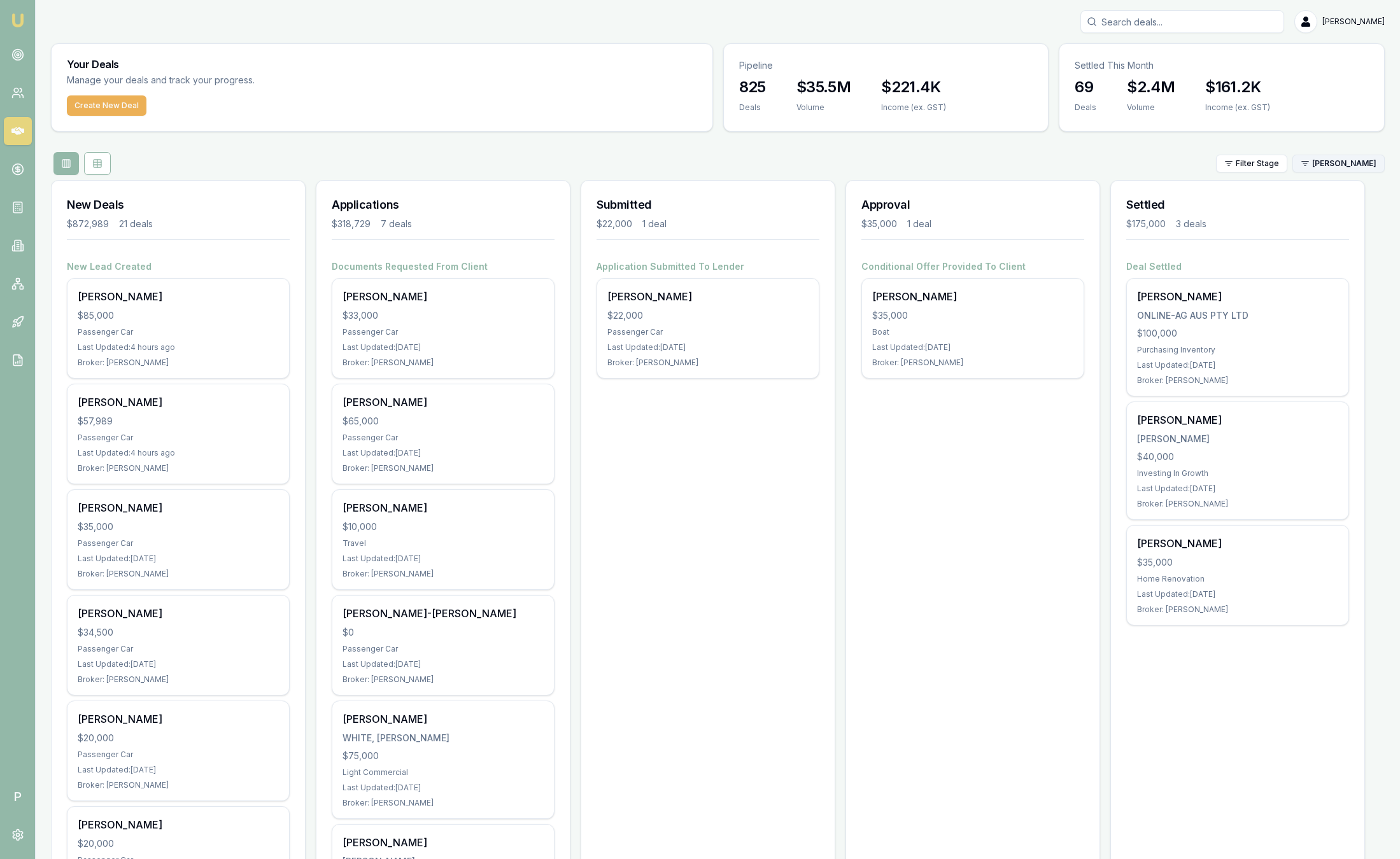
click at [1328, 169] on html "Emu Broker P Sam Crouch Toggle Menu Your Deals Manage your deals and track your…" at bounding box center [700, 429] width 1400 height 859
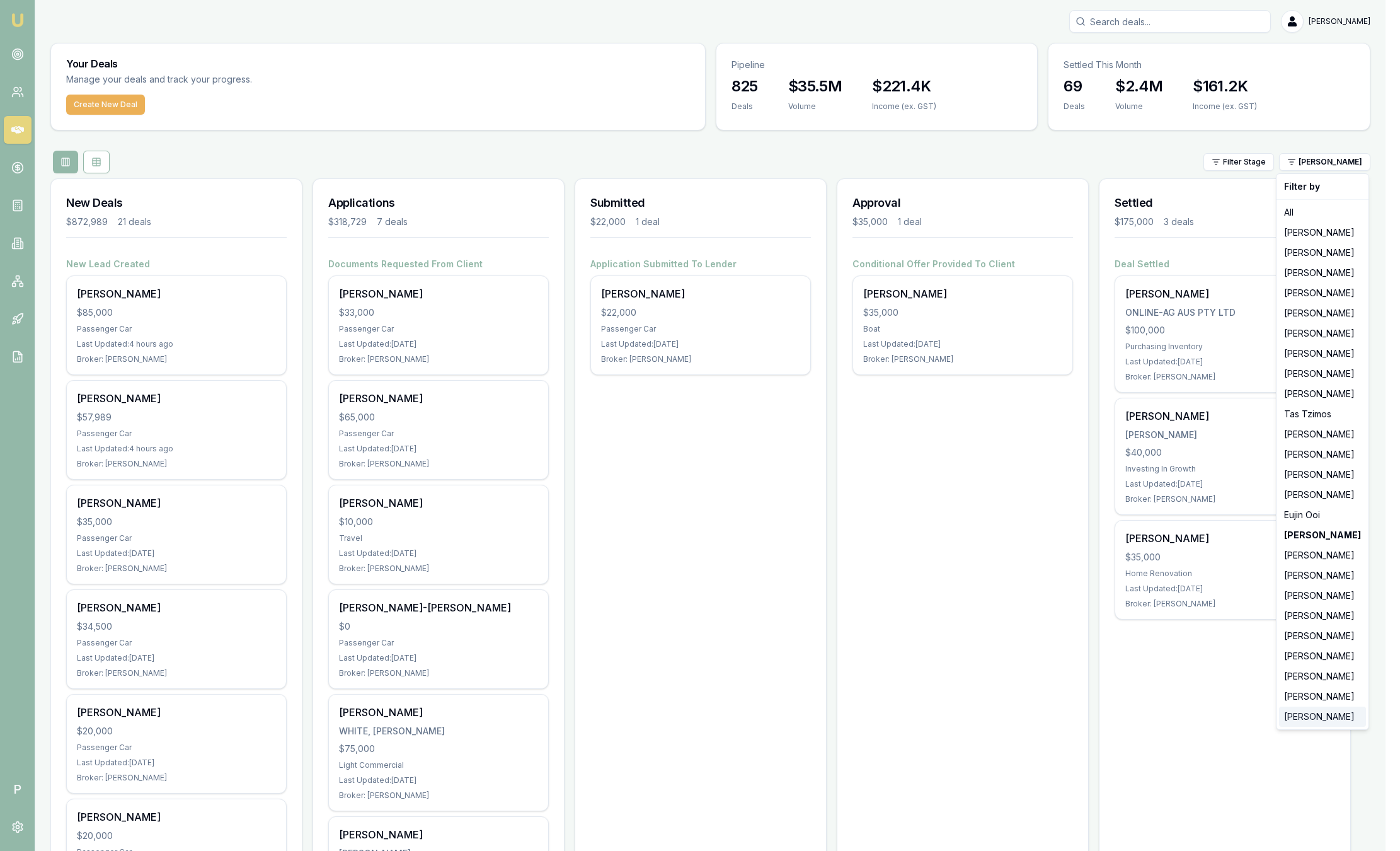
drag, startPoint x: 1300, startPoint y: 715, endPoint x: 1270, endPoint y: 678, distance: 47.6
click at [1298, 715] on div "[PERSON_NAME]" at bounding box center [1322, 717] width 87 height 20
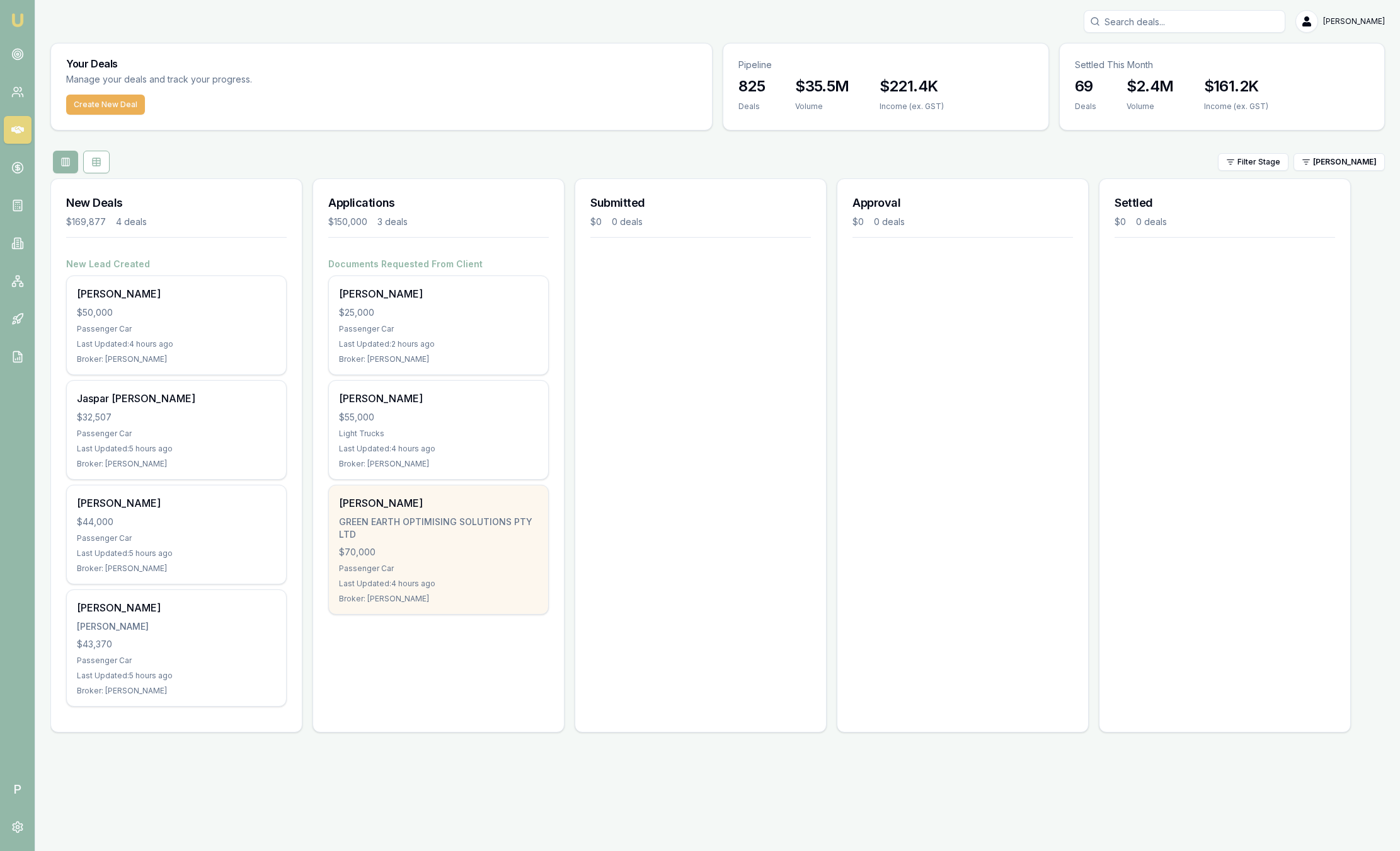
click at [420, 609] on div "Benjamin Mccosh GREEN EARTH OPTIMISING SOLUTIONS PTY LTD $70,000 Passenger Car …" at bounding box center [438, 550] width 219 height 129
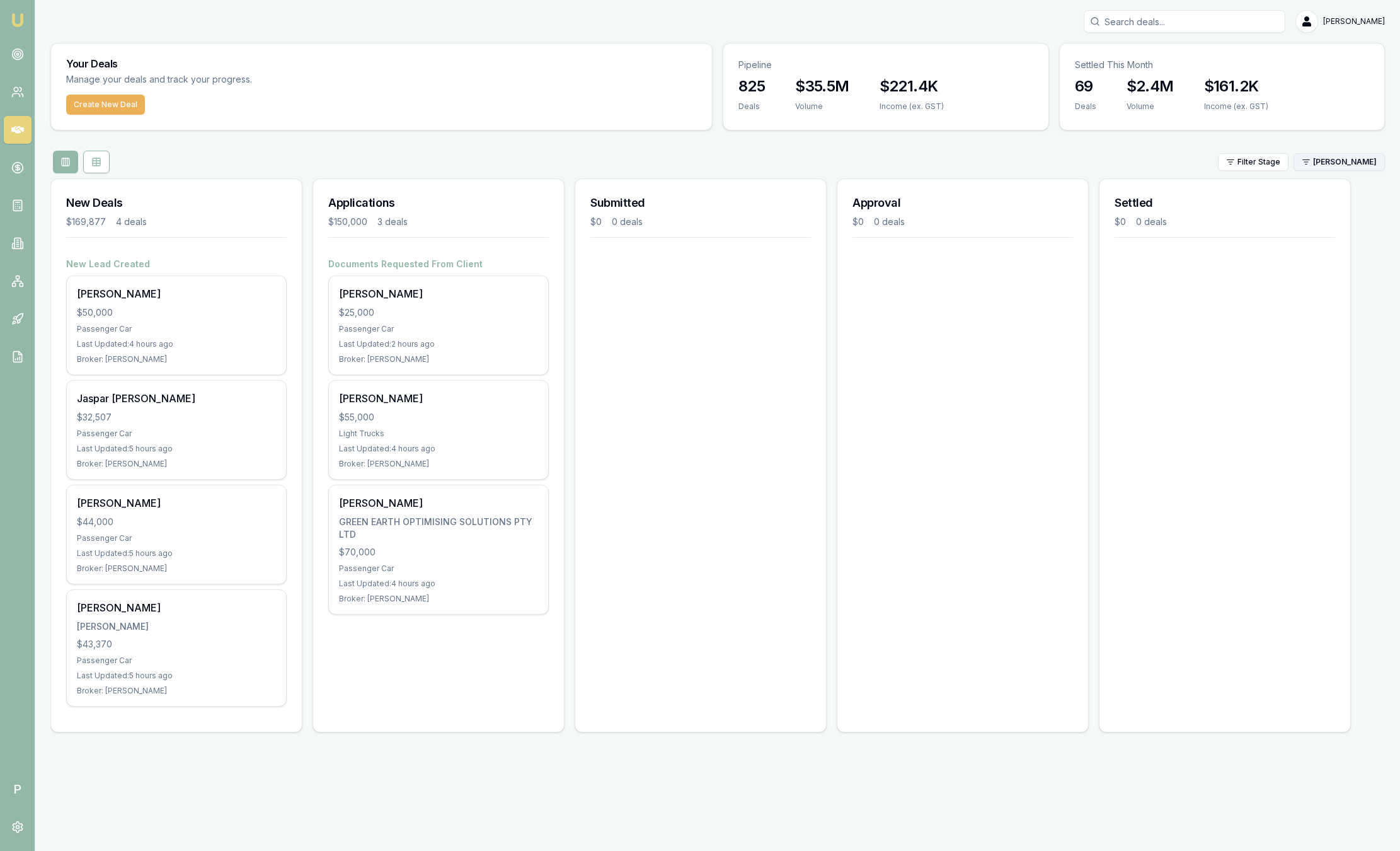
click at [1331, 164] on html "Emu Broker P Sam Crouch Toggle Menu Your Deals Manage your deals and track your…" at bounding box center [700, 425] width 1400 height 851
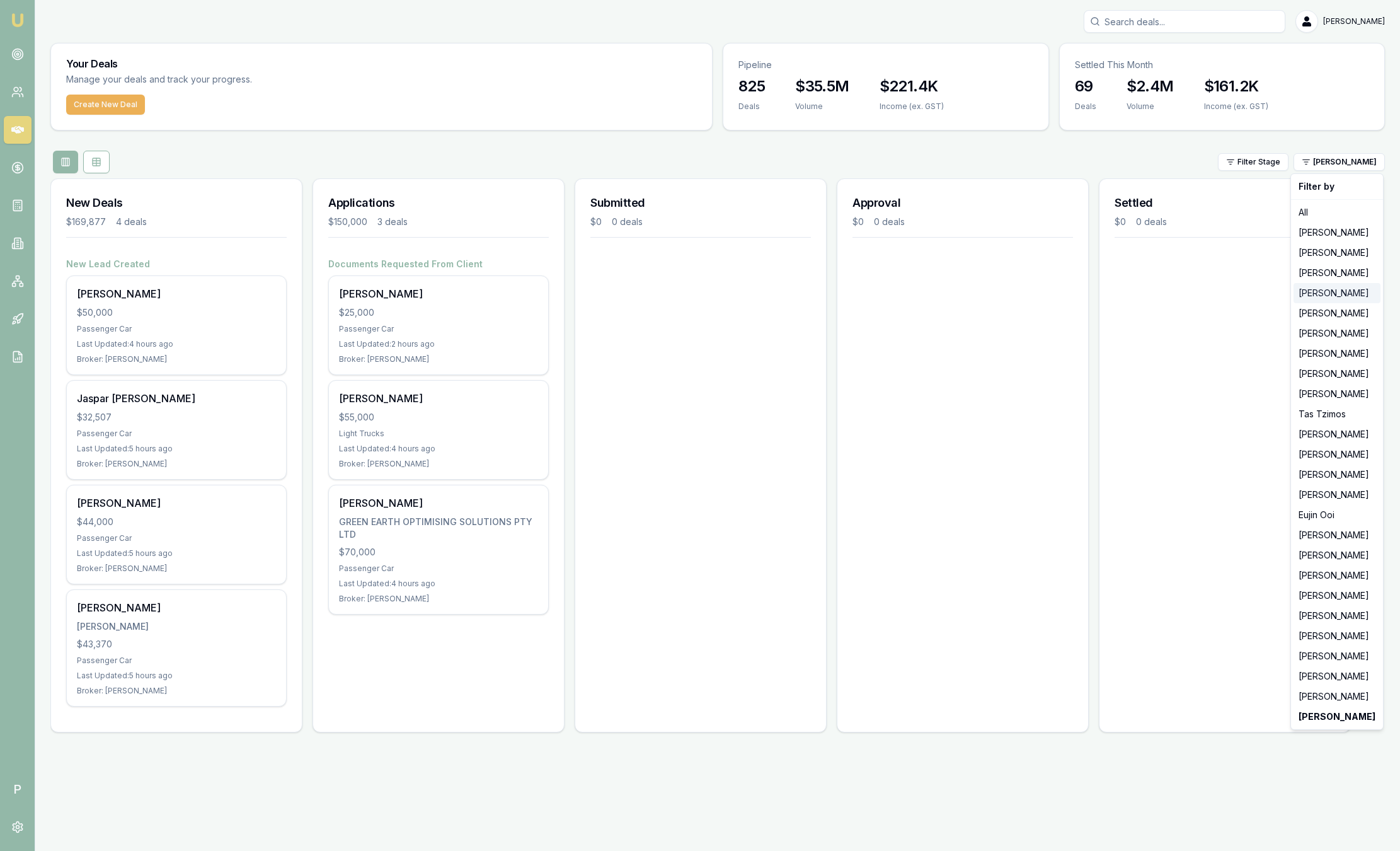
click at [1341, 293] on div "[PERSON_NAME]" at bounding box center [1337, 294] width 87 height 20
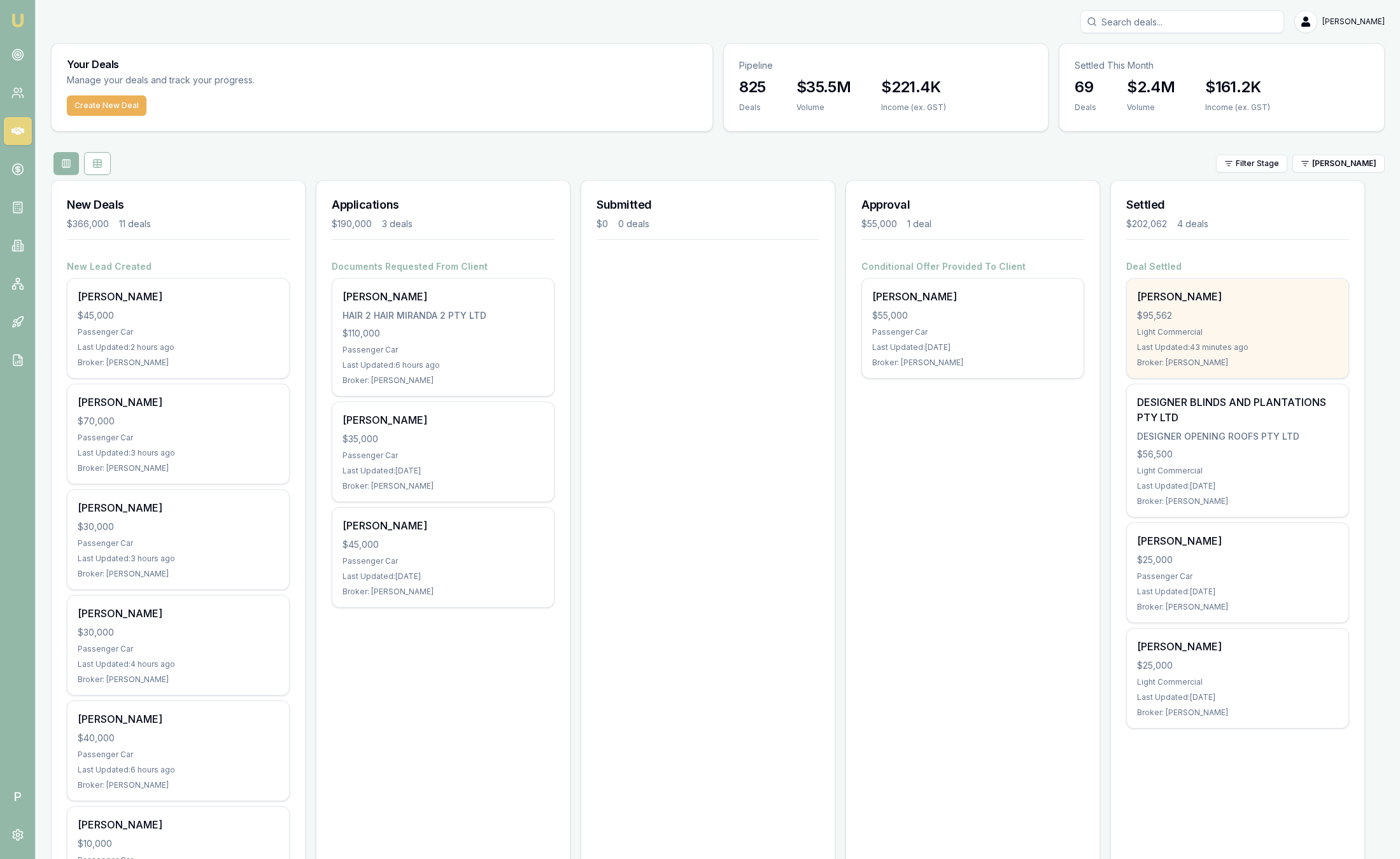
click at [1278, 301] on div "[PERSON_NAME]" at bounding box center [1237, 296] width 201 height 16
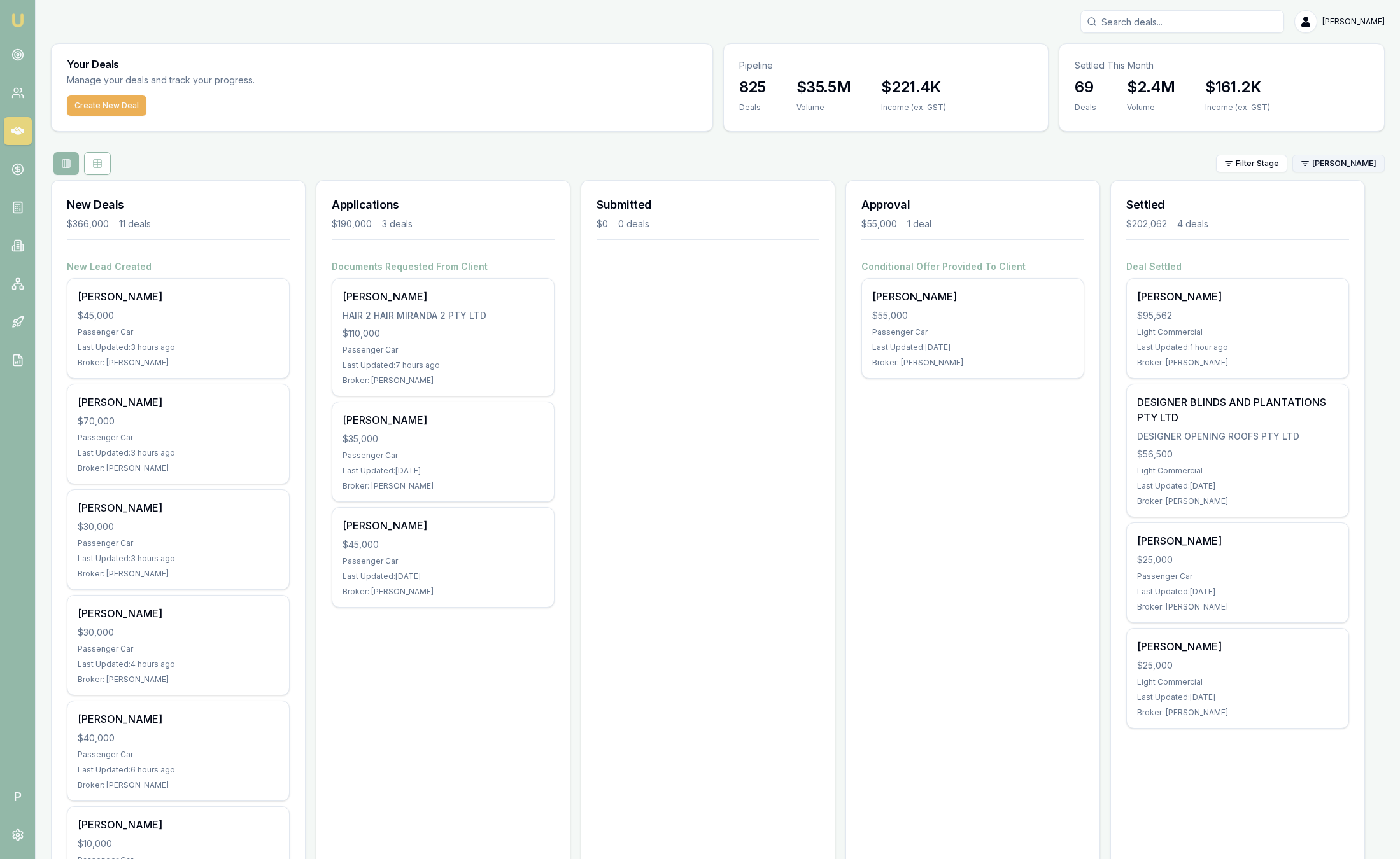
click at [1322, 167] on html "Emu Broker P Sam Crouch Toggle Menu Your Deals Manage your deals and track your…" at bounding box center [700, 429] width 1400 height 859
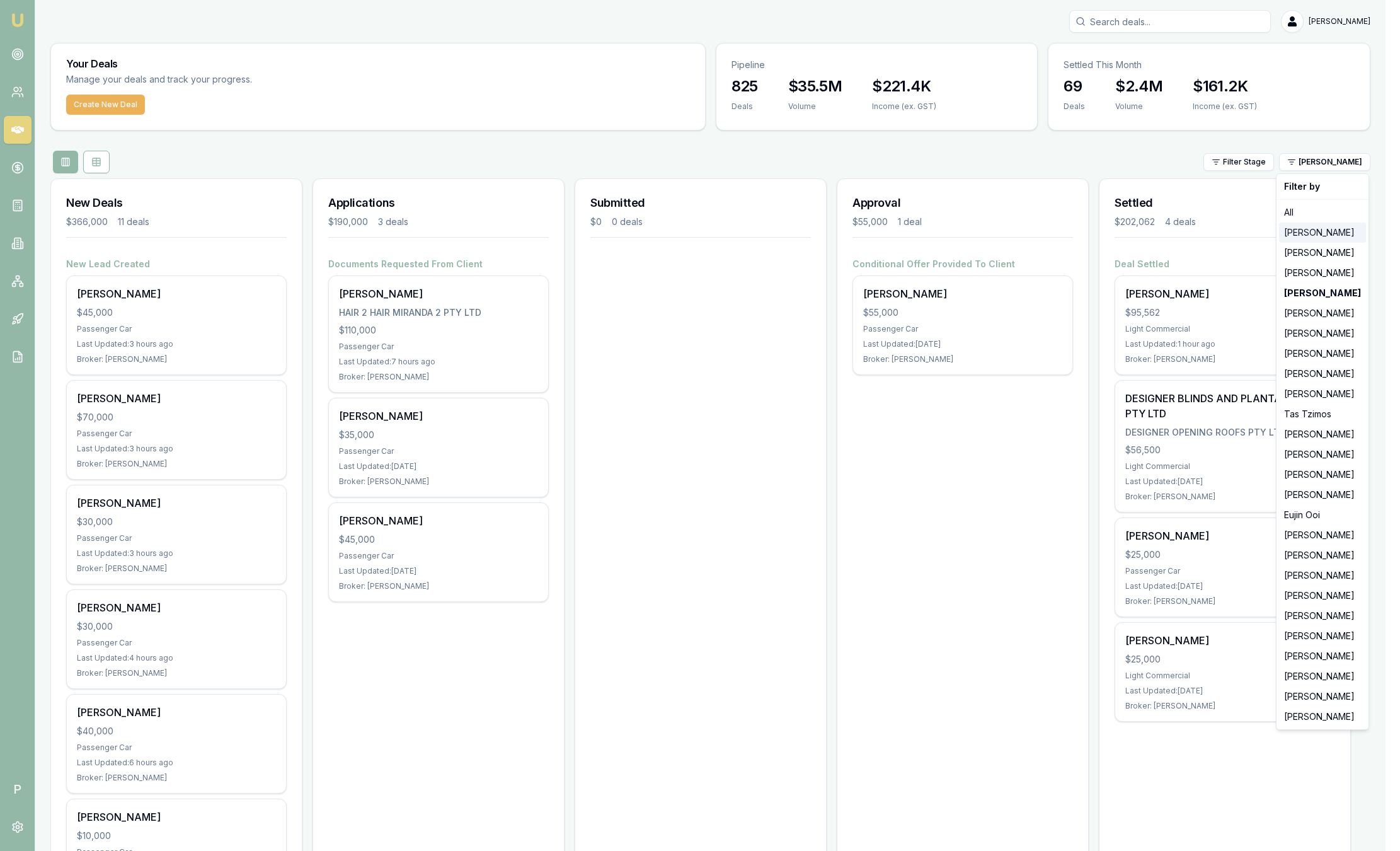
click at [1290, 230] on div "[PERSON_NAME]" at bounding box center [1322, 233] width 87 height 20
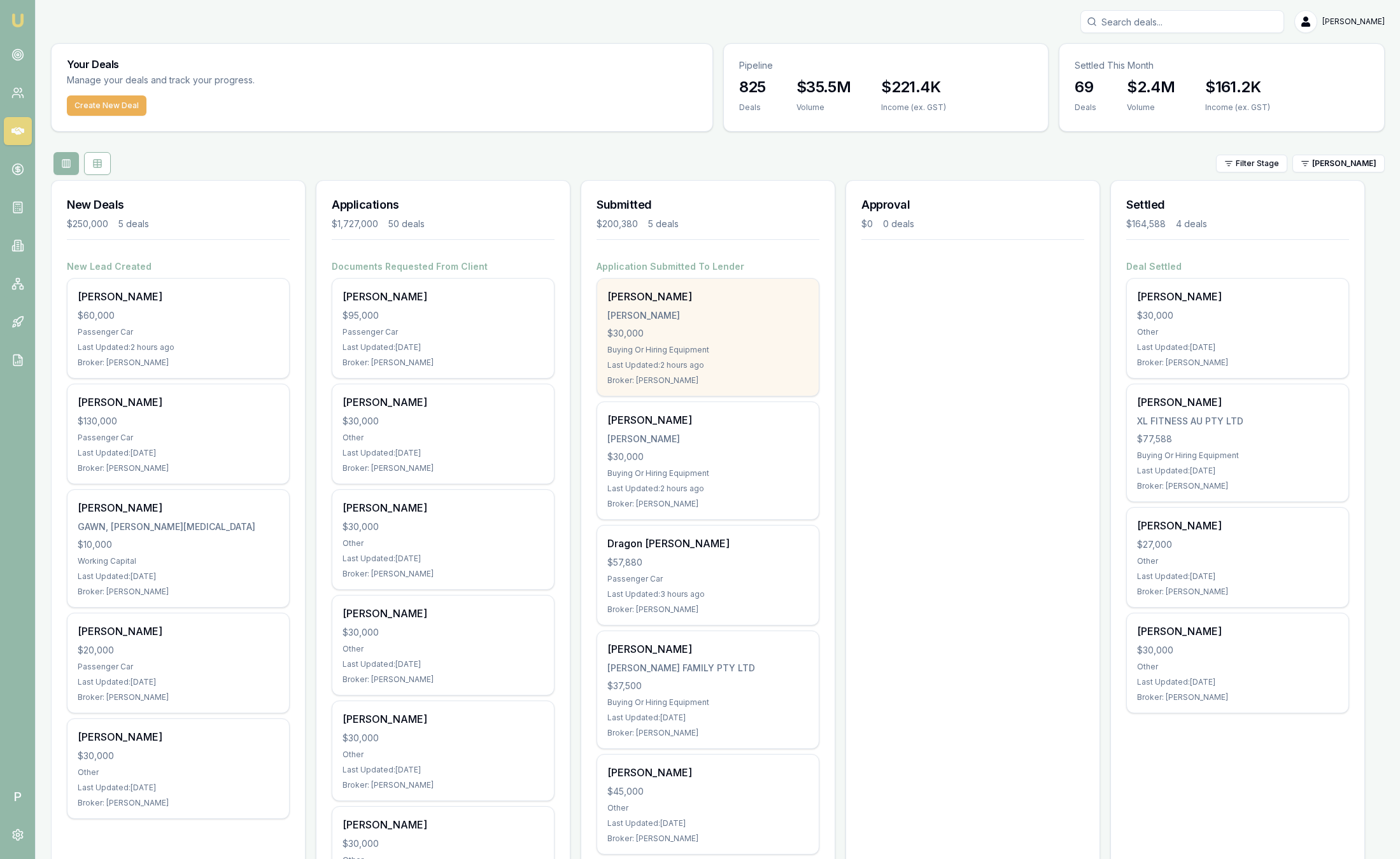
click at [704, 324] on div "Erich Jay Saldivar SALDIVAR, ERICH JAY $30,000 Buying Or Hiring Equipment Last …" at bounding box center [708, 337] width 222 height 117
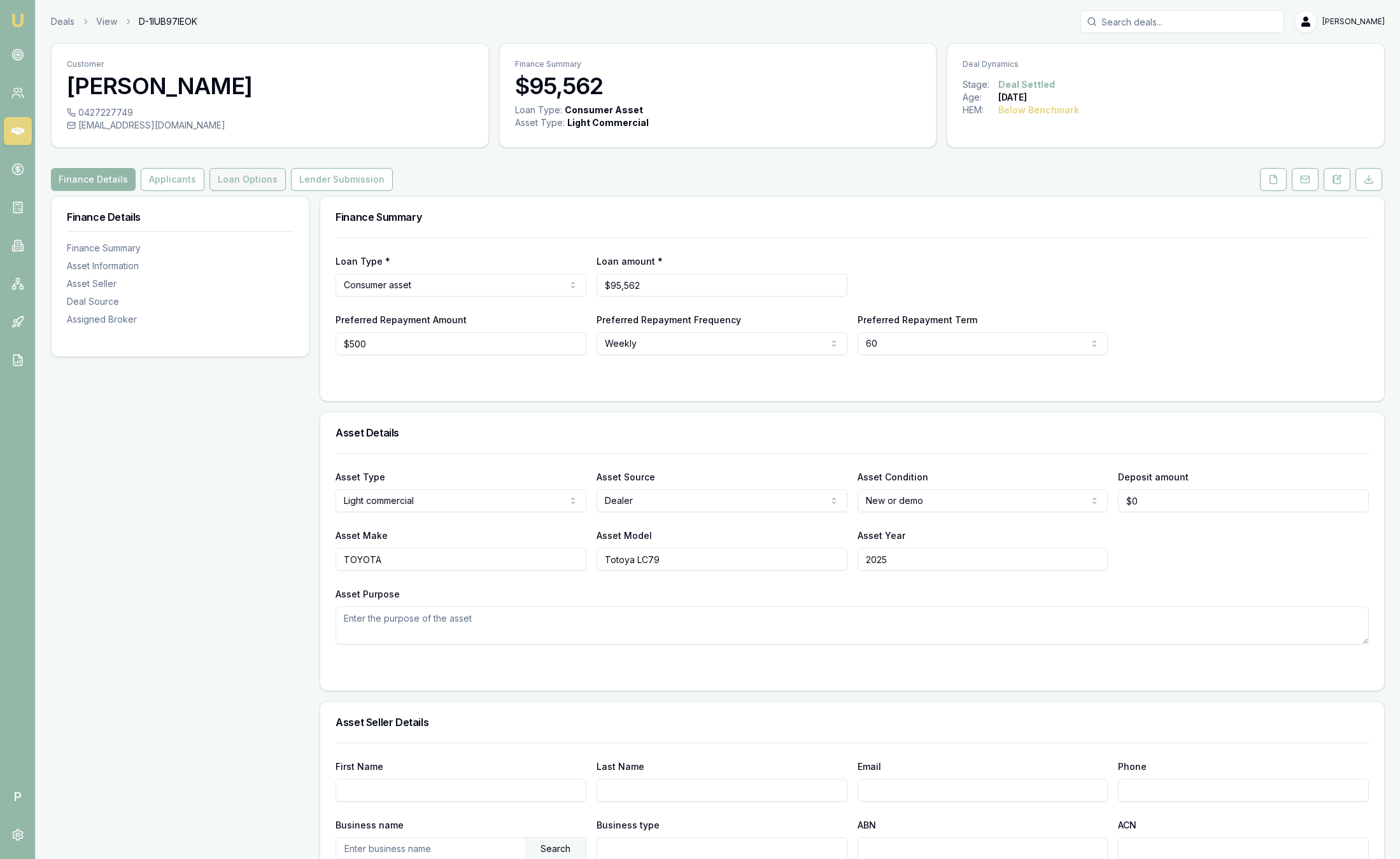
click at [226, 181] on button "Loan Options" at bounding box center [247, 179] width 77 height 23
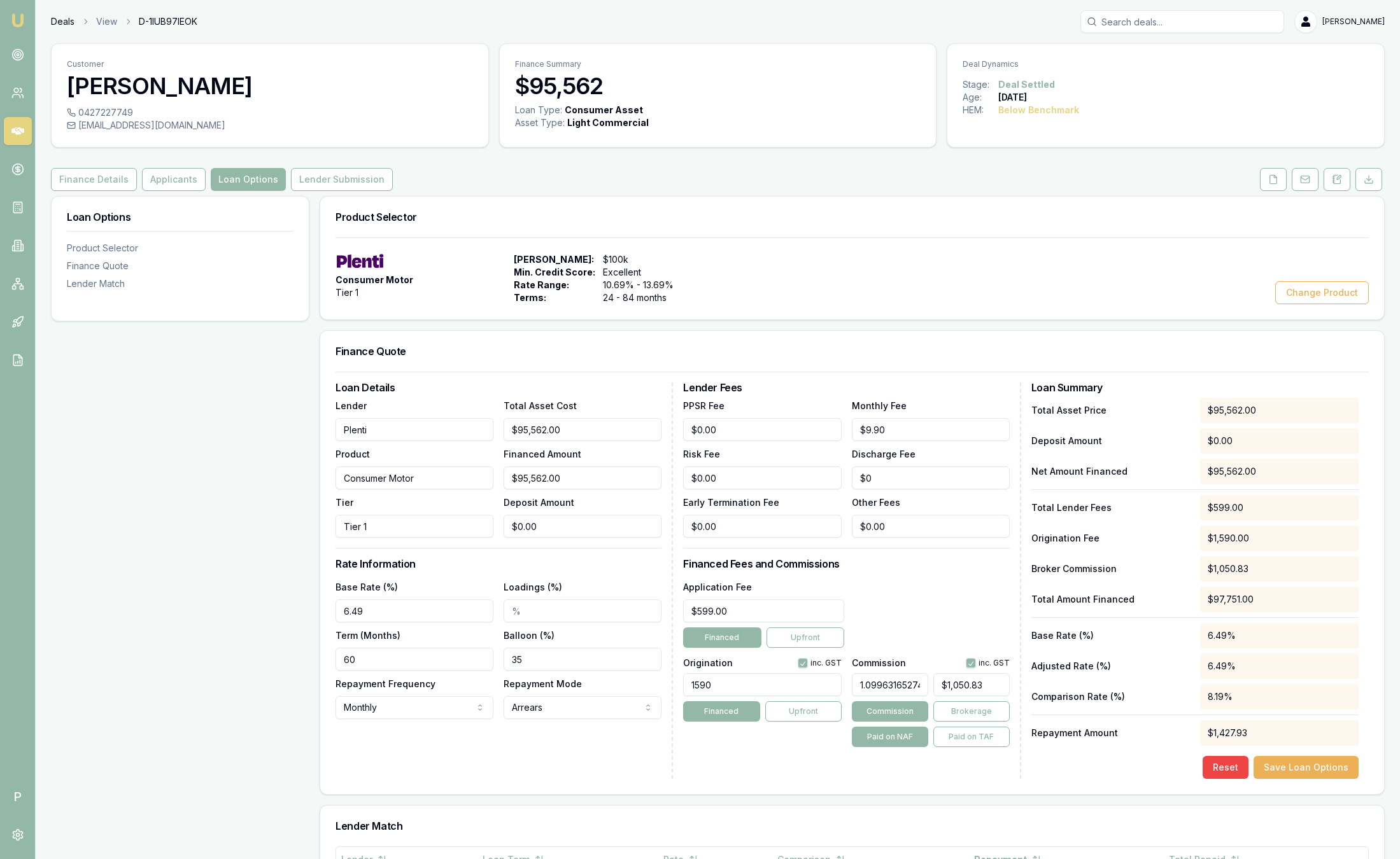
click at [66, 22] on link "Deals" at bounding box center [62, 22] width 23 height 13
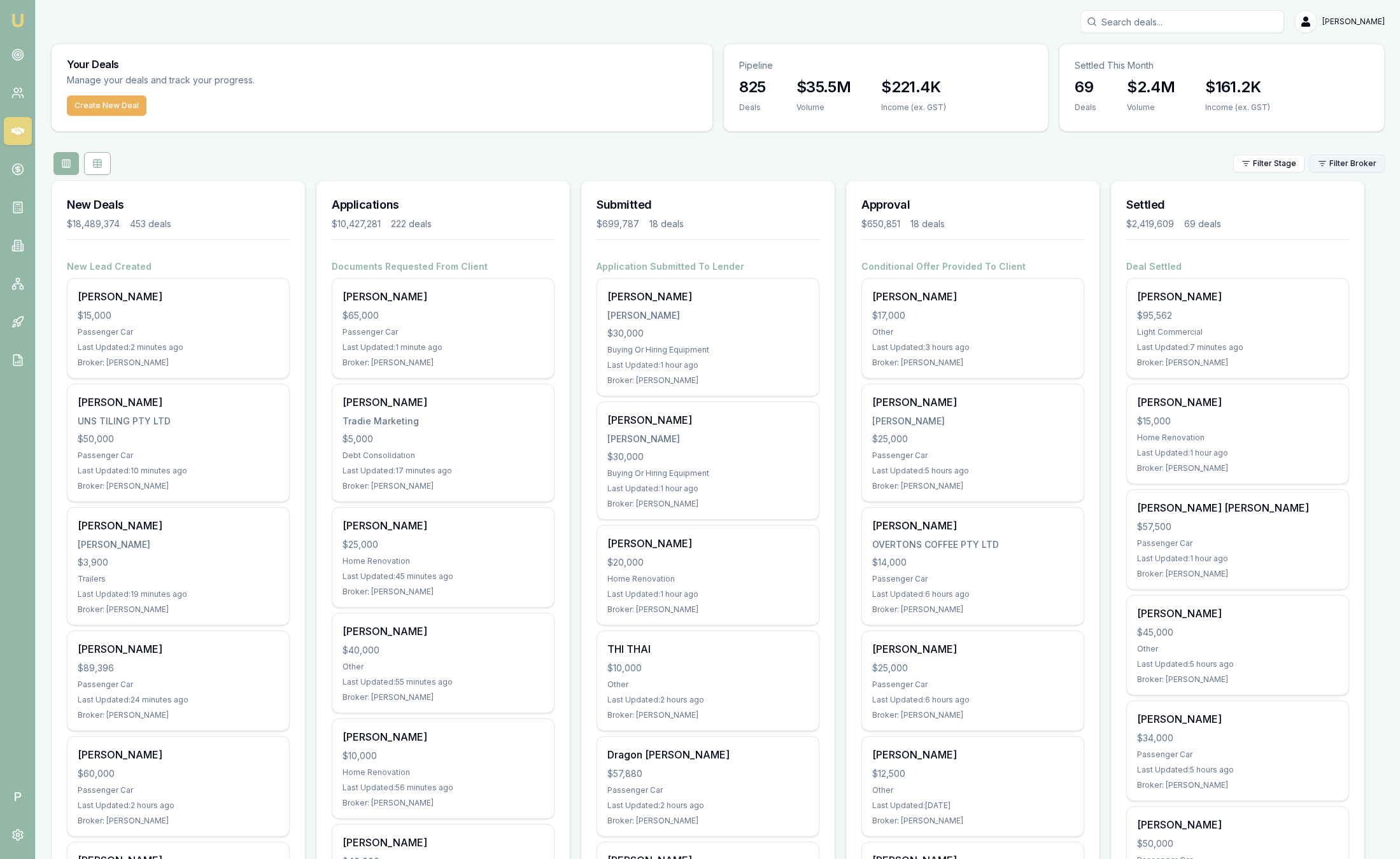
click at [1330, 164] on html "Emu Broker P [PERSON_NAME] Toggle Menu Your Deals Manage your deals and track y…" at bounding box center [700, 429] width 1400 height 859
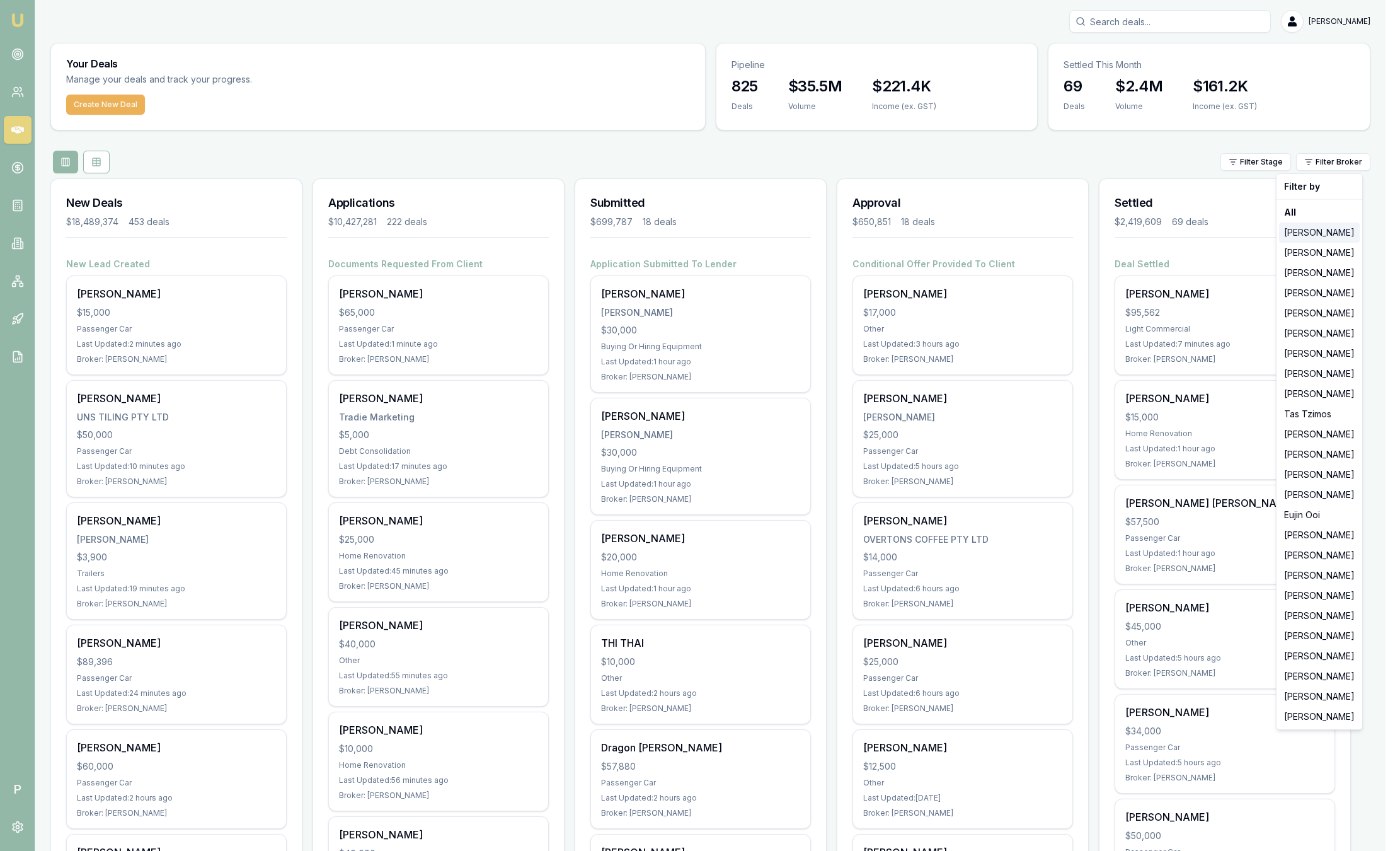
click at [1311, 231] on div "[PERSON_NAME]" at bounding box center [1319, 233] width 81 height 20
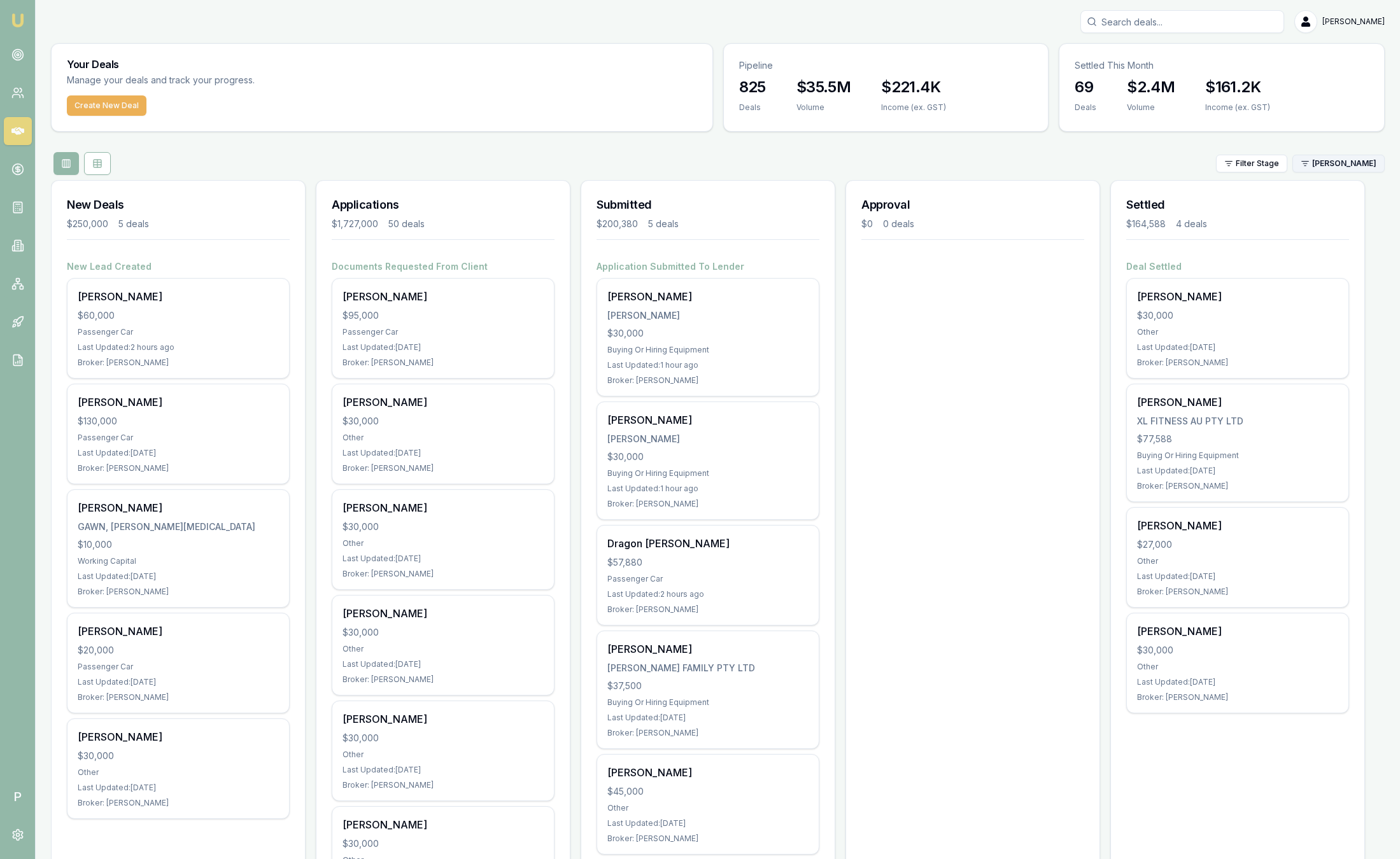
click at [1328, 155] on html "Emu Broker P [PERSON_NAME] Toggle Menu Your Deals Manage your deals and track y…" at bounding box center [700, 429] width 1400 height 859
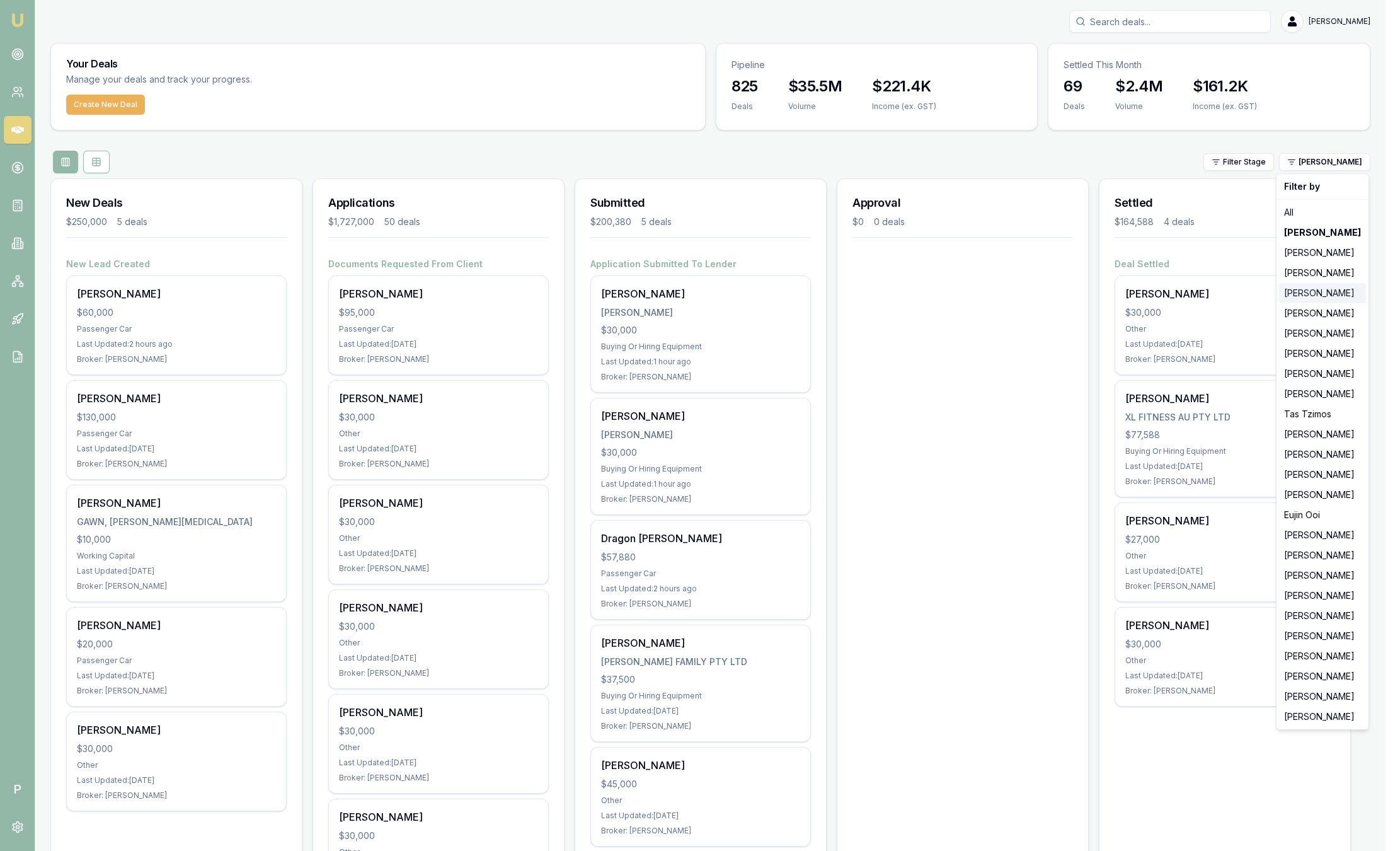
click at [1305, 299] on div "[PERSON_NAME]" at bounding box center [1322, 294] width 87 height 20
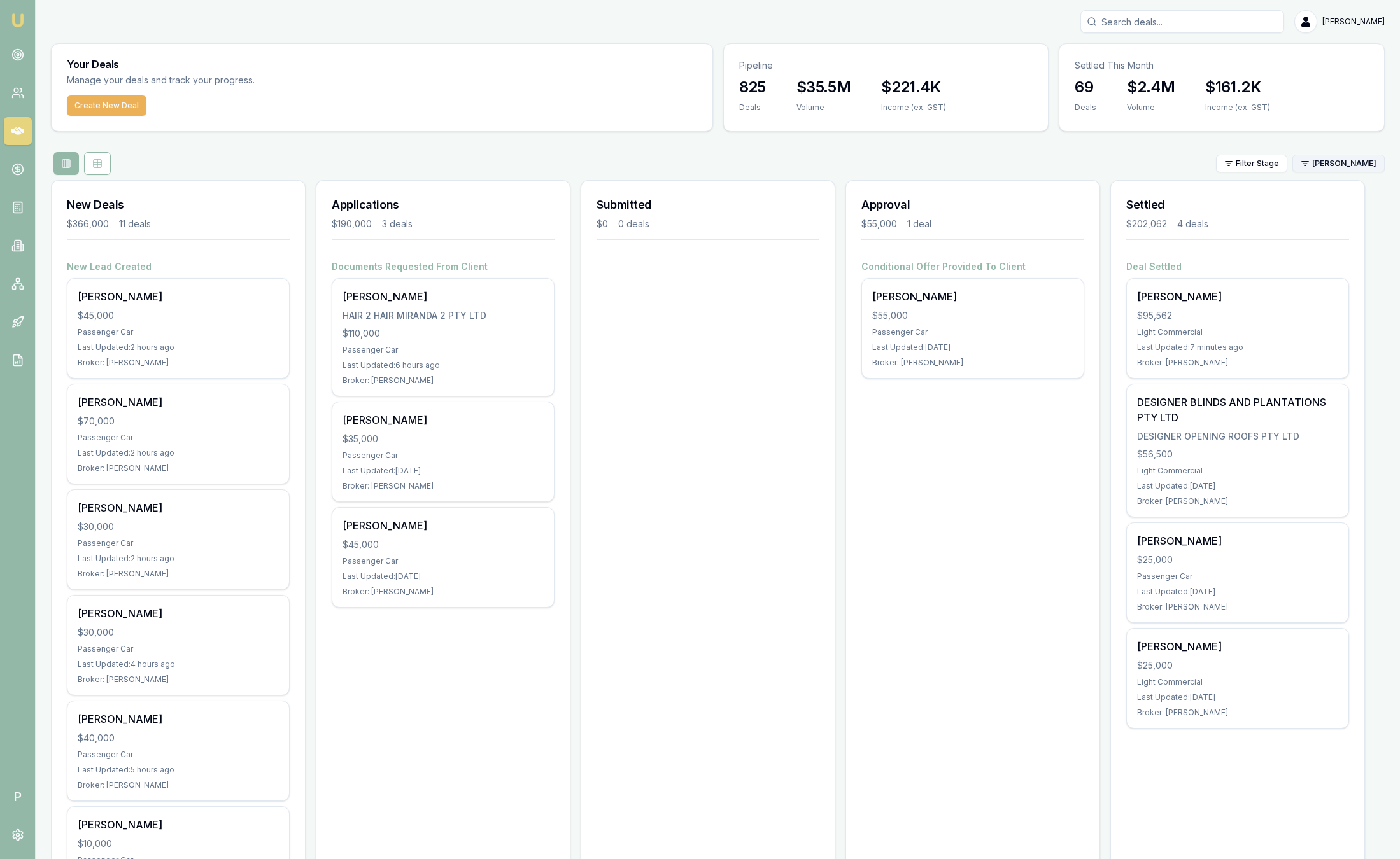
click at [1349, 164] on html "Emu Broker P Sam Crouch Toggle Menu Your Deals Manage your deals and track your…" at bounding box center [700, 429] width 1400 height 859
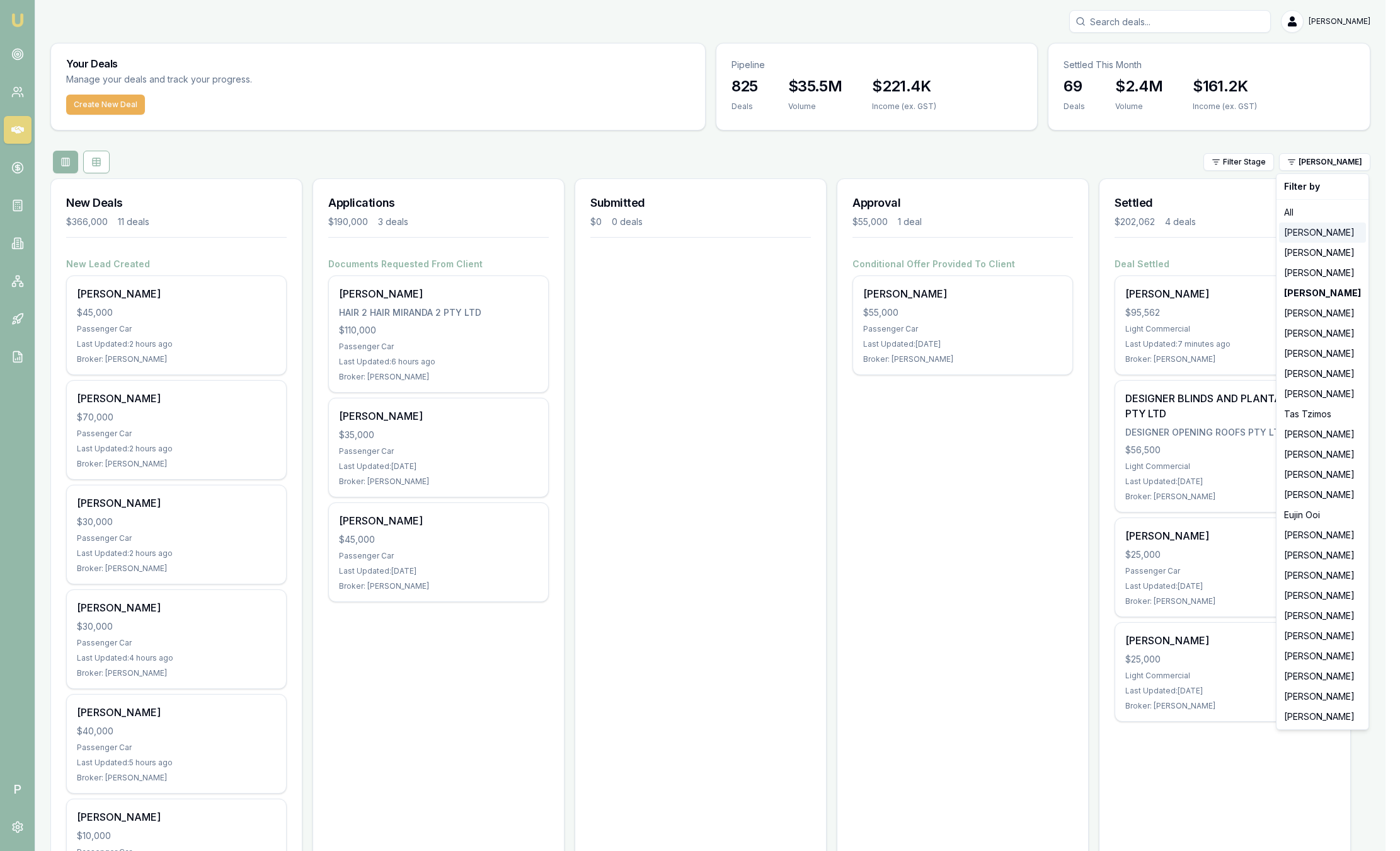
click at [1327, 225] on div "[PERSON_NAME]" at bounding box center [1322, 233] width 87 height 20
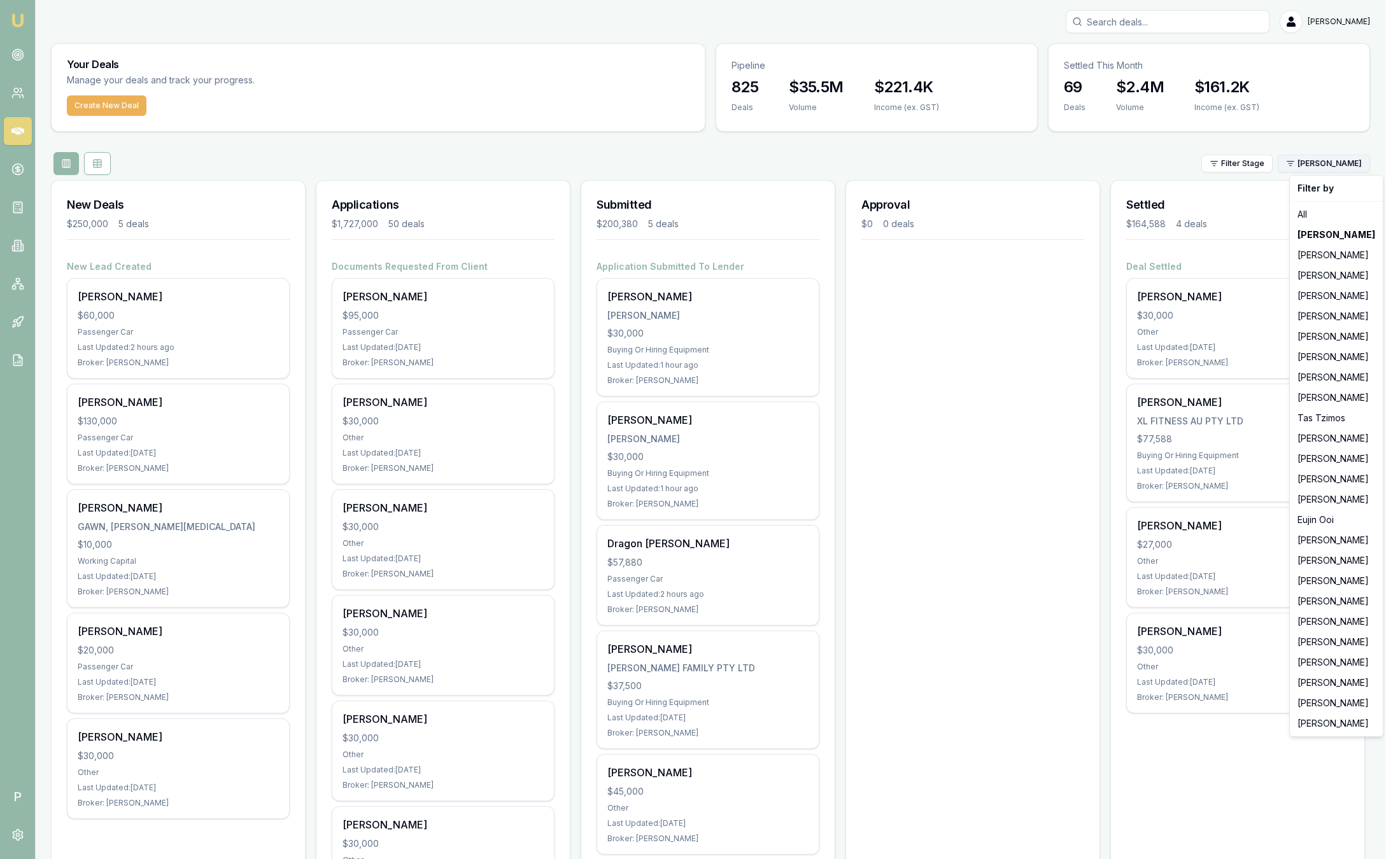
click at [1338, 166] on html "Emu Broker P Sam Crouch Toggle Menu Your Deals Manage your deals and track your…" at bounding box center [700, 429] width 1400 height 859
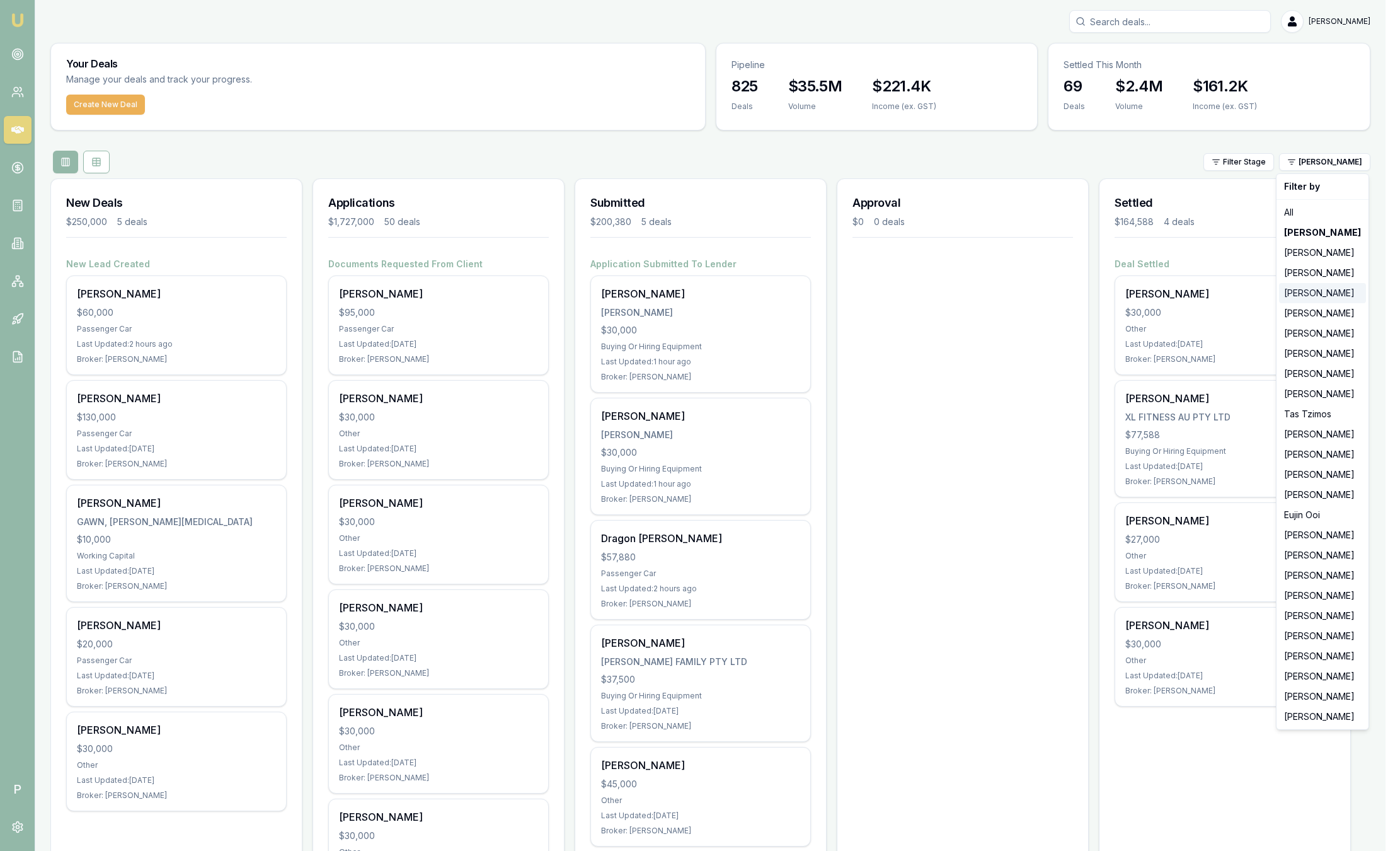
click at [1305, 287] on div "[PERSON_NAME]" at bounding box center [1322, 294] width 87 height 20
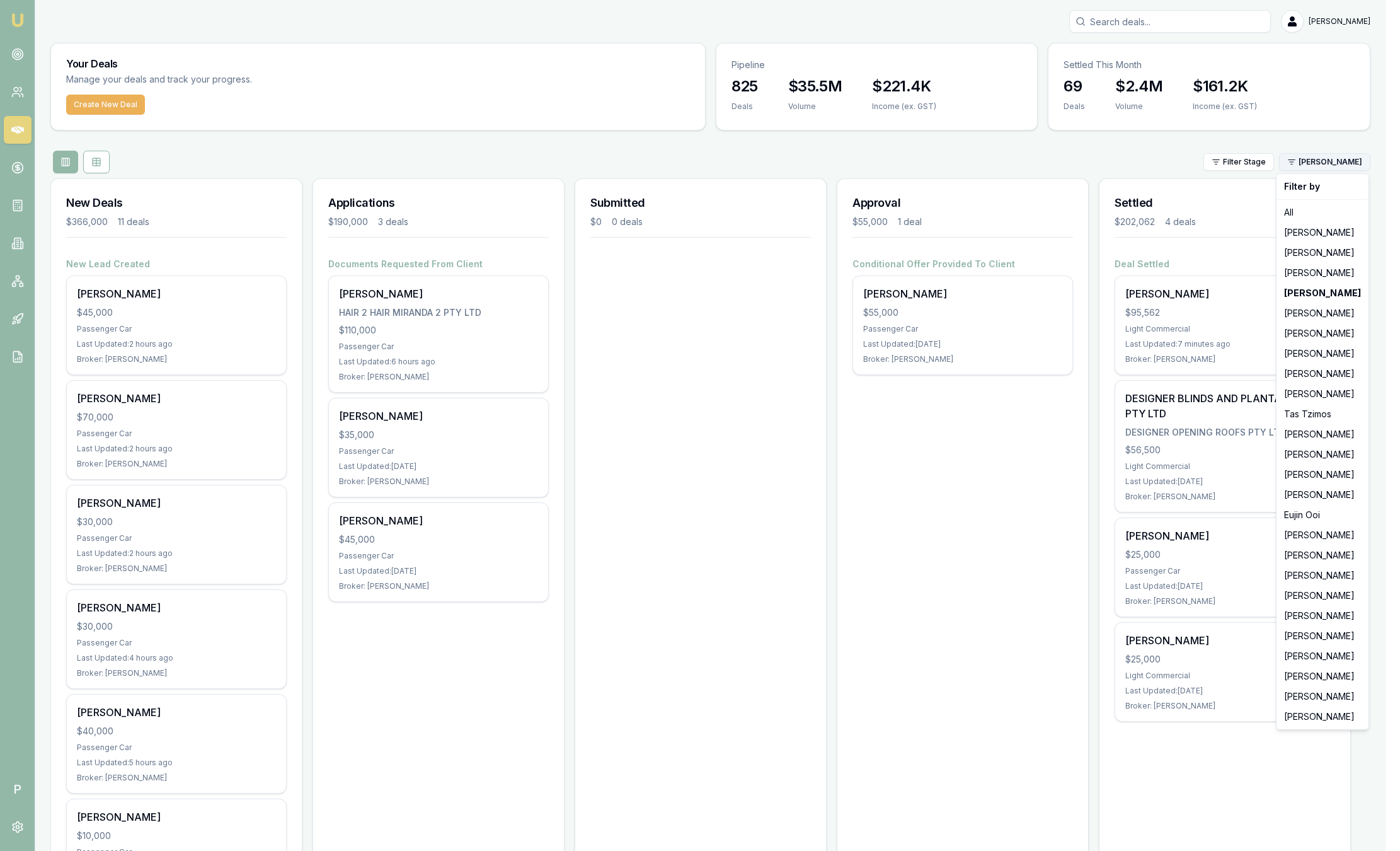
click at [1319, 165] on html "Emu Broker P Sam Crouch Toggle Menu Your Deals Manage your deals and track your…" at bounding box center [700, 425] width 1400 height 851
click at [1315, 370] on div "[PERSON_NAME]" at bounding box center [1322, 374] width 87 height 20
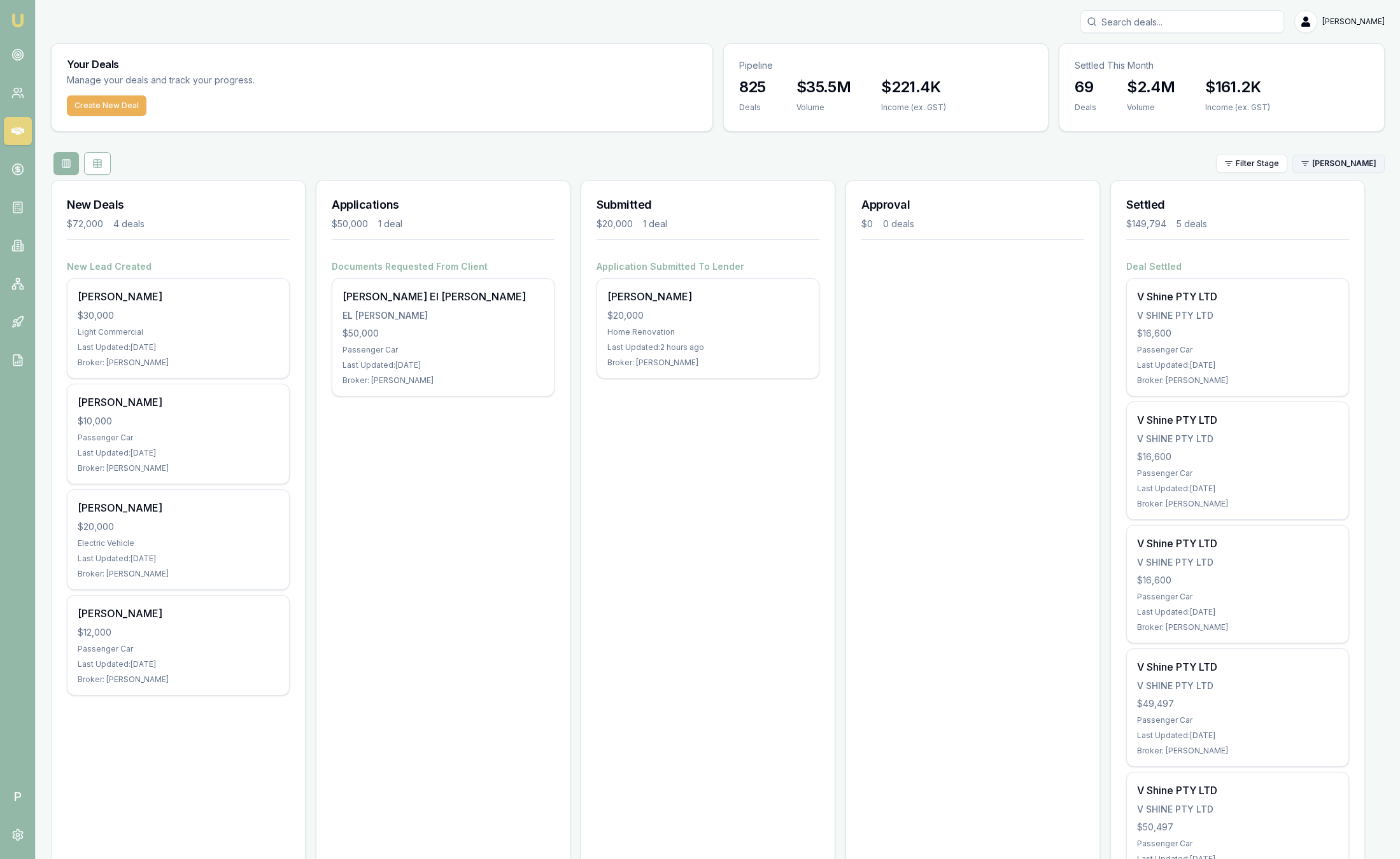
click at [1360, 171] on html "Emu Broker P Sam Crouch Toggle Menu Your Deals Manage your deals and track your…" at bounding box center [700, 429] width 1400 height 859
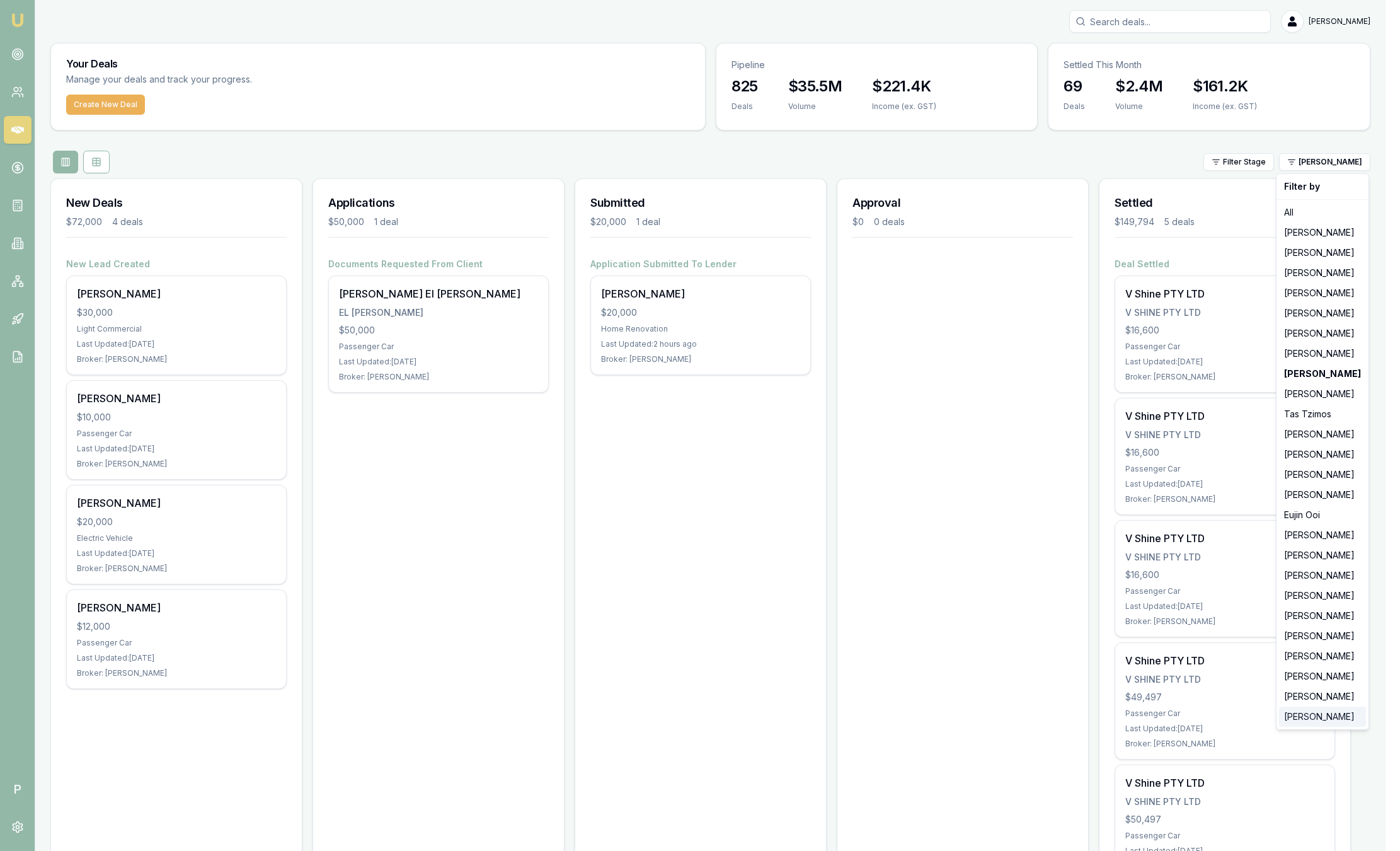
click at [1307, 720] on div "[PERSON_NAME]" at bounding box center [1322, 717] width 87 height 20
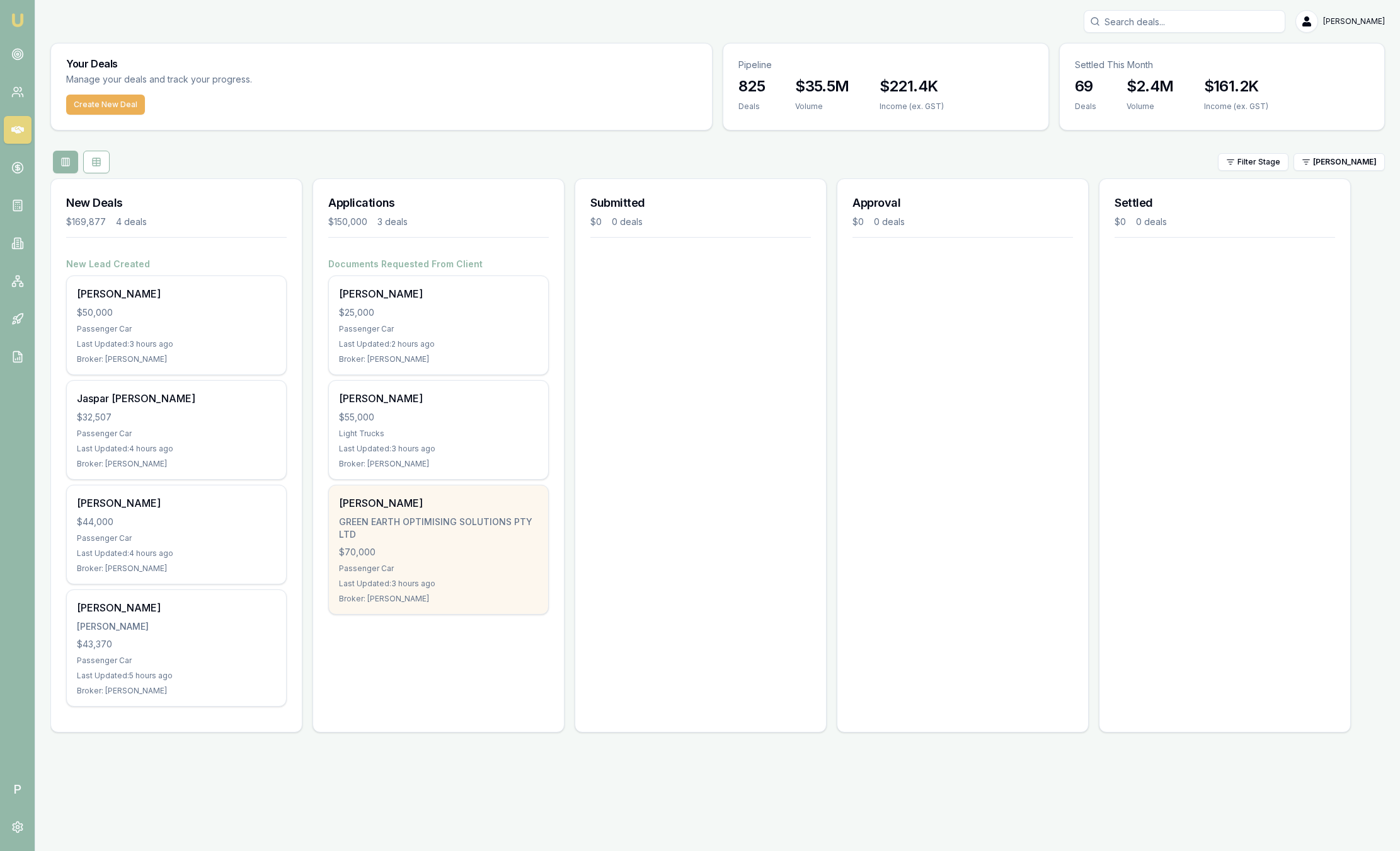
click at [415, 601] on div "Broker: [PERSON_NAME]" at bounding box center [438, 599] width 199 height 10
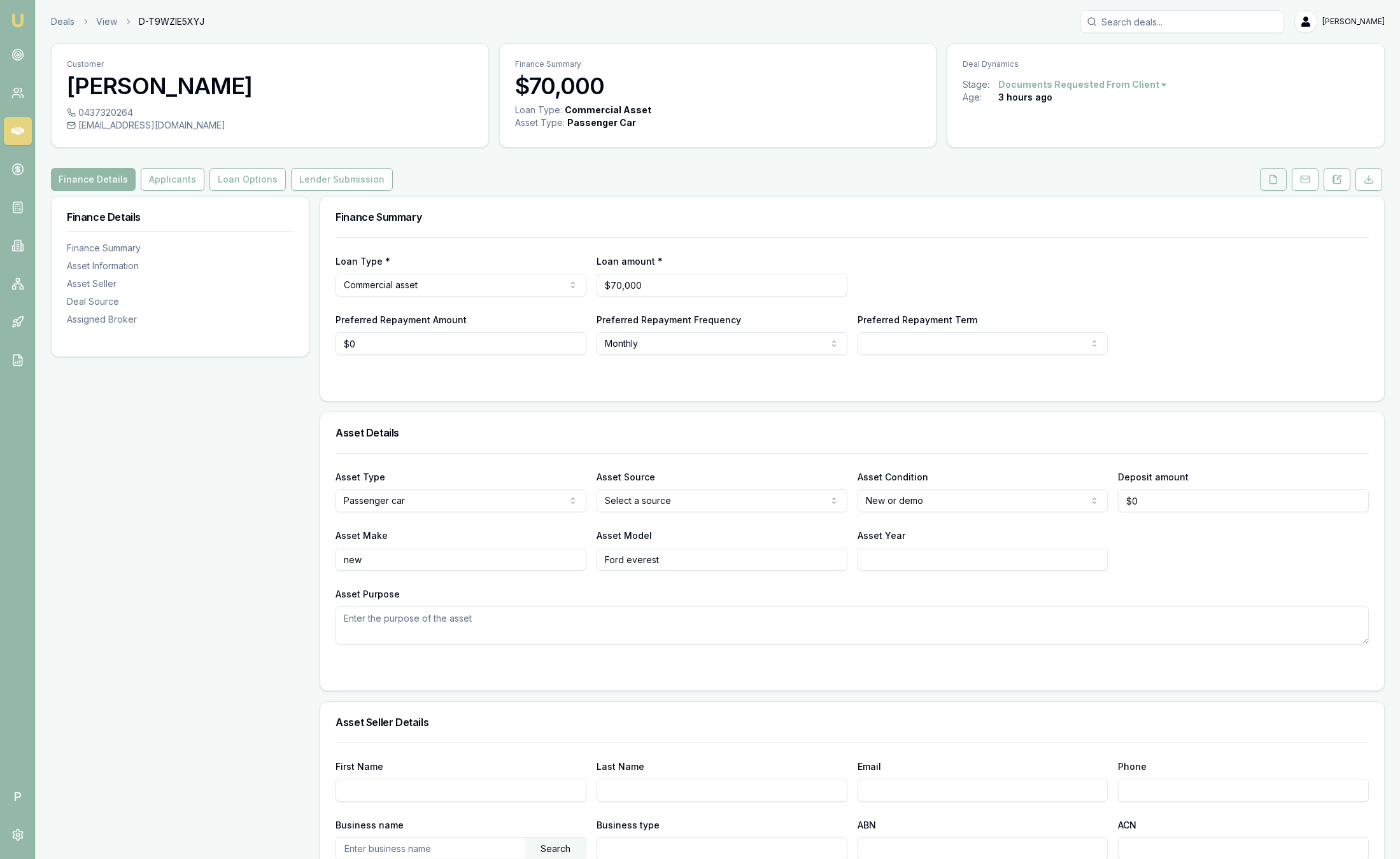
click at [1273, 184] on icon at bounding box center [1273, 179] width 7 height 9
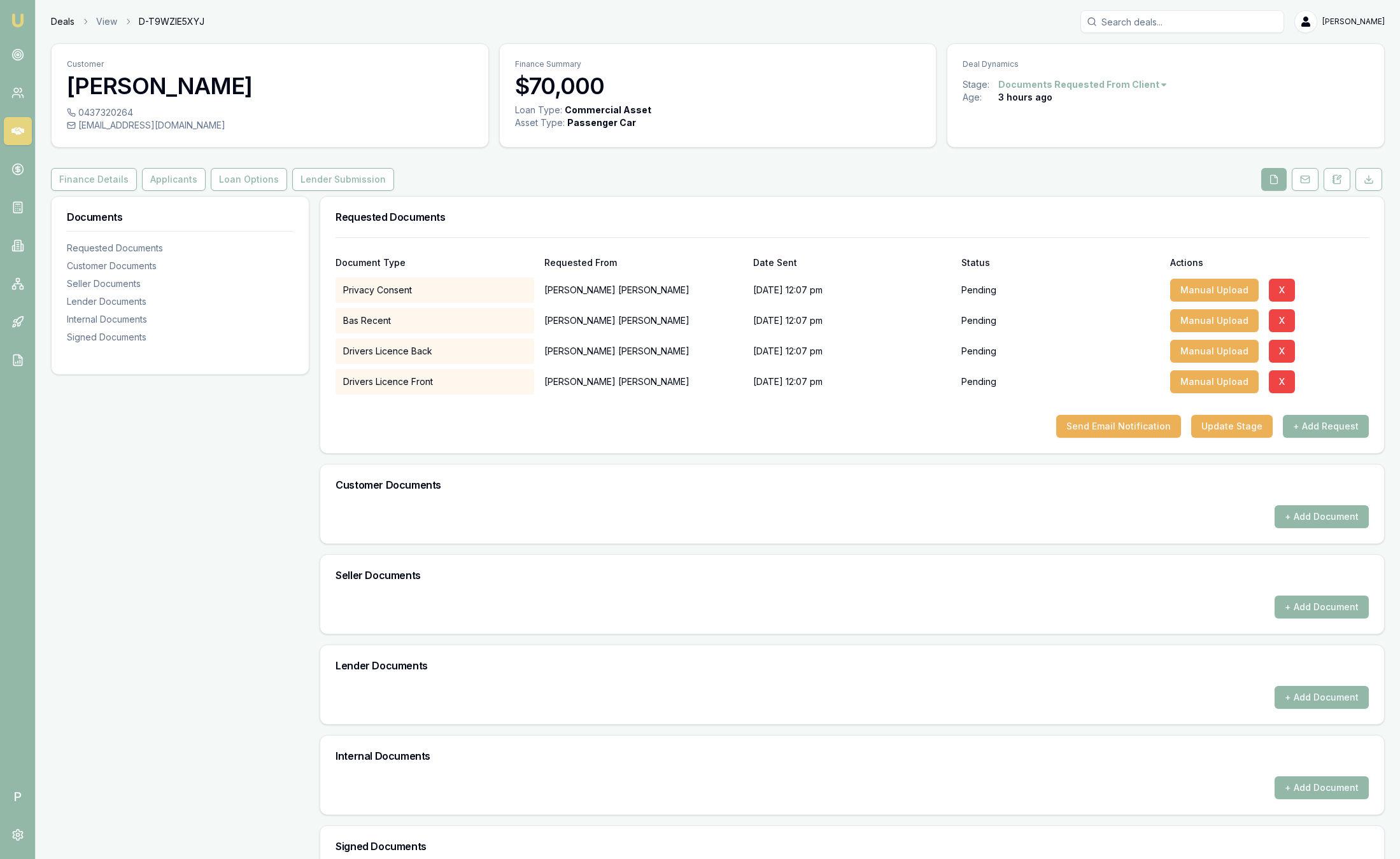
click at [66, 24] on link "Deals" at bounding box center [62, 22] width 23 height 13
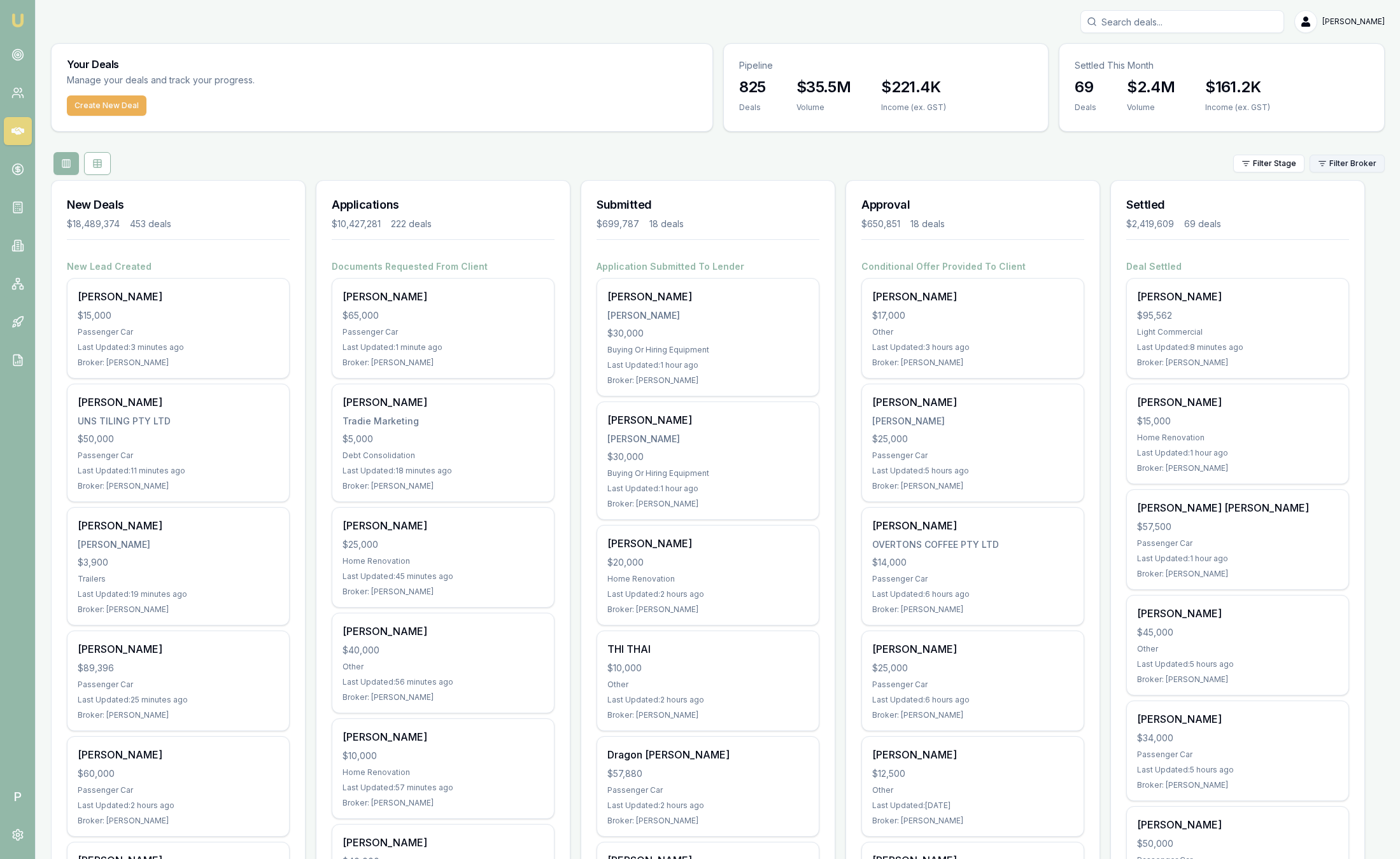
click at [1342, 166] on html "Emu Broker P Sam Crouch Toggle Menu Your Deals Manage your deals and track your…" at bounding box center [700, 429] width 1400 height 859
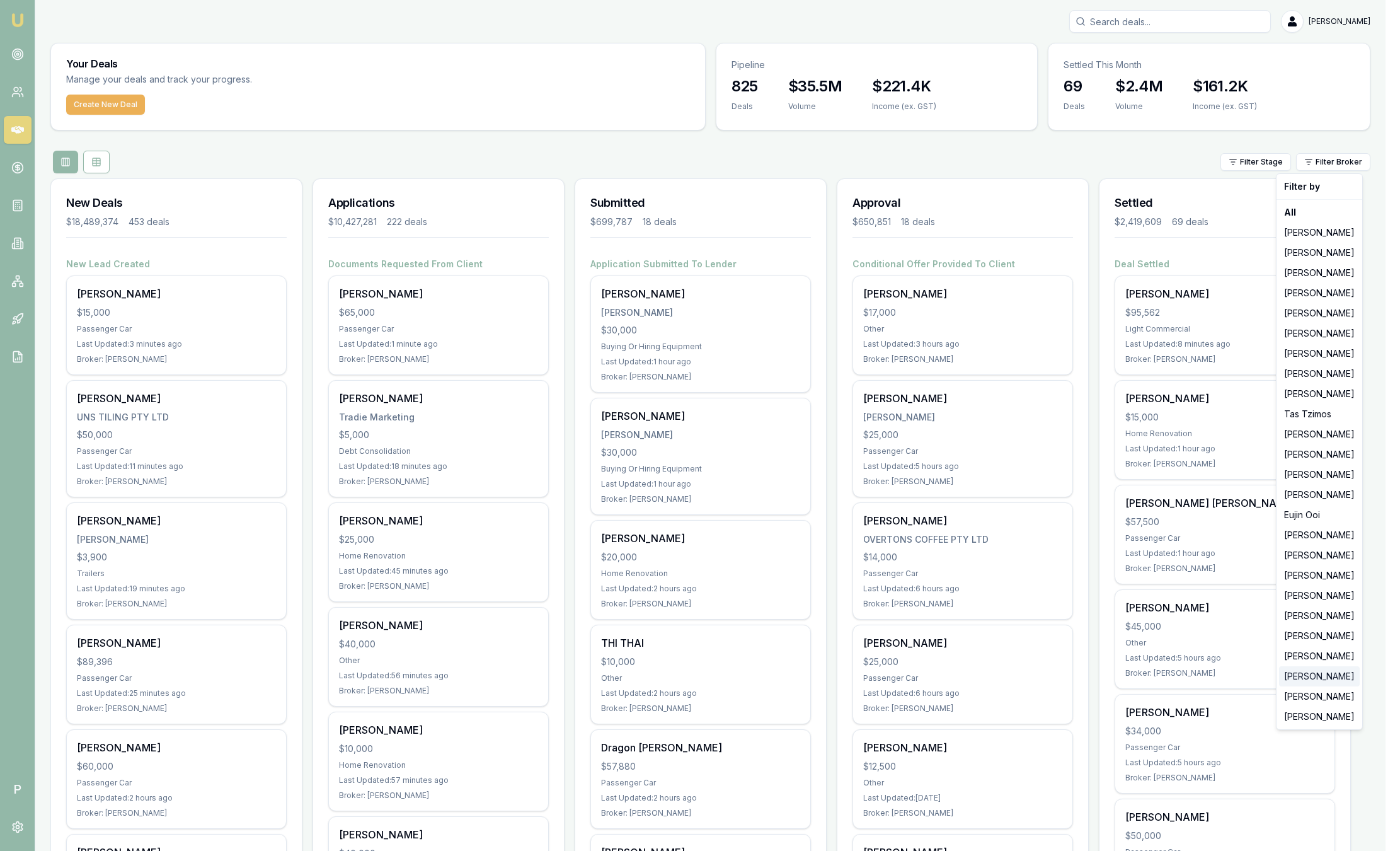
click at [1318, 678] on div "[PERSON_NAME]" at bounding box center [1319, 677] width 81 height 20
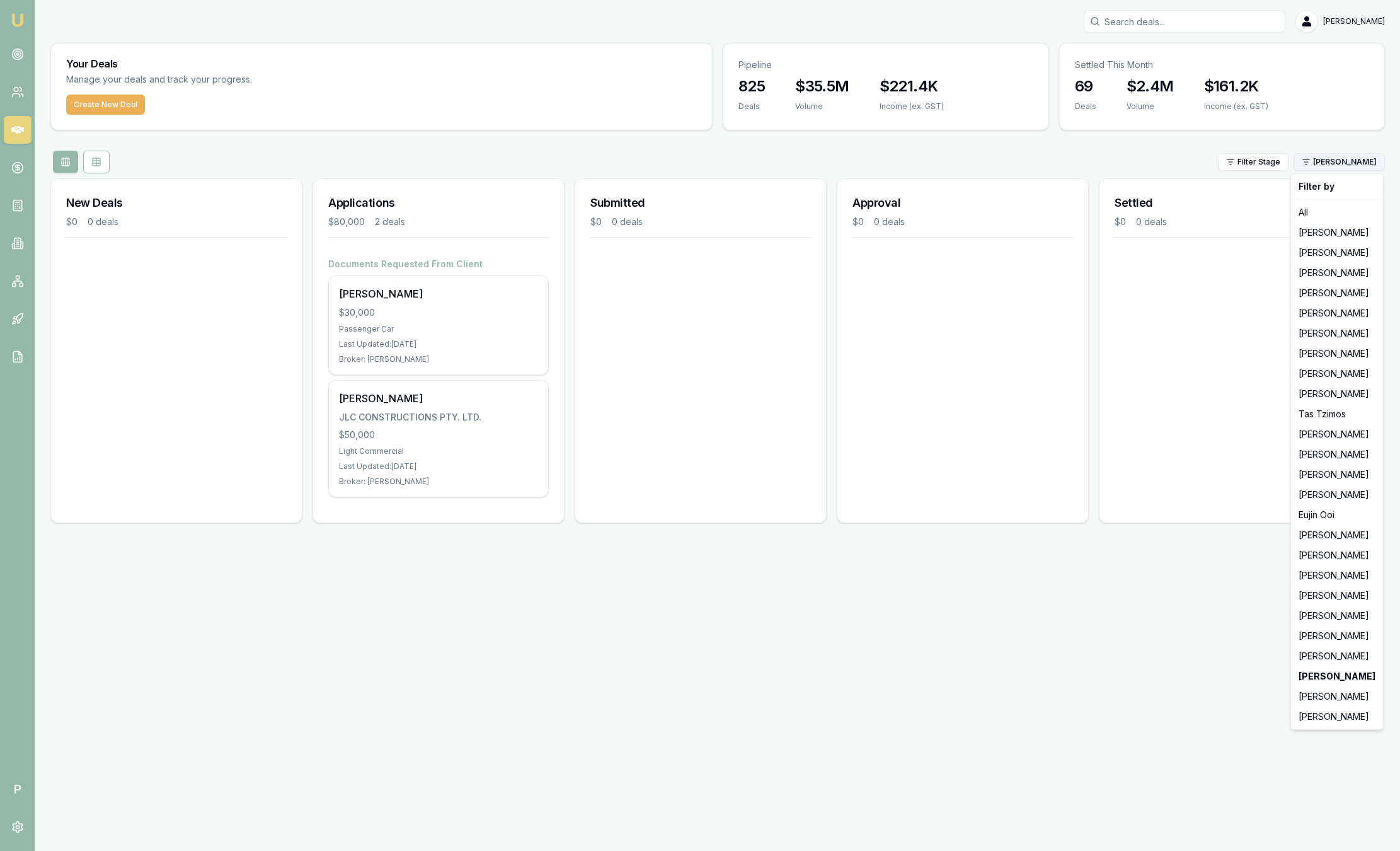
click at [1356, 161] on html "Emu Broker P Sam Crouch Toggle Menu Your Deals Manage your deals and track your…" at bounding box center [700, 425] width 1400 height 851
click at [1317, 651] on div "[PERSON_NAME]" at bounding box center [1337, 656] width 87 height 20
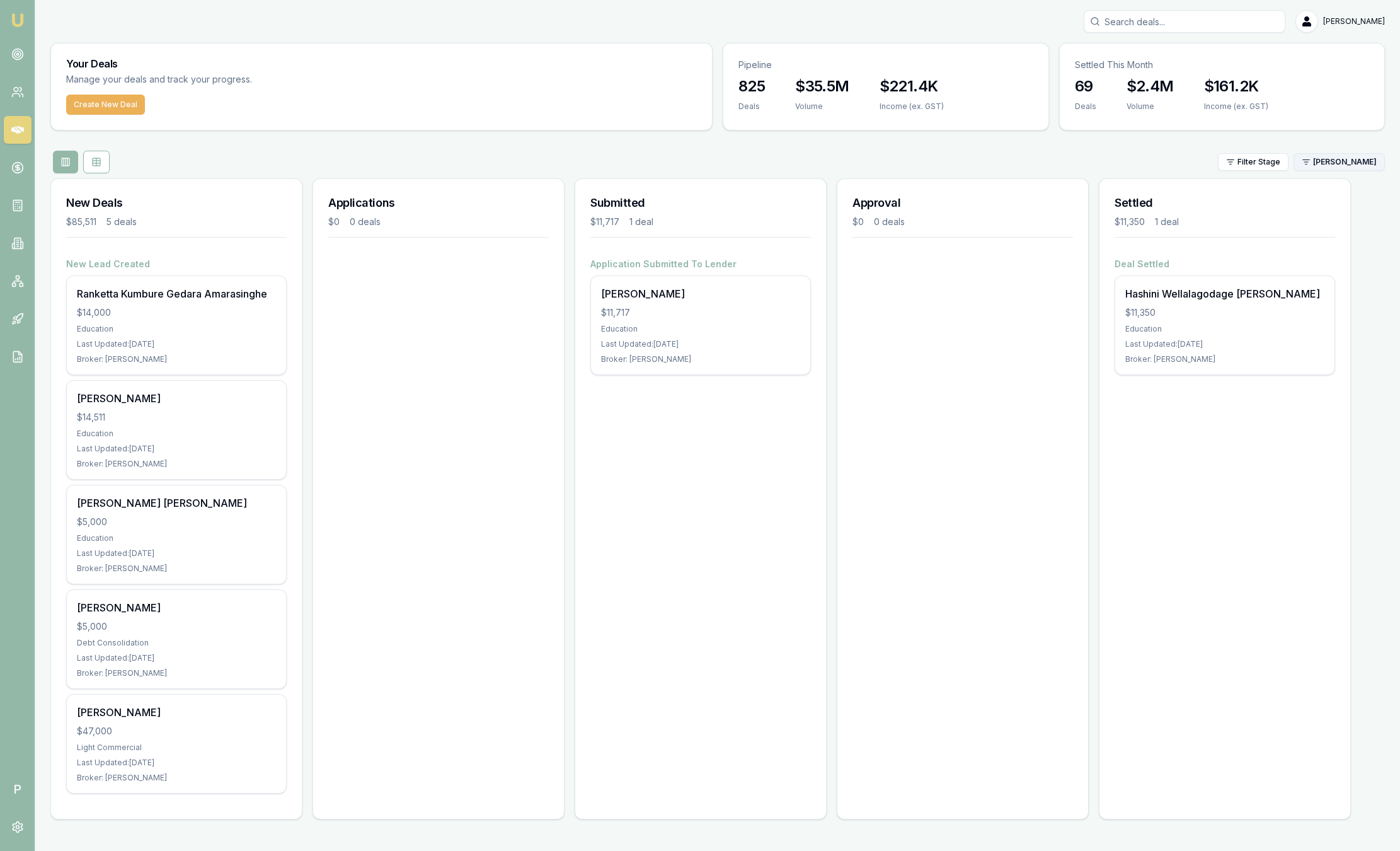
click at [1338, 155] on html "Emu Broker P Sam Crouch Toggle Menu Your Deals Manage your deals and track your…" at bounding box center [700, 425] width 1400 height 851
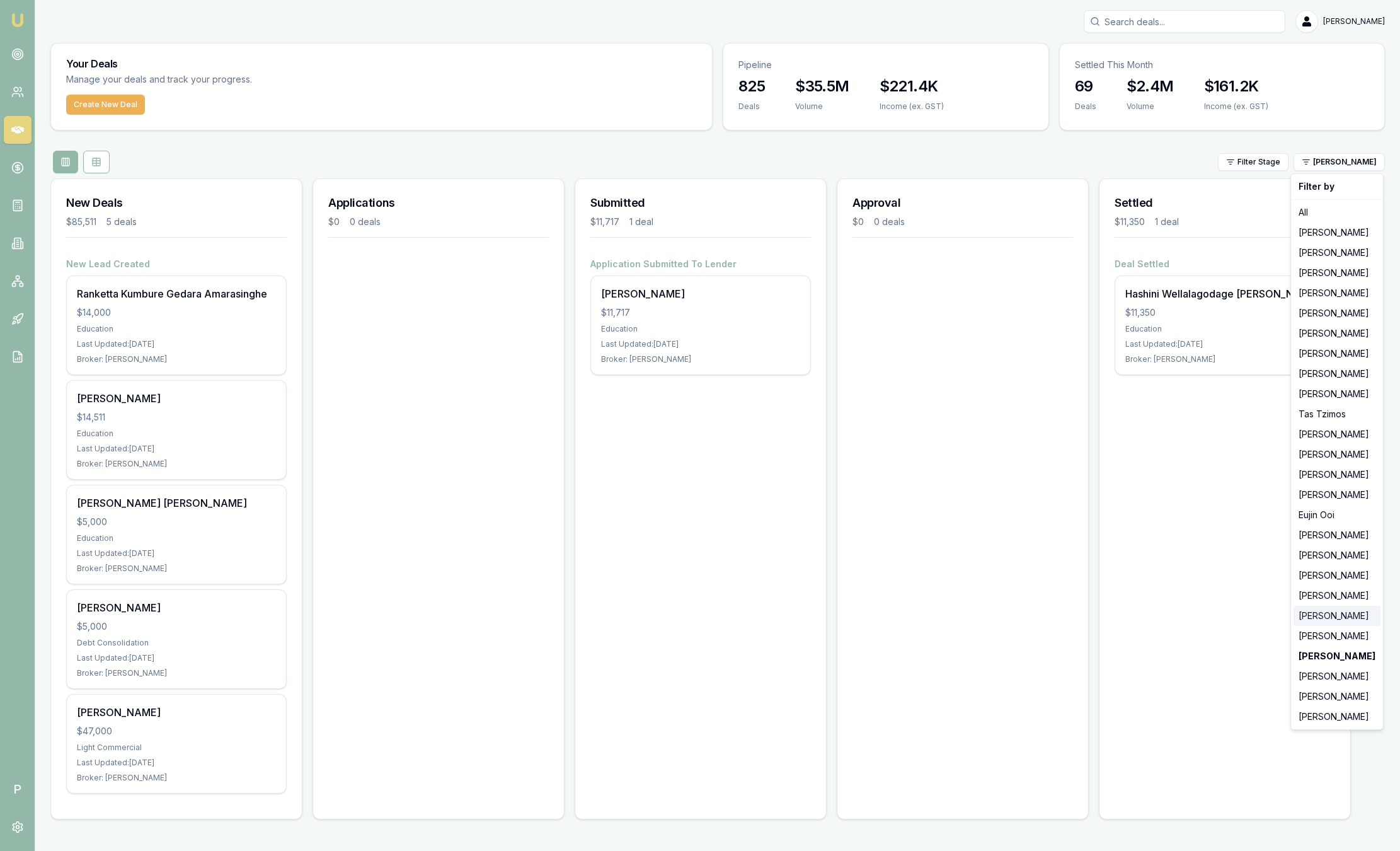
click at [1326, 620] on div "[PERSON_NAME]" at bounding box center [1337, 616] width 87 height 20
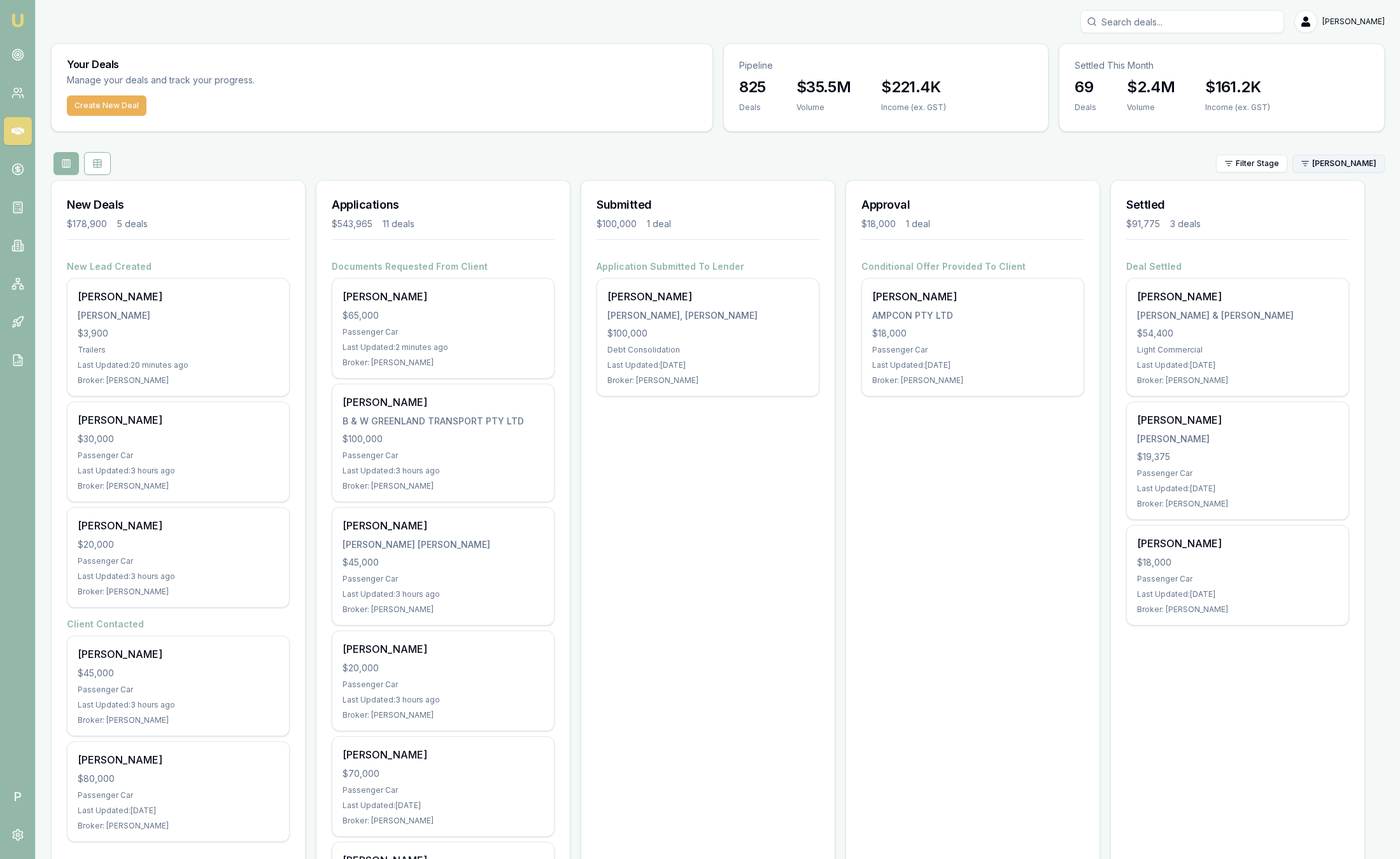
click at [1329, 164] on html "Emu Broker P Sam Crouch Toggle Menu Your Deals Manage your deals and track your…" at bounding box center [700, 429] width 1400 height 859
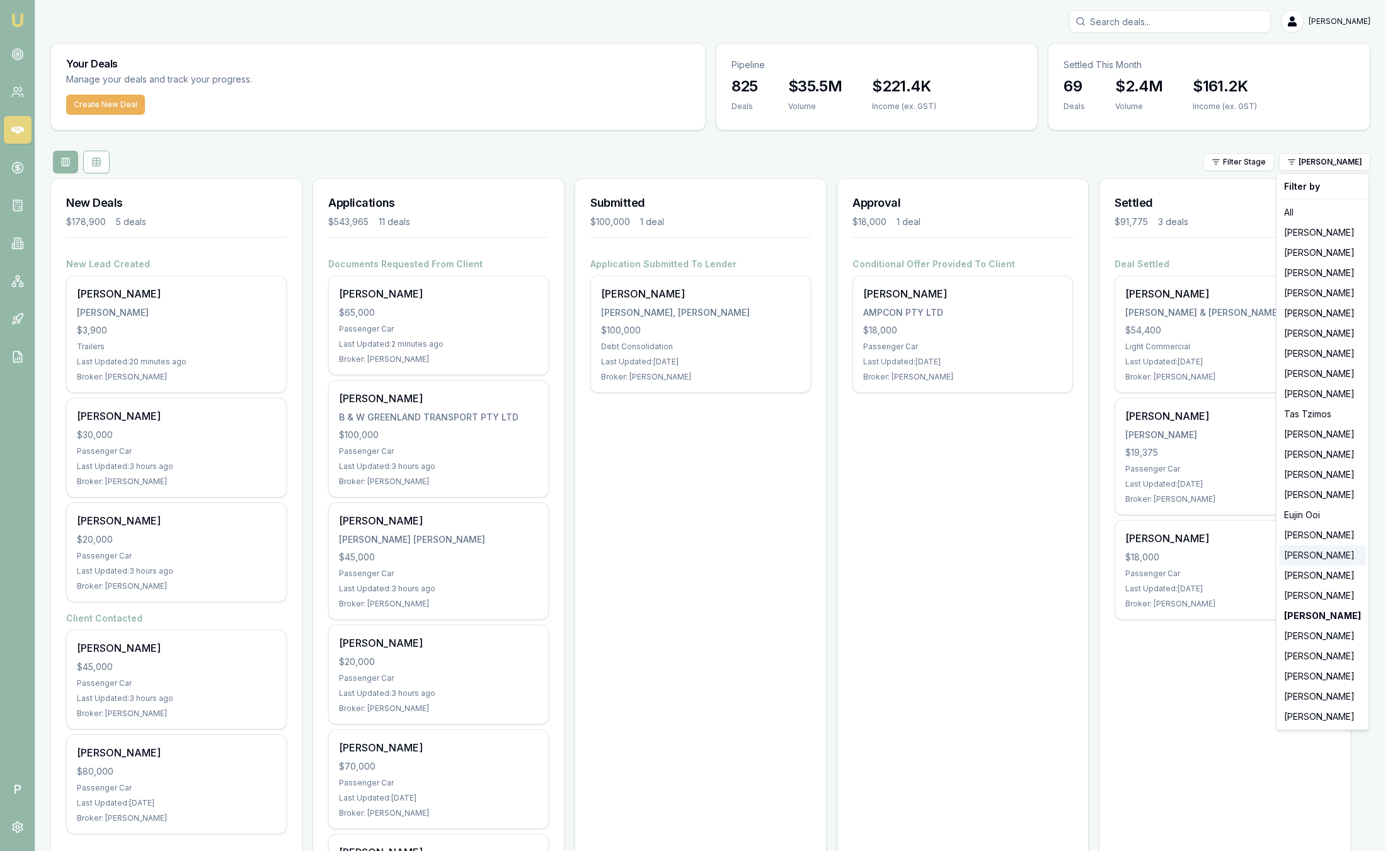
click at [1296, 558] on div "[PERSON_NAME]" at bounding box center [1322, 556] width 87 height 20
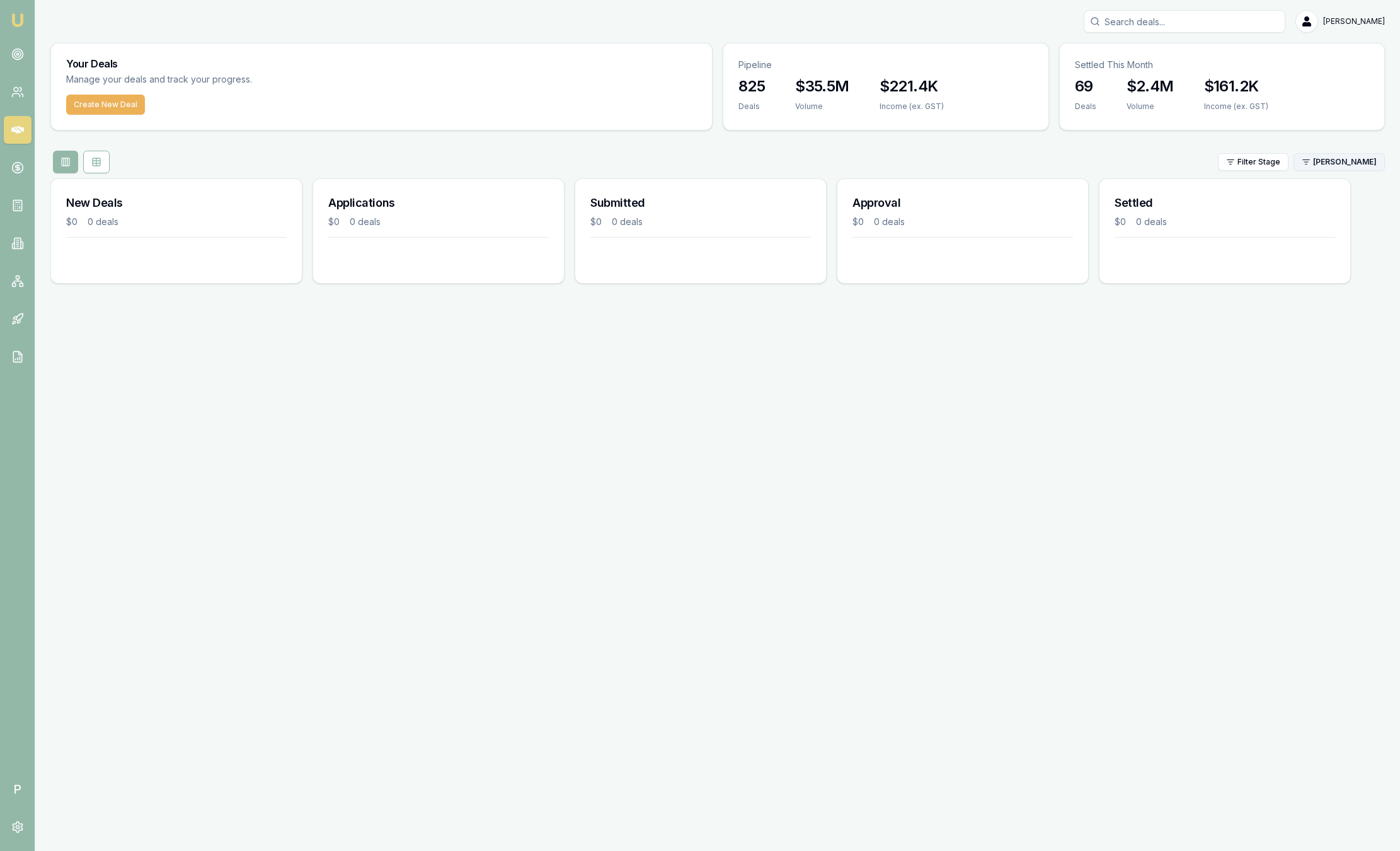
click at [1309, 159] on html "Emu Broker P Sam Crouch Toggle Menu Your Deals Manage your deals and track your…" at bounding box center [700, 425] width 1400 height 851
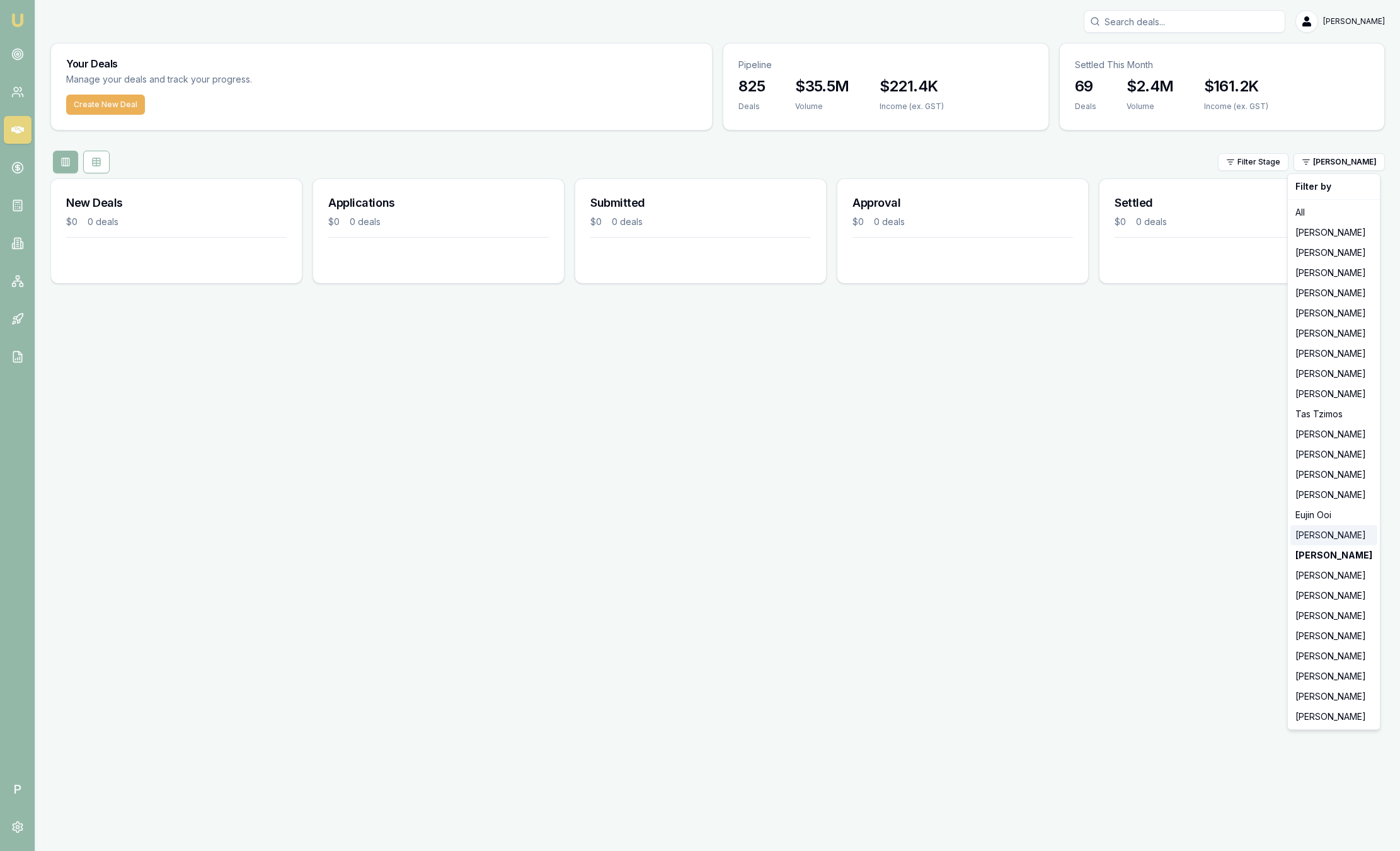
click at [1337, 539] on div "[PERSON_NAME]" at bounding box center [1333, 535] width 87 height 20
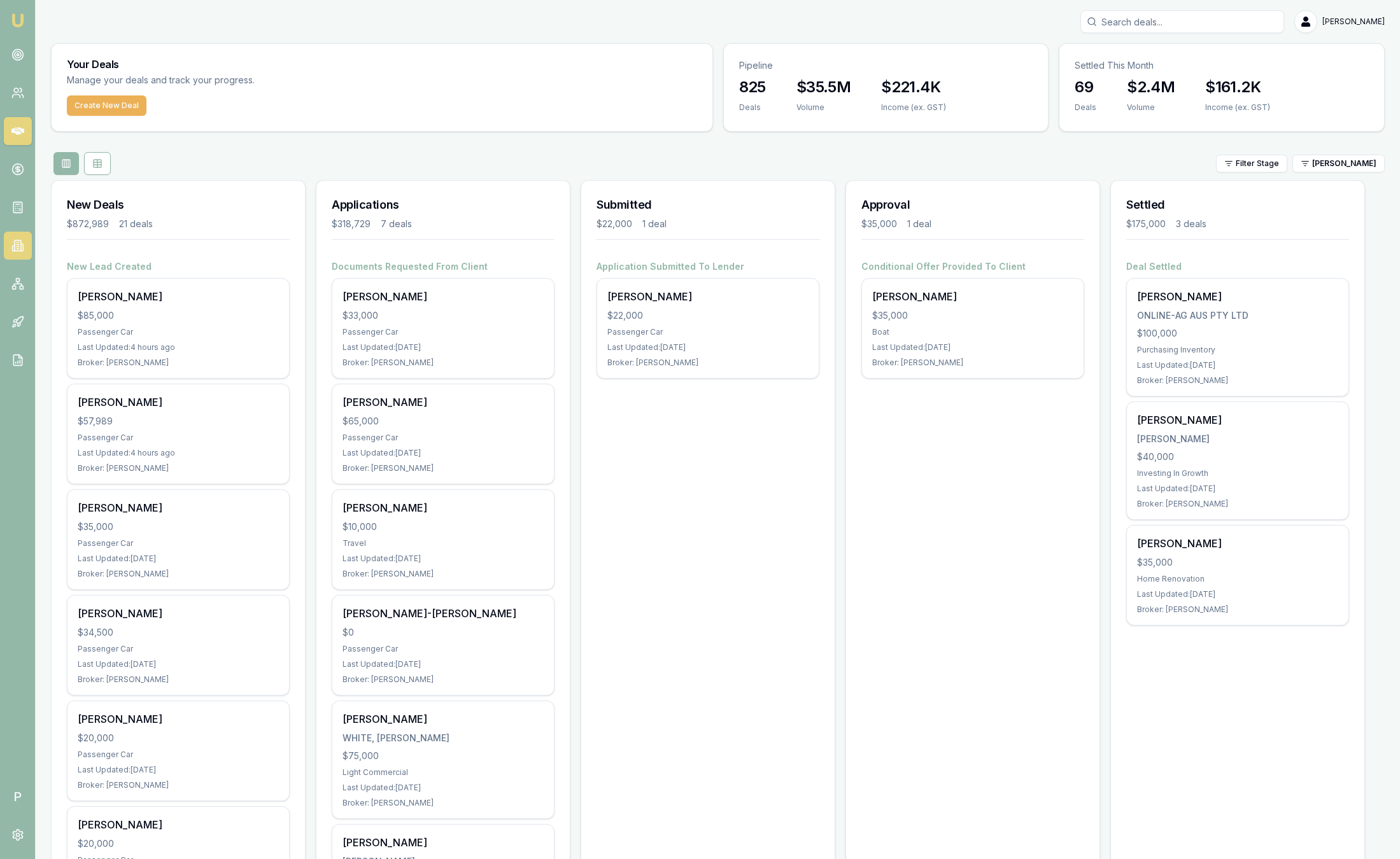
click at [12, 249] on icon at bounding box center [13, 248] width 2 height 5
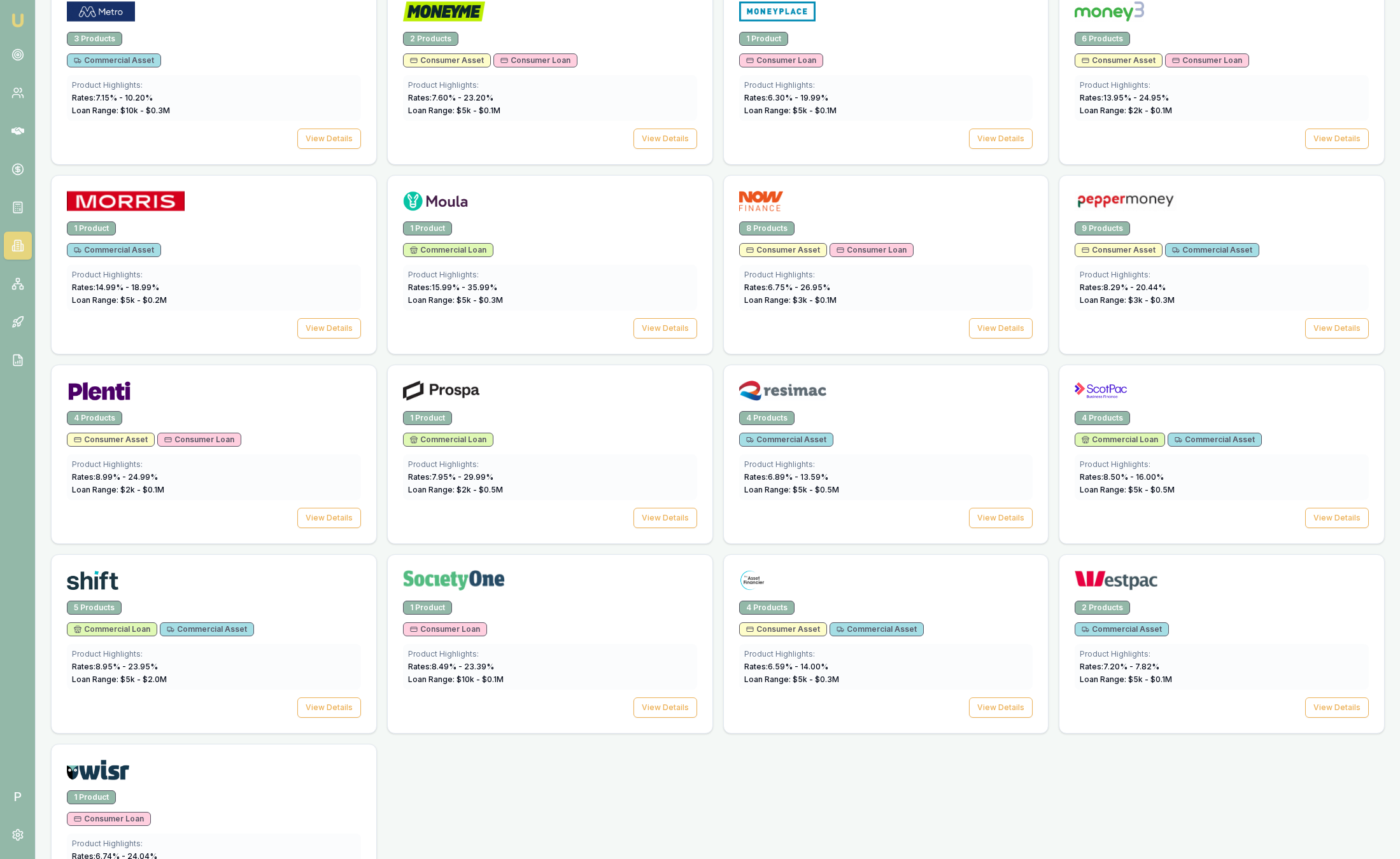
scroll to position [1431, 0]
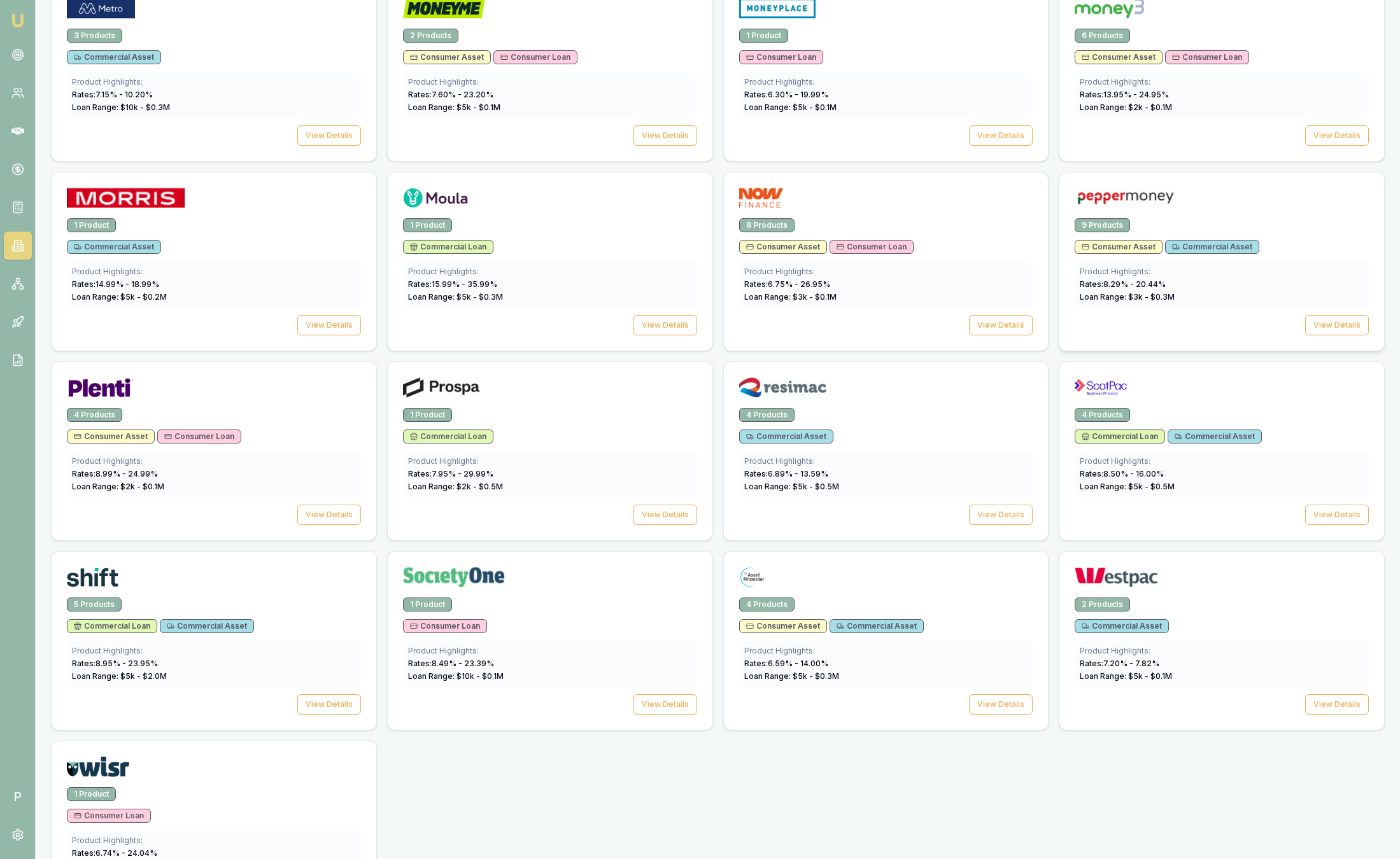
click at [1197, 192] on div at bounding box center [1221, 201] width 294 height 26
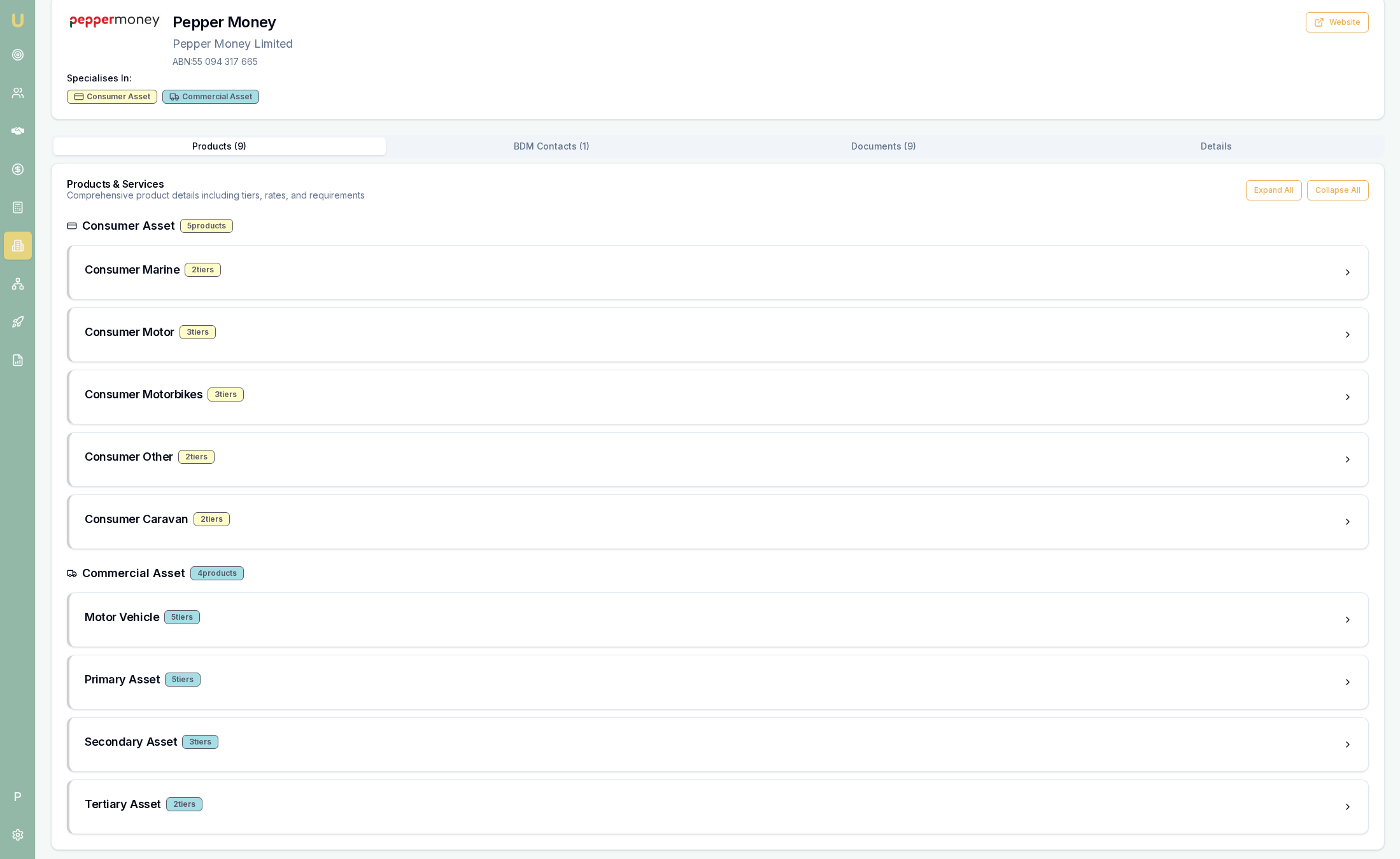
scroll to position [84, 0]
click at [959, 147] on div "Back to Lenders Pepper Money Pepper Money Limited ABN: 55 094 317 665 Website S…" at bounding box center [717, 404] width 1334 height 889
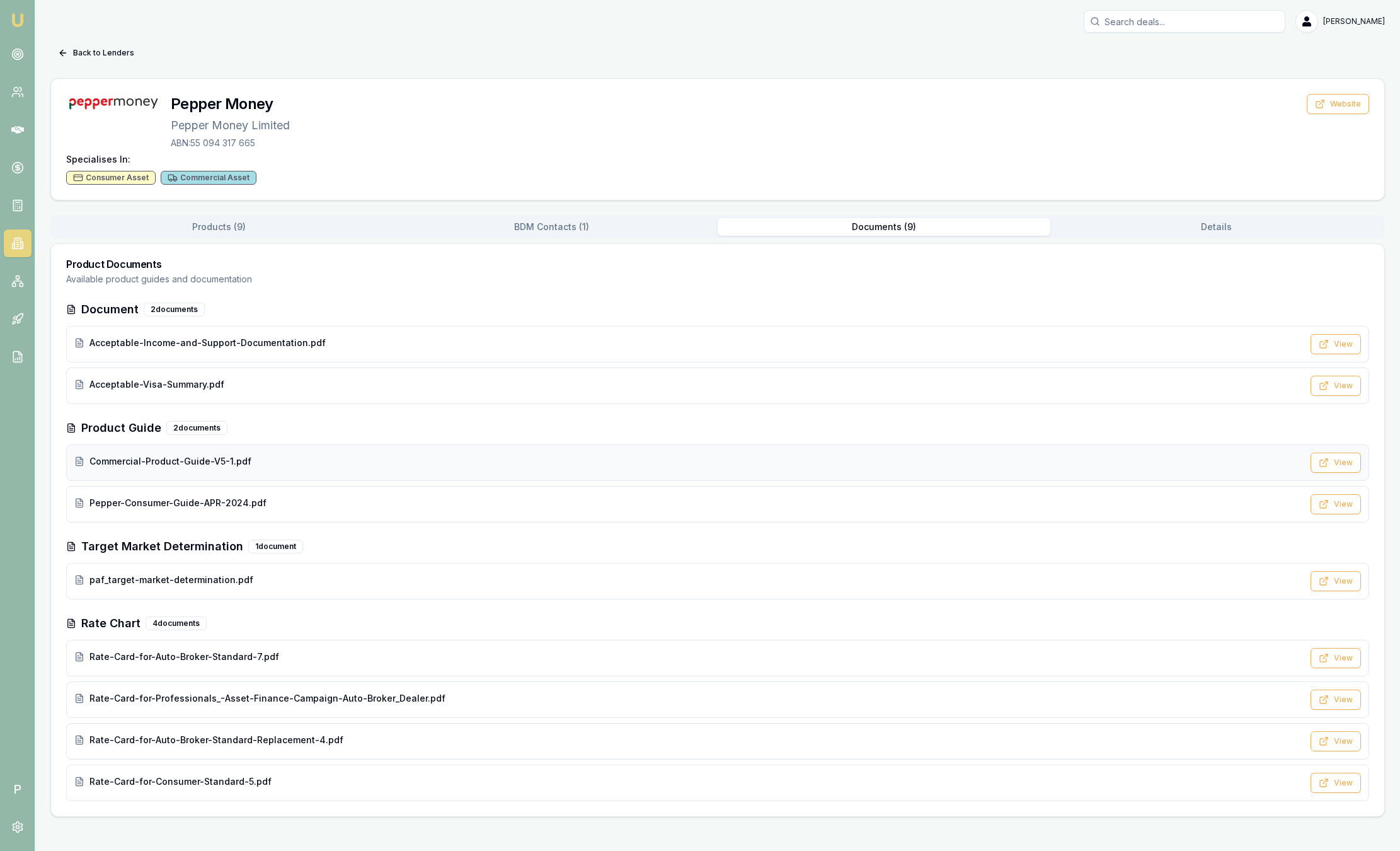
click at [293, 463] on div "Commercial-Product-Guide-V5-1.pdf" at bounding box center [688, 461] width 1229 height 13
click at [308, 467] on div "Commercial-Product-Guide-V5-1.pdf" at bounding box center [688, 461] width 1229 height 13
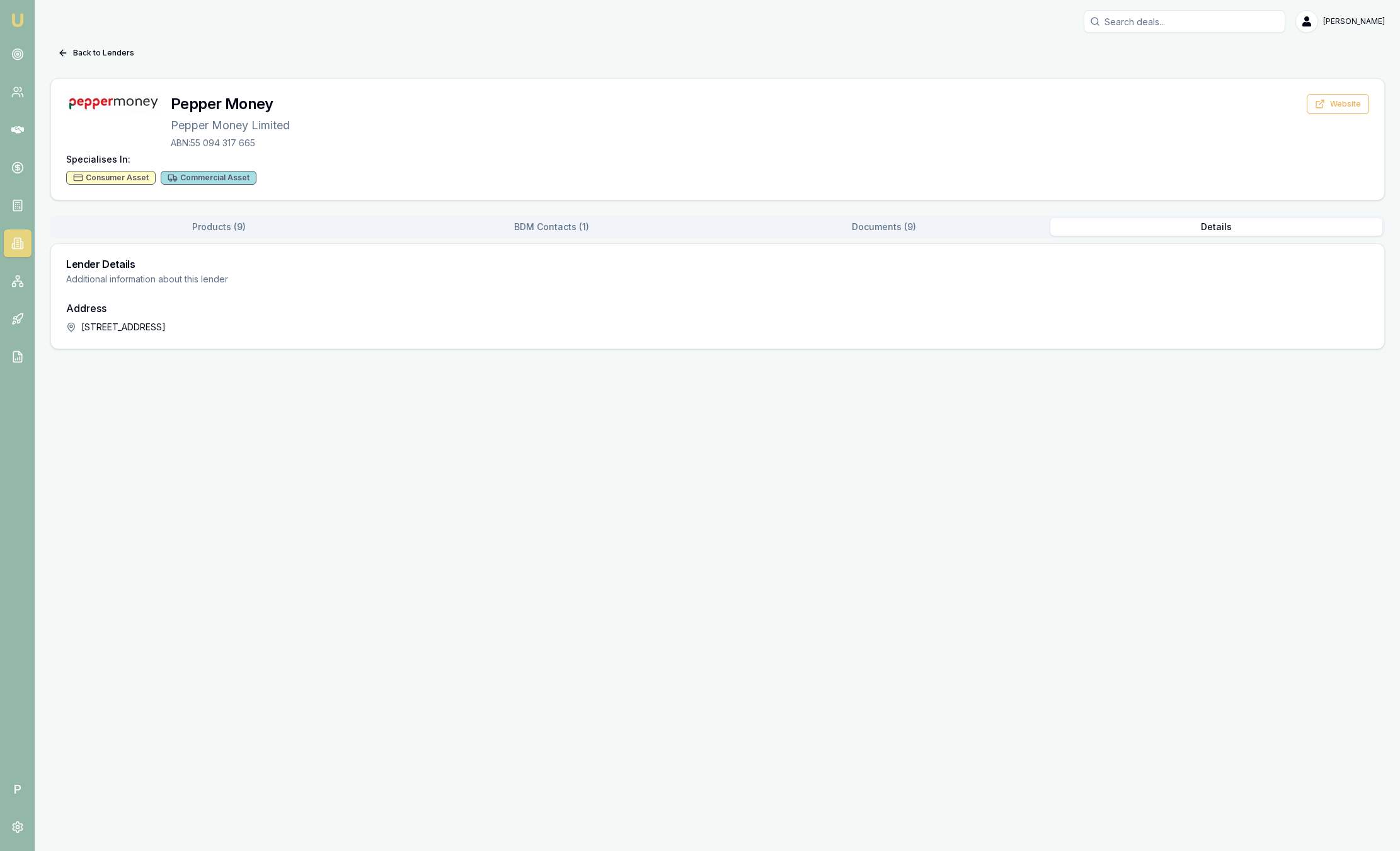
click at [1227, 227] on button "Details" at bounding box center [1217, 226] width 333 height 18
click at [892, 216] on div "Products ( 9 ) BDM Contacts ( 1 ) Documents ( 9 ) Details" at bounding box center [717, 227] width 1334 height 23
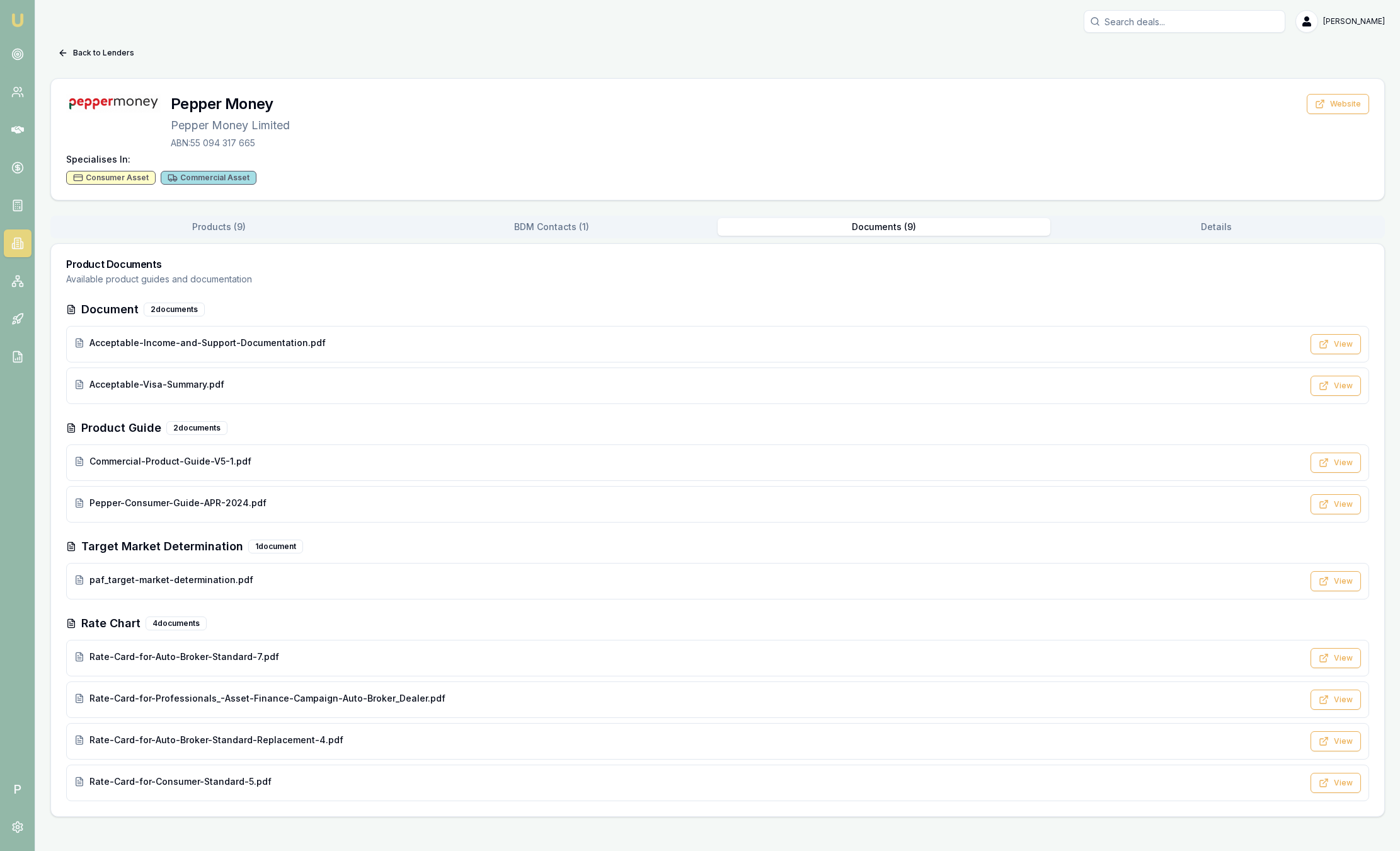
click at [892, 230] on button "Documents ( 9 )" at bounding box center [884, 226] width 333 height 18
click at [533, 224] on button "BDM Contacts ( 1 )" at bounding box center [552, 226] width 333 height 18
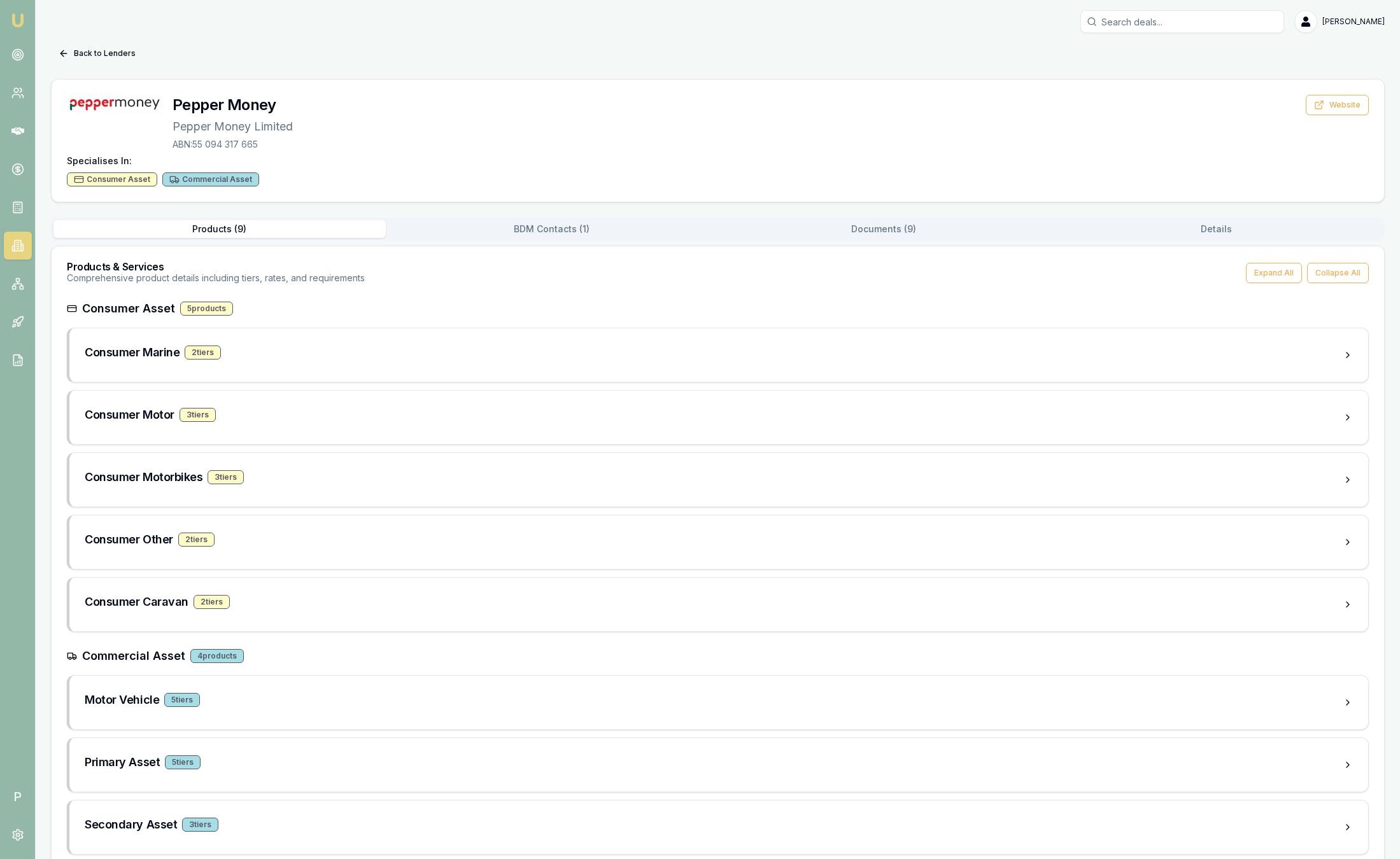
click at [206, 228] on button "Products ( 9 )" at bounding box center [219, 228] width 332 height 18
click at [599, 234] on button "BDM Contacts ( 1 )" at bounding box center [551, 228] width 332 height 18
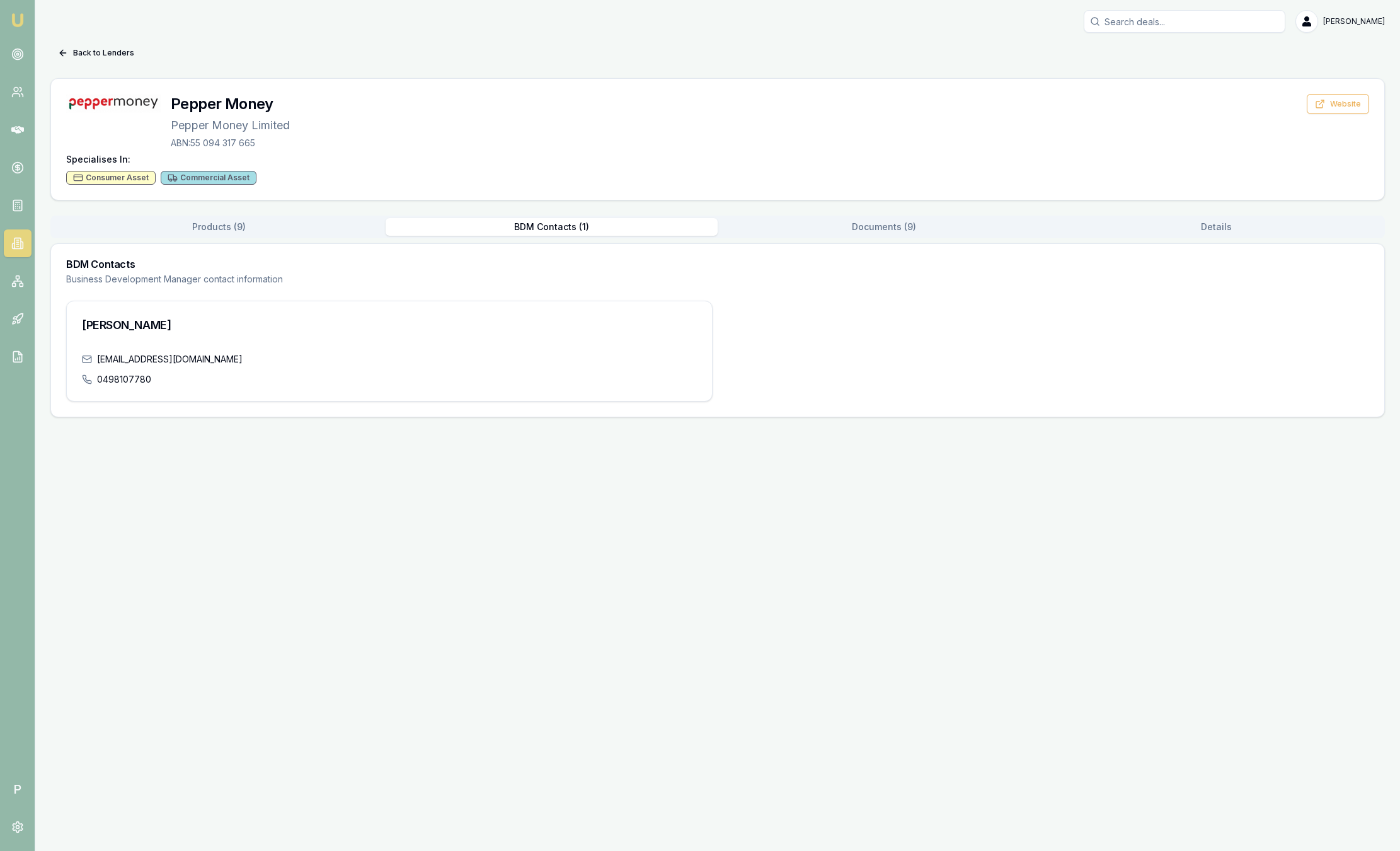
click at [943, 237] on div "Products ( 9 ) BDM Contacts ( 1 ) Documents ( 9 ) Details" at bounding box center [717, 227] width 1334 height 23
click at [938, 234] on button "Documents ( 9 )" at bounding box center [884, 226] width 333 height 18
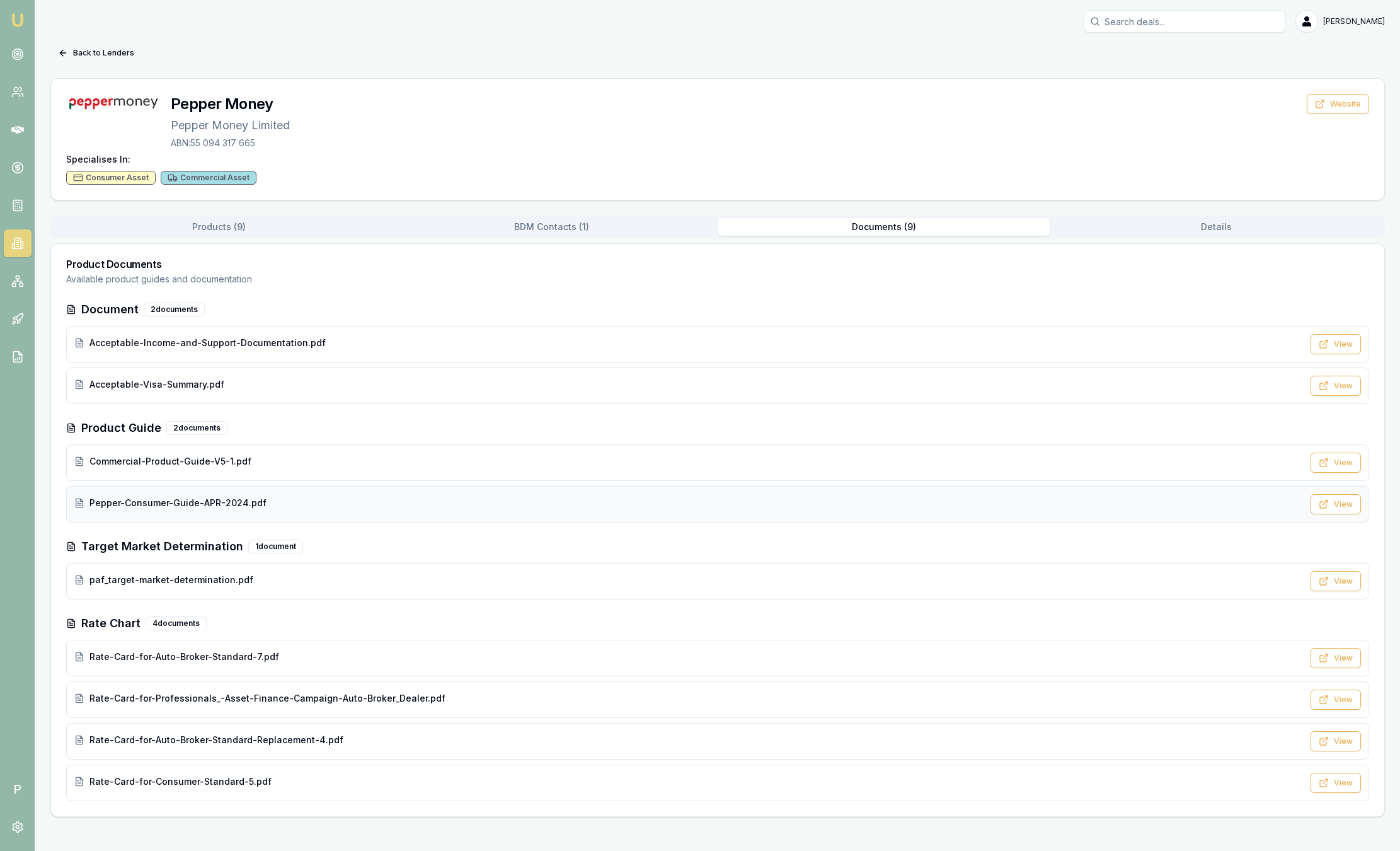
click at [199, 508] on span "Pepper-Consumer-Guide-APR-2024.pdf" at bounding box center [177, 503] width 177 height 13
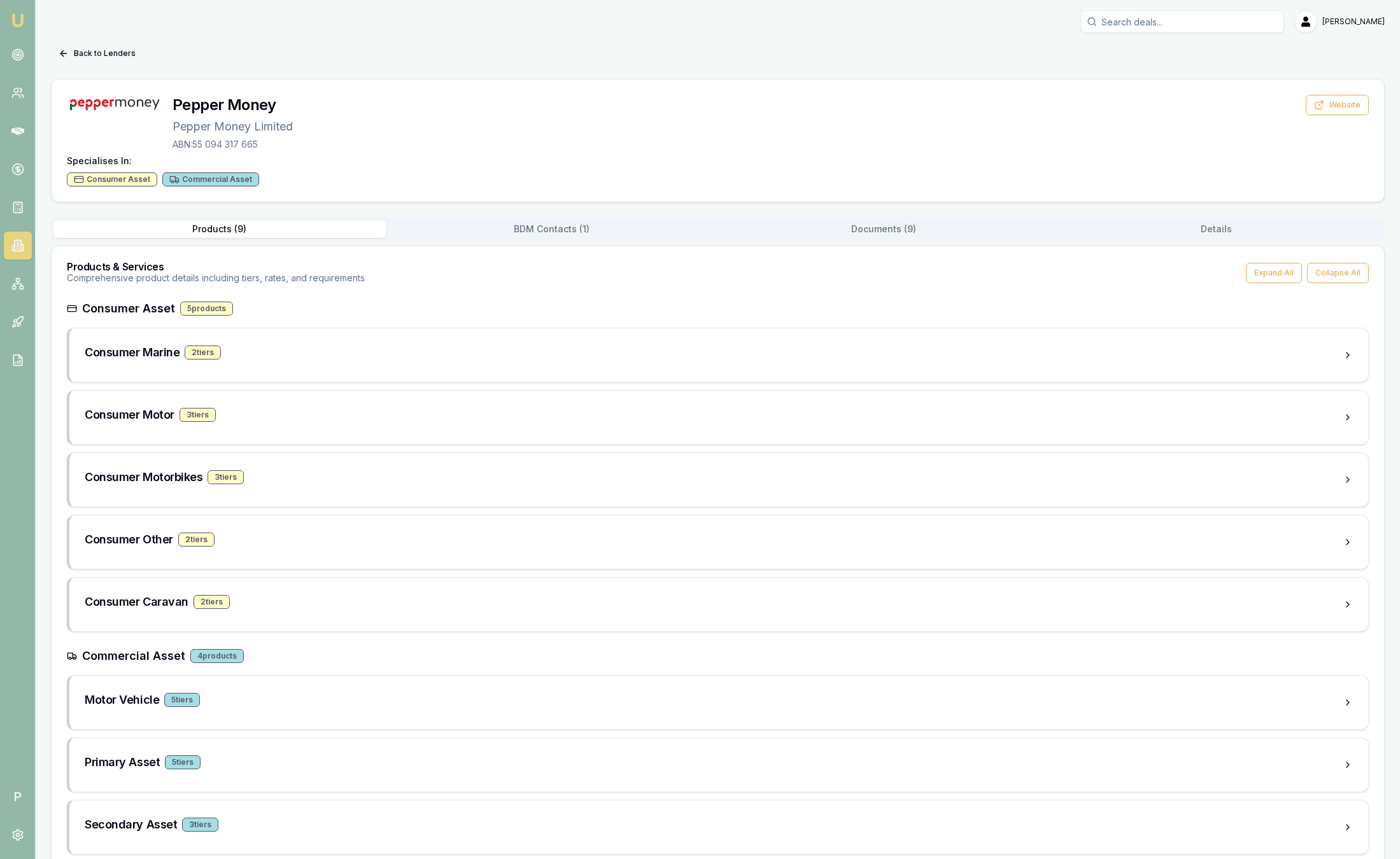
click at [271, 231] on button "Products ( 9 )" at bounding box center [219, 228] width 332 height 18
click at [380, 538] on div "Consumer Other 2 tier s" at bounding box center [713, 539] width 1258 height 18
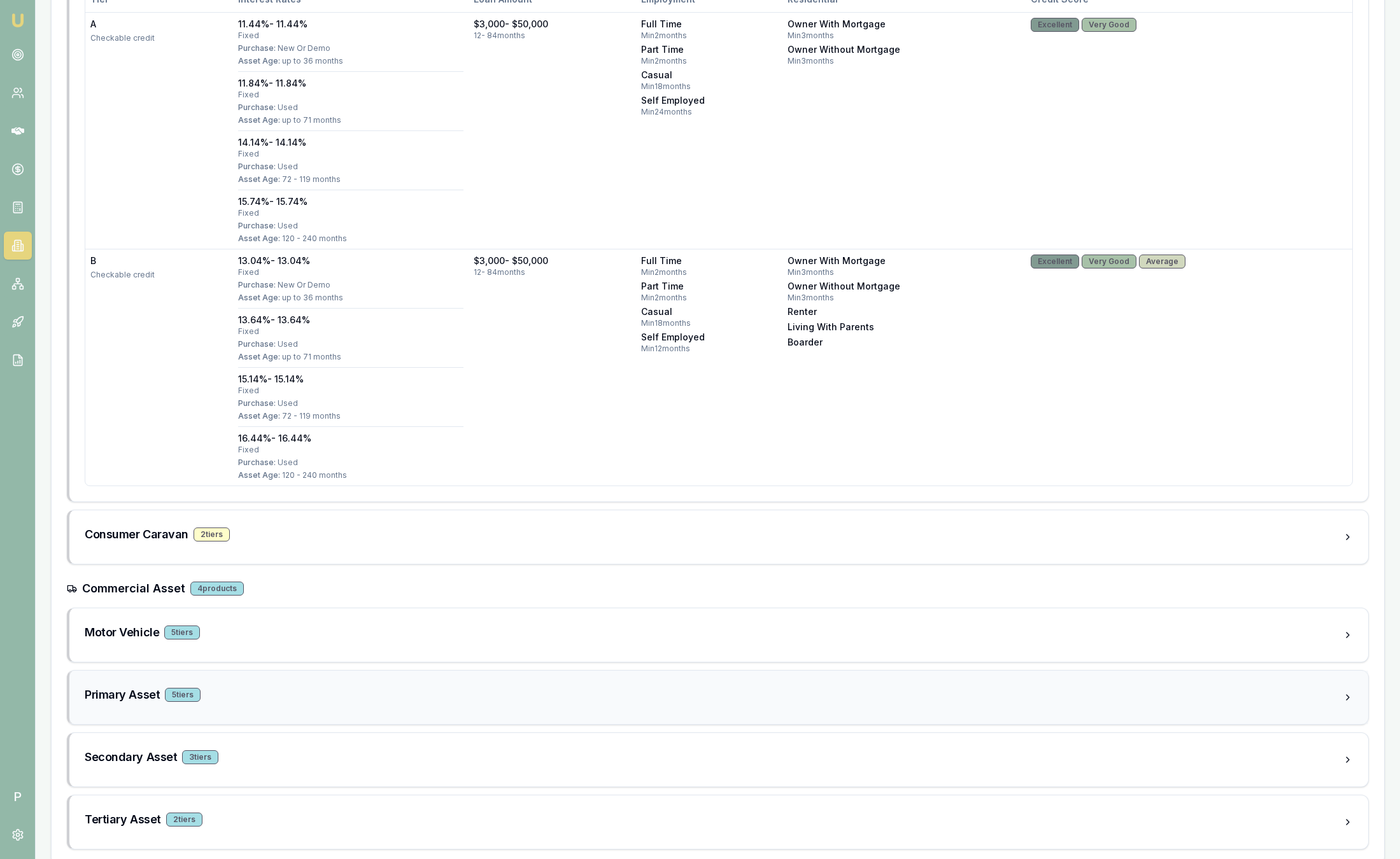
scroll to position [727, 0]
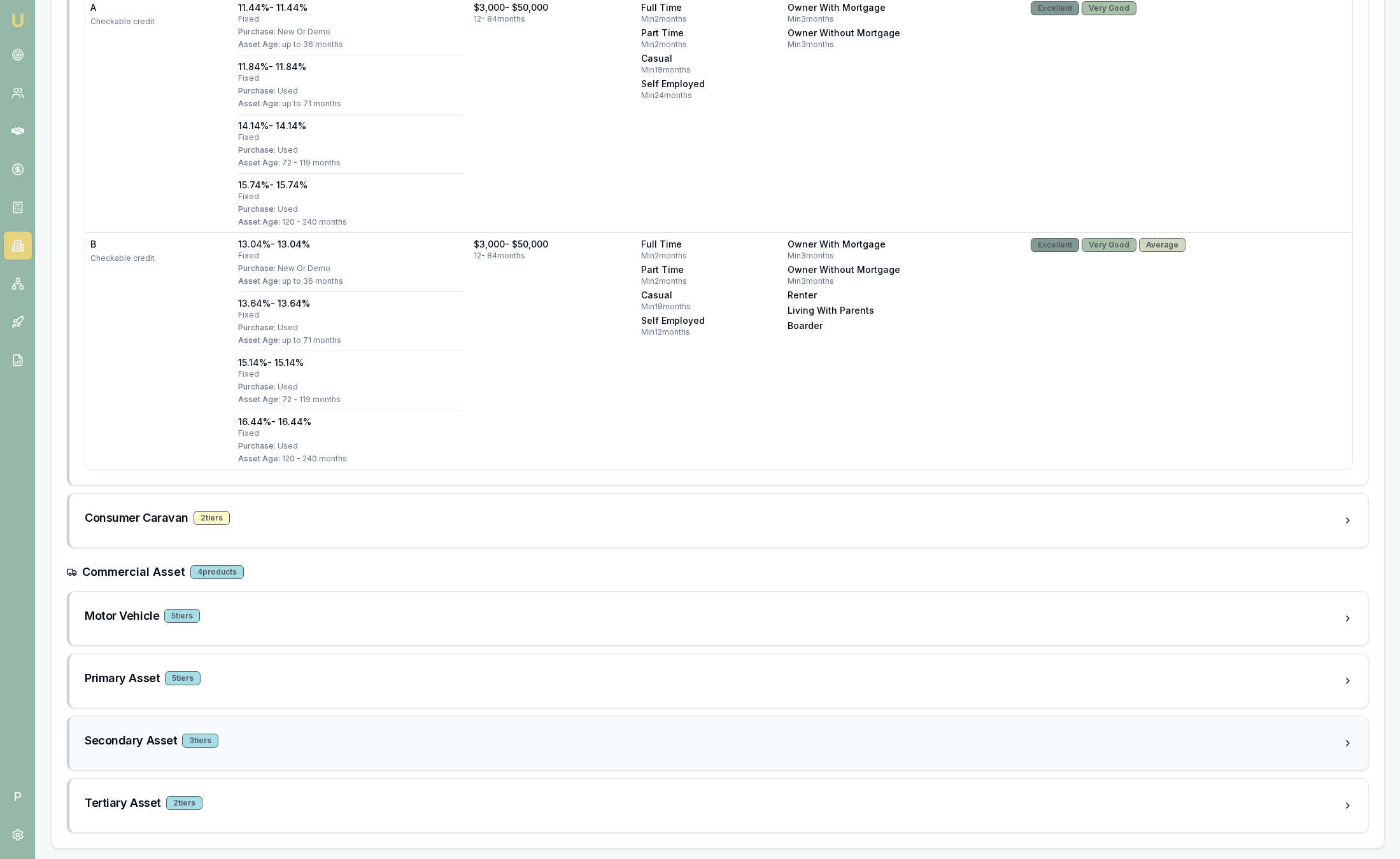
click at [279, 743] on div "Secondary Asset 3 tier s" at bounding box center [713, 740] width 1258 height 18
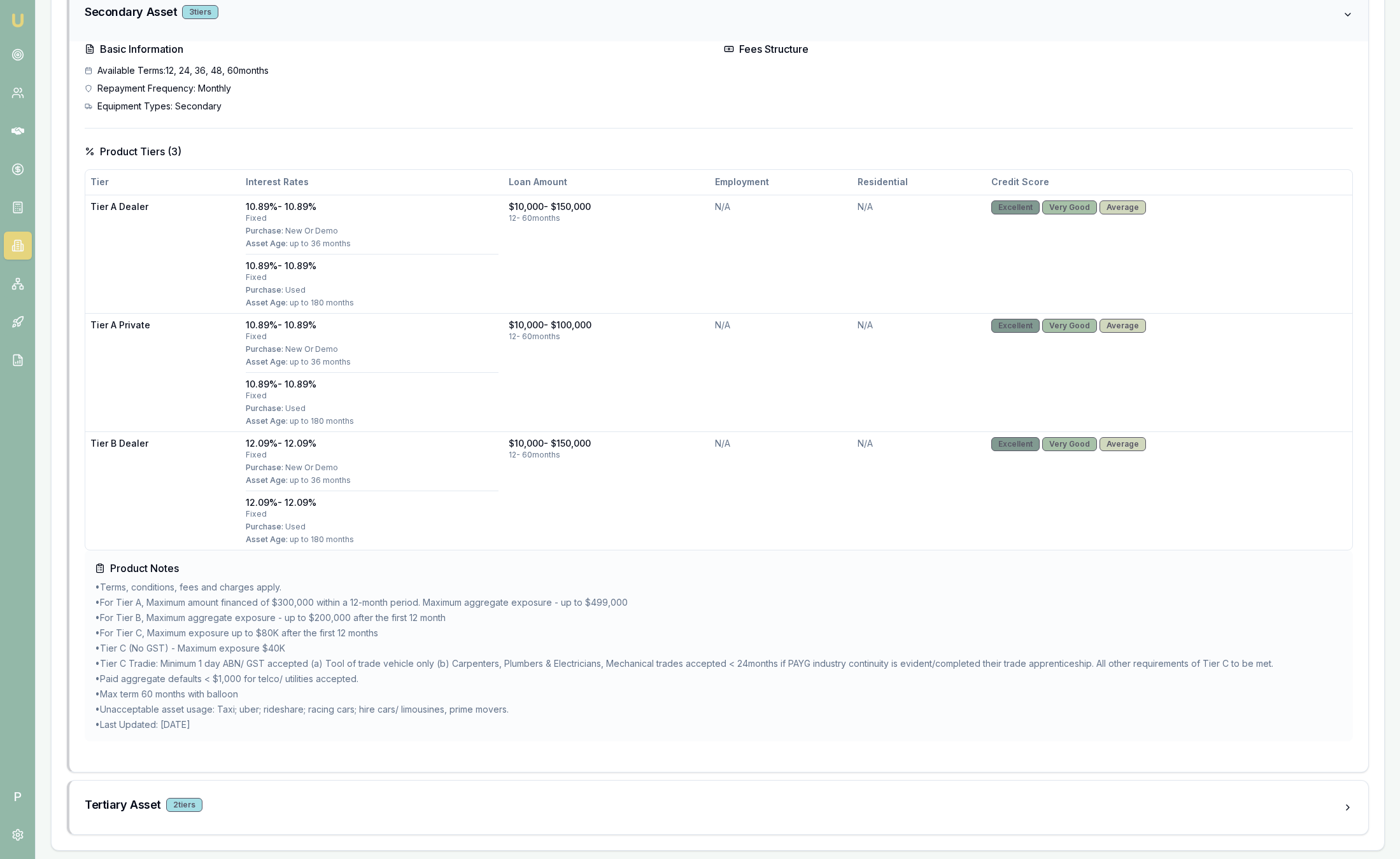
scroll to position [1458, 0]
click at [289, 795] on div "Tertiary Asset 2 tier s" at bounding box center [713, 803] width 1258 height 18
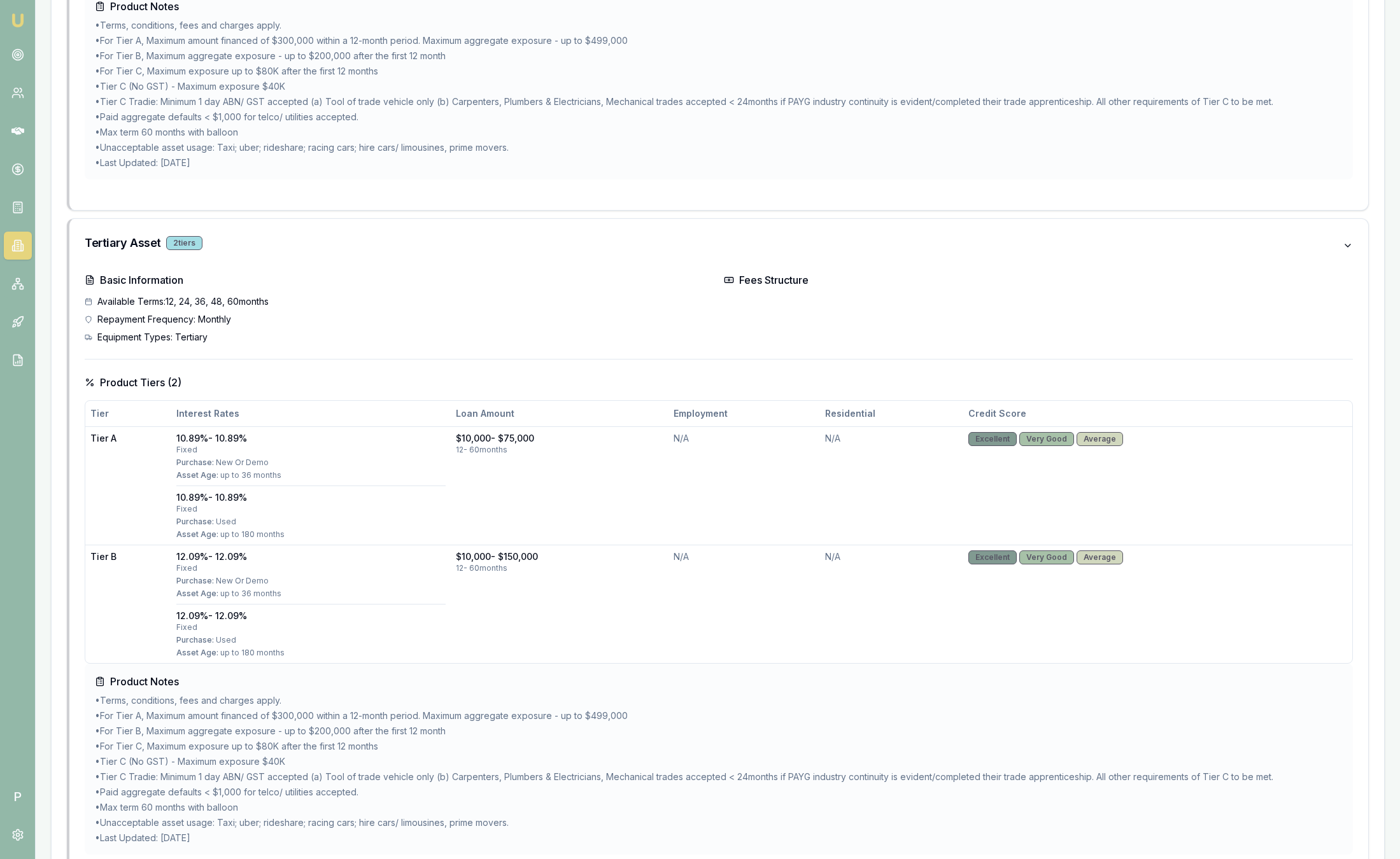
scroll to position [1553, 0]
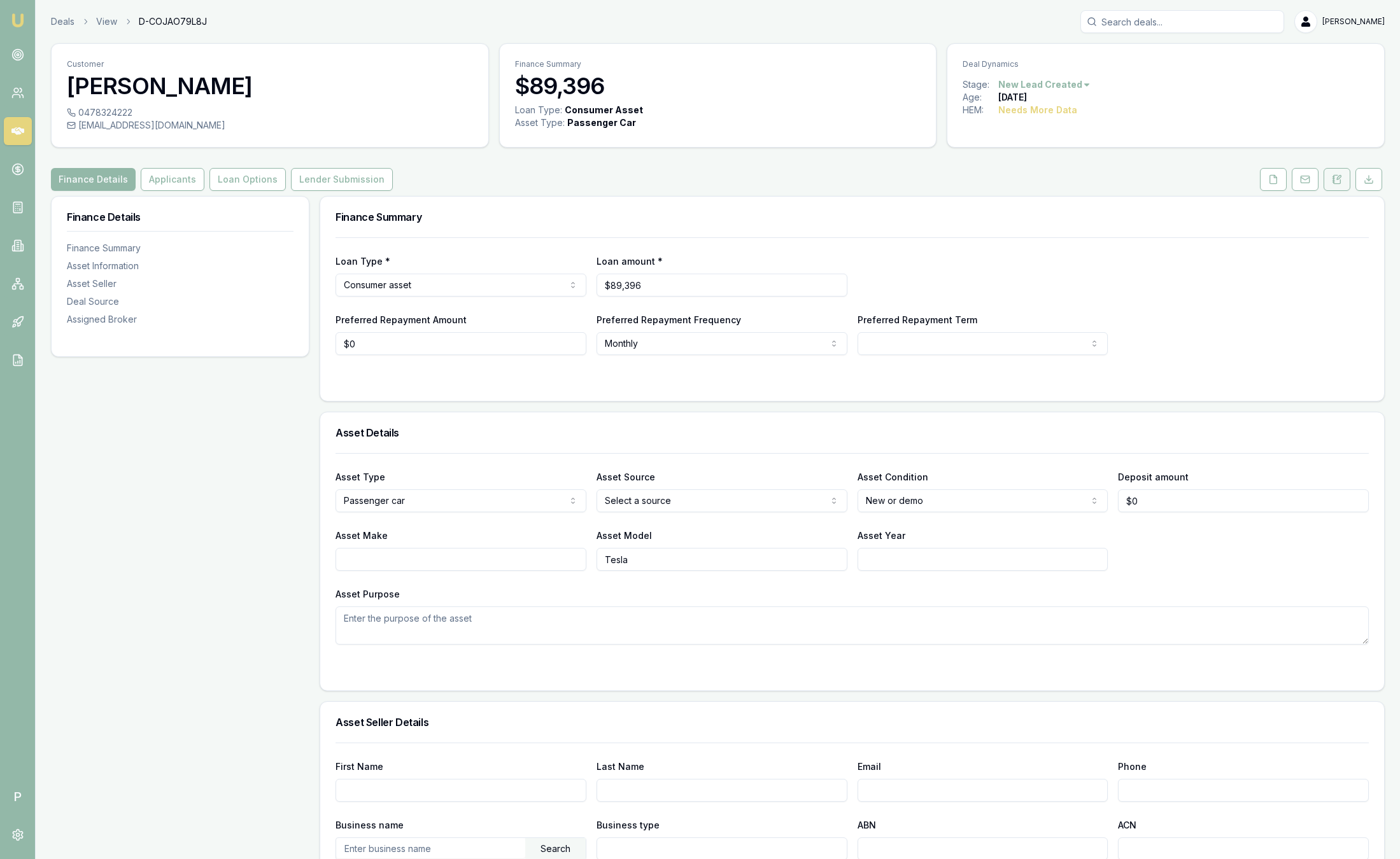
click at [1339, 177] on icon at bounding box center [1339, 177] width 3 height 3
click at [1342, 176] on button at bounding box center [1336, 179] width 27 height 23
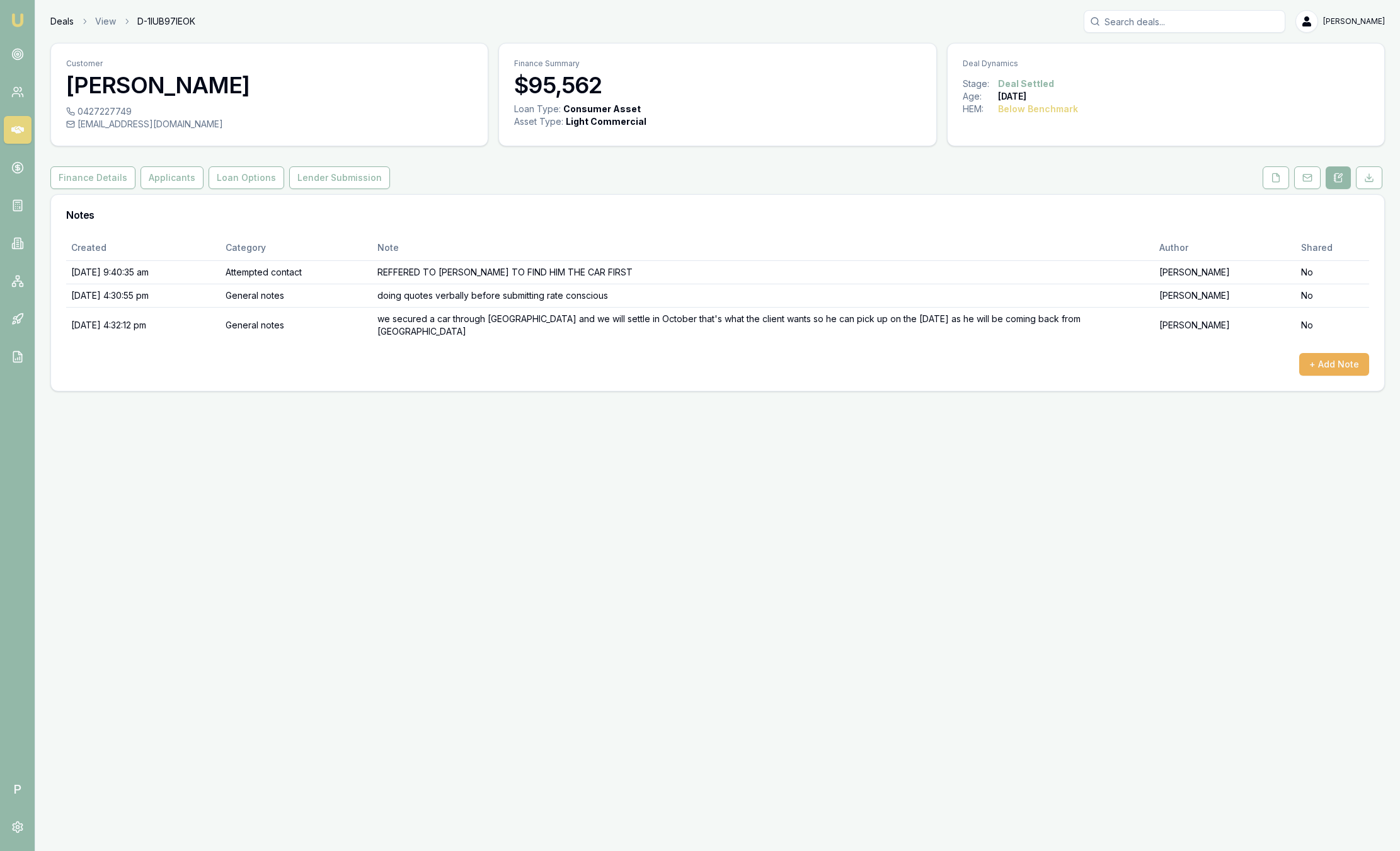
click at [61, 26] on link "Deals" at bounding box center [61, 21] width 23 height 13
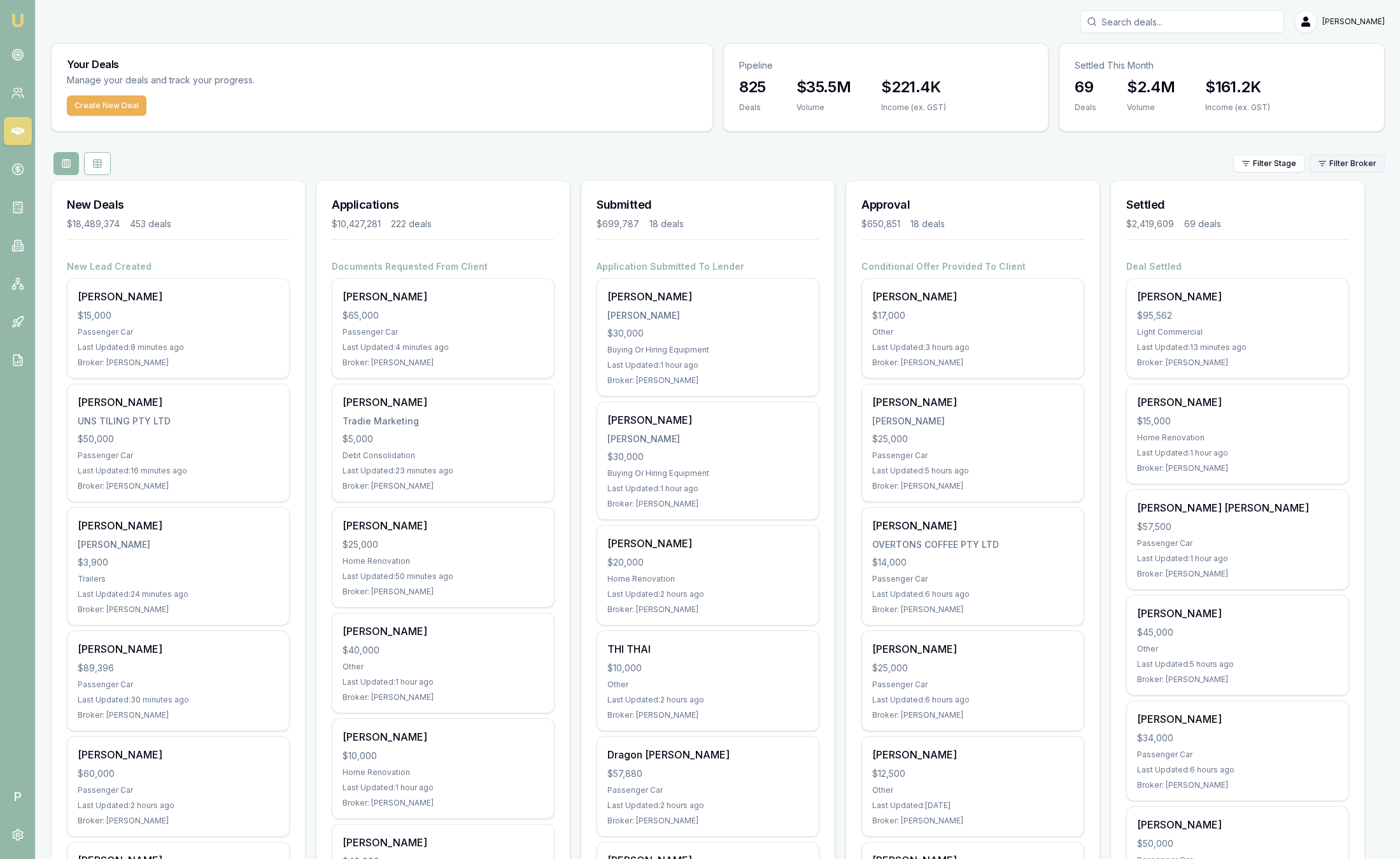
click at [1353, 166] on html "Emu Broker P [PERSON_NAME] Toggle Menu Your Deals Manage your deals and track y…" at bounding box center [700, 429] width 1400 height 859
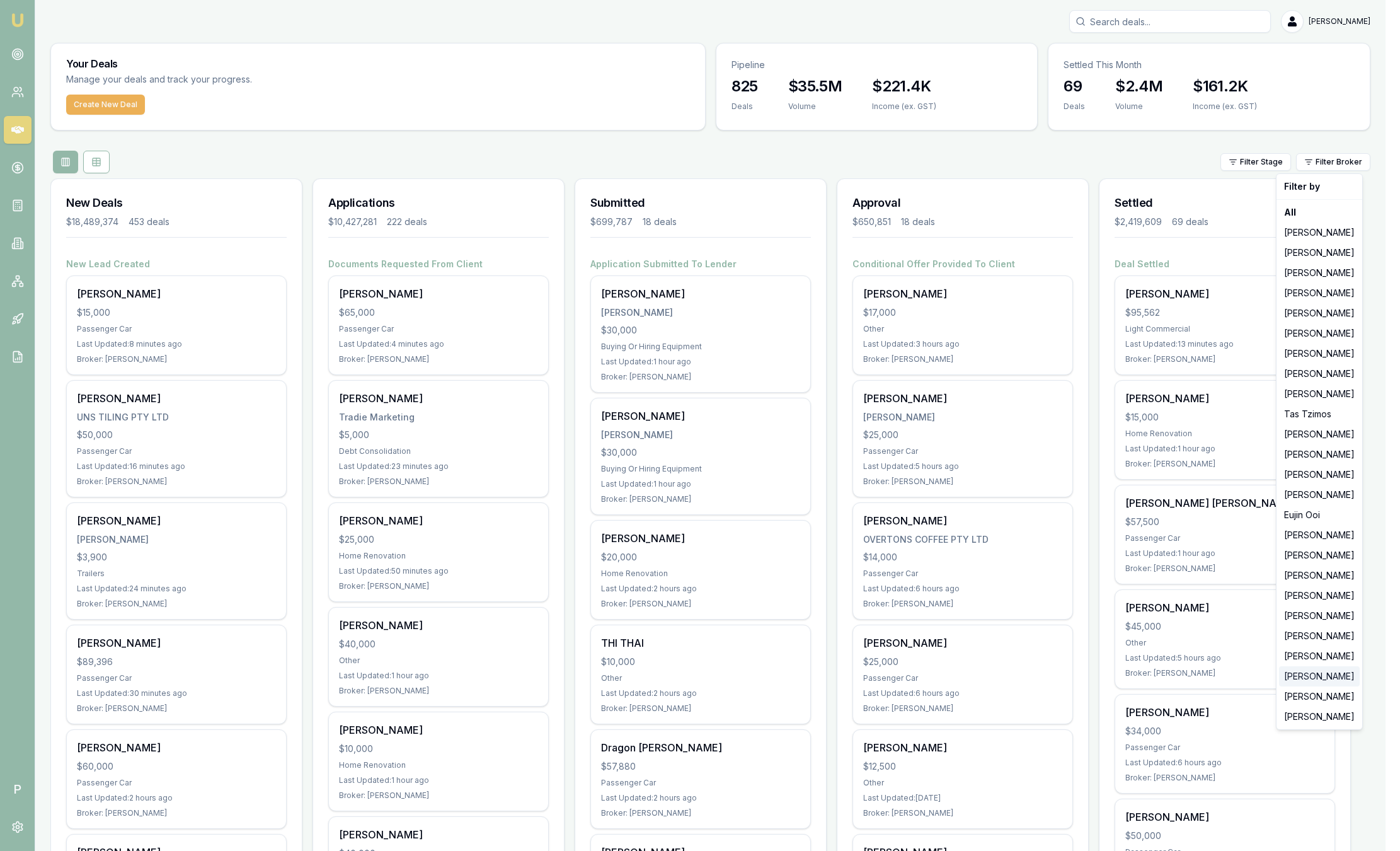
click at [1314, 677] on div "[PERSON_NAME]" at bounding box center [1319, 677] width 81 height 20
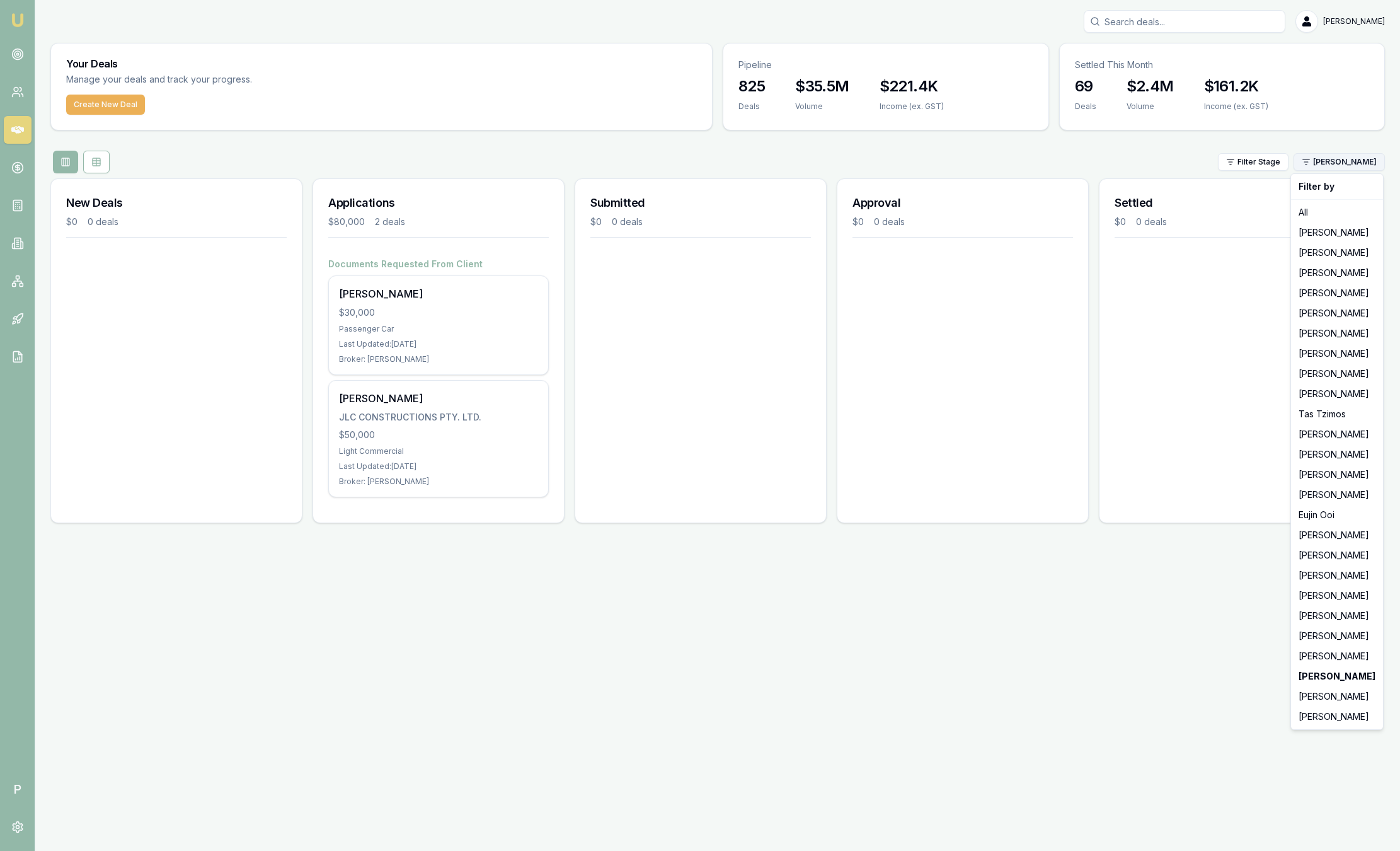
click at [1346, 168] on html "Emu Broker P Sam Crouch Toggle Menu Your Deals Manage your deals and track your…" at bounding box center [700, 425] width 1400 height 851
click at [1322, 655] on div "[PERSON_NAME]" at bounding box center [1337, 656] width 87 height 20
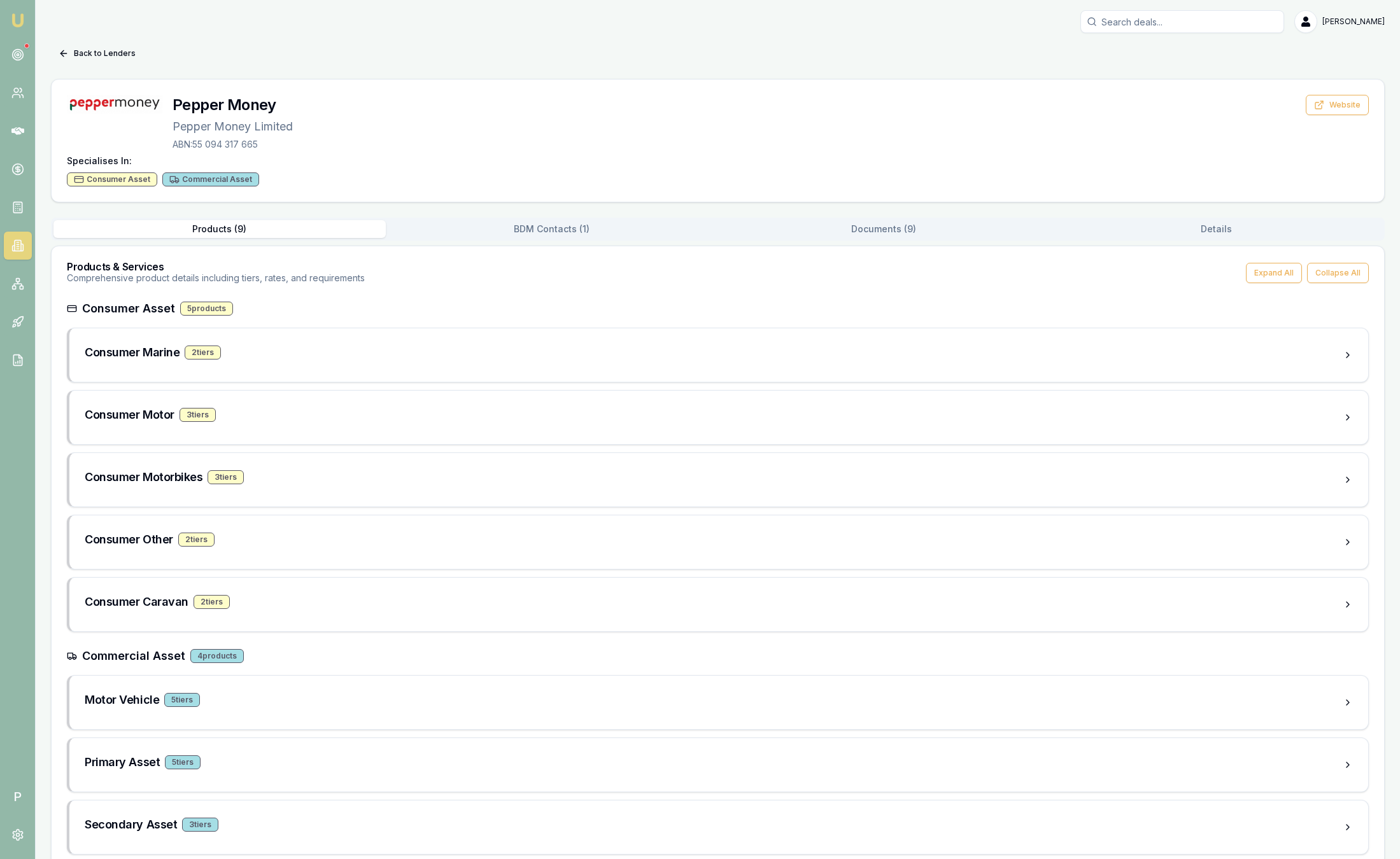
click at [20, 7] on nav "Emu Broker" at bounding box center [17, 192] width 35 height 384
click at [20, 55] on icon at bounding box center [17, 54] width 13 height 13
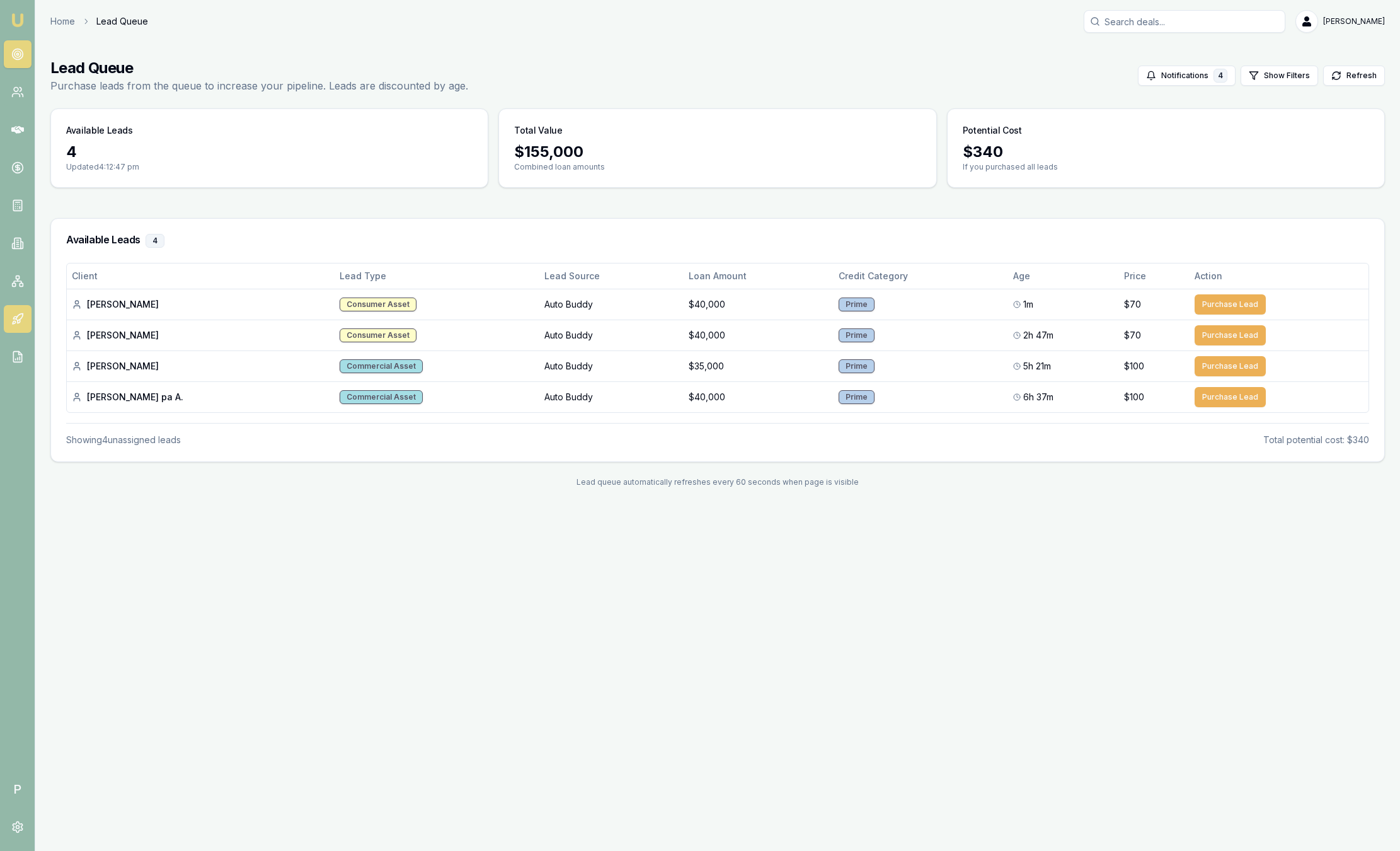
click at [19, 328] on link at bounding box center [17, 318] width 27 height 27
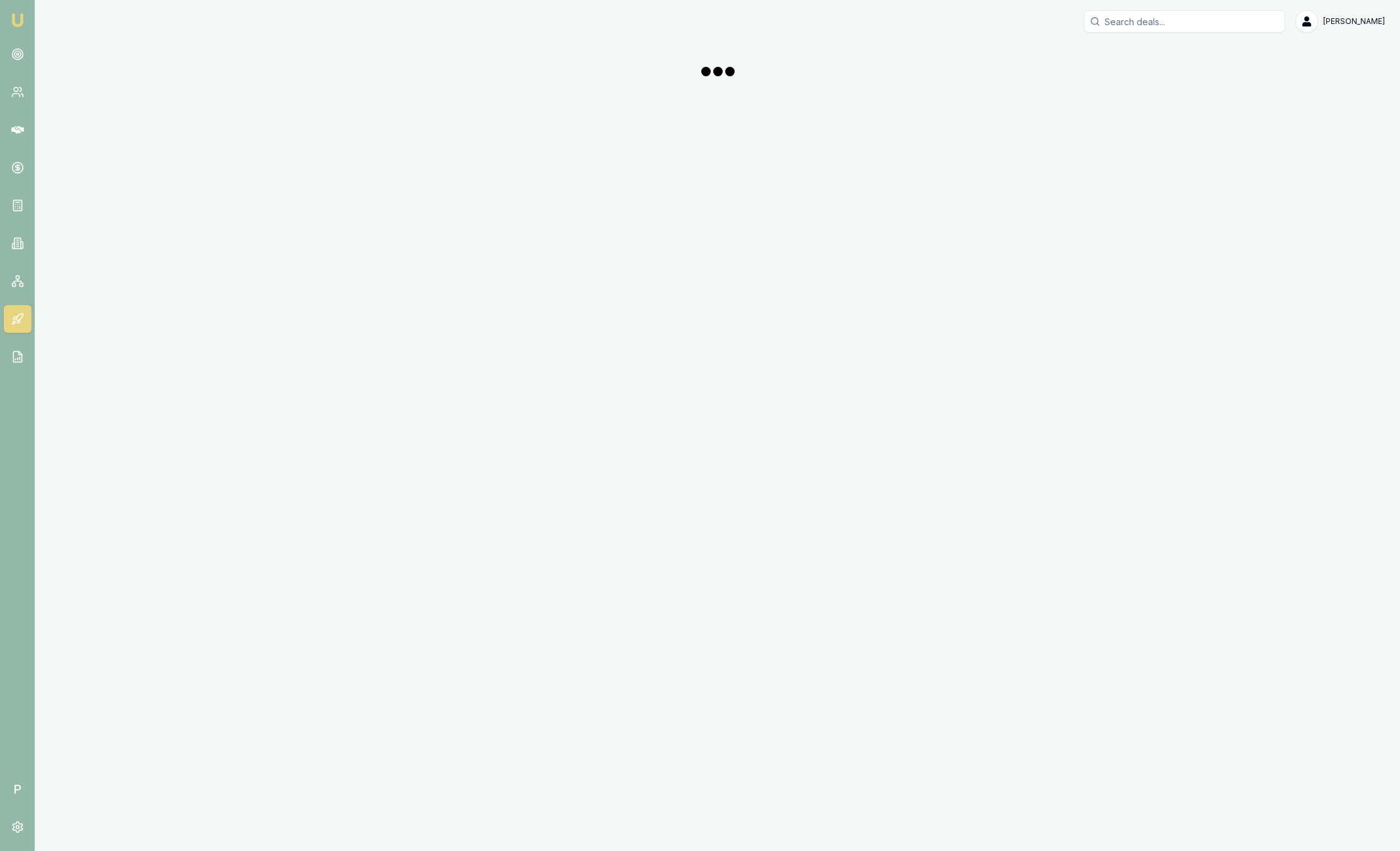
click at [17, 23] on img at bounding box center [18, 20] width 15 height 15
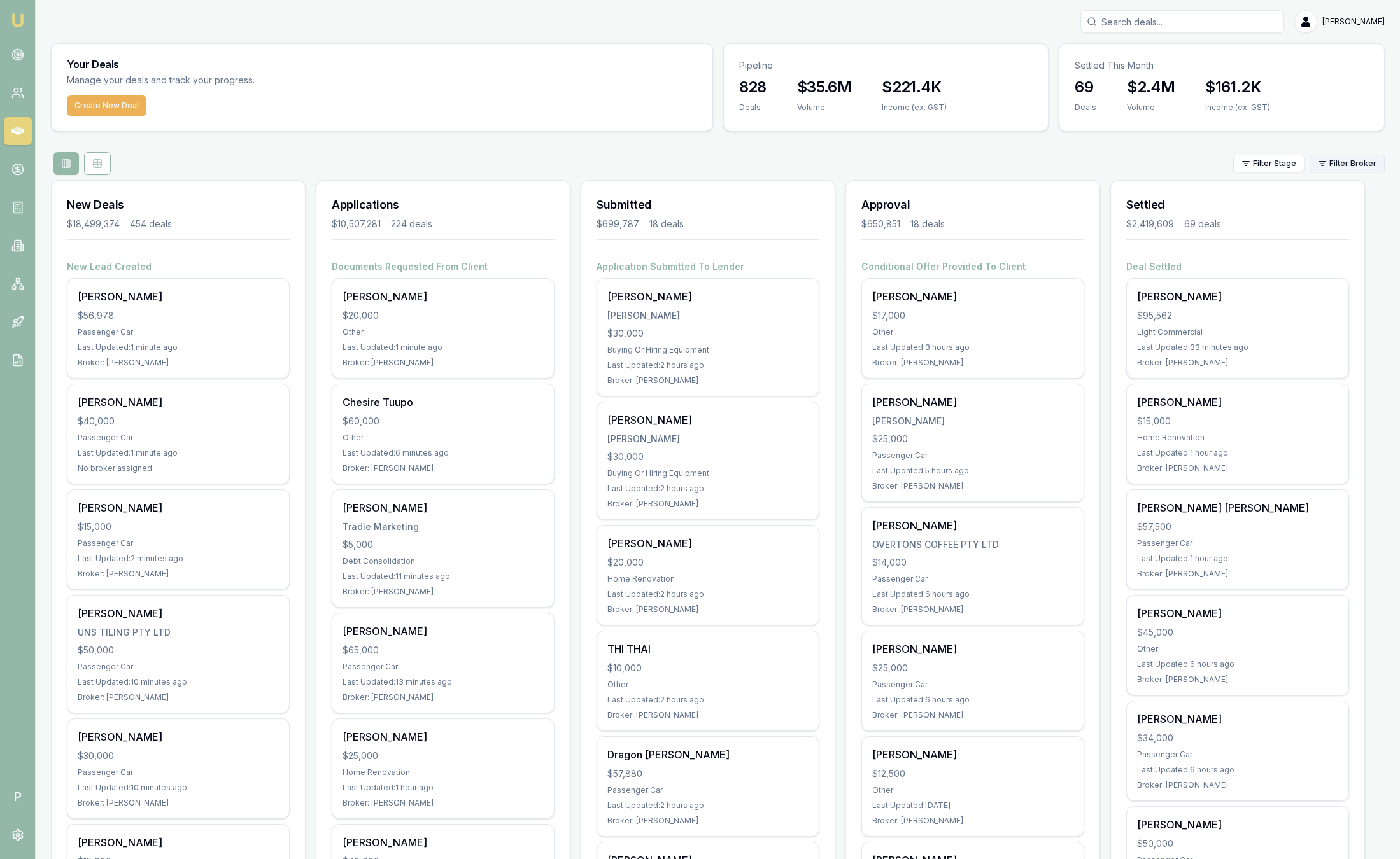
click at [1328, 170] on html "Emu Broker P [PERSON_NAME] Toggle Menu Your Deals Manage your deals and track y…" at bounding box center [700, 429] width 1400 height 859
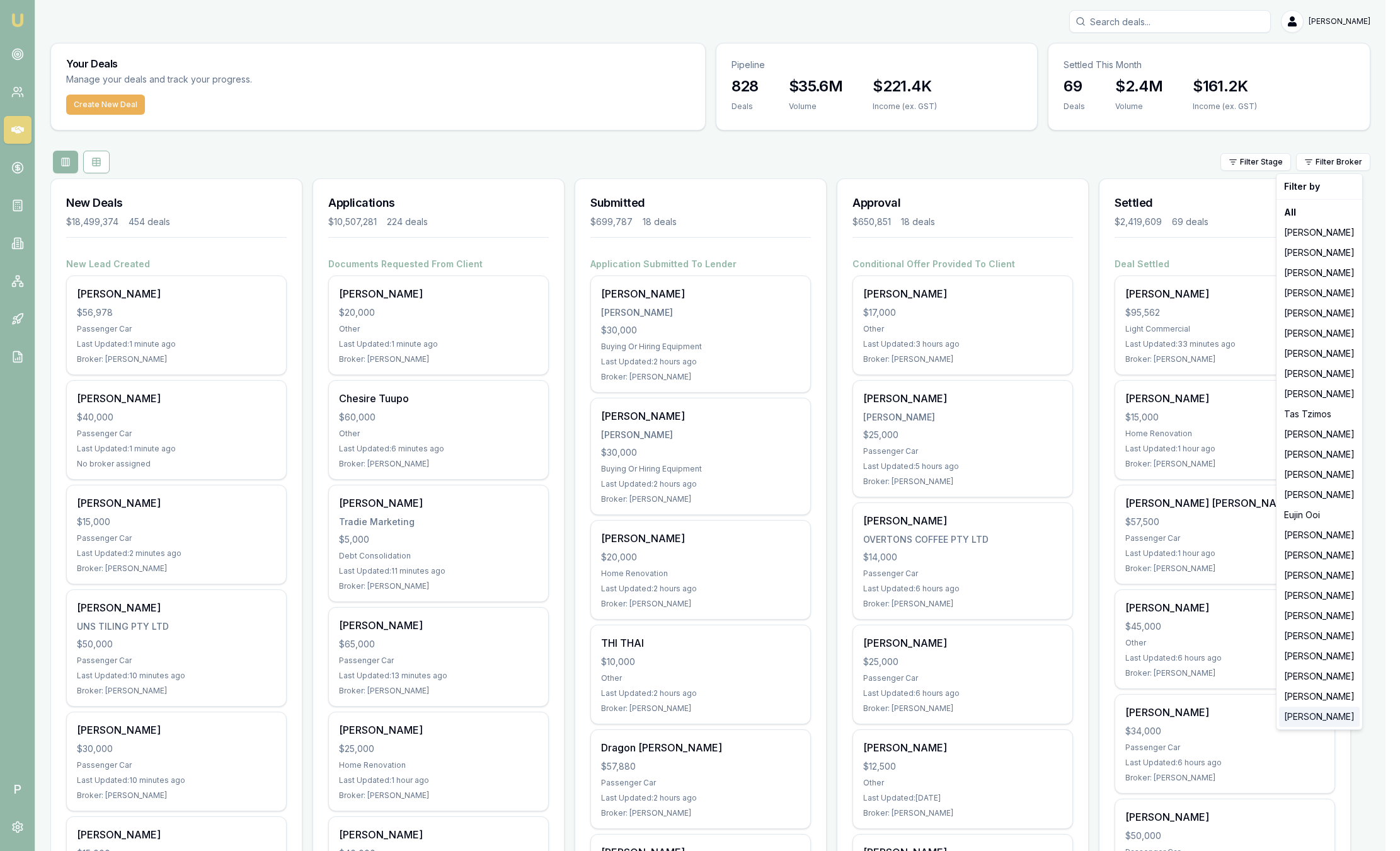
click at [1313, 722] on div "[PERSON_NAME]" at bounding box center [1319, 717] width 81 height 20
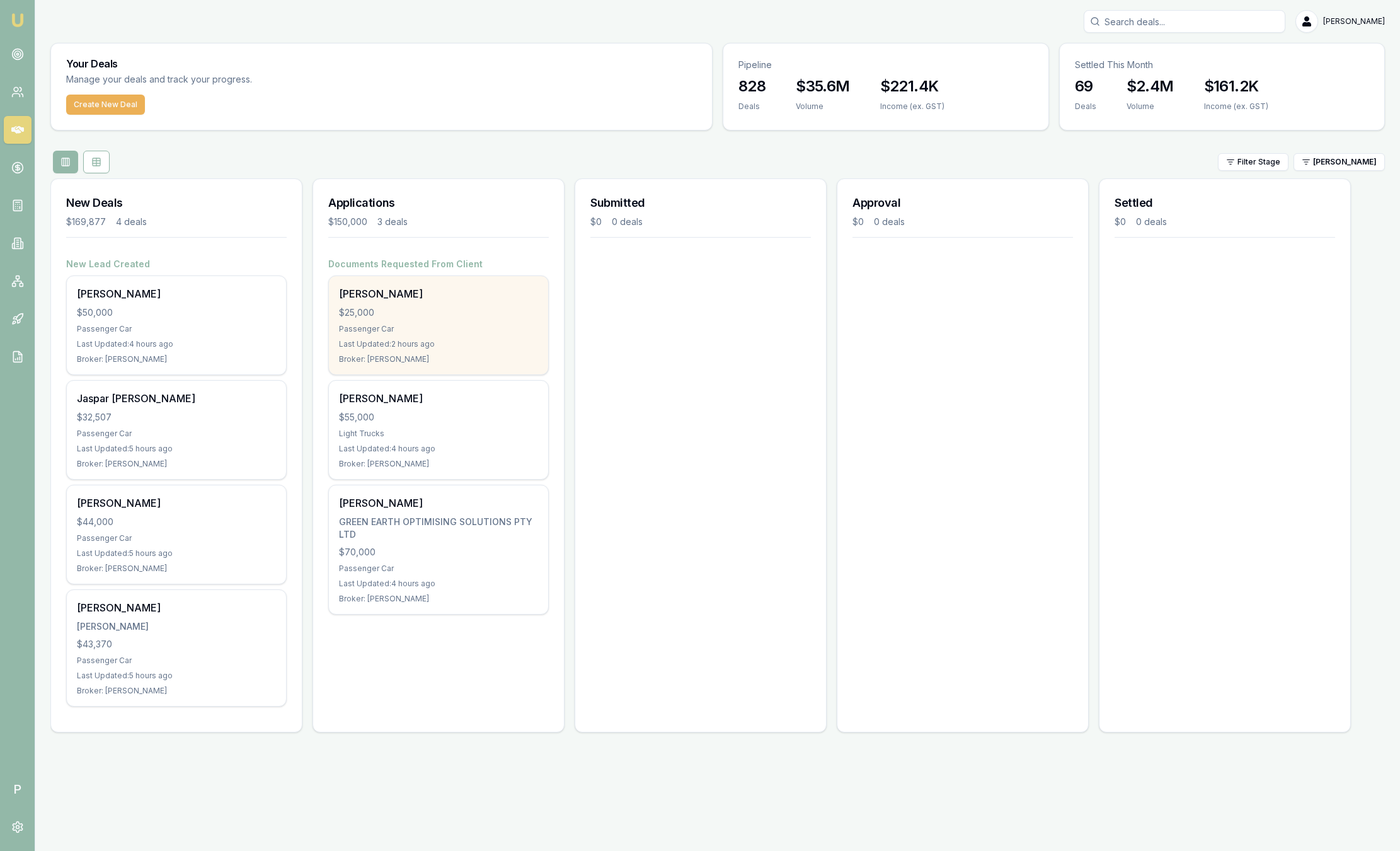
click at [465, 329] on div "Passenger Car" at bounding box center [438, 329] width 199 height 10
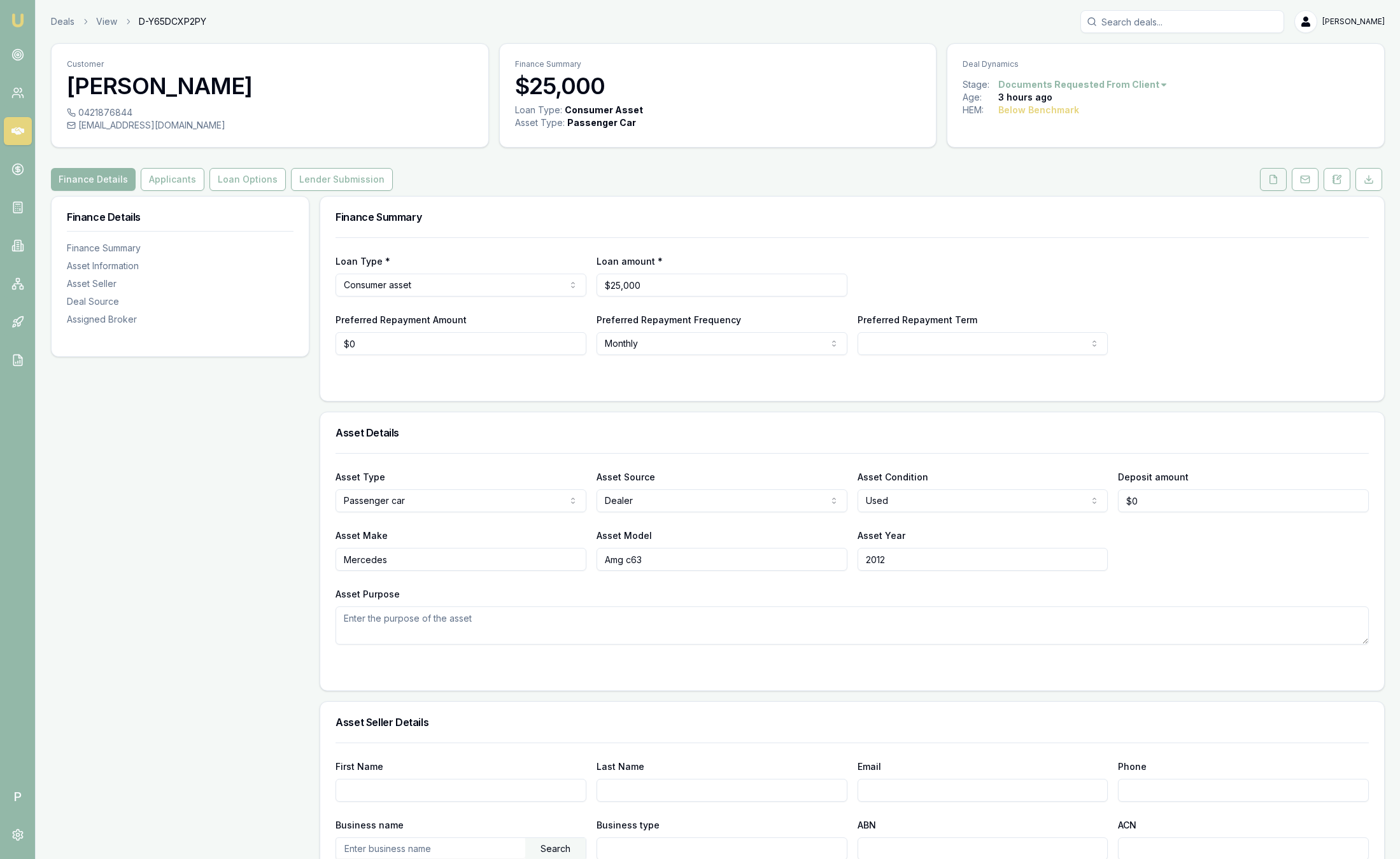
click at [1273, 184] on icon at bounding box center [1273, 179] width 7 height 9
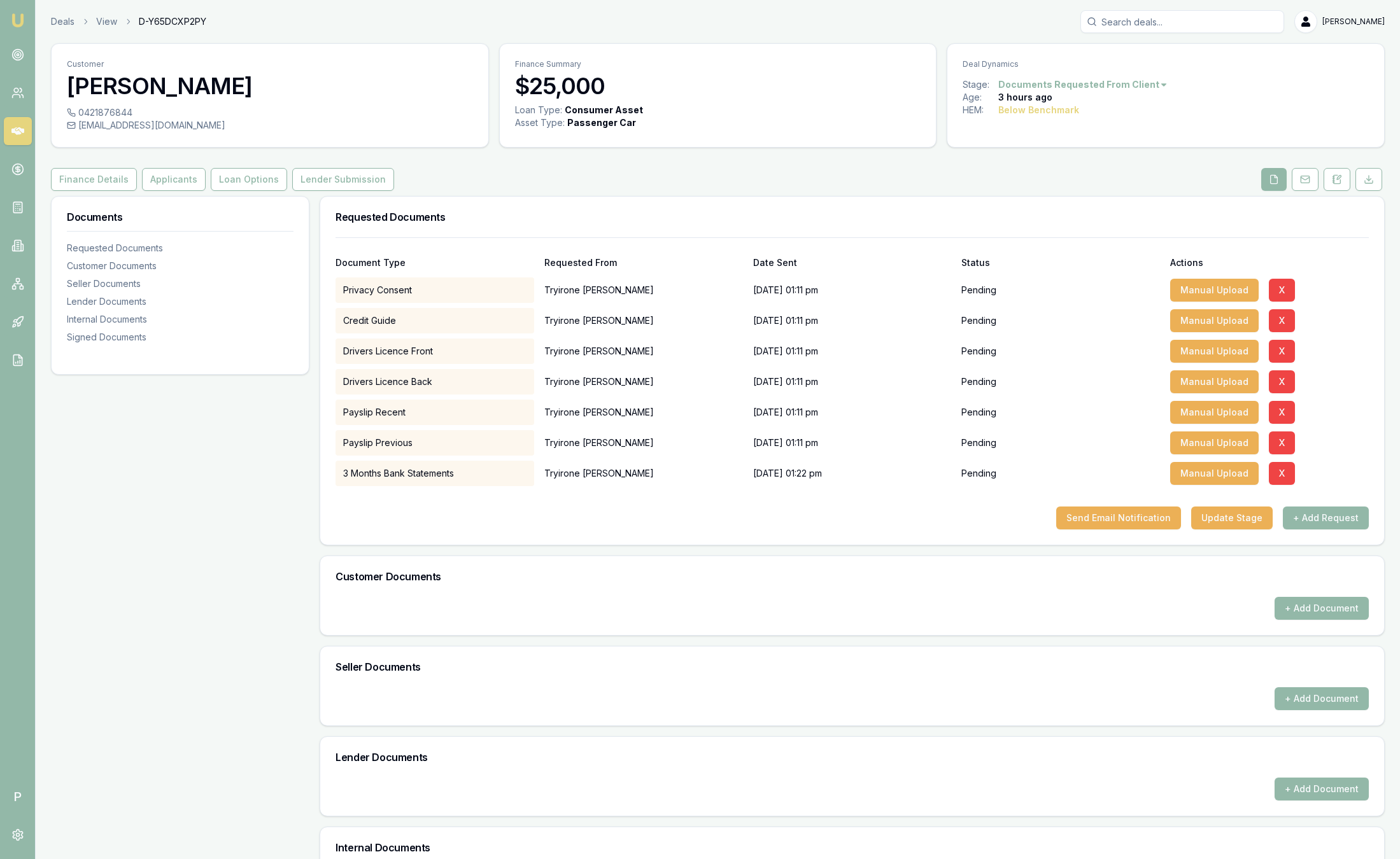
click at [20, 28] on link "Emu Broker" at bounding box center [18, 21] width 21 height 21
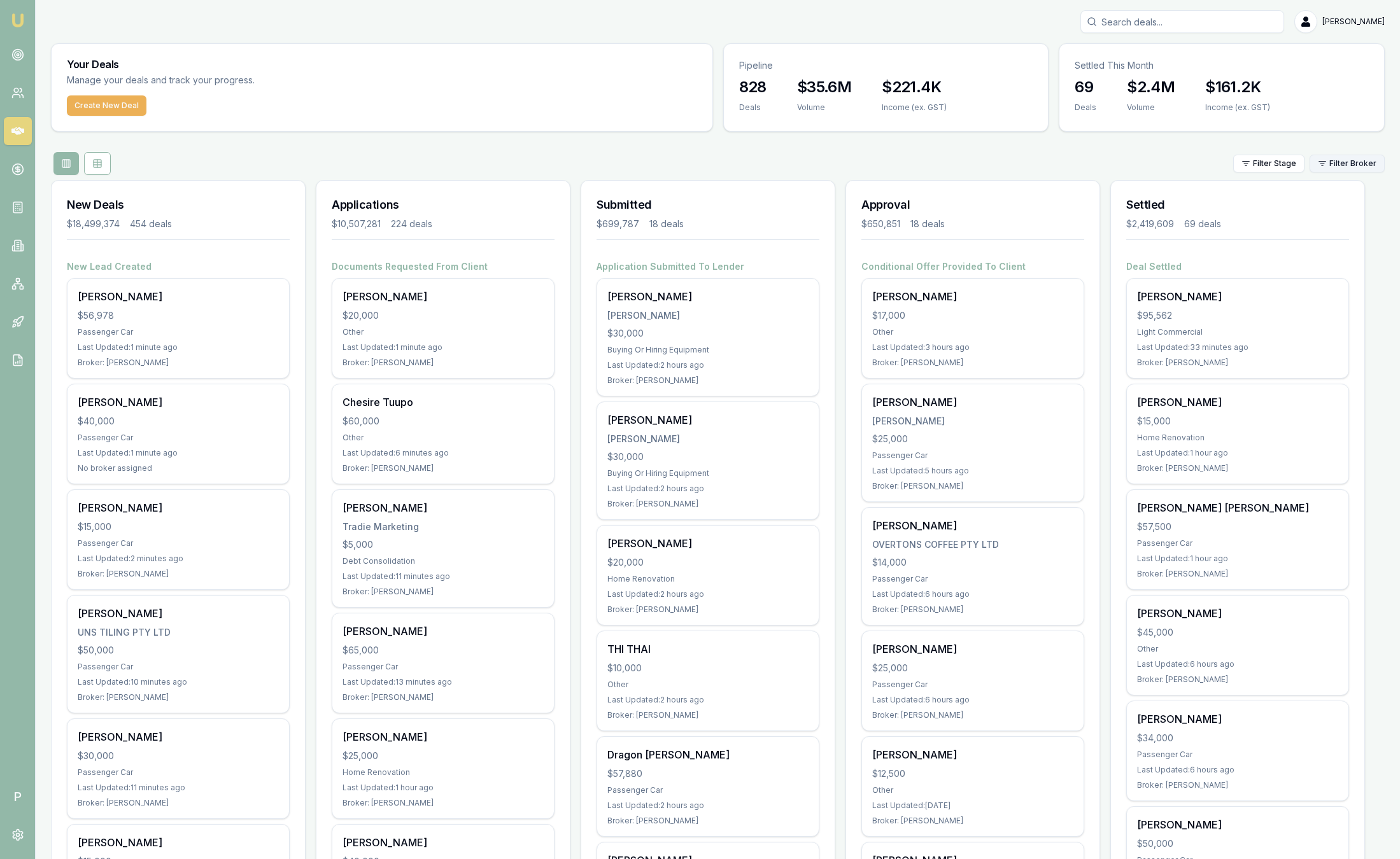
click at [1352, 164] on html "Emu Broker P Sam Crouch Toggle Menu Your Deals Manage your deals and track your…" at bounding box center [700, 429] width 1400 height 859
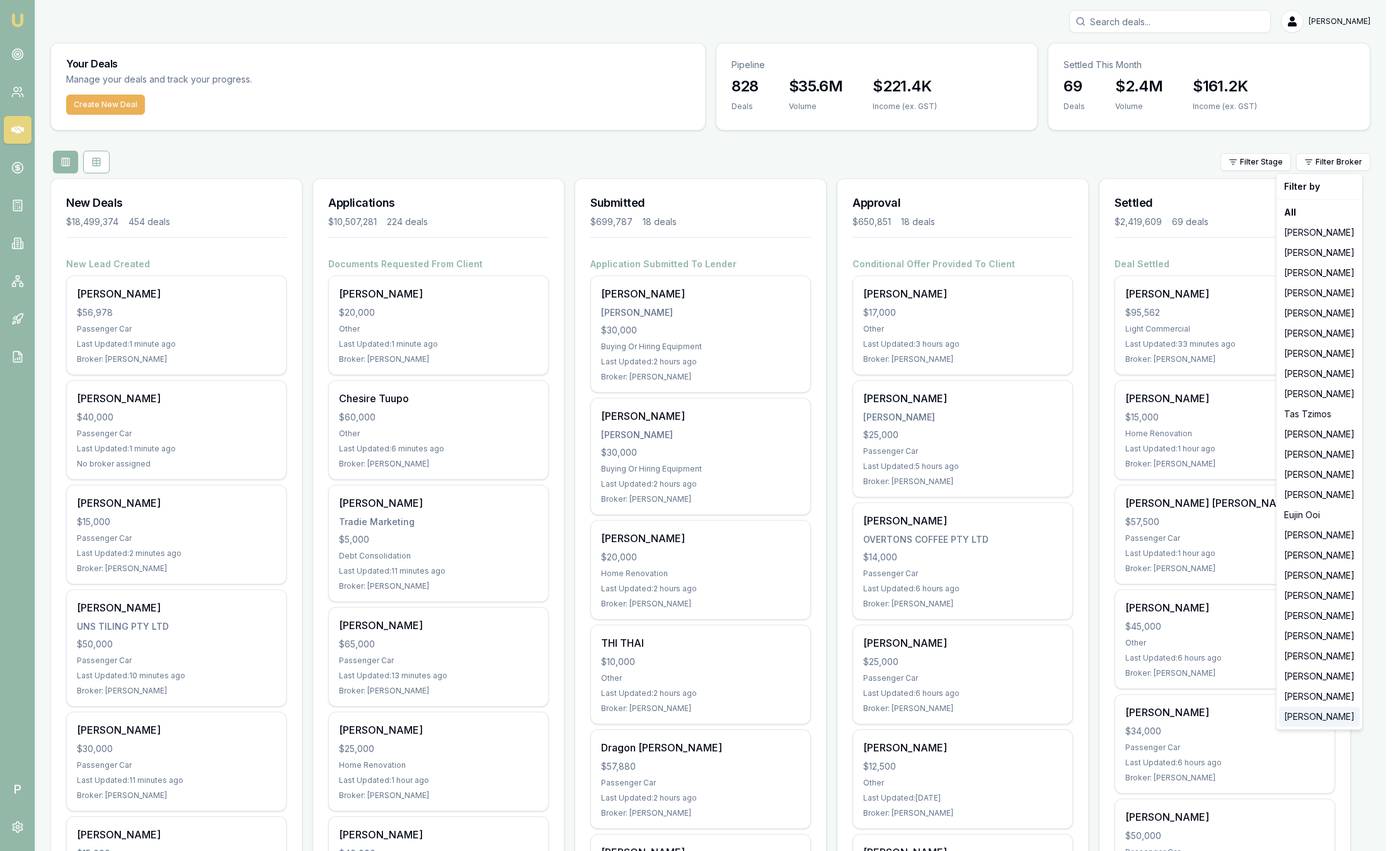
click at [1316, 715] on div "[PERSON_NAME]" at bounding box center [1319, 717] width 81 height 20
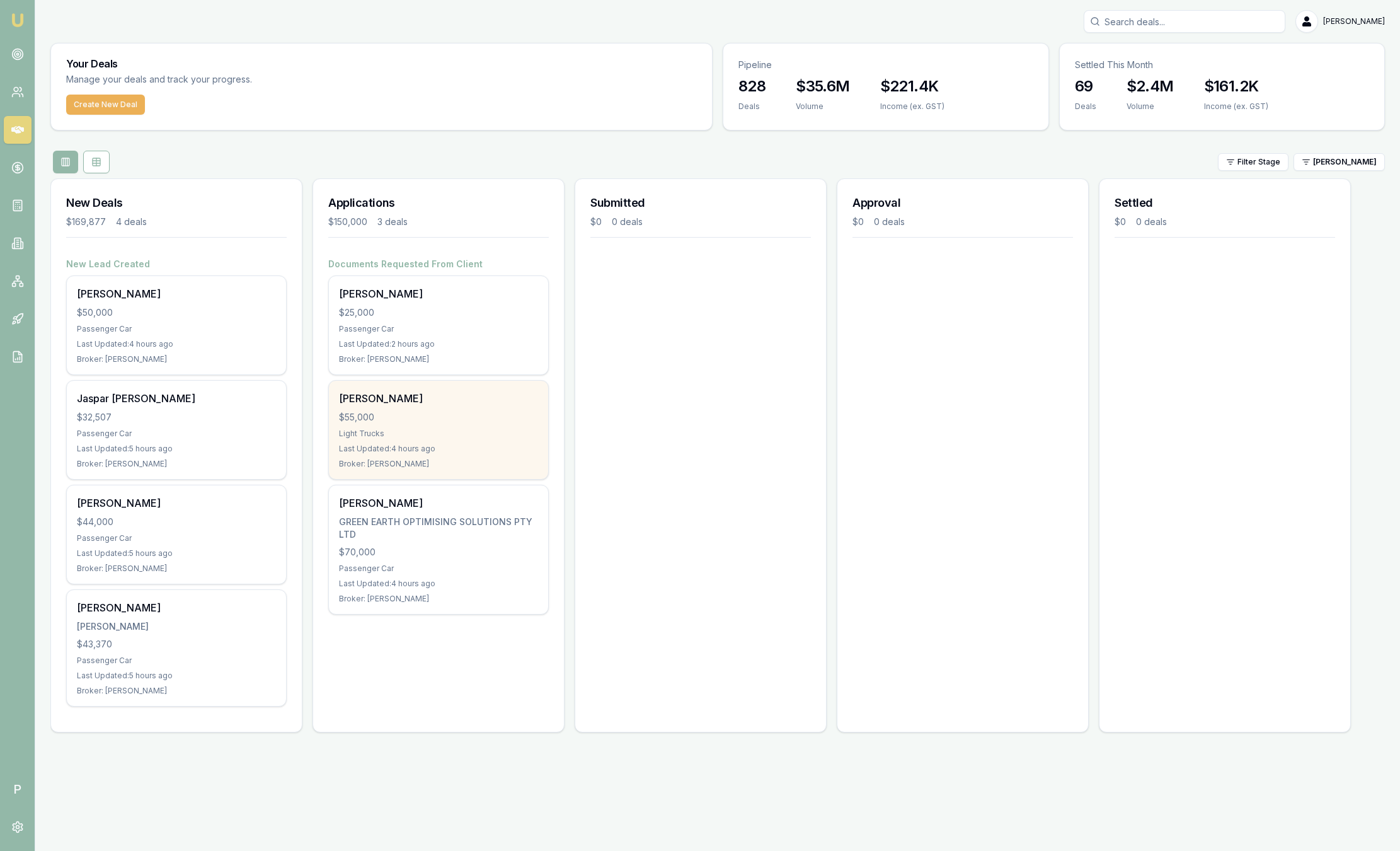
click at [439, 429] on div "Light Trucks" at bounding box center [438, 434] width 199 height 10
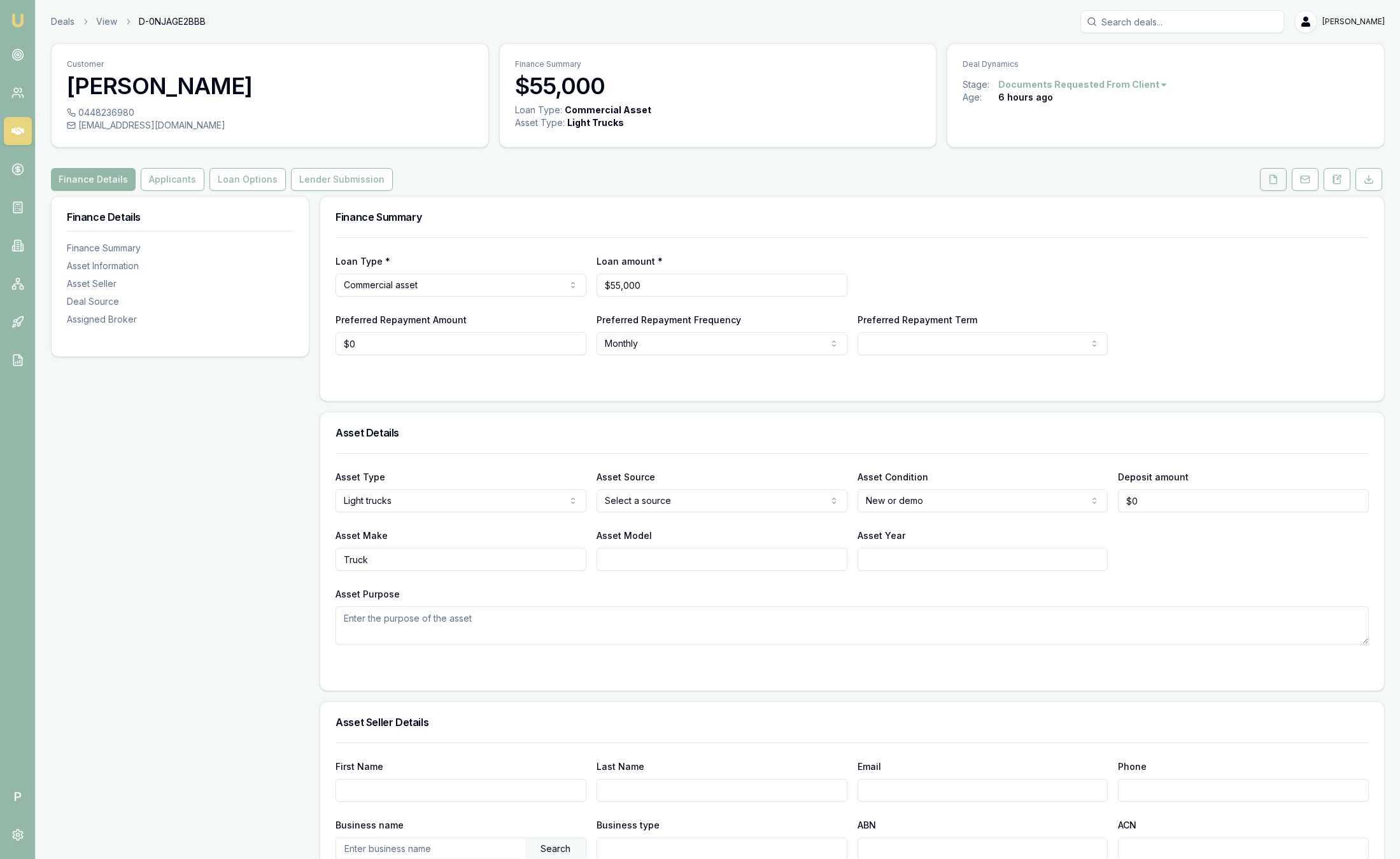
click at [1265, 182] on button at bounding box center [1272, 179] width 27 height 23
click at [1275, 180] on icon at bounding box center [1273, 179] width 10 height 10
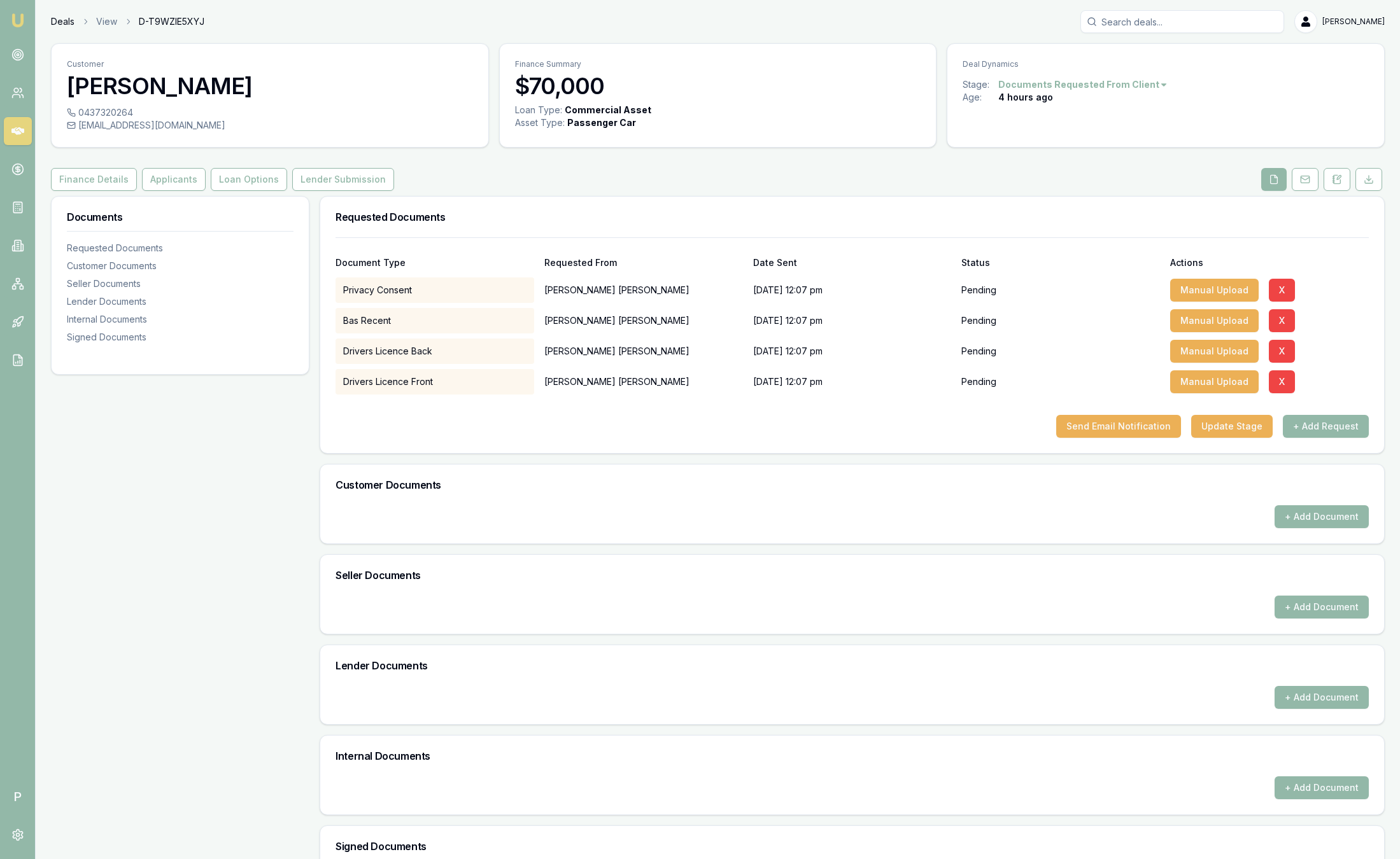
click at [53, 17] on link "Deals" at bounding box center [62, 22] width 23 height 13
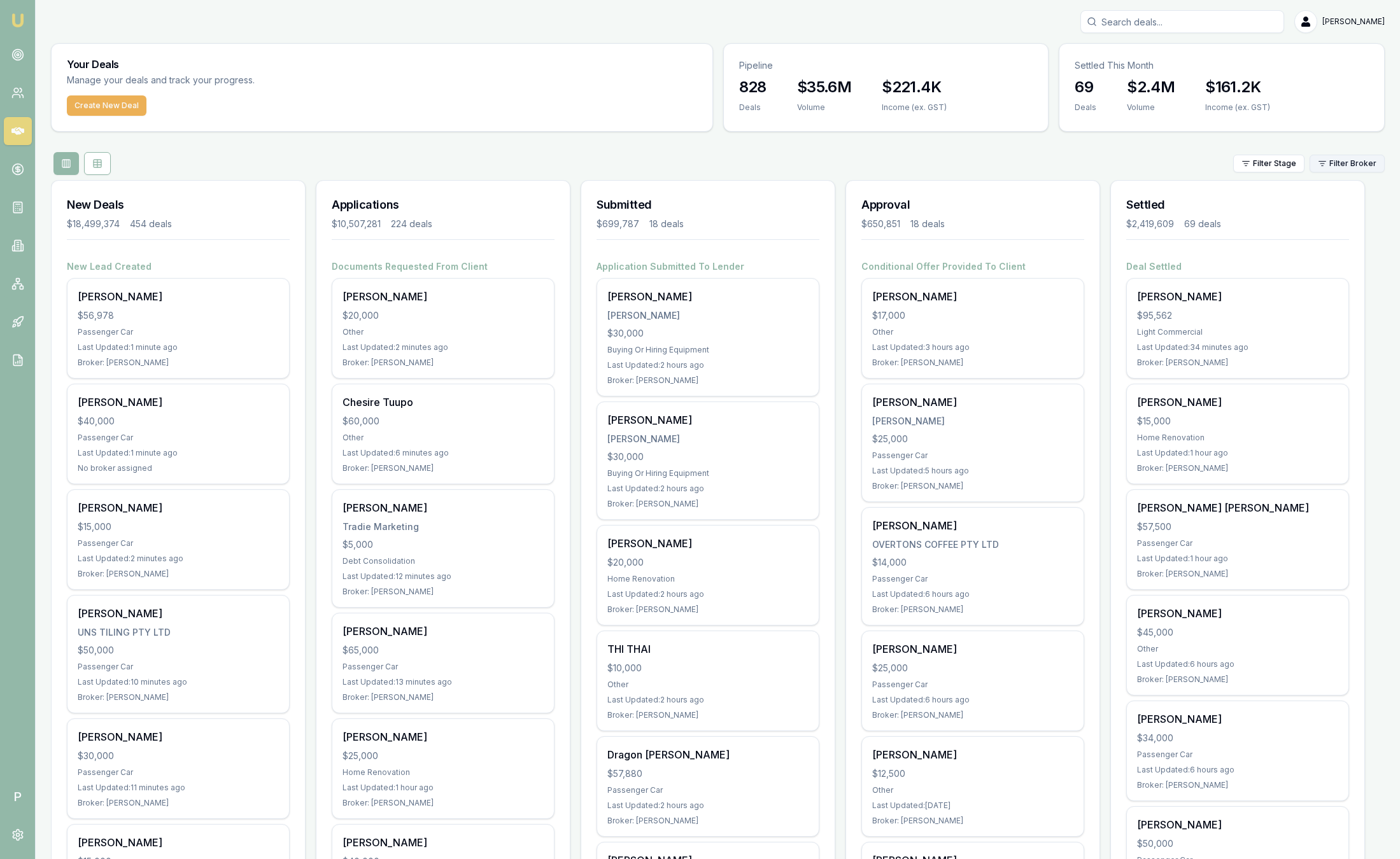
click at [1328, 163] on html "Emu Broker P Sam Crouch Toggle Menu Your Deals Manage your deals and track your…" at bounding box center [700, 429] width 1400 height 859
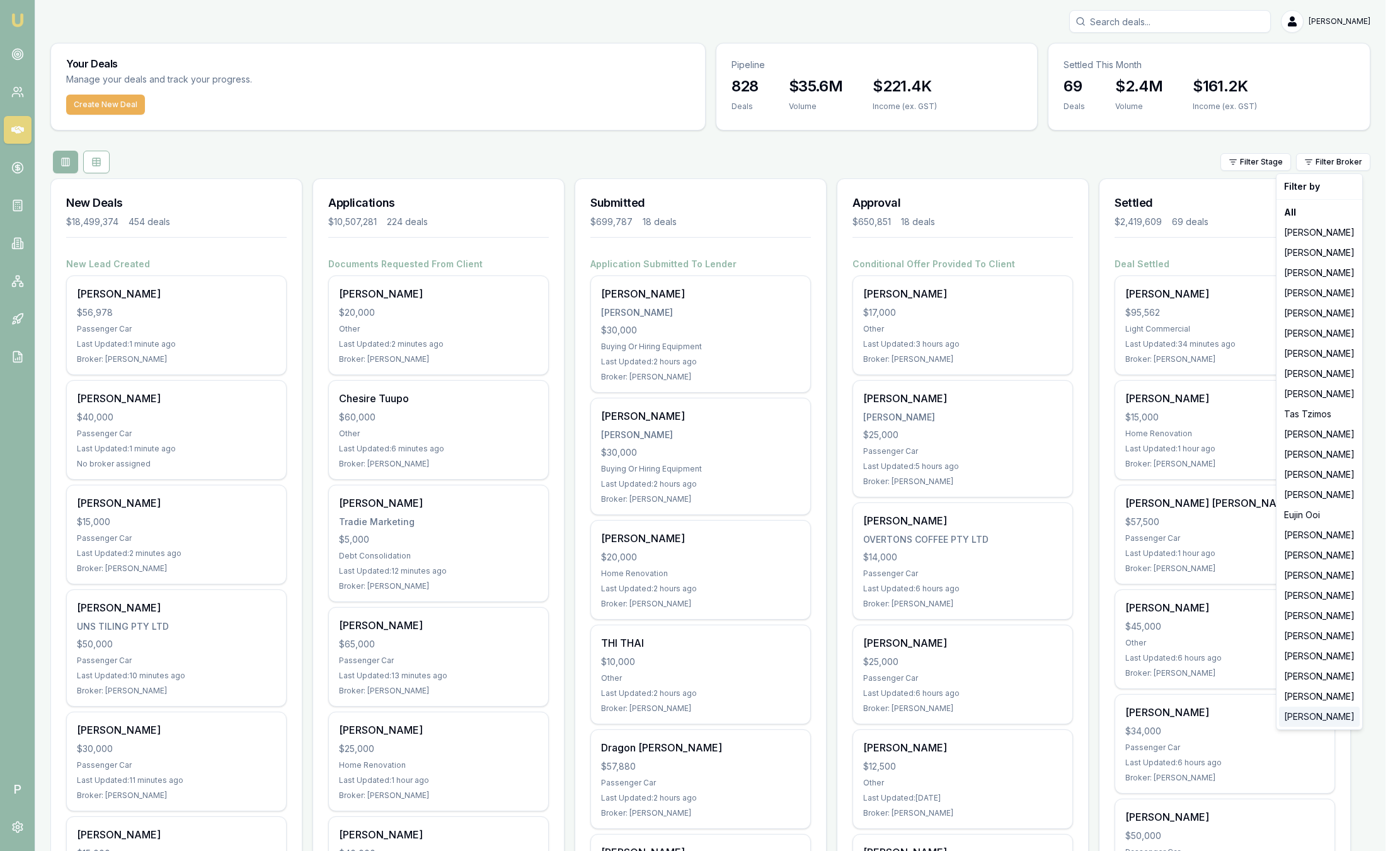
click at [1299, 720] on div "[PERSON_NAME]" at bounding box center [1319, 717] width 81 height 20
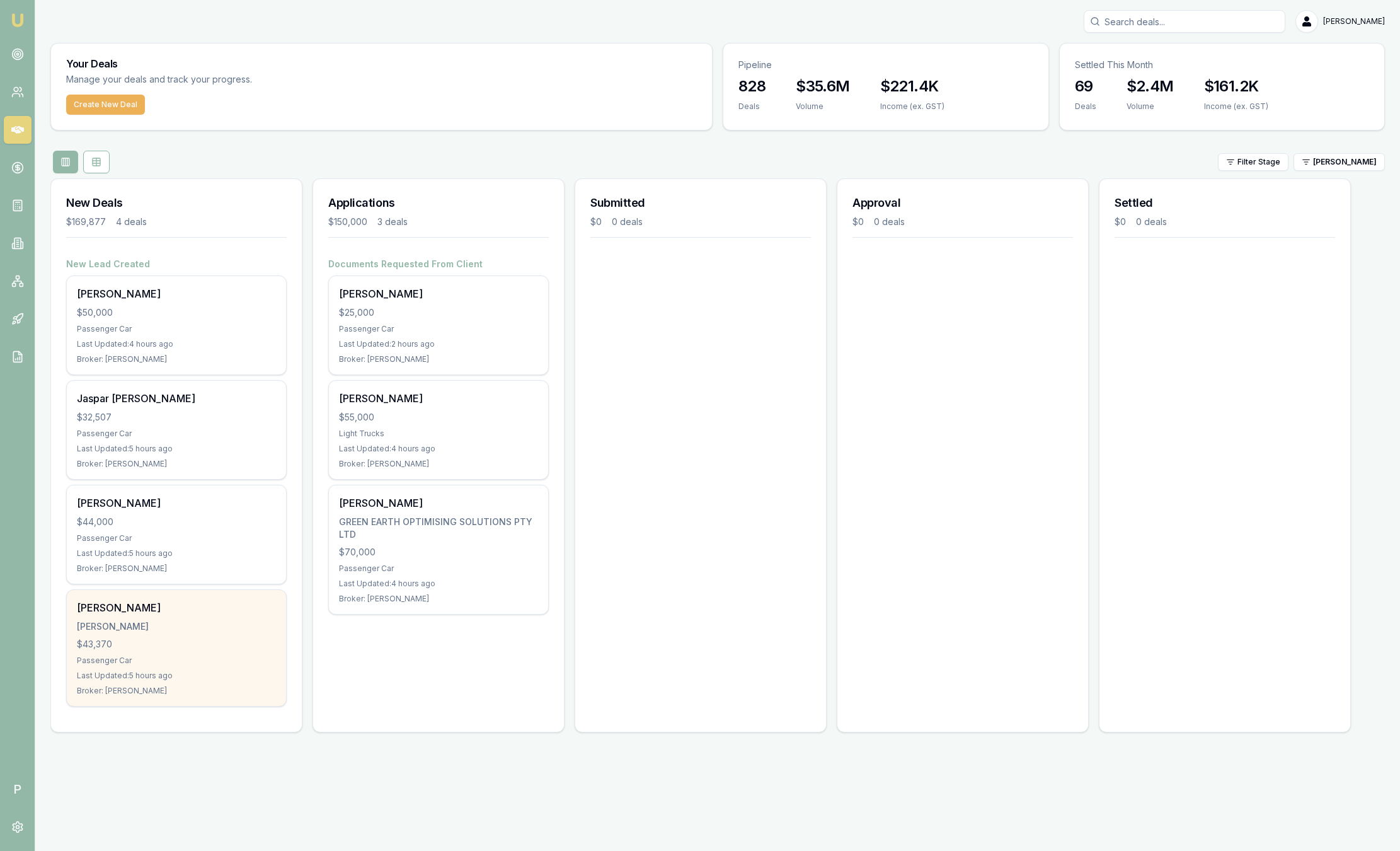
click at [213, 648] on div "$43,370" at bounding box center [176, 644] width 199 height 13
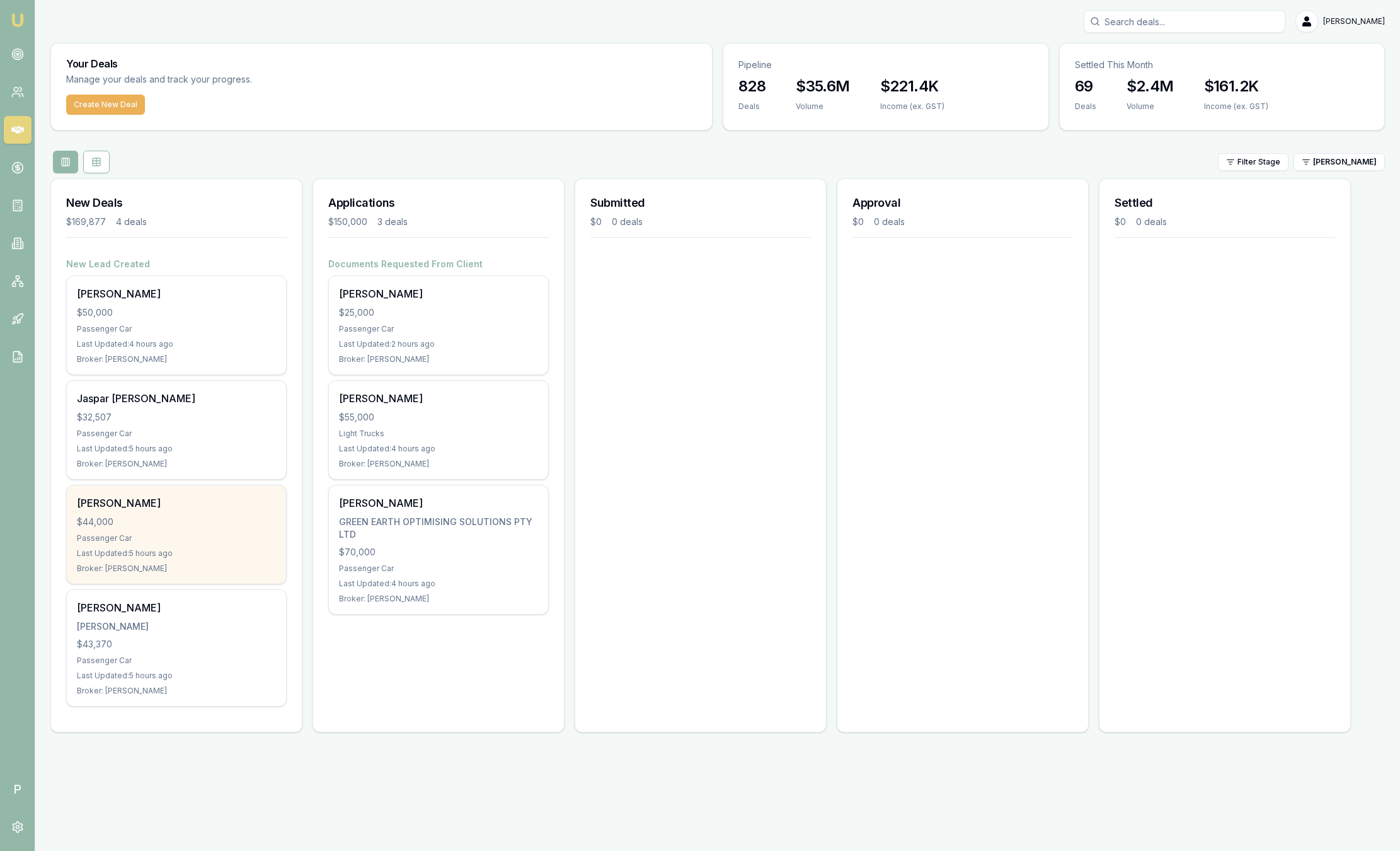
click at [136, 542] on div "Passenger Car" at bounding box center [176, 539] width 199 height 10
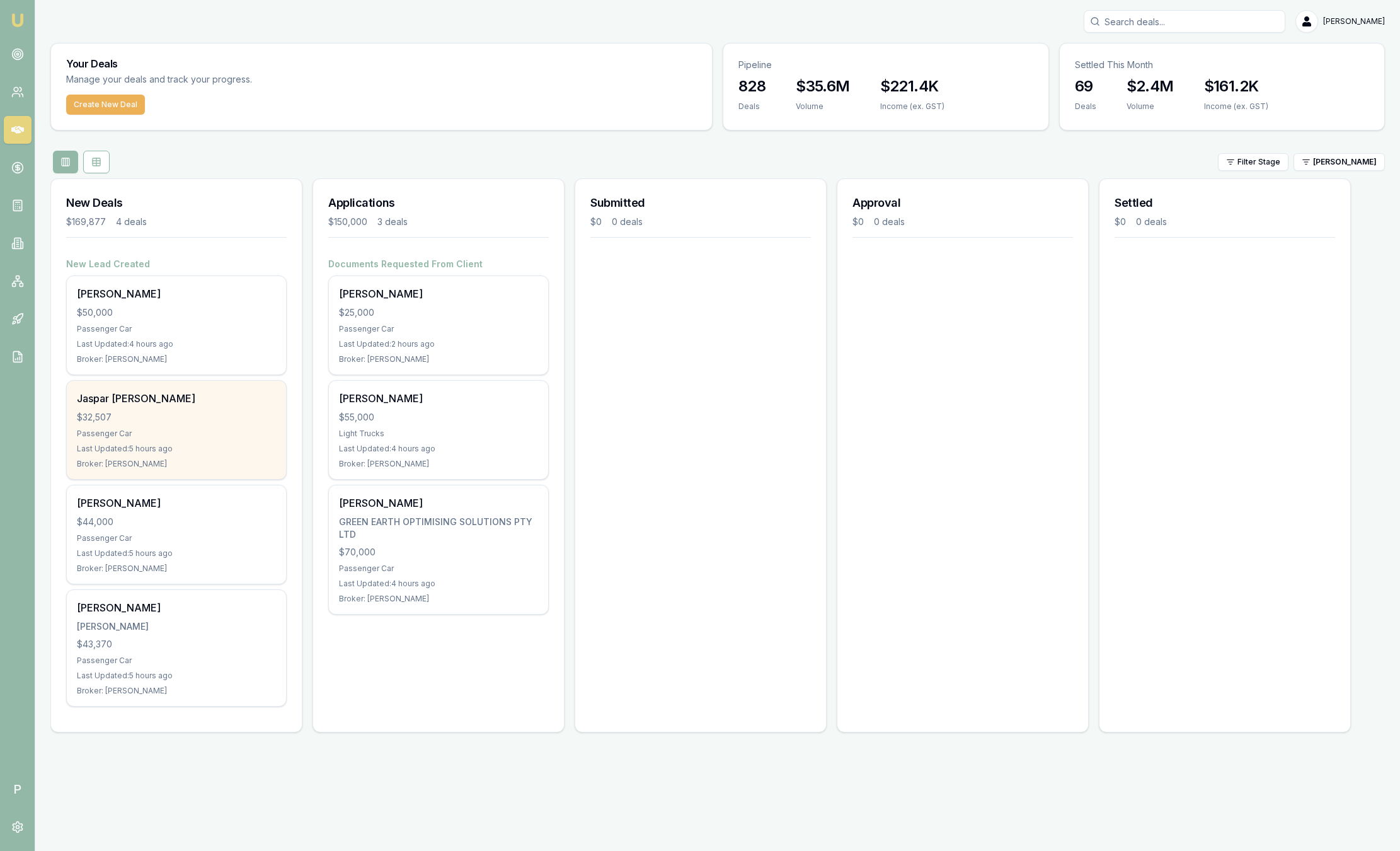
click at [160, 445] on div "Last Updated: 5 hours ago" at bounding box center [176, 449] width 199 height 10
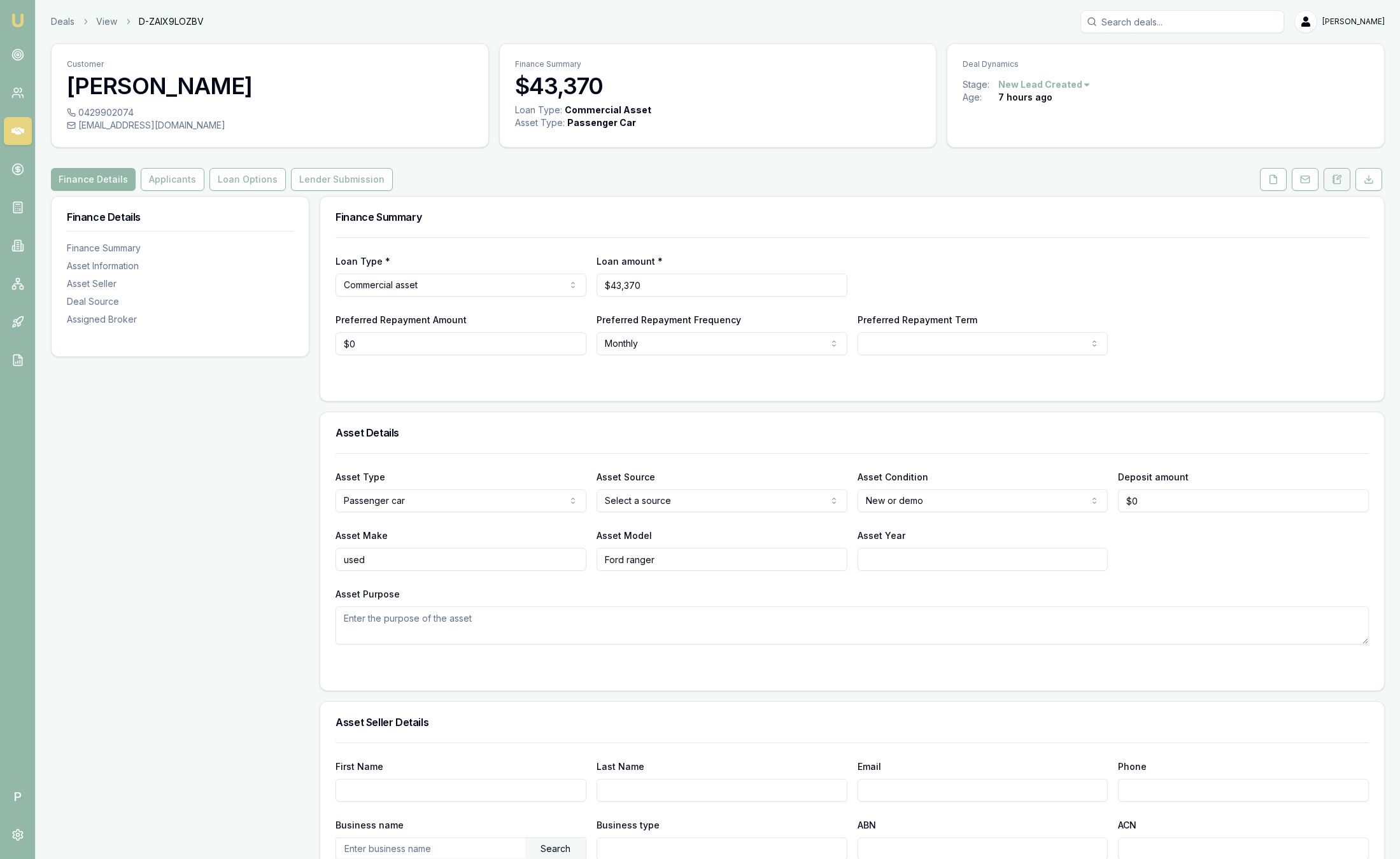
click at [1334, 185] on button at bounding box center [1336, 179] width 27 height 23
click at [1335, 177] on icon at bounding box center [1337, 179] width 10 height 10
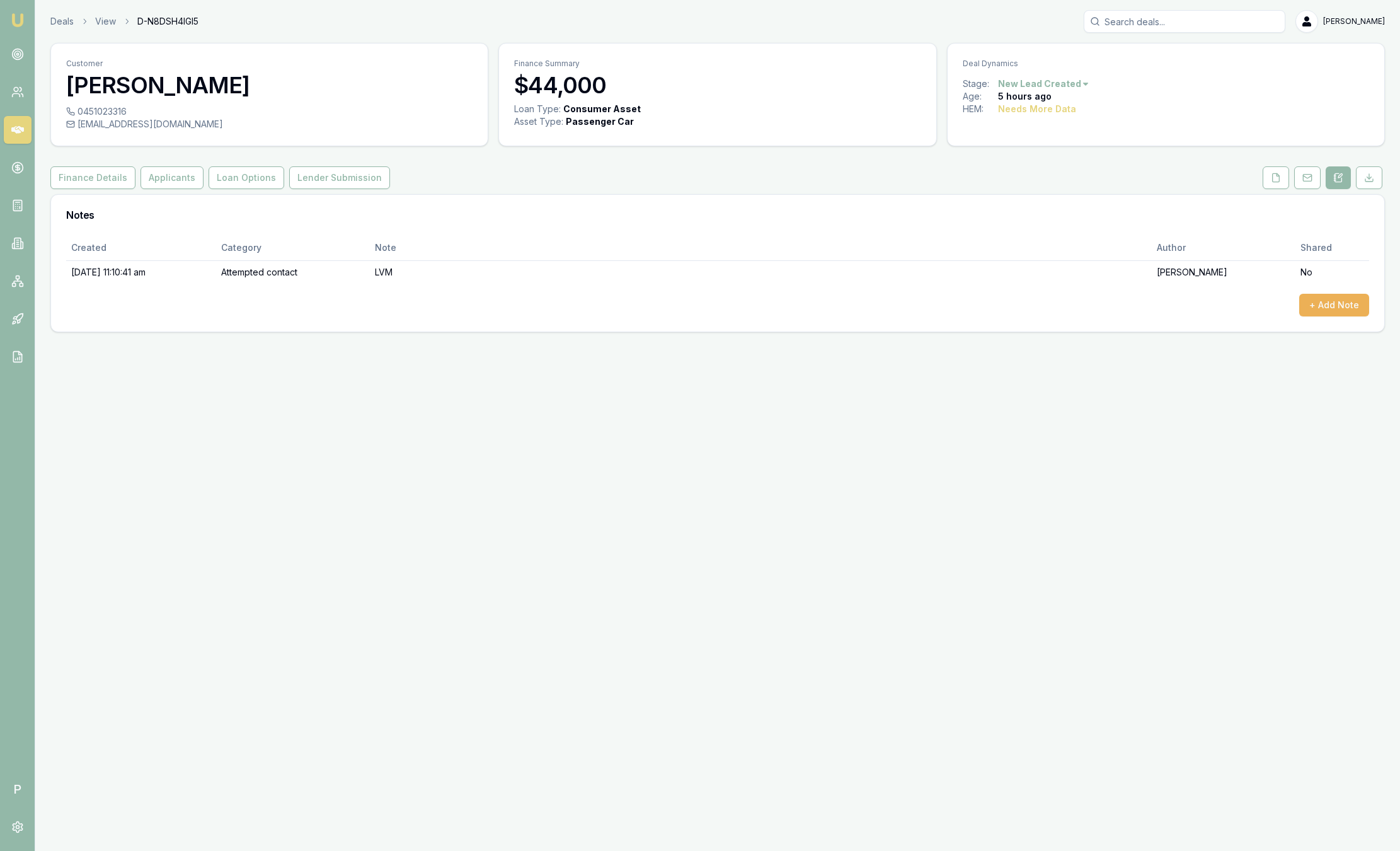
click at [1321, 175] on link at bounding box center [1307, 178] width 32 height 23
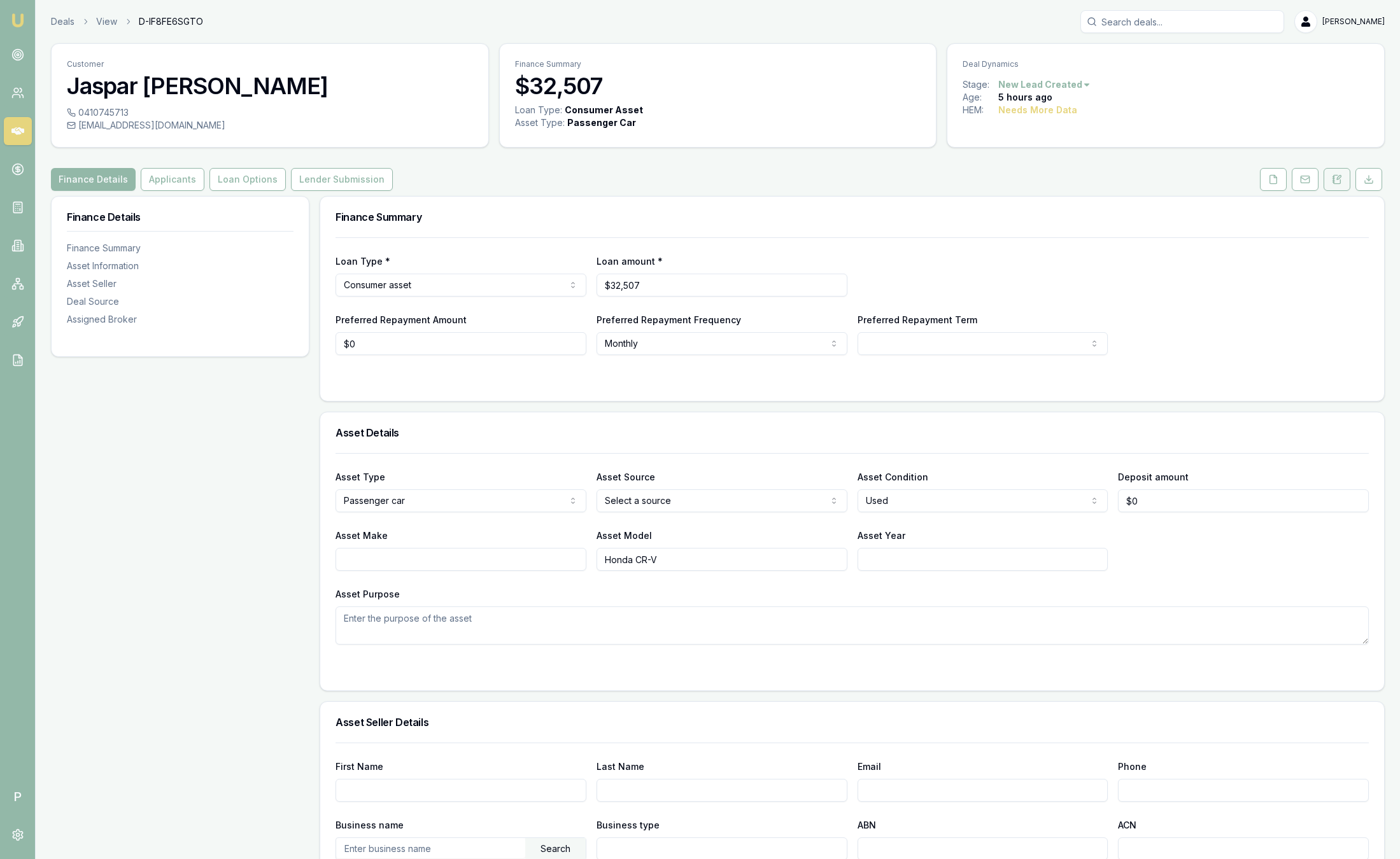
click at [1340, 188] on button at bounding box center [1336, 179] width 27 height 23
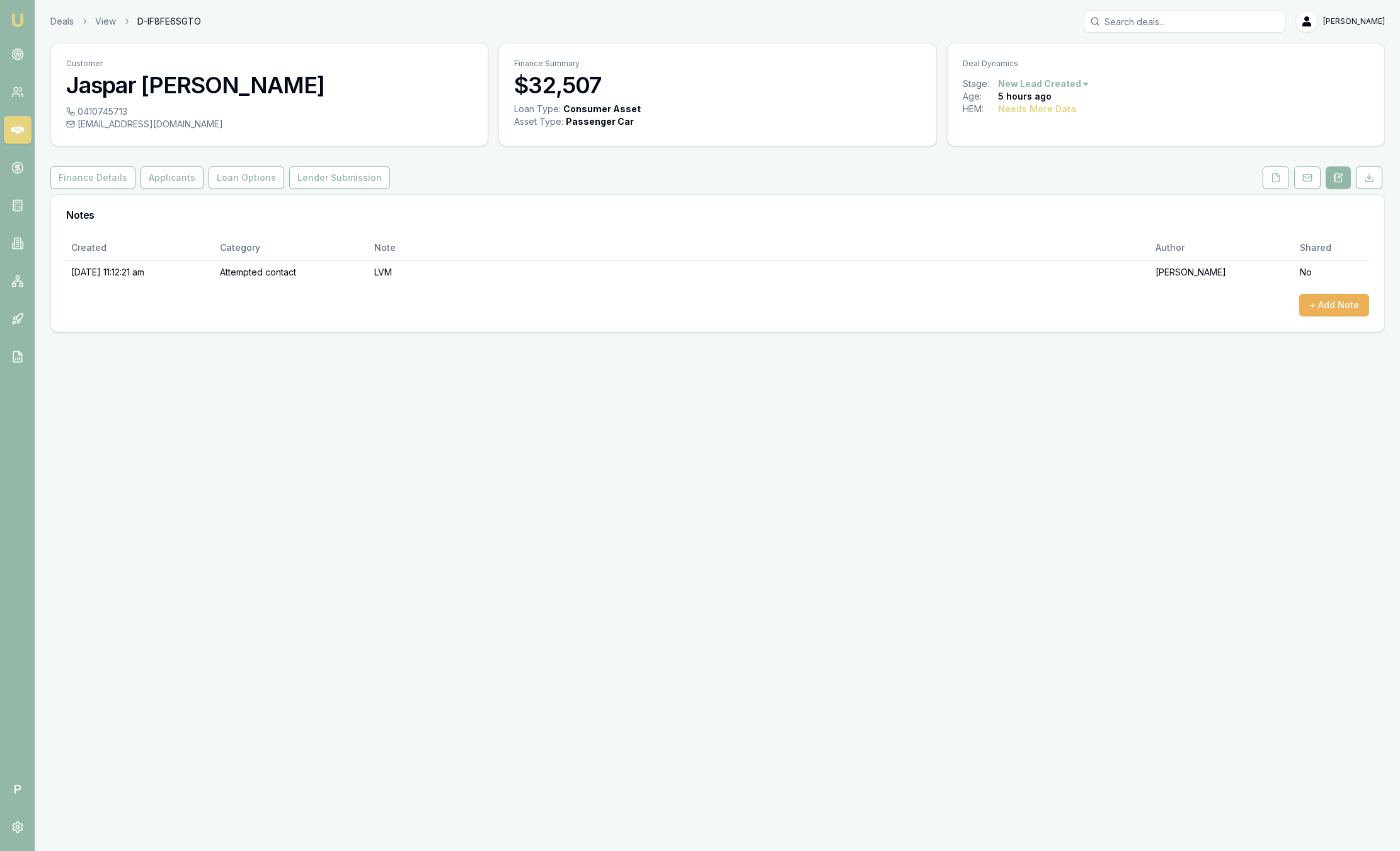
click at [1326, 186] on button at bounding box center [1339, 178] width 26 height 23
click at [17, 132] on icon at bounding box center [17, 130] width 13 height 8
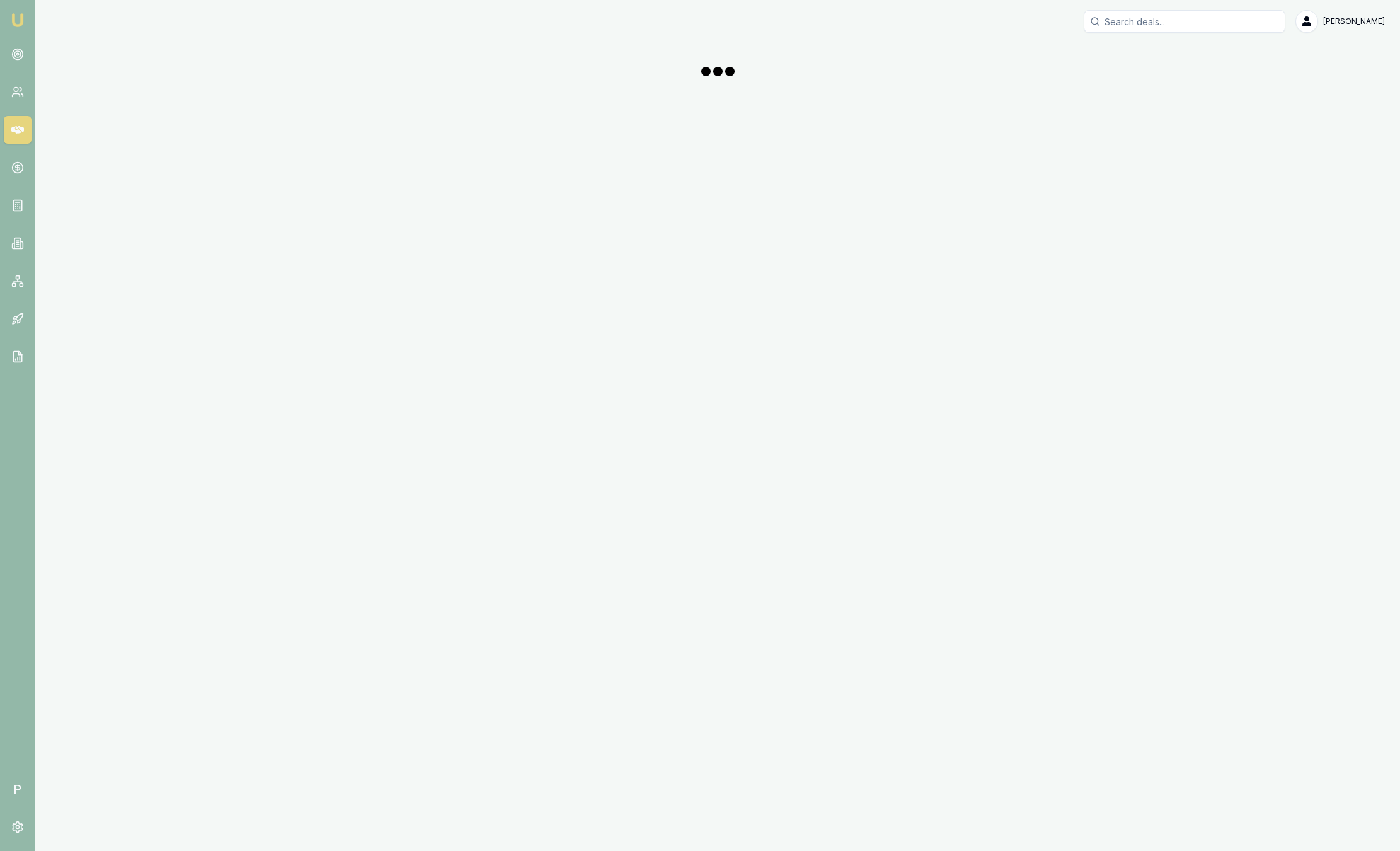
click at [22, 25] on img at bounding box center [18, 20] width 15 height 15
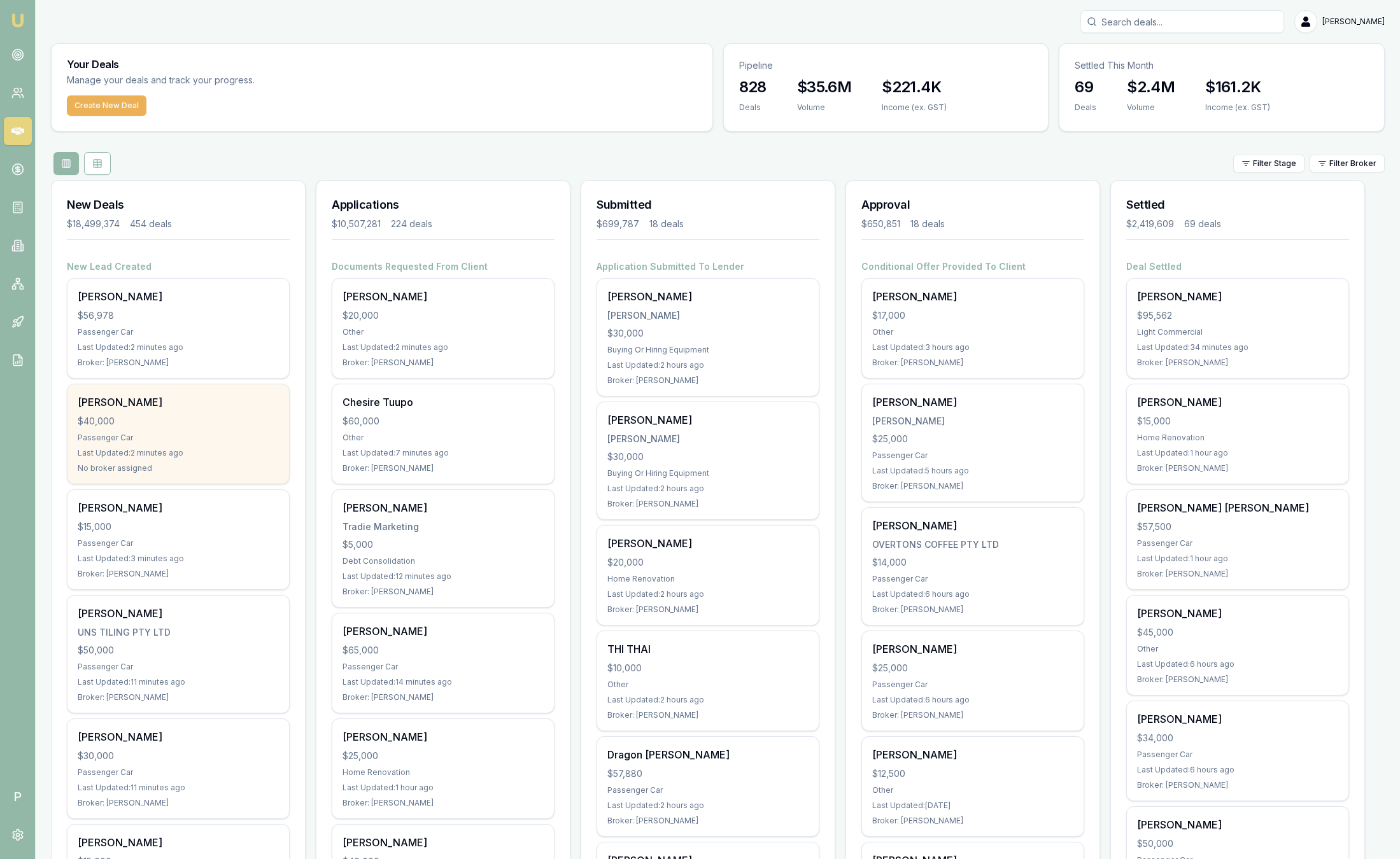
click at [195, 426] on div "$40,000" at bounding box center [178, 420] width 201 height 13
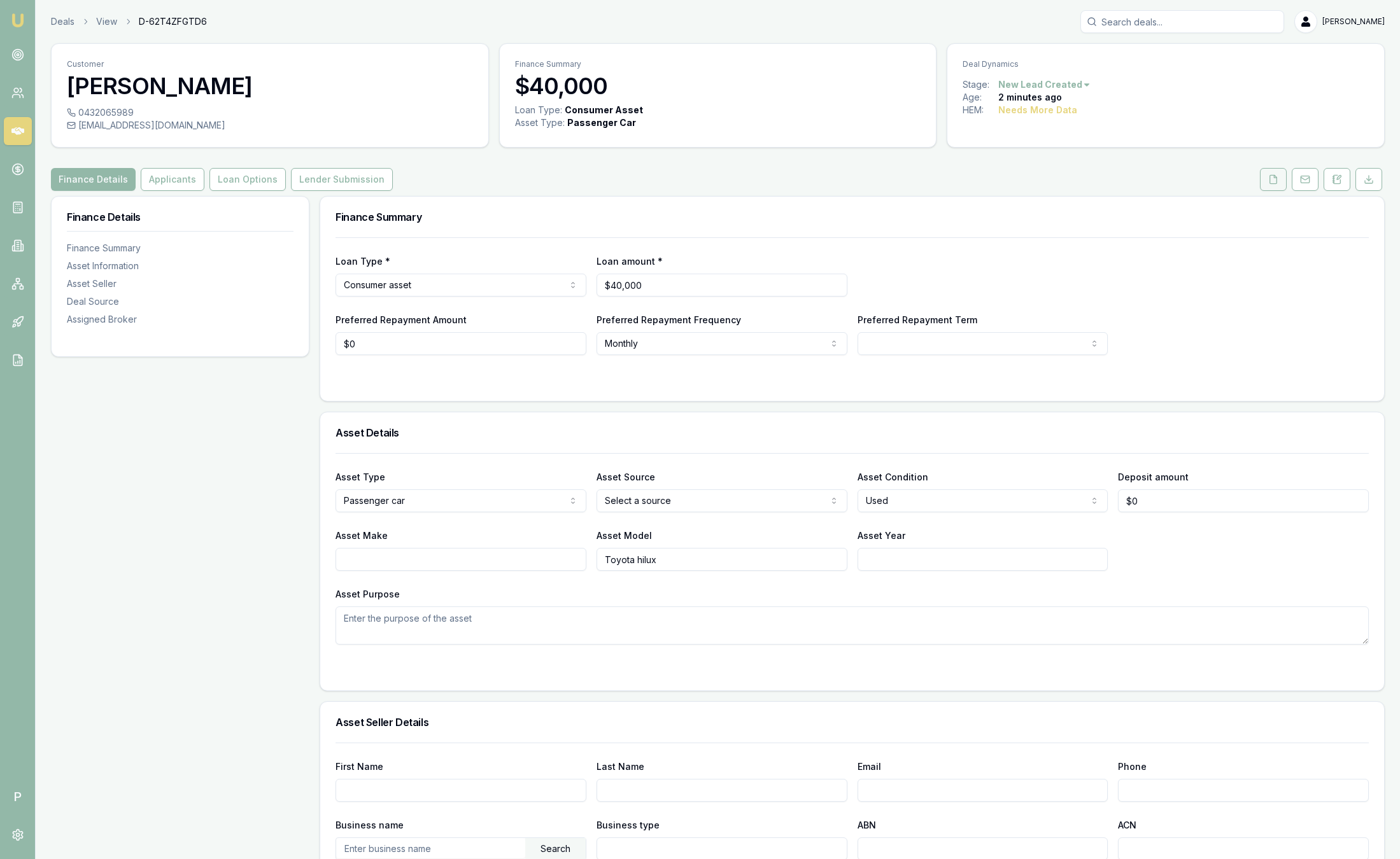
click at [1268, 186] on button at bounding box center [1272, 179] width 27 height 23
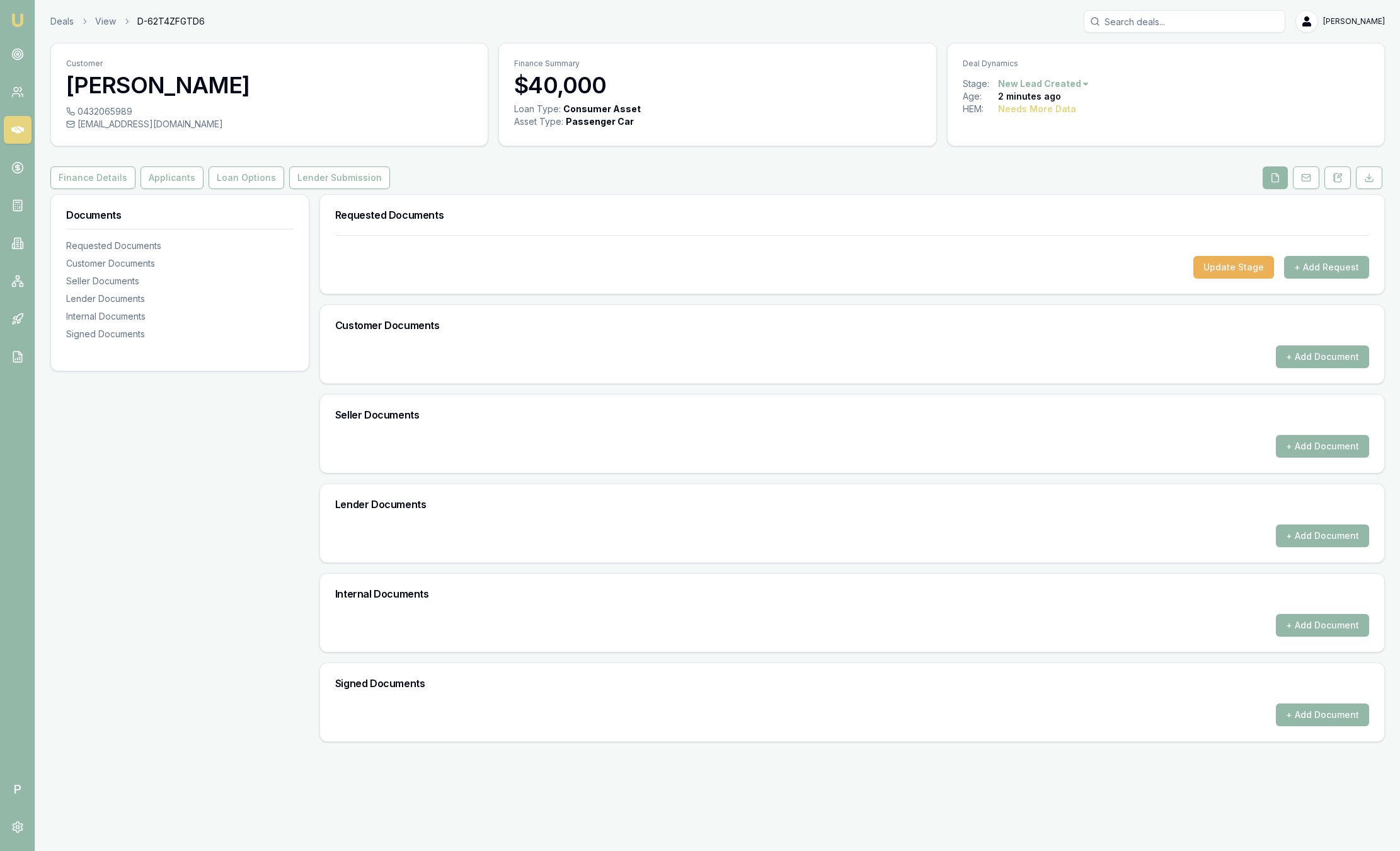
click at [11, 23] on img at bounding box center [18, 20] width 15 height 15
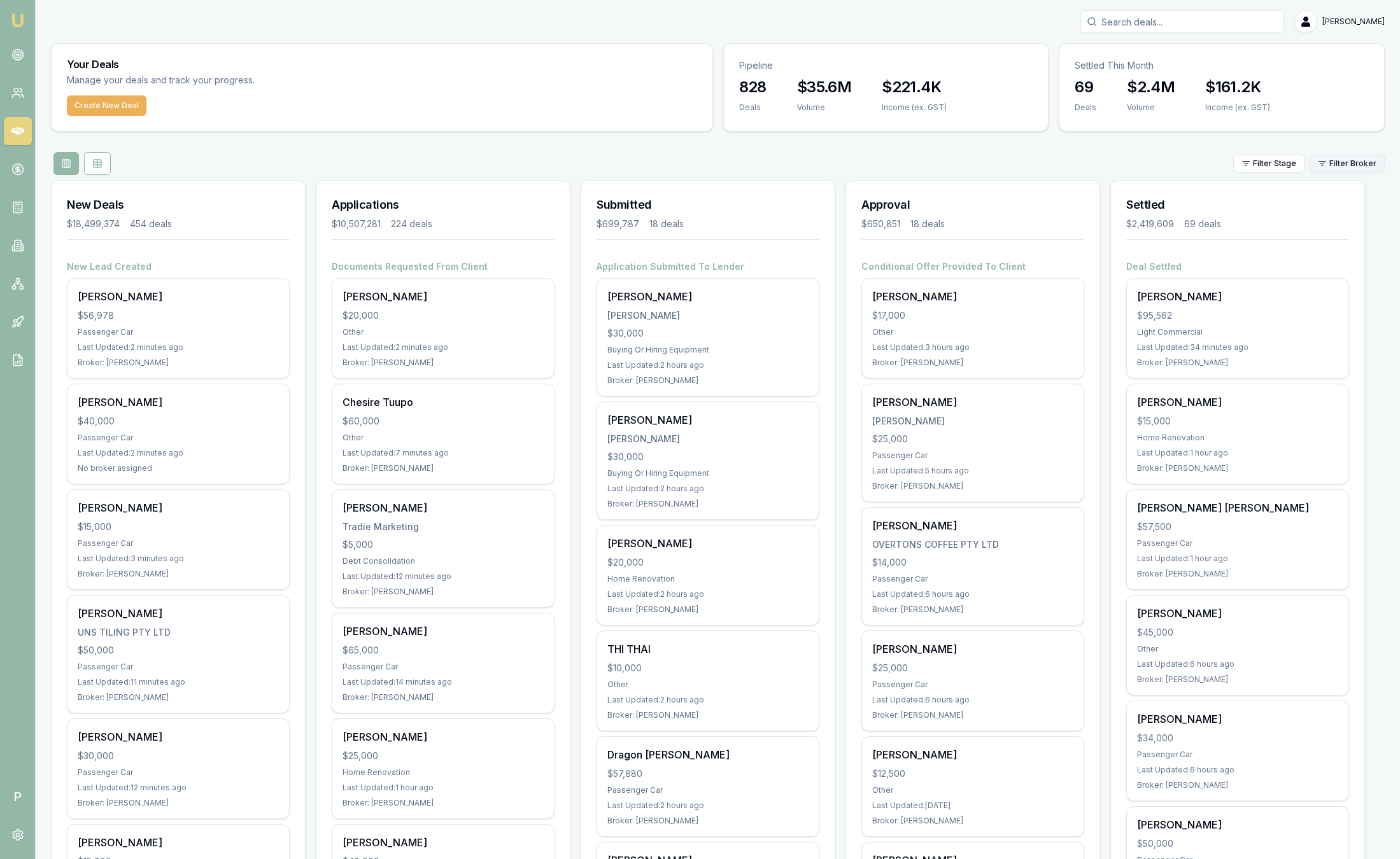
click at [1334, 160] on html "Emu Broker P [PERSON_NAME] Toggle Menu Your Deals Manage your deals and track y…" at bounding box center [700, 429] width 1400 height 859
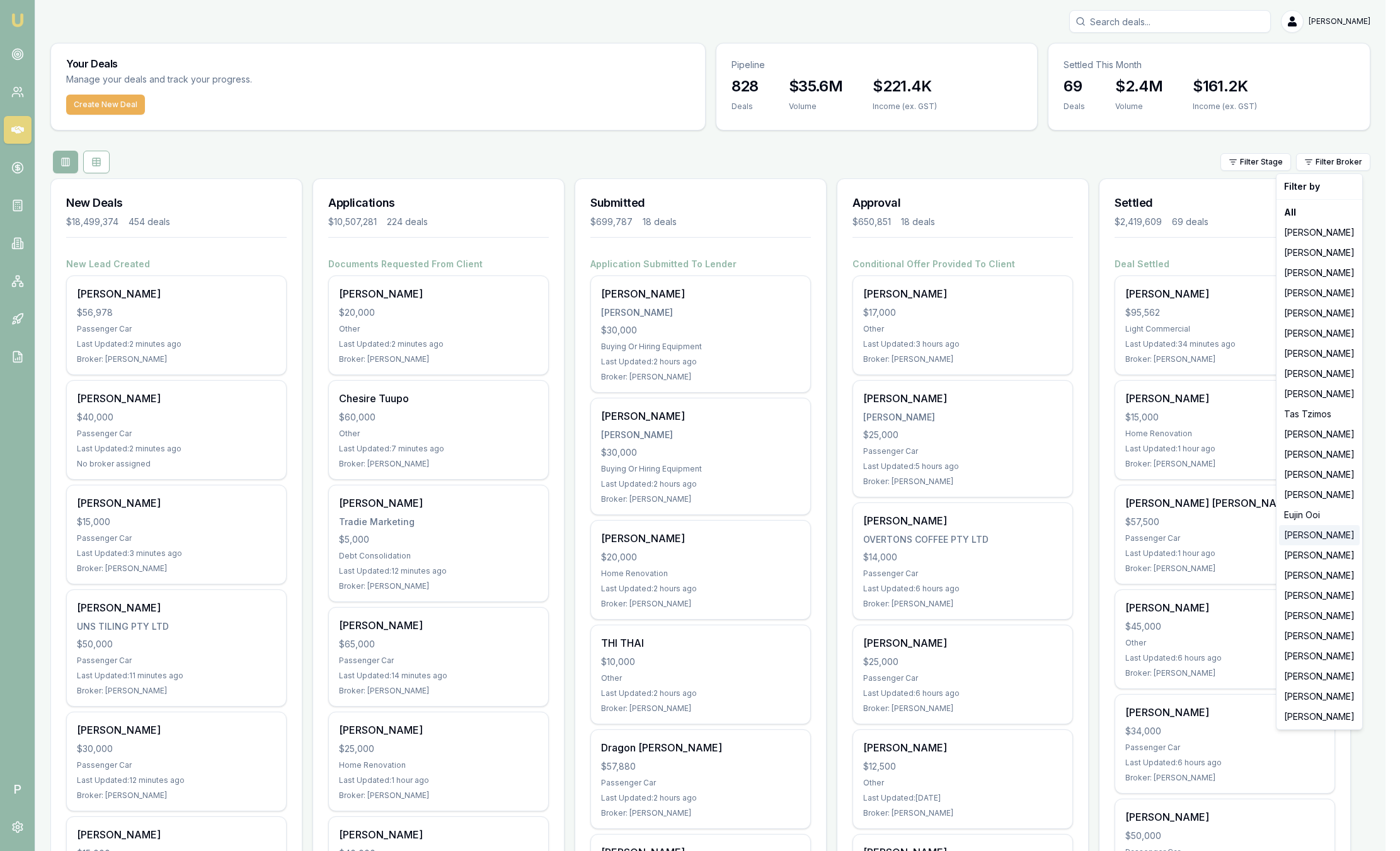
click at [1306, 539] on div "[PERSON_NAME]" at bounding box center [1319, 535] width 81 height 20
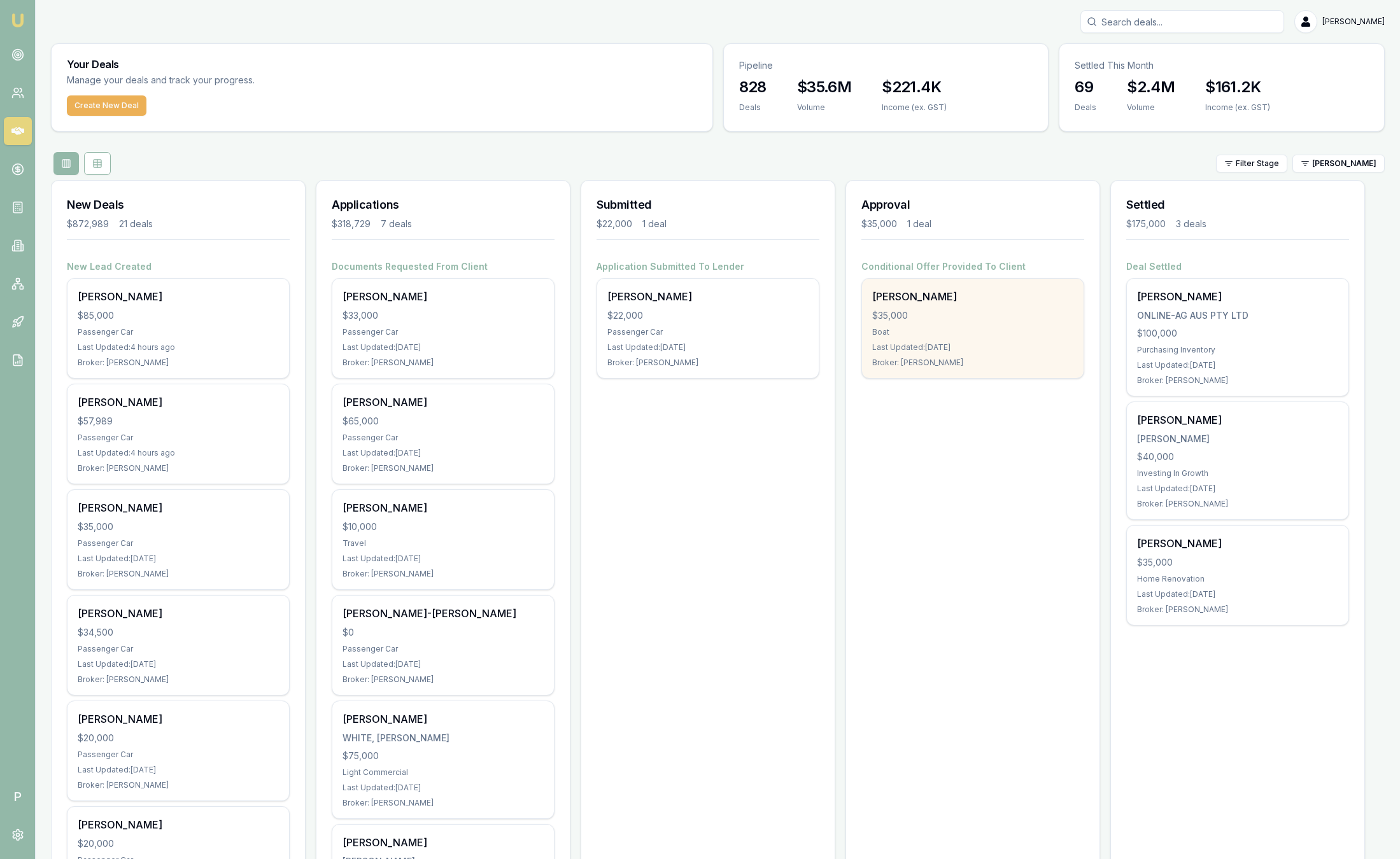
click at [967, 315] on div "$35,000" at bounding box center [972, 315] width 201 height 13
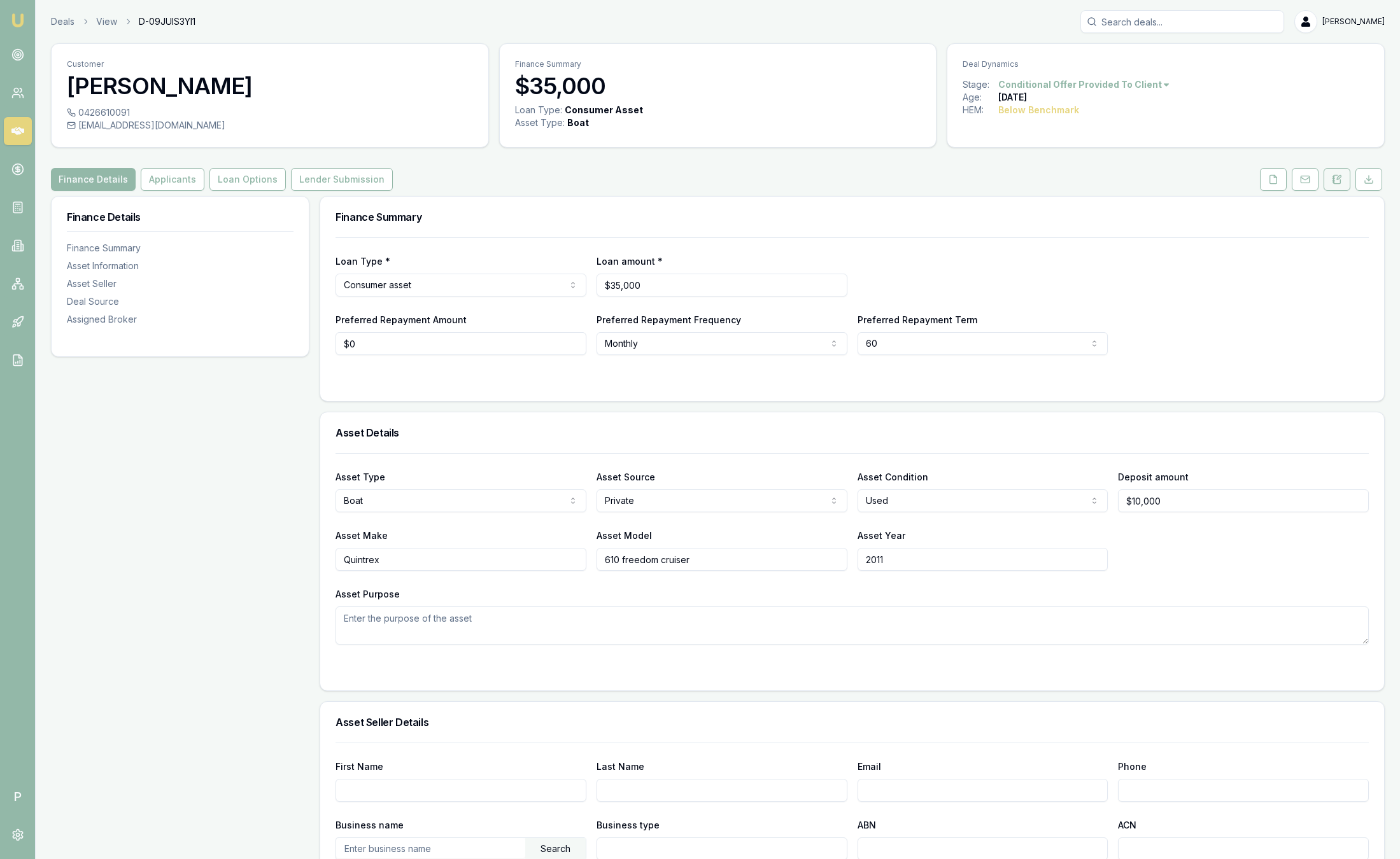
click at [1342, 178] on button at bounding box center [1336, 179] width 27 height 23
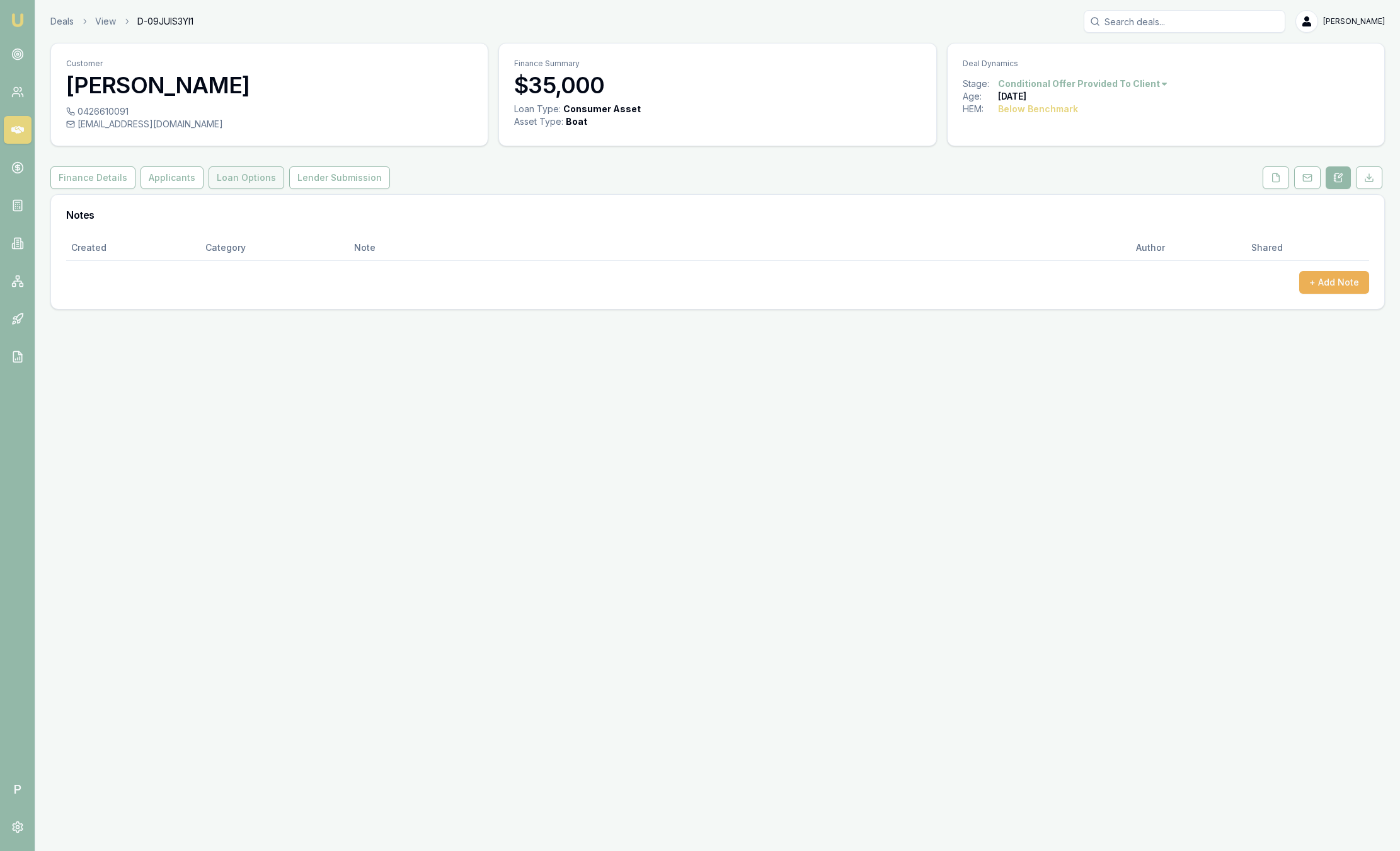
click at [265, 172] on button "Loan Options" at bounding box center [246, 178] width 76 height 23
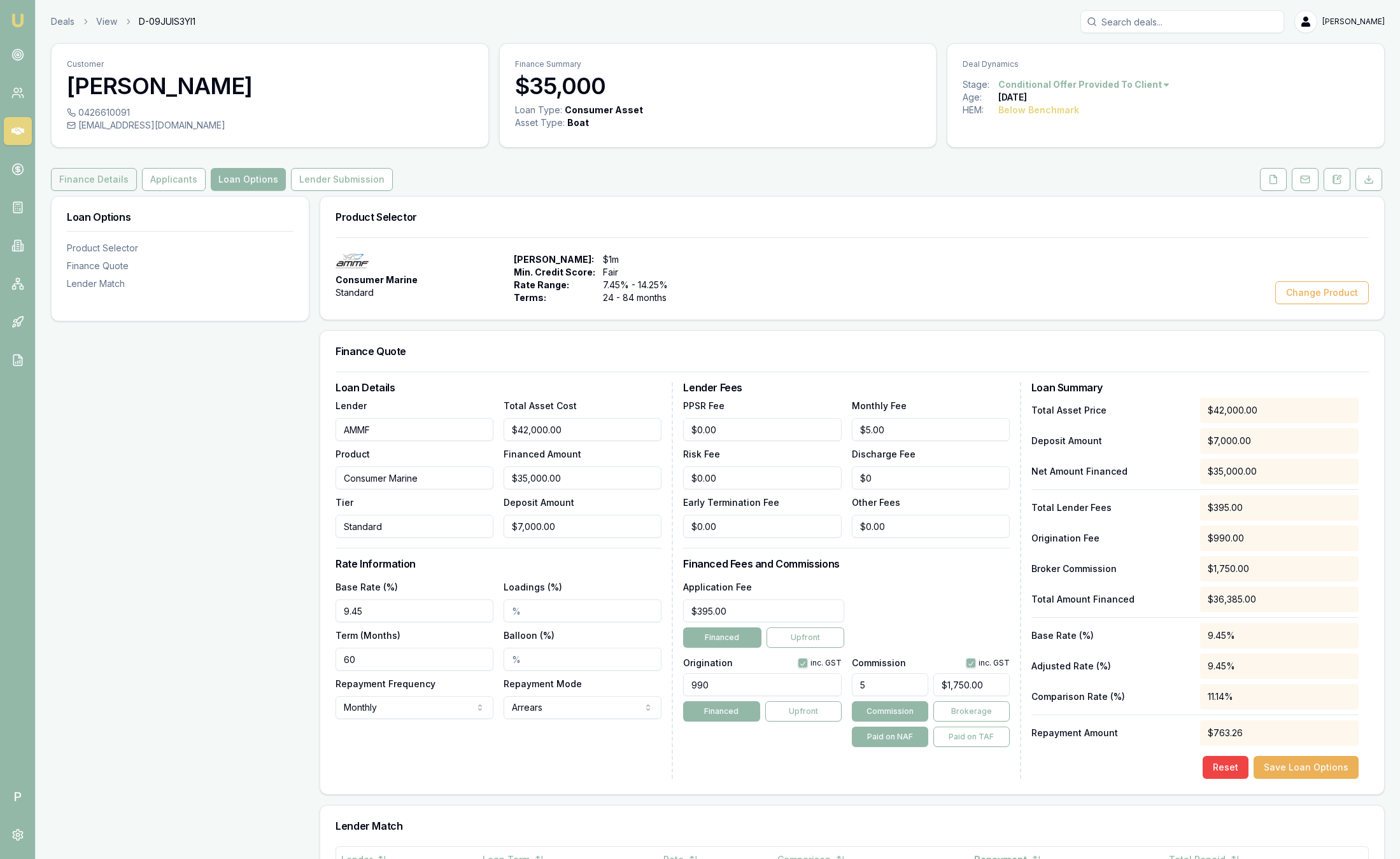
click at [86, 178] on button "Finance Details" at bounding box center [94, 179] width 86 height 23
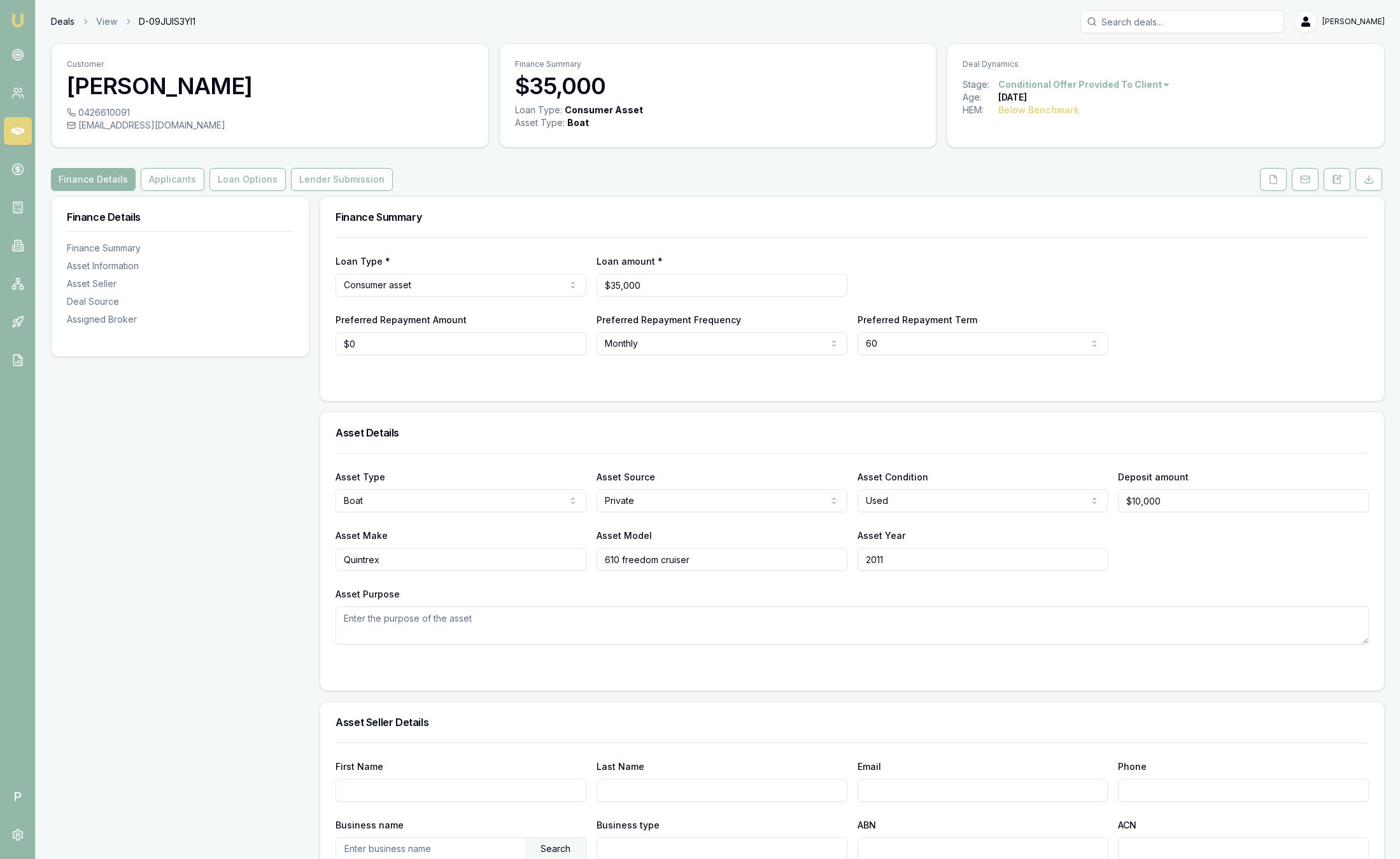
click at [66, 16] on link "Deals" at bounding box center [62, 22] width 23 height 13
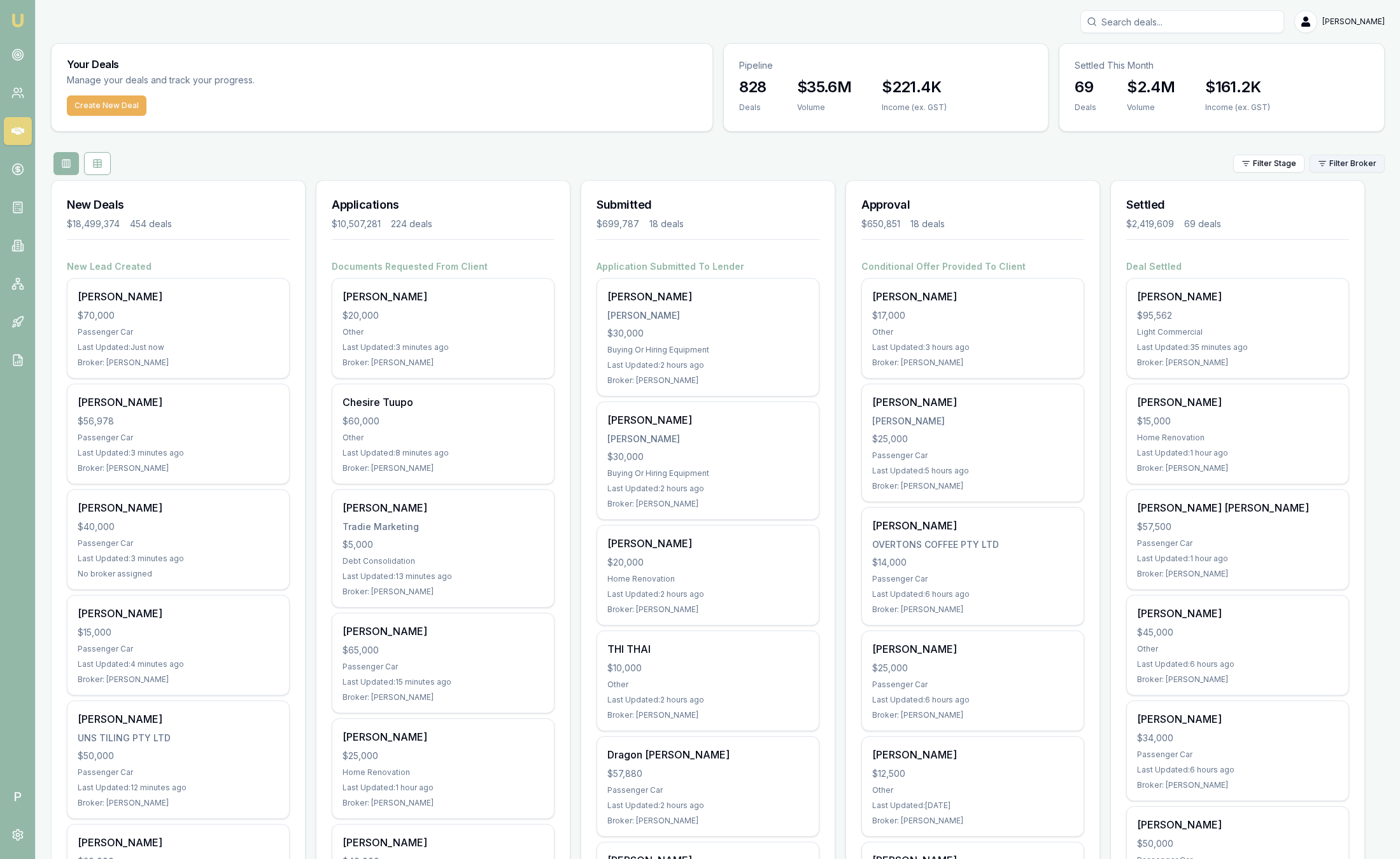
click at [1361, 168] on html "Emu Broker P Sam Crouch Toggle Menu Your Deals Manage your deals and track your…" at bounding box center [700, 429] width 1400 height 859
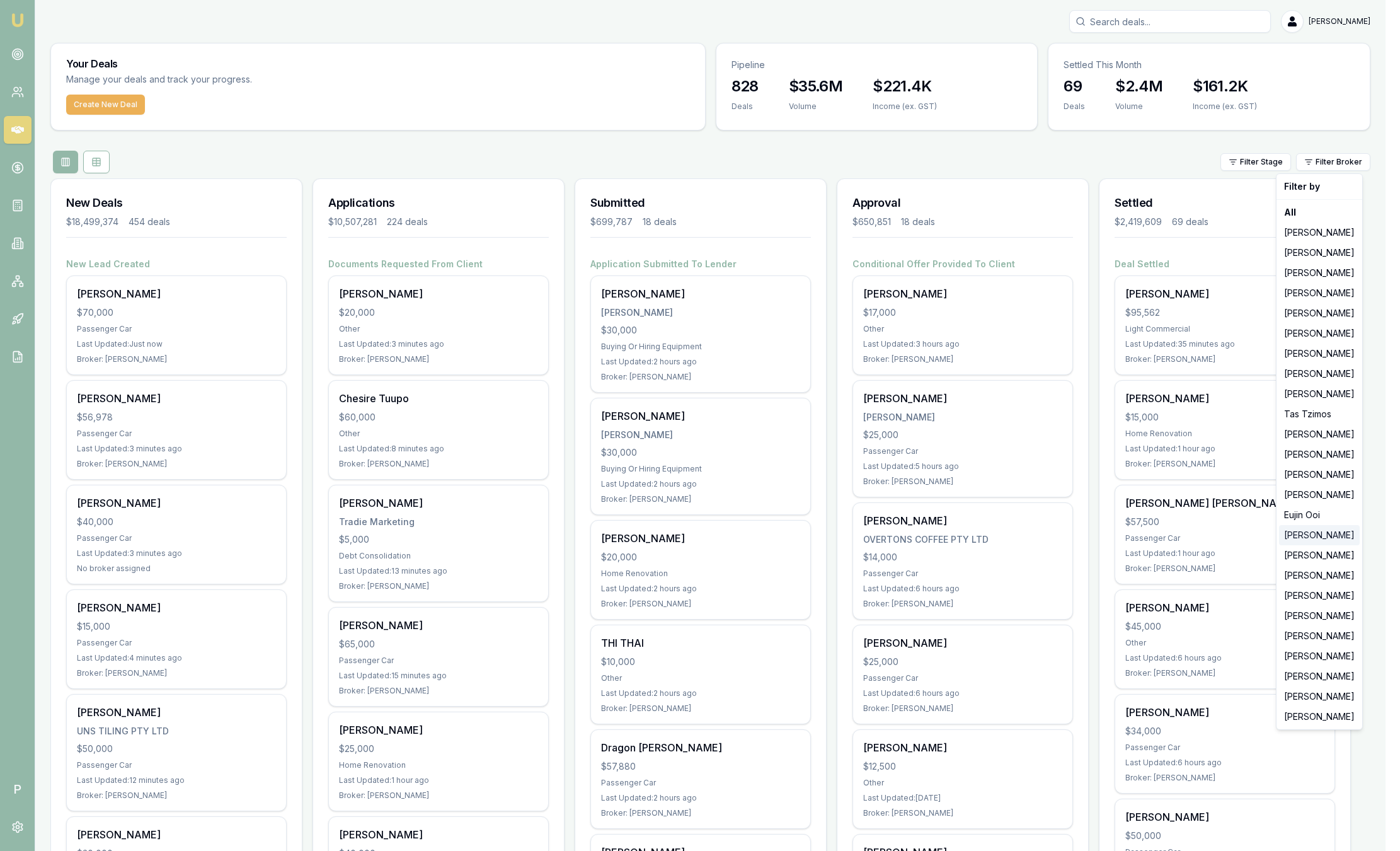
click at [1330, 536] on div "[PERSON_NAME]" at bounding box center [1319, 535] width 81 height 20
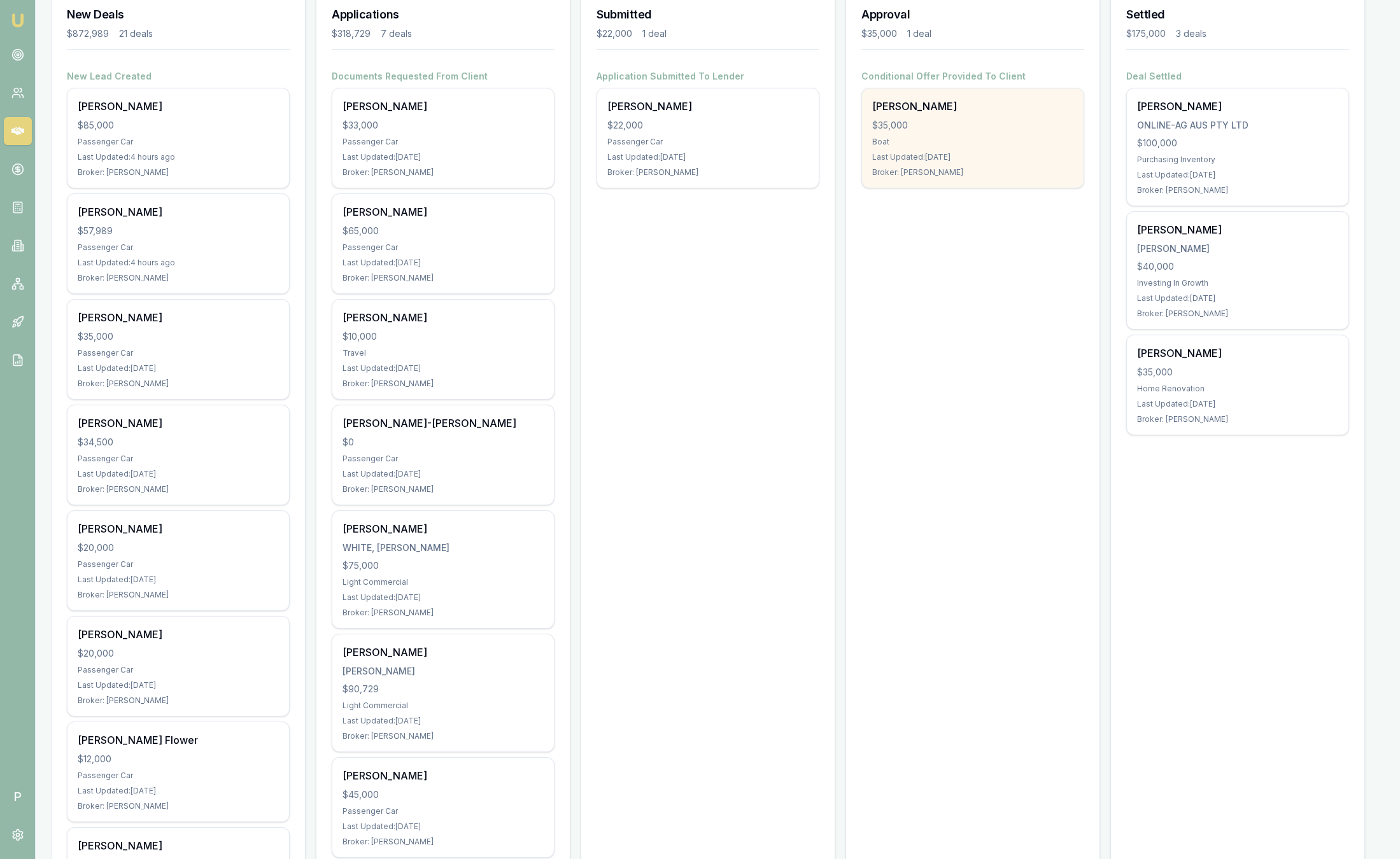
scroll to position [191, 0]
click at [987, 165] on div "Nathan Marsden $35,000 Boat Last Updated: 3 days ago Broker: Rachael Connors" at bounding box center [972, 137] width 222 height 99
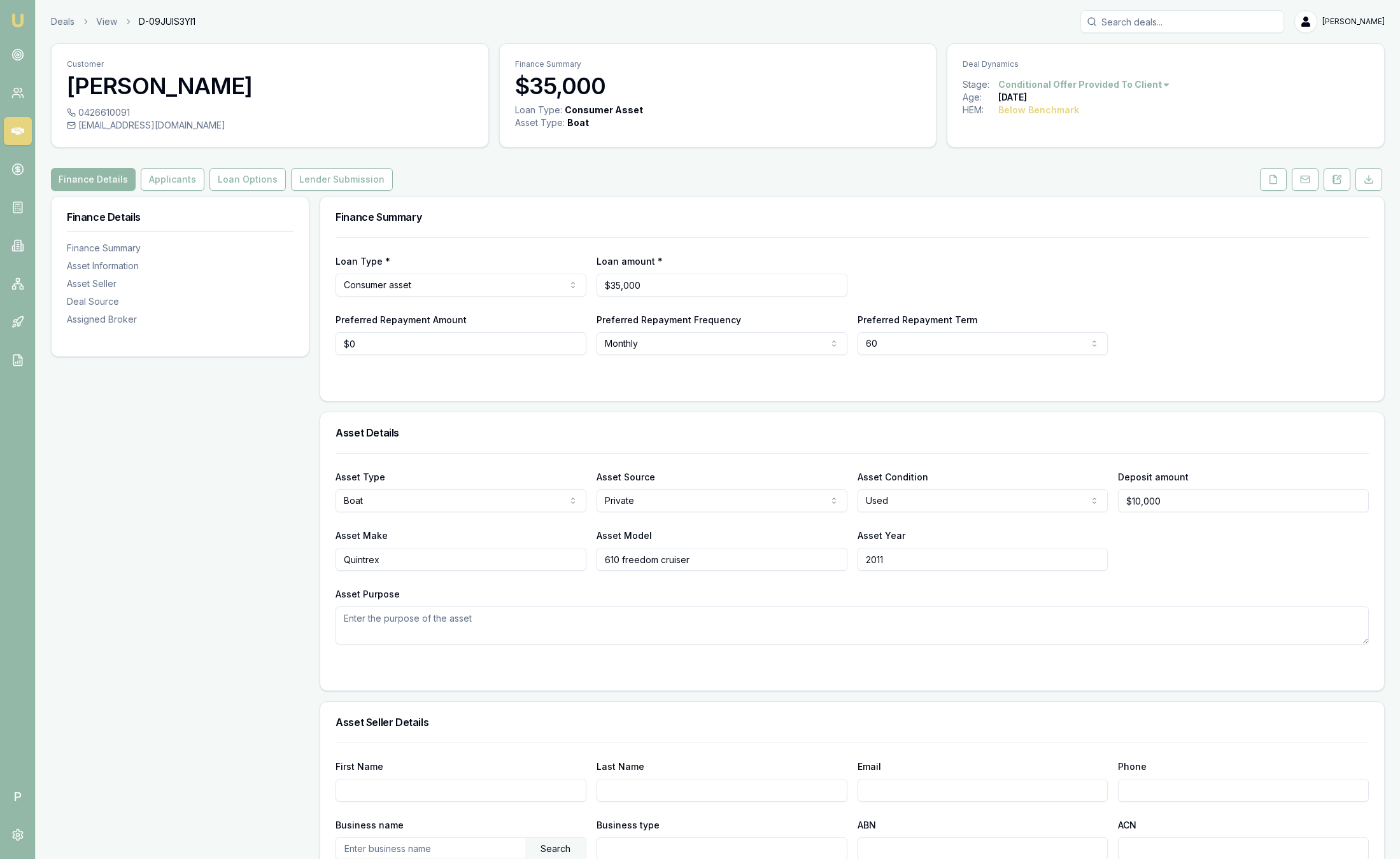
click at [1333, 103] on div "HEM: Below Benchmark" at bounding box center [1165, 109] width 406 height 13
click at [574, 181] on div "Finance Details Applicants Loan Options Lender Submission" at bounding box center [717, 179] width 1334 height 23
click at [571, 177] on div "Finance Details Applicants Loan Options Lender Submission" at bounding box center [717, 179] width 1334 height 23
click at [616, 191] on div "Customer Nathan Marsden 0426610091 nmarsden@live.com.au Finance Summary $35,000…" at bounding box center [717, 723] width 1334 height 1360
click at [249, 183] on button "Loan Options" at bounding box center [247, 179] width 77 height 23
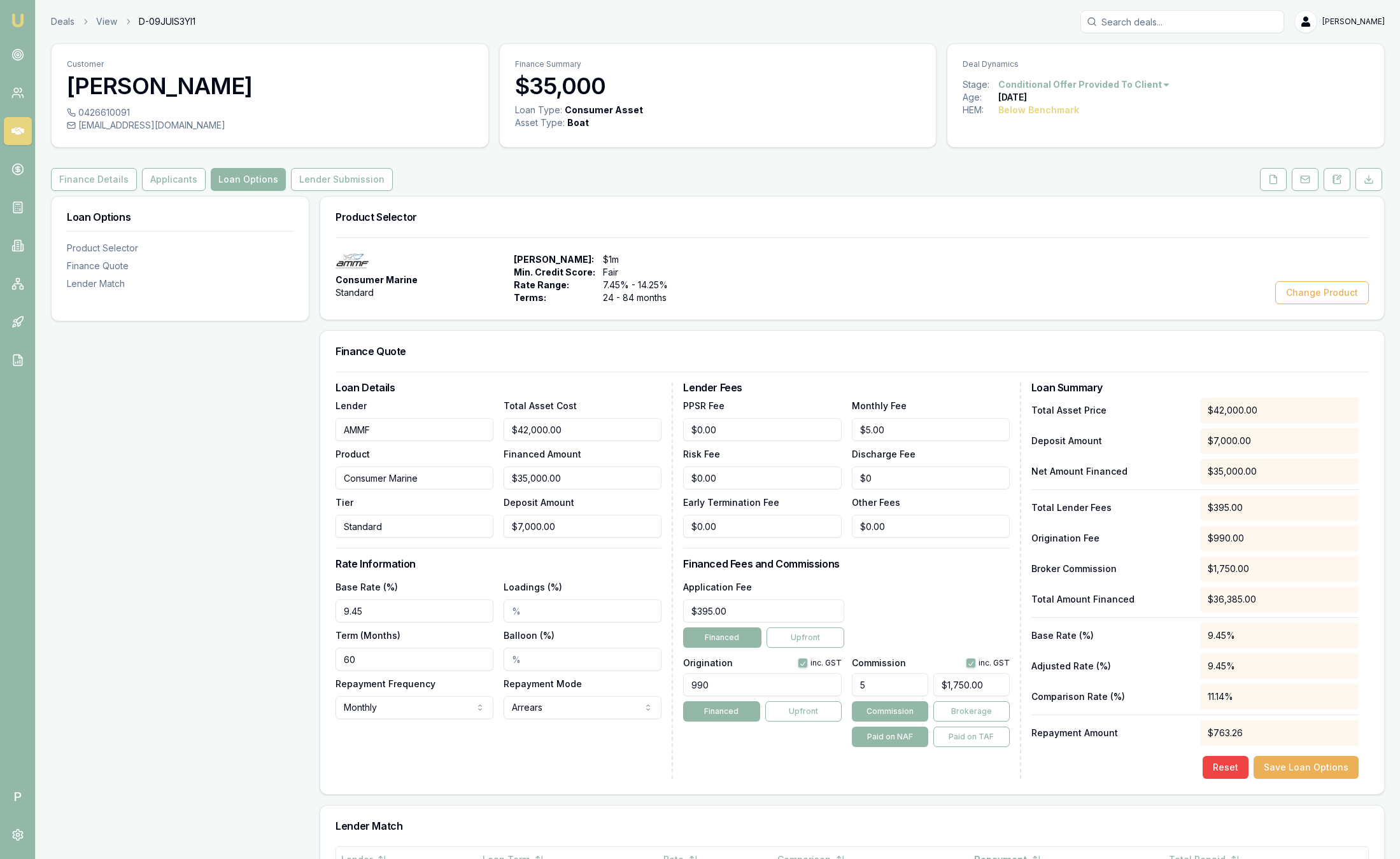
click at [19, 18] on img at bounding box center [18, 21] width 16 height 16
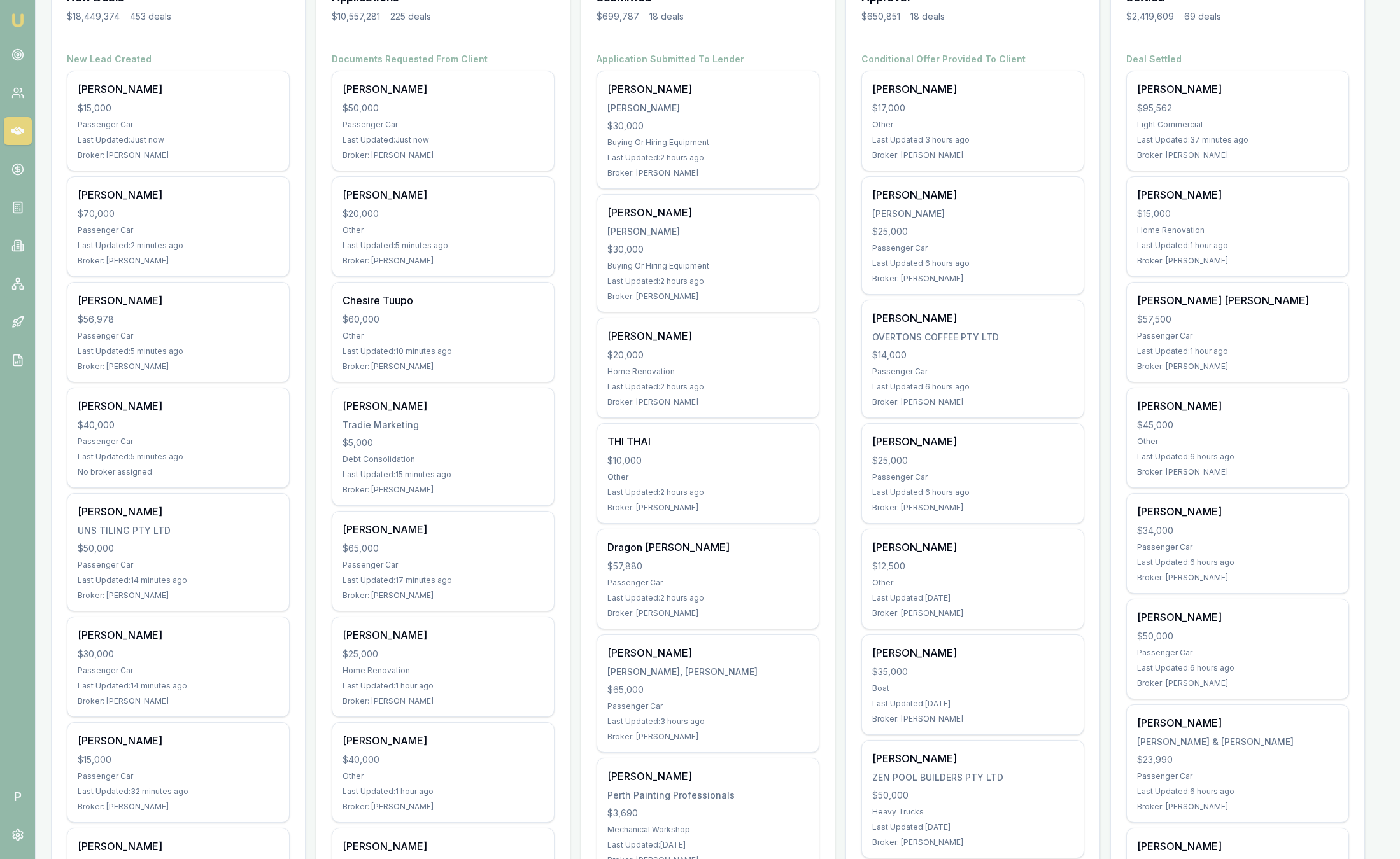
scroll to position [96, 0]
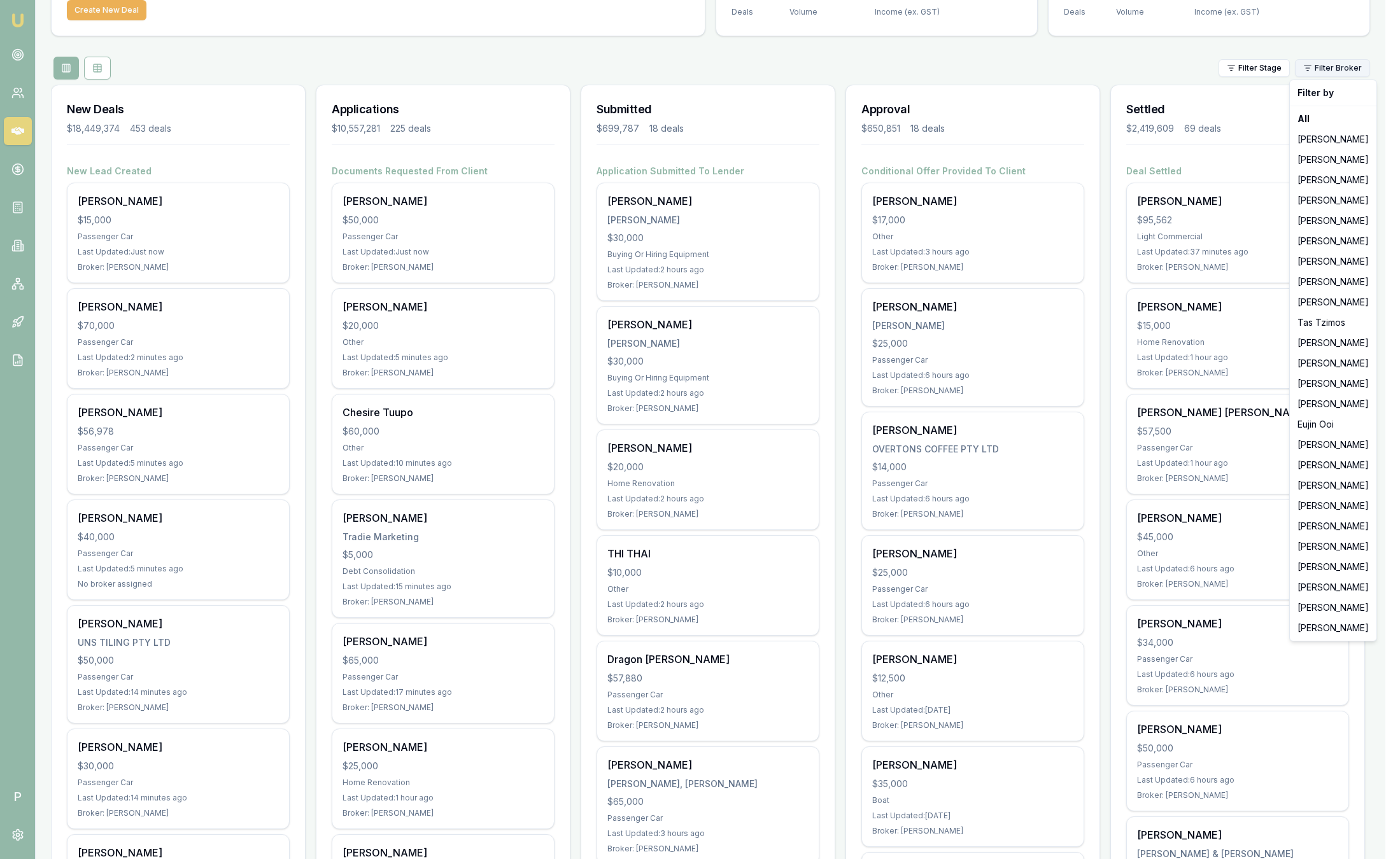
click at [1338, 65] on html "Emu Broker P Sam Crouch Toggle Menu Your Deals Manage your deals and track your…" at bounding box center [700, 333] width 1400 height 859
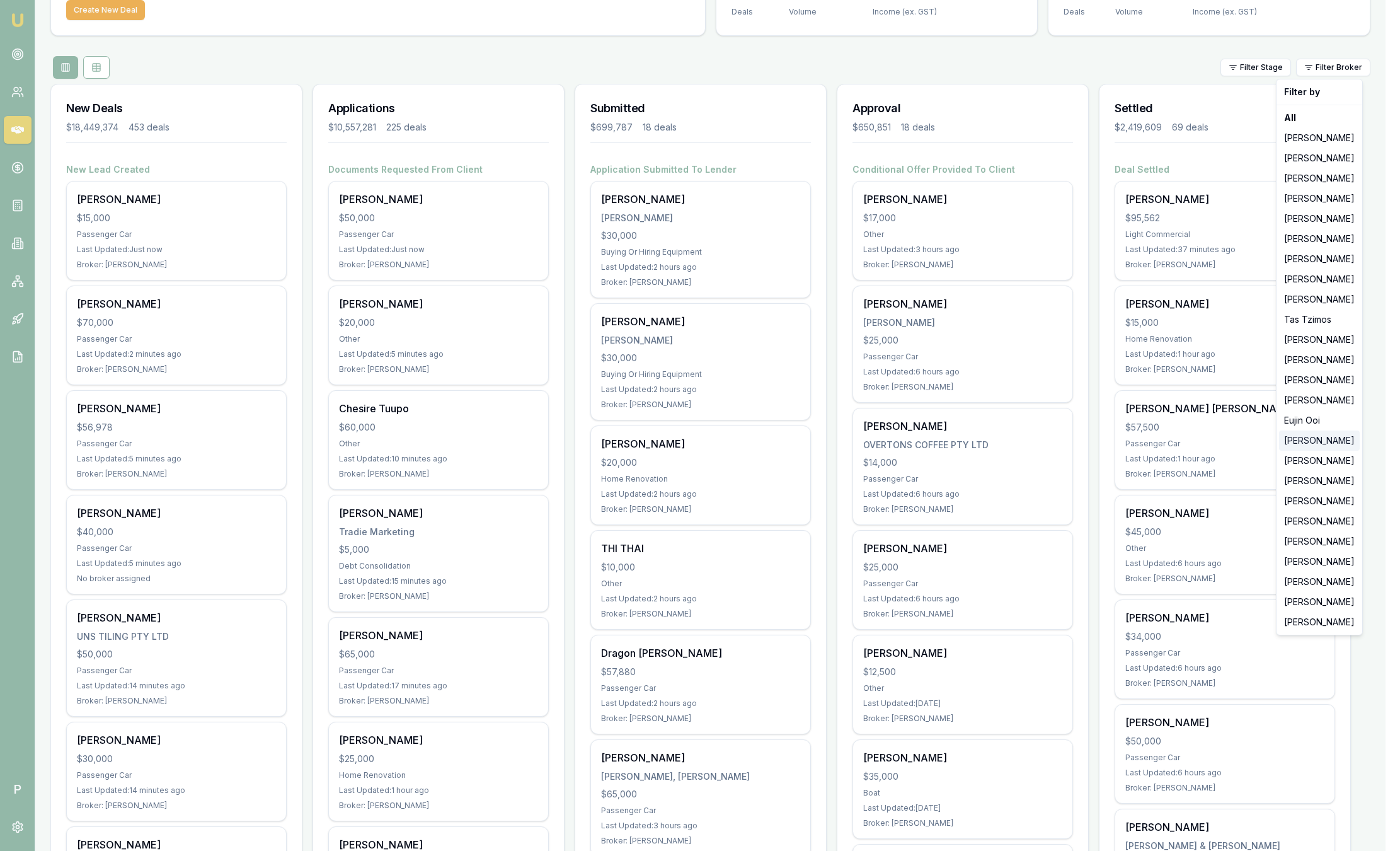
click at [1335, 447] on div "[PERSON_NAME]" at bounding box center [1319, 440] width 81 height 20
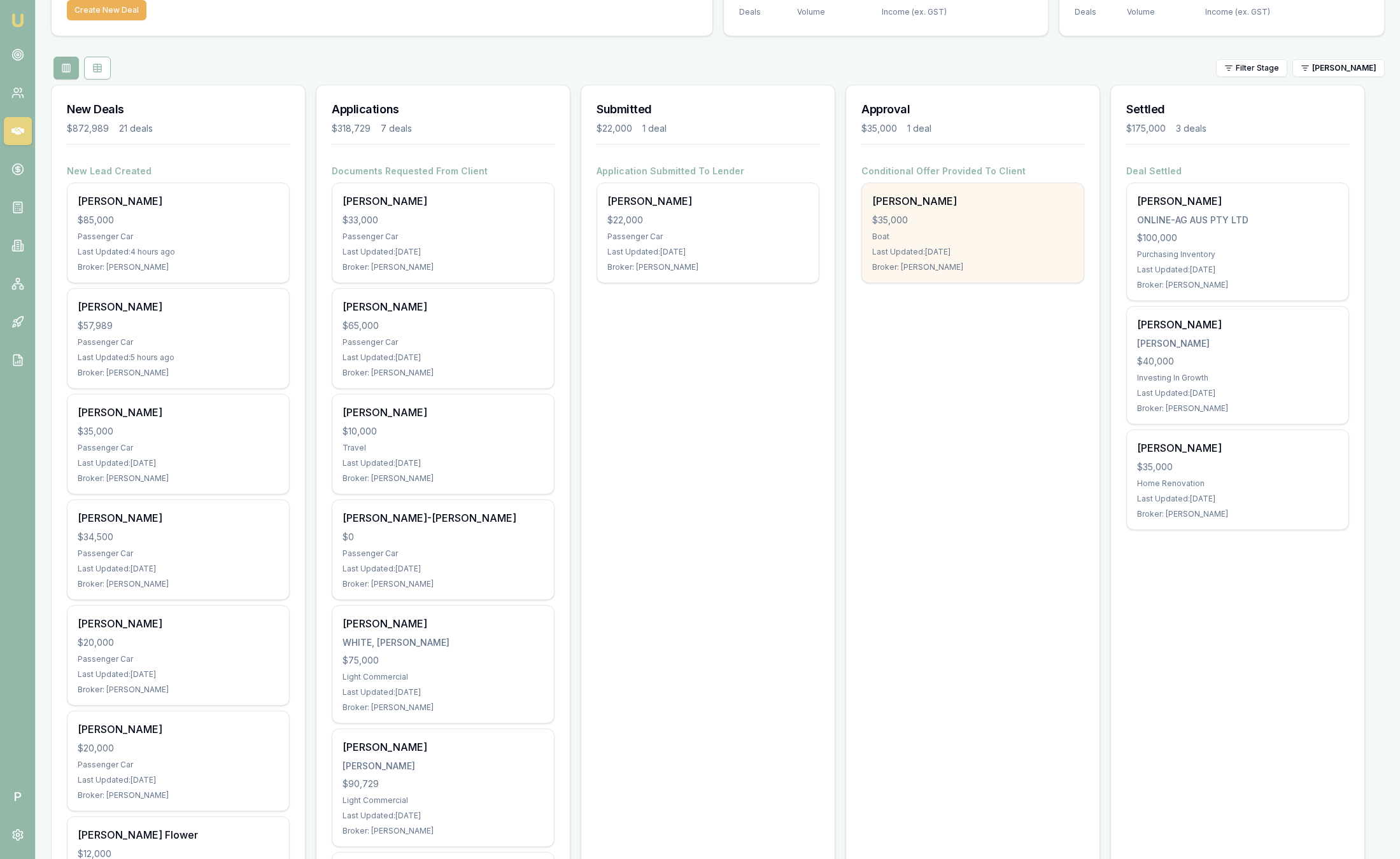
click at [1016, 249] on div "Last Updated: 3 days ago" at bounding box center [972, 252] width 201 height 10
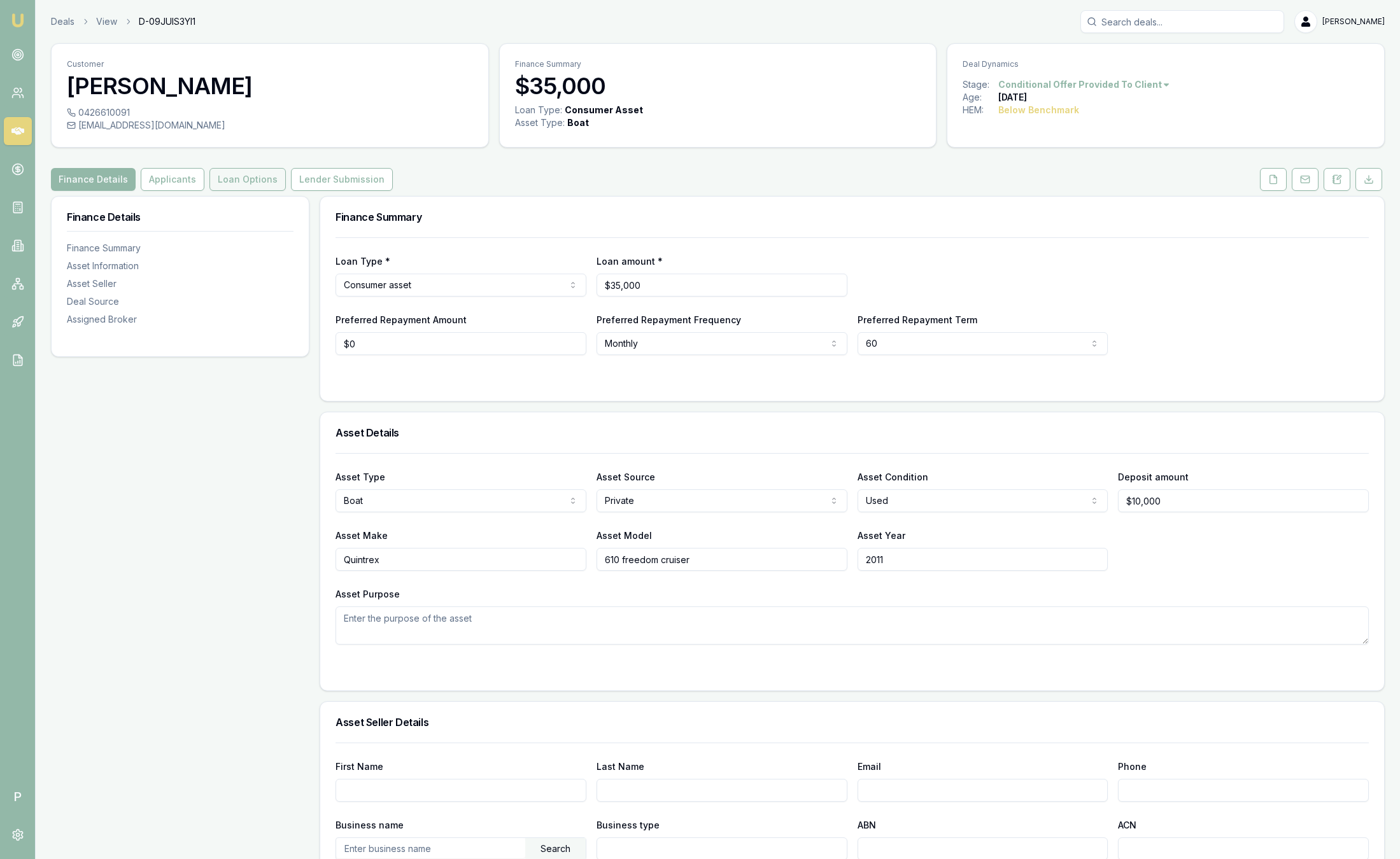
click at [247, 169] on button "Loan Options" at bounding box center [247, 179] width 77 height 23
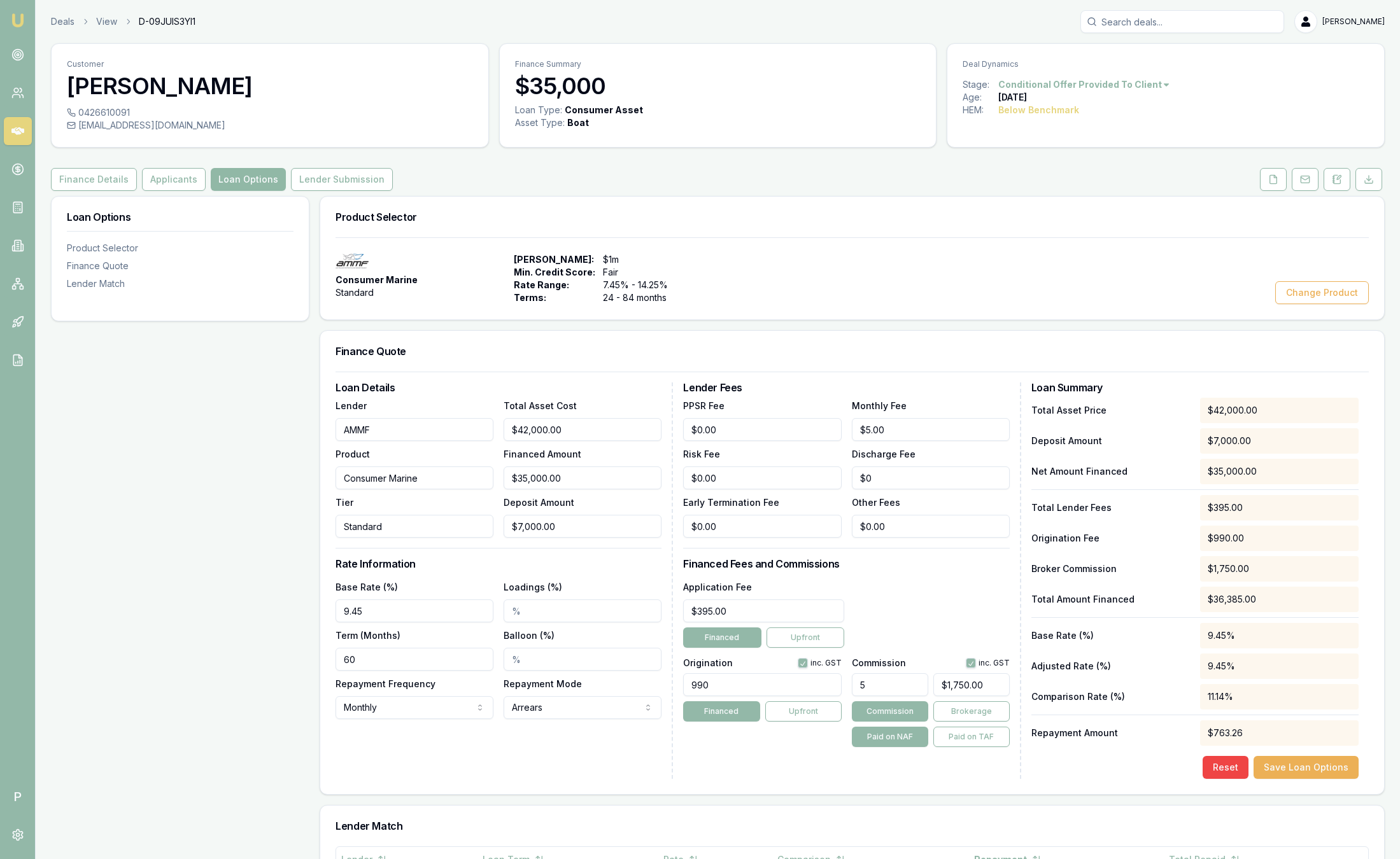
click at [252, 177] on button "Loan Options" at bounding box center [247, 179] width 75 height 23
drag, startPoint x: 762, startPoint y: 307, endPoint x: 366, endPoint y: 247, distance: 400.5
click at [366, 247] on div "Consumer Marine Standard Max Loan Amount: $1m Min. Credit Score: Fair Rate Rang…" at bounding box center [852, 277] width 1064 height 82
drag, startPoint x: 366, startPoint y: 247, endPoint x: 671, endPoint y: 276, distance: 306.4
click at [671, 276] on span "Fair" at bounding box center [644, 272] width 84 height 13
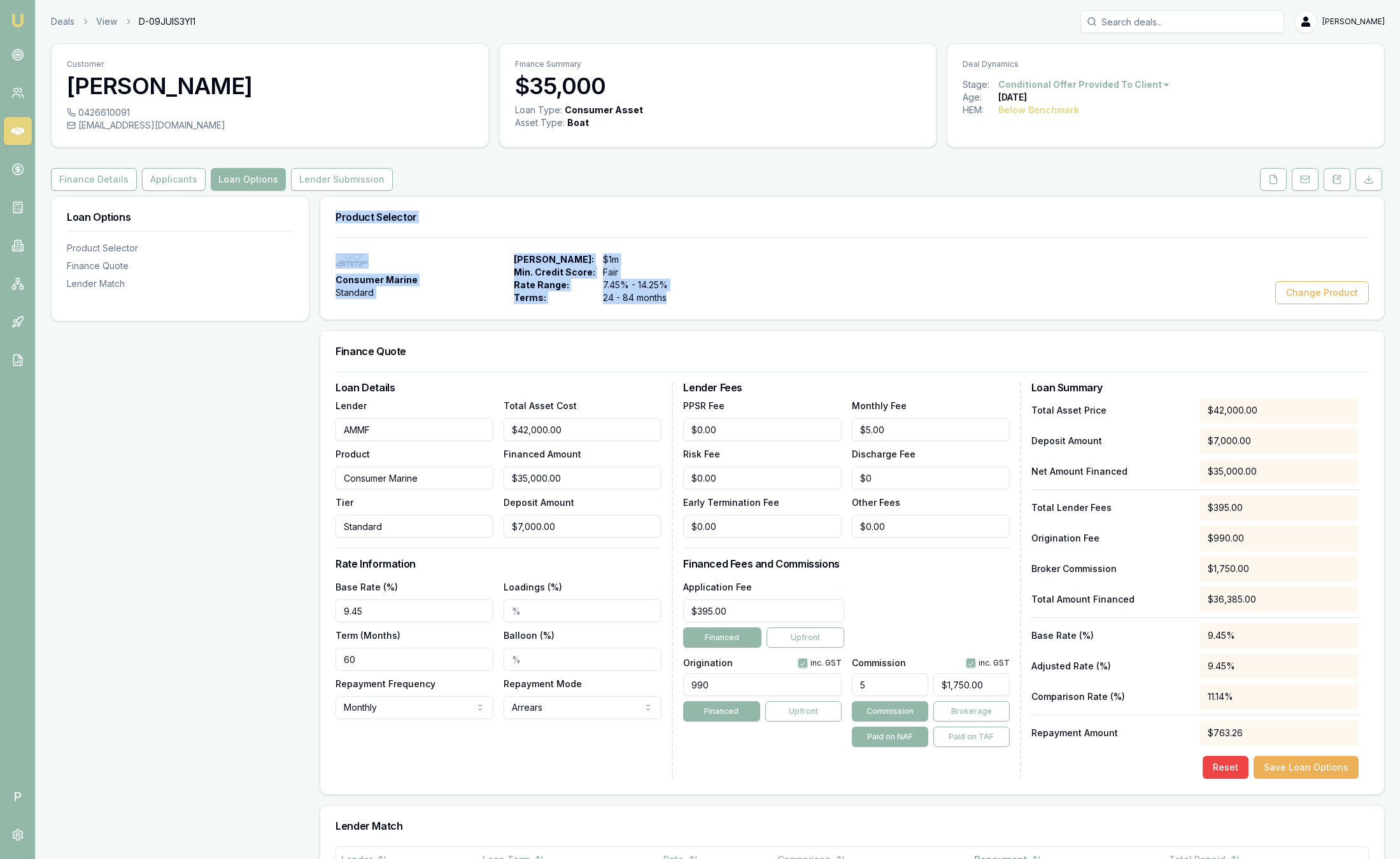
drag, startPoint x: 712, startPoint y: 305, endPoint x: 322, endPoint y: 236, distance: 396.1
click at [322, 236] on div "Product Selector Consumer Marine Standard Max Loan Amount: $1m Min. Credit Scor…" at bounding box center [852, 258] width 1065 height 124
click at [1018, 258] on div "Consumer Marine Standard Max Loan Amount: $1m Min. Credit Score: Fair Rate Rang…" at bounding box center [852, 278] width 1033 height 51
drag, startPoint x: 723, startPoint y: 301, endPoint x: 311, endPoint y: 254, distance: 414.7
click at [311, 254] on div "Loan Options Product Selector Finance Quote Lender Match Product Selector Consu…" at bounding box center [717, 680] width 1334 height 969
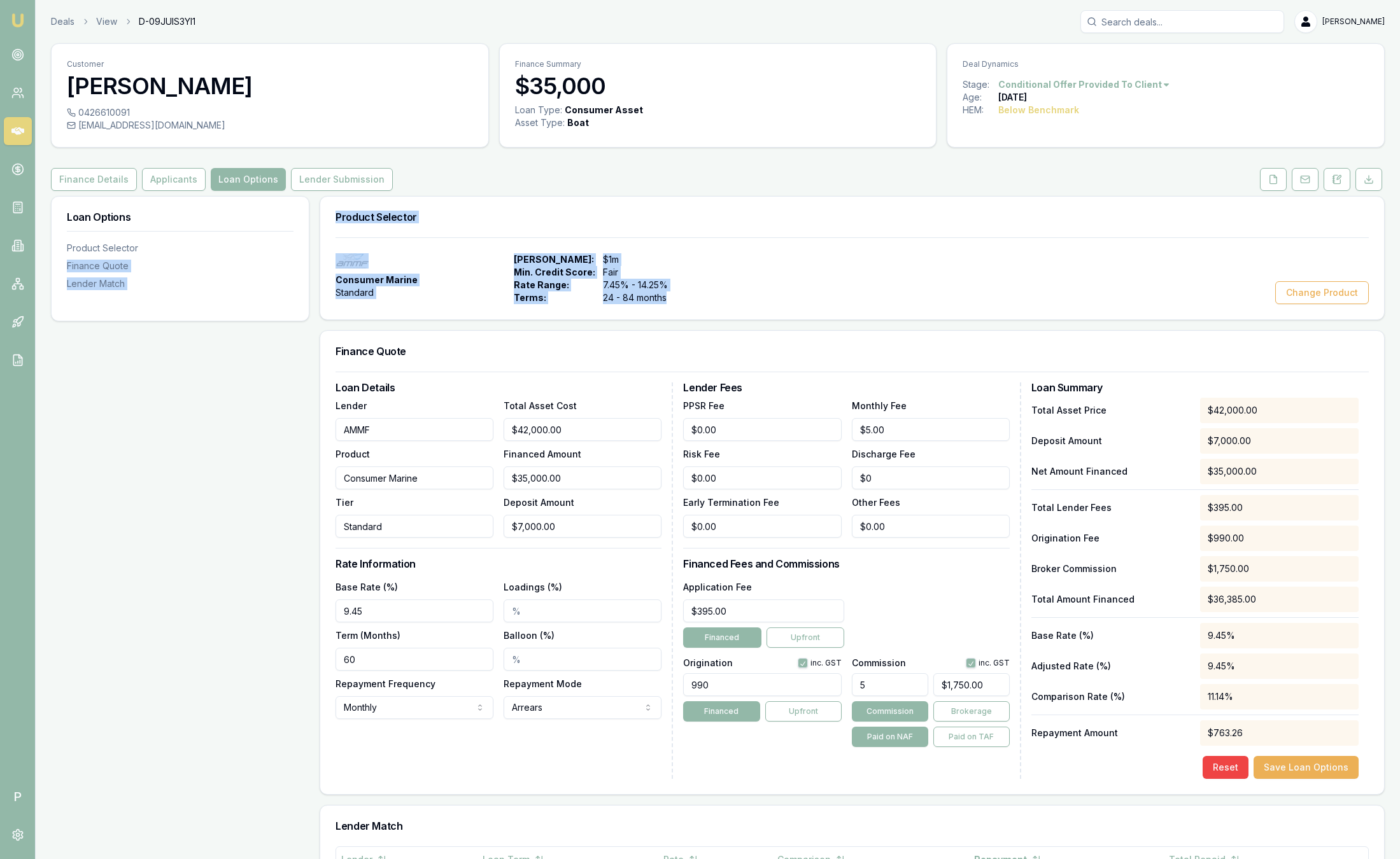
drag, startPoint x: 311, startPoint y: 254, endPoint x: 797, endPoint y: 286, distance: 487.1
click at [797, 286] on div "Consumer Marine Standard Max Loan Amount: $1m Min. Credit Score: Fair Rate Rang…" at bounding box center [852, 278] width 1033 height 51
drag, startPoint x: 685, startPoint y: 293, endPoint x: 499, endPoint y: 241, distance: 193.1
click at [499, 241] on div "Consumer Marine Standard Max Loan Amount: $1m Min. Credit Score: Fair Rate Rang…" at bounding box center [852, 277] width 1064 height 82
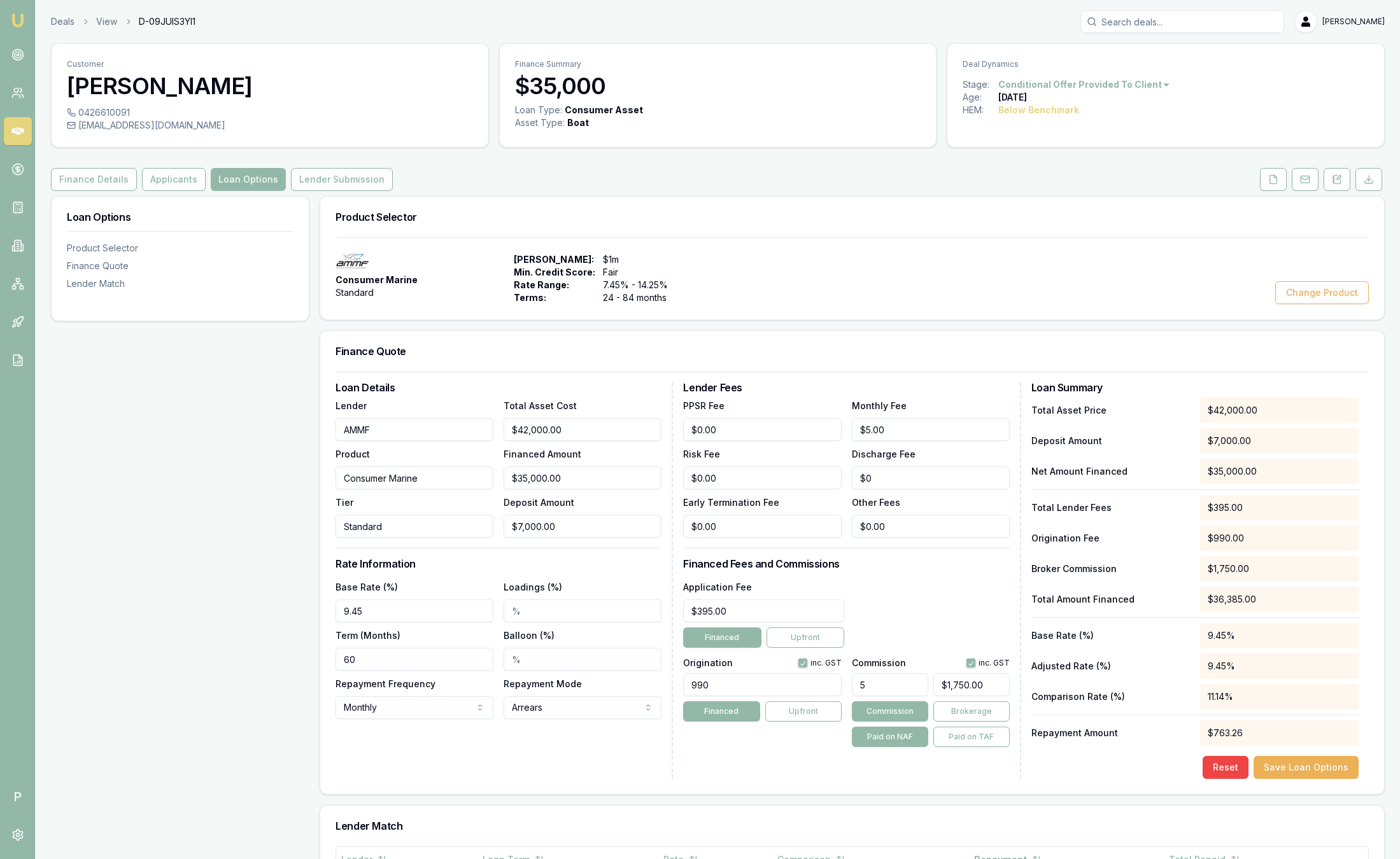
click at [1006, 266] on div "Consumer Marine Standard Max Loan Amount: $1m Min. Credit Score: Fair Rate Rang…" at bounding box center [852, 278] width 1033 height 51
drag, startPoint x: 727, startPoint y: 301, endPoint x: 423, endPoint y: 287, distance: 304.3
click at [423, 287] on div "Consumer Marine Standard Max Loan Amount: $1m Min. Credit Score: Fair Rate Rang…" at bounding box center [852, 278] width 1033 height 51
drag, startPoint x: 423, startPoint y: 287, endPoint x: 929, endPoint y: 252, distance: 507.2
click at [929, 252] on div "Consumer Marine Standard Max Loan Amount: $1m Min. Credit Score: Fair Rate Rang…" at bounding box center [852, 277] width 1064 height 82
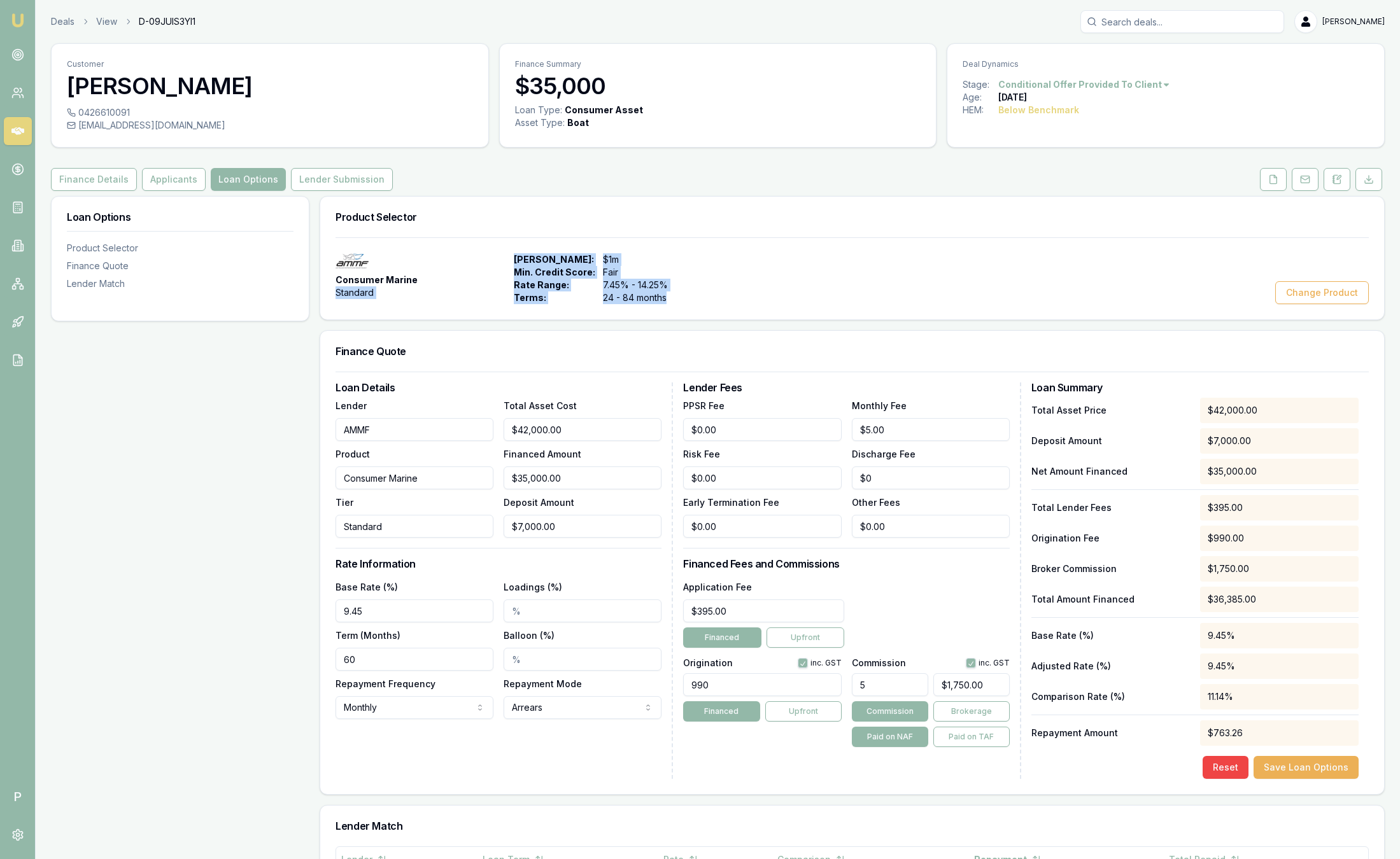
click at [927, 254] on div "Consumer Marine Standard Max Loan Amount: $1m Min. Credit Score: Fair Rate Rang…" at bounding box center [852, 278] width 1033 height 51
click at [765, 308] on div "Consumer Marine Standard Max Loan Amount: $1m Min. Credit Score: Fair Rate Rang…" at bounding box center [852, 277] width 1064 height 82
drag, startPoint x: 534, startPoint y: 298, endPoint x: 396, endPoint y: 218, distance: 159.5
click at [396, 218] on div "Product Selector Consumer Marine Standard Max Loan Amount: $1m Min. Credit Scor…" at bounding box center [852, 258] width 1065 height 124
drag, startPoint x: 396, startPoint y: 218, endPoint x: 410, endPoint y: 229, distance: 17.8
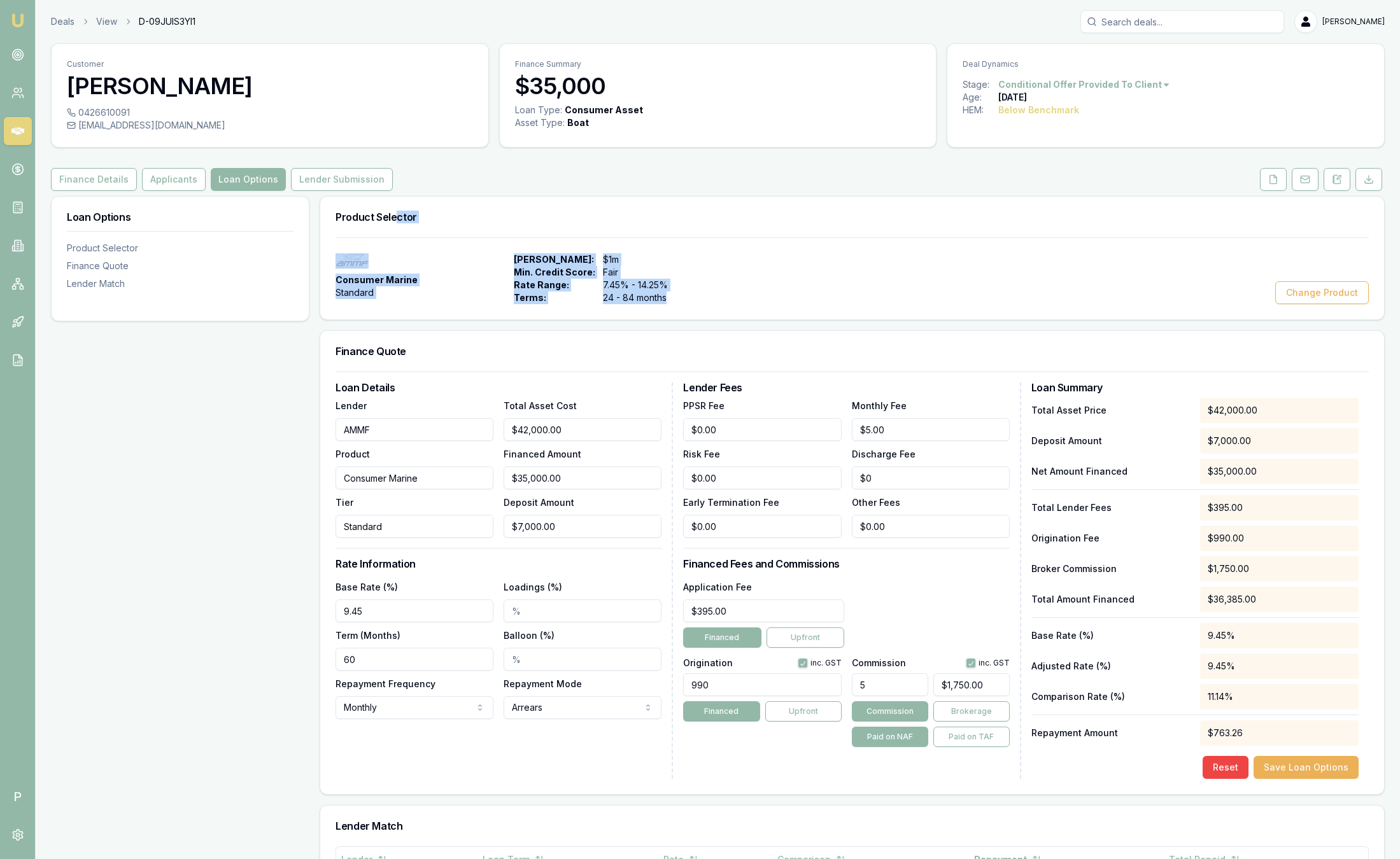
click at [396, 218] on h3 "Product Selector" at bounding box center [852, 217] width 1033 height 10
click at [831, 261] on div "Consumer Marine Standard Max Loan Amount: $1m Min. Credit Score: Fair Rate Rang…" at bounding box center [852, 278] width 1033 height 51
drag, startPoint x: 777, startPoint y: 301, endPoint x: 339, endPoint y: 232, distance: 443.4
click at [339, 232] on div "Product Selector Consumer Marine Standard Max Loan Amount: $1m Min. Credit Scor…" at bounding box center [852, 258] width 1065 height 124
click at [858, 227] on div "Product Selector" at bounding box center [852, 216] width 1064 height 40
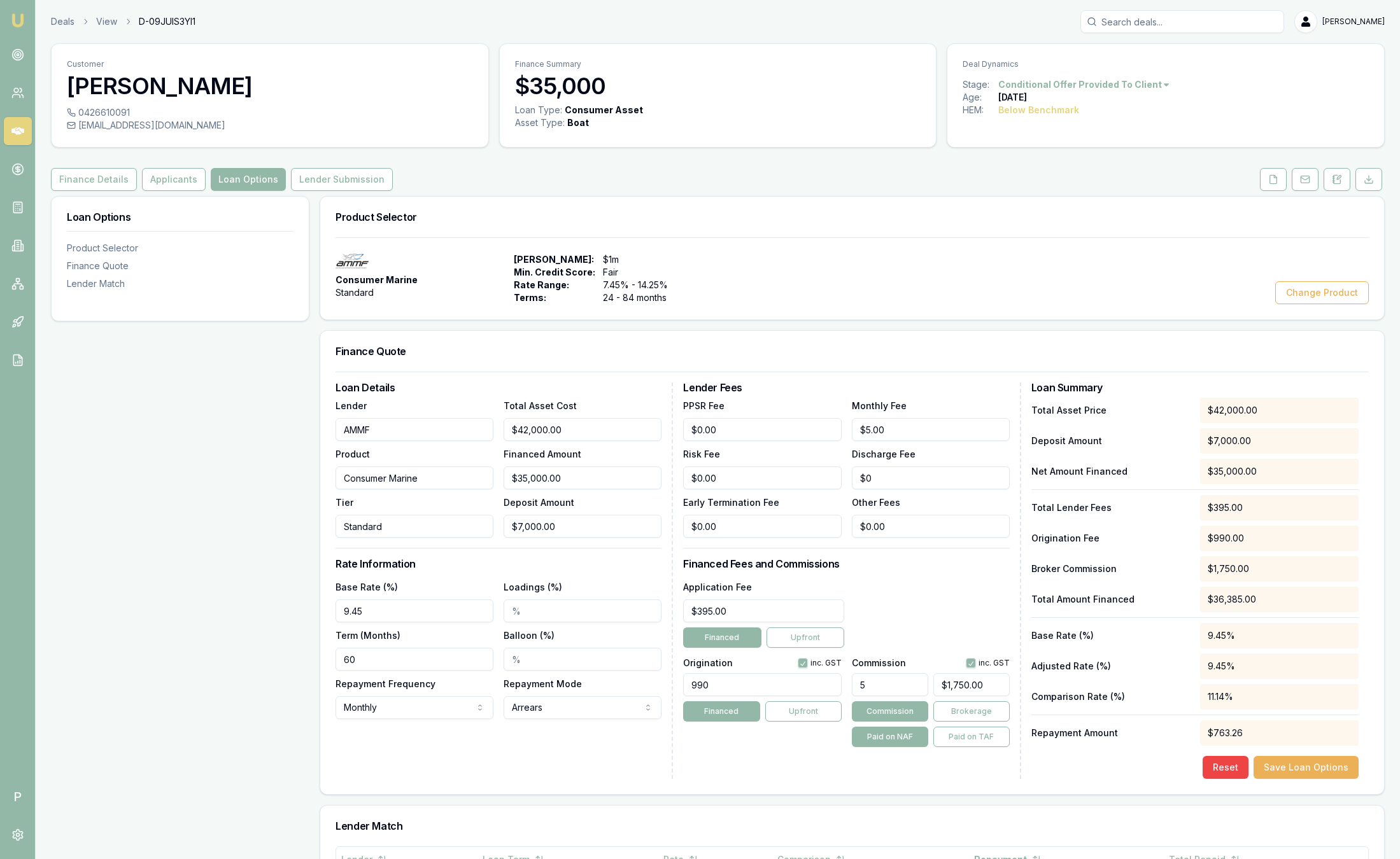
click at [591, 264] on span "[PERSON_NAME]:" at bounding box center [554, 259] width 82 height 13
click at [593, 265] on span "[PERSON_NAME]:" at bounding box center [554, 259] width 82 height 13
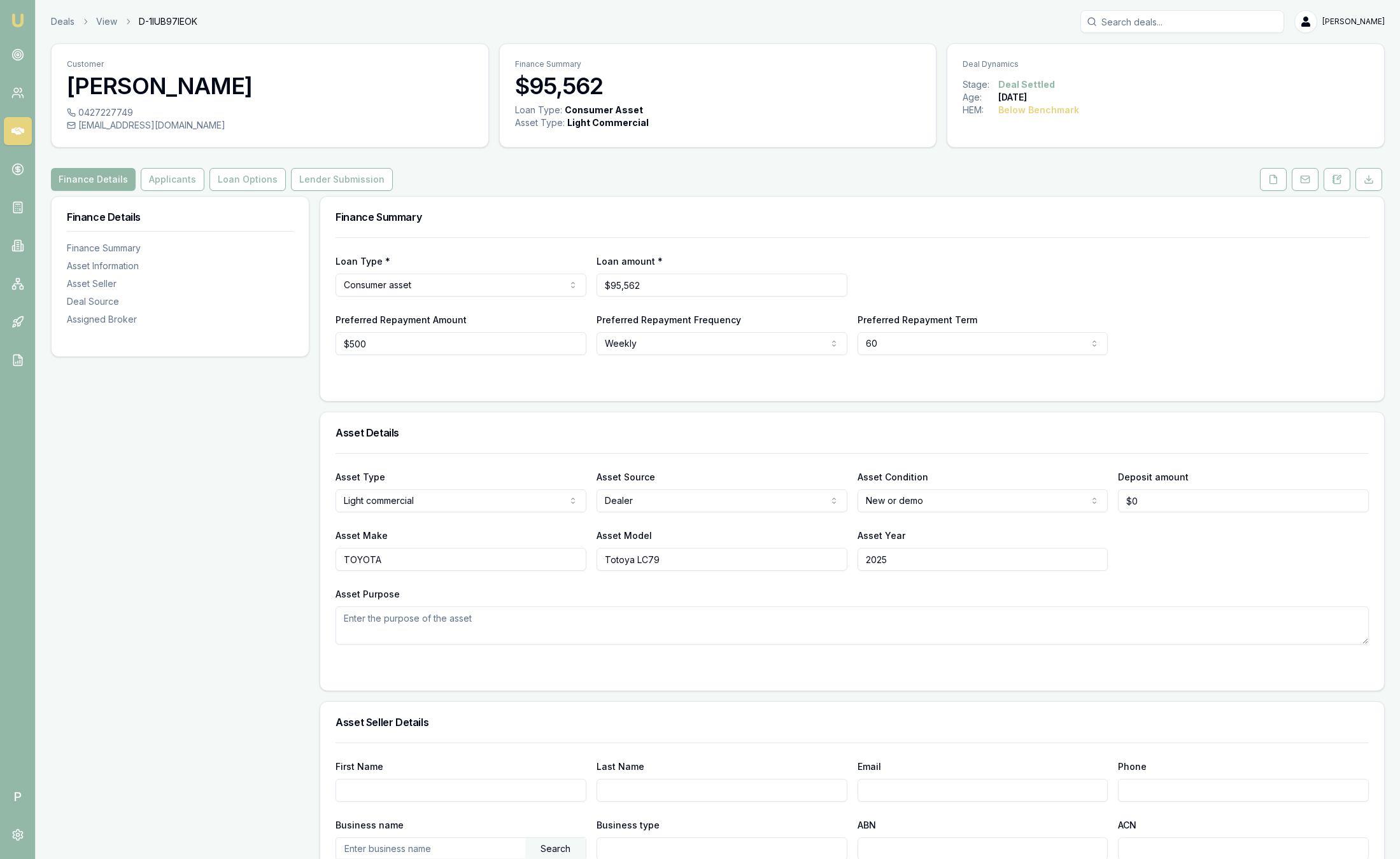
click at [15, 29] on link "Emu Broker" at bounding box center [18, 21] width 21 height 21
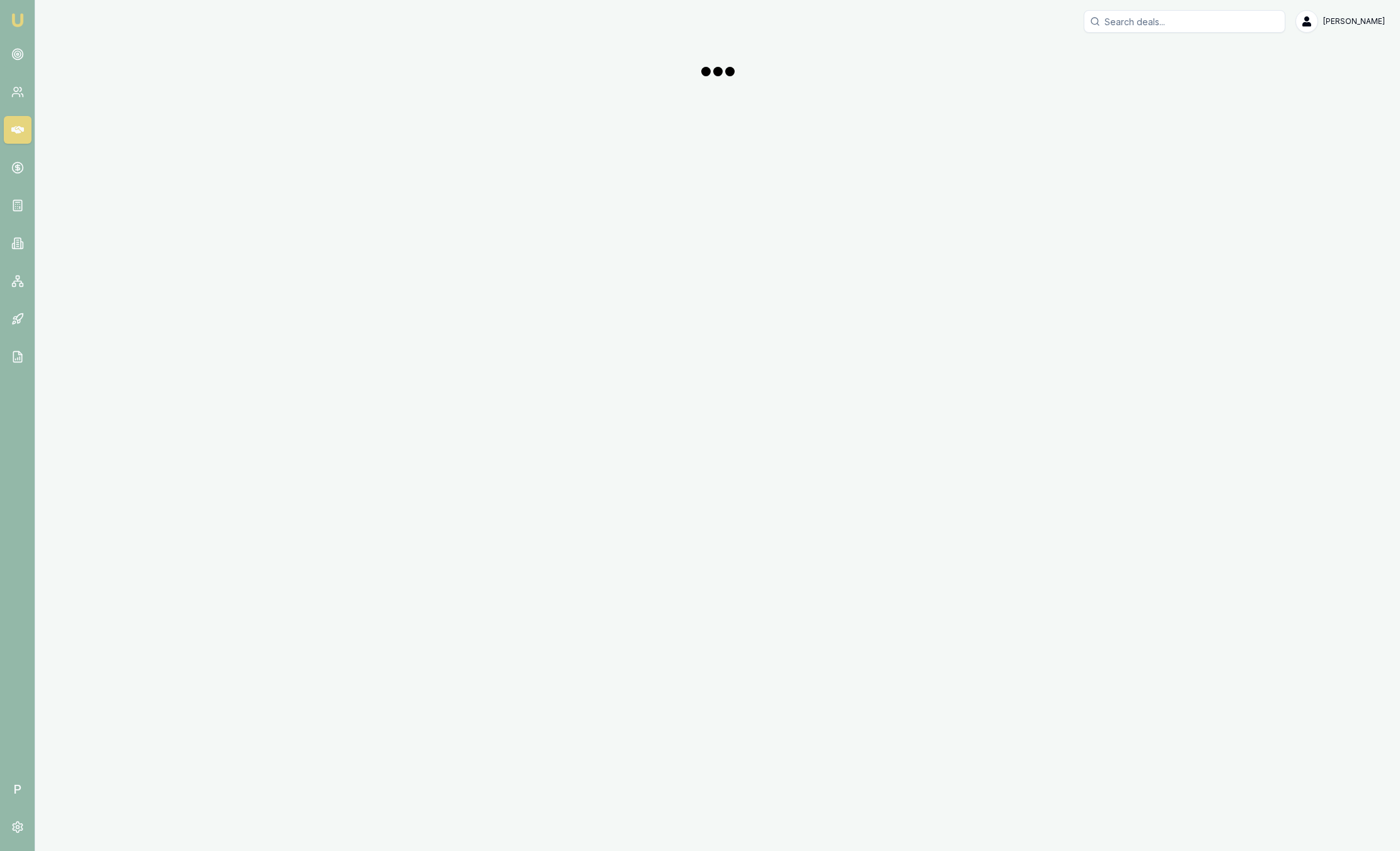
click at [20, 31] on nav "Emu Broker" at bounding box center [17, 190] width 35 height 381
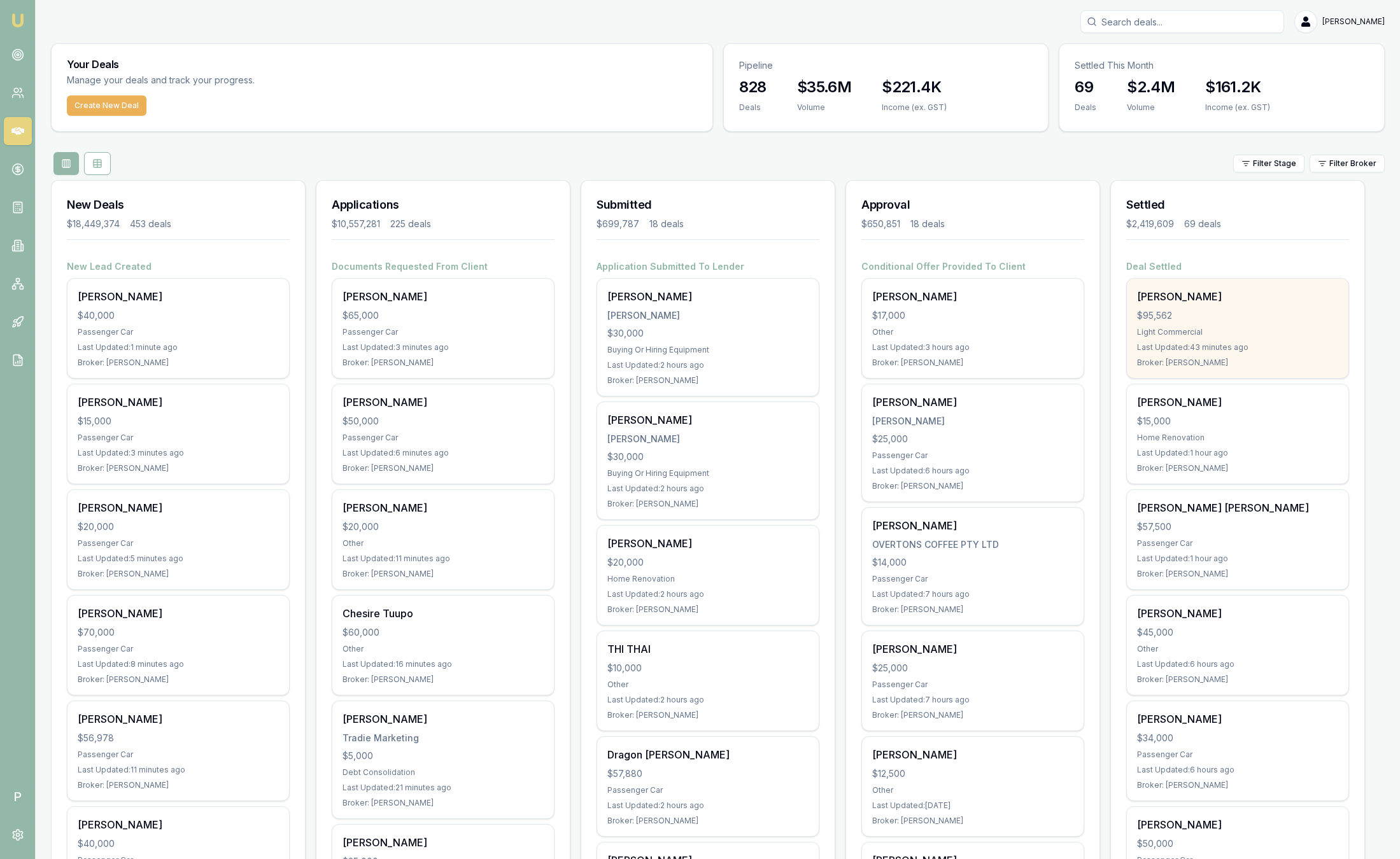
click at [1197, 301] on div "[PERSON_NAME]" at bounding box center [1237, 296] width 201 height 16
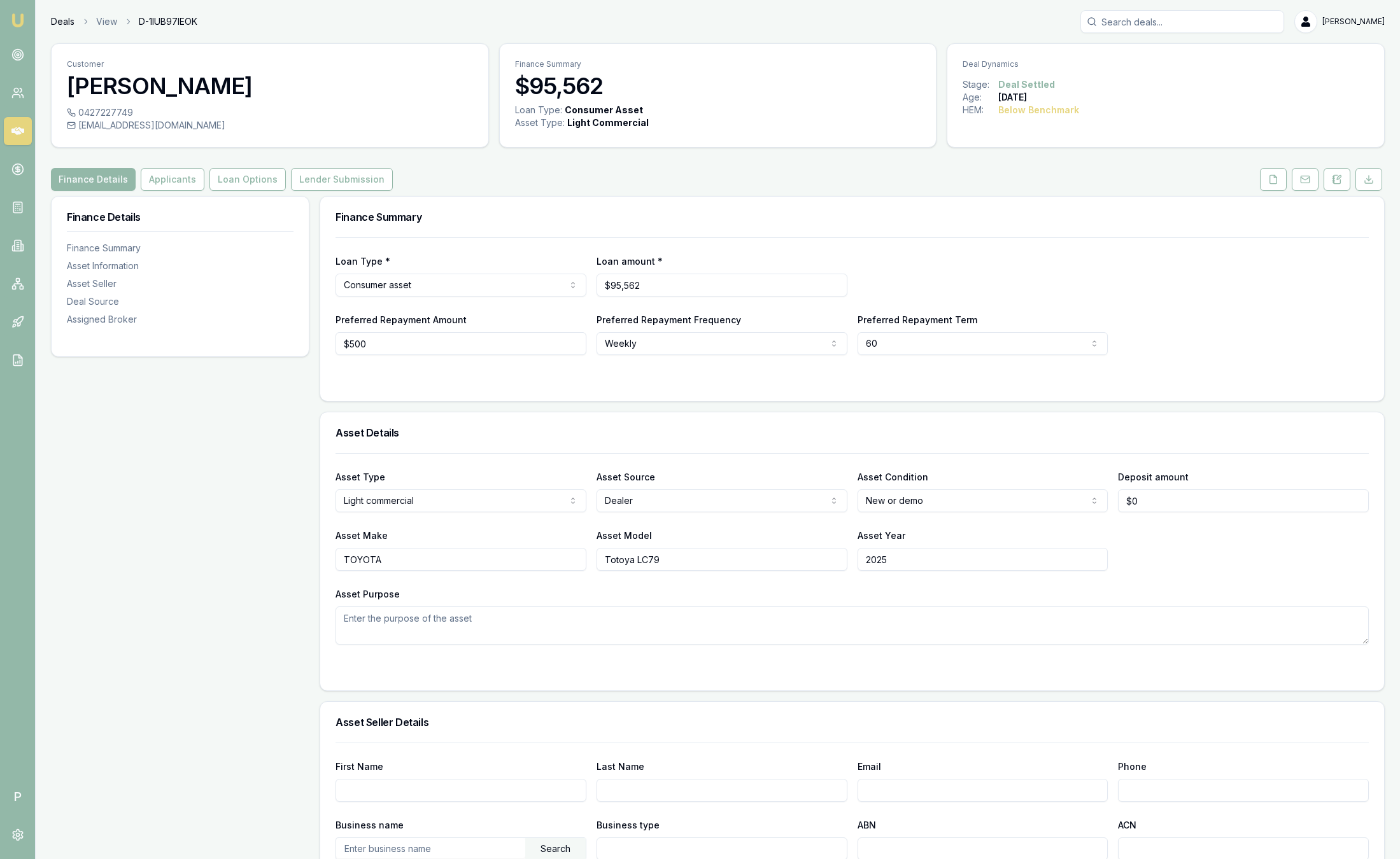
click at [57, 25] on link "Deals" at bounding box center [62, 22] width 23 height 13
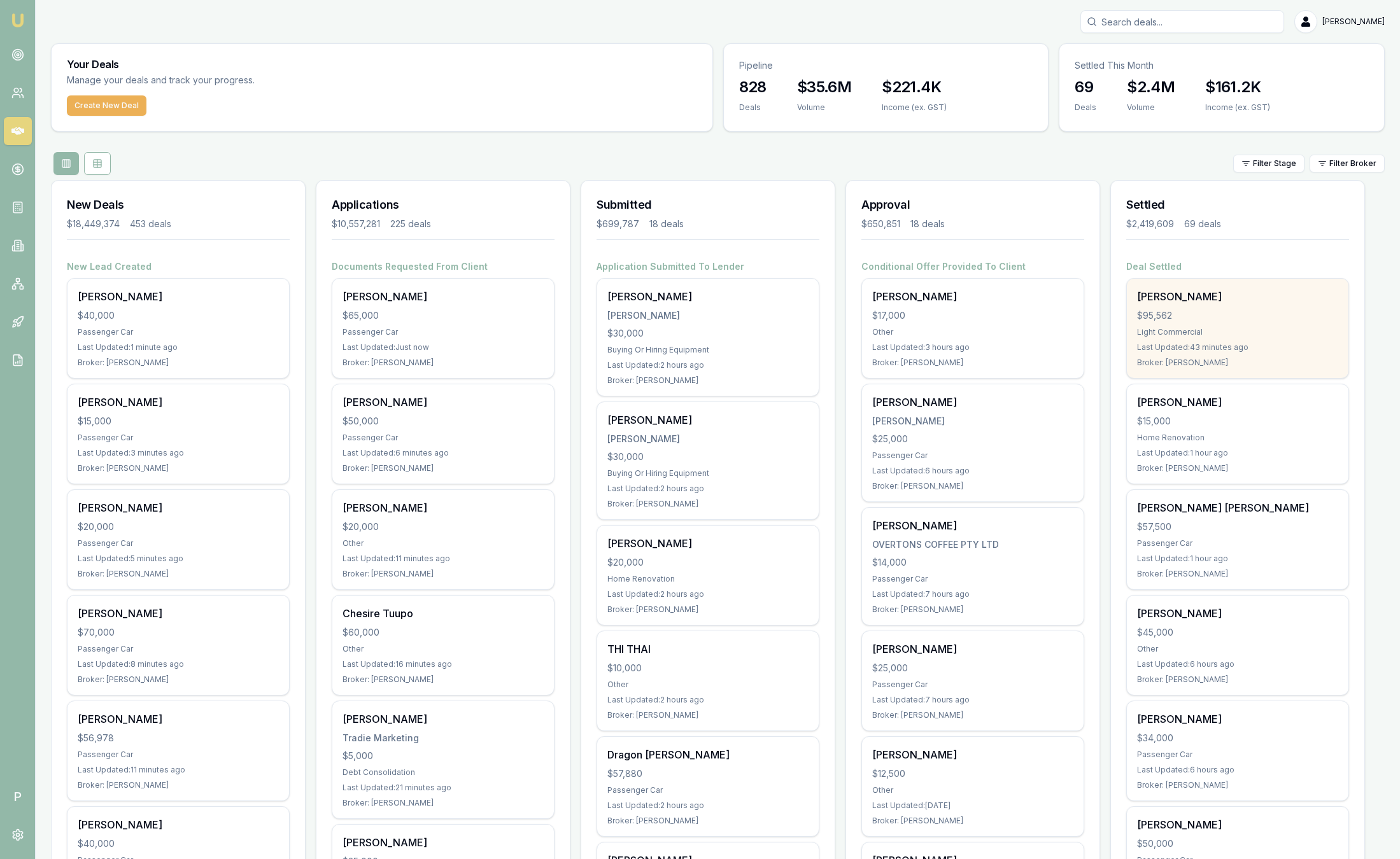
click at [1209, 322] on div "[PERSON_NAME] $95,562 Light Commercial Last Updated: 43 minutes ago Broker: [PE…" at bounding box center [1237, 327] width 222 height 99
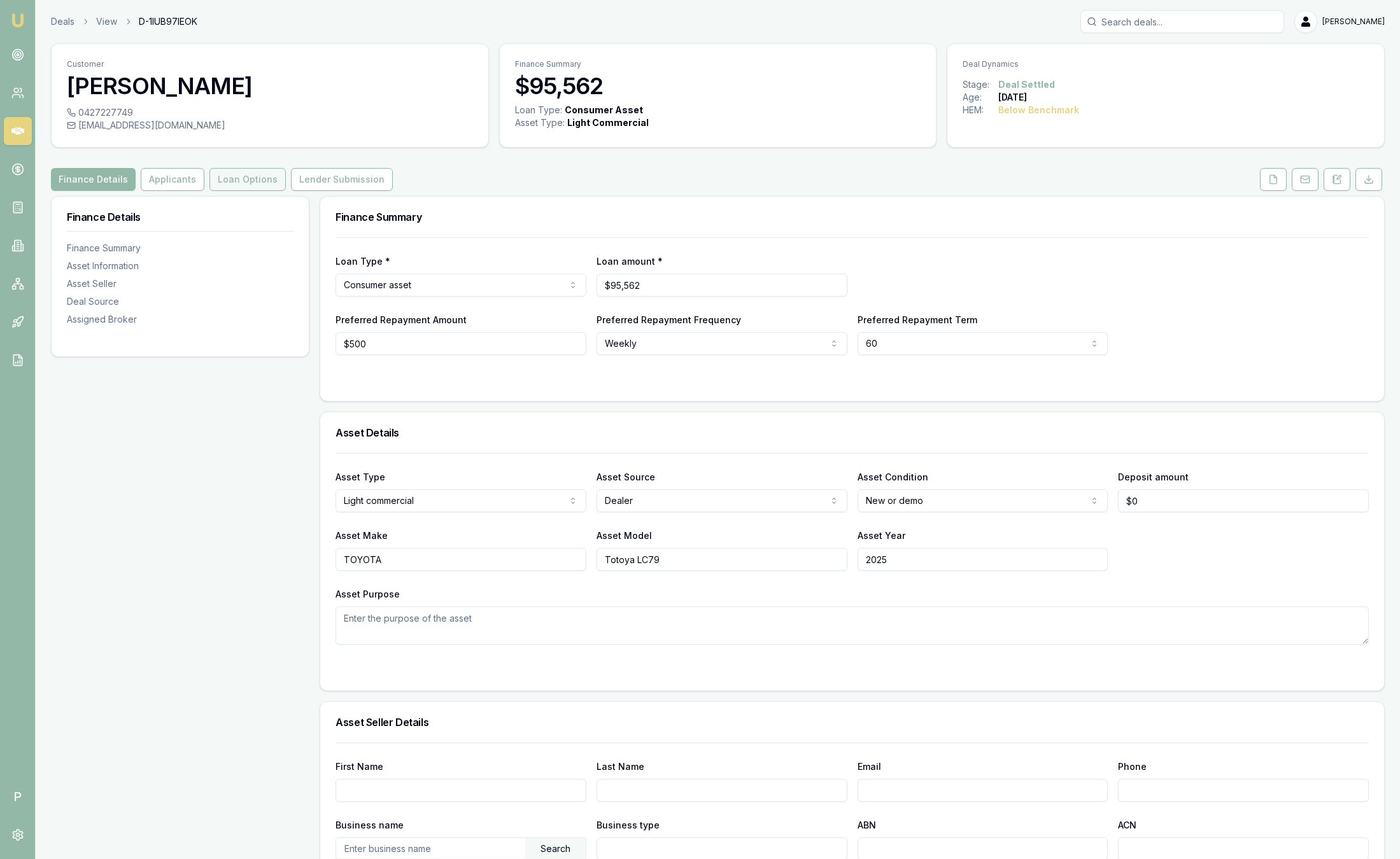
click at [247, 189] on button "Loan Options" at bounding box center [247, 179] width 77 height 23
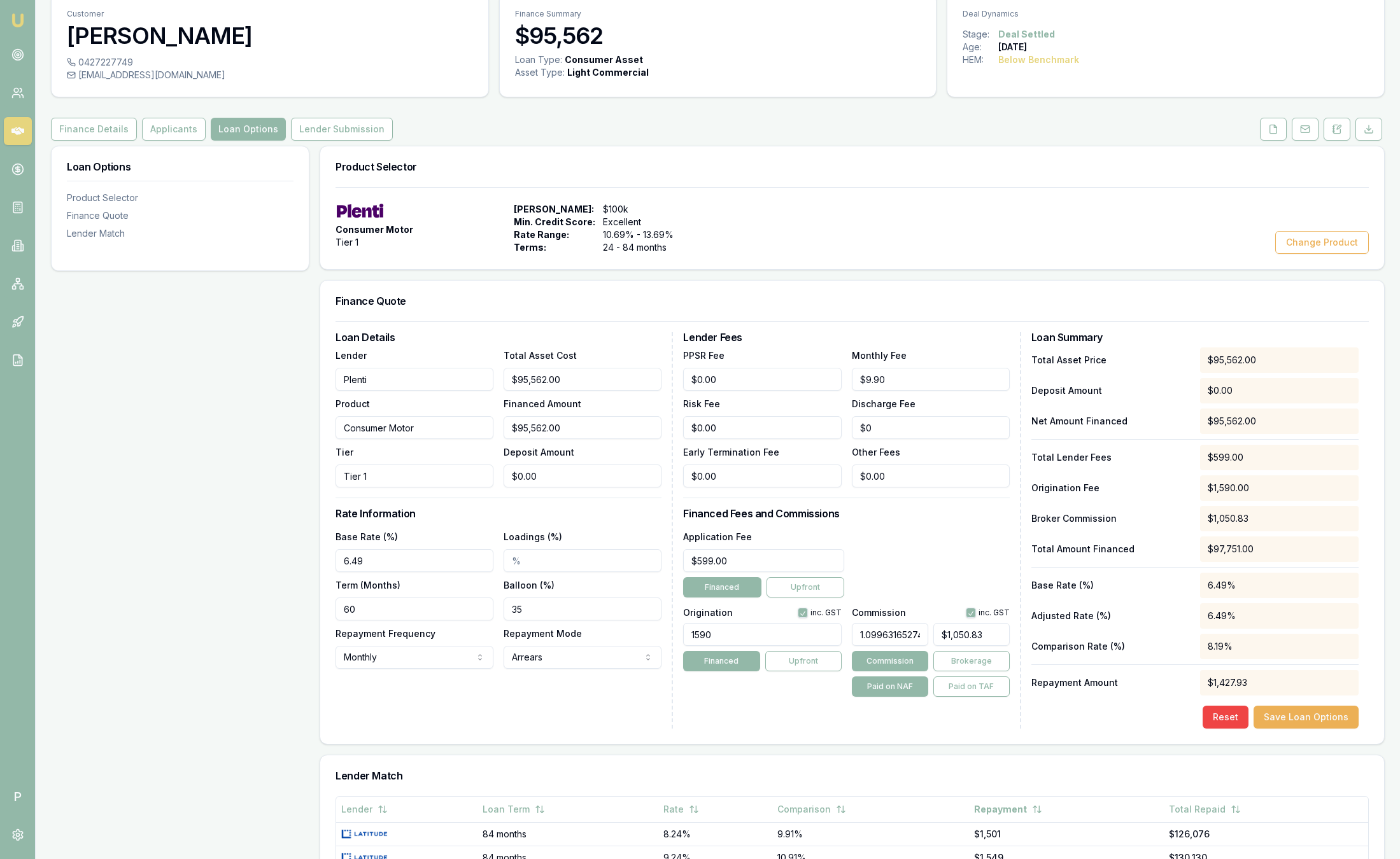
scroll to position [96, 0]
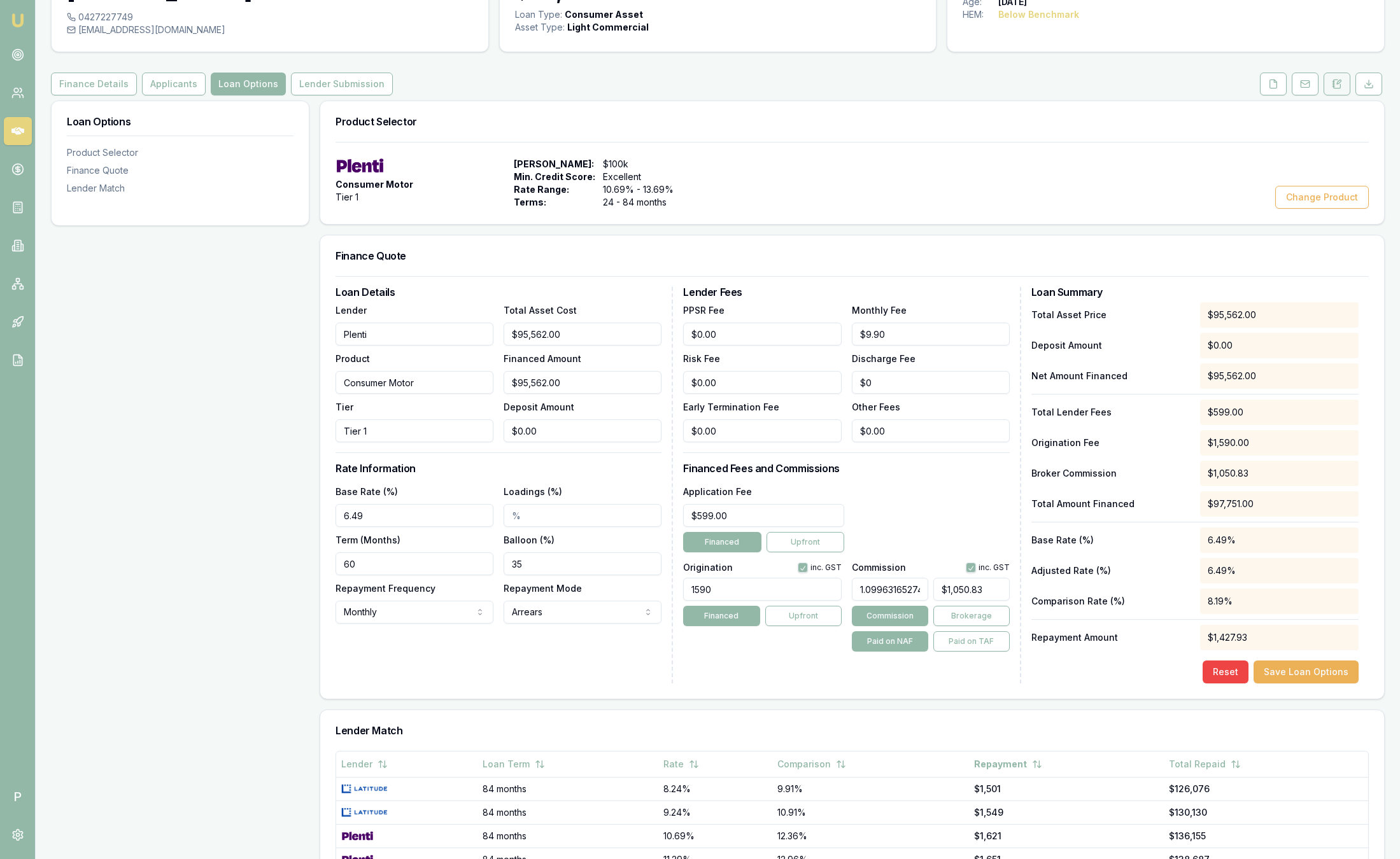
click at [1337, 85] on icon at bounding box center [1337, 84] width 10 height 10
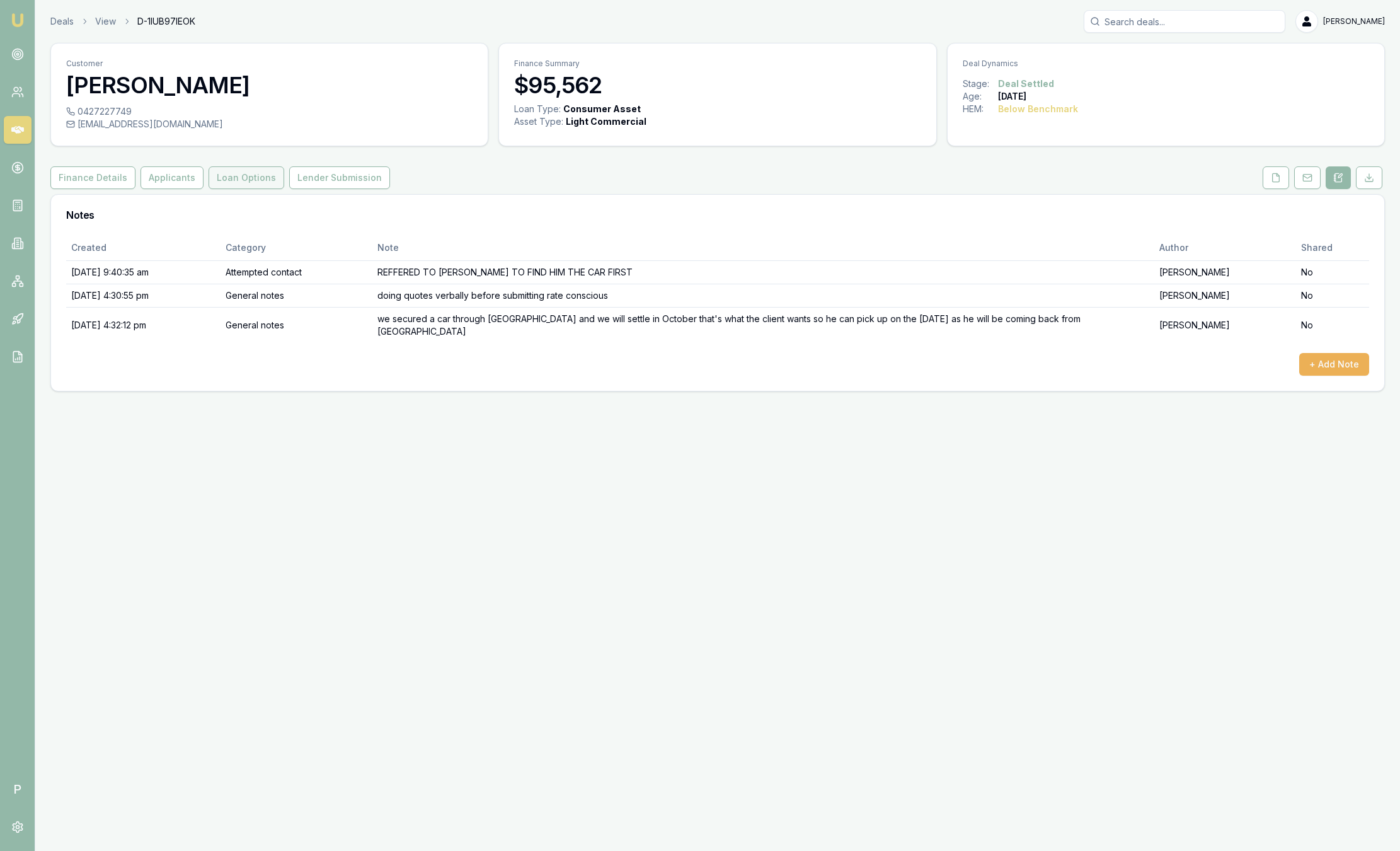
click at [237, 179] on button "Loan Options" at bounding box center [246, 178] width 76 height 23
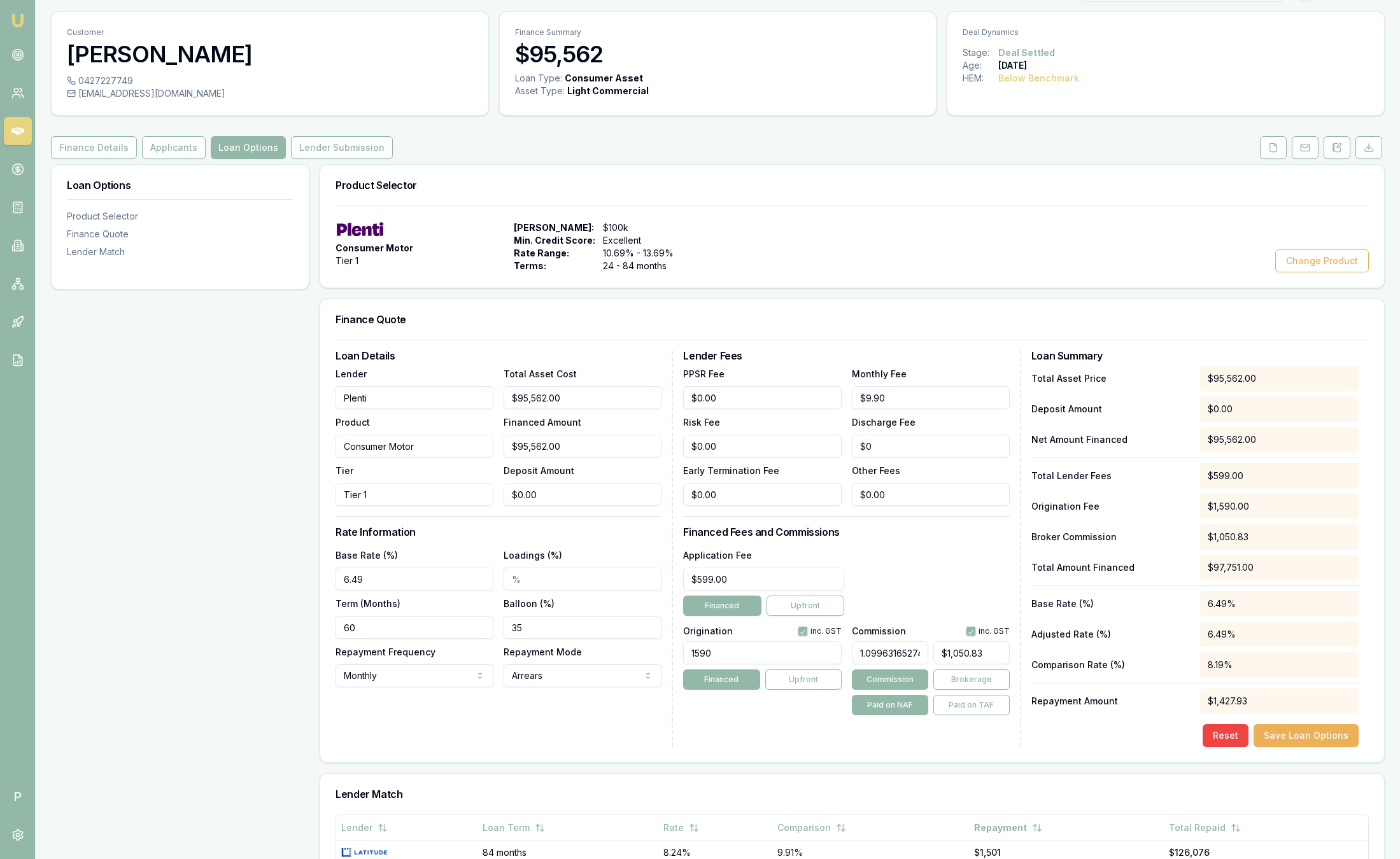
scroll to position [30, 0]
click at [22, 27] on img at bounding box center [18, 21] width 16 height 16
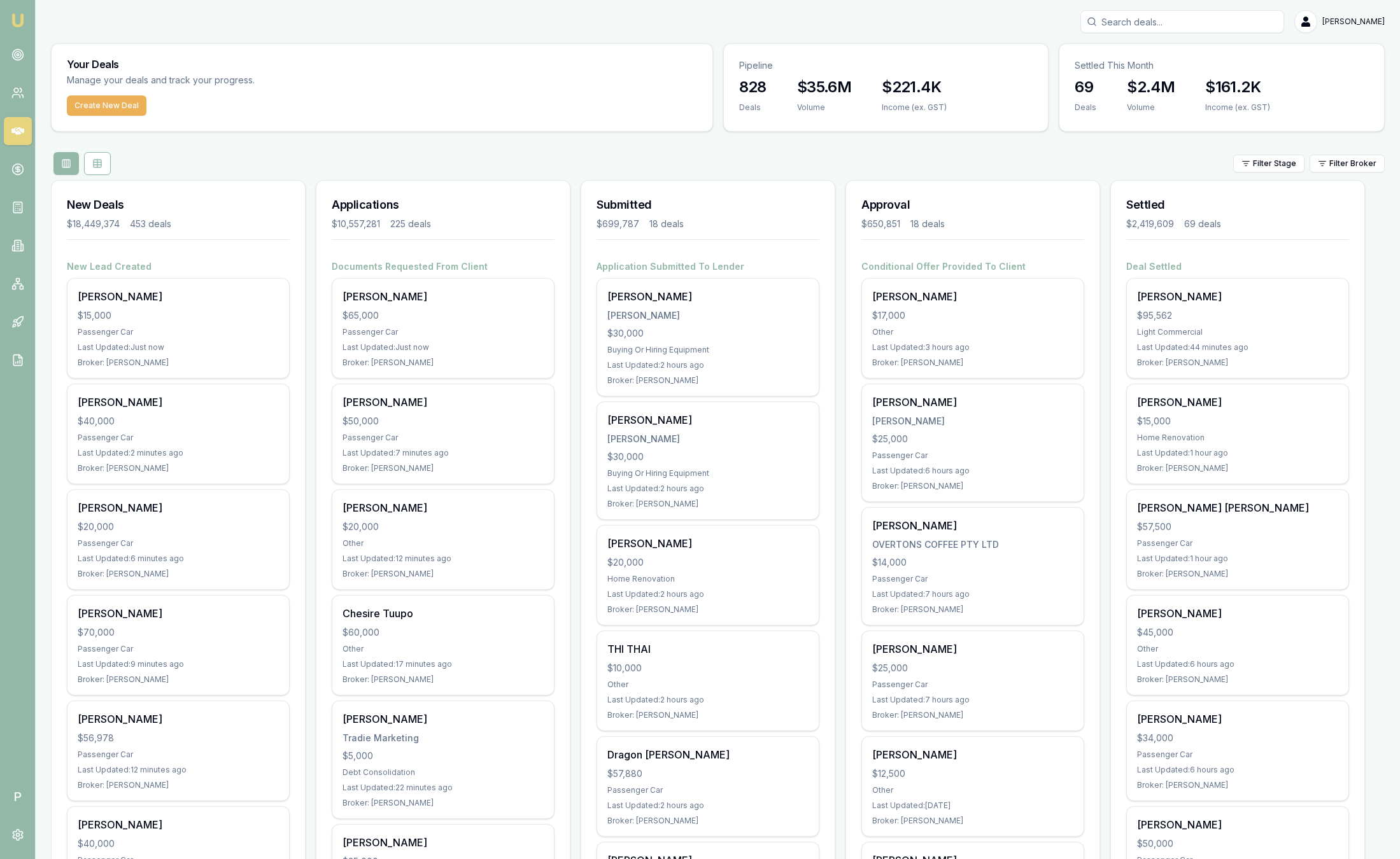
click at [1348, 173] on div "Filter Stage Filter Broker" at bounding box center [717, 163] width 1334 height 23
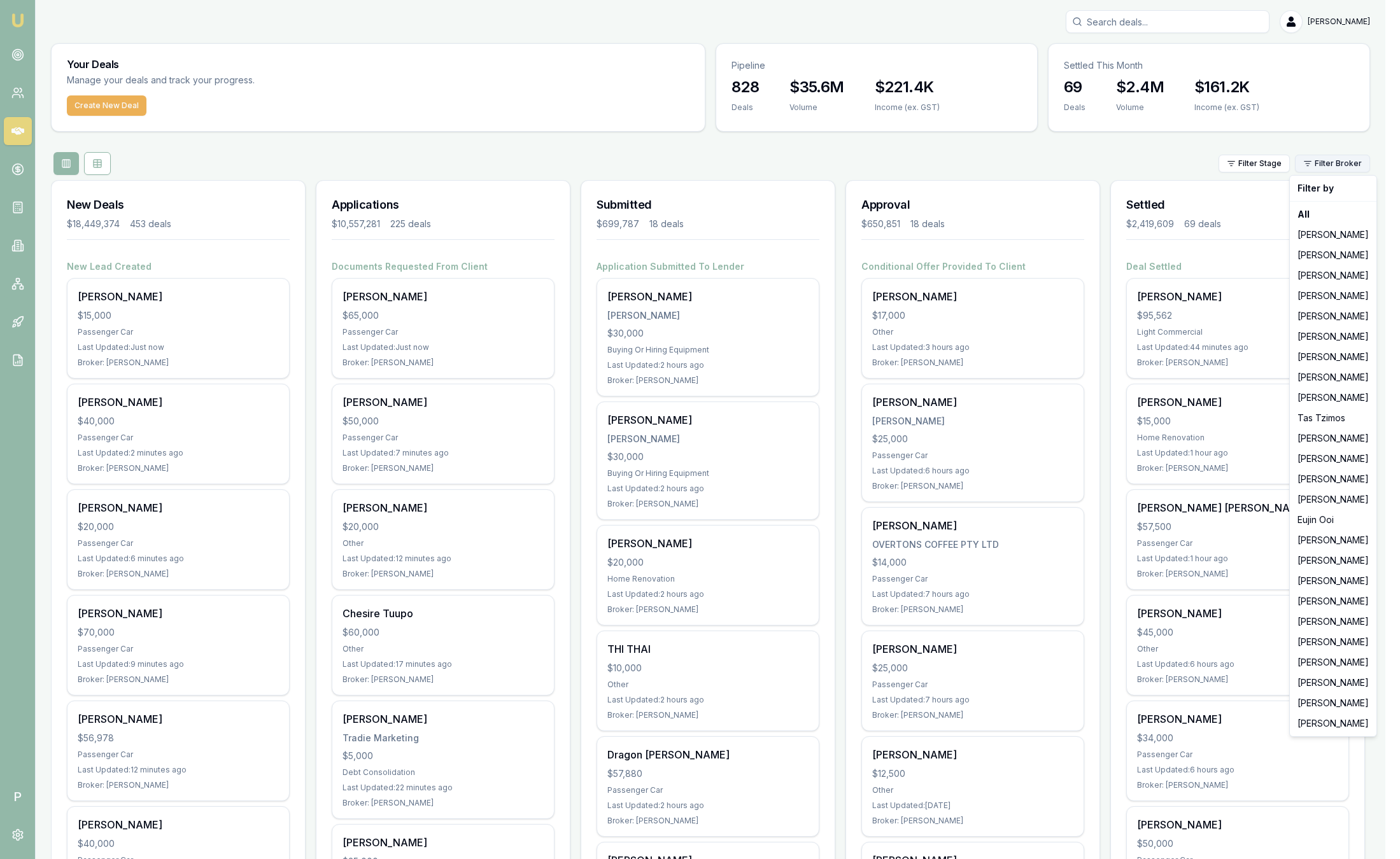
click at [1347, 169] on html "Emu Broker P Sam Crouch Toggle Menu Your Deals Manage your deals and track your…" at bounding box center [700, 429] width 1400 height 859
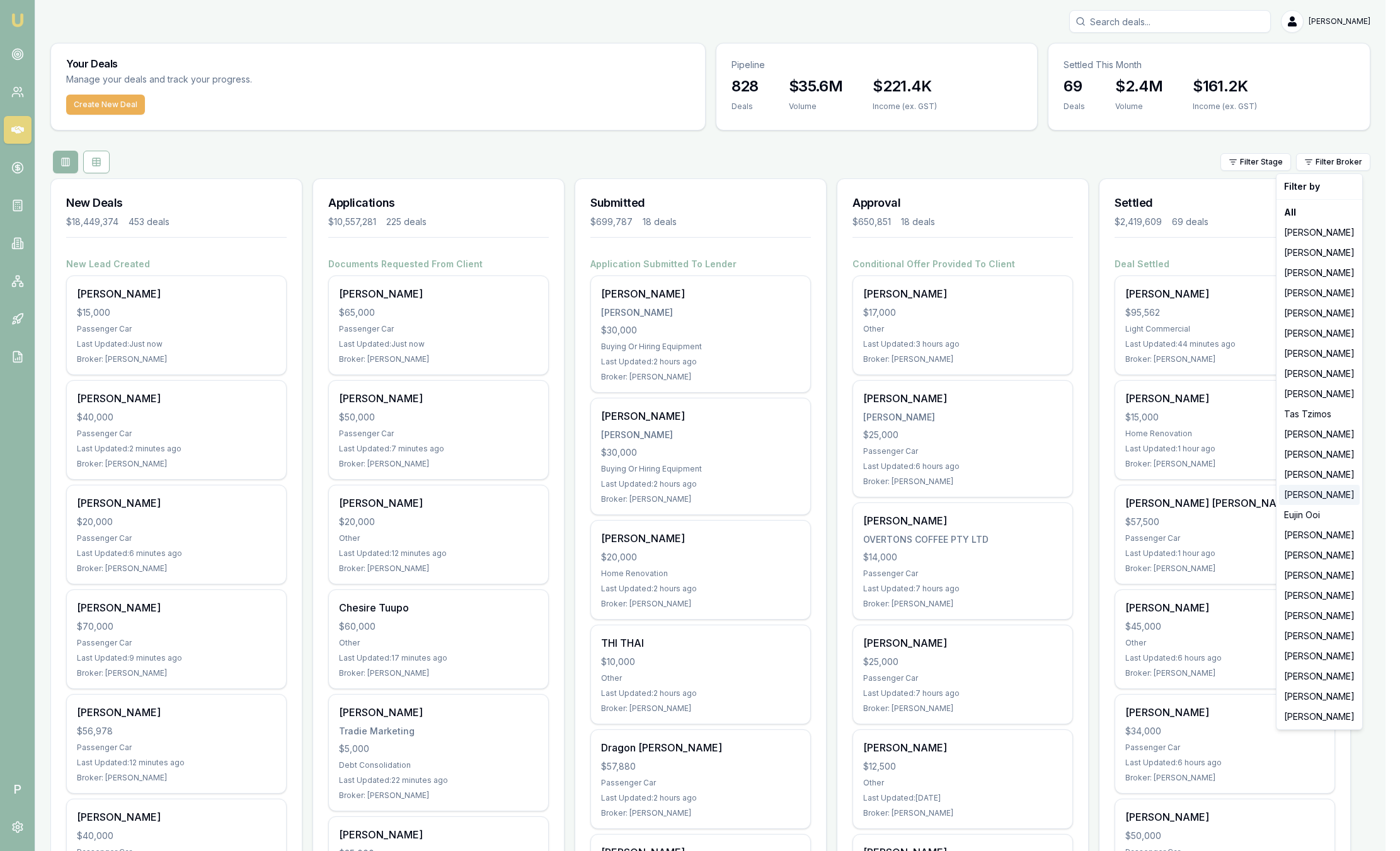
click at [1310, 494] on div "[PERSON_NAME]" at bounding box center [1319, 495] width 81 height 20
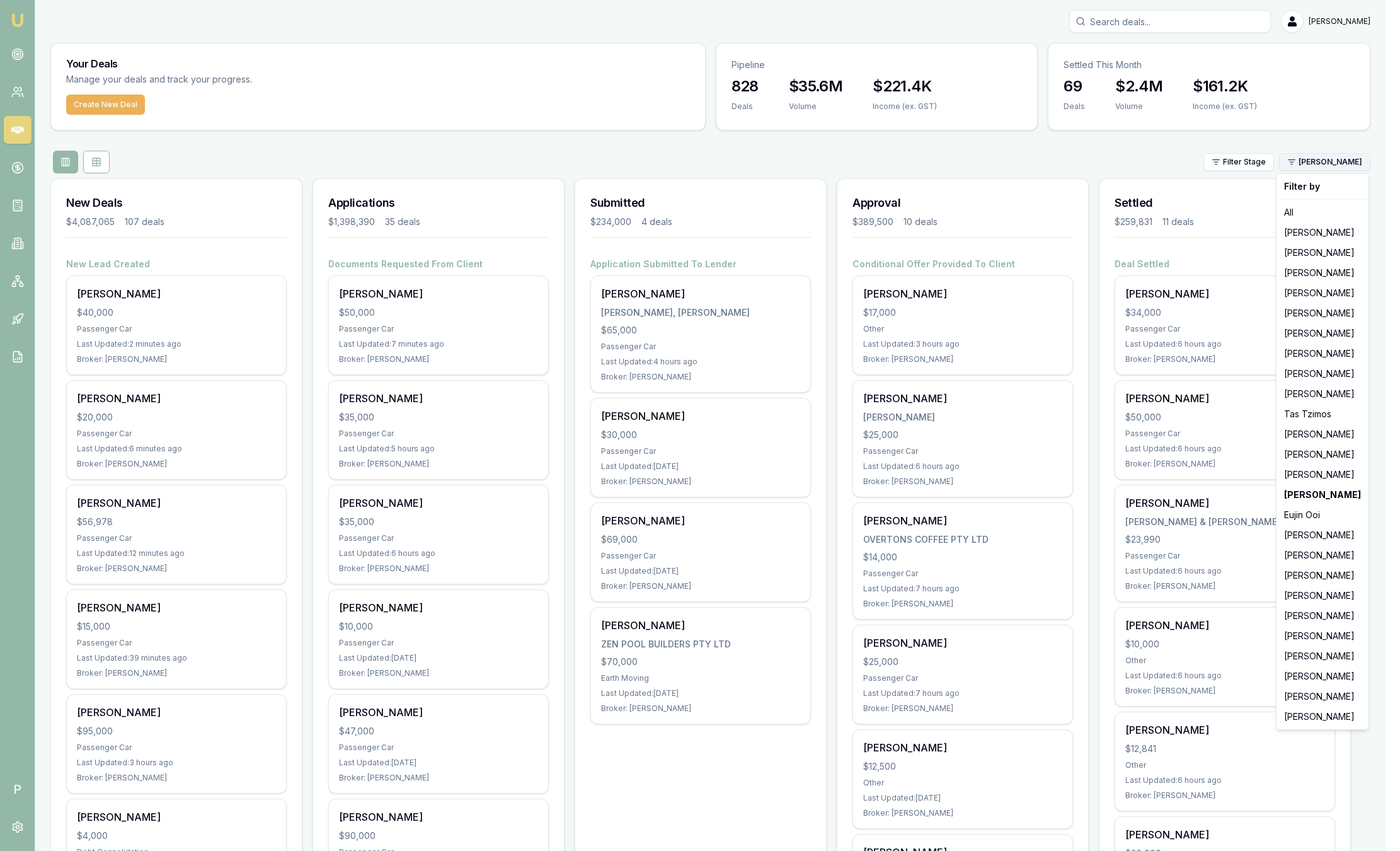
click at [1327, 165] on html "Emu Broker P Sam Crouch Toggle Menu Your Deals Manage your deals and track your…" at bounding box center [700, 425] width 1400 height 851
click at [1310, 693] on div "Ray Guan" at bounding box center [1322, 697] width 87 height 20
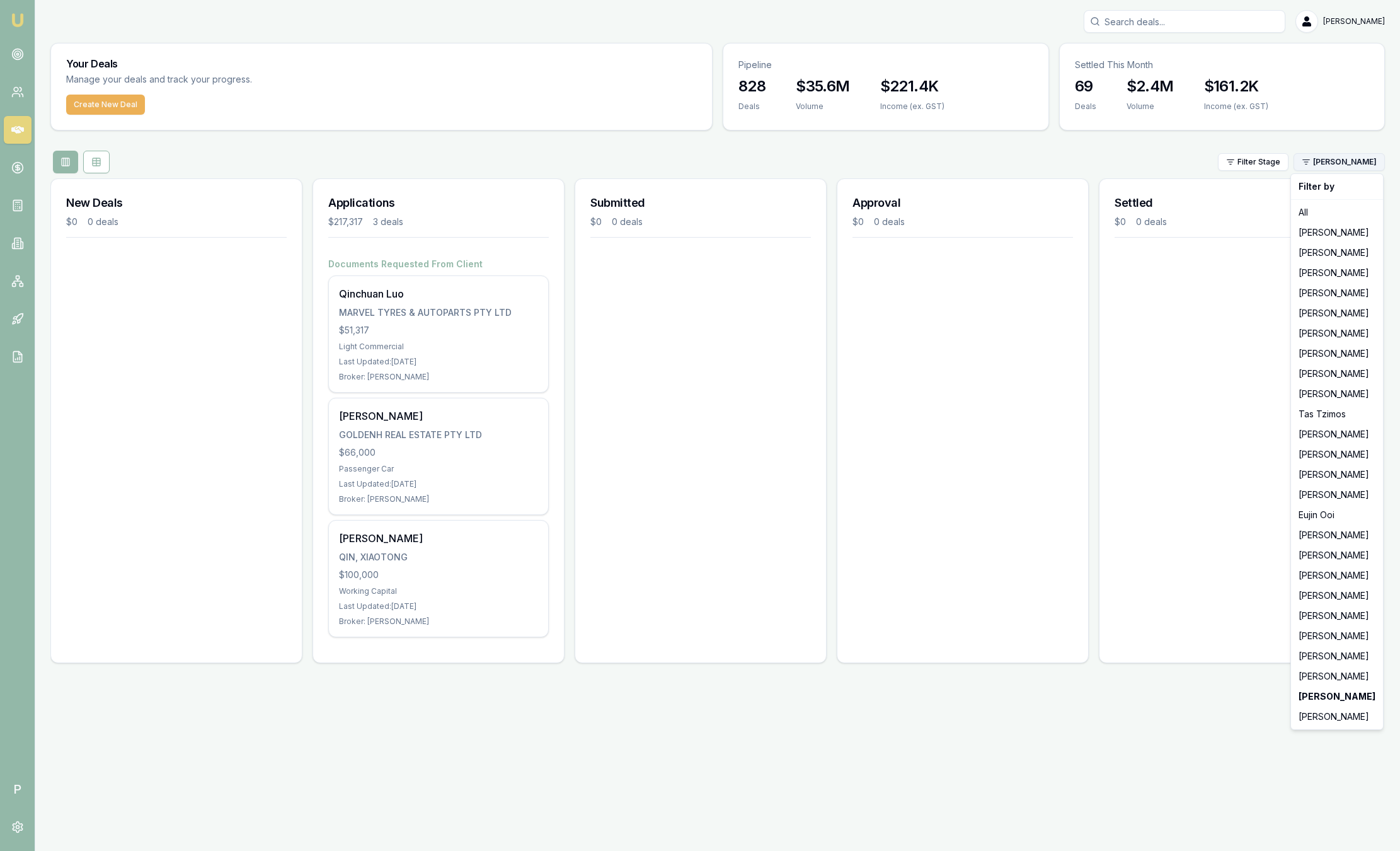
click at [1332, 158] on html "Emu Broker P Sam Crouch Toggle Menu Your Deals Manage your deals and track your…" at bounding box center [700, 425] width 1400 height 851
click at [1339, 712] on div "Peter Sarris" at bounding box center [1337, 717] width 87 height 20
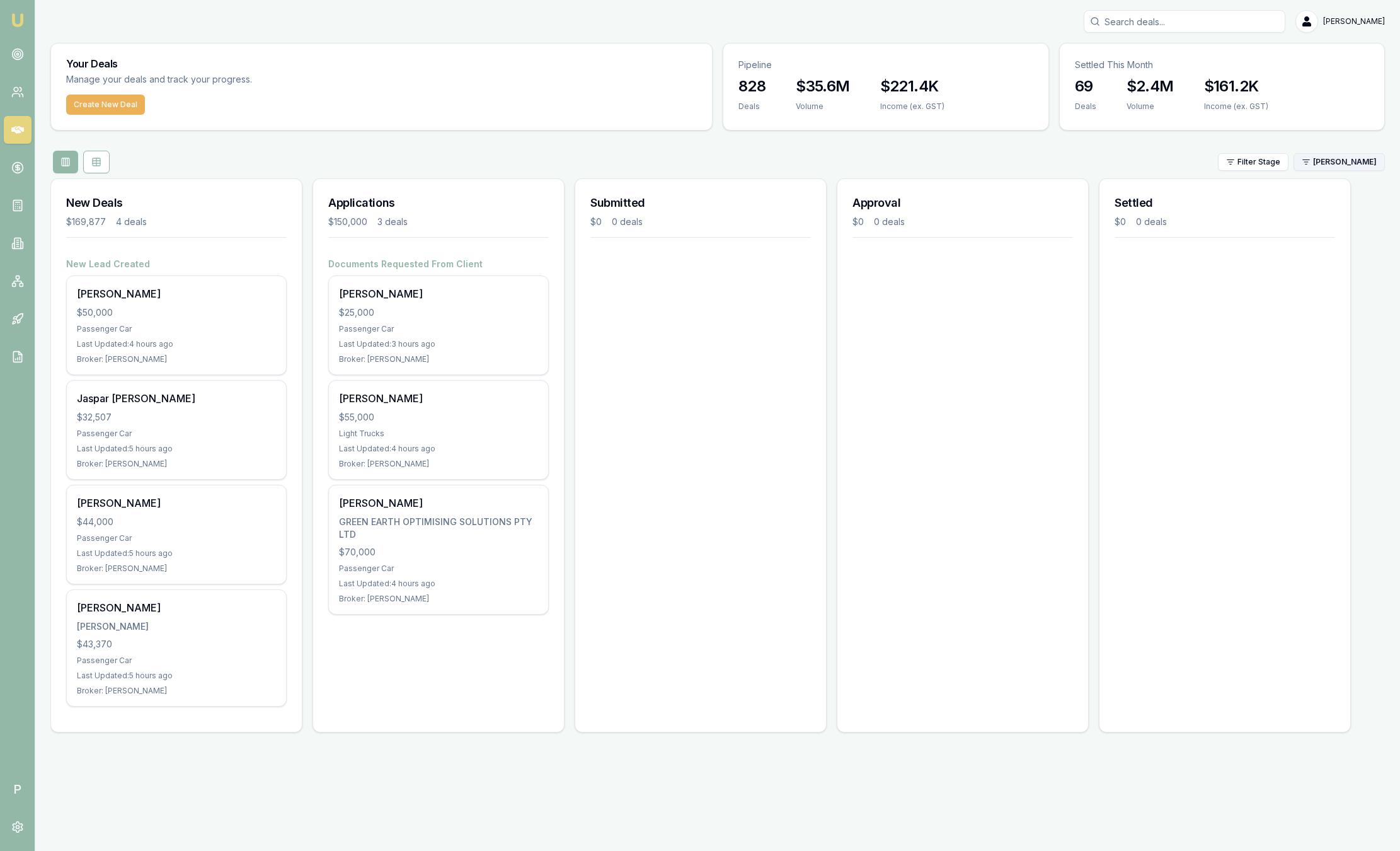
click at [1342, 161] on html "Emu Broker P Sam Crouch Toggle Menu Your Deals Manage your deals and track your…" at bounding box center [700, 425] width 1400 height 851
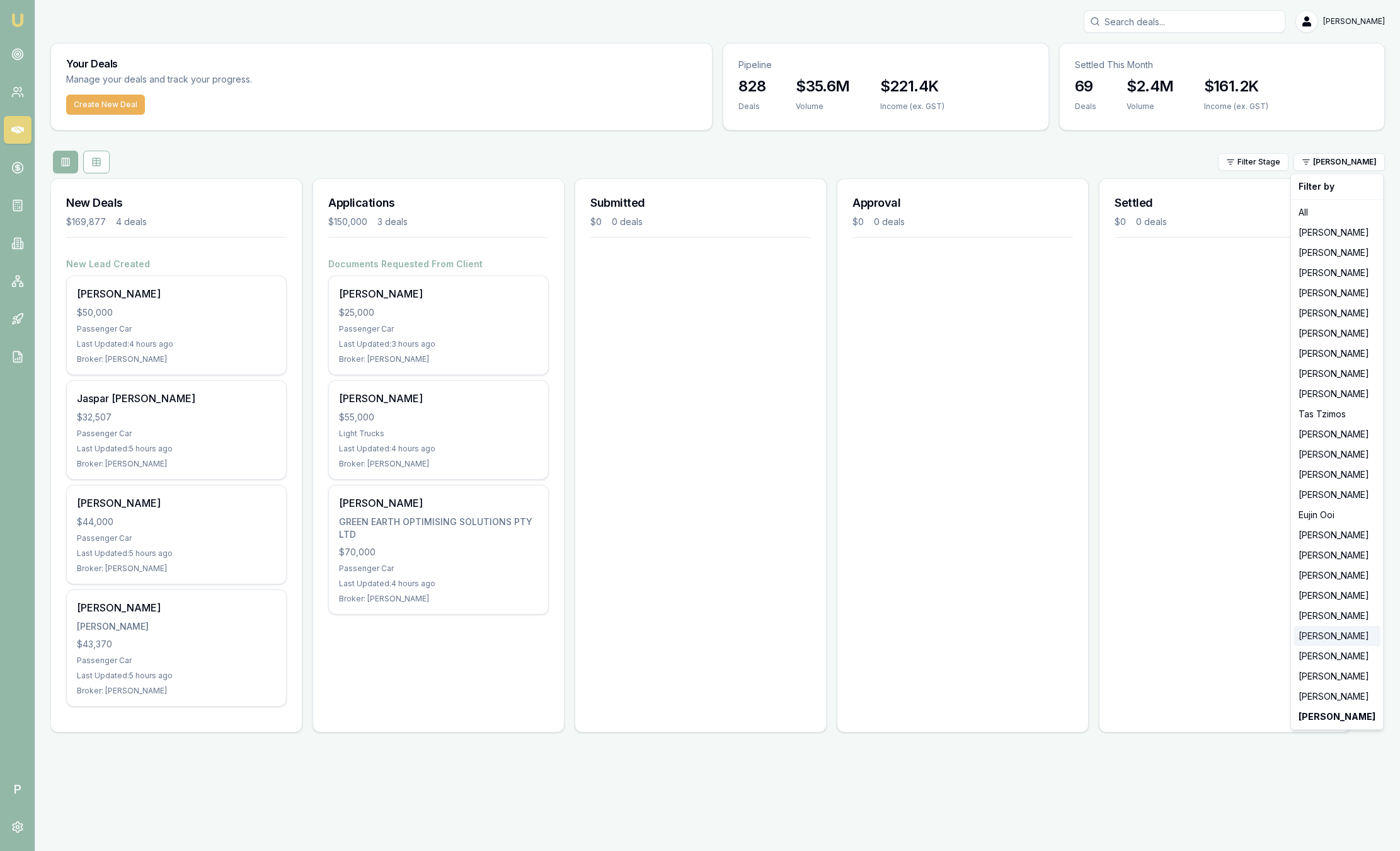
click at [1302, 641] on div "[PERSON_NAME]" at bounding box center [1337, 636] width 87 height 20
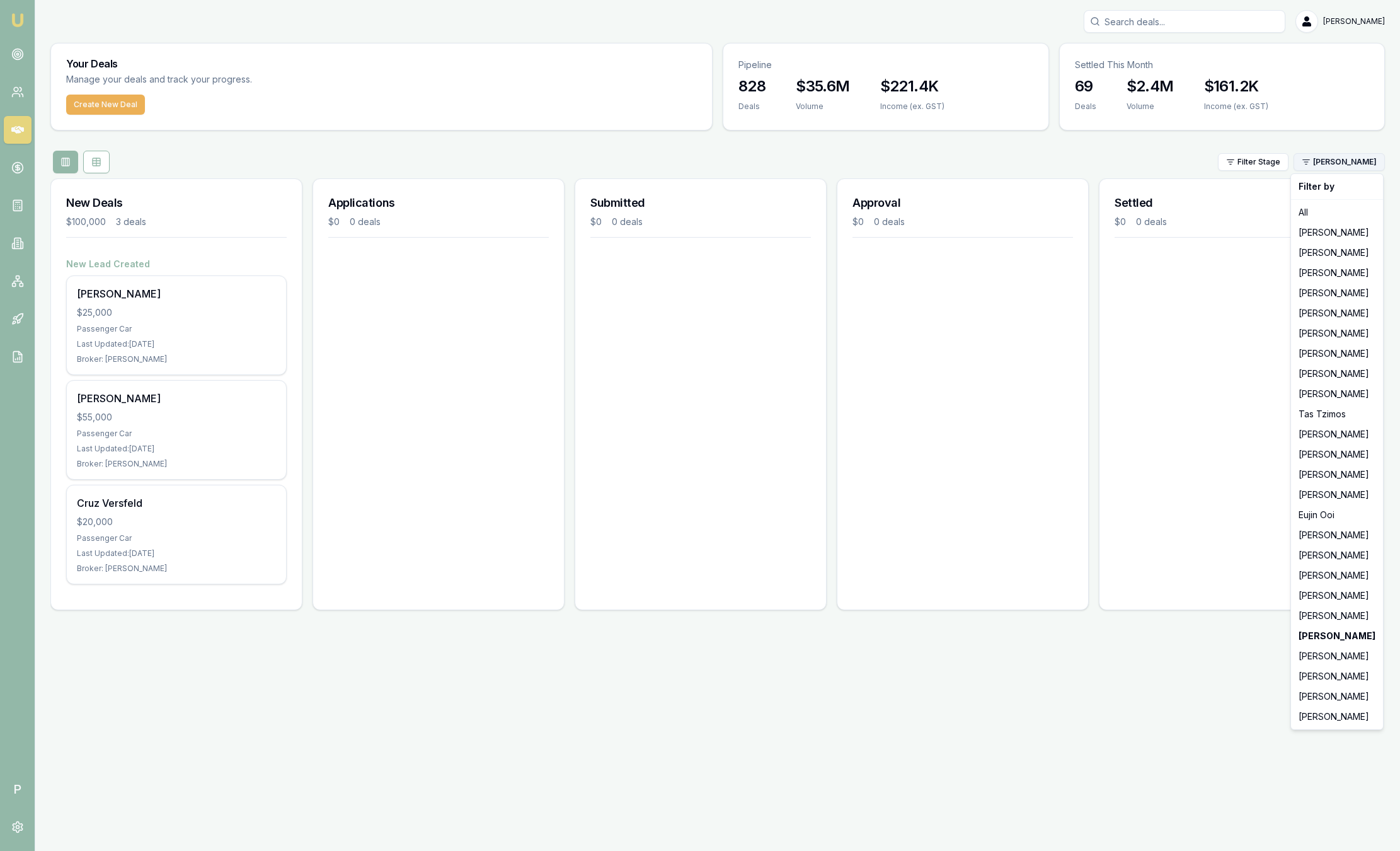
click at [1335, 167] on html "Emu Broker P Sam Crouch Toggle Menu Your Deals Manage your deals and track your…" at bounding box center [700, 425] width 1400 height 851
click at [1319, 234] on div "Jackson Fanfulla" at bounding box center [1337, 233] width 87 height 20
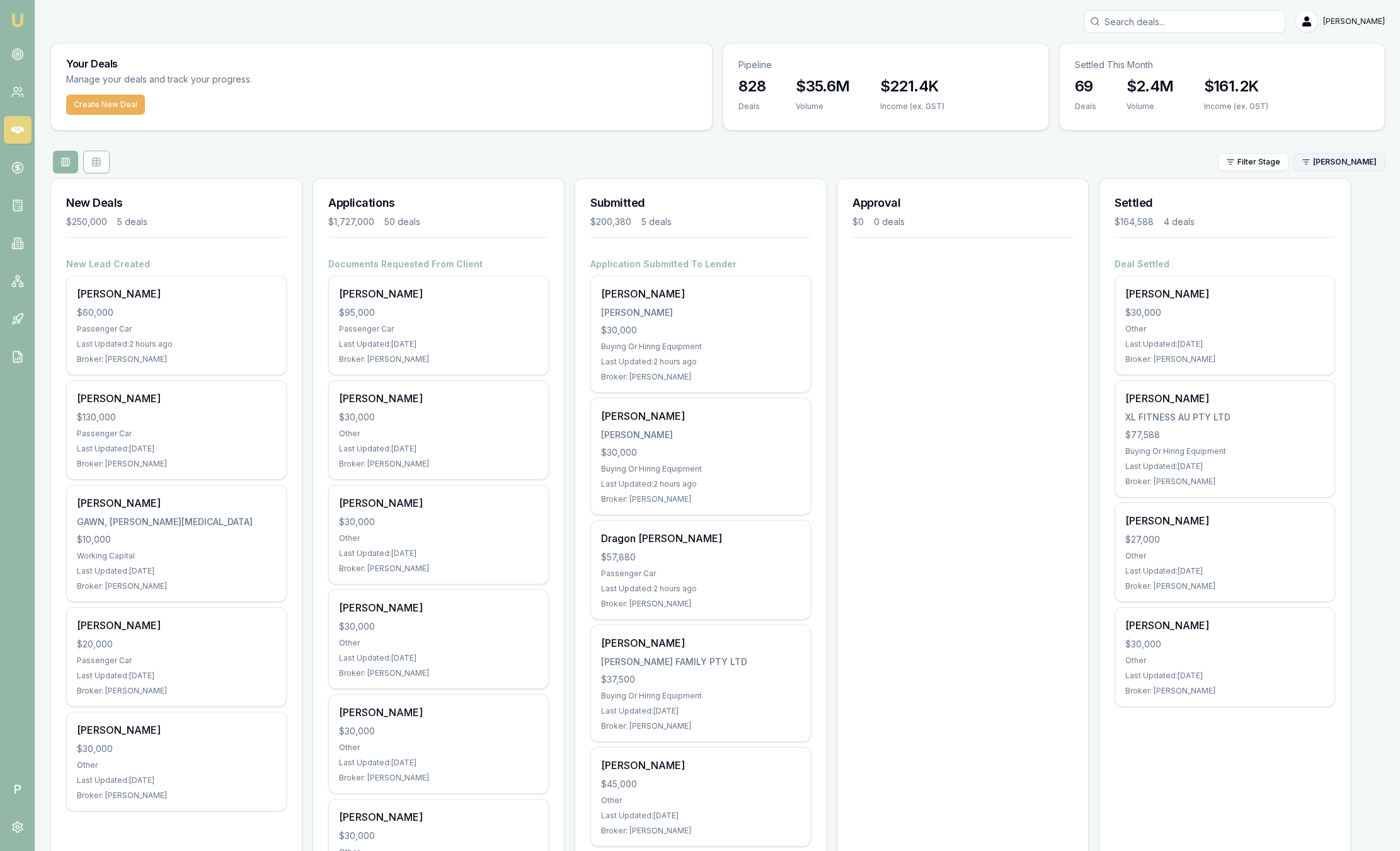
click at [1314, 160] on html "Emu Broker P Sam Crouch Toggle Menu Your Deals Manage your deals and track your…" at bounding box center [700, 425] width 1400 height 851
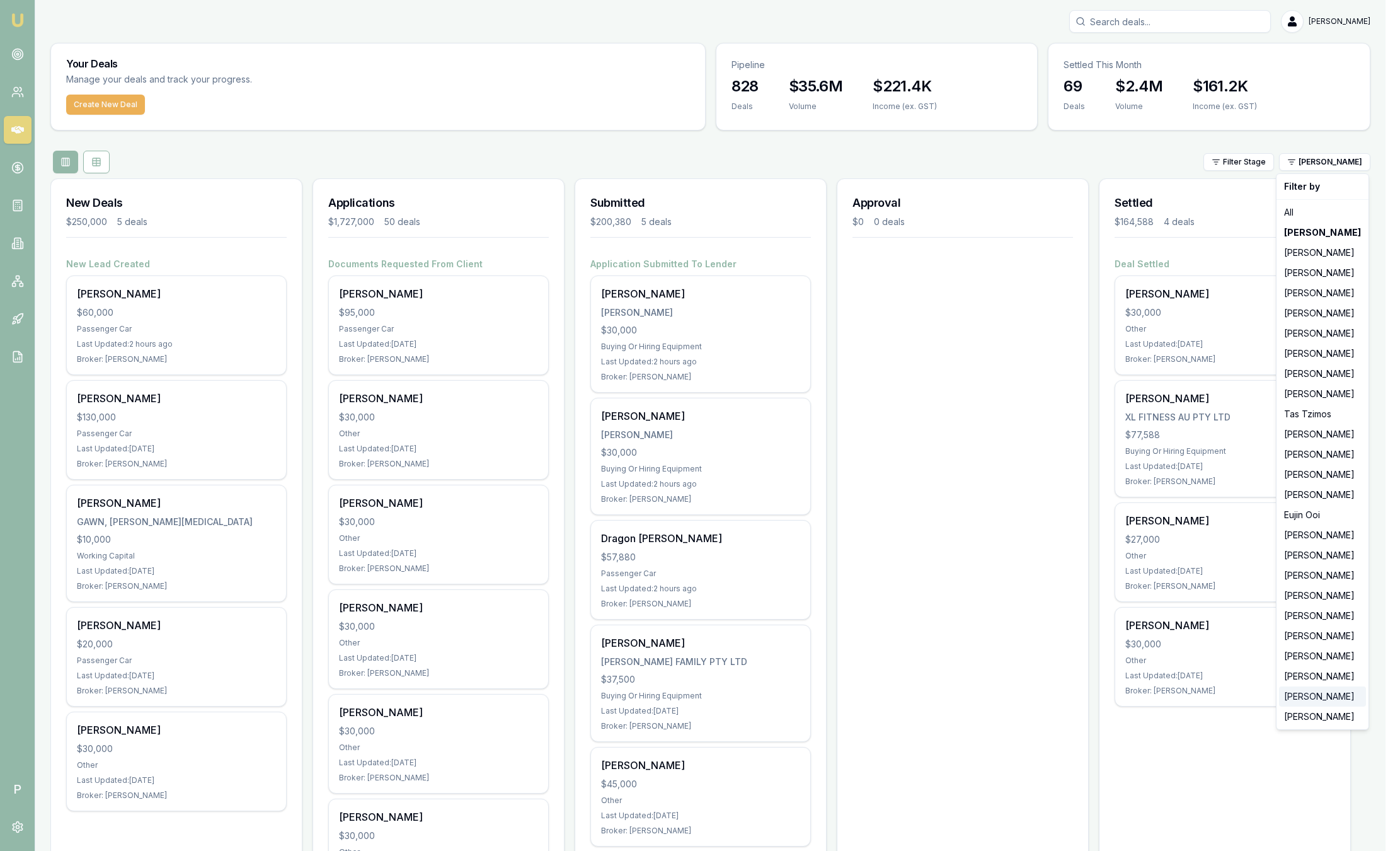
click at [1303, 700] on div "Ray Guan" at bounding box center [1322, 697] width 87 height 20
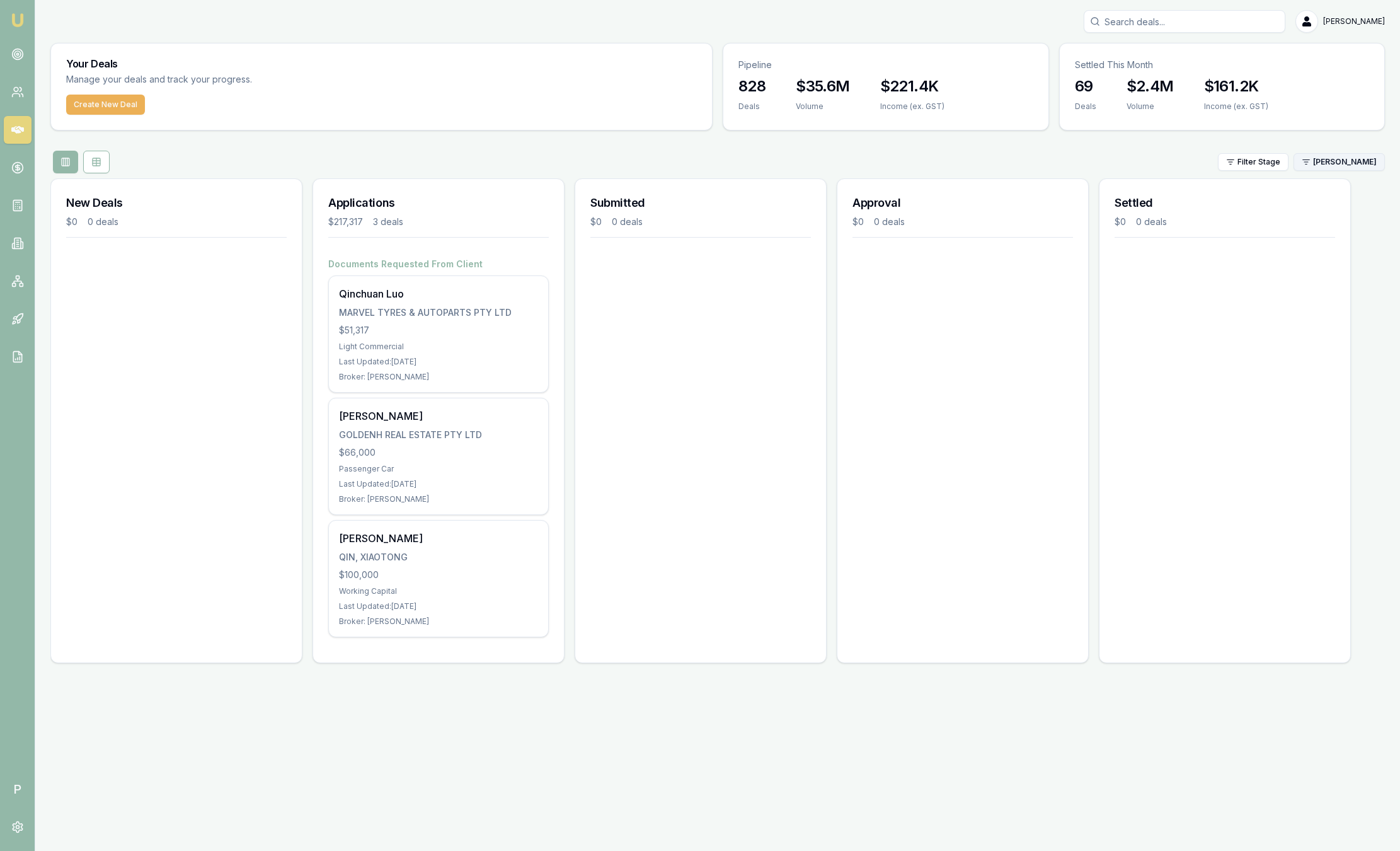
click at [1337, 170] on div "Filter Stage Ray Guan" at bounding box center [717, 161] width 1334 height 23
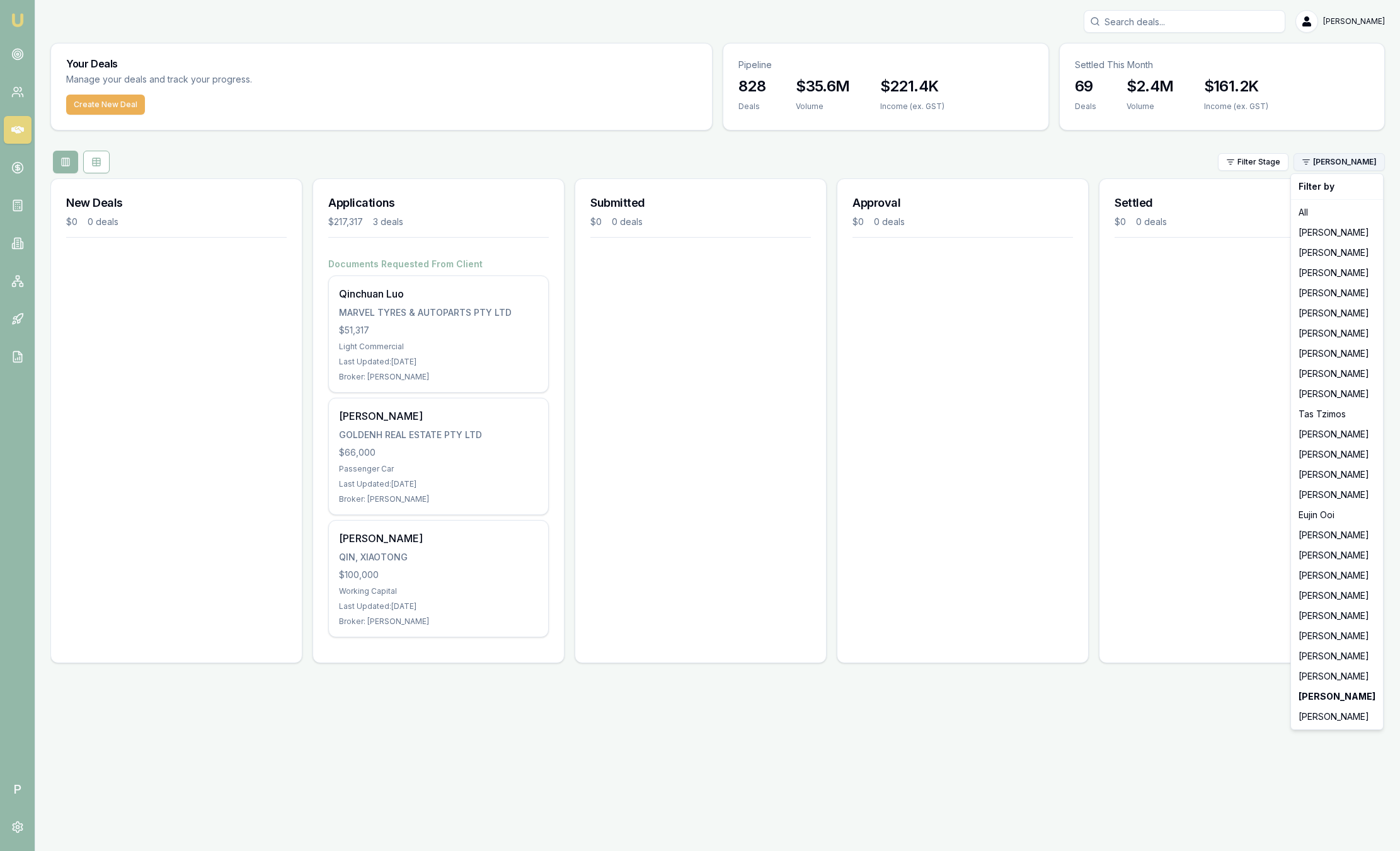
click at [1337, 170] on html "Emu Broker P Sam Crouch Toggle Menu Your Deals Manage your deals and track your…" at bounding box center [700, 425] width 1400 height 851
click at [1343, 229] on div "Jackson Fanfulla" at bounding box center [1337, 233] width 87 height 20
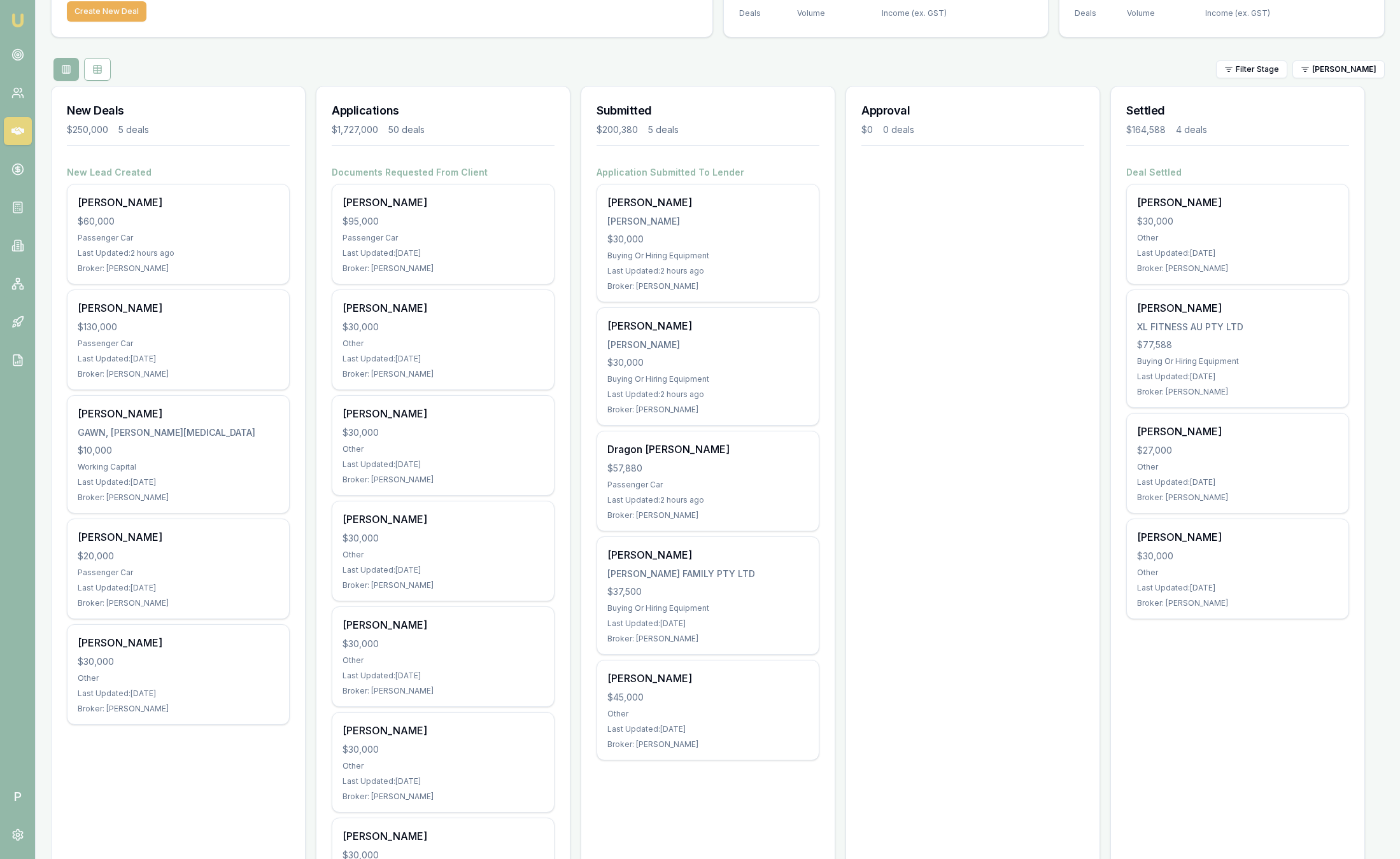
scroll to position [96, 0]
click at [1334, 62] on html "Emu Broker P Sam Crouch Toggle Menu Your Deals Manage your deals and track your…" at bounding box center [700, 333] width 1400 height 859
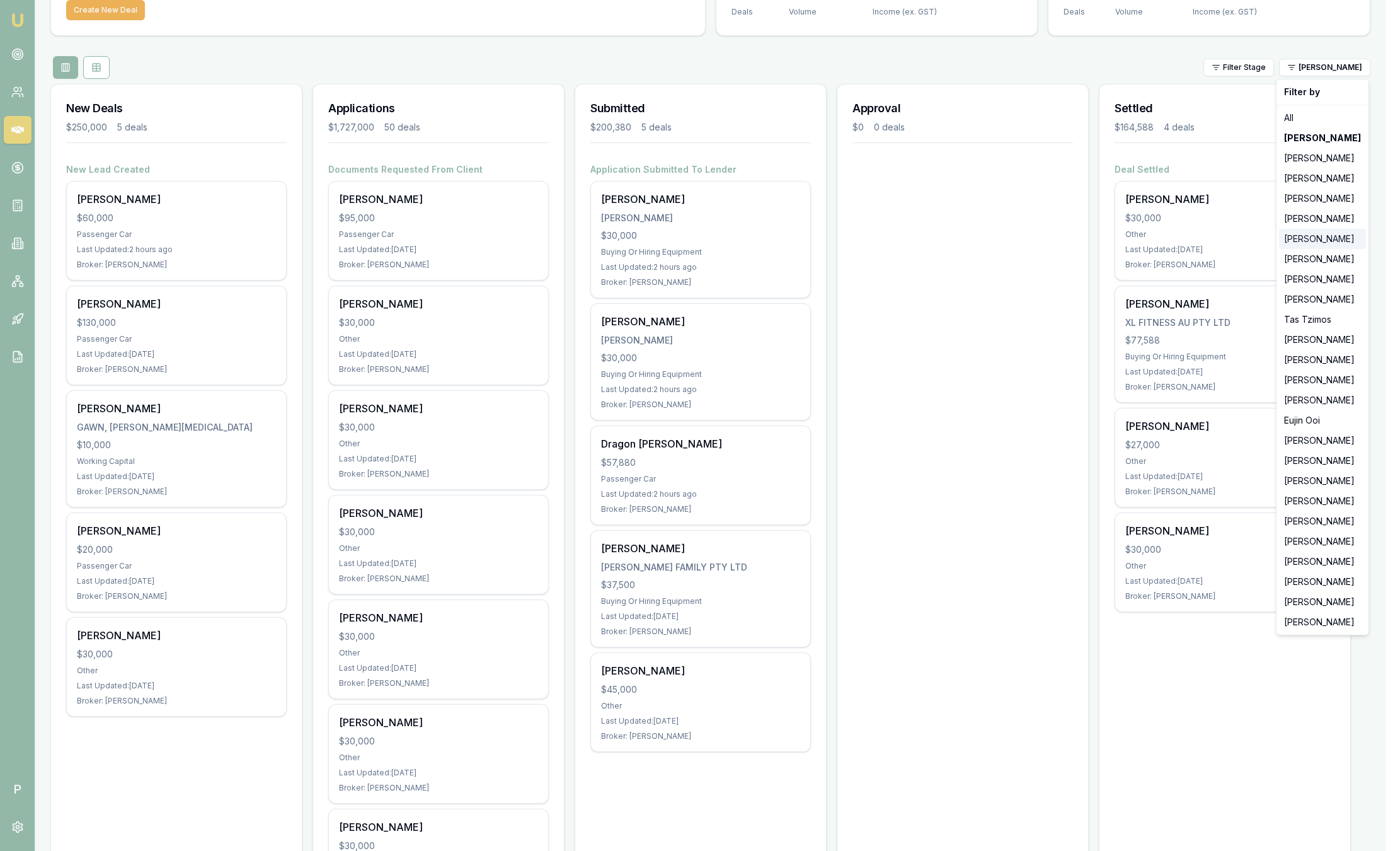
click at [1307, 238] on div "Stevette Gelavis" at bounding box center [1322, 239] width 87 height 20
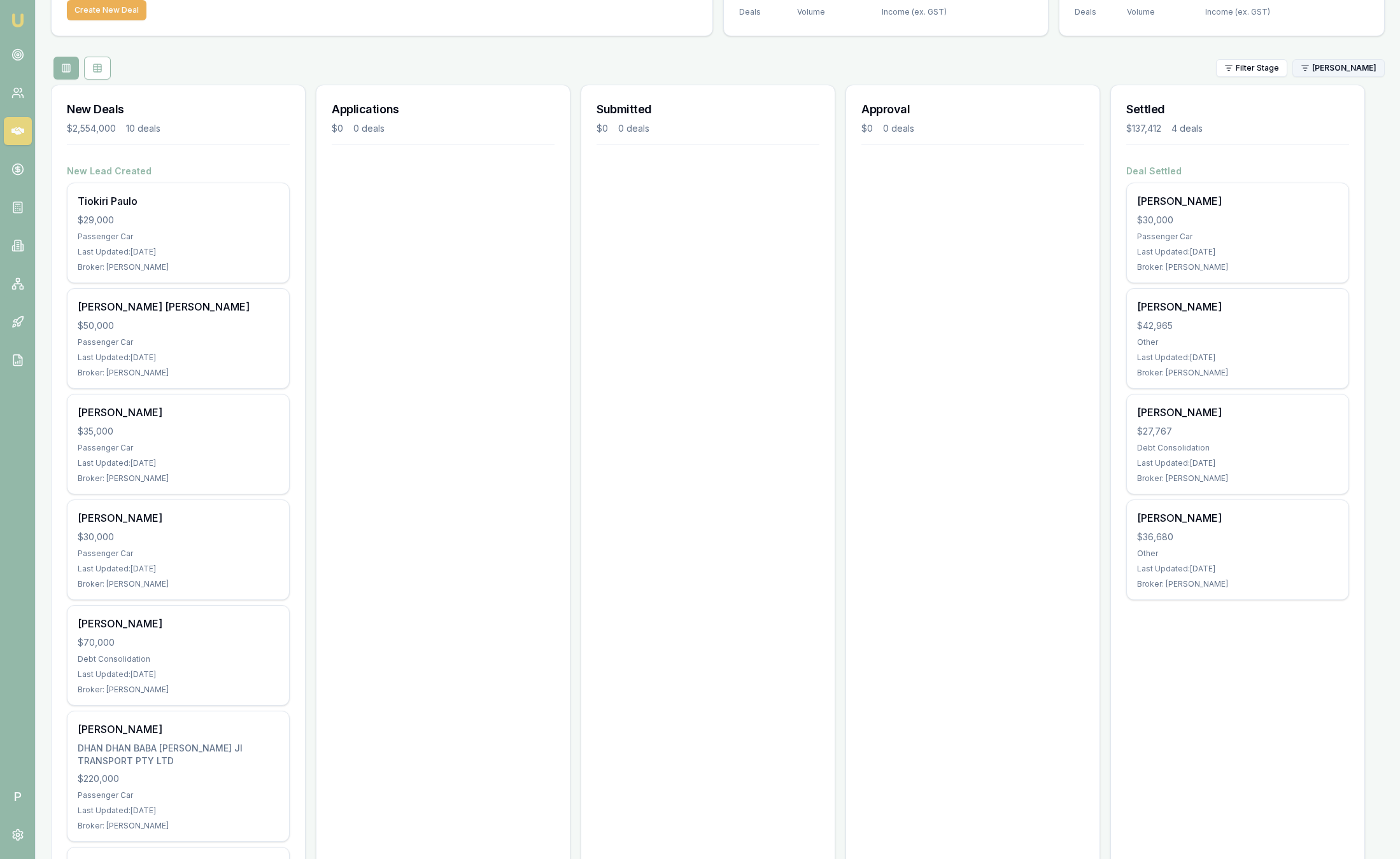
click at [1337, 62] on html "Emu Broker P Sam Crouch Toggle Menu Your Deals Manage your deals and track your…" at bounding box center [700, 333] width 1400 height 859
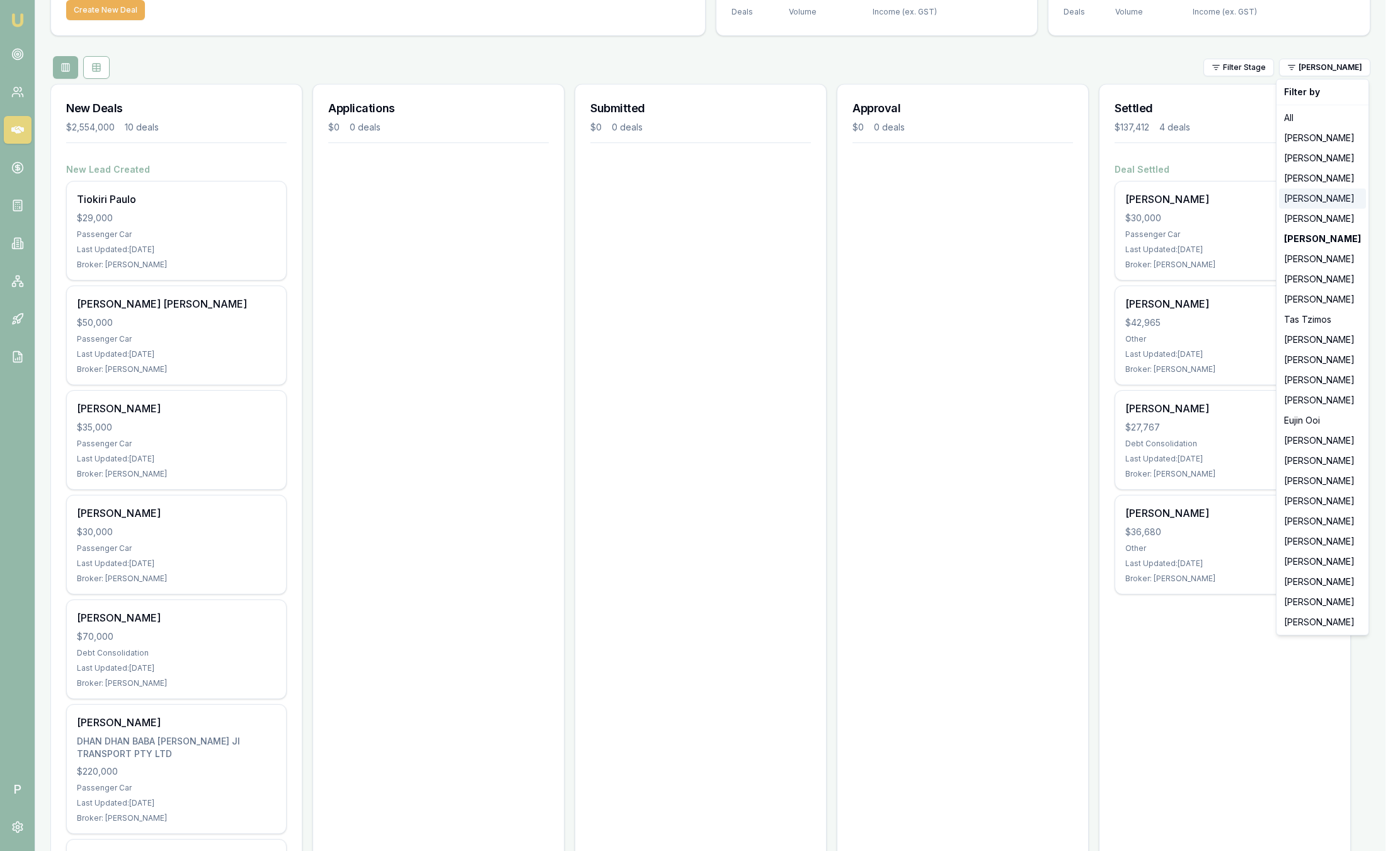
click at [1296, 204] on div "Evette Abdo" at bounding box center [1322, 199] width 87 height 20
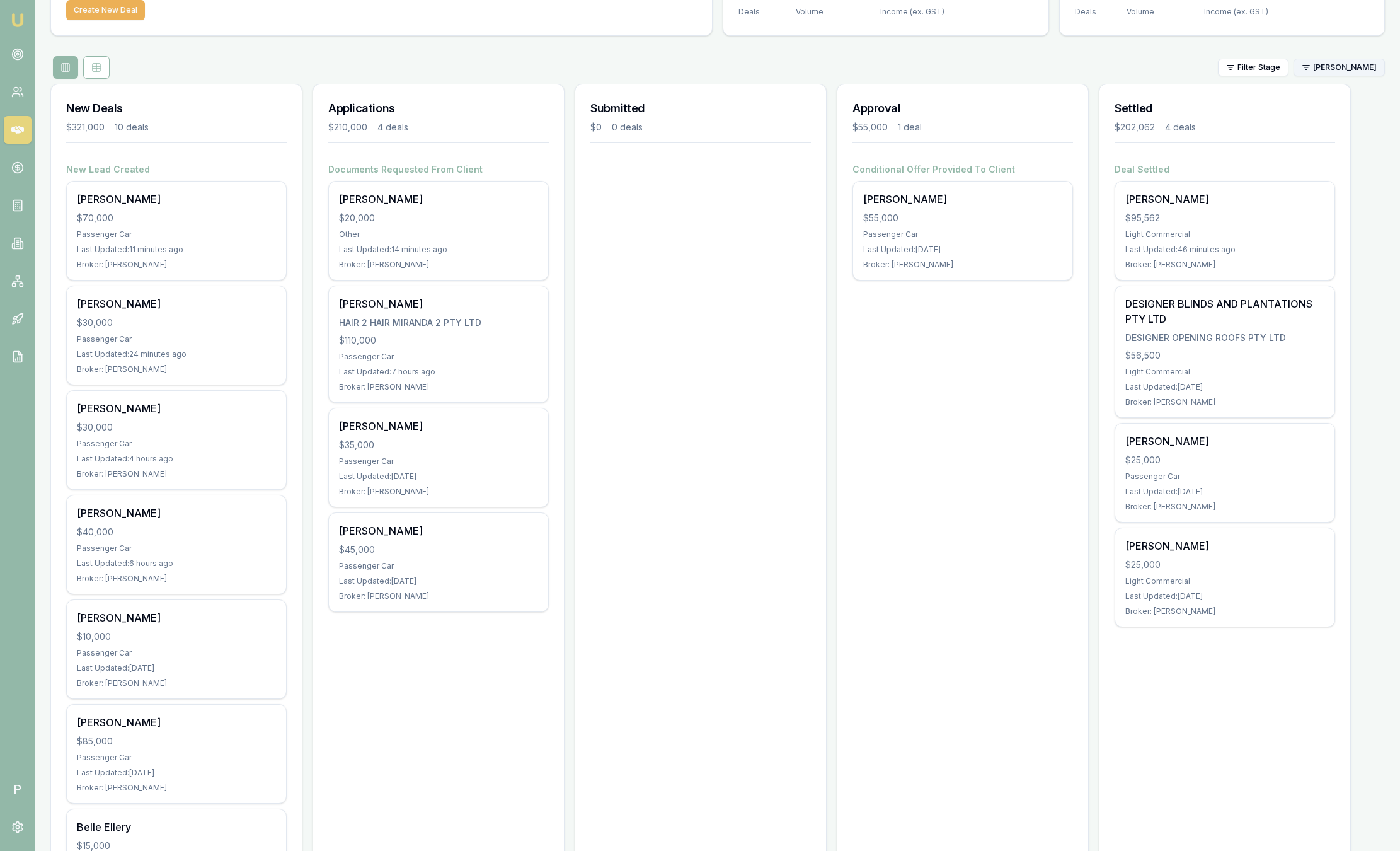
click at [1314, 64] on html "Emu Broker P Sam Crouch Toggle Menu Your Deals Manage your deals and track your…" at bounding box center [700, 330] width 1400 height 851
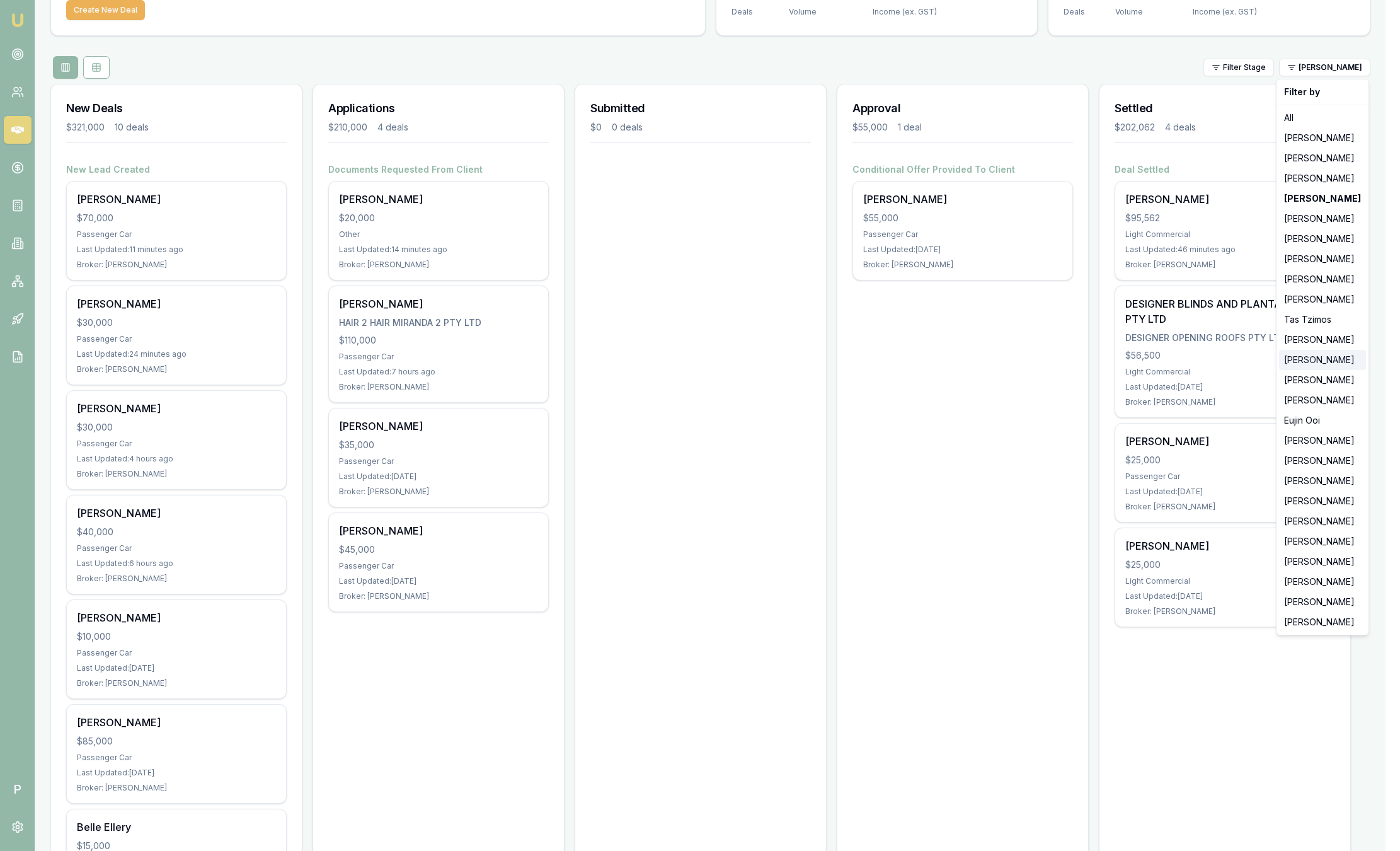
click at [1316, 360] on div "Pinkesh Patel" at bounding box center [1322, 360] width 87 height 20
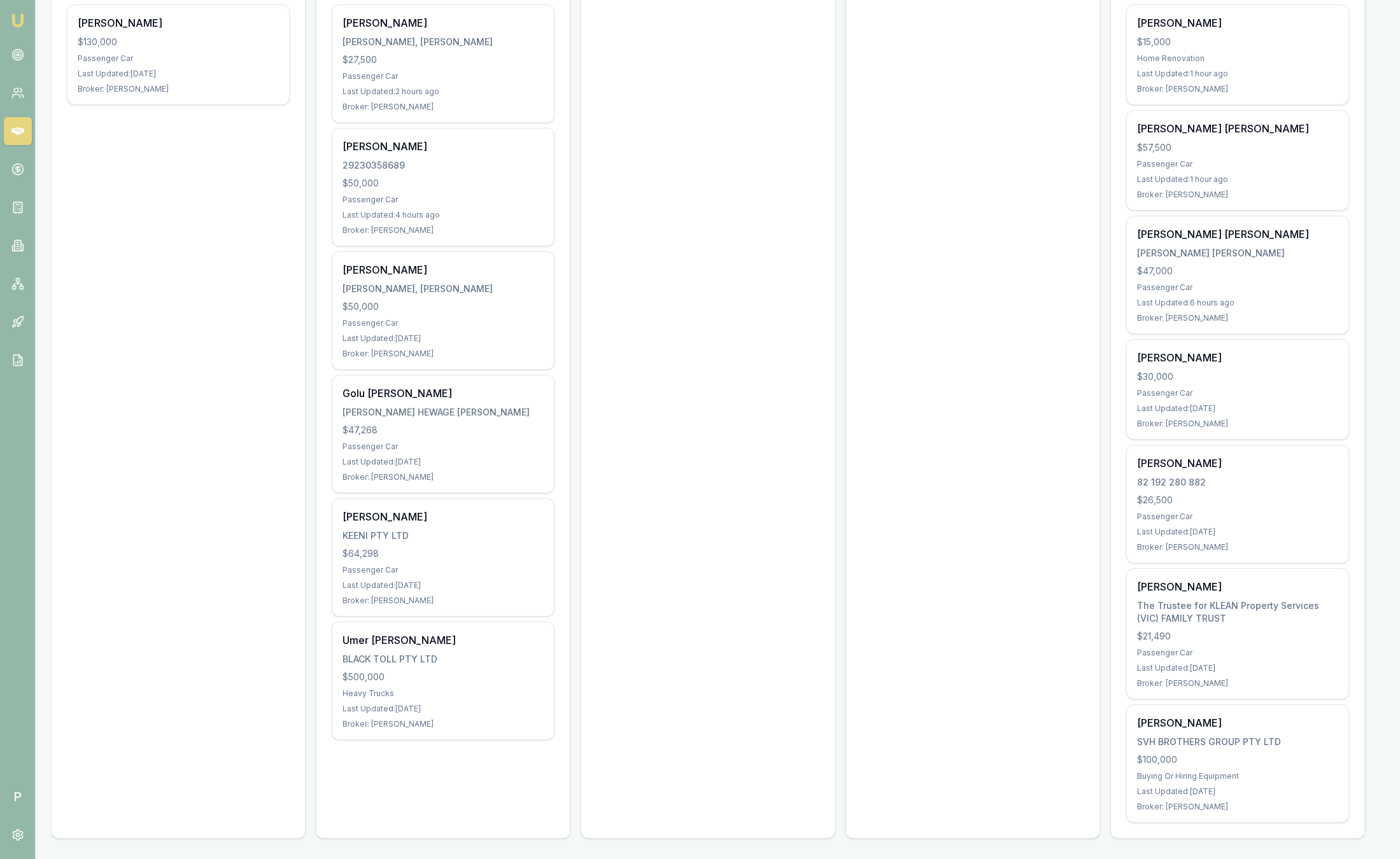
scroll to position [0, 0]
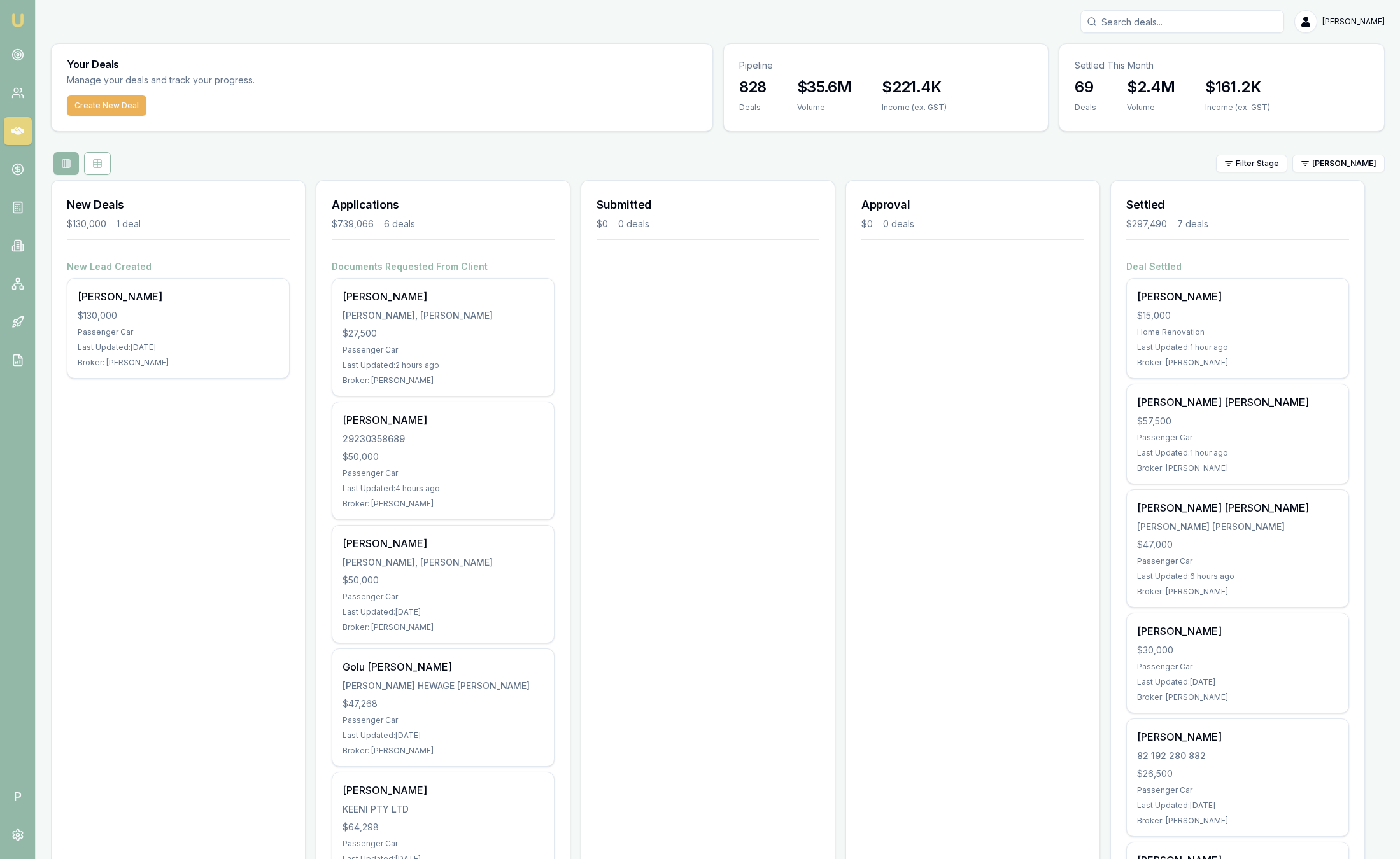
click at [1333, 173] on div "Filter Stage Pinkesh Patel" at bounding box center [717, 163] width 1334 height 23
click at [1334, 158] on html "Emu Broker P Sam Crouch Toggle Menu Your Deals Manage your deals and track your…" at bounding box center [700, 429] width 1400 height 859
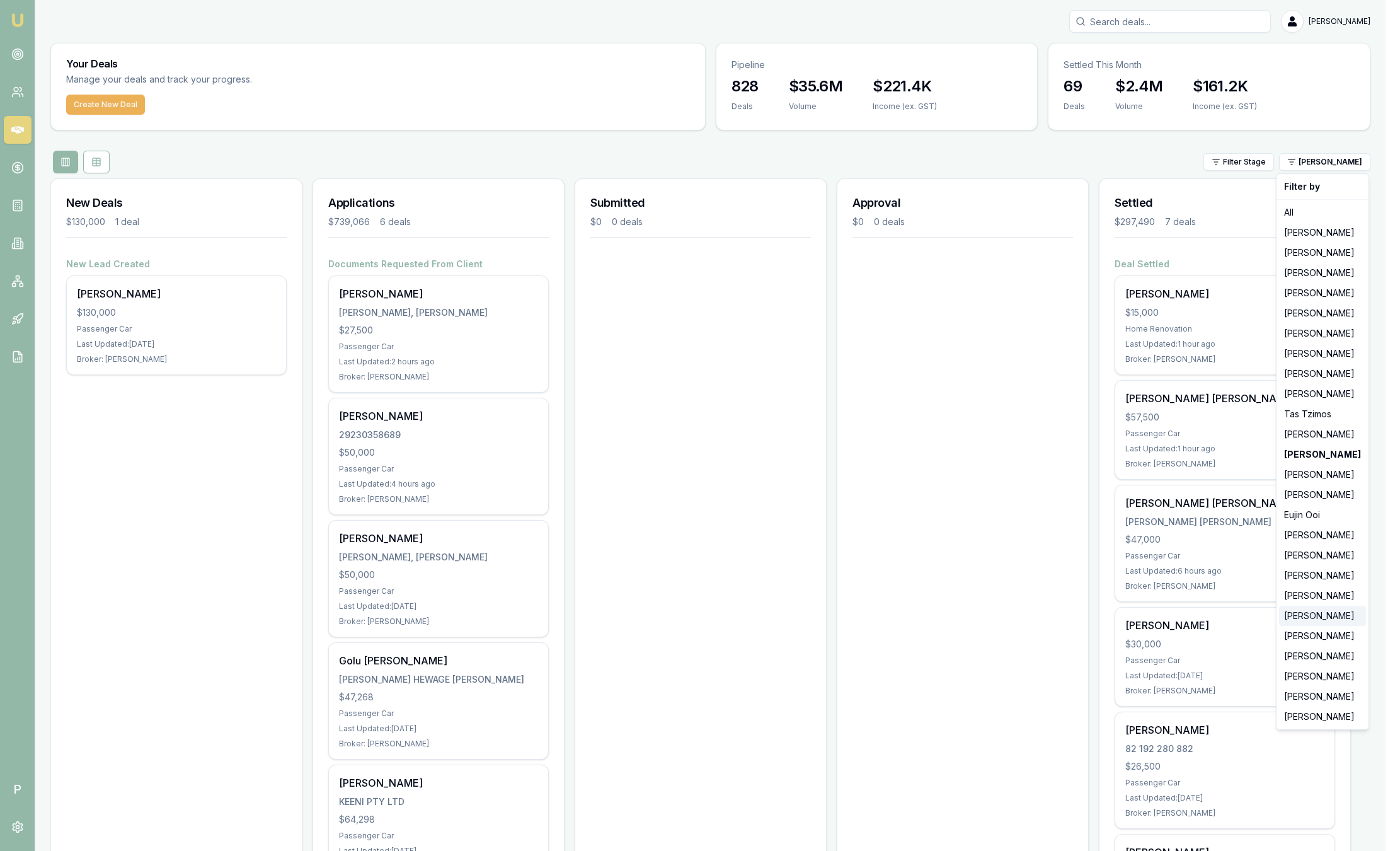
click at [1309, 617] on div "Robyn Adams" at bounding box center [1322, 616] width 87 height 20
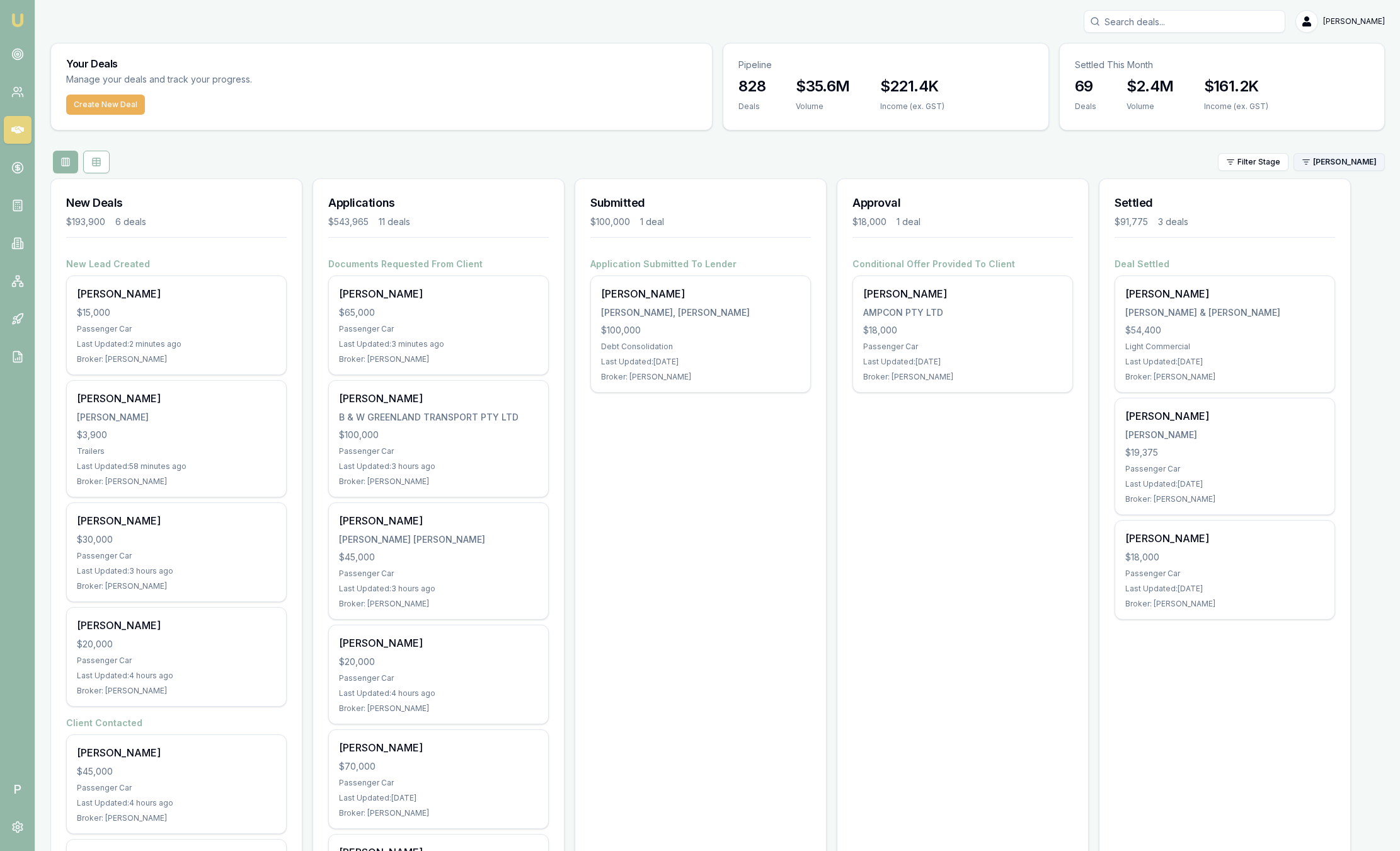
click at [1345, 160] on html "Emu Broker P Sam Crouch Toggle Menu Your Deals Manage your deals and track your…" at bounding box center [700, 425] width 1400 height 851
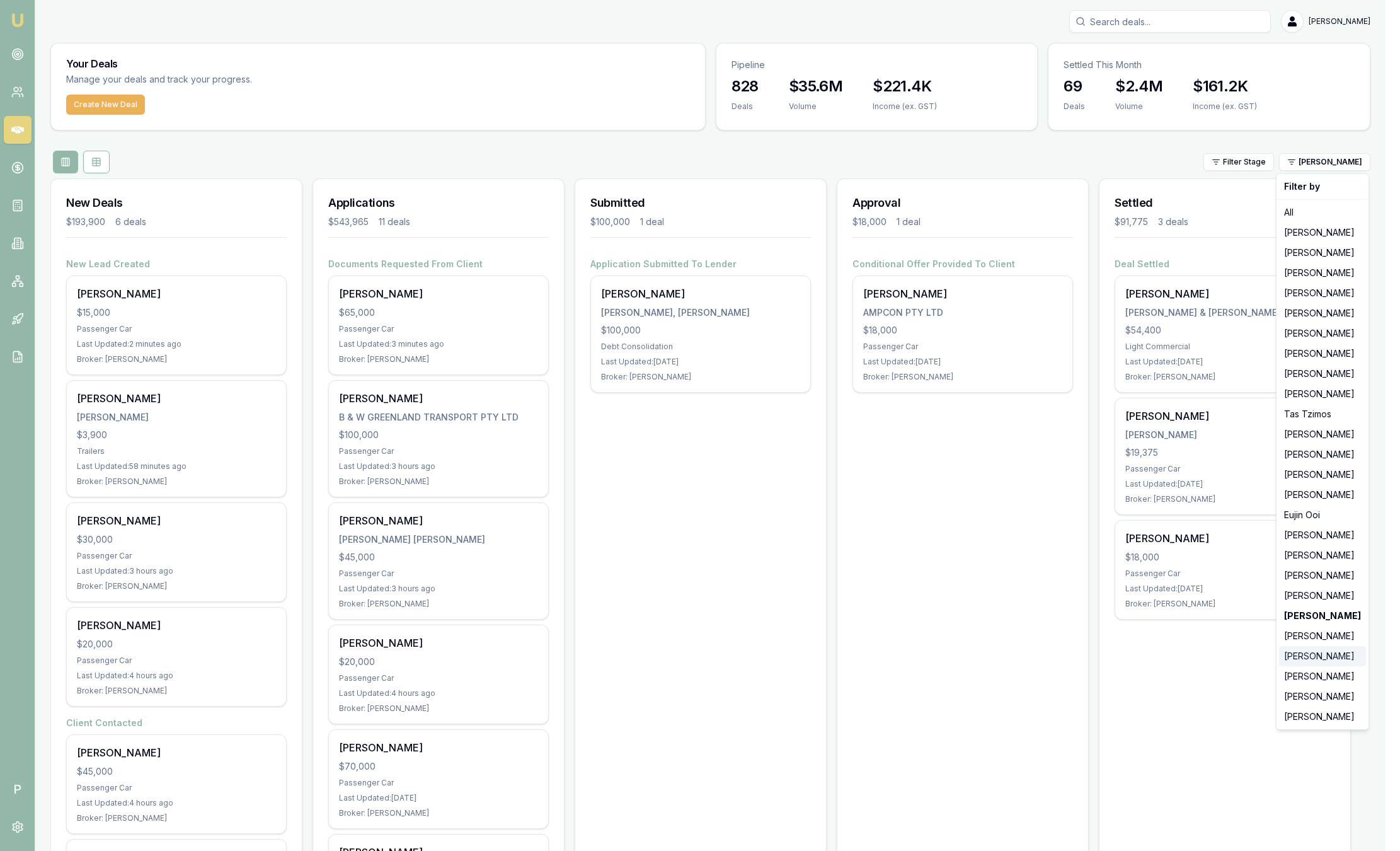
click at [1304, 659] on div "Laura La Micela" at bounding box center [1322, 656] width 87 height 20
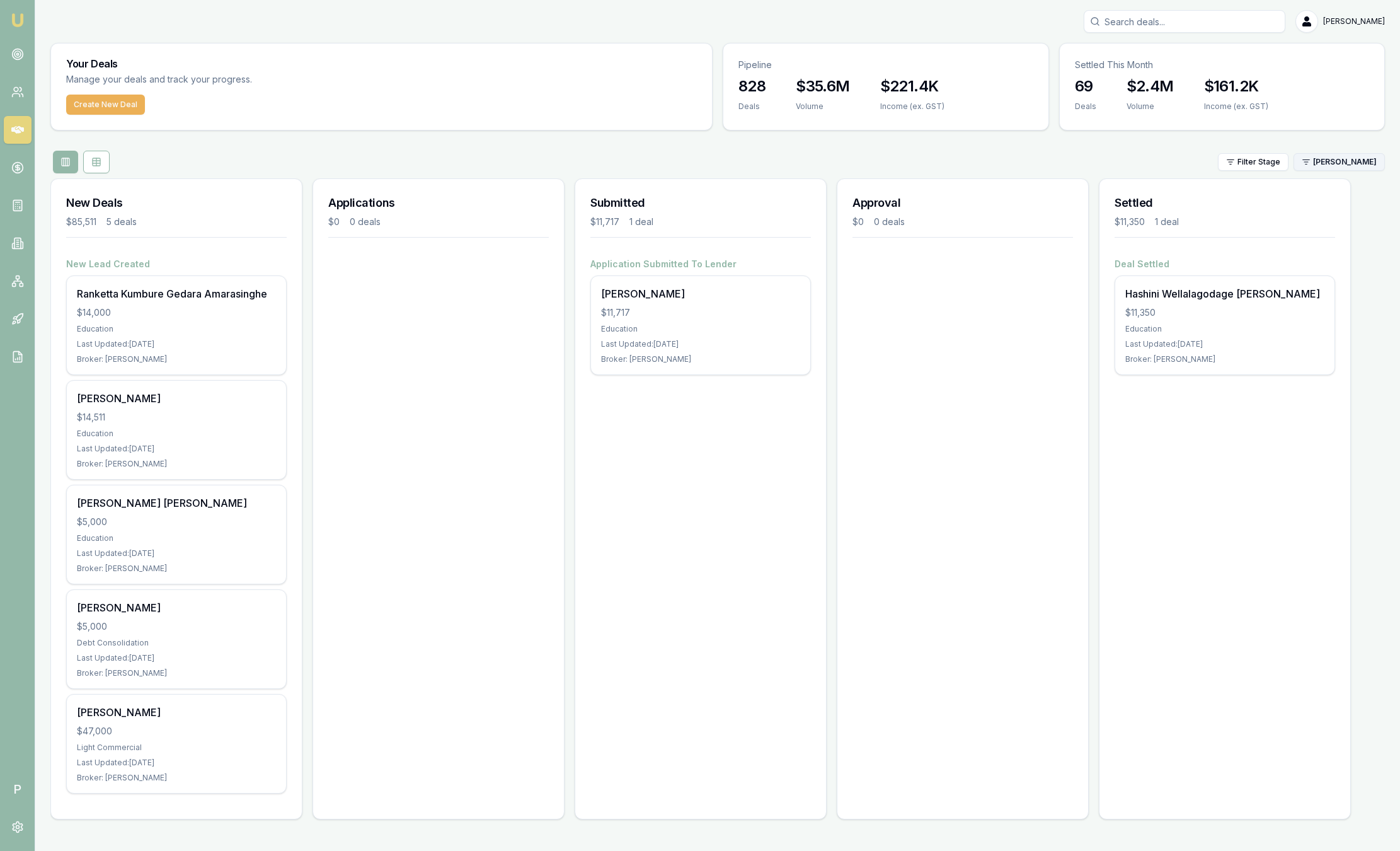
click at [1334, 160] on html "Emu Broker P Sam Crouch Toggle Menu Your Deals Manage your deals and track your…" at bounding box center [700, 425] width 1400 height 851
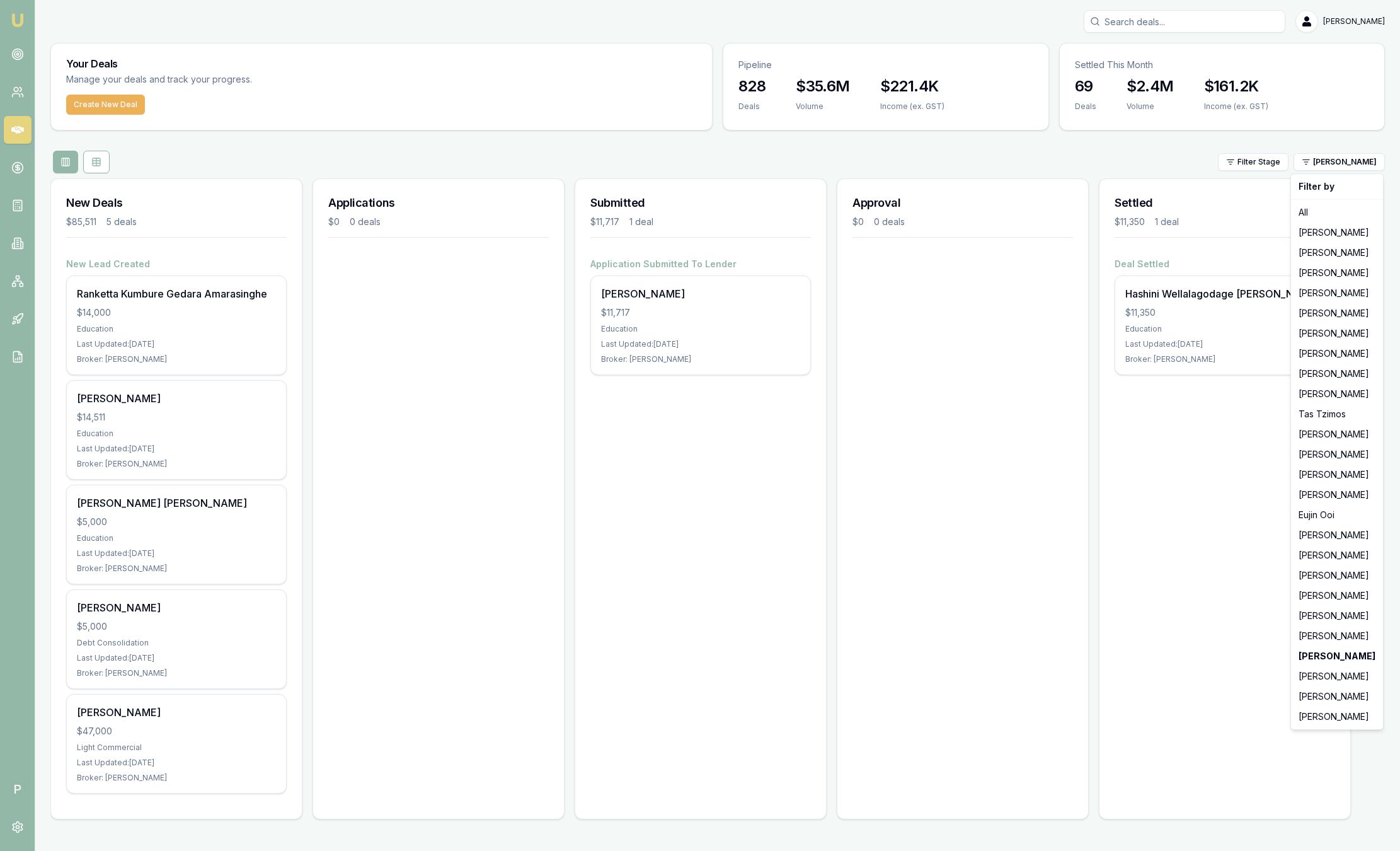
click at [1238, 447] on html "Emu Broker P Sam Crouch Toggle Menu Your Deals Manage your deals and track your…" at bounding box center [700, 425] width 1400 height 851
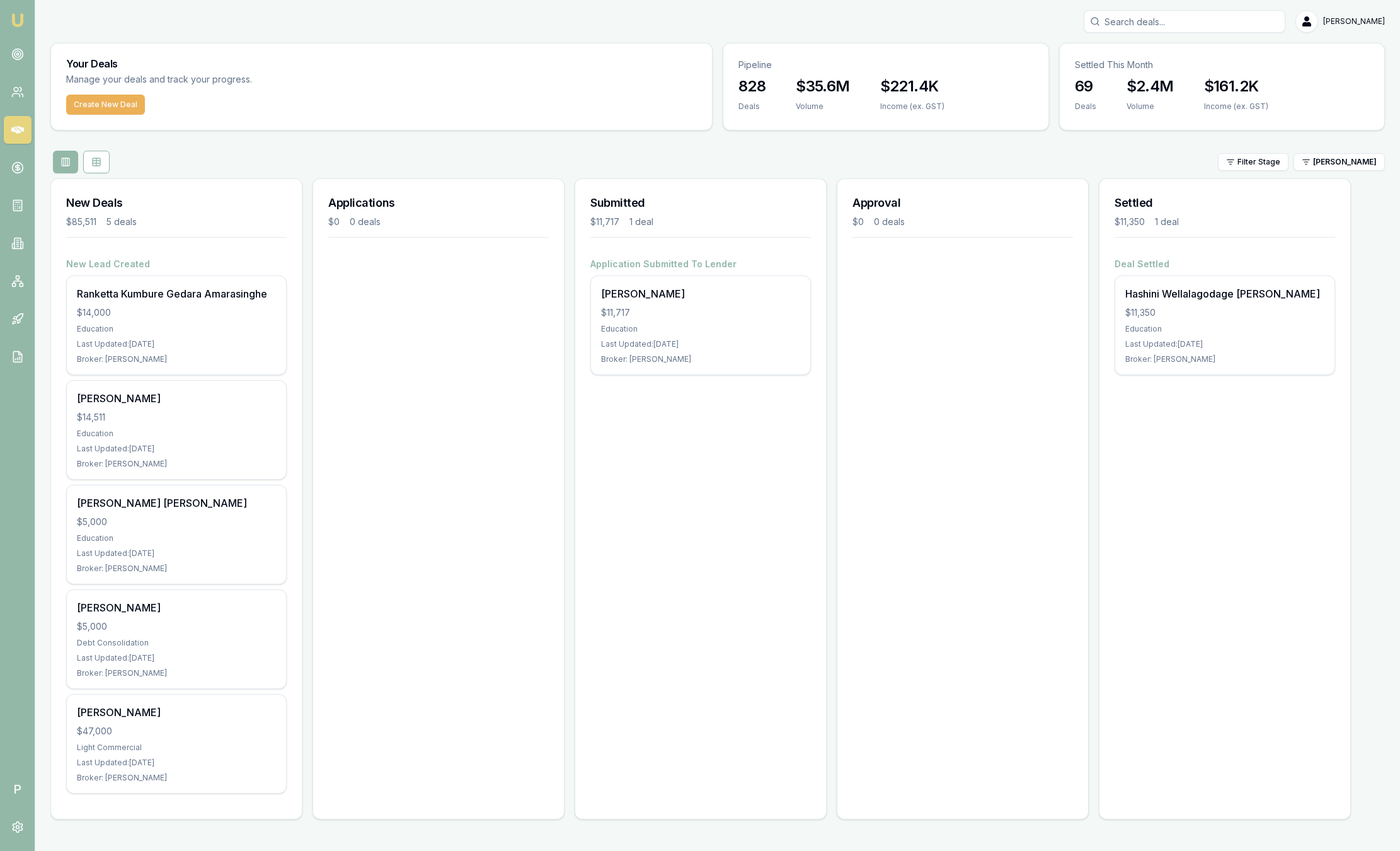
click at [1096, 316] on div "New Deals $85,511 5 deals New Lead Created Ranketta Kumbure Gedara Amarasinghe …" at bounding box center [717, 504] width 1334 height 651
click at [1319, 157] on html "Emu Broker P Sam Crouch Toggle Menu Your Deals Manage your deals and track your…" at bounding box center [700, 425] width 1400 height 851
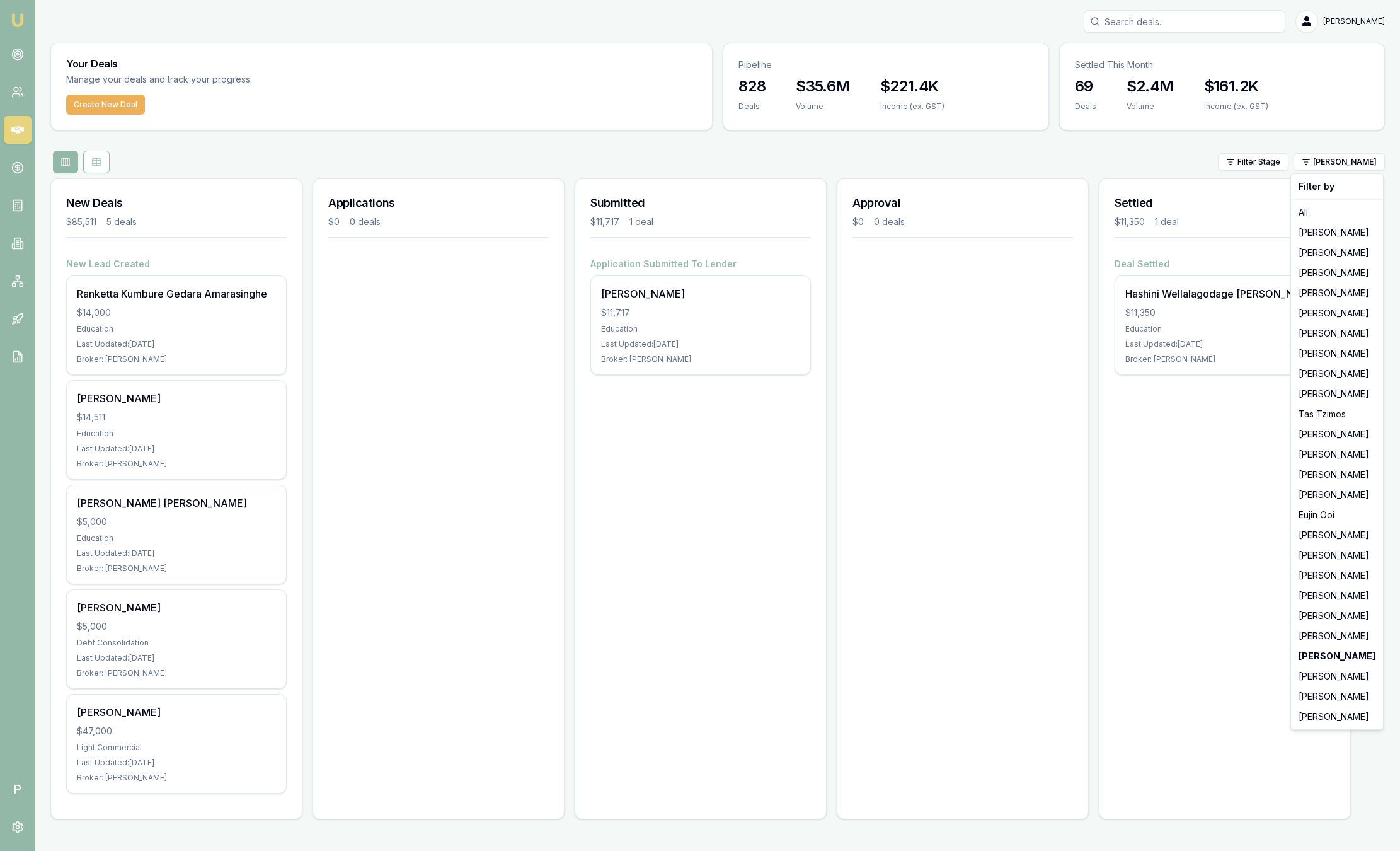
click at [1231, 626] on html "Emu Broker P Sam Crouch Toggle Menu Your Deals Manage your deals and track your…" at bounding box center [700, 425] width 1400 height 851
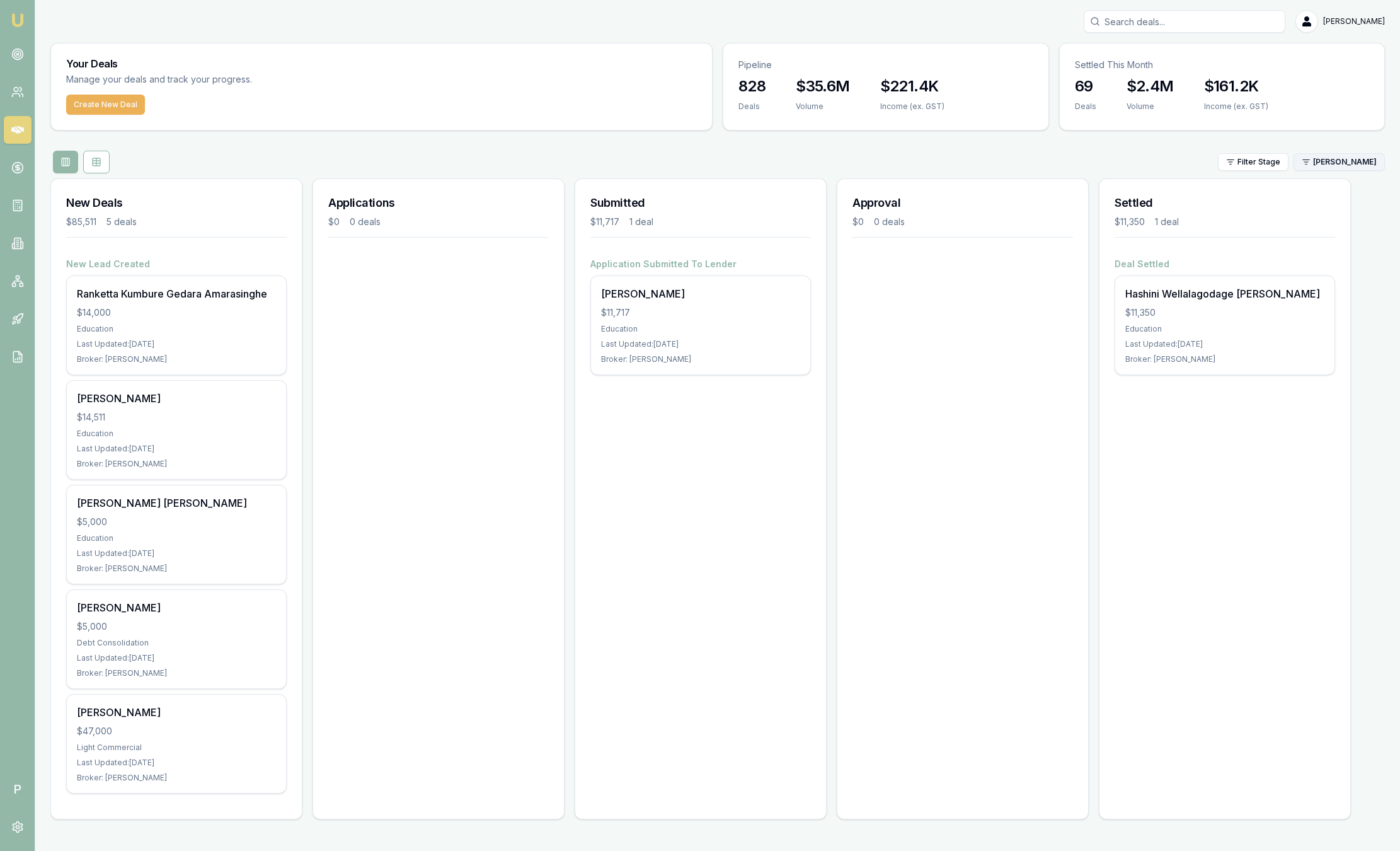
click at [1321, 160] on html "Emu Broker P Sam Crouch Toggle Menu Your Deals Manage your deals and track your…" at bounding box center [700, 425] width 1400 height 851
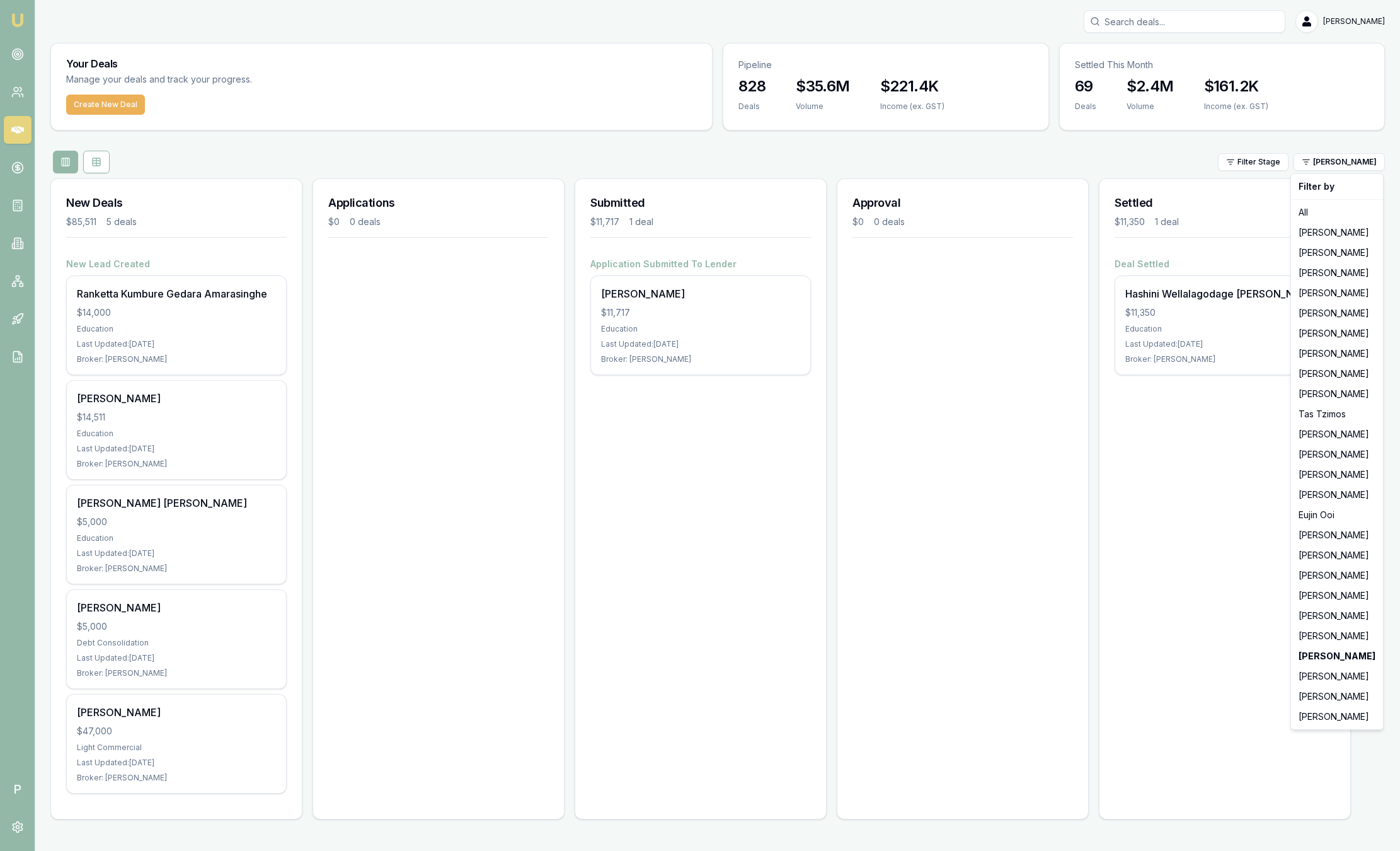
click at [1202, 664] on html "Emu Broker P Sam Crouch Toggle Menu Your Deals Manage your deals and track your…" at bounding box center [700, 425] width 1400 height 851
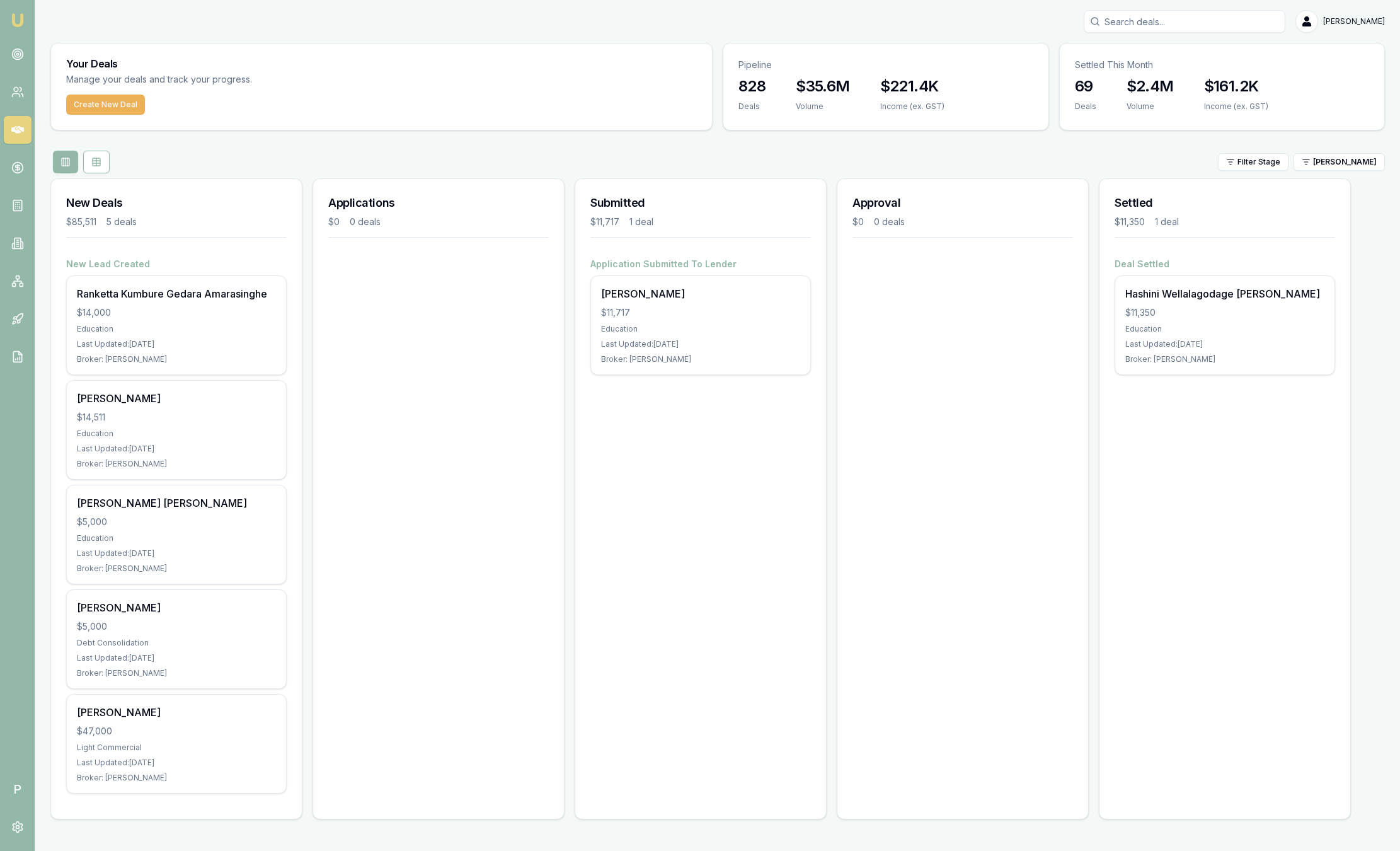
click at [1323, 172] on div "Filter Stage Laura La Micela" at bounding box center [717, 161] width 1334 height 23
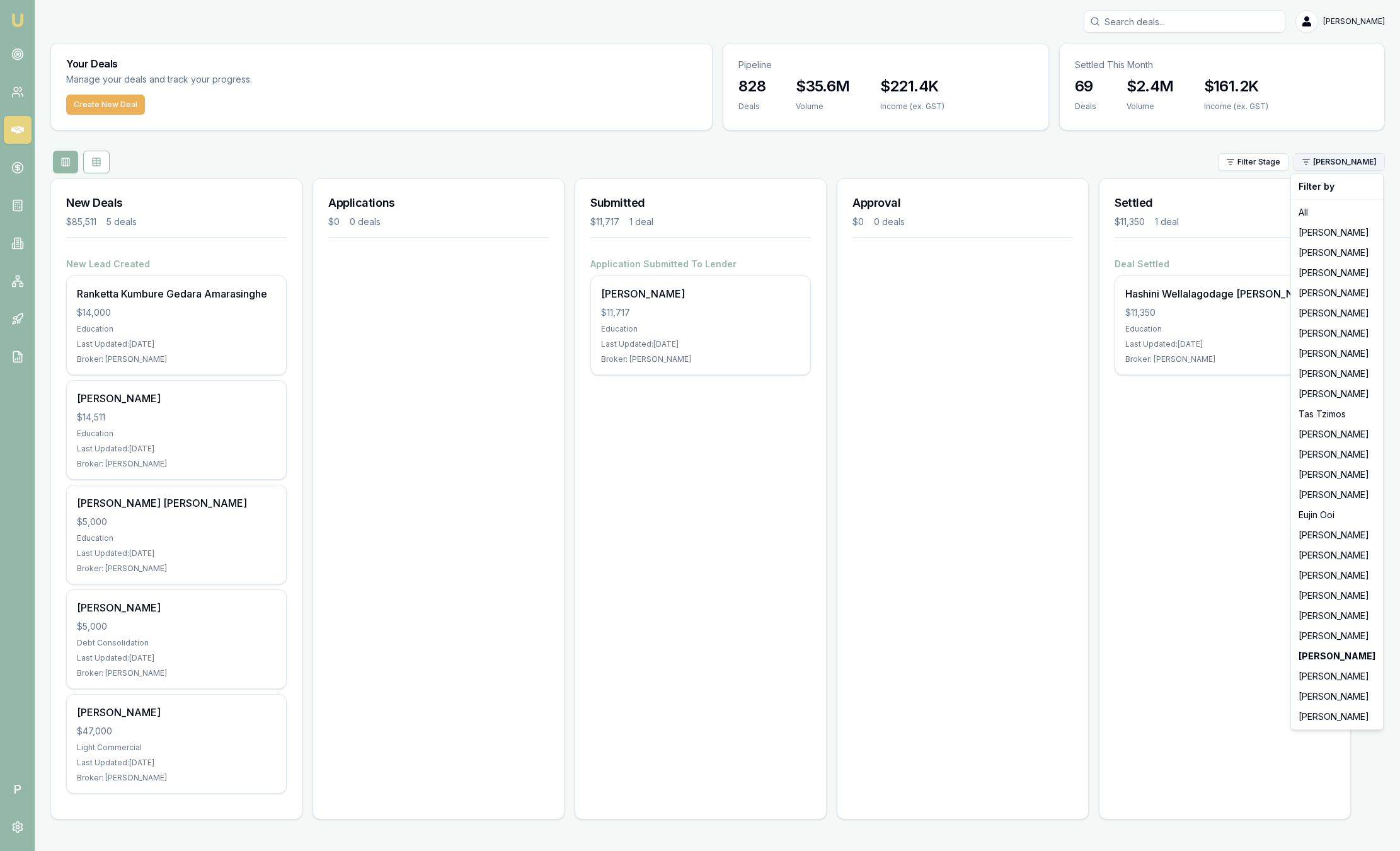
click at [1322, 168] on html "Emu Broker P Sam Crouch Toggle Menu Your Deals Manage your deals and track your…" at bounding box center [700, 425] width 1400 height 851
click at [830, 298] on html "Emu Broker P Sam Crouch Toggle Menu Your Deals Manage your deals and track your…" at bounding box center [700, 425] width 1400 height 851
click at [1352, 156] on html "Emu Broker P Sam Crouch Toggle Menu Your Deals Manage your deals and track your…" at bounding box center [700, 425] width 1400 height 851
click at [1324, 697] on div "Ray Guan" at bounding box center [1337, 697] width 87 height 20
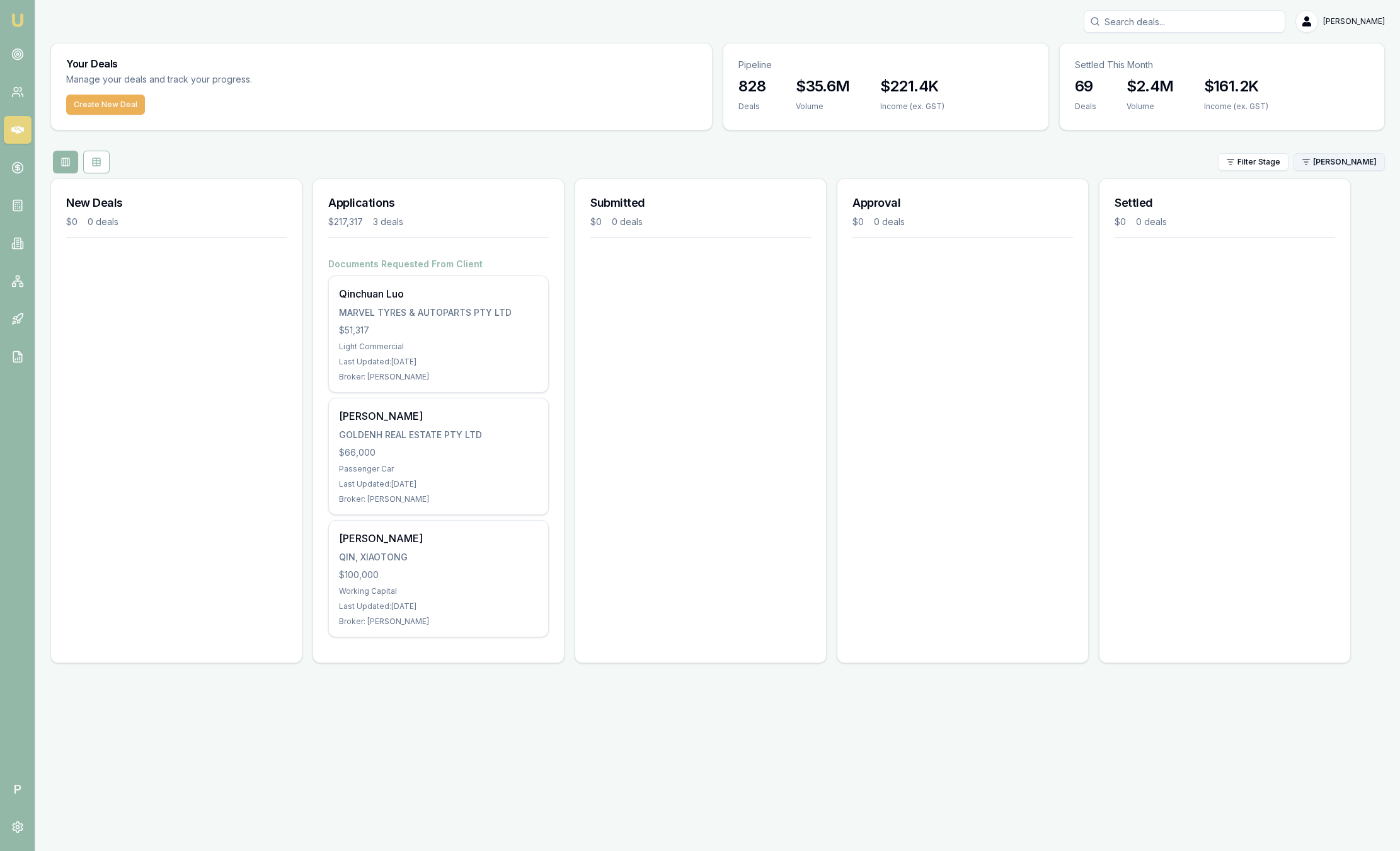
click at [1339, 159] on html "Emu Broker P Sam Crouch Toggle Menu Your Deals Manage your deals and track your…" at bounding box center [700, 425] width 1400 height 851
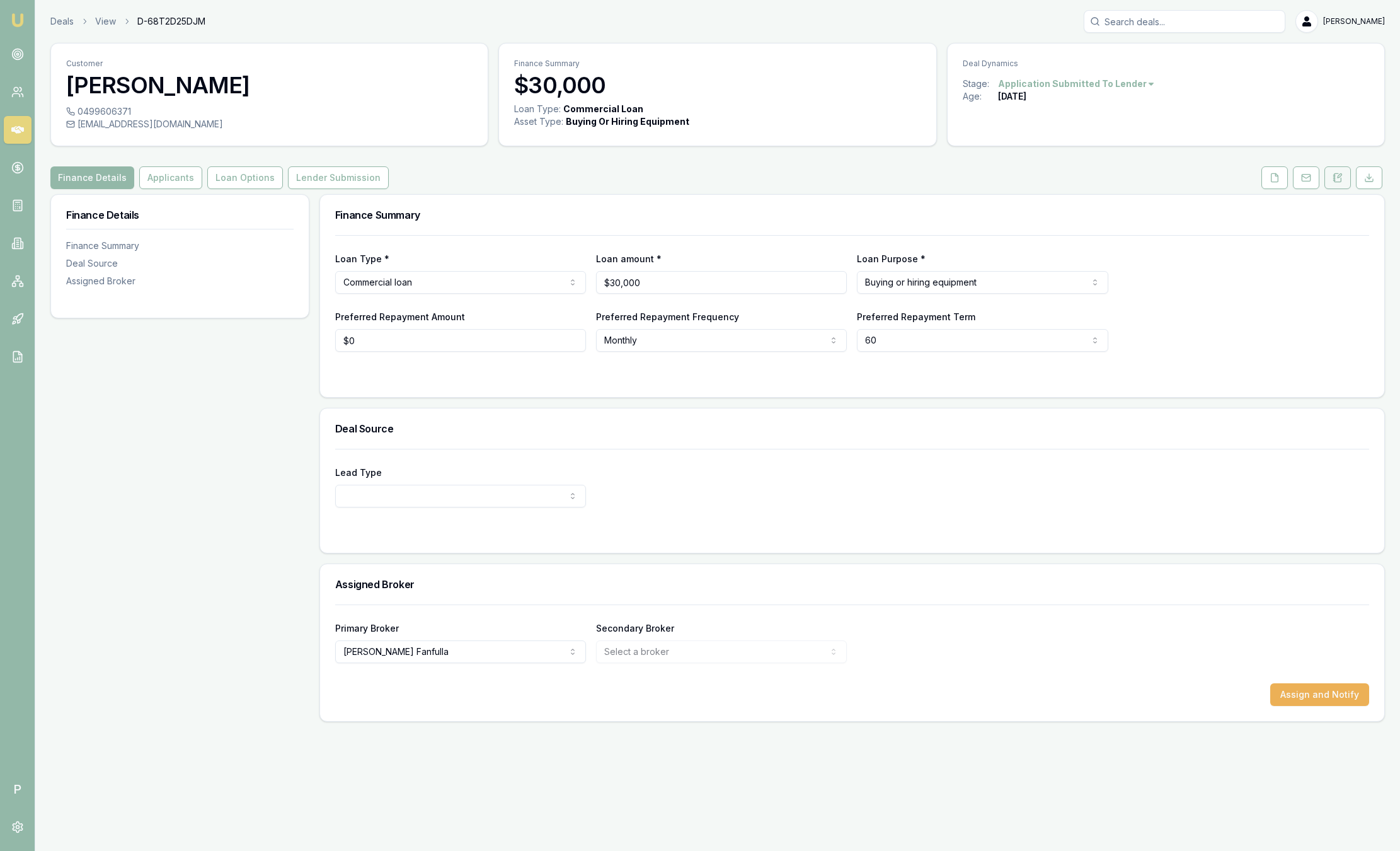
click at [1337, 184] on button at bounding box center [1337, 178] width 26 height 23
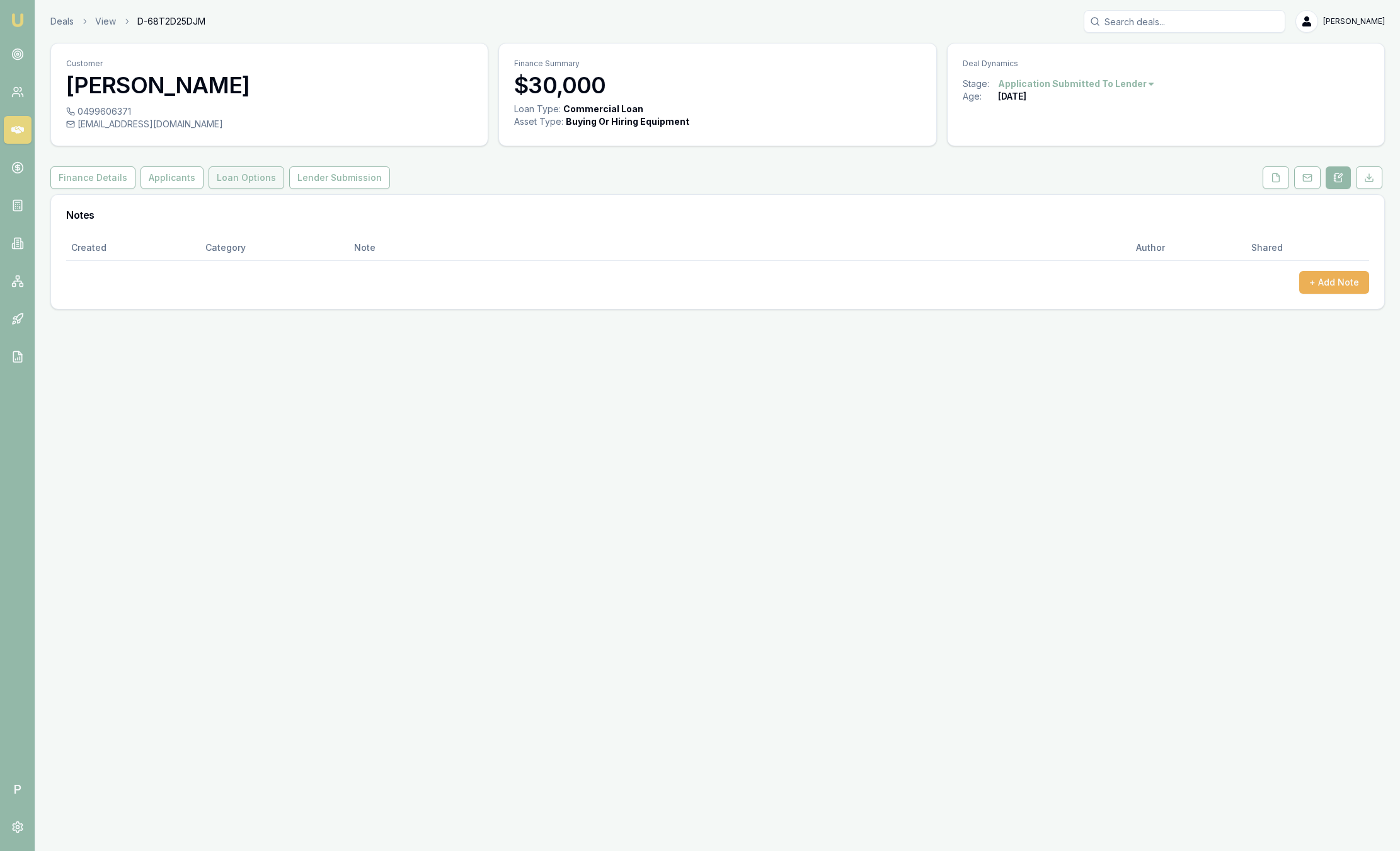
click at [247, 173] on button "Loan Options" at bounding box center [246, 178] width 76 height 23
click at [47, 18] on header "Deals View D-68T2D25DJM [PERSON_NAME] Toggle Menu" at bounding box center [717, 21] width 1364 height 23
click at [59, 25] on link "Deals" at bounding box center [61, 21] width 23 height 13
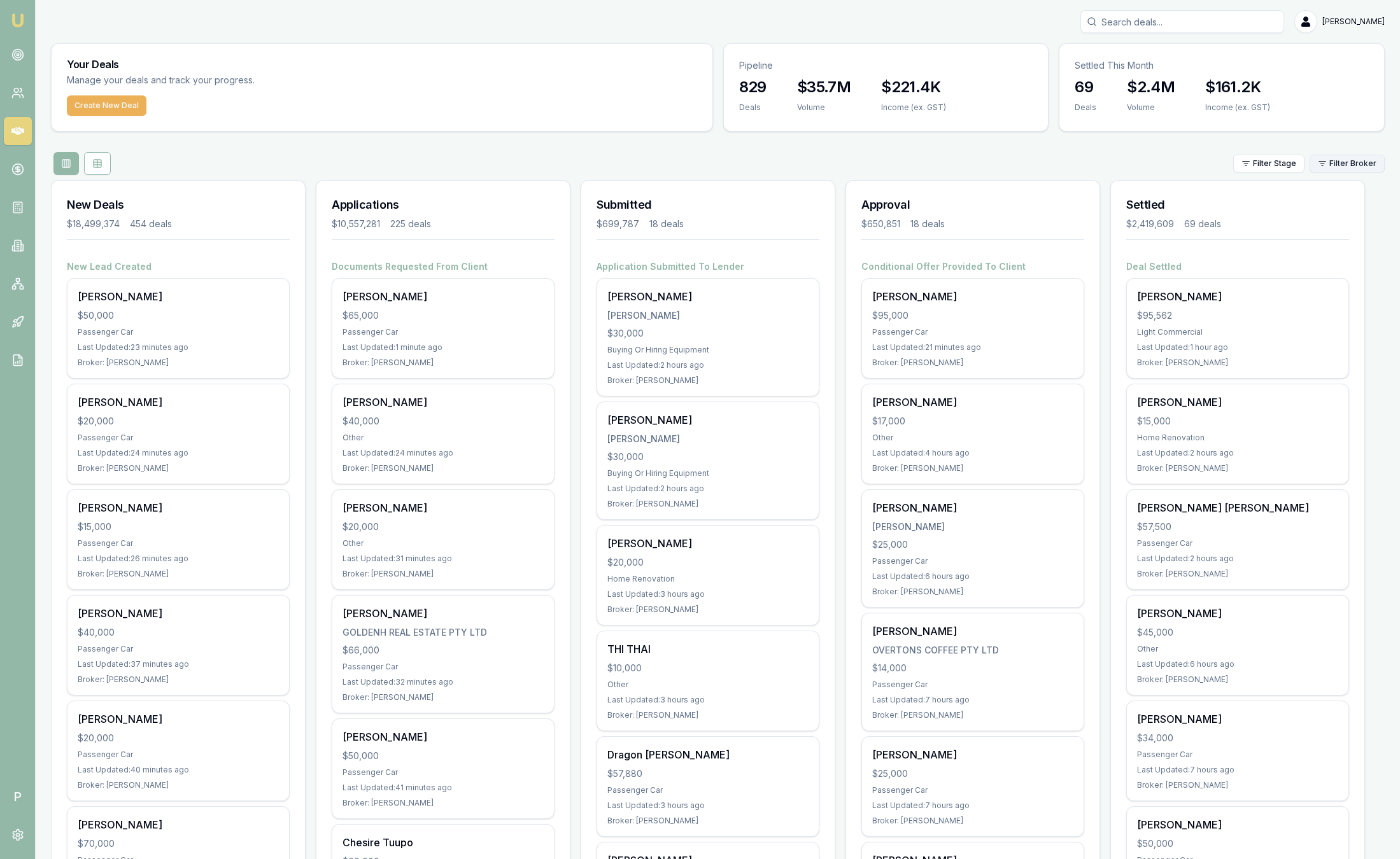
click at [1339, 162] on html "Emu Broker P Sam Crouch Toggle Menu Your Deals Manage your deals and track your…" at bounding box center [700, 429] width 1400 height 859
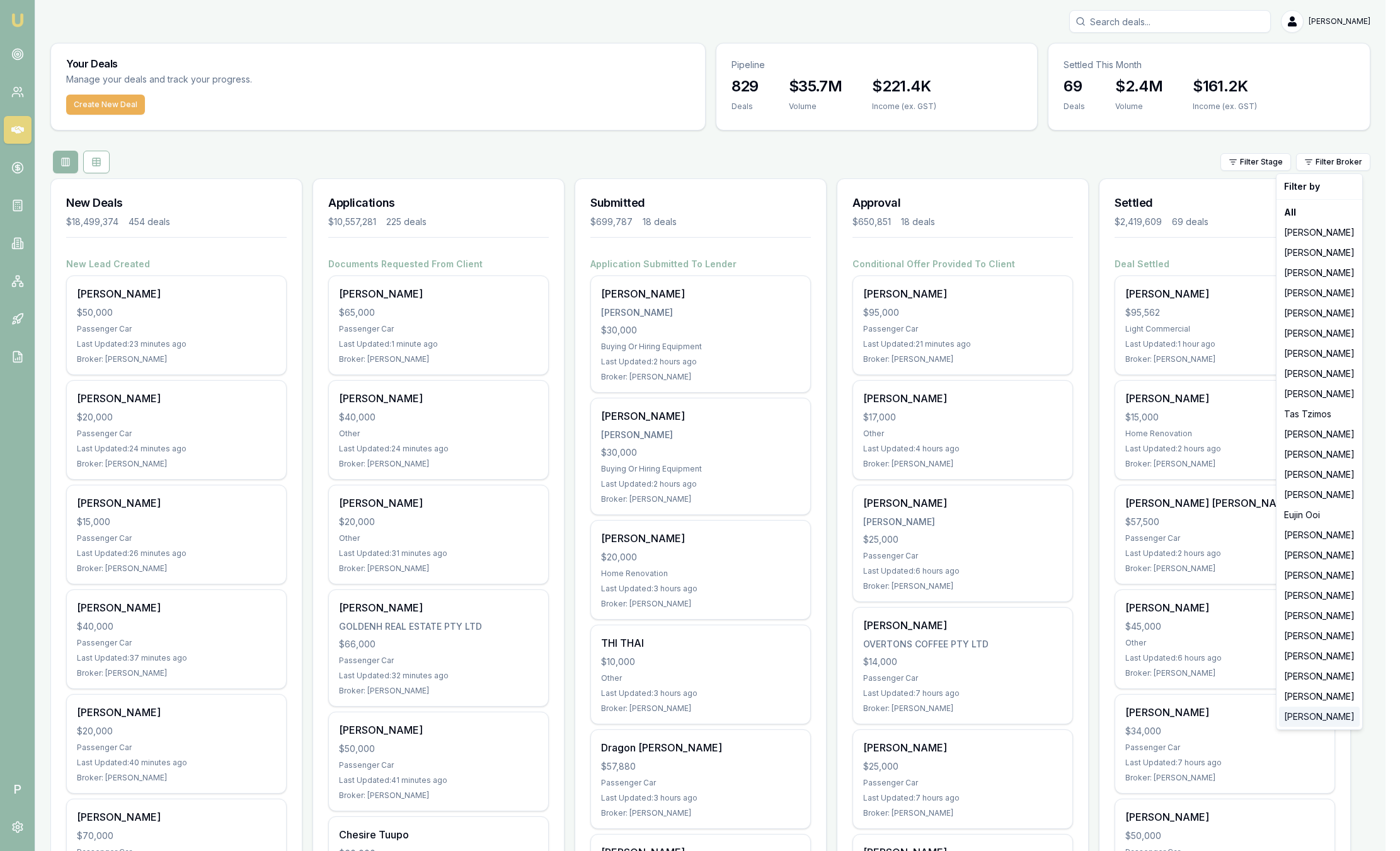
click at [1316, 719] on div "Peter Sarris" at bounding box center [1319, 717] width 81 height 20
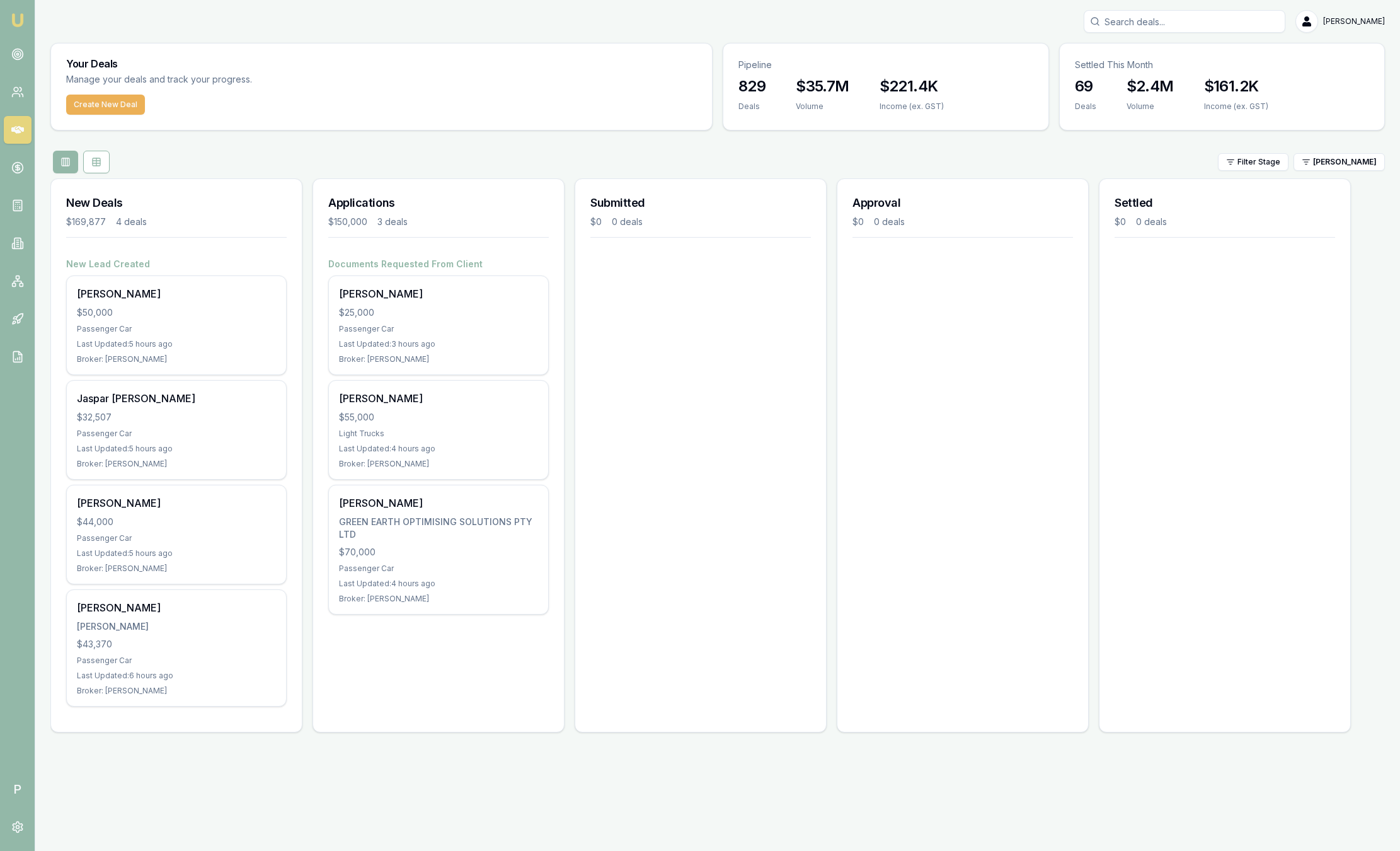
click at [26, 9] on nav "Emu Broker" at bounding box center [17, 190] width 35 height 381
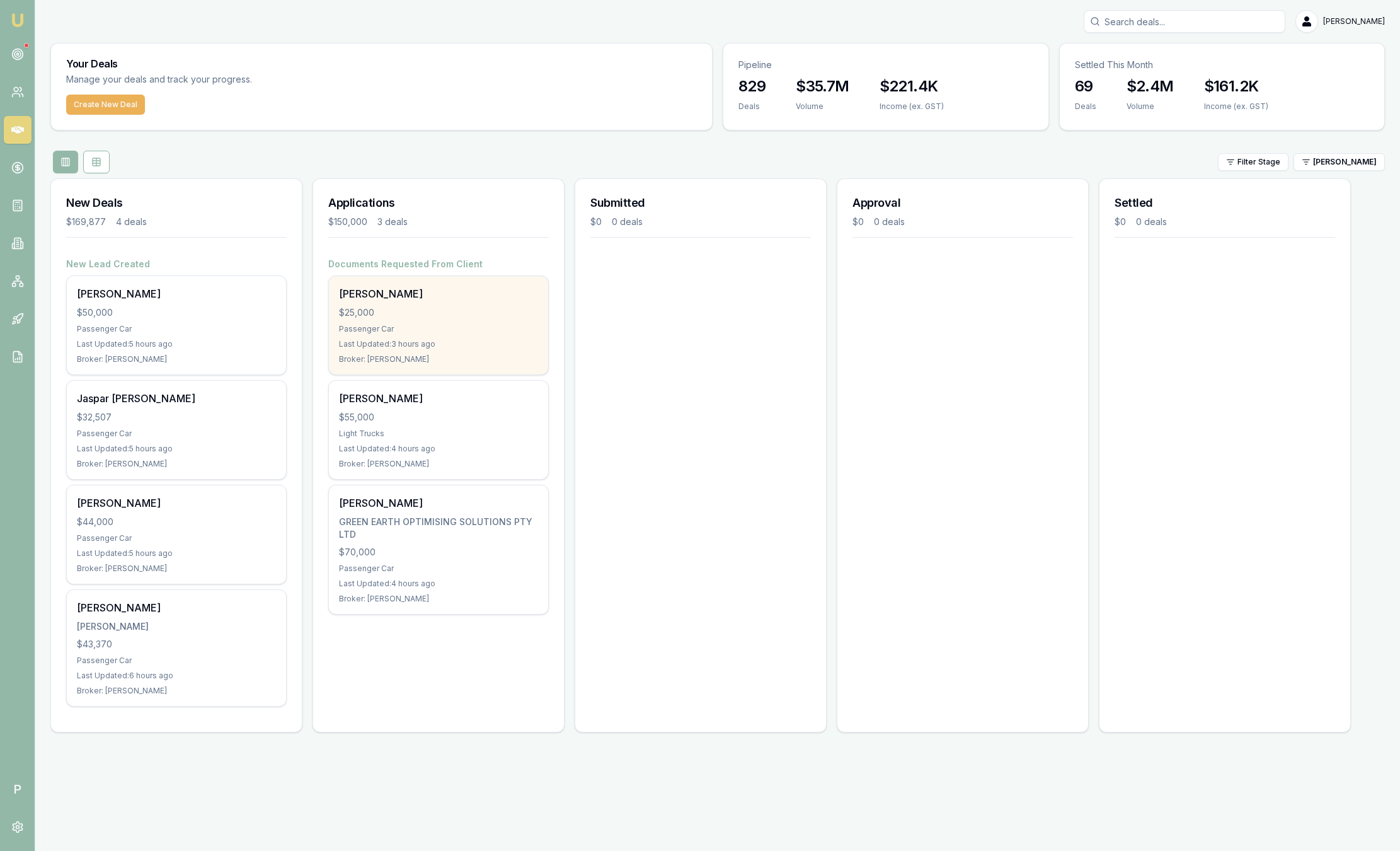
click at [427, 322] on div "Tryirone Stewart $25,000 Passenger Car Last Updated: 3 hours ago Broker: Peter …" at bounding box center [438, 324] width 219 height 98
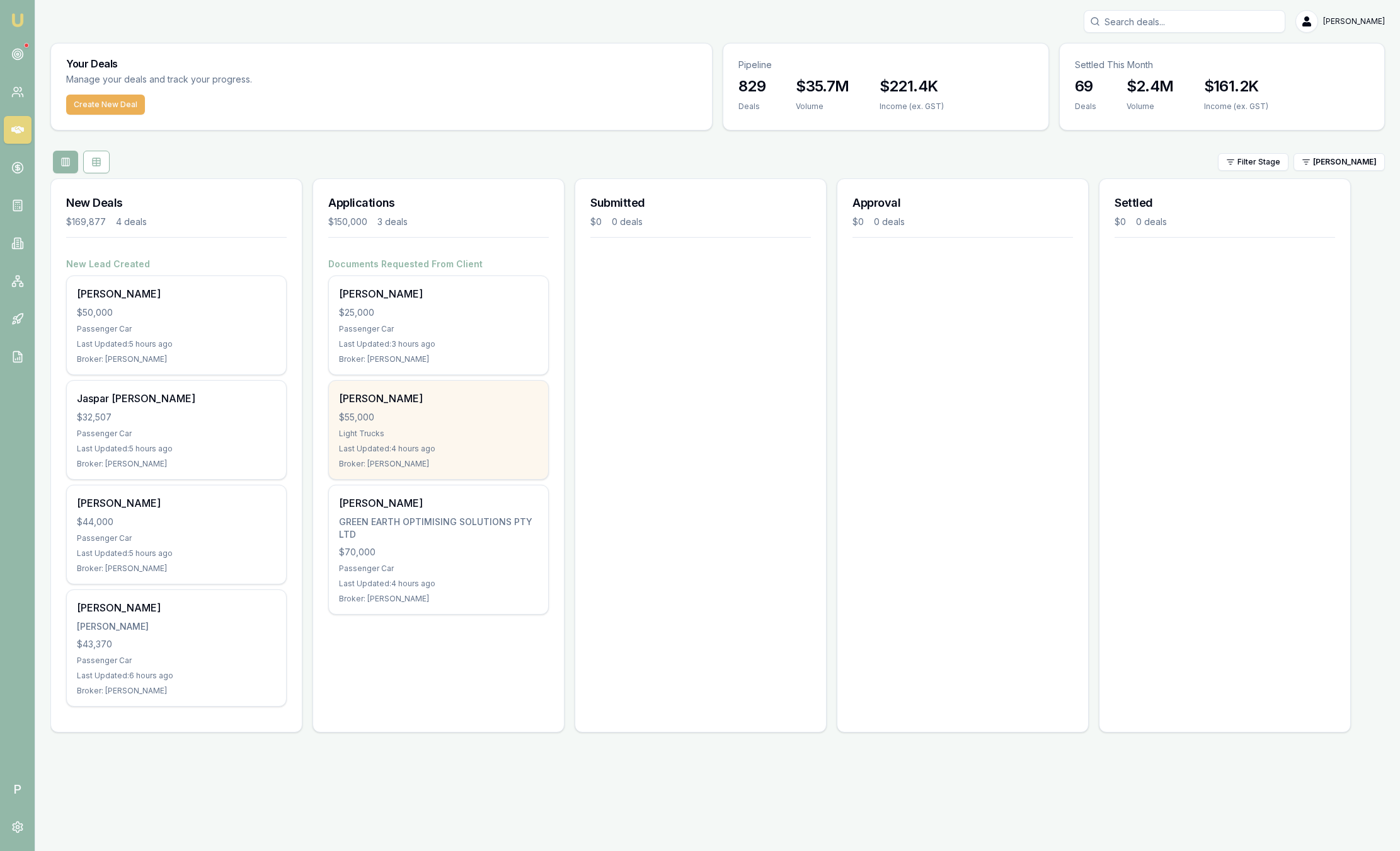
click at [486, 410] on div "Lee Sullivan $55,000 Light Trucks Last Updated: 4 hours ago Broker: Peter Sarris" at bounding box center [438, 429] width 219 height 98
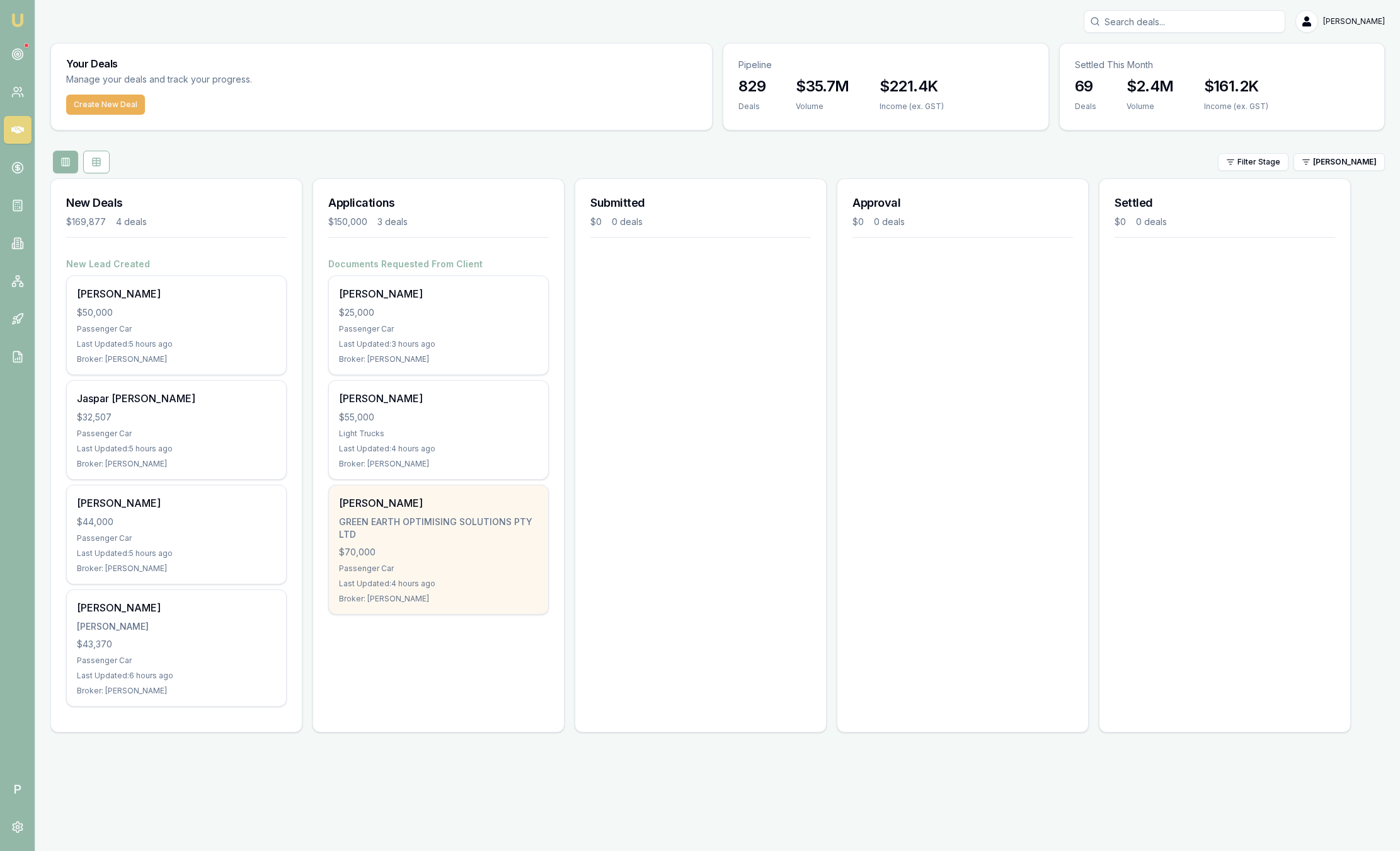
click at [339, 507] on div "[PERSON_NAME]" at bounding box center [438, 503] width 199 height 15
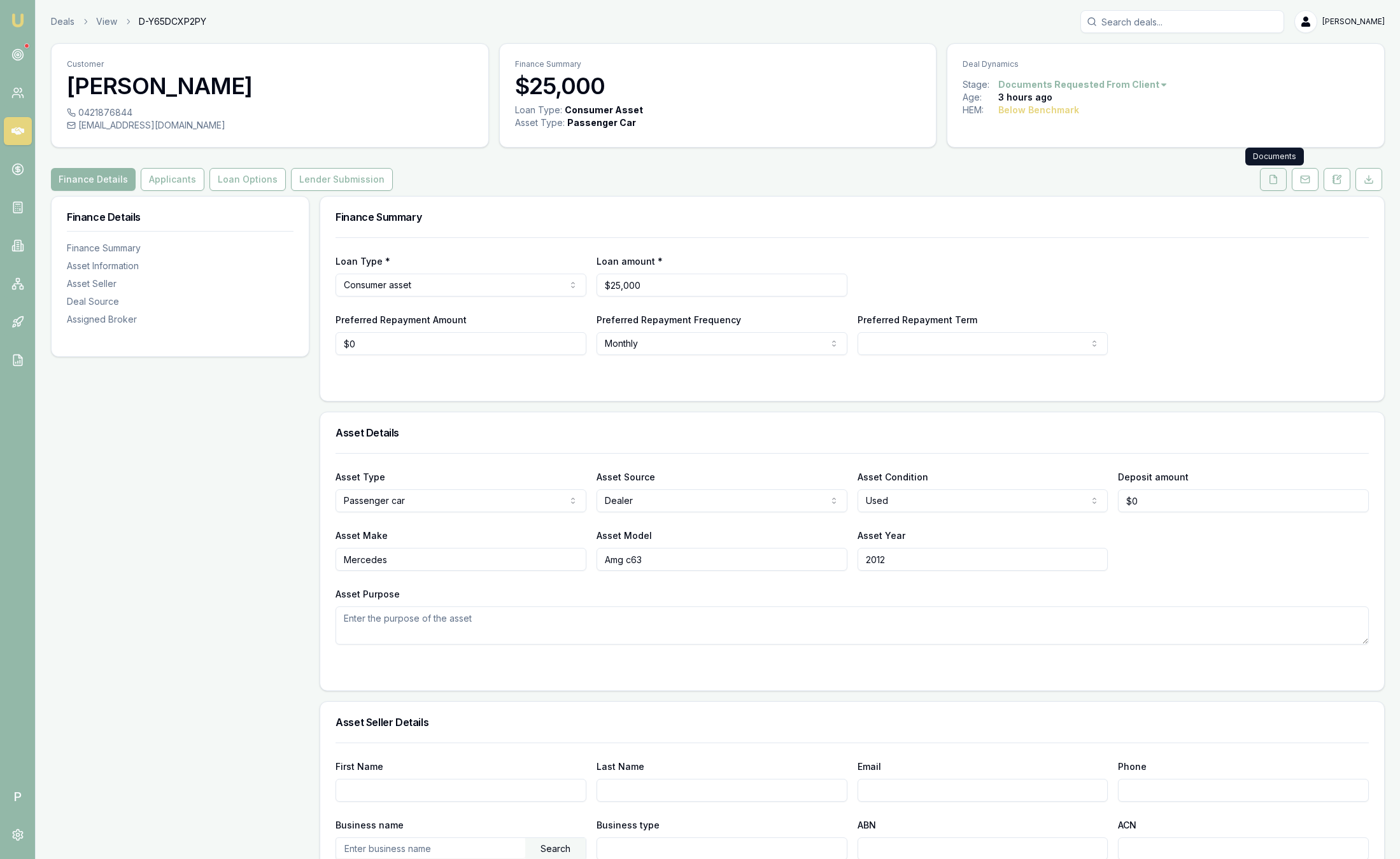
click at [1278, 185] on button at bounding box center [1272, 179] width 27 height 23
click at [1271, 196] on div "Finance Summary Loan Type * Commercial asset Consumer loan Consumer asset Comme…" at bounding box center [852, 298] width 1065 height 206
click at [1274, 182] on icon at bounding box center [1273, 179] width 10 height 10
click at [1279, 183] on button at bounding box center [1272, 179] width 27 height 23
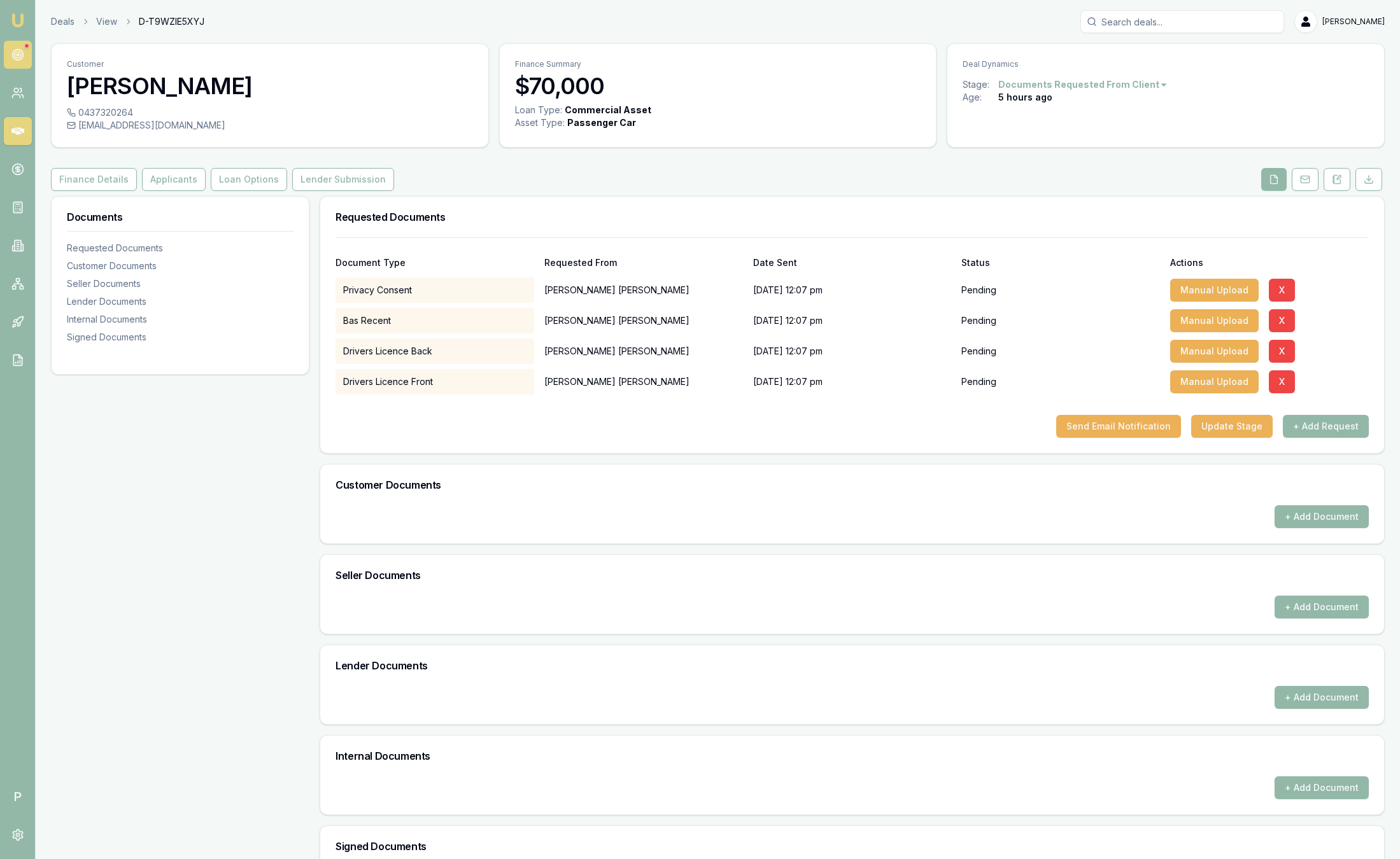
click at [17, 66] on link at bounding box center [17, 54] width 28 height 28
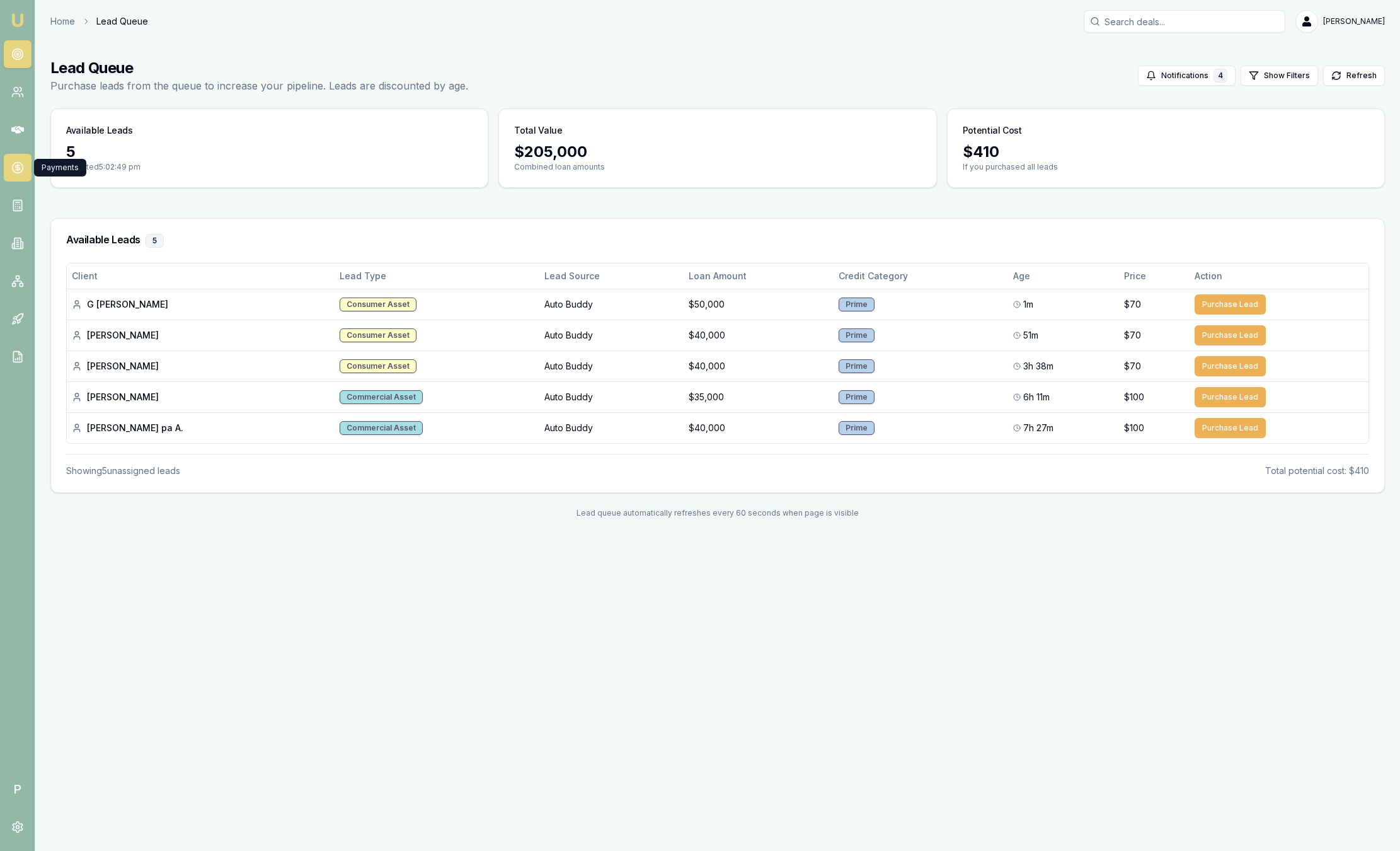
click at [14, 167] on icon at bounding box center [17, 167] width 13 height 13
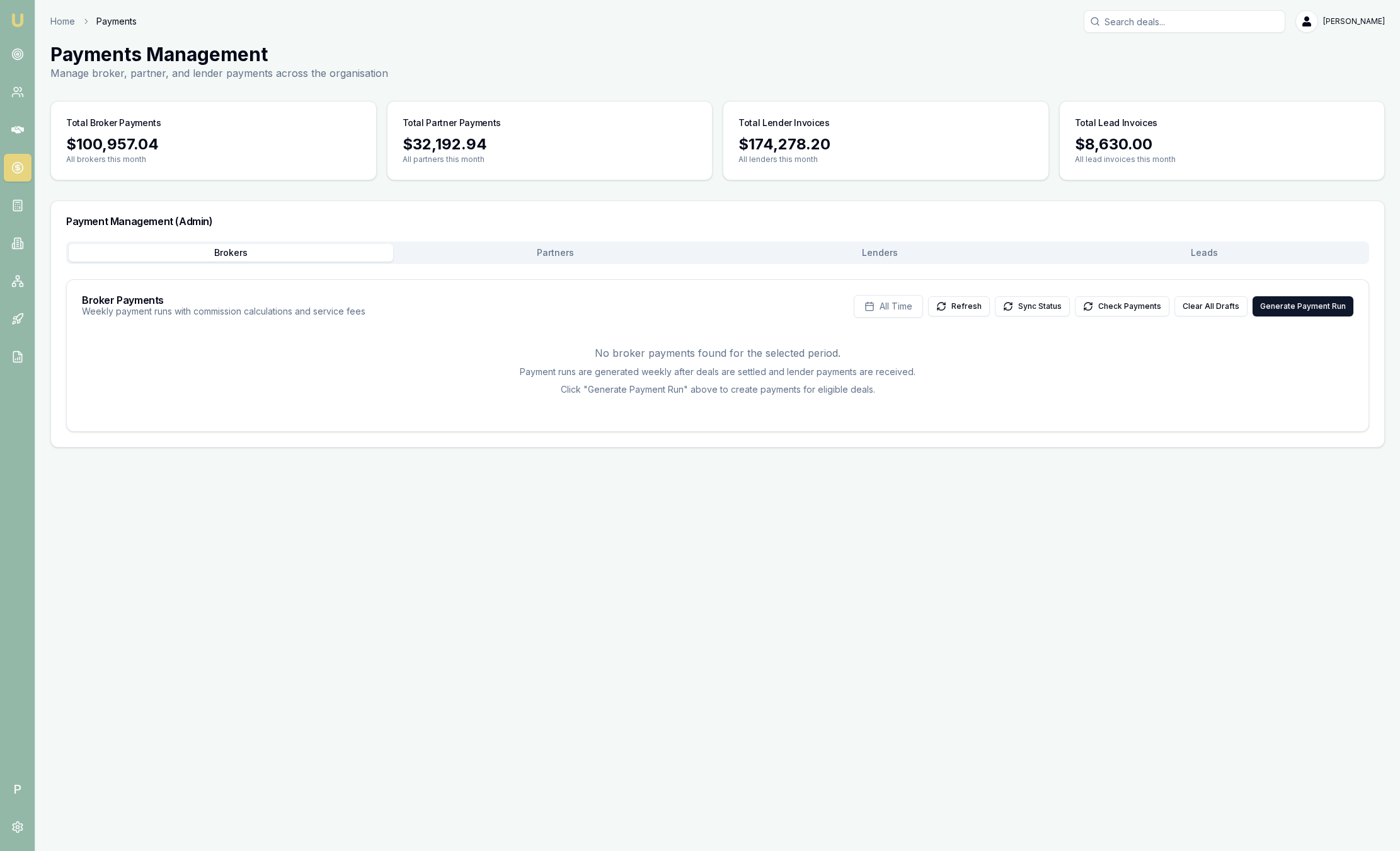
click at [1231, 266] on div "Brokers Partners Lenders Leads Broker Payments Weekly payment runs with commiss…" at bounding box center [717, 336] width 1303 height 190
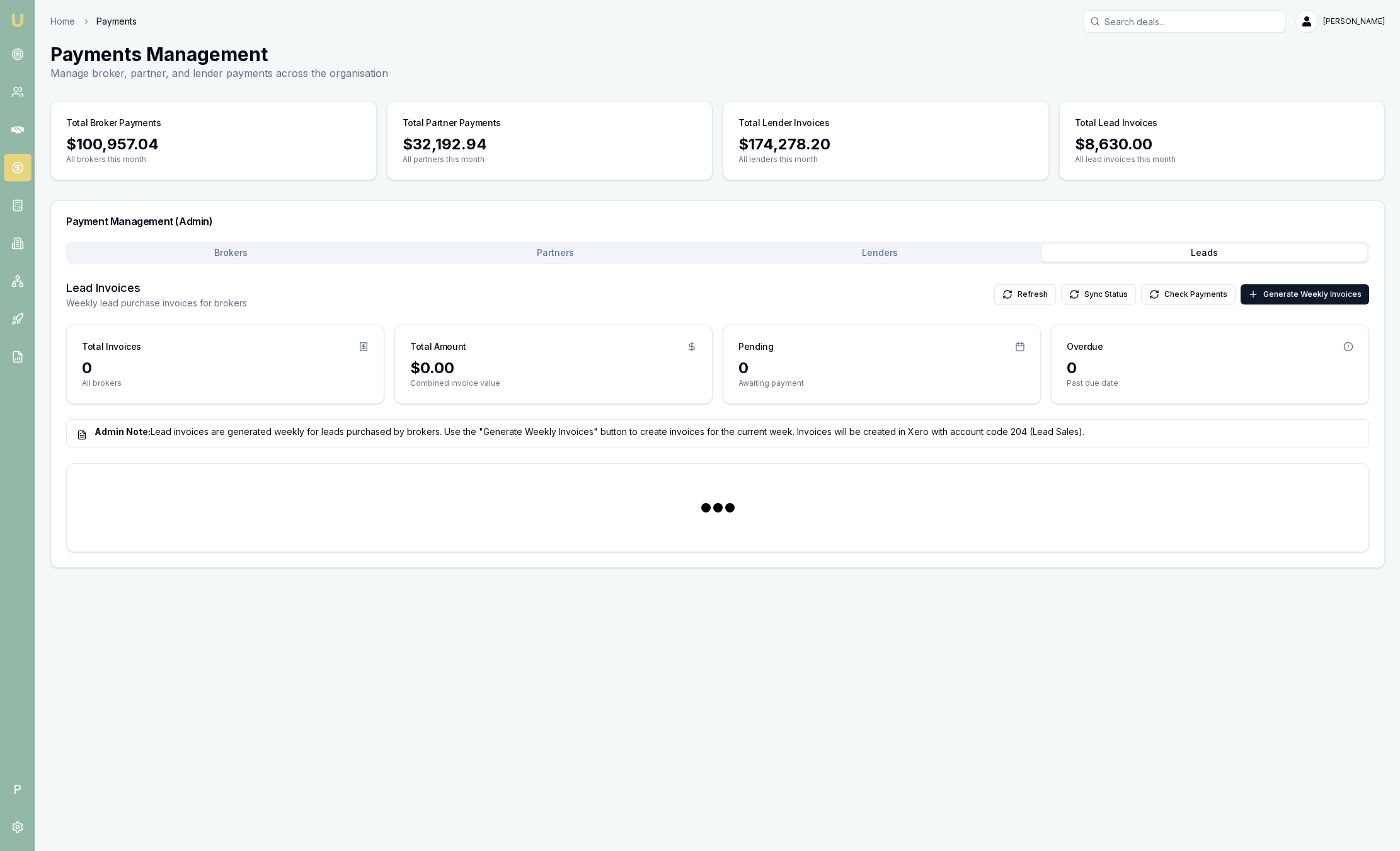
click at [1224, 261] on button "Leads" at bounding box center [1204, 253] width 324 height 18
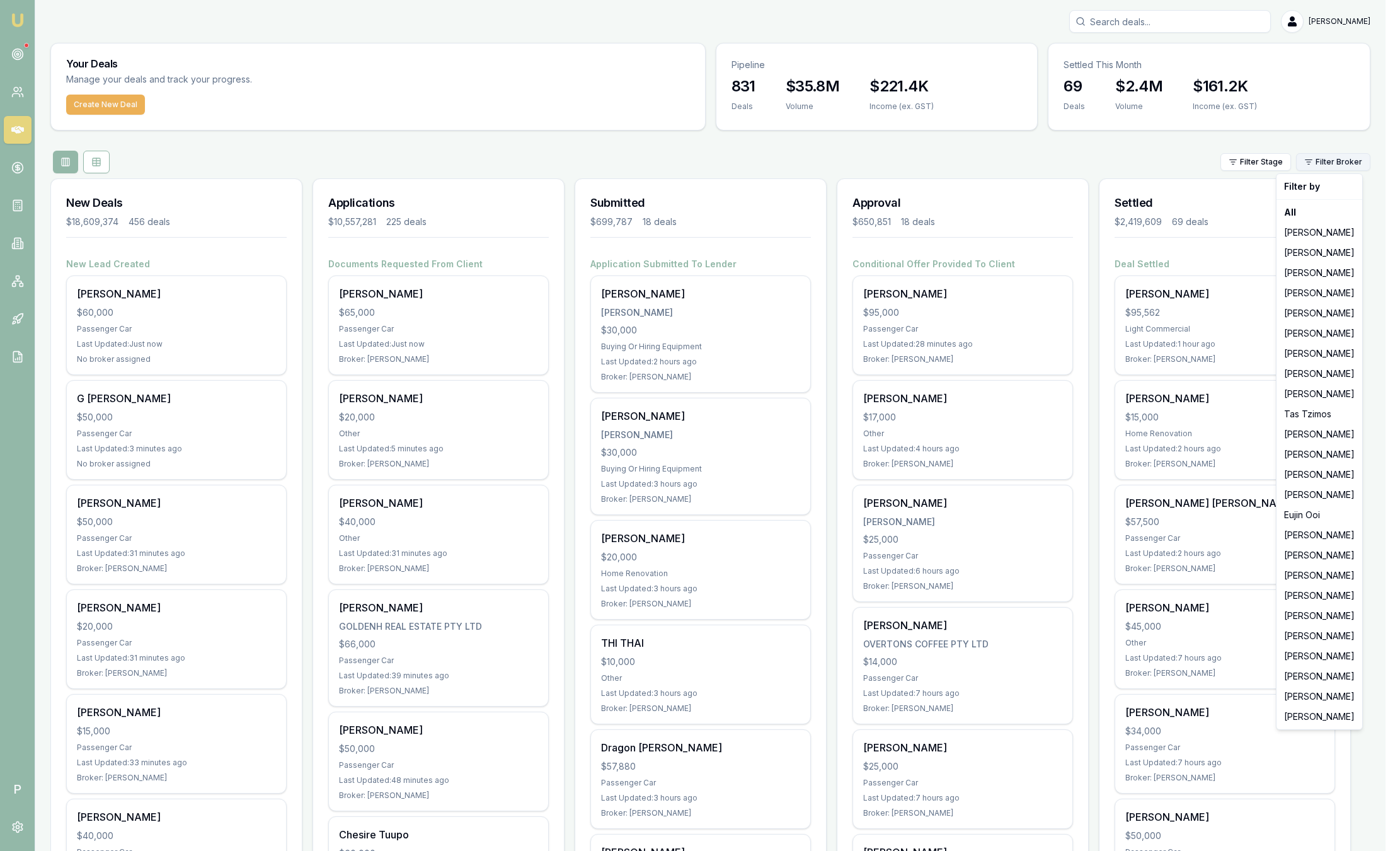
click at [1318, 163] on html "Emu Broker P Sam Crouch Toggle Menu Your Deals Manage your deals and track your…" at bounding box center [700, 425] width 1400 height 851
click at [1309, 580] on div "Steven Nguyen" at bounding box center [1319, 575] width 81 height 20
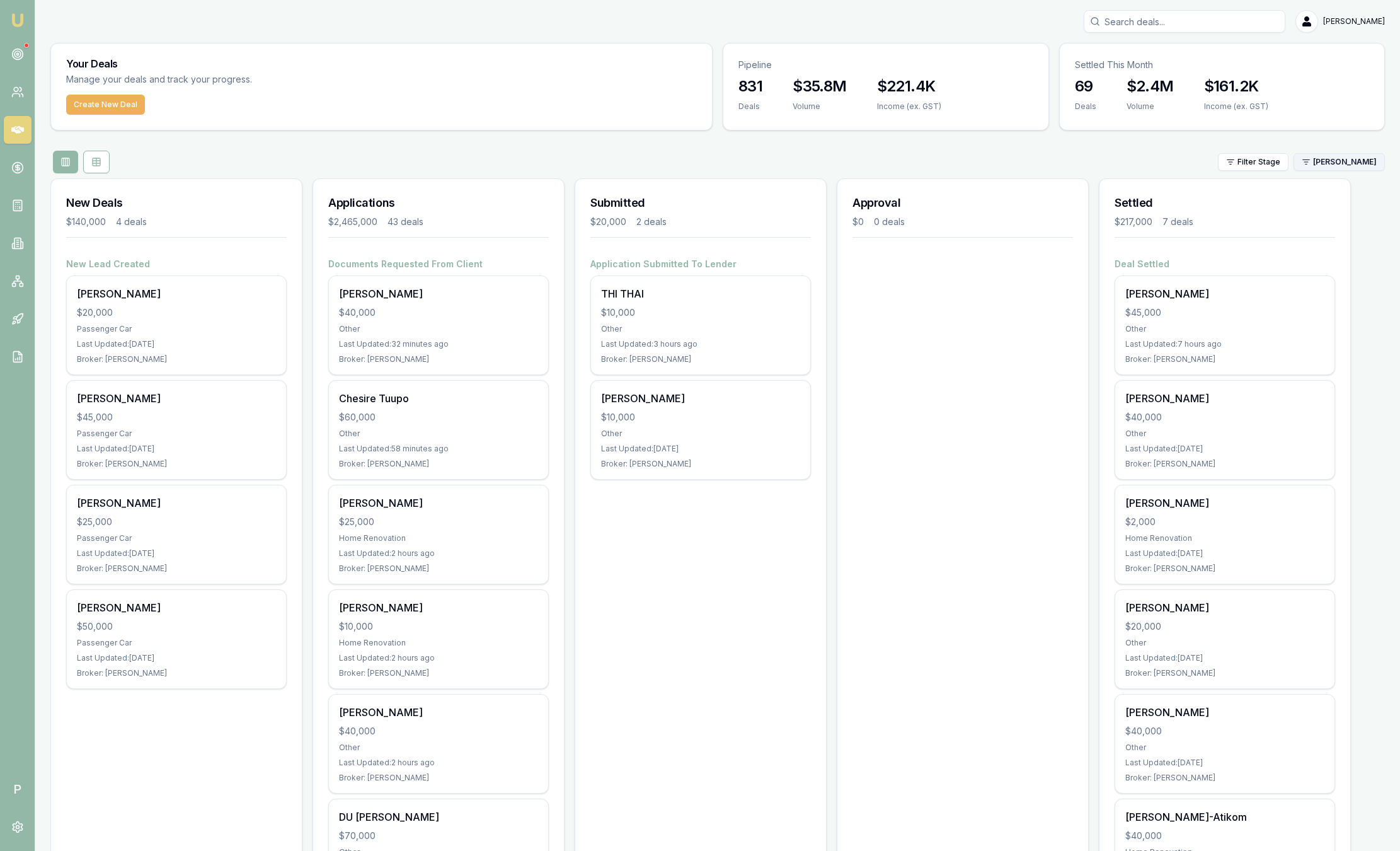
click at [1341, 158] on html "Emu Broker P Sam Crouch Toggle Menu Your Deals Manage your deals and track your…" at bounding box center [700, 425] width 1400 height 851
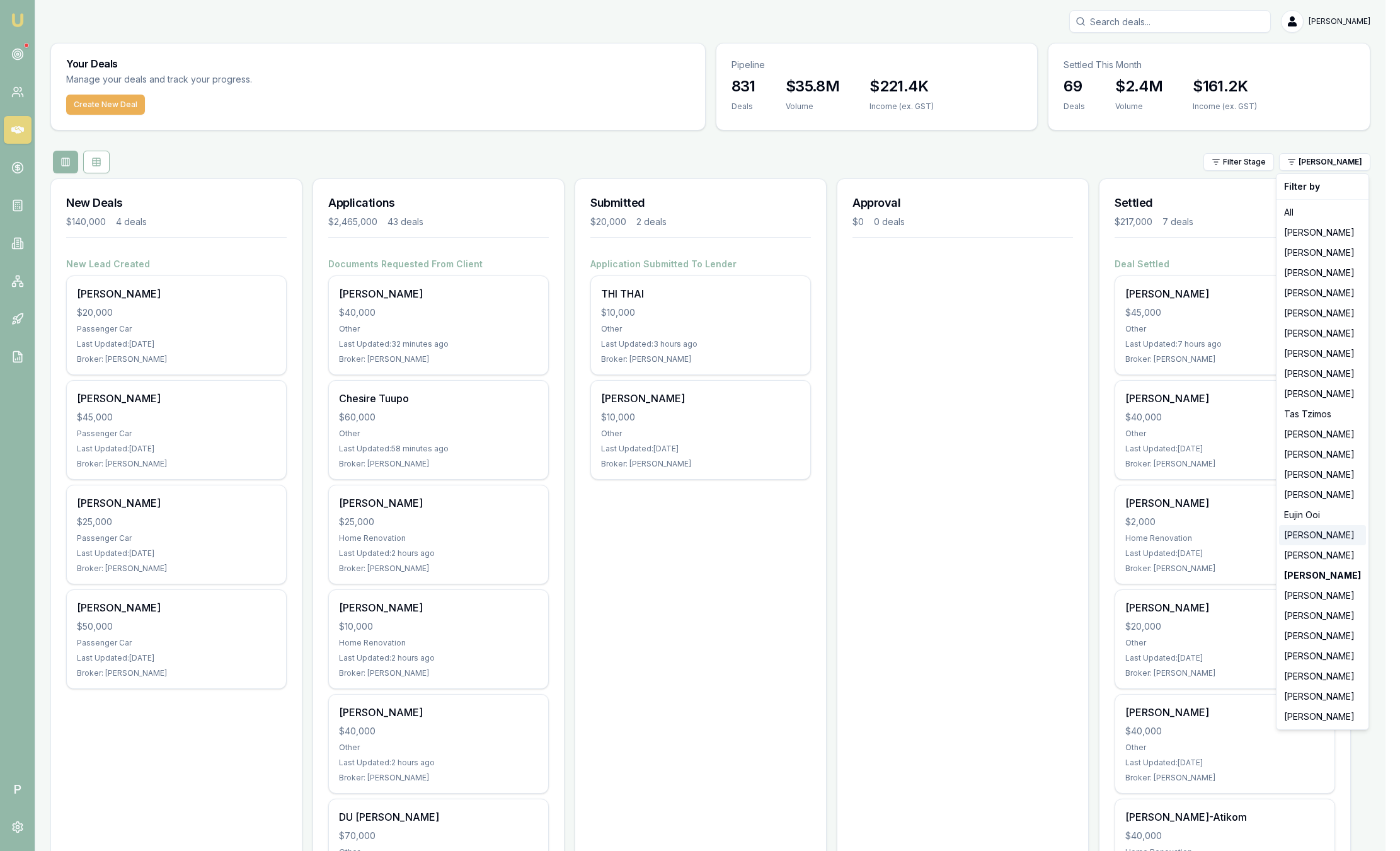
click at [1310, 531] on div "Rachael Connors" at bounding box center [1322, 535] width 87 height 20
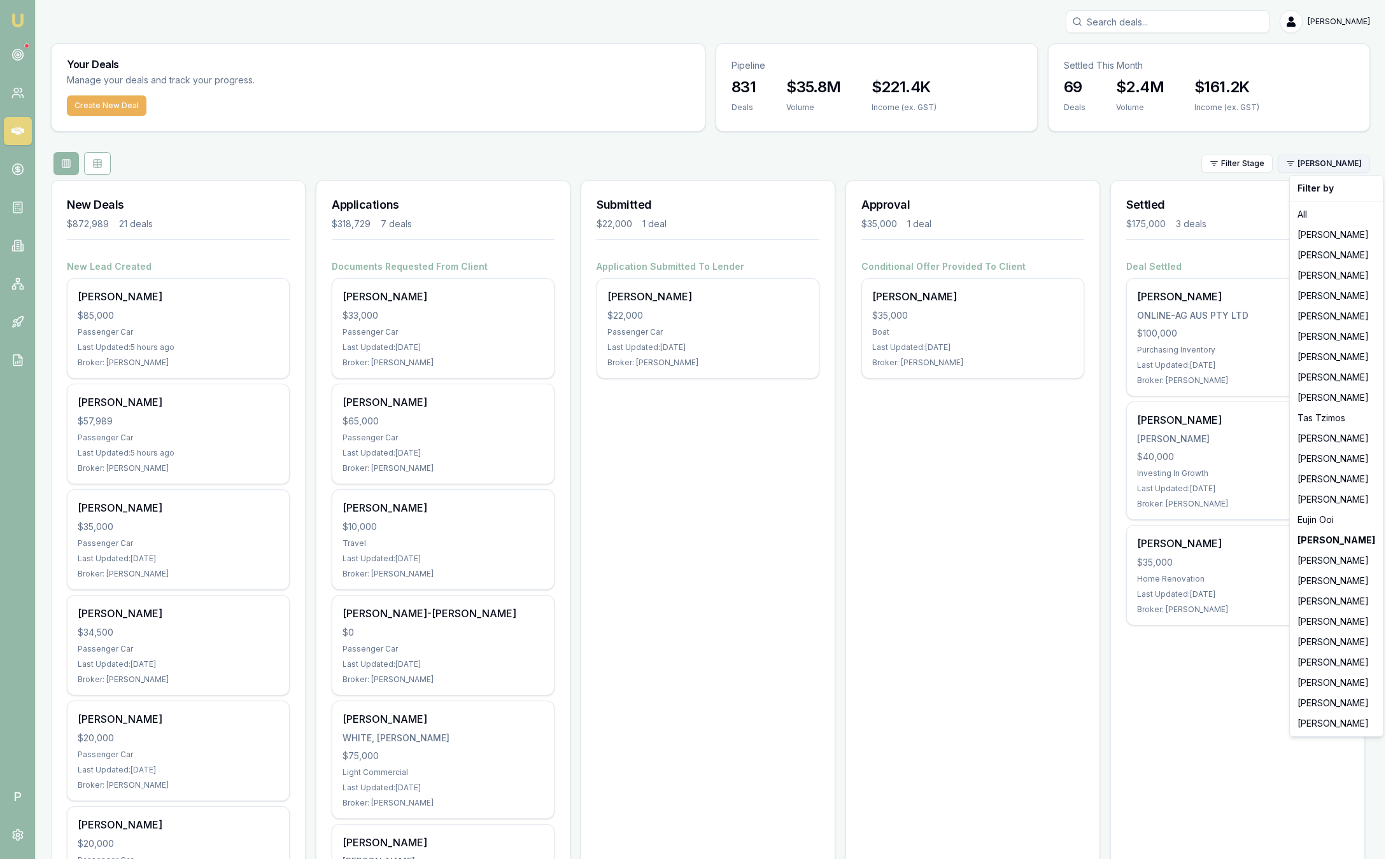
click at [1326, 167] on html "Emu Broker P Sam Crouch Toggle Menu Your Deals Manage your deals and track your…" at bounding box center [700, 429] width 1400 height 859
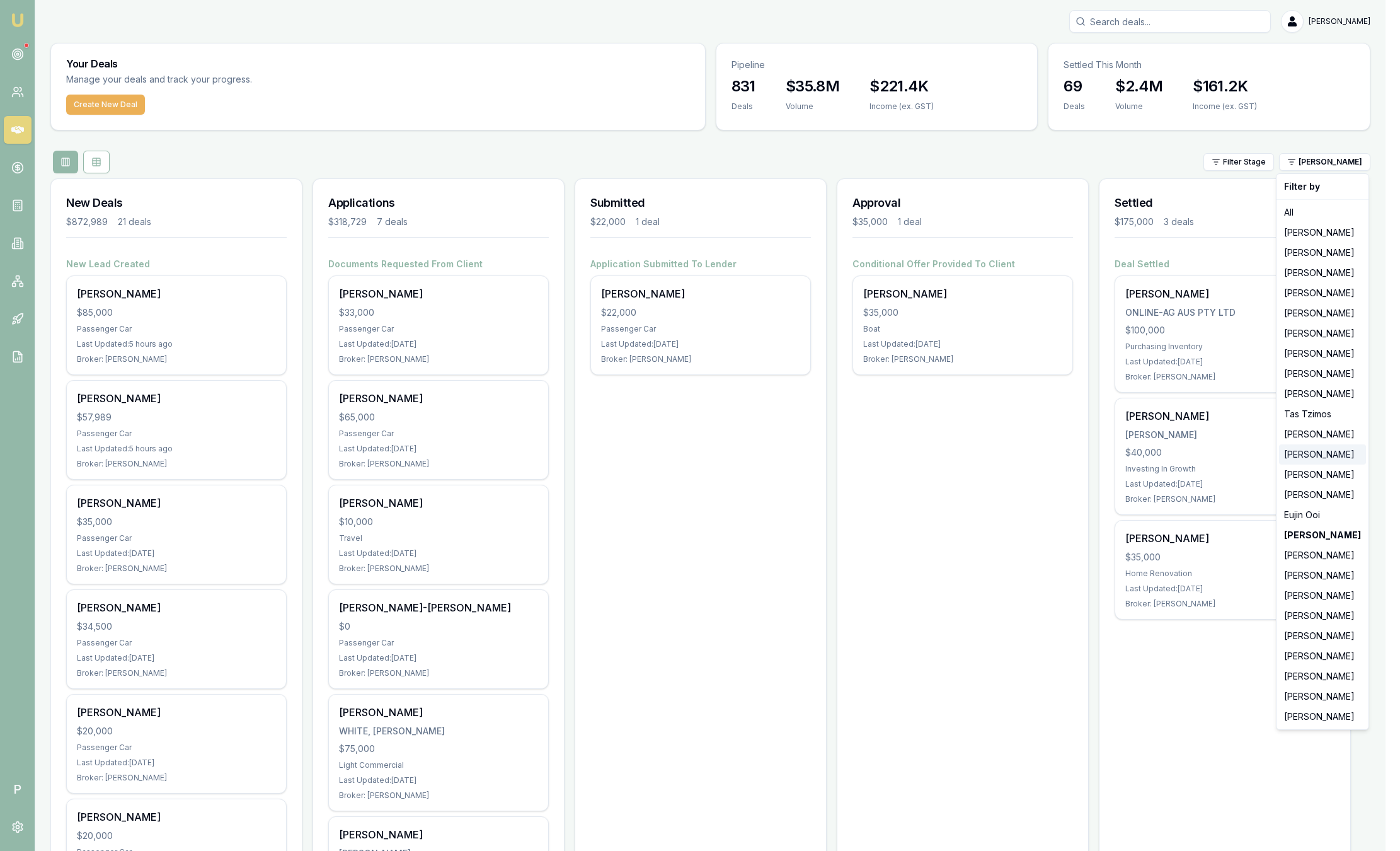
click at [1304, 457] on div "Pinkesh Patel" at bounding box center [1322, 455] width 87 height 20
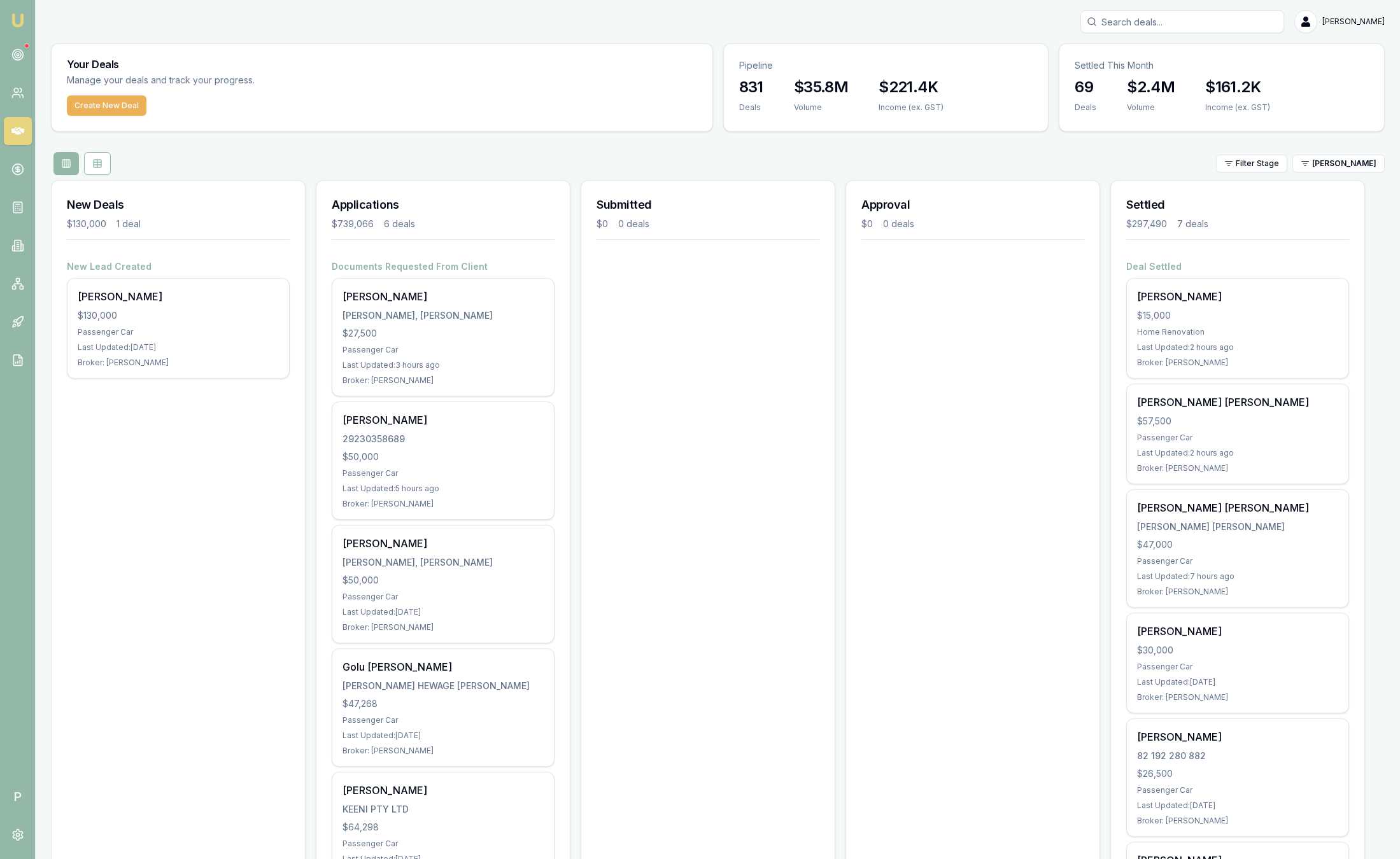
click at [1350, 172] on div "Filter Stage Pinkesh Patel" at bounding box center [717, 163] width 1334 height 23
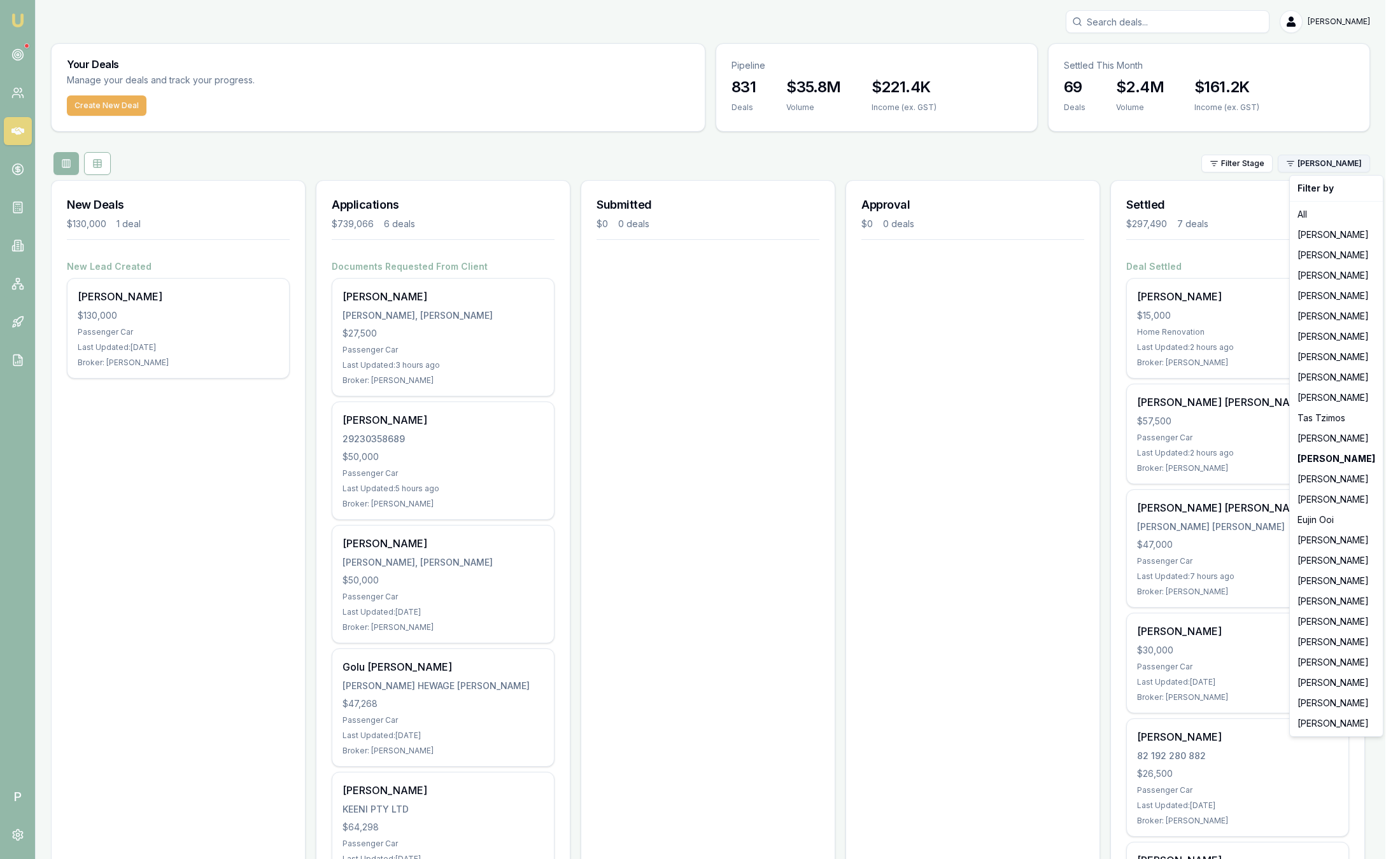
click at [1349, 167] on html "Emu Broker P Sam Crouch Toggle Menu Your Deals Manage your deals and track your…" at bounding box center [700, 429] width 1400 height 859
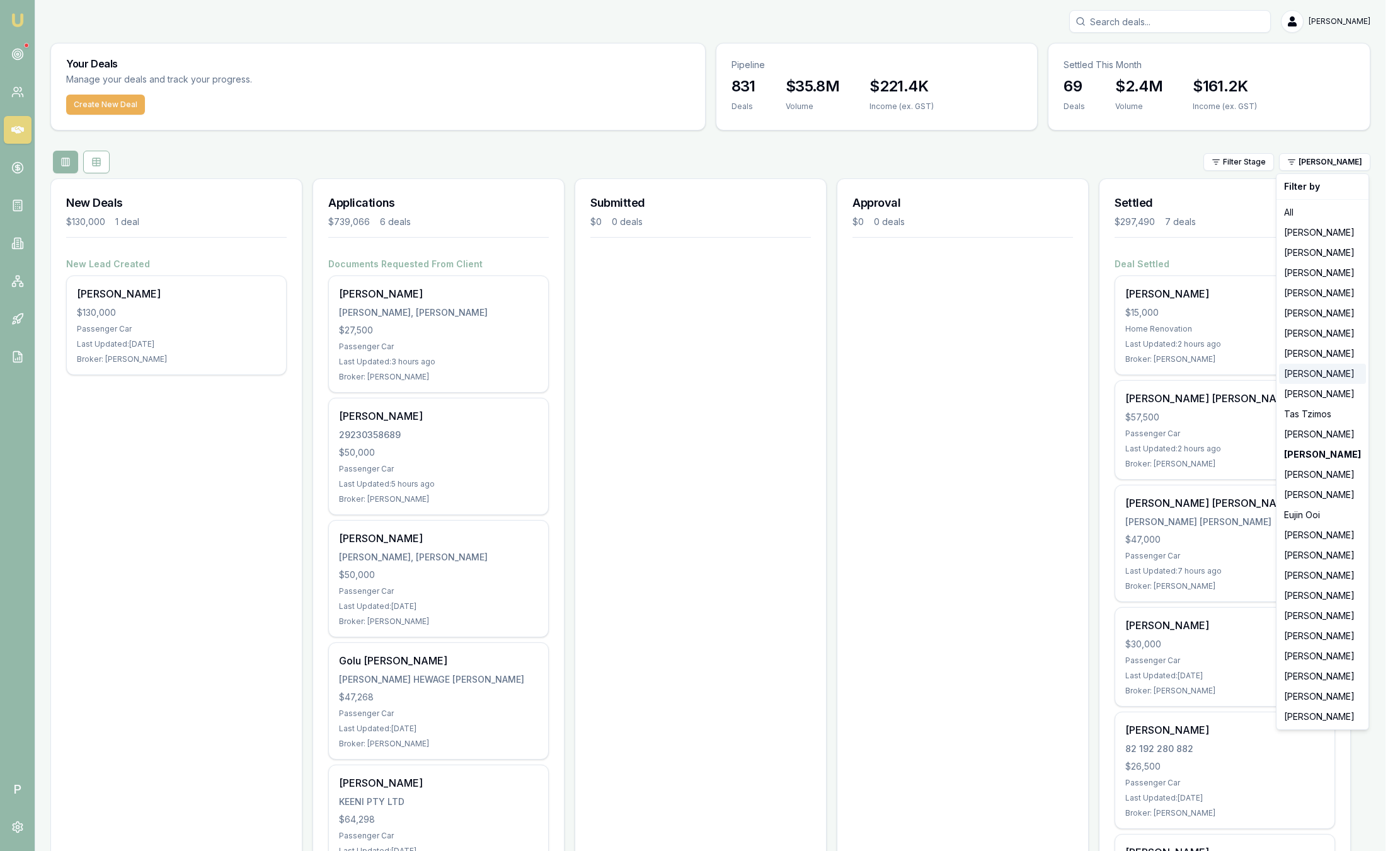
click at [1325, 370] on div "Wendy Fonseka" at bounding box center [1322, 374] width 87 height 20
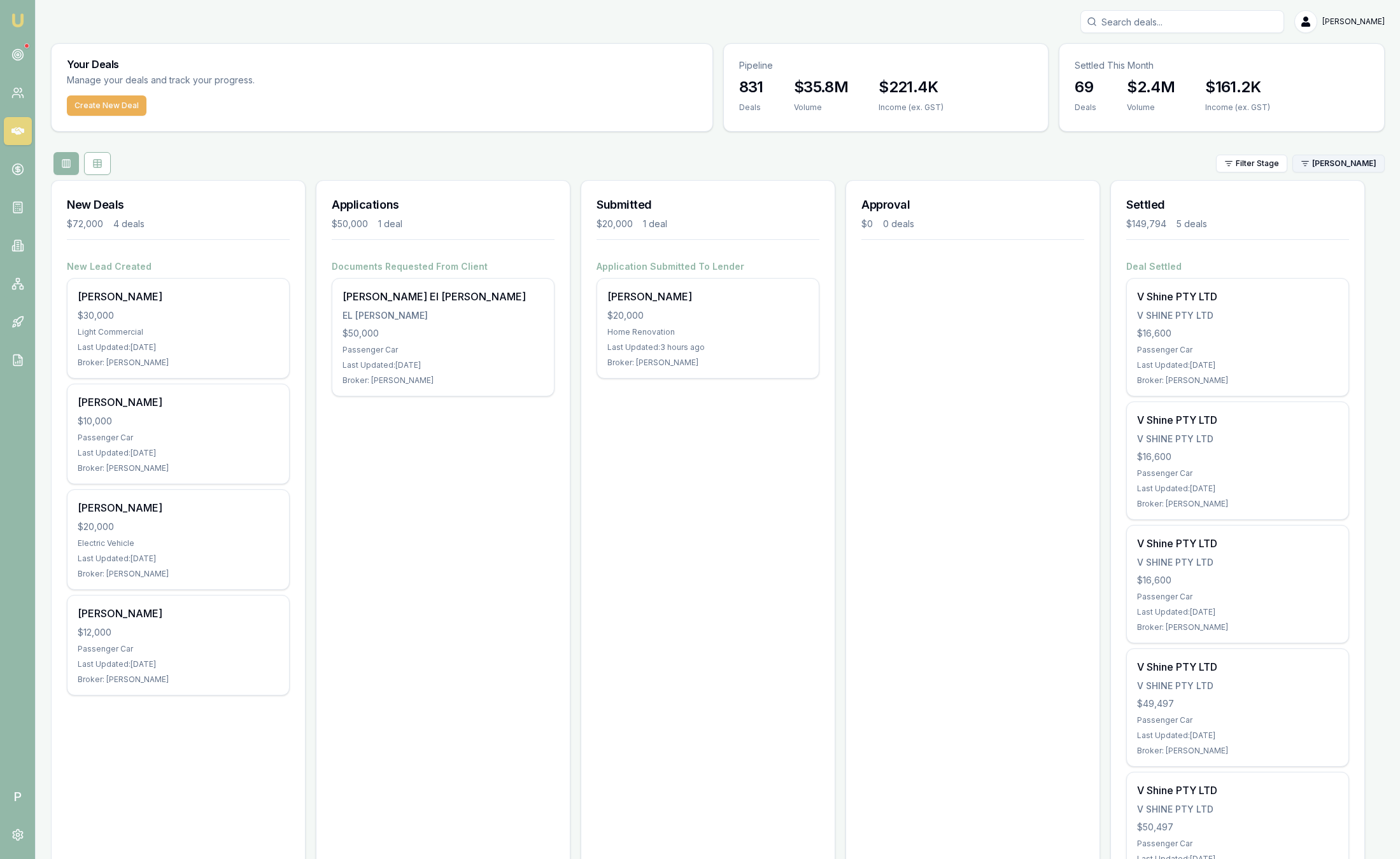
click at [1351, 162] on html "Emu Broker P Sam Crouch Toggle Menu Your Deals Manage your deals and track your…" at bounding box center [700, 429] width 1400 height 859
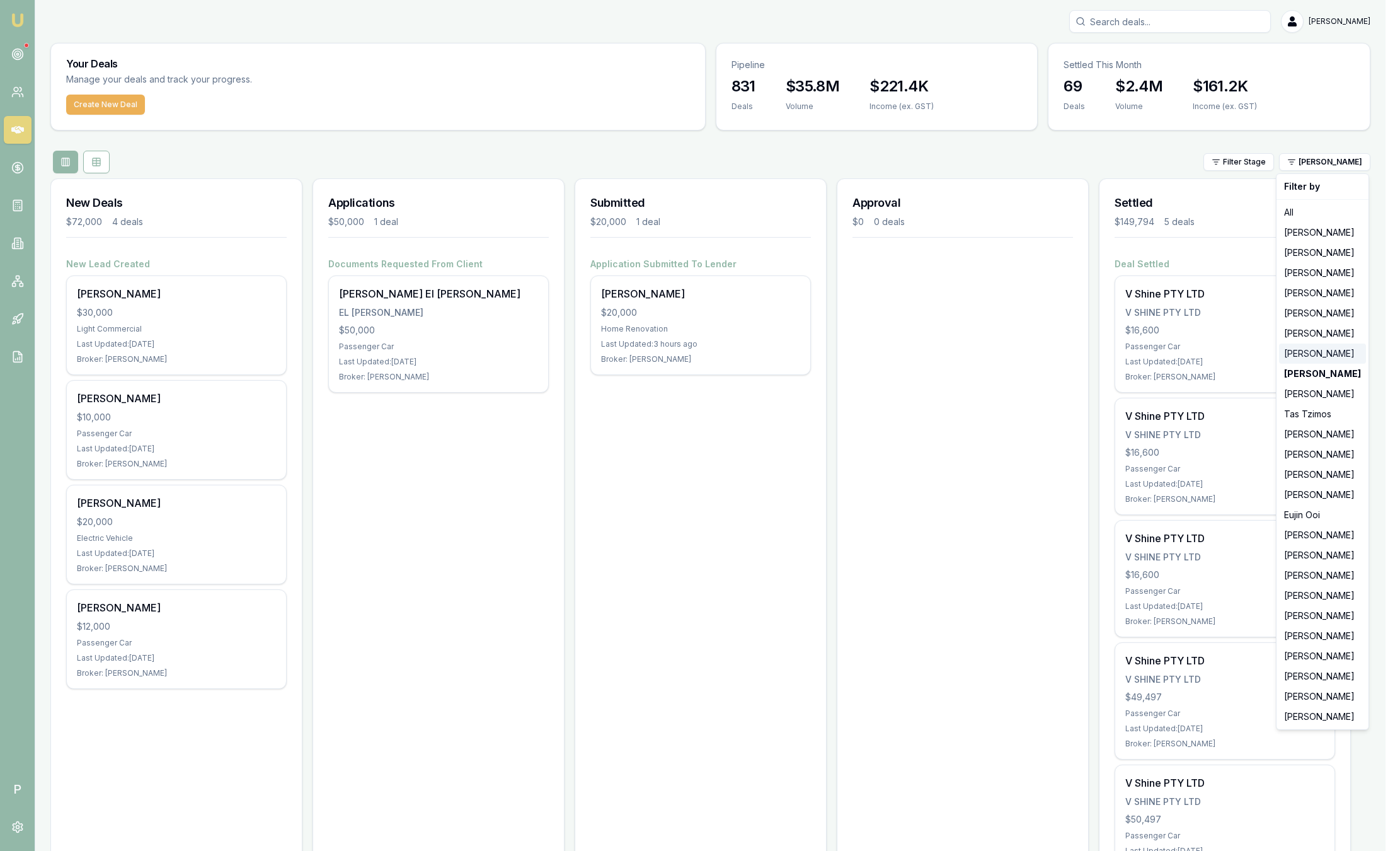
click at [1319, 354] on div "[PERSON_NAME]" at bounding box center [1322, 353] width 87 height 20
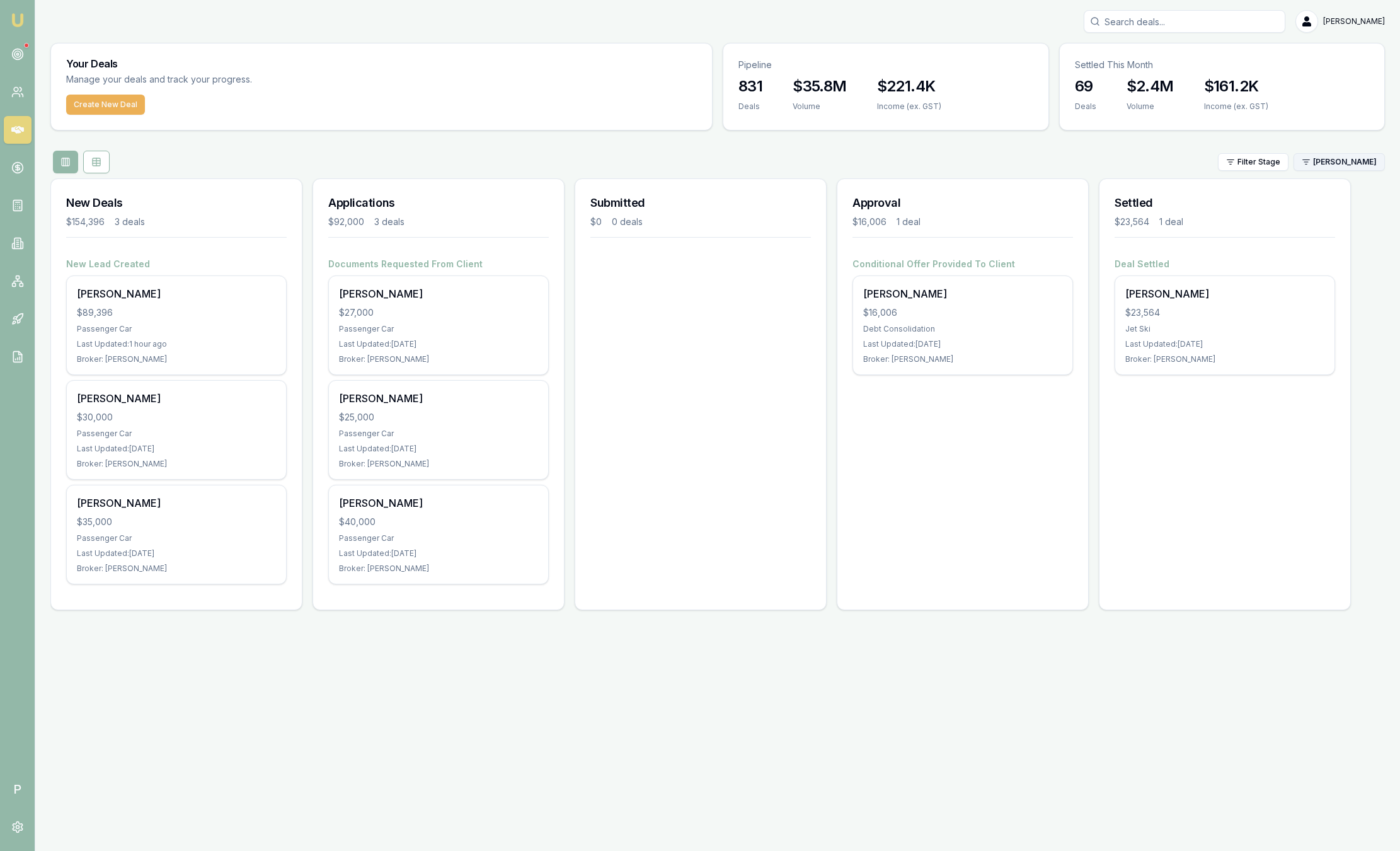
click at [1333, 160] on html "Emu Broker P Sam Crouch Toggle Menu Your Deals Manage your deals and track your…" at bounding box center [700, 425] width 1400 height 851
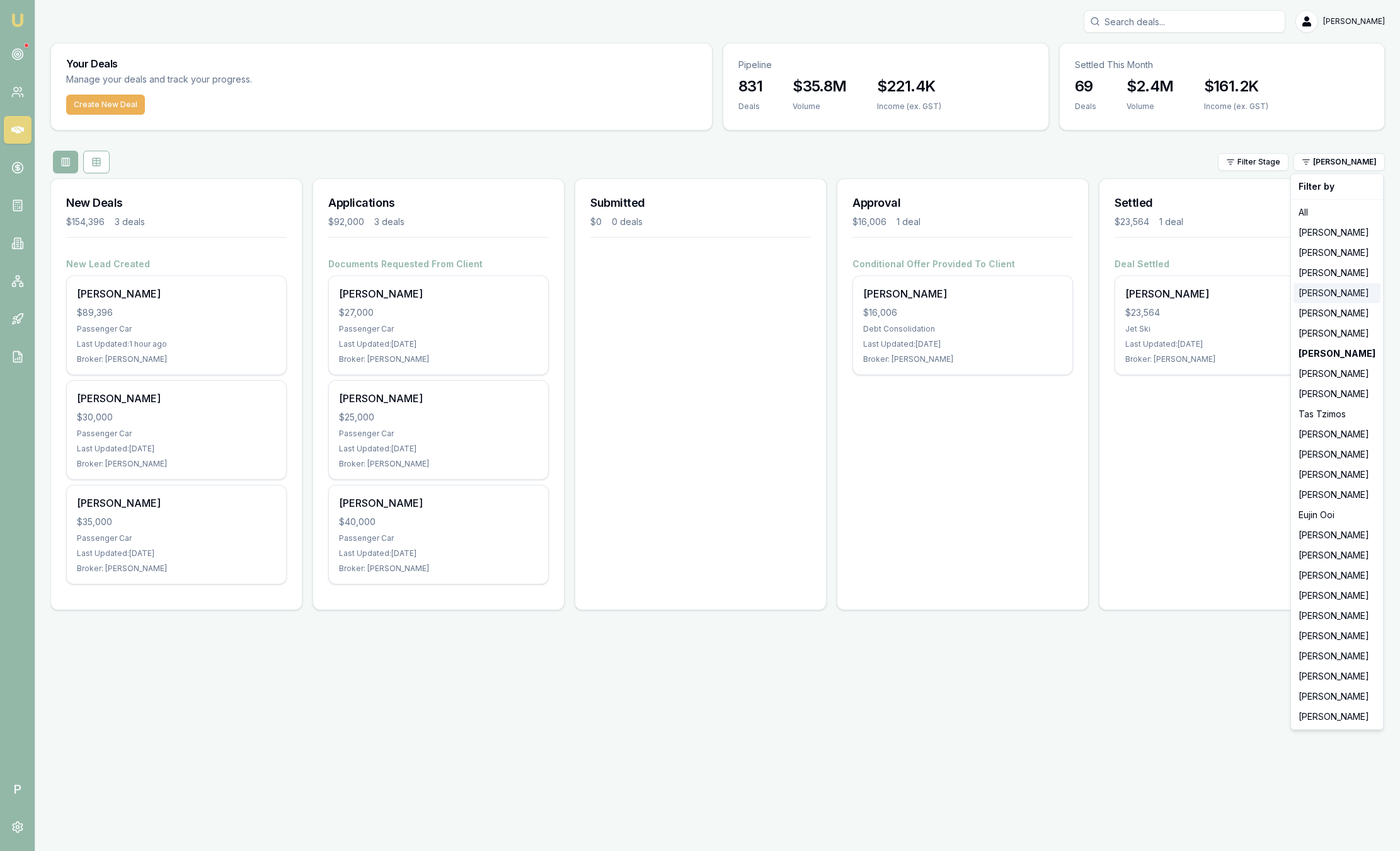
click at [1309, 289] on div "Evette Abdo" at bounding box center [1337, 294] width 87 height 20
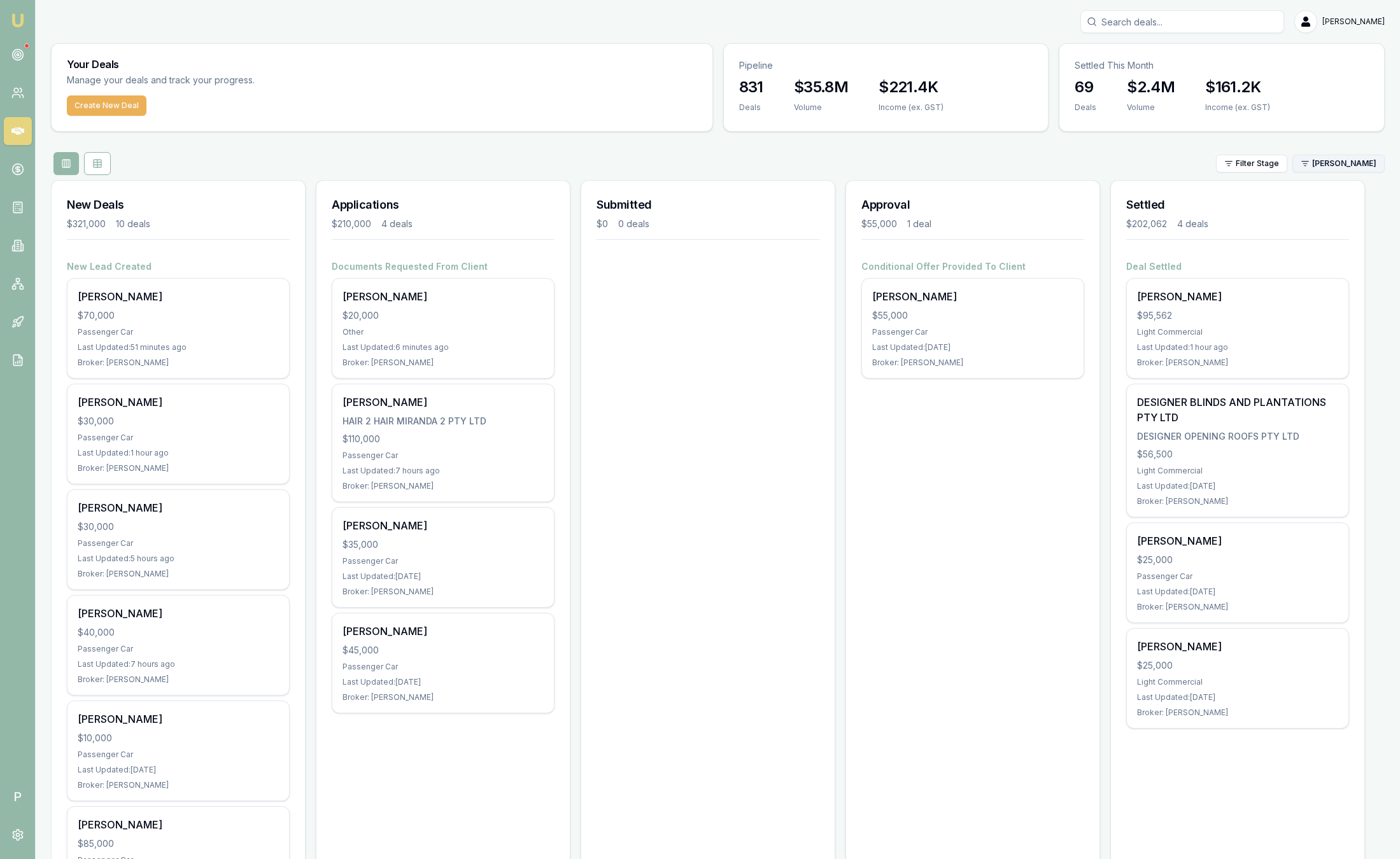
click at [1344, 154] on html "Emu Broker P Sam Crouch Toggle Menu Your Deals Manage your deals and track your…" at bounding box center [700, 429] width 1400 height 859
